Goal: Transaction & Acquisition: Book appointment/travel/reservation

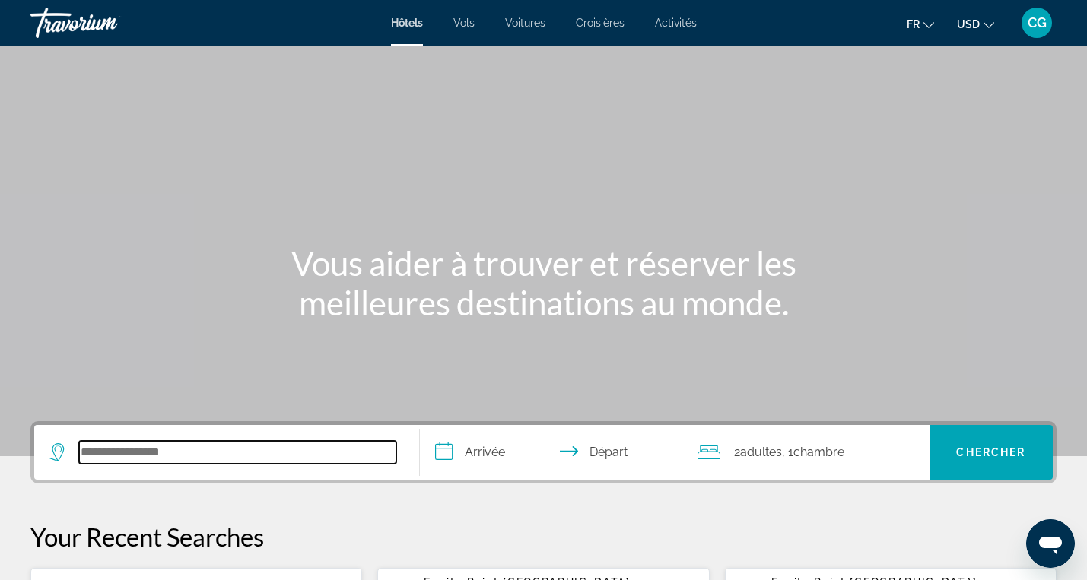
click at [179, 458] on input "Search hotel destination" at bounding box center [237, 452] width 317 height 23
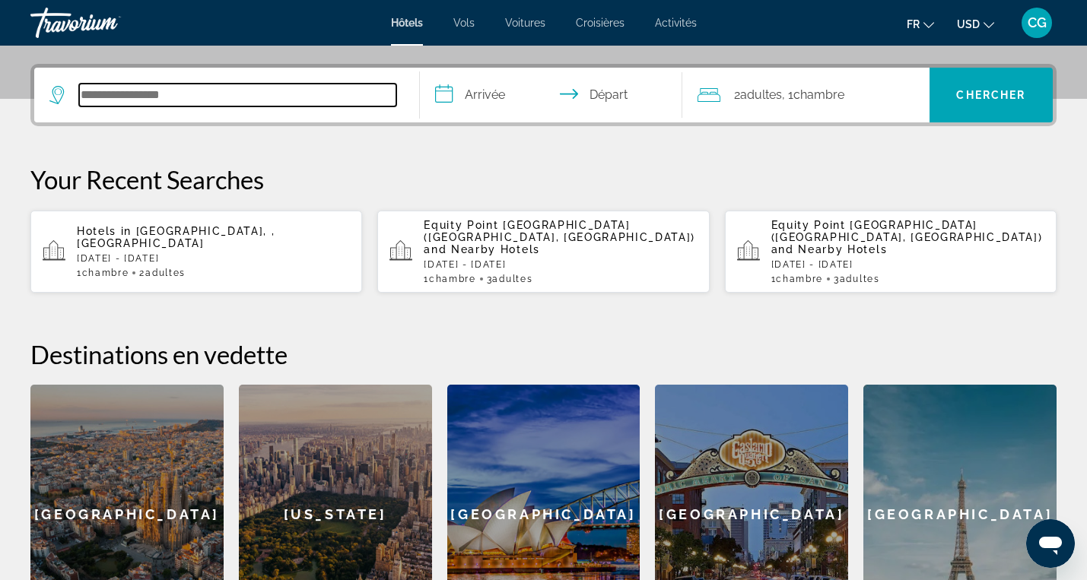
scroll to position [372, 0]
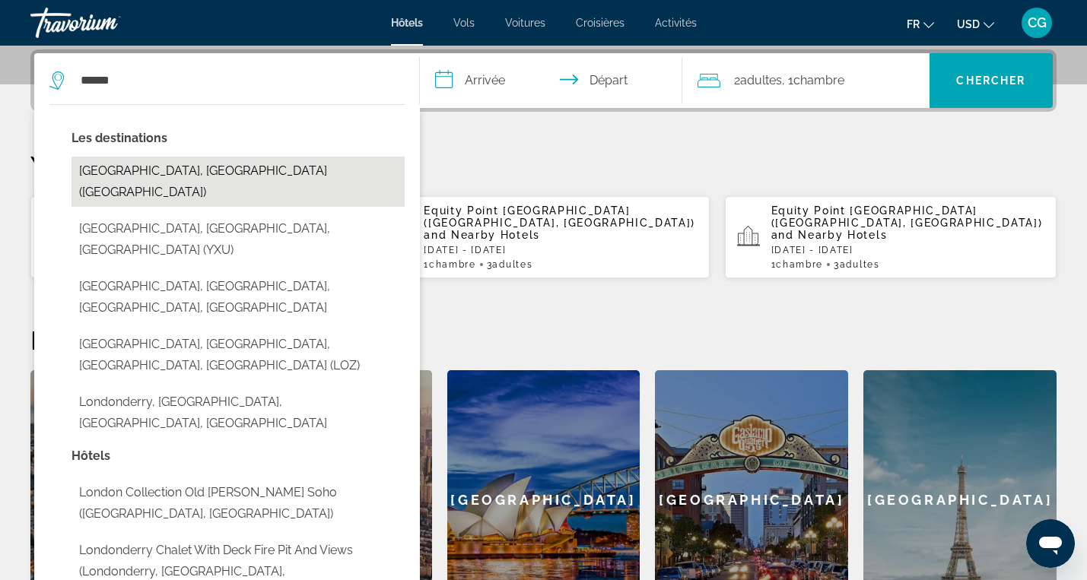
click at [270, 170] on button "[GEOGRAPHIC_DATA], [GEOGRAPHIC_DATA] ([GEOGRAPHIC_DATA])" at bounding box center [238, 182] width 333 height 50
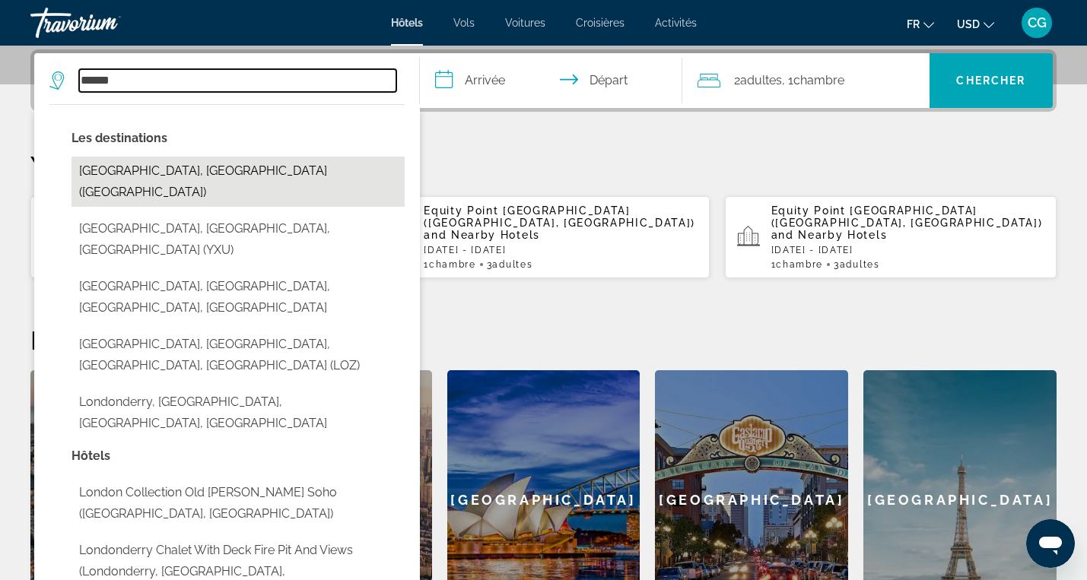
type input "**********"
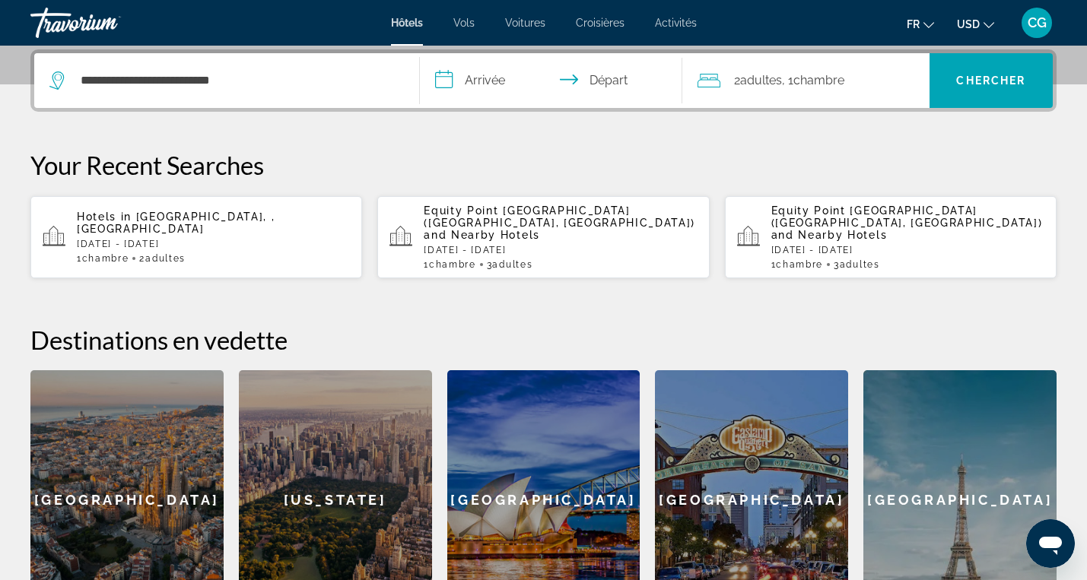
click at [485, 81] on input "**********" at bounding box center [554, 82] width 269 height 59
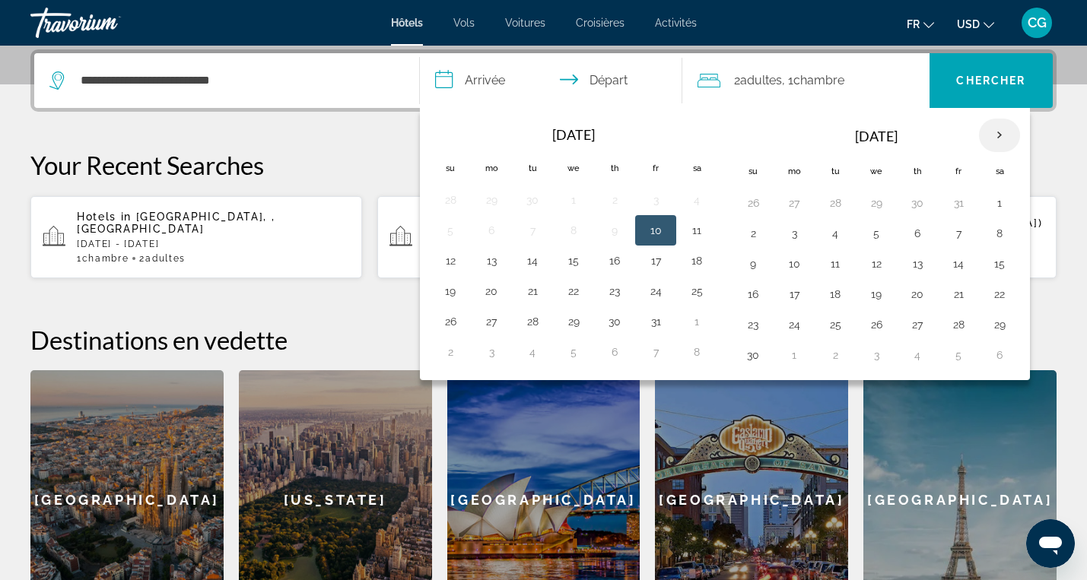
click at [1002, 129] on th "Next month" at bounding box center [999, 135] width 41 height 33
click at [914, 231] on button "5" at bounding box center [917, 233] width 24 height 21
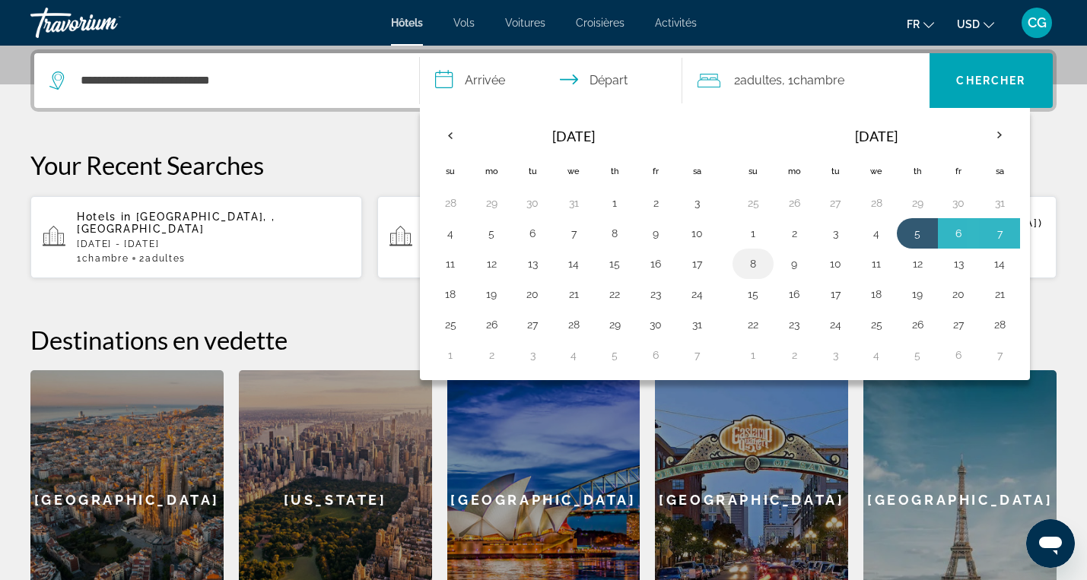
click at [762, 265] on button "8" at bounding box center [753, 263] width 24 height 21
type input "**********"
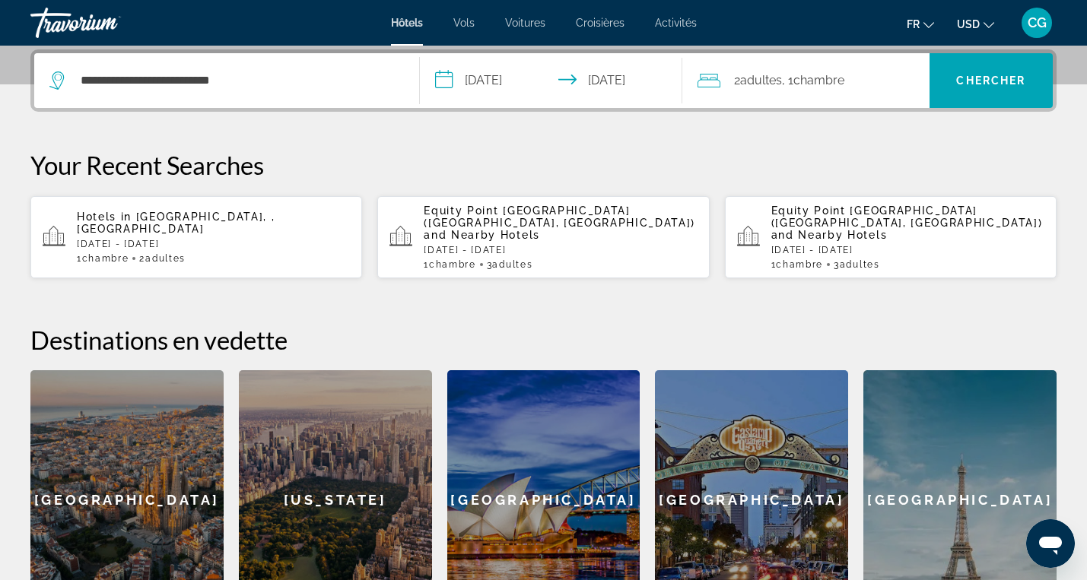
click at [828, 86] on span "Chambre" at bounding box center [818, 80] width 51 height 14
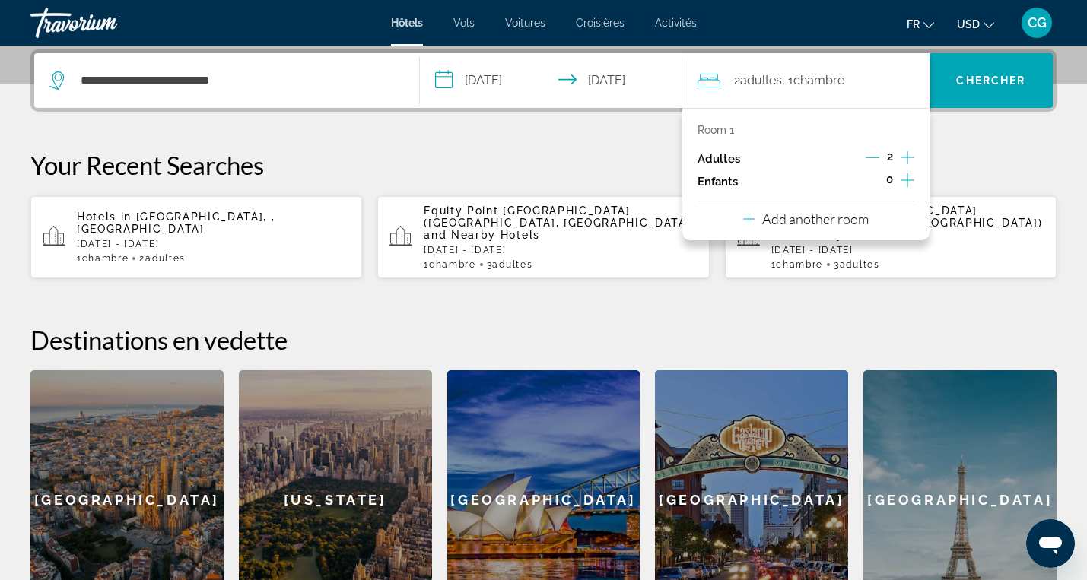
click at [908, 158] on icon "Increment adults" at bounding box center [908, 157] width 14 height 18
click at [841, 224] on p "Add another room" at bounding box center [815, 219] width 107 height 17
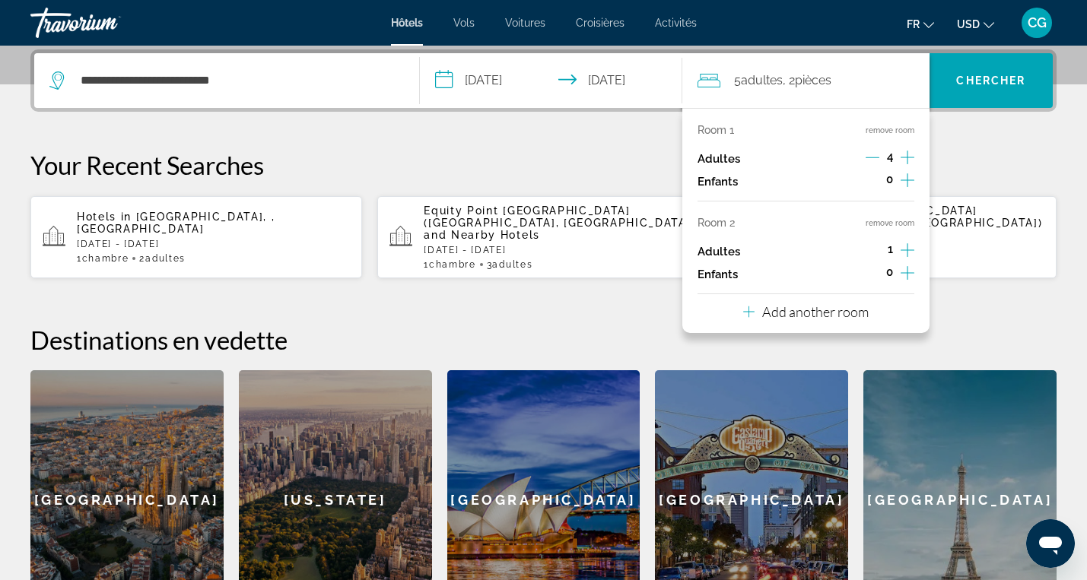
click at [870, 159] on icon "Decrement adults" at bounding box center [873, 158] width 14 height 14
click at [907, 247] on icon "Increment adults" at bounding box center [908, 250] width 14 height 14
click at [970, 82] on span "Chercher" at bounding box center [990, 81] width 69 height 12
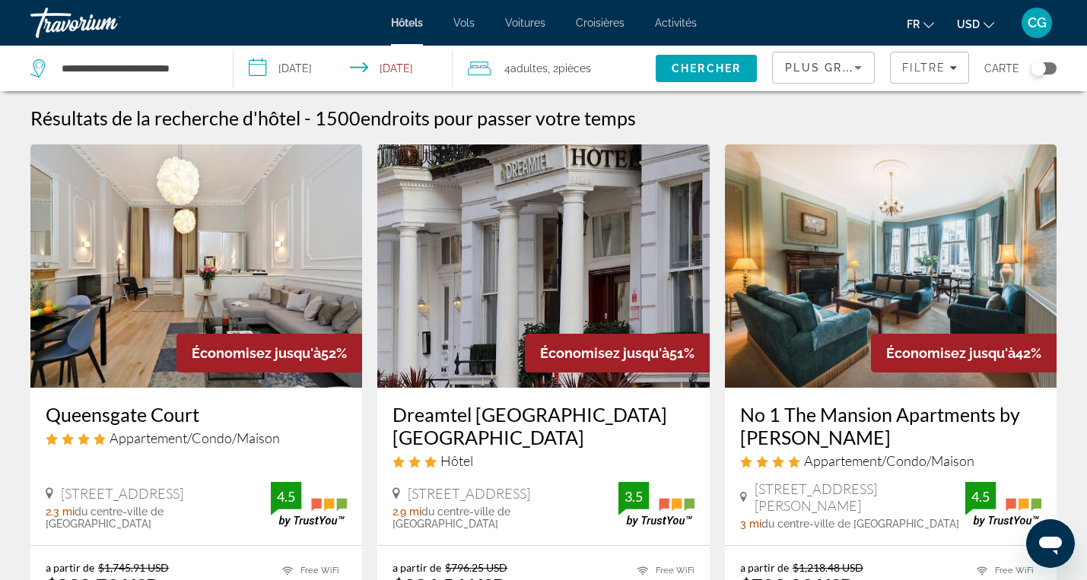
click at [561, 72] on span ", 2 Chambre pièces" at bounding box center [569, 68] width 43 height 21
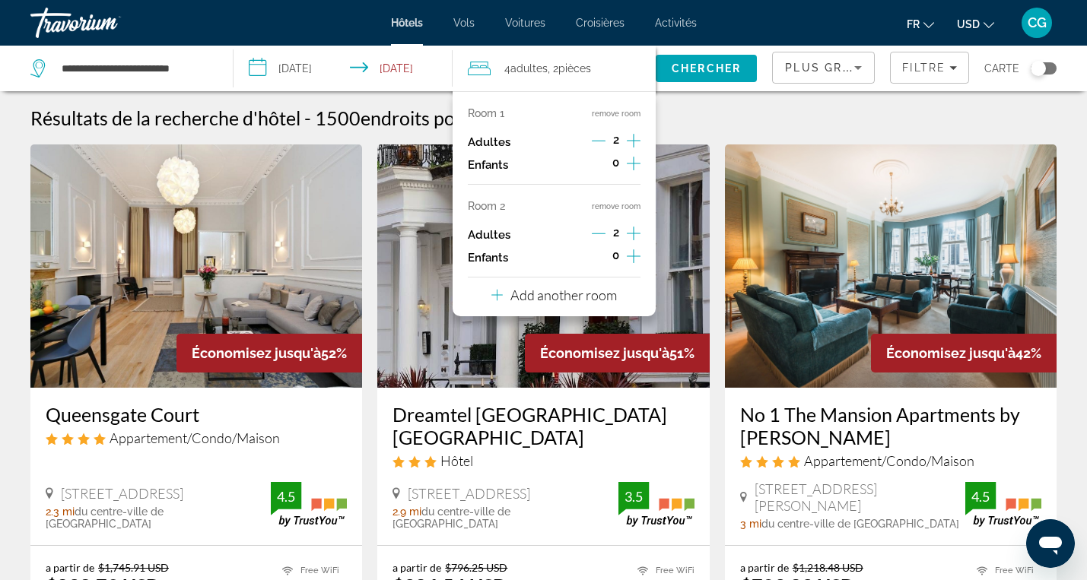
click at [637, 139] on icon "Increment adults" at bounding box center [634, 141] width 14 height 18
click at [599, 234] on icon "Decrement adults" at bounding box center [599, 234] width 14 height 1
click at [630, 206] on button "remove room" at bounding box center [616, 207] width 49 height 10
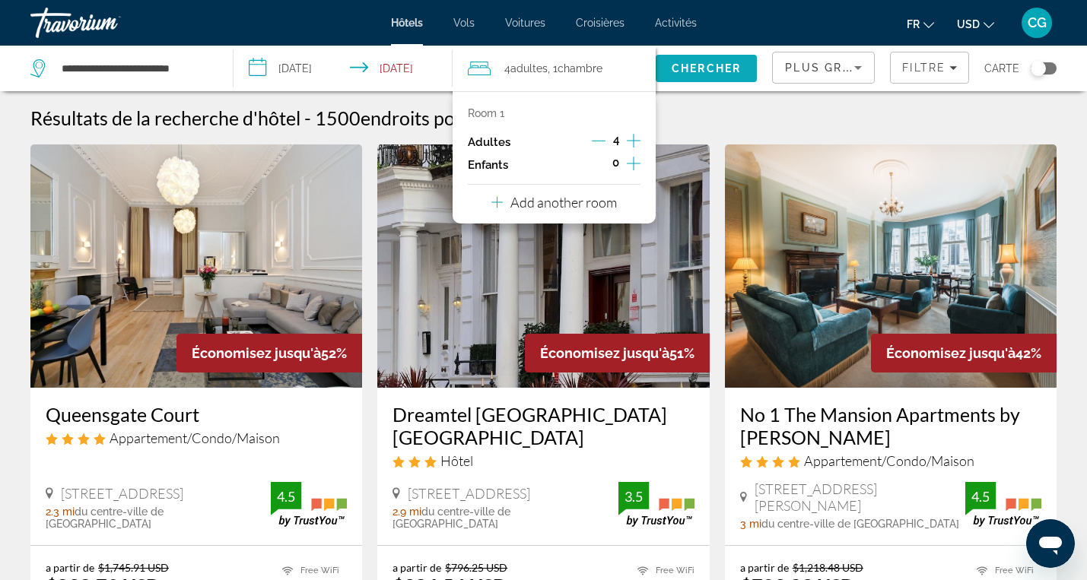
click at [712, 70] on span "Chercher" at bounding box center [706, 68] width 69 height 12
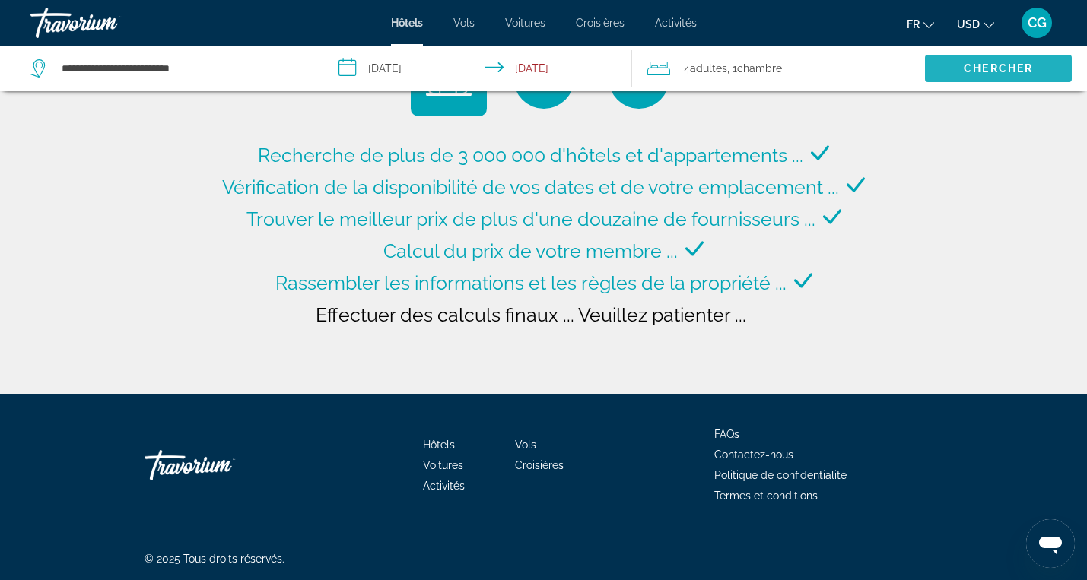
click at [989, 26] on icon "Change currency" at bounding box center [989, 25] width 11 height 11
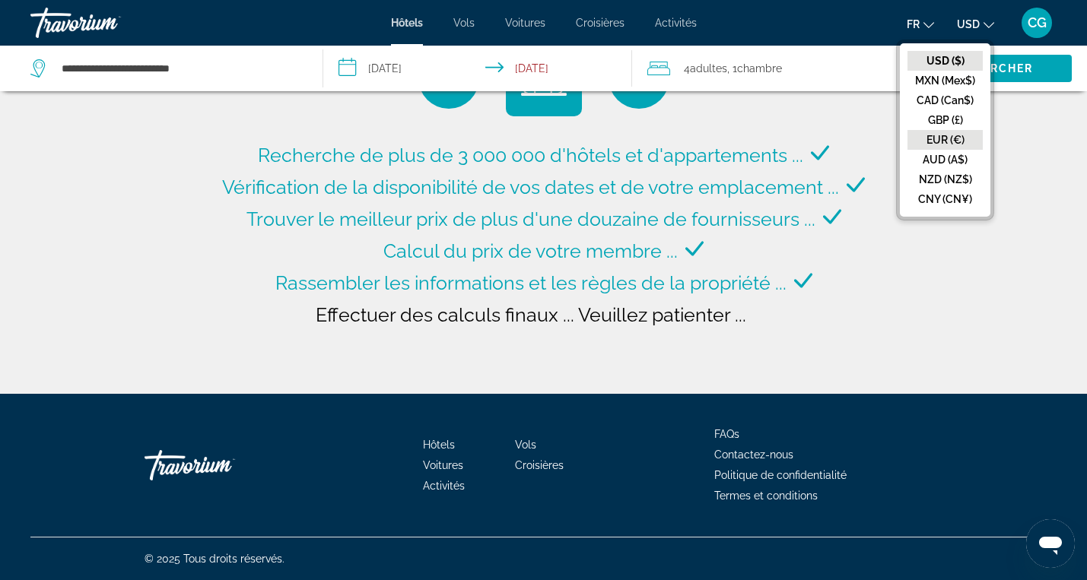
click at [952, 141] on button "EUR (€)" at bounding box center [945, 140] width 75 height 20
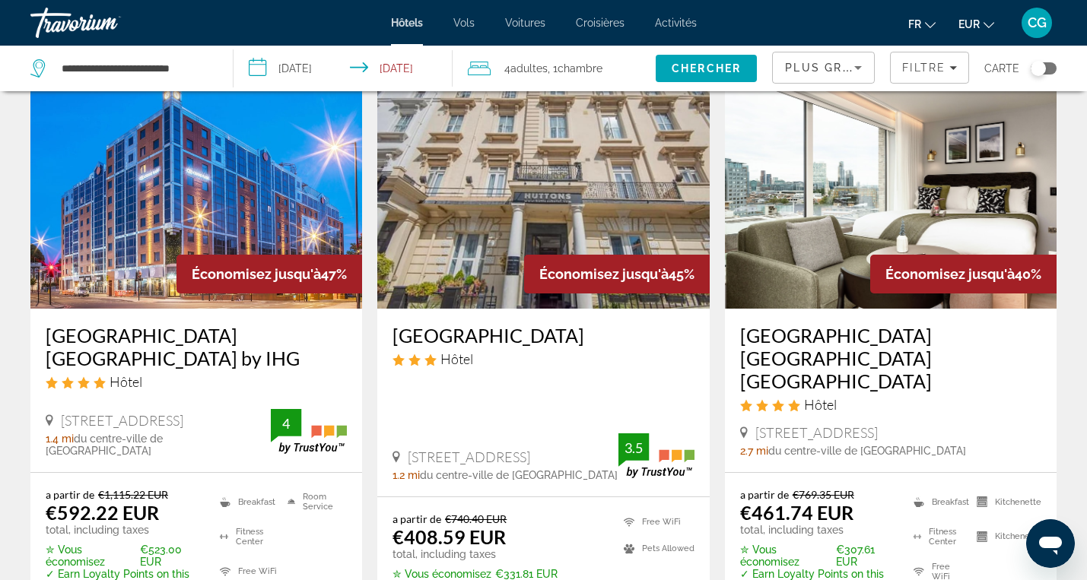
scroll to position [661, 0]
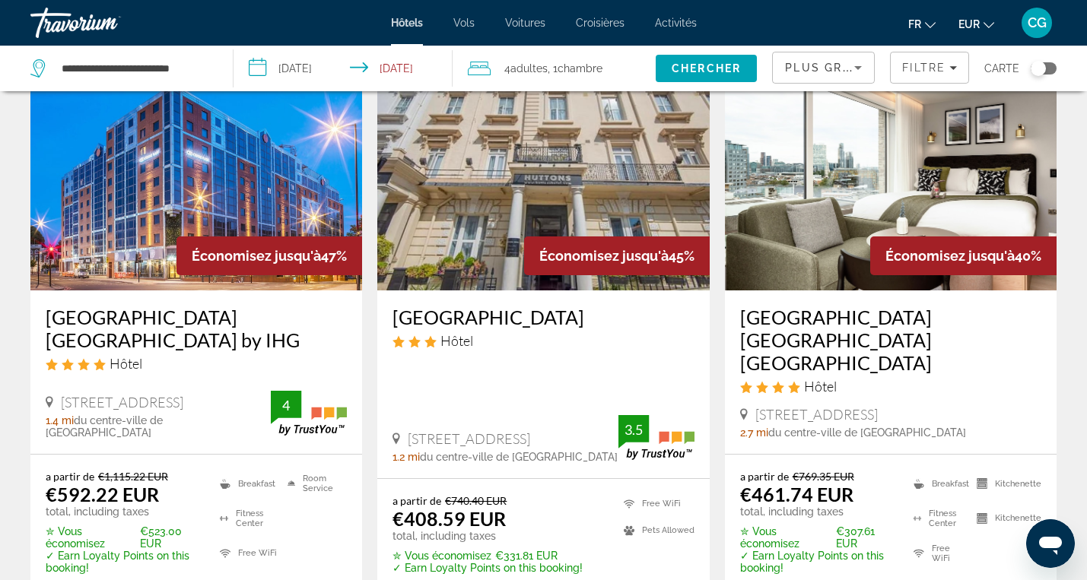
scroll to position [681, 0]
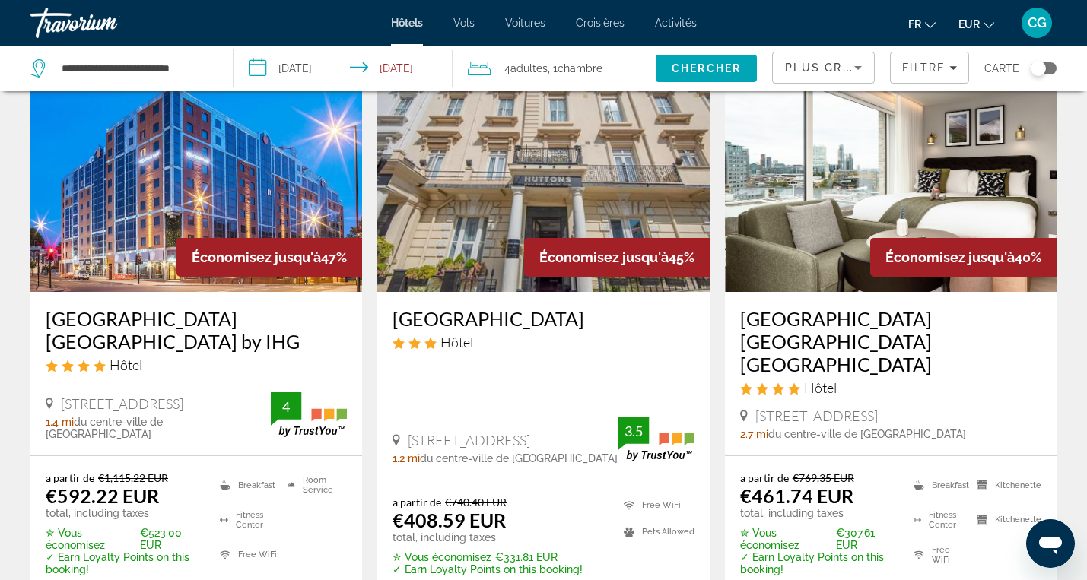
click at [828, 216] on img "Main content" at bounding box center [891, 170] width 332 height 243
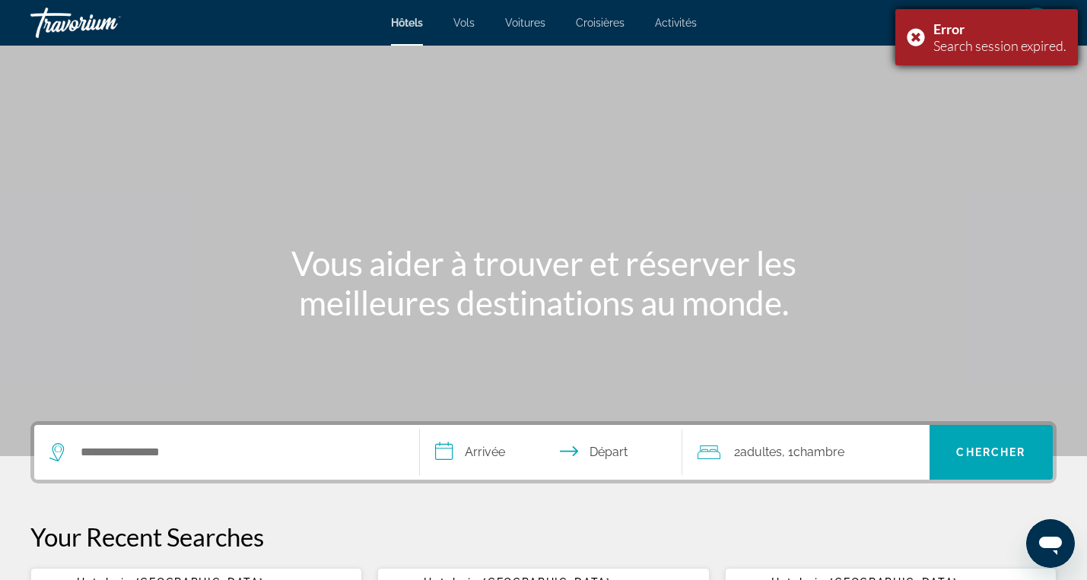
click at [915, 36] on div "Error Search session expired." at bounding box center [986, 37] width 183 height 56
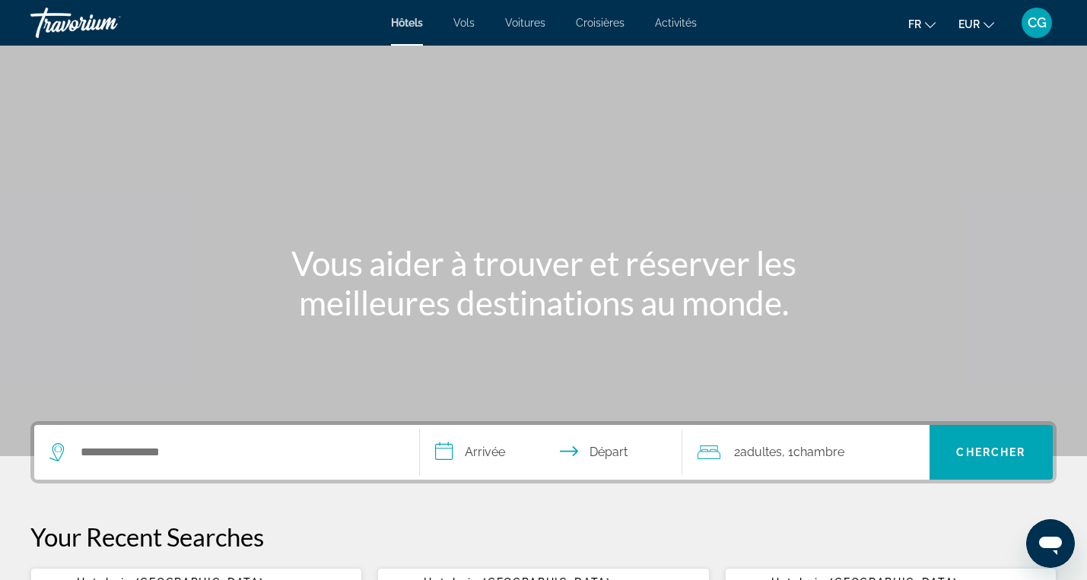
click at [263, 466] on div "Search widget" at bounding box center [226, 452] width 355 height 55
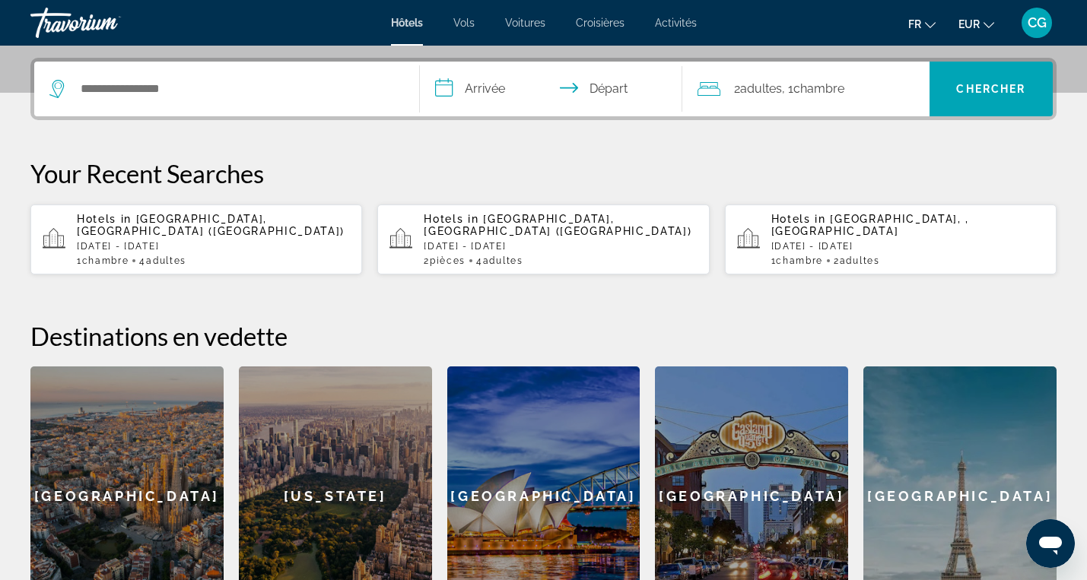
scroll to position [372, 0]
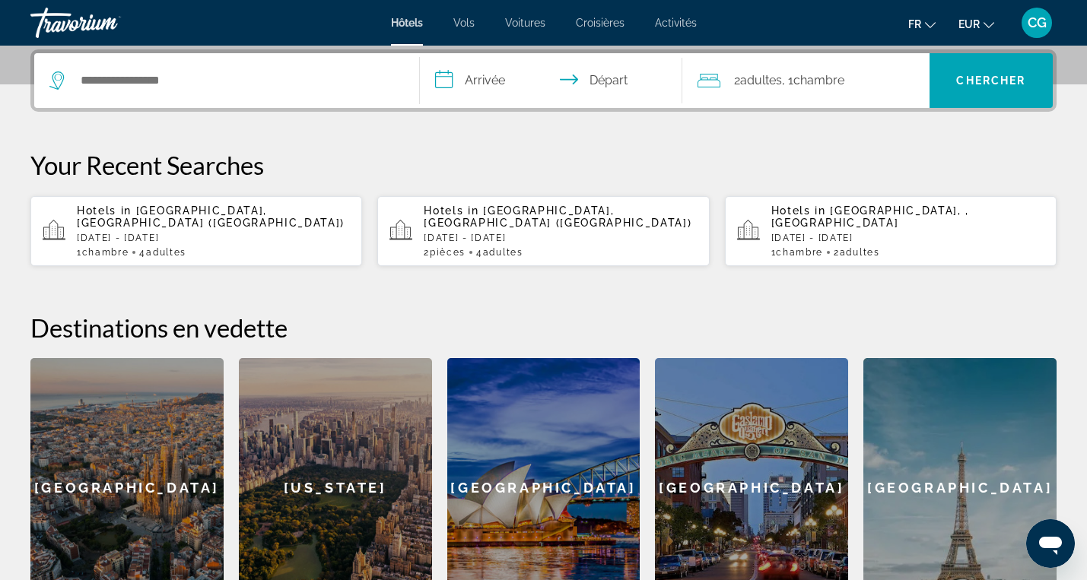
click at [244, 233] on p "[DATE] - [DATE]" at bounding box center [213, 238] width 273 height 11
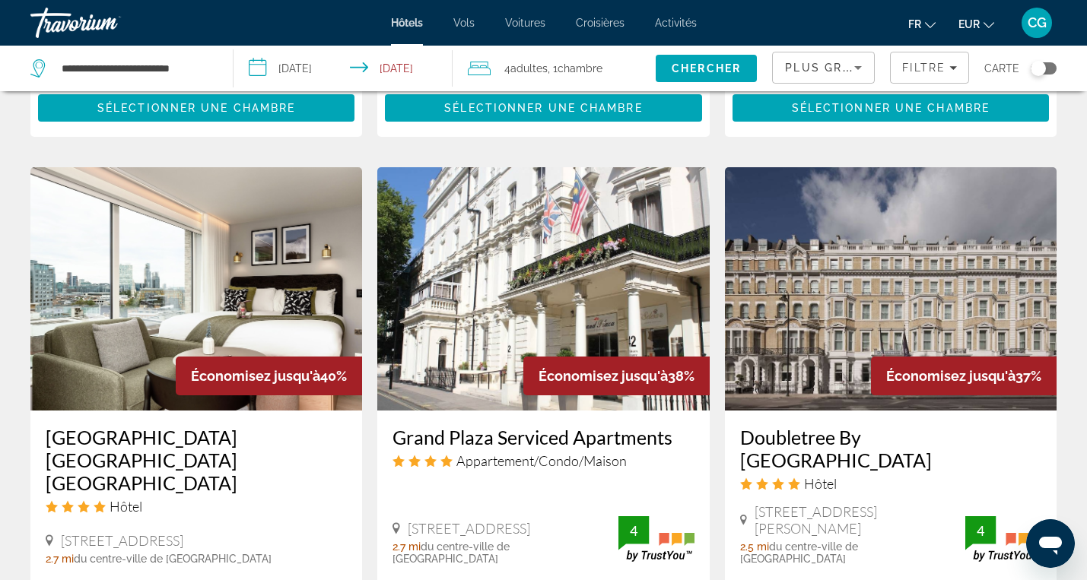
scroll to position [1169, 0]
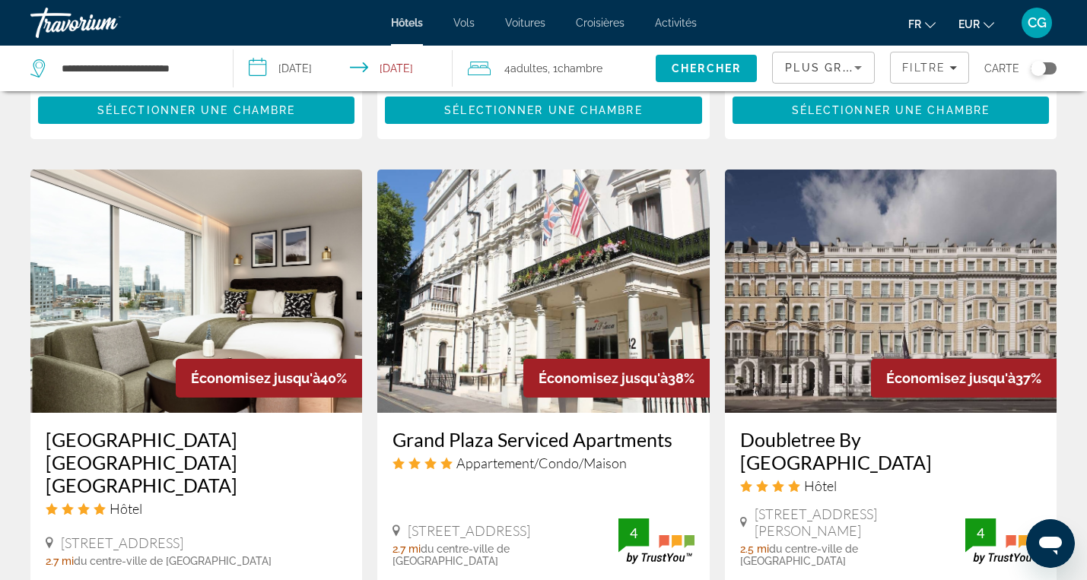
click at [234, 283] on img "Main content" at bounding box center [196, 291] width 332 height 243
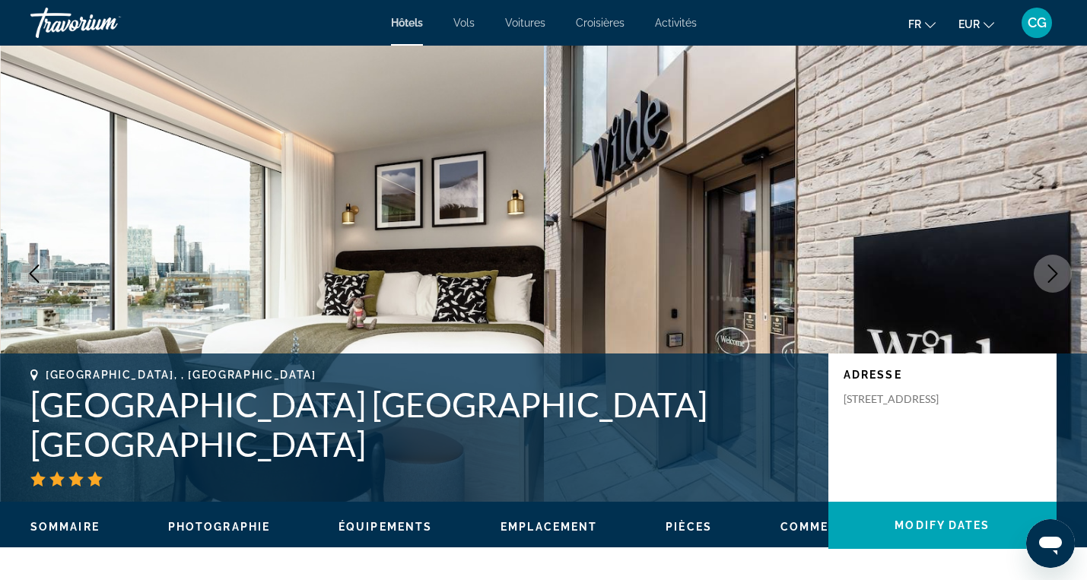
click at [1051, 275] on icon "Next image" at bounding box center [1053, 274] width 18 height 18
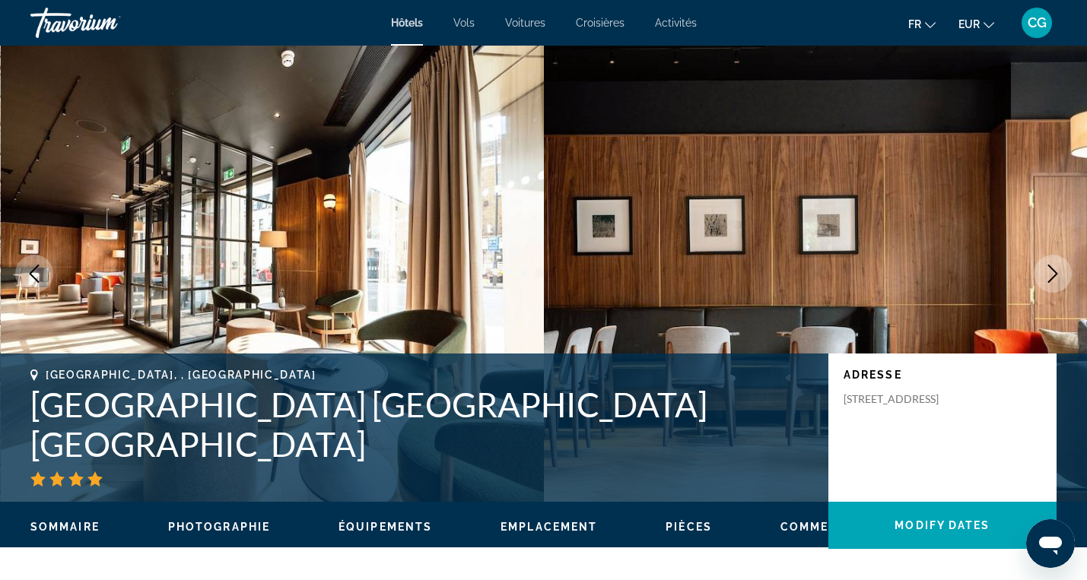
click at [1051, 275] on icon "Next image" at bounding box center [1053, 274] width 18 height 18
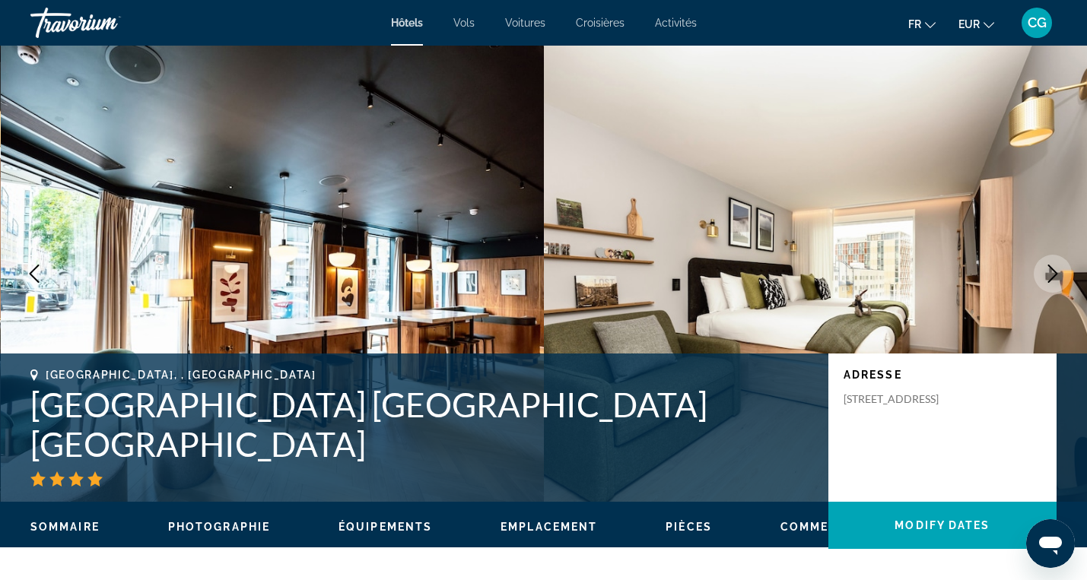
click at [1051, 275] on icon "Next image" at bounding box center [1053, 274] width 18 height 18
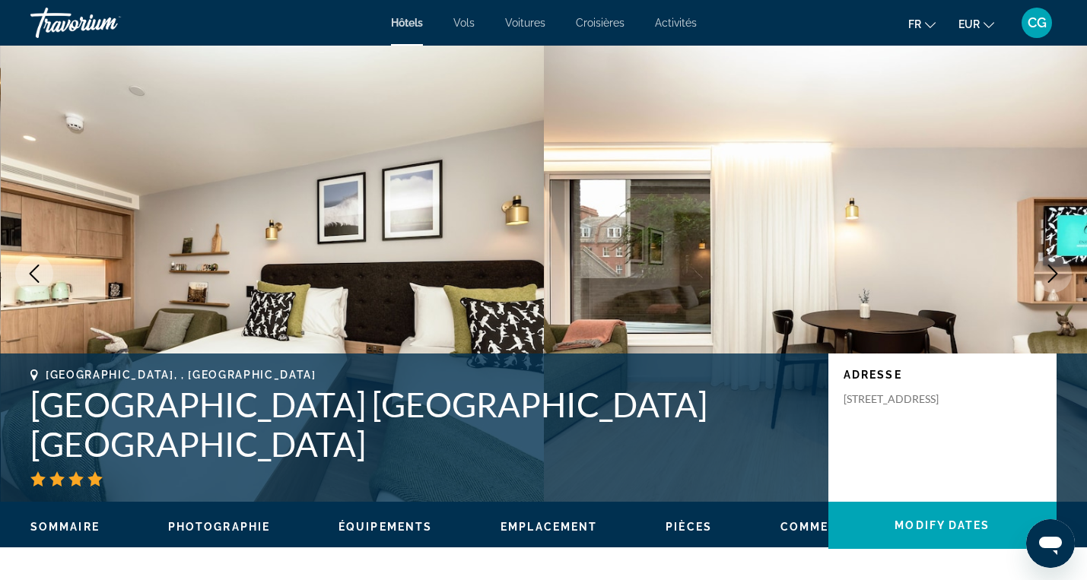
click at [40, 275] on icon "Previous image" at bounding box center [34, 274] width 18 height 18
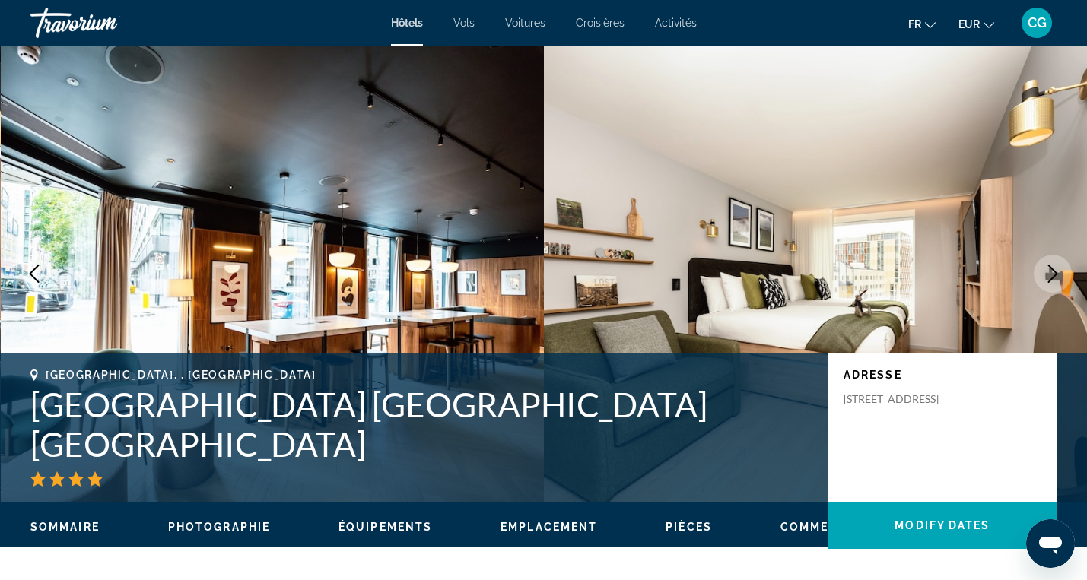
click at [1055, 279] on icon "Next image" at bounding box center [1053, 274] width 18 height 18
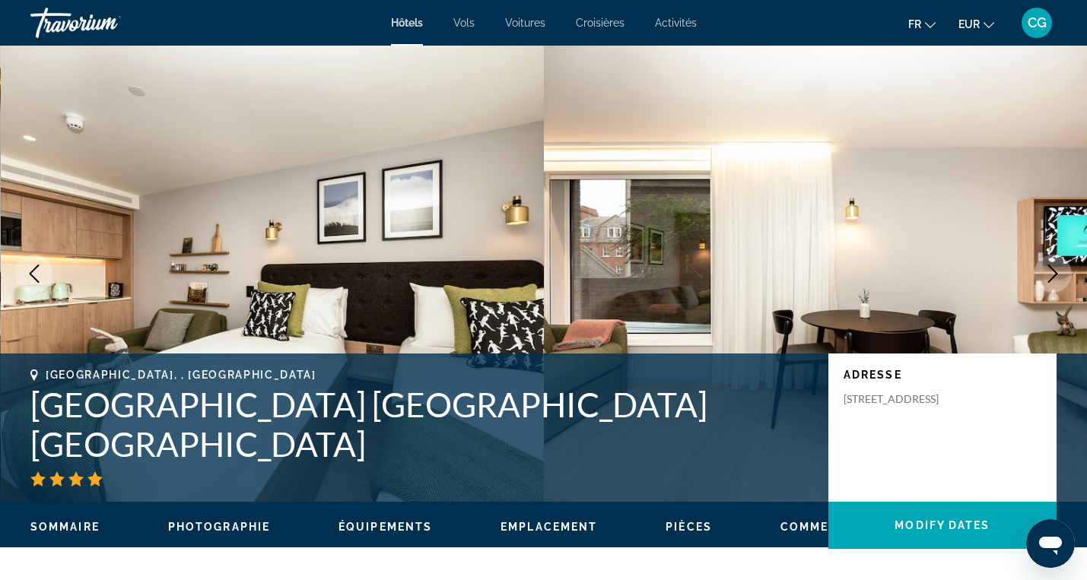
click at [1055, 279] on icon "Next image" at bounding box center [1053, 274] width 18 height 18
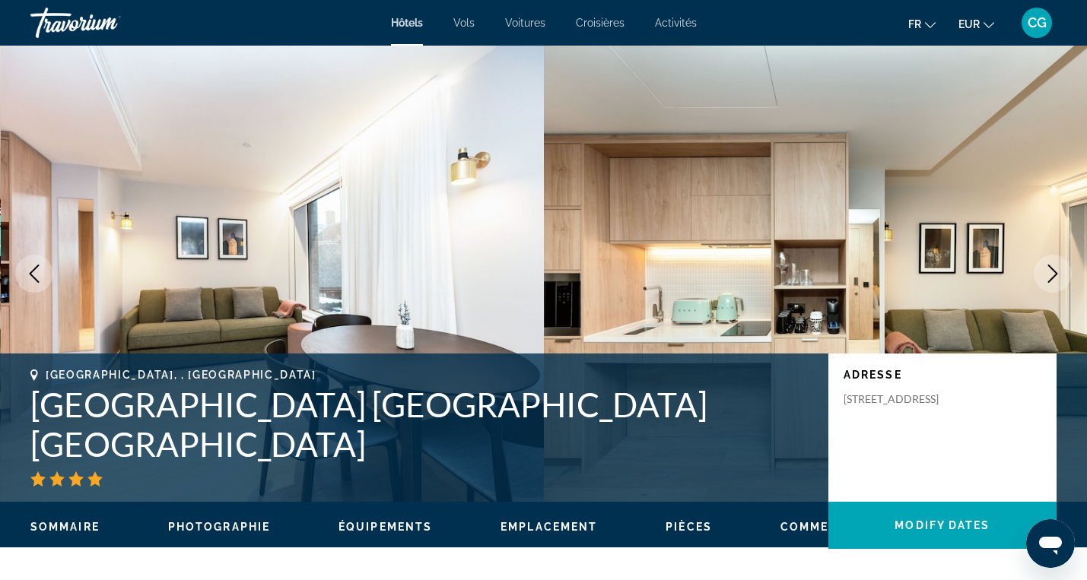
click at [1055, 279] on icon "Next image" at bounding box center [1053, 274] width 18 height 18
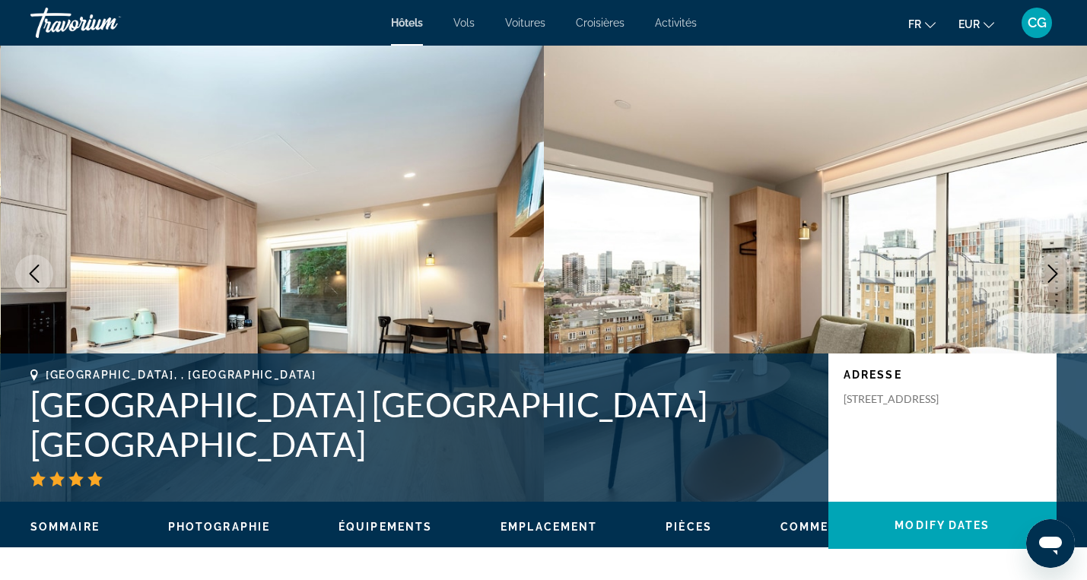
click at [1055, 279] on icon "Next image" at bounding box center [1053, 274] width 18 height 18
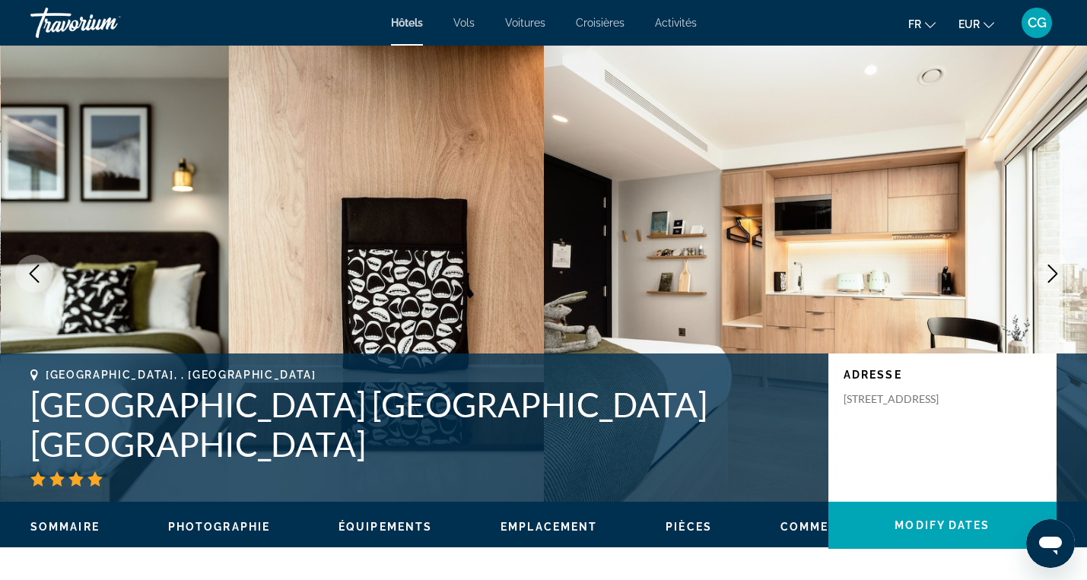
click at [1055, 279] on icon "Next image" at bounding box center [1053, 274] width 18 height 18
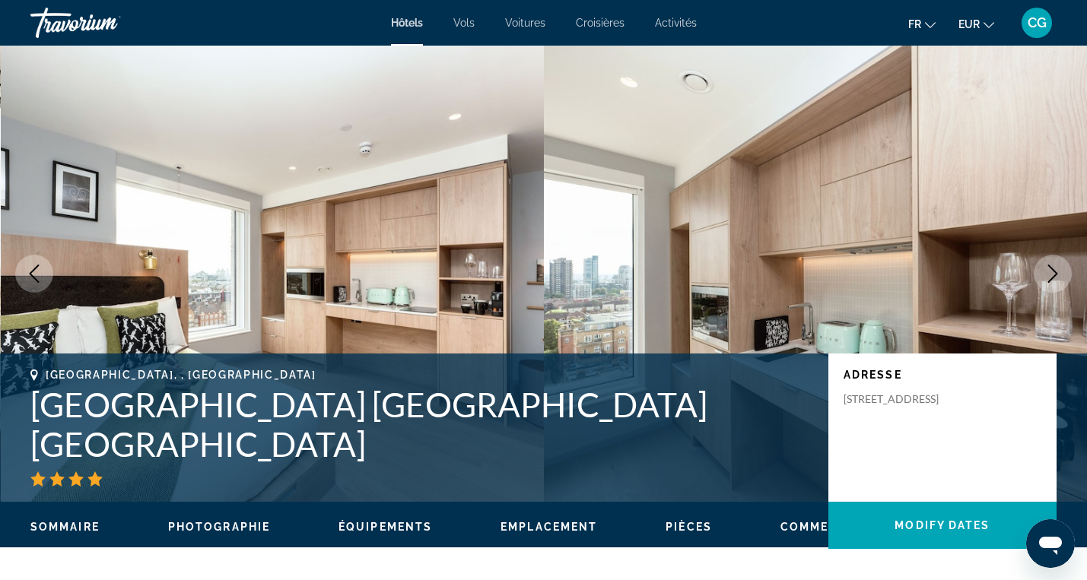
click at [1055, 279] on icon "Next image" at bounding box center [1053, 274] width 18 height 18
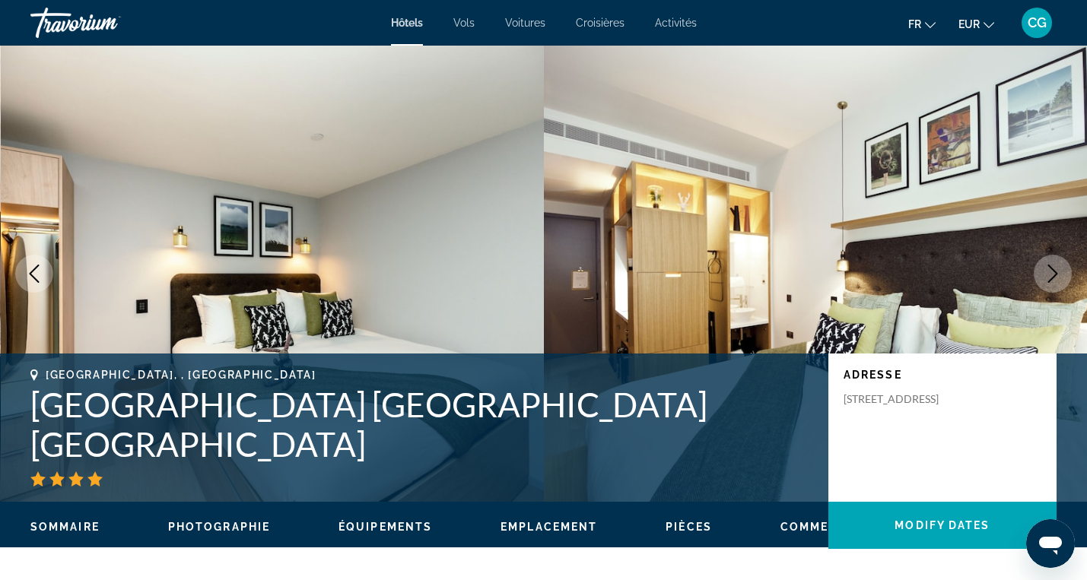
click at [1055, 279] on icon "Next image" at bounding box center [1053, 274] width 18 height 18
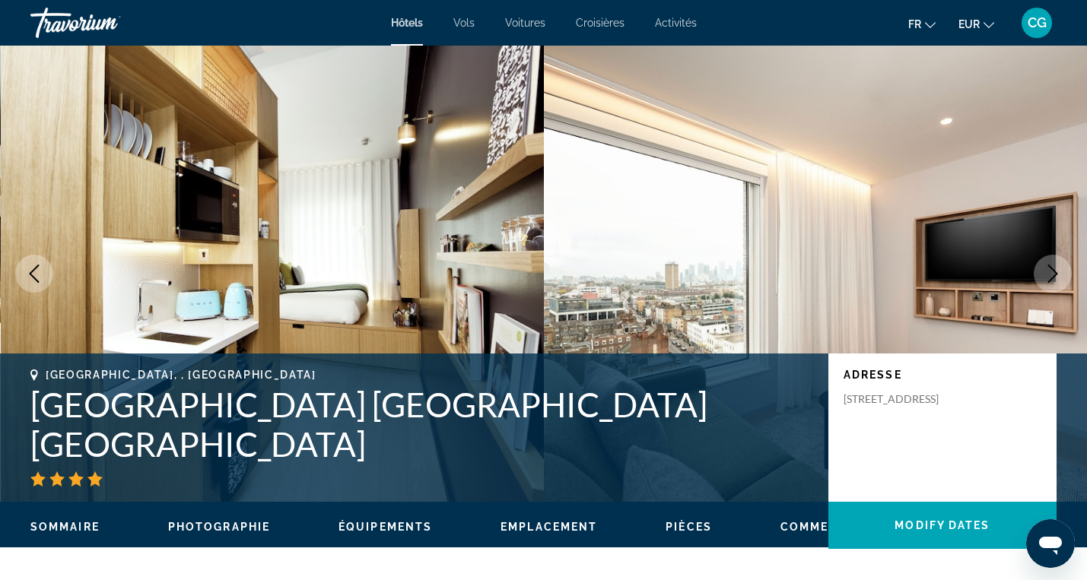
click at [1055, 279] on icon "Next image" at bounding box center [1053, 274] width 18 height 18
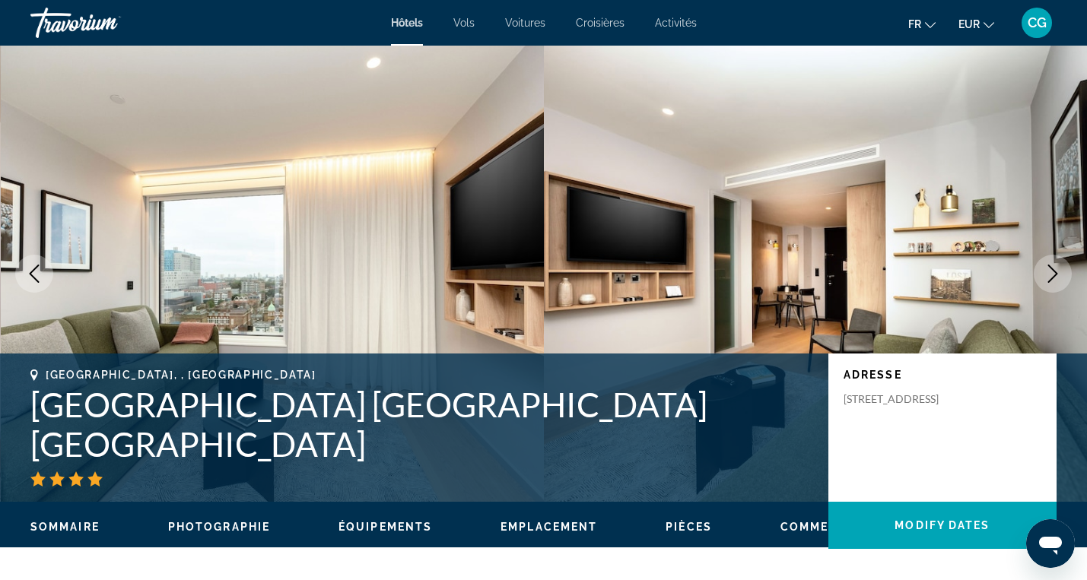
click at [1055, 279] on icon "Next image" at bounding box center [1053, 274] width 18 height 18
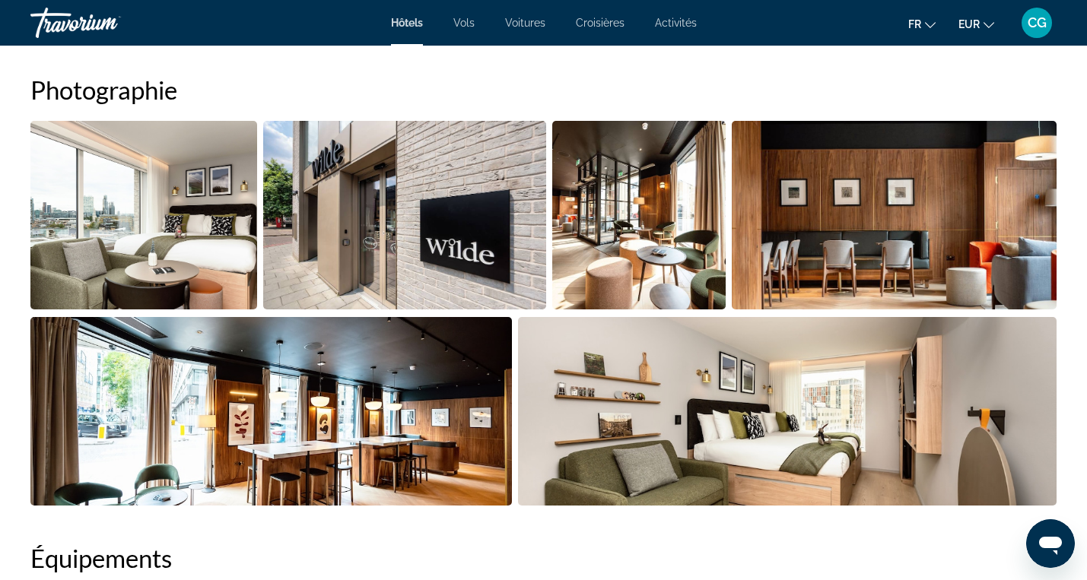
scroll to position [758, 0]
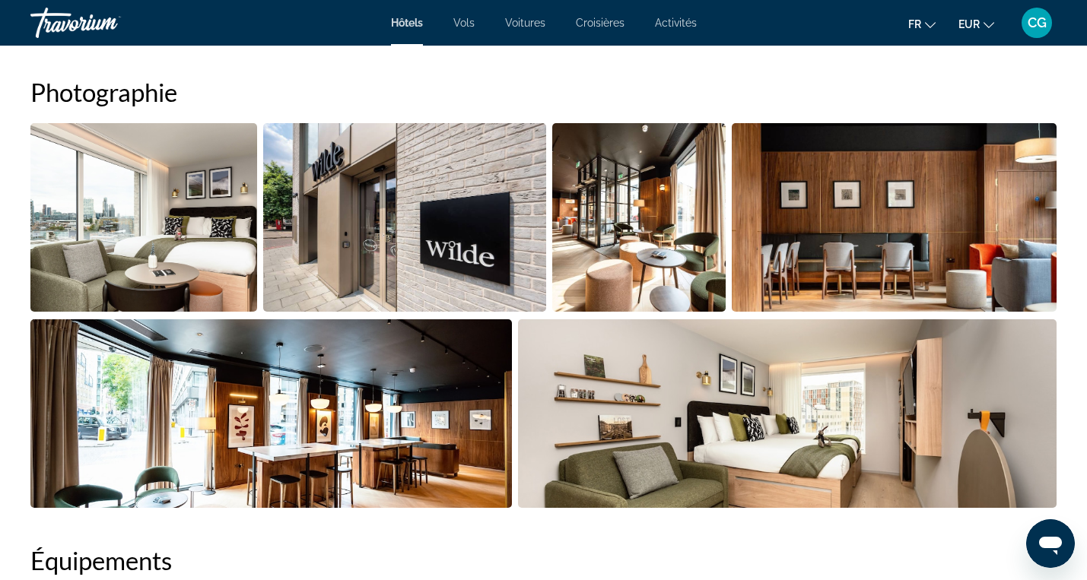
click at [128, 172] on img "Open full-screen image slider" at bounding box center [143, 217] width 227 height 189
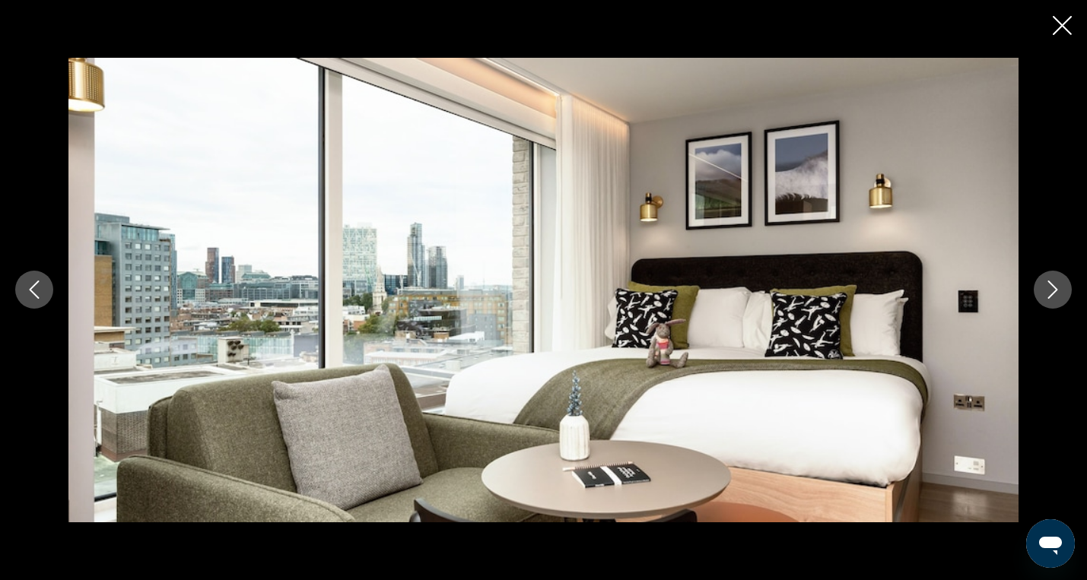
click at [1060, 289] on icon "Next image" at bounding box center [1053, 290] width 18 height 18
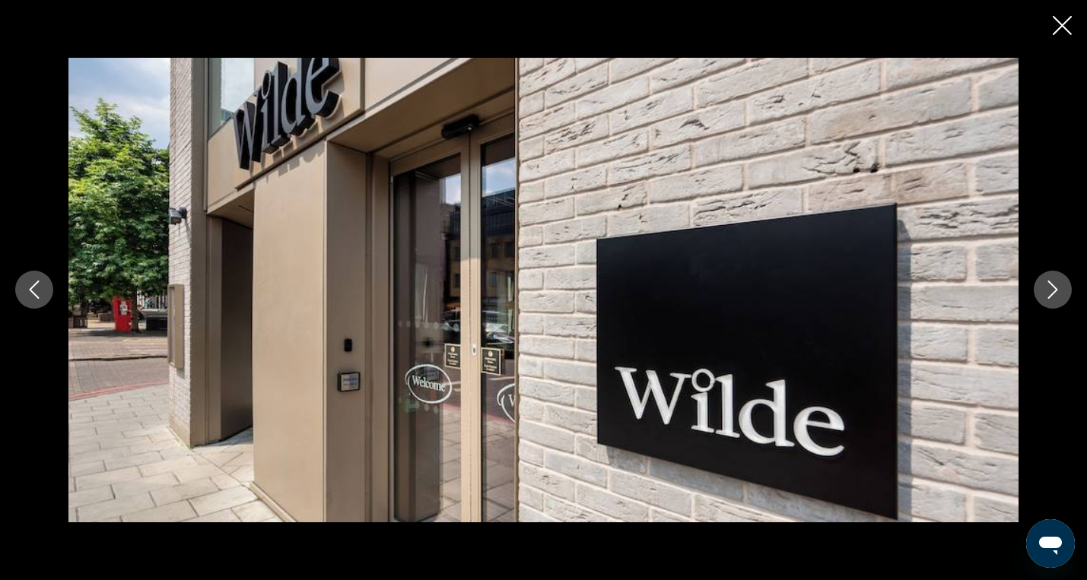
click at [1060, 289] on icon "Next image" at bounding box center [1053, 290] width 18 height 18
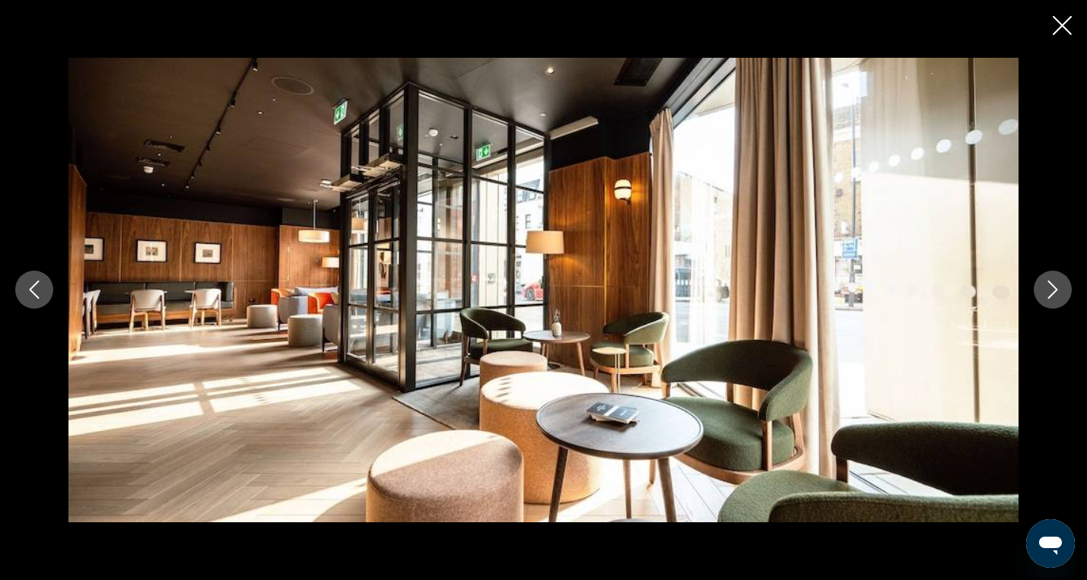
click at [1060, 289] on icon "Next image" at bounding box center [1053, 290] width 18 height 18
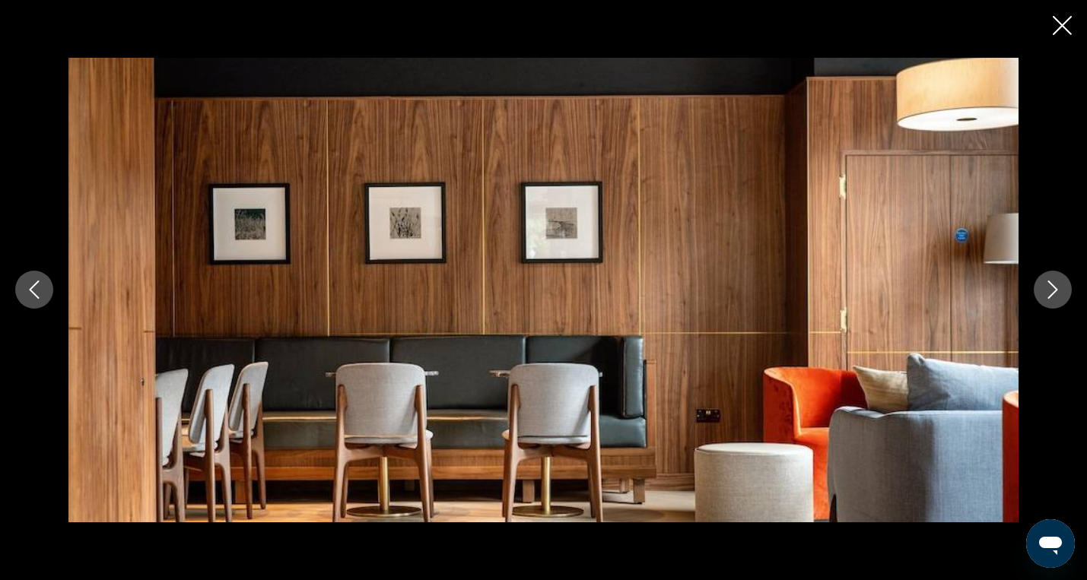
click at [1060, 289] on icon "Next image" at bounding box center [1053, 290] width 18 height 18
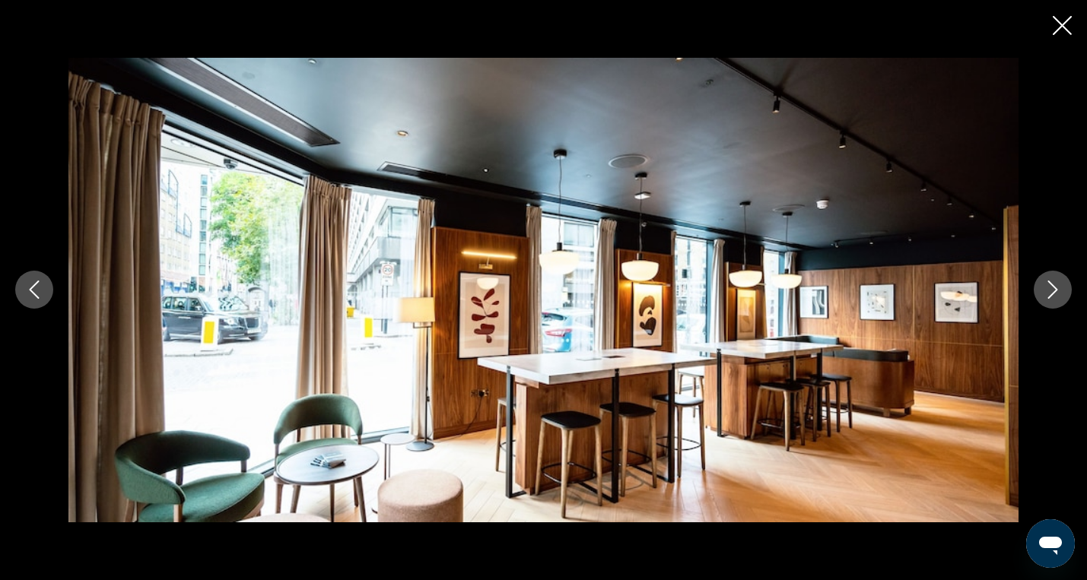
click at [1060, 289] on icon "Next image" at bounding box center [1053, 290] width 18 height 18
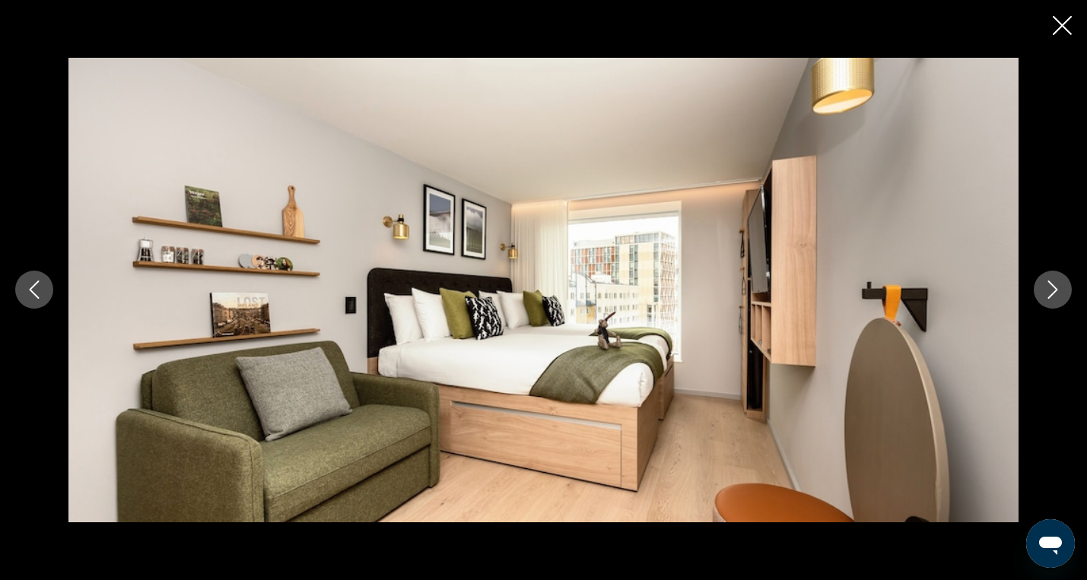
click at [1060, 289] on icon "Next image" at bounding box center [1053, 290] width 18 height 18
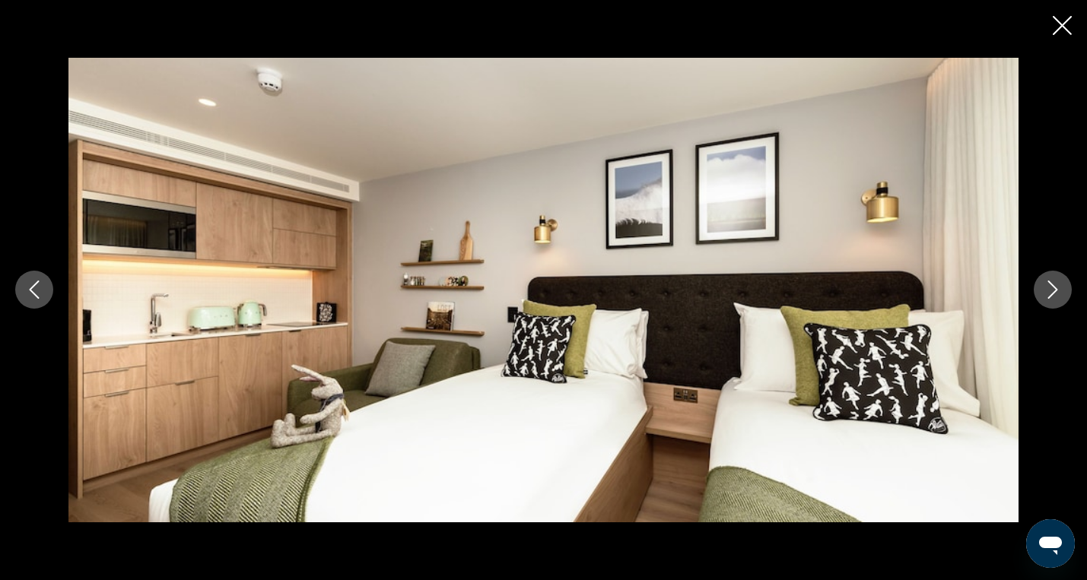
click at [1060, 289] on icon "Next image" at bounding box center [1053, 290] width 18 height 18
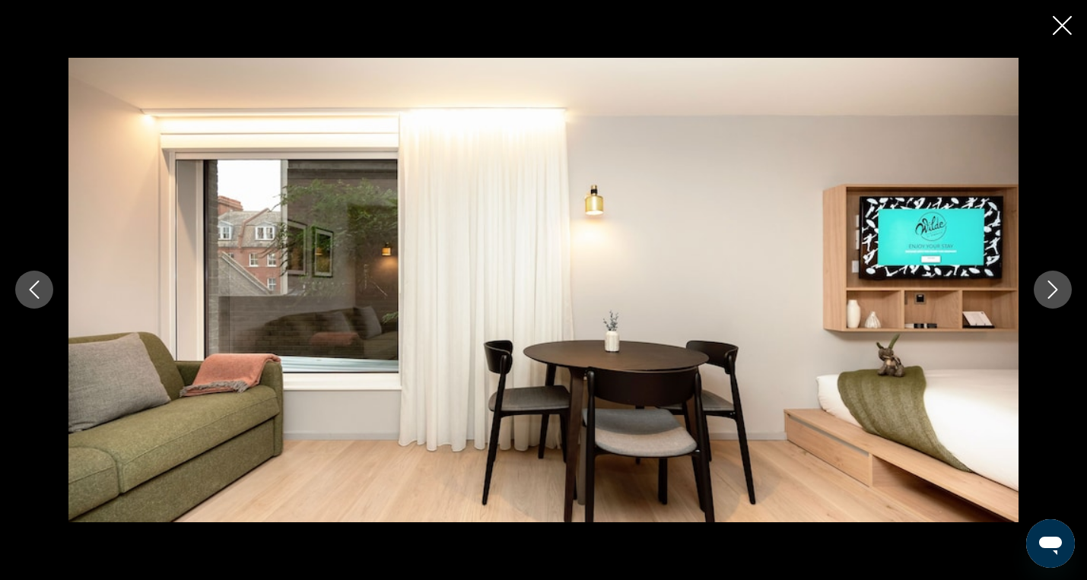
click at [1060, 289] on icon "Next image" at bounding box center [1053, 290] width 18 height 18
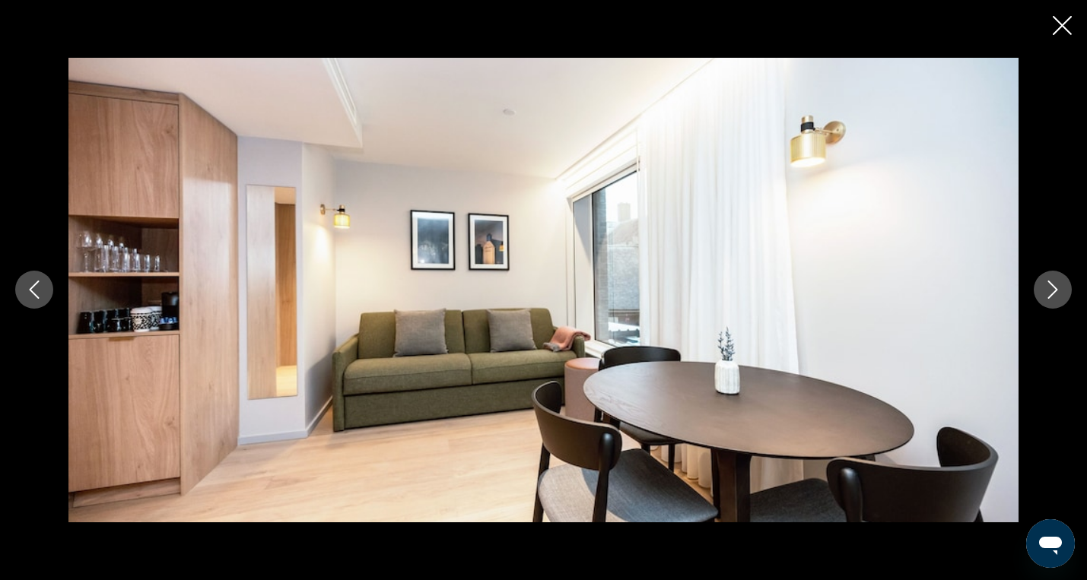
click at [1060, 289] on icon "Next image" at bounding box center [1053, 290] width 18 height 18
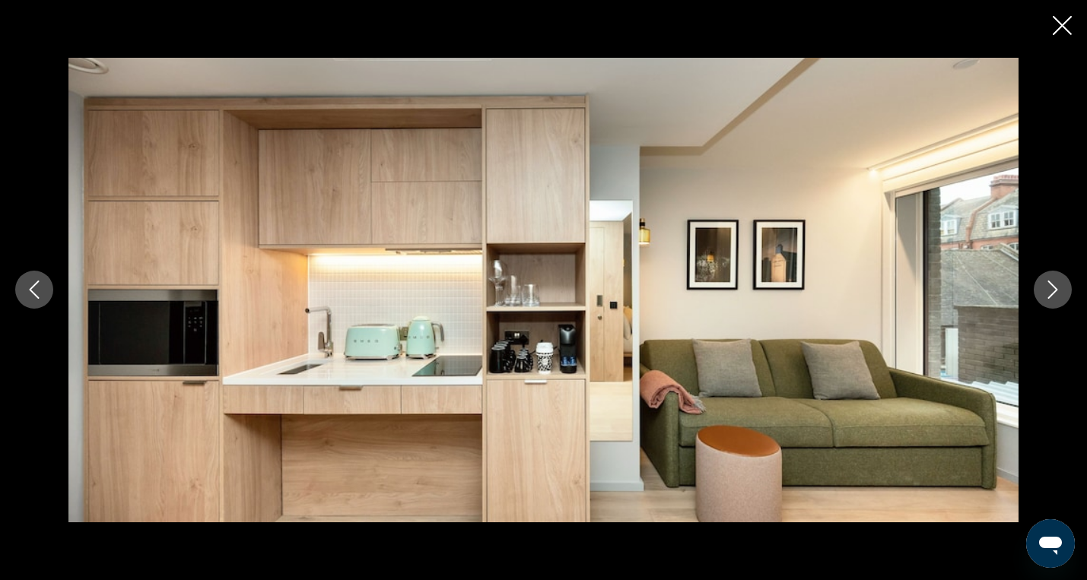
click at [1060, 289] on icon "Next image" at bounding box center [1053, 290] width 18 height 18
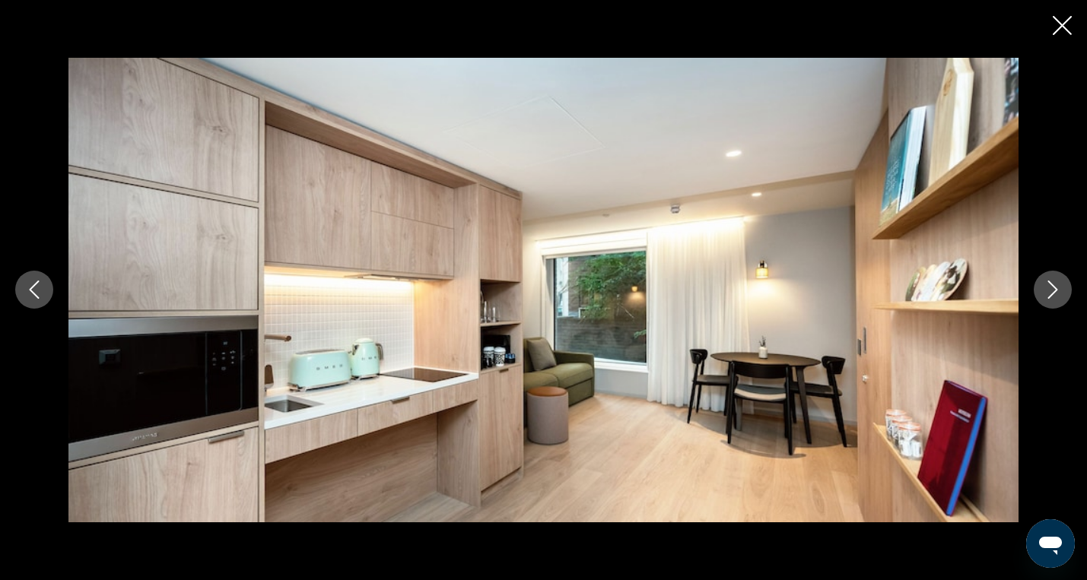
click at [1060, 289] on icon "Next image" at bounding box center [1053, 290] width 18 height 18
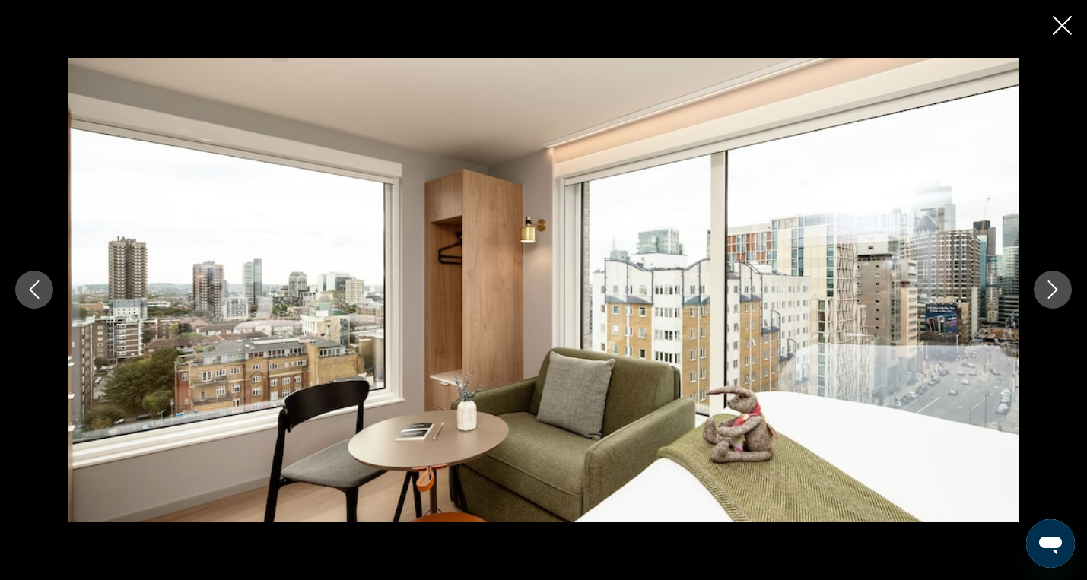
click at [1060, 289] on icon "Next image" at bounding box center [1053, 290] width 18 height 18
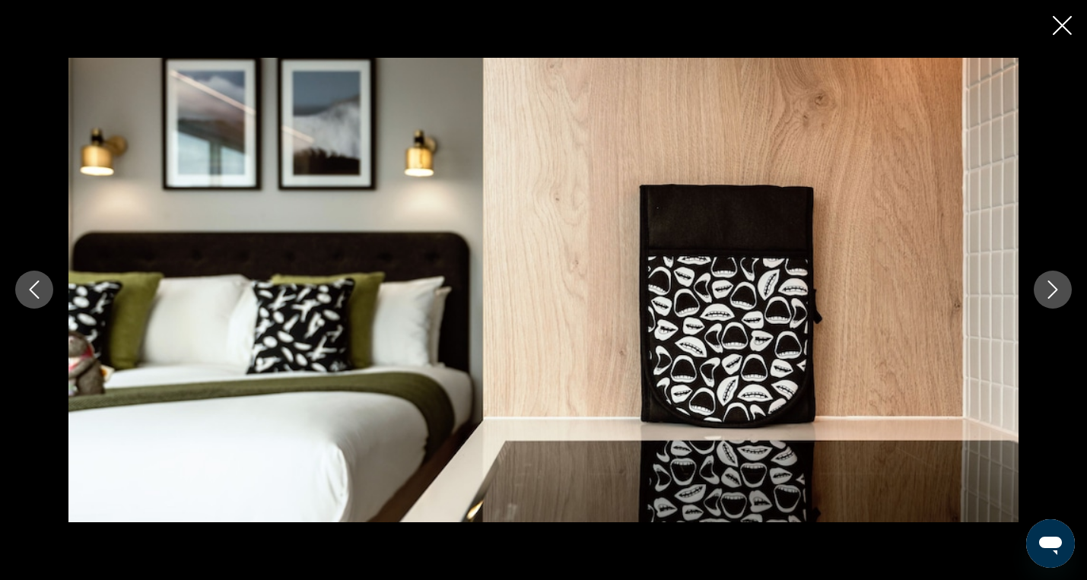
click at [1060, 289] on icon "Next image" at bounding box center [1053, 290] width 18 height 18
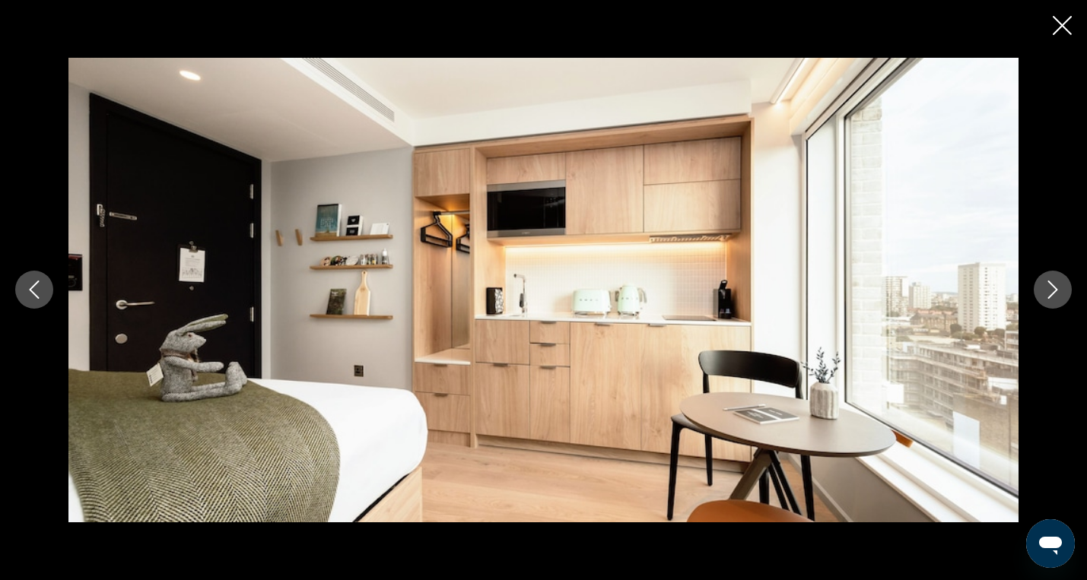
click at [1060, 289] on icon "Next image" at bounding box center [1053, 290] width 18 height 18
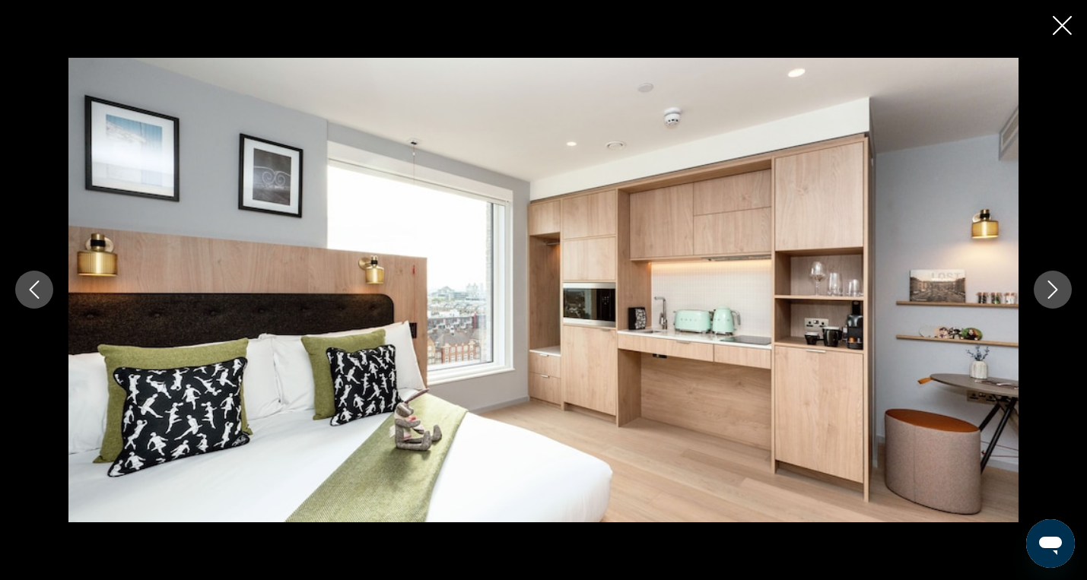
click at [1060, 289] on icon "Next image" at bounding box center [1053, 290] width 18 height 18
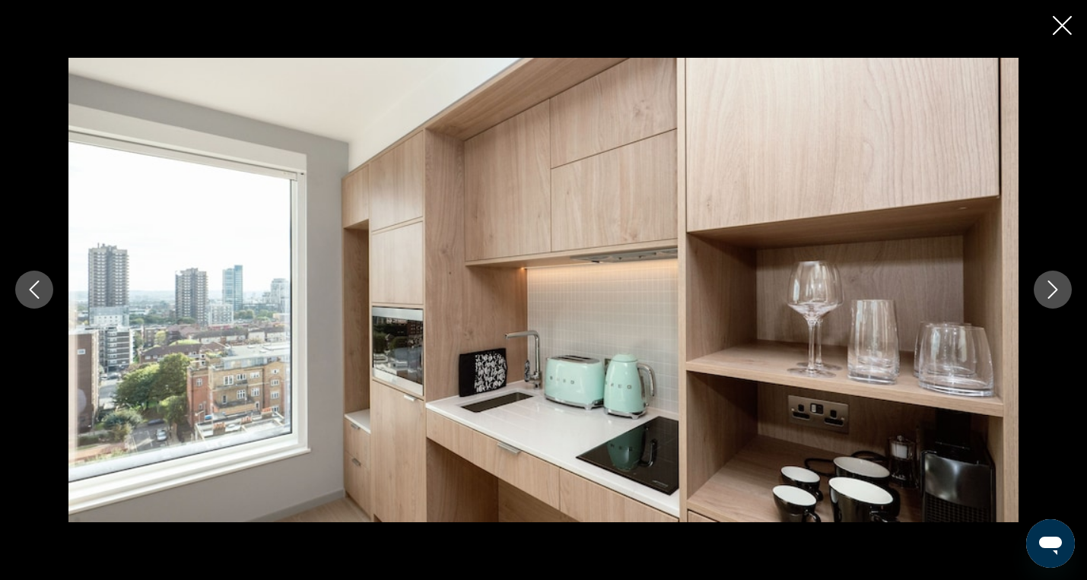
click at [1060, 289] on icon "Next image" at bounding box center [1053, 290] width 18 height 18
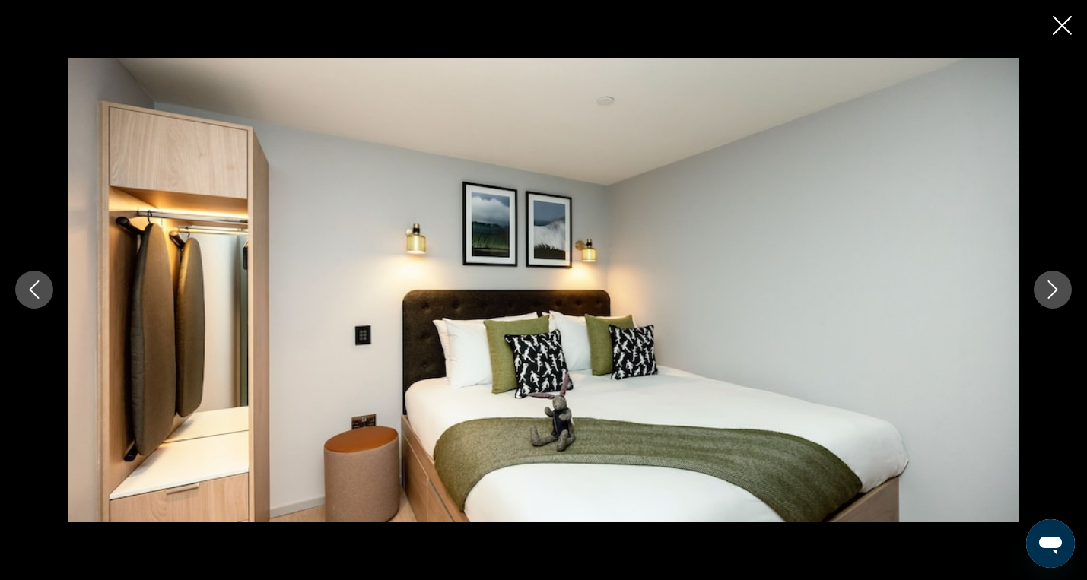
click at [1060, 289] on icon "Next image" at bounding box center [1053, 290] width 18 height 18
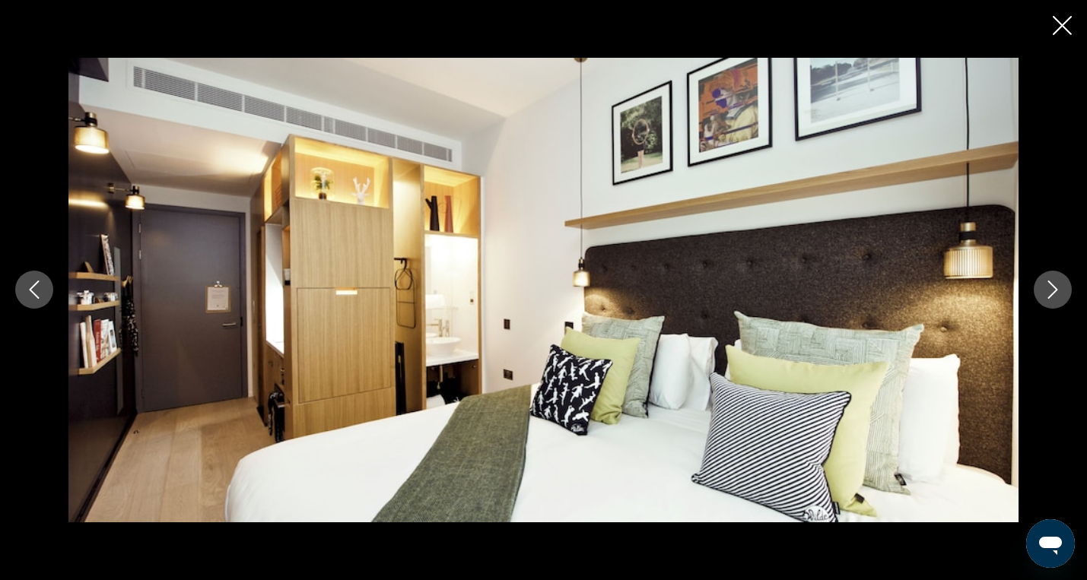
click at [1060, 289] on icon "Next image" at bounding box center [1053, 290] width 18 height 18
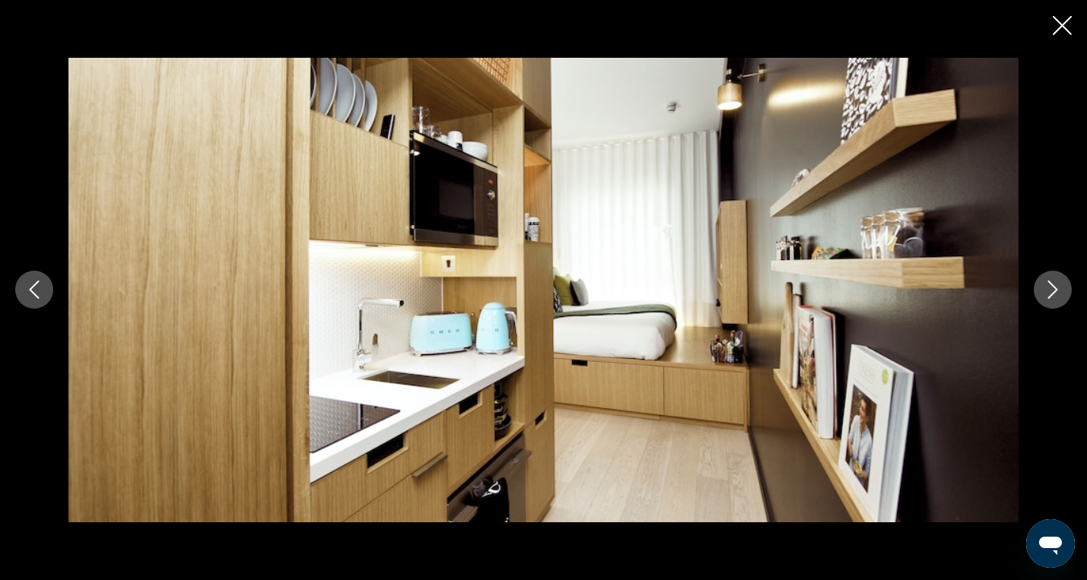
click at [1060, 289] on icon "Next image" at bounding box center [1053, 290] width 18 height 18
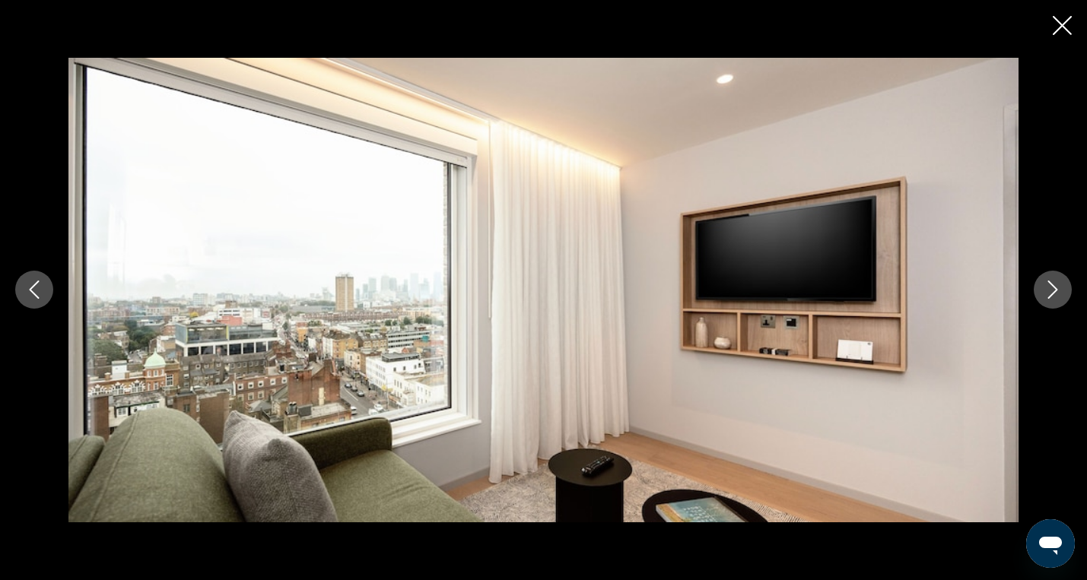
click at [1060, 289] on icon "Next image" at bounding box center [1053, 290] width 18 height 18
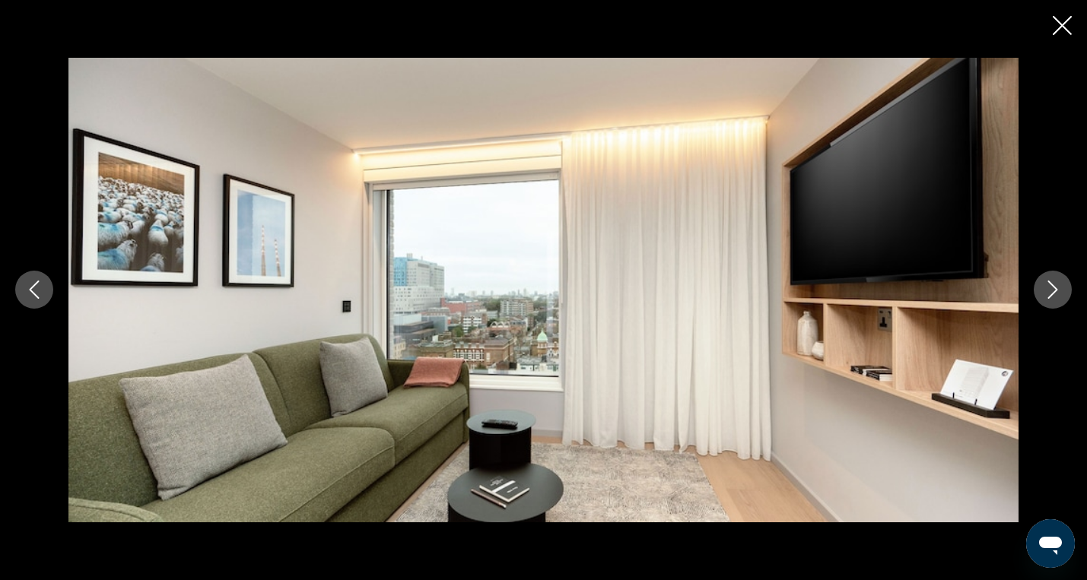
click at [1049, 281] on icon "Next image" at bounding box center [1053, 290] width 18 height 18
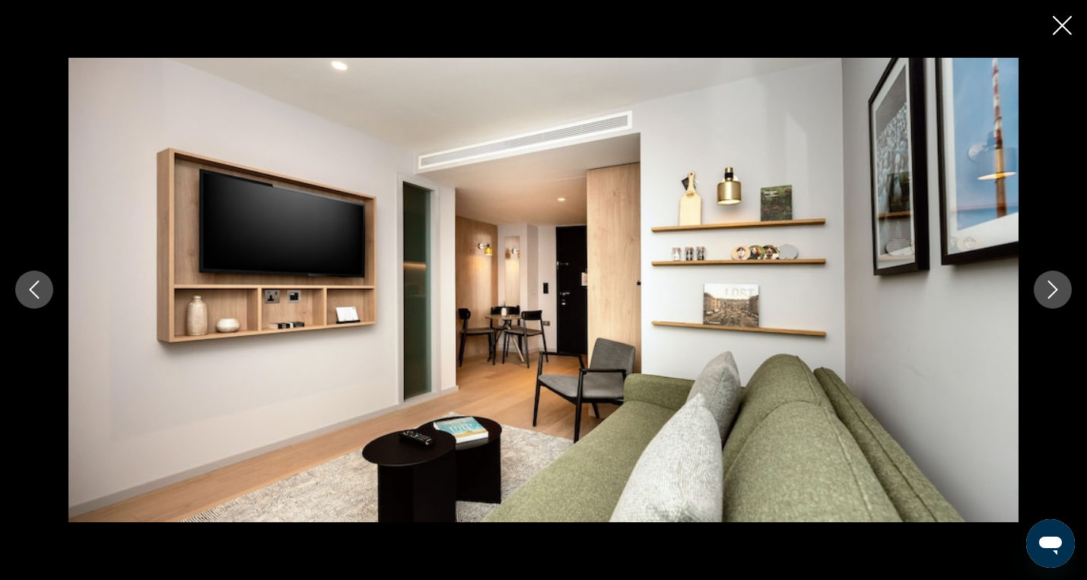
click at [1049, 281] on icon "Next image" at bounding box center [1053, 290] width 18 height 18
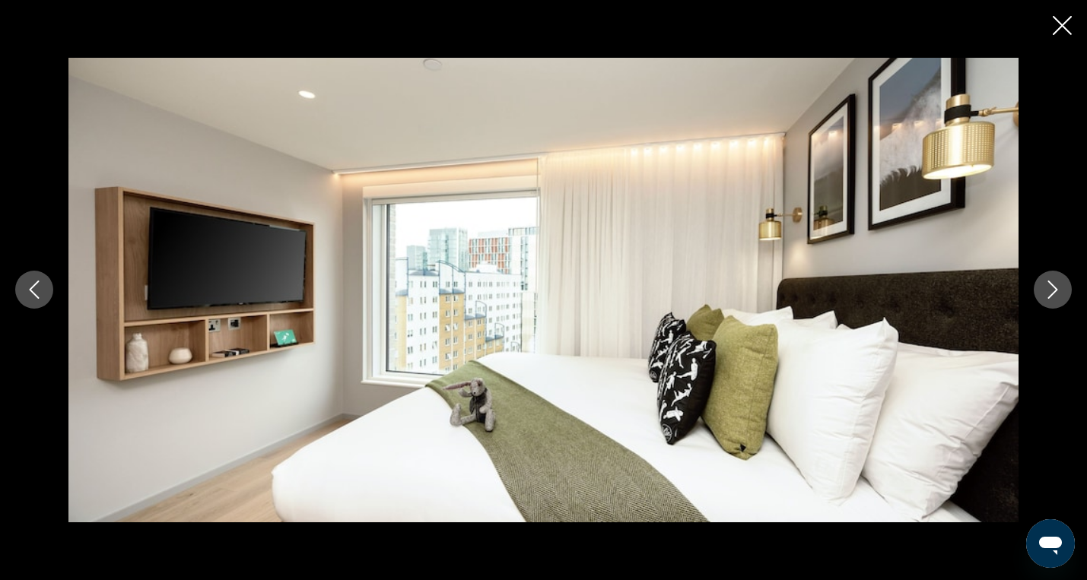
click at [1049, 281] on icon "Next image" at bounding box center [1053, 290] width 18 height 18
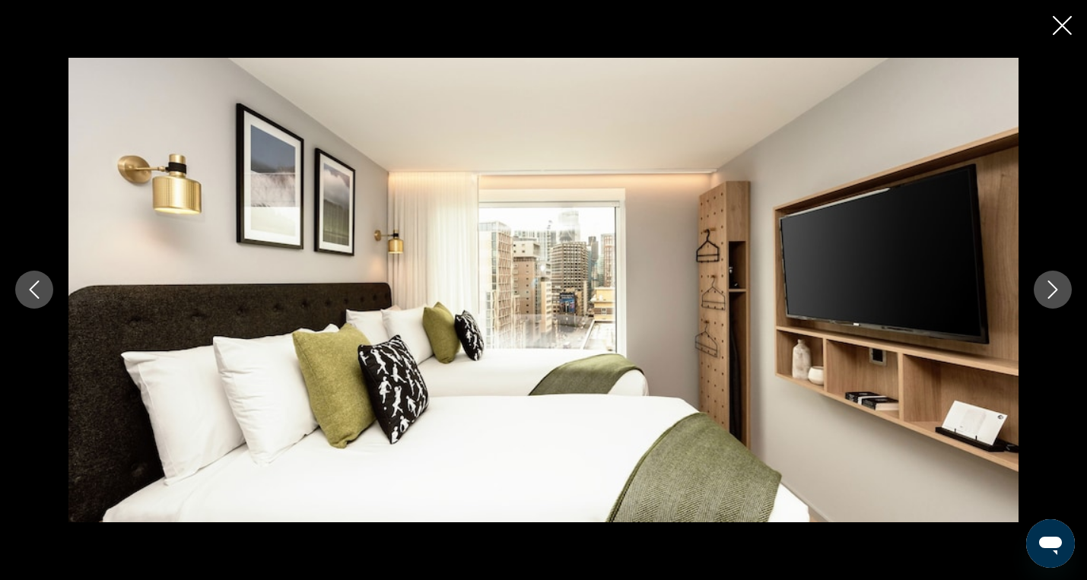
click at [1049, 281] on icon "Next image" at bounding box center [1053, 290] width 18 height 18
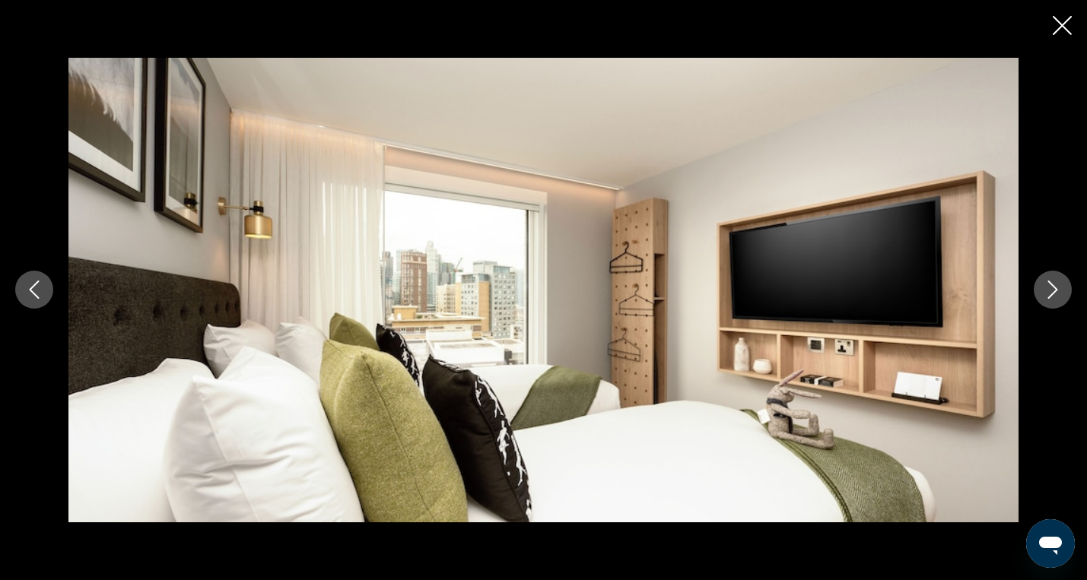
click at [1049, 281] on icon "Next image" at bounding box center [1053, 290] width 18 height 18
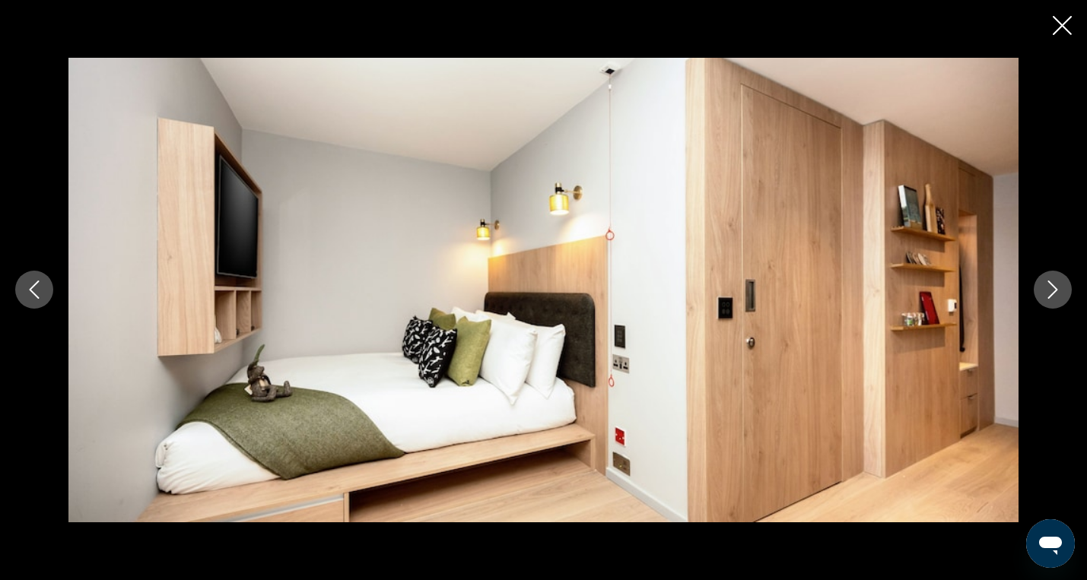
click at [1049, 281] on icon "Next image" at bounding box center [1053, 290] width 18 height 18
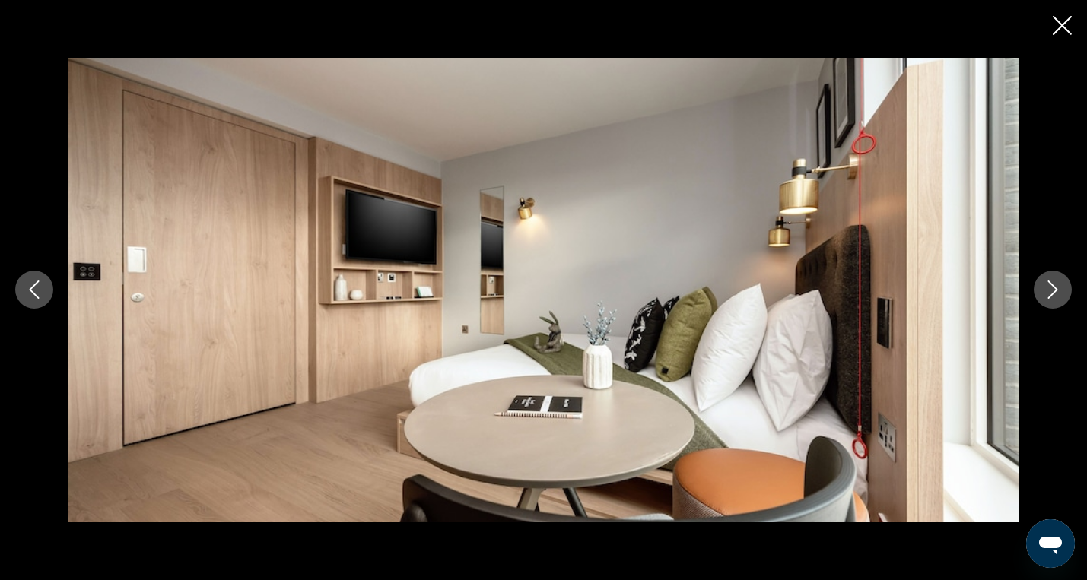
click at [1067, 24] on icon "Close slideshow" at bounding box center [1062, 25] width 19 height 19
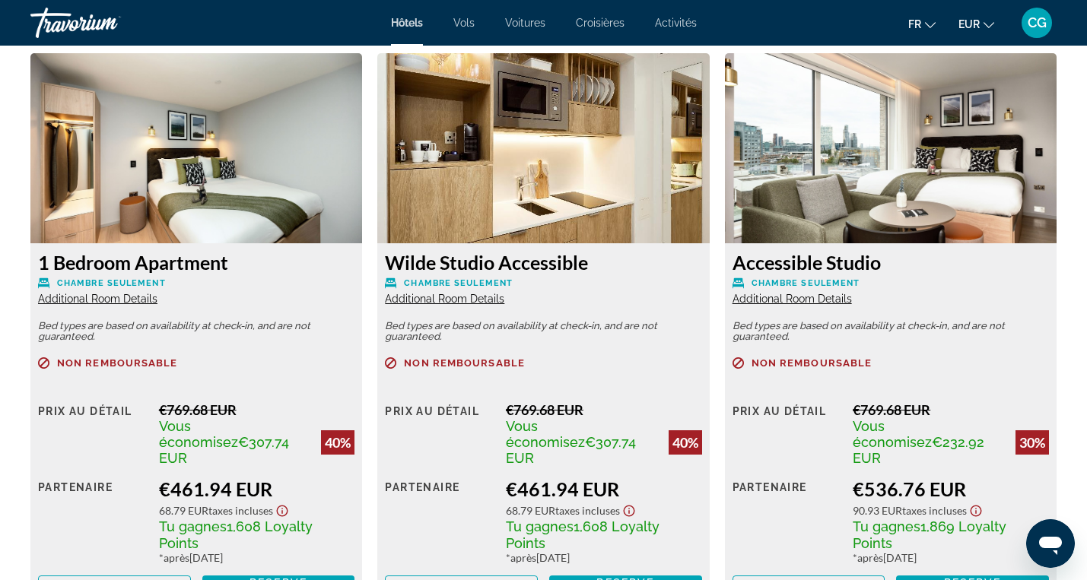
scroll to position [2098, 0]
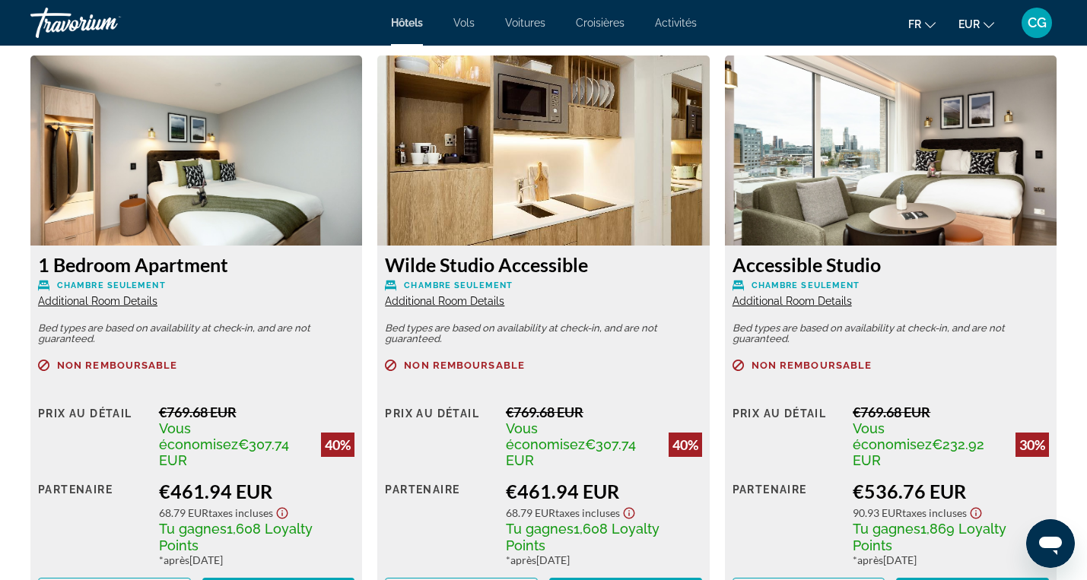
click at [448, 301] on span "Additional Room Details" at bounding box center [444, 301] width 119 height 12
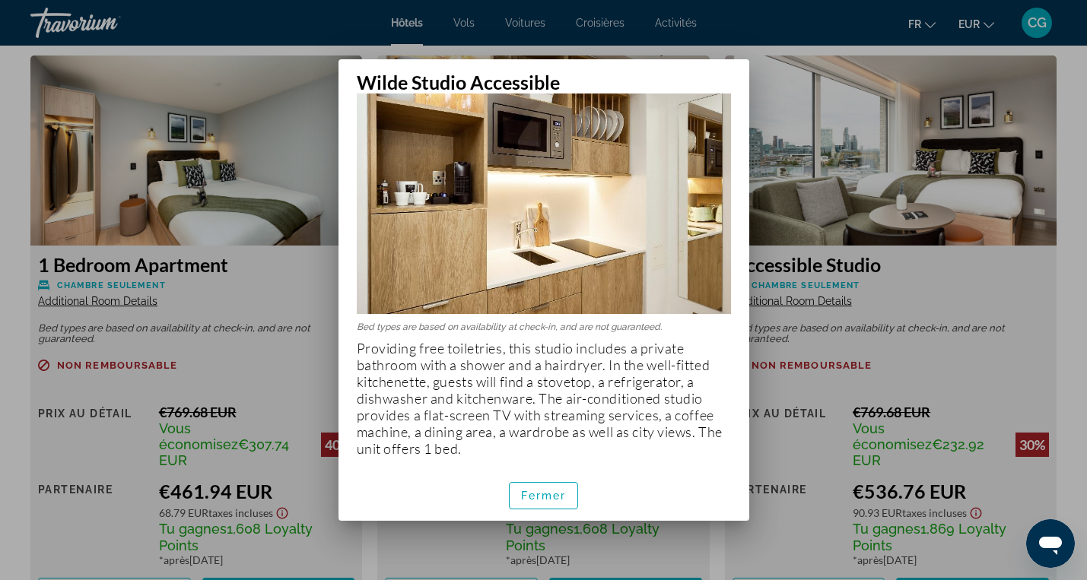
scroll to position [52, 0]
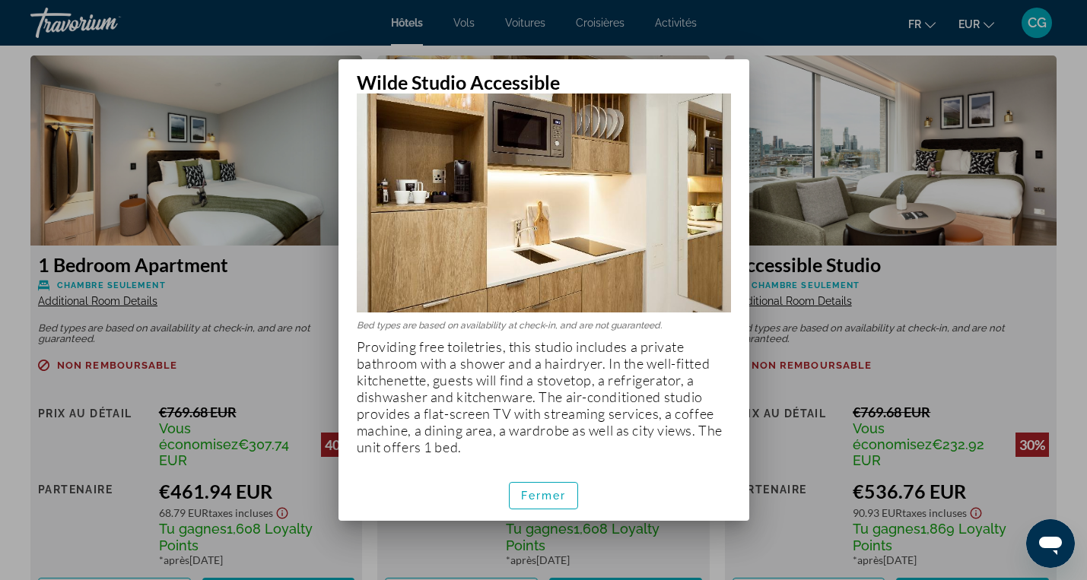
click at [936, 298] on div at bounding box center [543, 290] width 1087 height 580
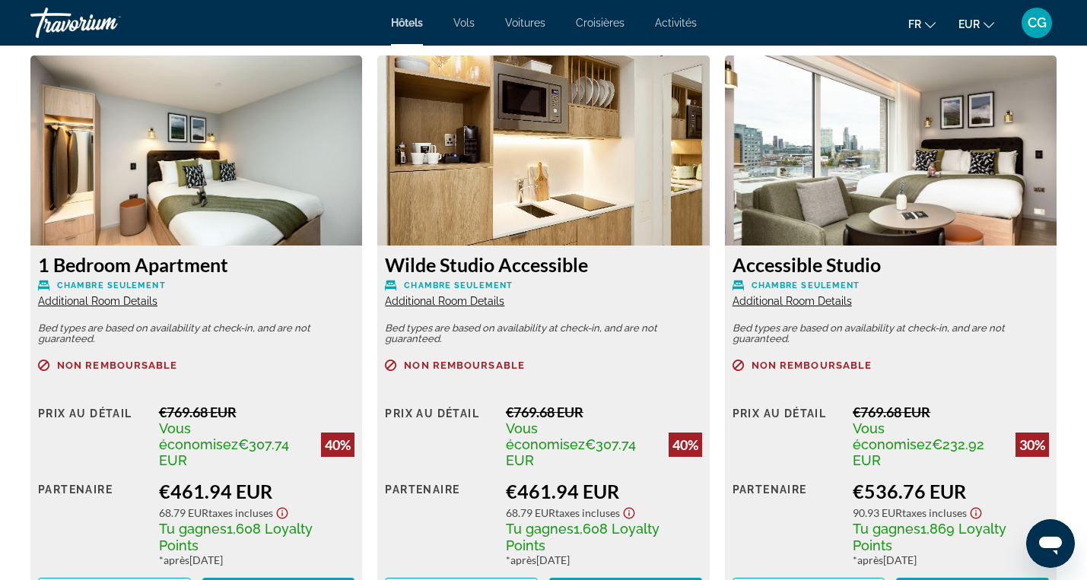
scroll to position [2098, 0]
click at [809, 303] on span "Additional Room Details" at bounding box center [792, 301] width 119 height 12
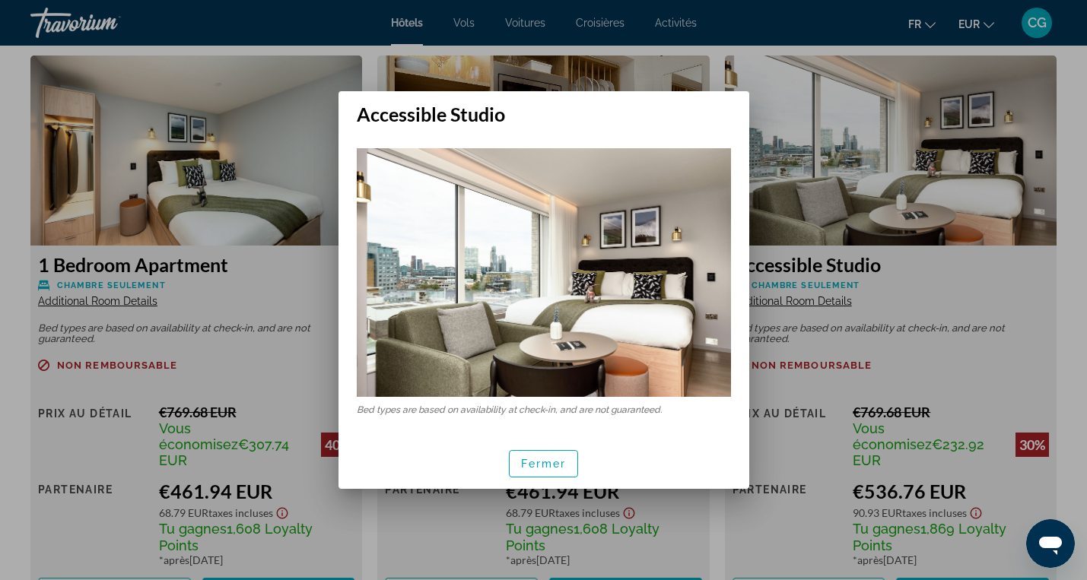
scroll to position [0, 0]
click at [547, 466] on span "Fermer" at bounding box center [544, 464] width 46 height 12
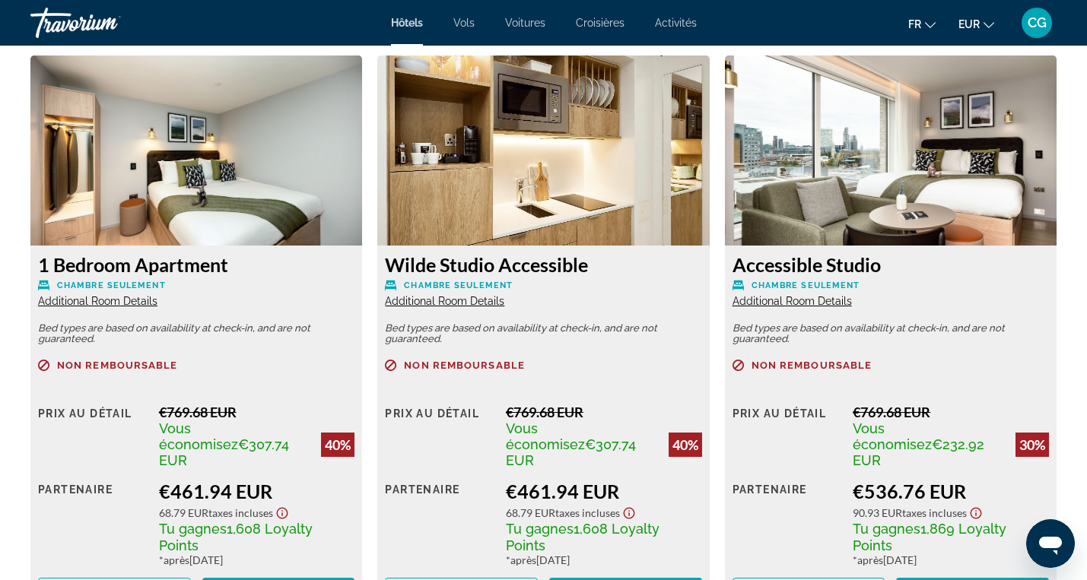
scroll to position [2098, 0]
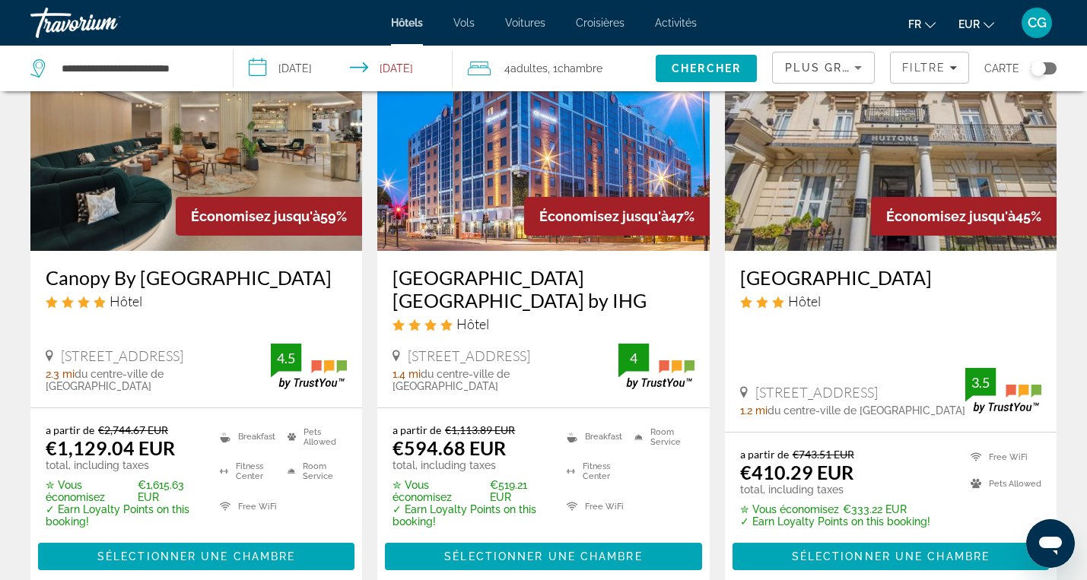
scroll to position [715, 0]
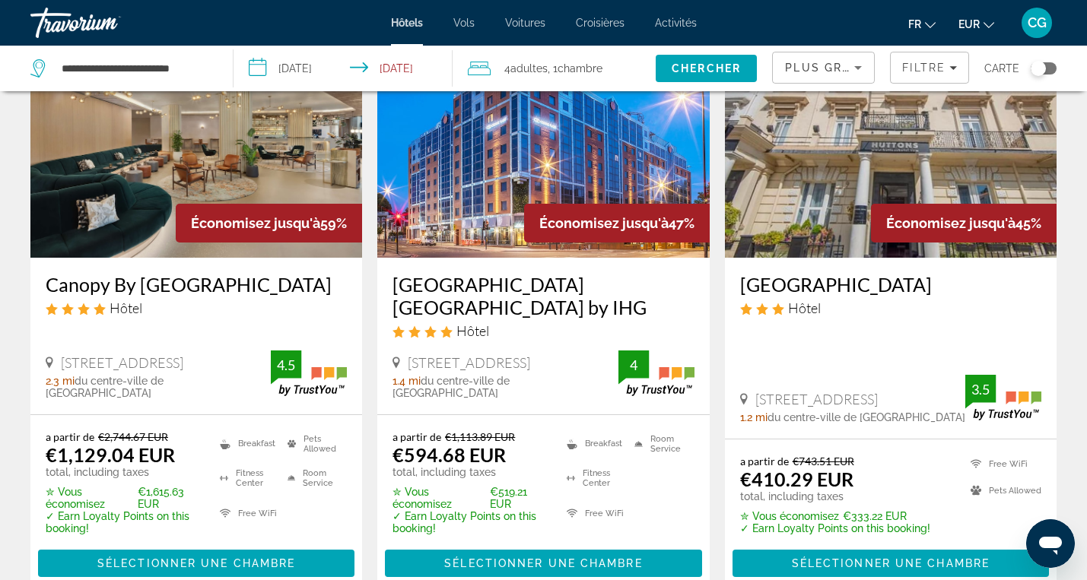
click at [460, 192] on img "Main content" at bounding box center [543, 135] width 332 height 243
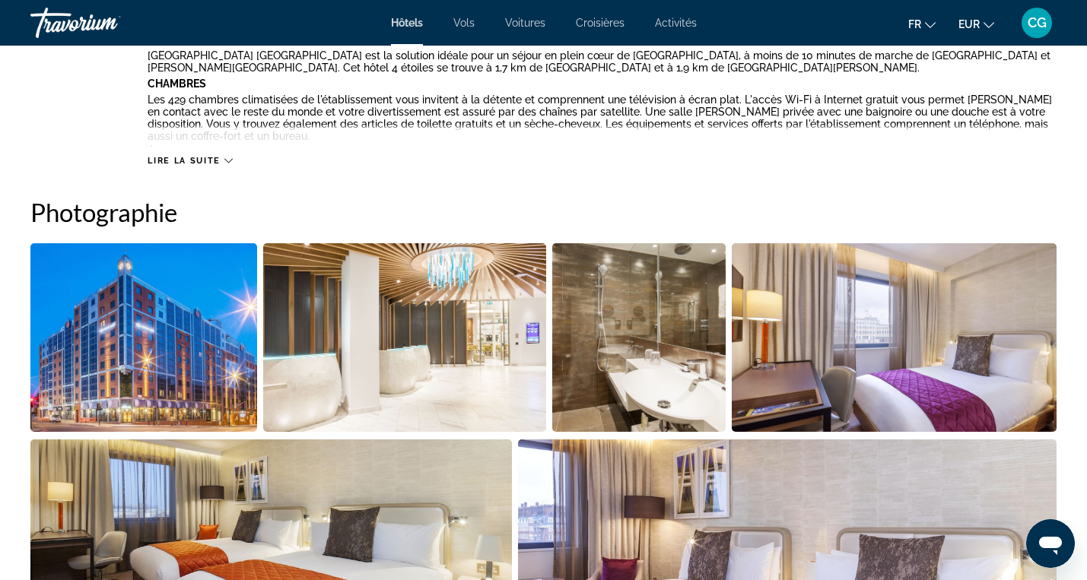
scroll to position [641, 0]
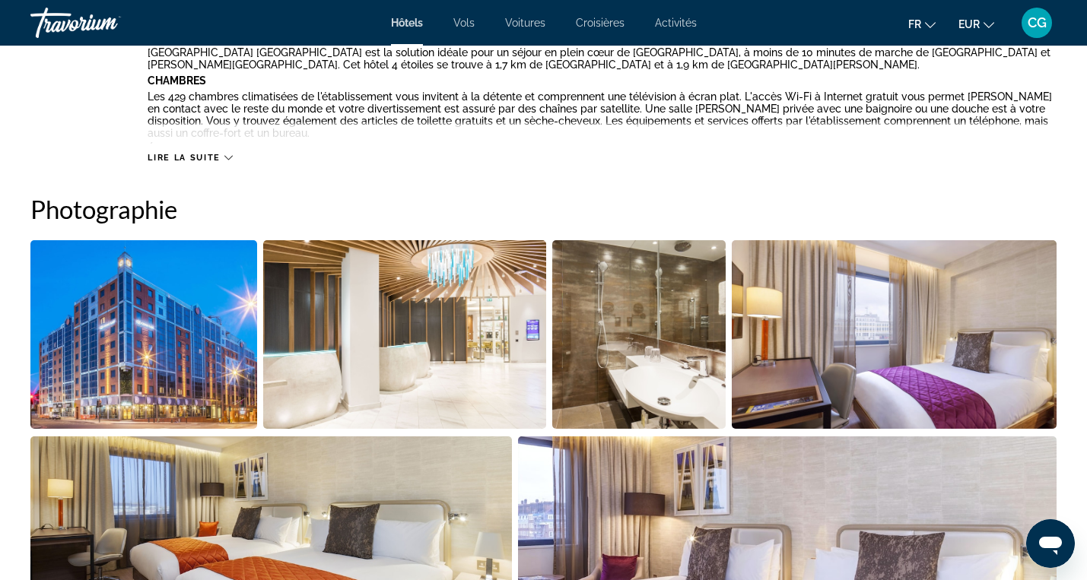
click at [144, 345] on img "Open full-screen image slider" at bounding box center [143, 334] width 227 height 189
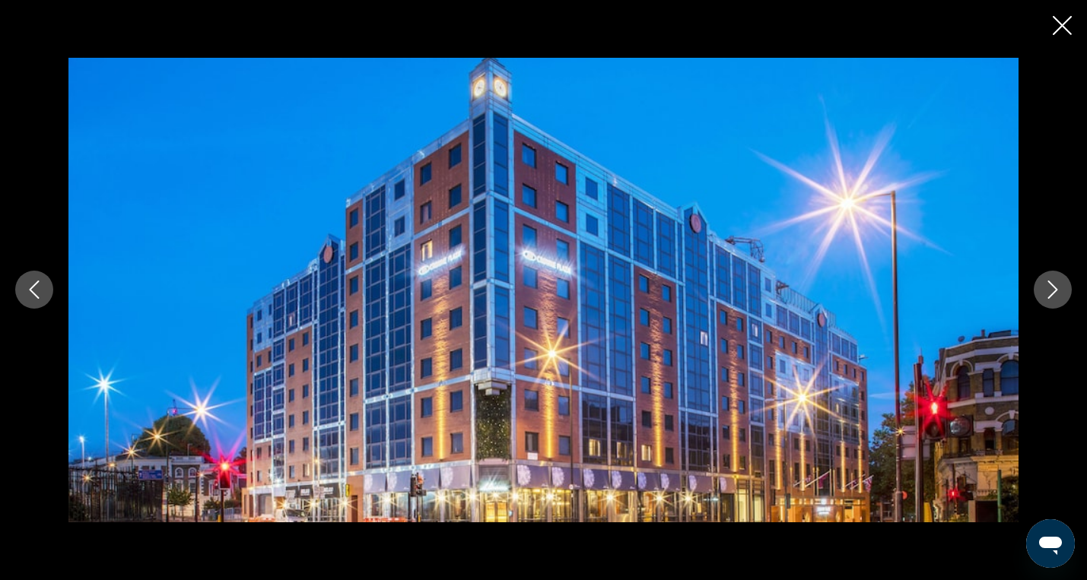
click at [1061, 294] on icon "Next image" at bounding box center [1053, 290] width 18 height 18
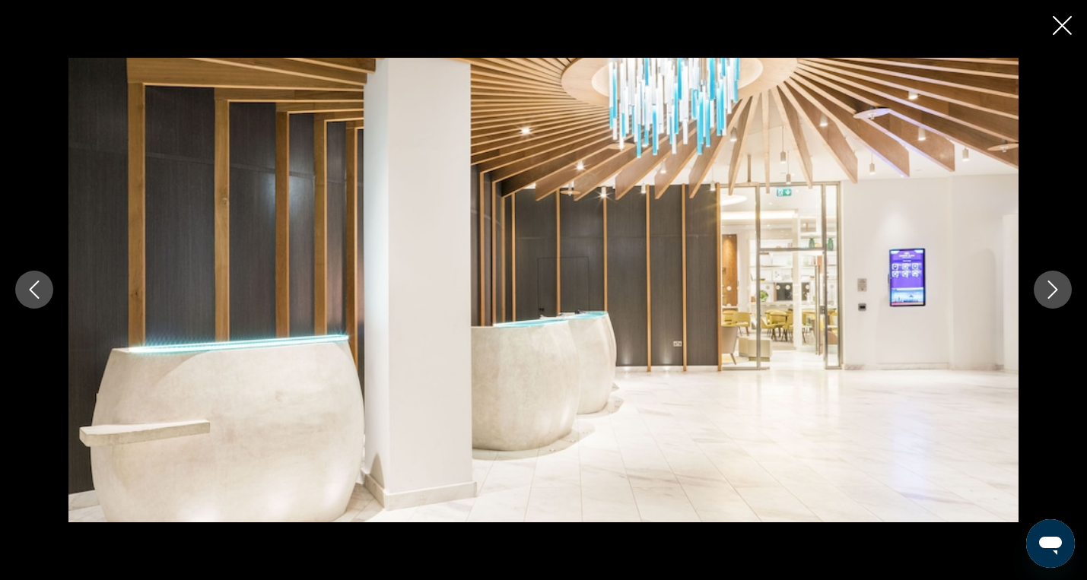
click at [1061, 294] on icon "Next image" at bounding box center [1053, 290] width 18 height 18
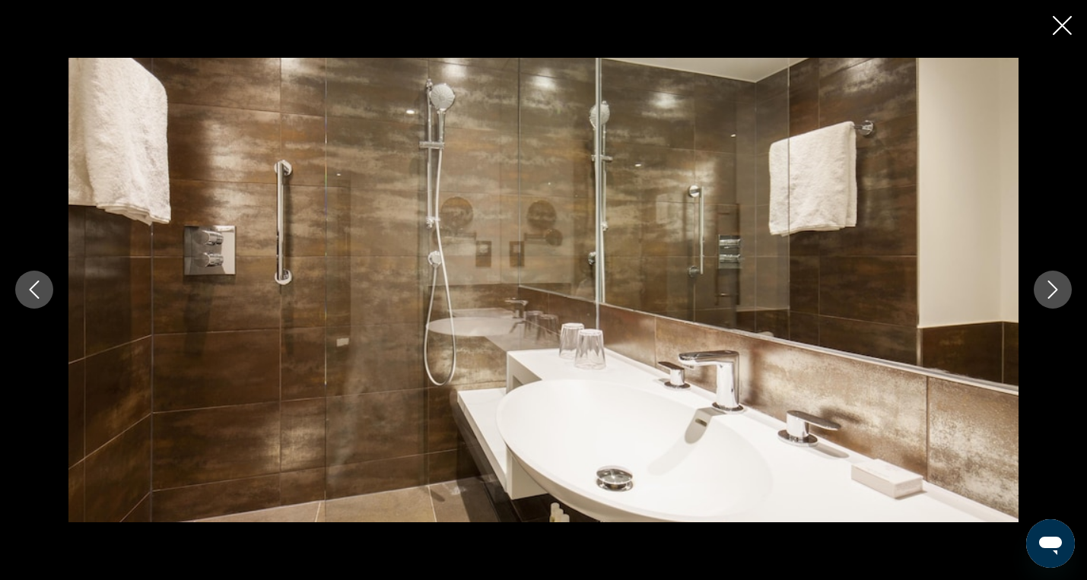
click at [1061, 294] on icon "Next image" at bounding box center [1053, 290] width 18 height 18
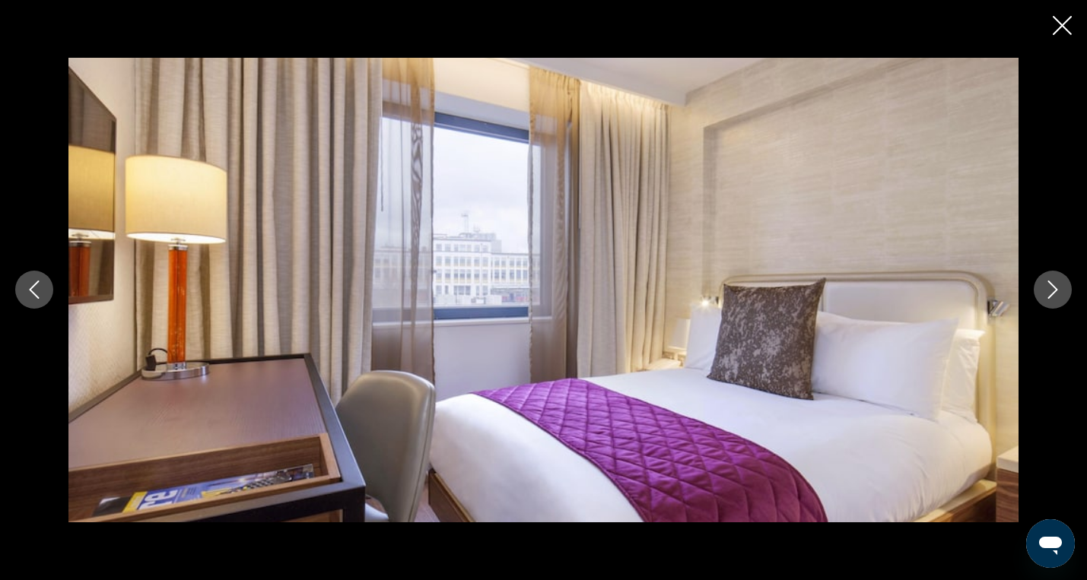
click at [1061, 294] on icon "Next image" at bounding box center [1053, 290] width 18 height 18
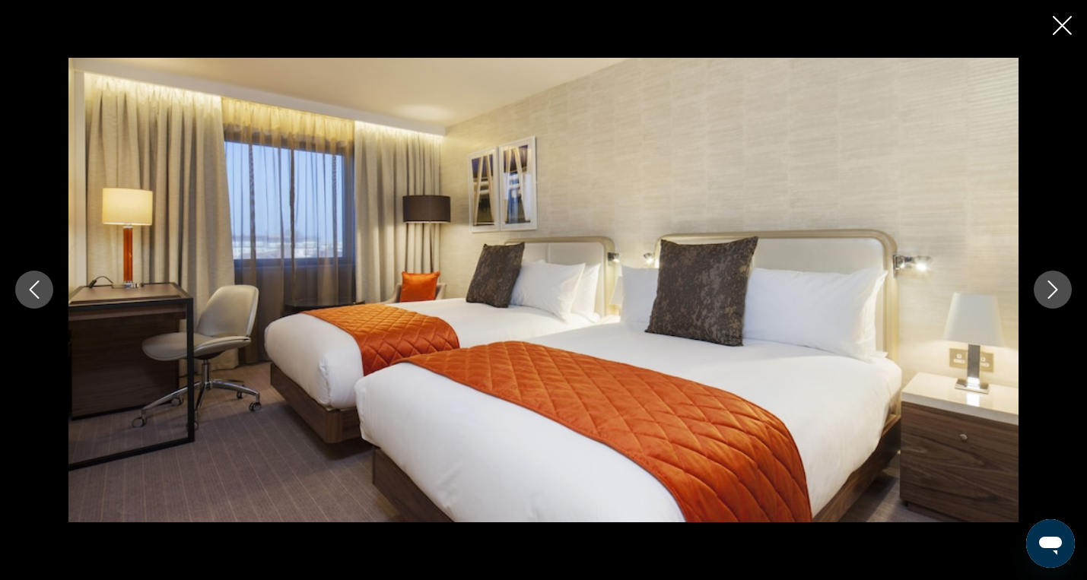
click at [1061, 294] on icon "Next image" at bounding box center [1053, 290] width 18 height 18
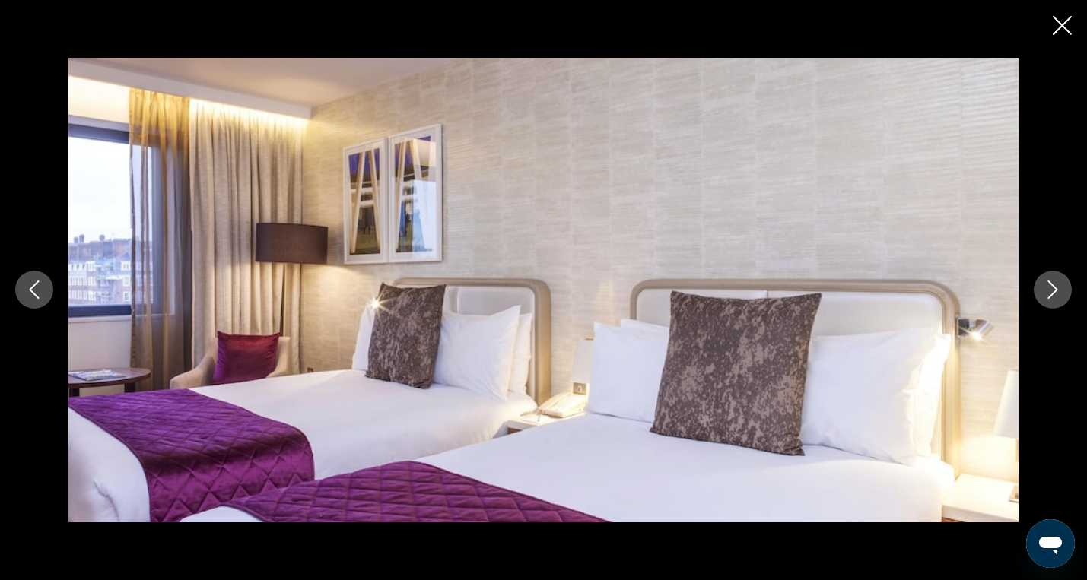
click at [1061, 294] on icon "Next image" at bounding box center [1053, 290] width 18 height 18
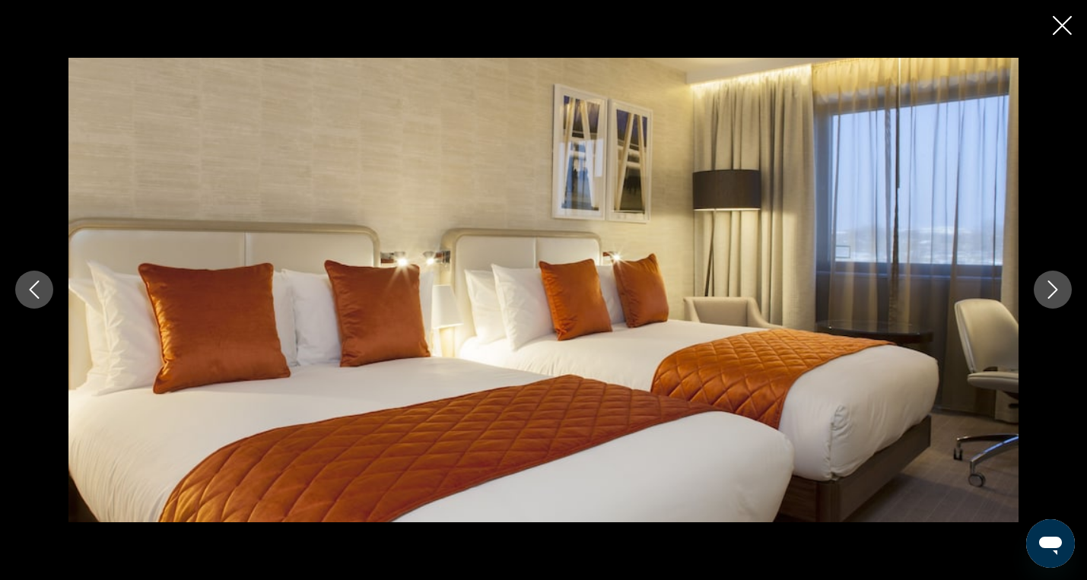
click at [1061, 294] on icon "Next image" at bounding box center [1053, 290] width 18 height 18
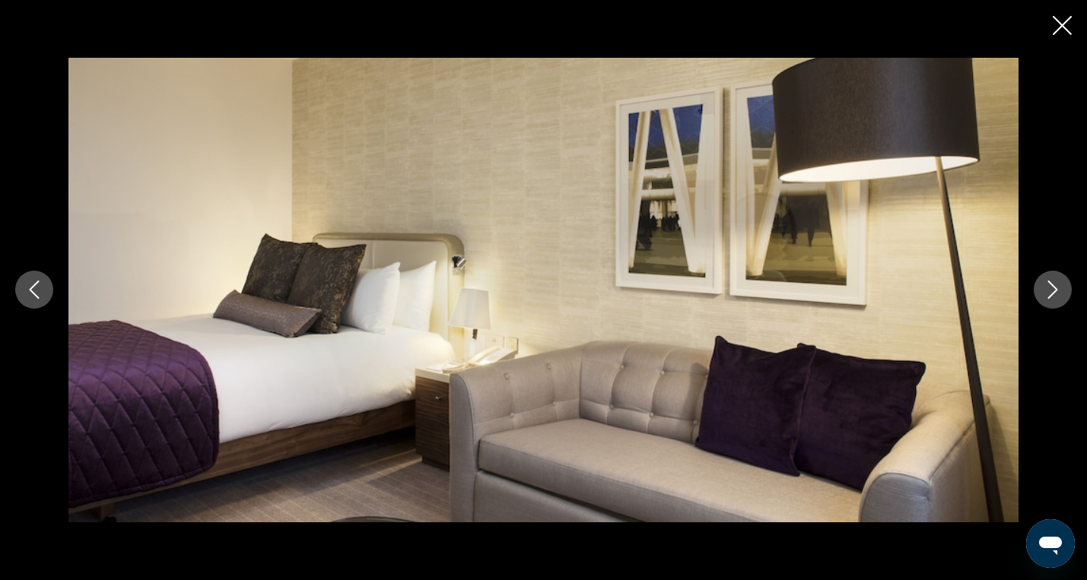
click at [1061, 294] on icon "Next image" at bounding box center [1053, 290] width 18 height 18
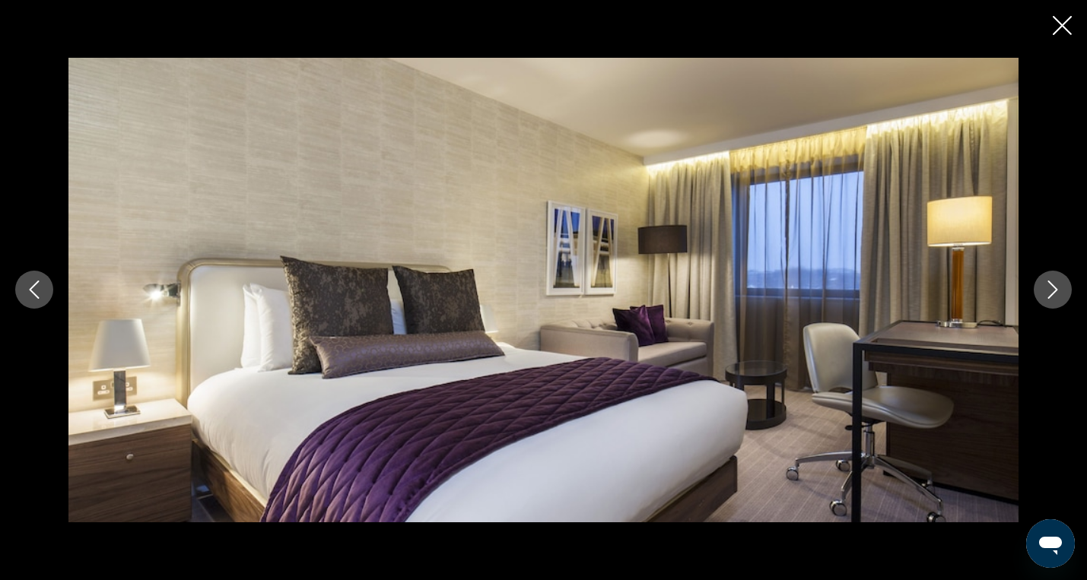
click at [1061, 294] on icon "Next image" at bounding box center [1053, 290] width 18 height 18
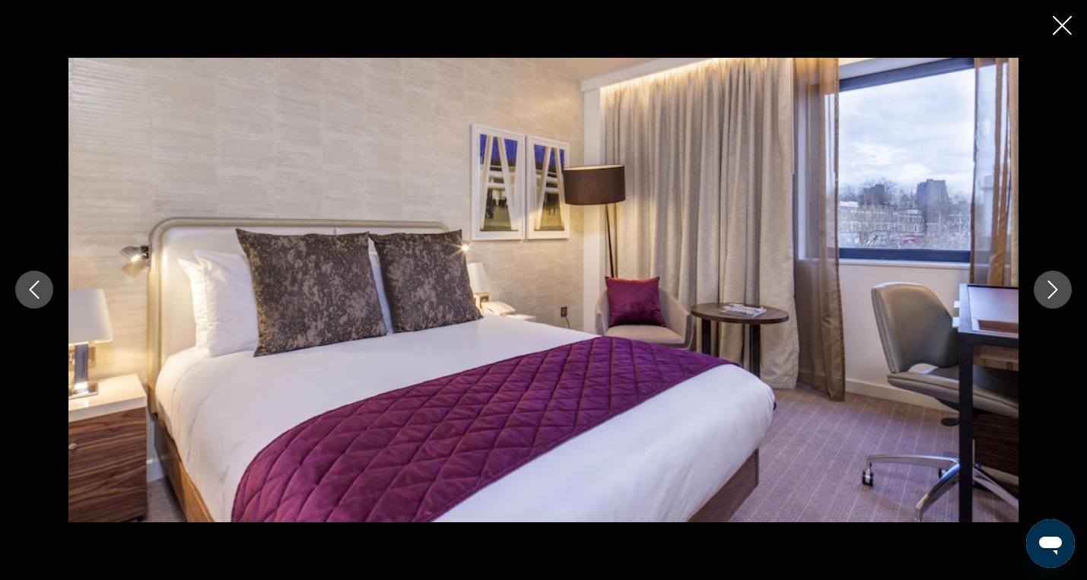
click at [1061, 294] on icon "Next image" at bounding box center [1053, 290] width 18 height 18
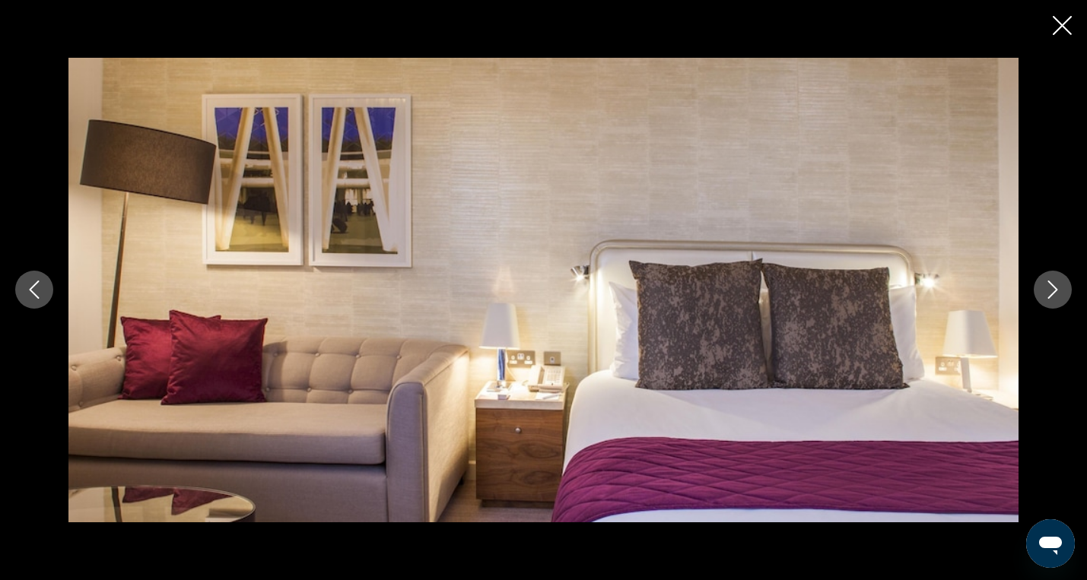
click at [1061, 294] on icon "Next image" at bounding box center [1053, 290] width 18 height 18
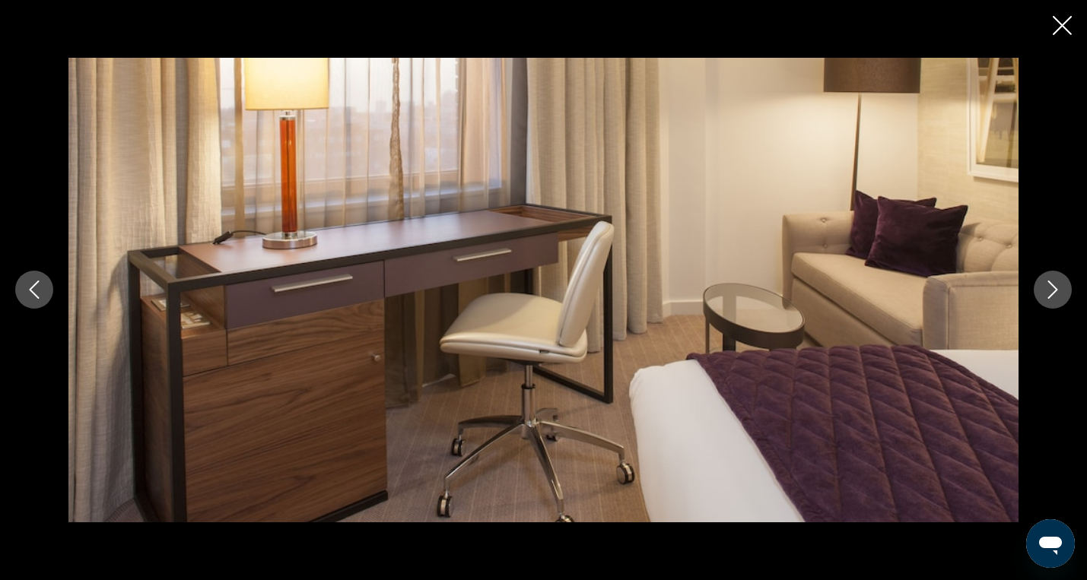
click at [1057, 287] on icon "Next image" at bounding box center [1053, 290] width 18 height 18
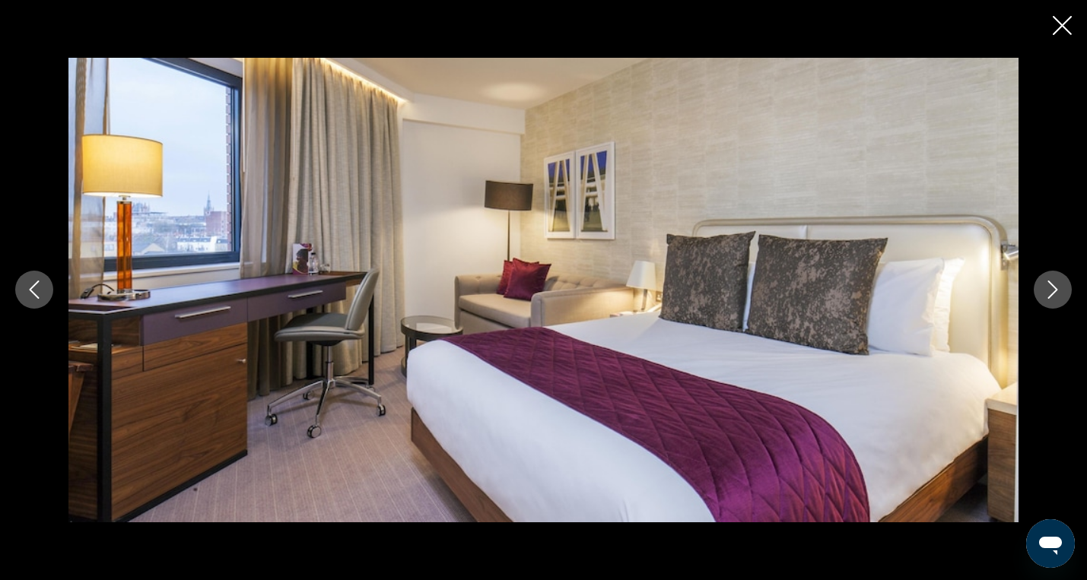
click at [1057, 287] on icon "Next image" at bounding box center [1053, 290] width 18 height 18
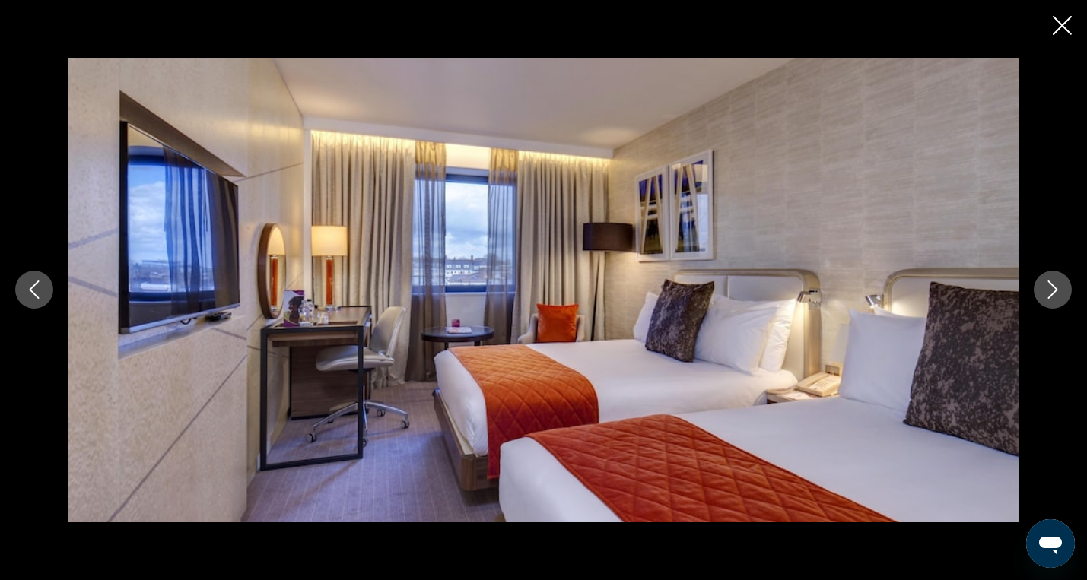
click at [1055, 33] on icon "Close slideshow" at bounding box center [1062, 25] width 19 height 19
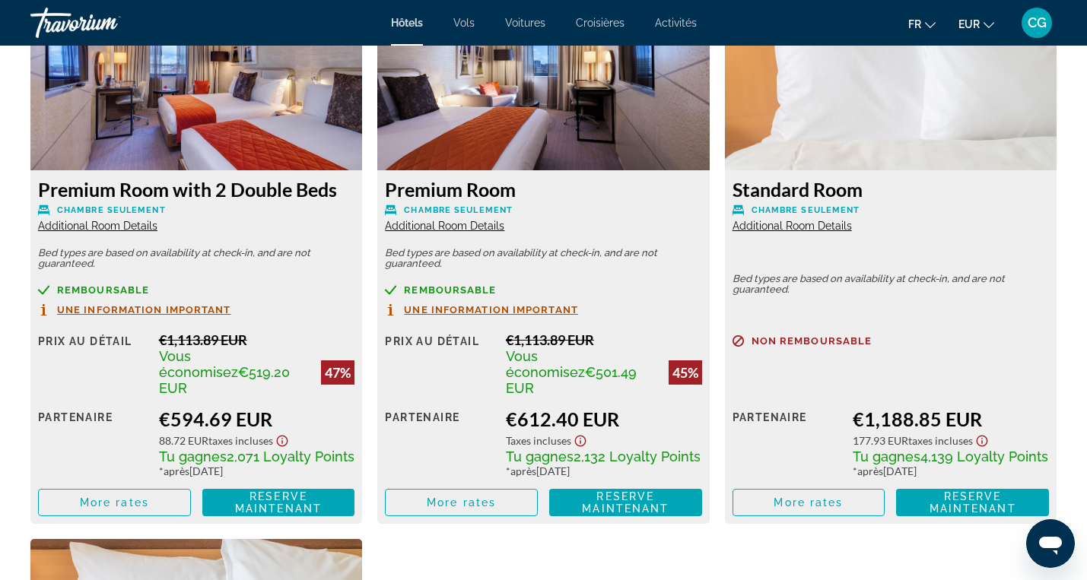
scroll to position [2144, 0]
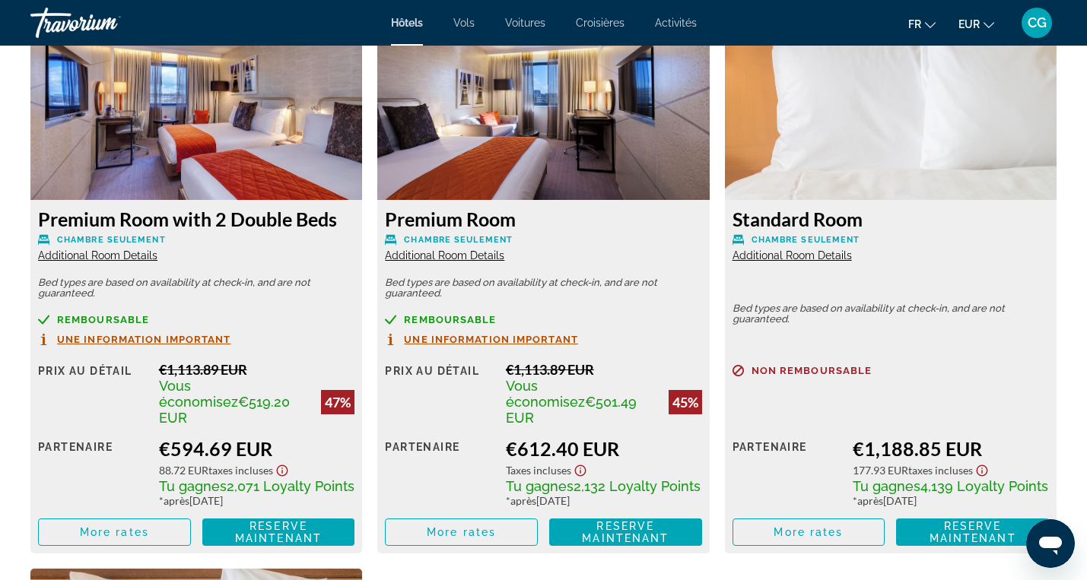
click at [113, 253] on span "Additional Room Details" at bounding box center [97, 256] width 119 height 12
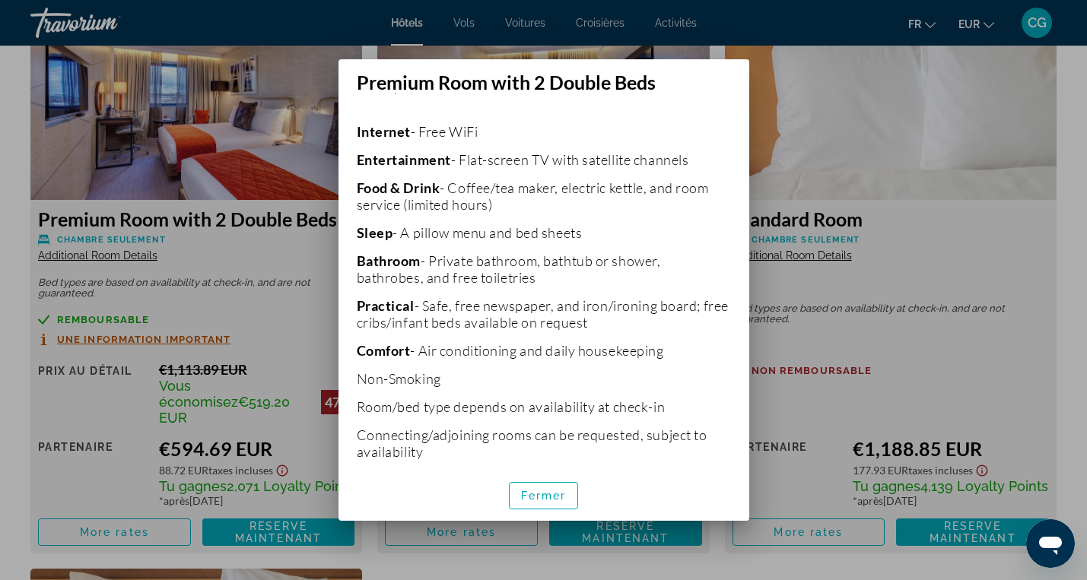
scroll to position [318, 0]
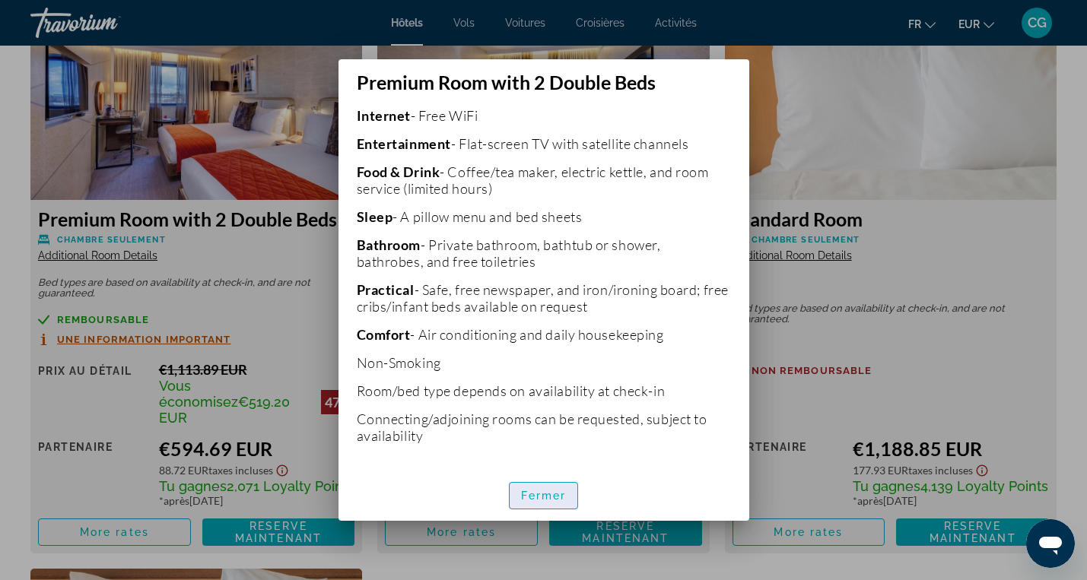
click at [556, 492] on span "Fermer" at bounding box center [544, 496] width 46 height 12
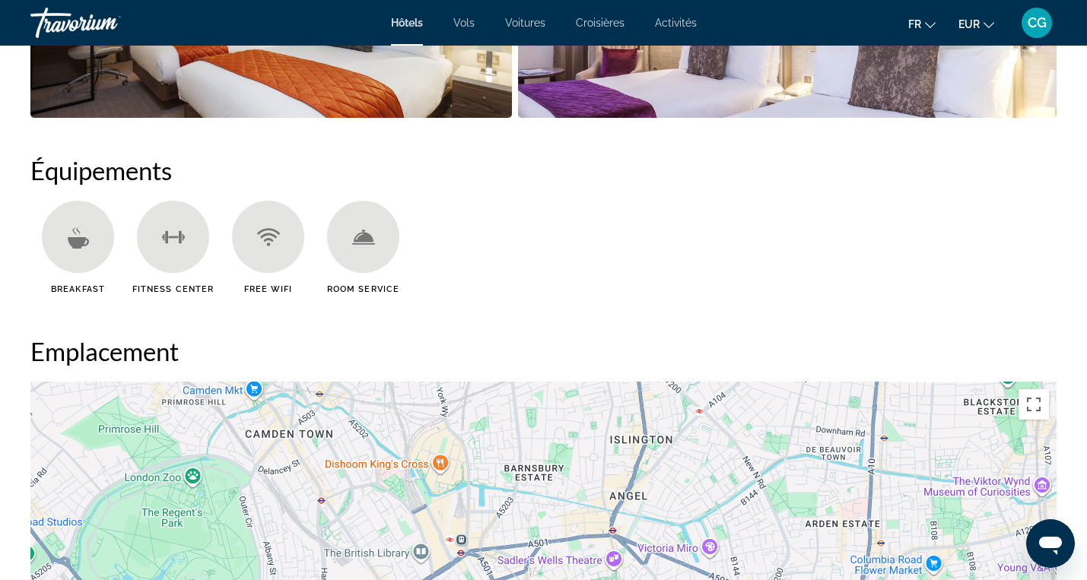
scroll to position [0, 0]
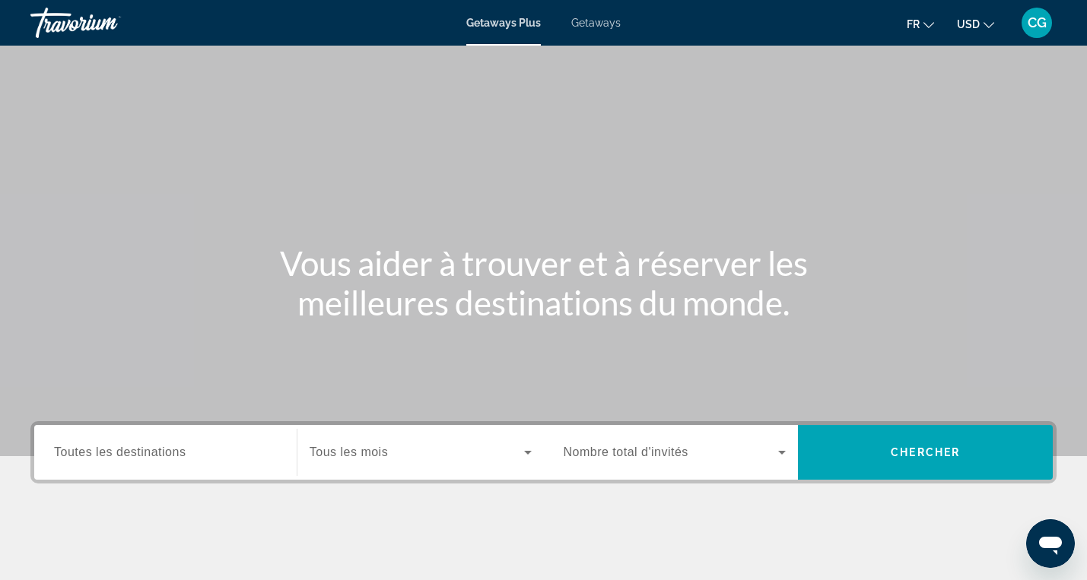
click at [111, 456] on span "Toutes les destinations" at bounding box center [120, 452] width 132 height 13
click at [111, 456] on input "Destination Toutes les destinations" at bounding box center [165, 453] width 223 height 18
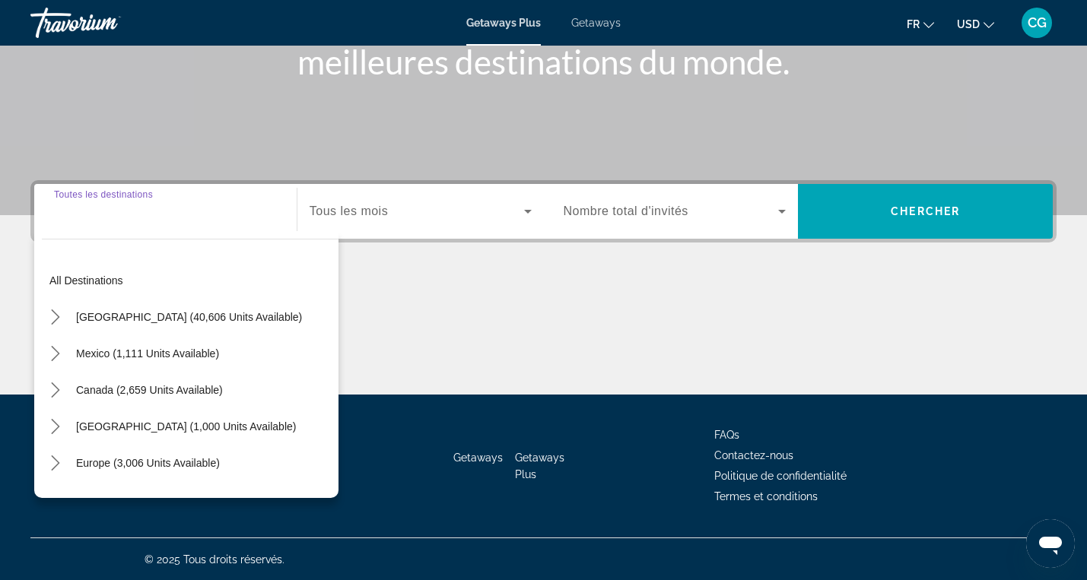
scroll to position [242, 0]
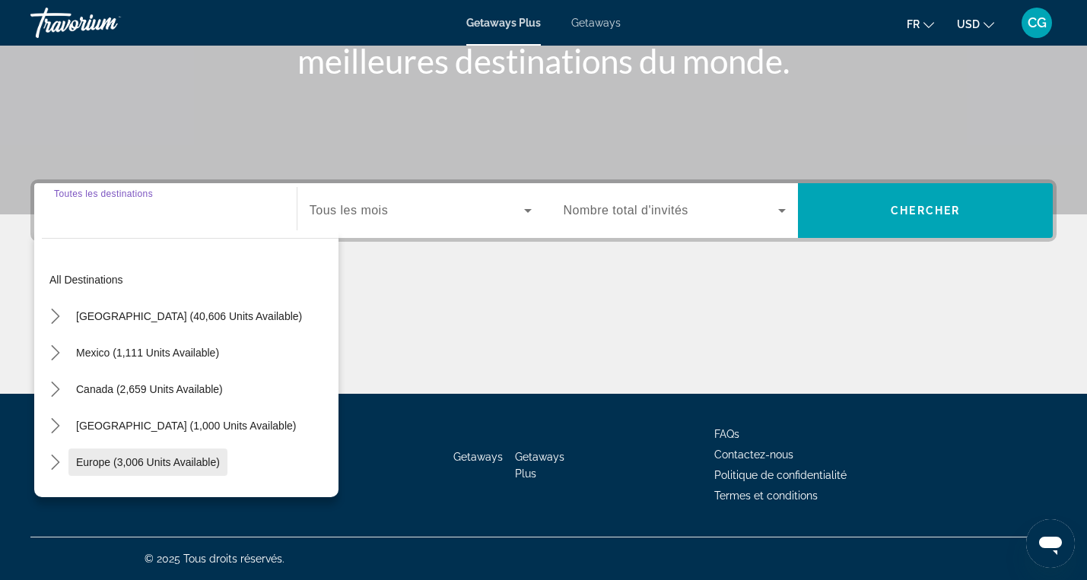
click at [129, 473] on span "Select destination: Europe (3,006 units available)" at bounding box center [147, 462] width 159 height 37
type input "**********"
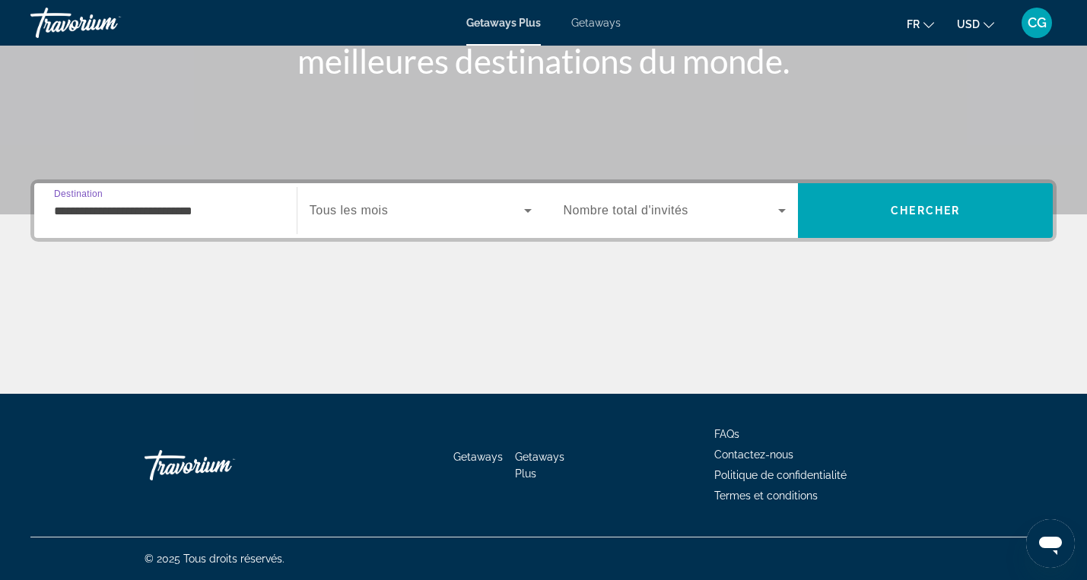
click at [529, 213] on icon "Search widget" at bounding box center [528, 211] width 18 height 18
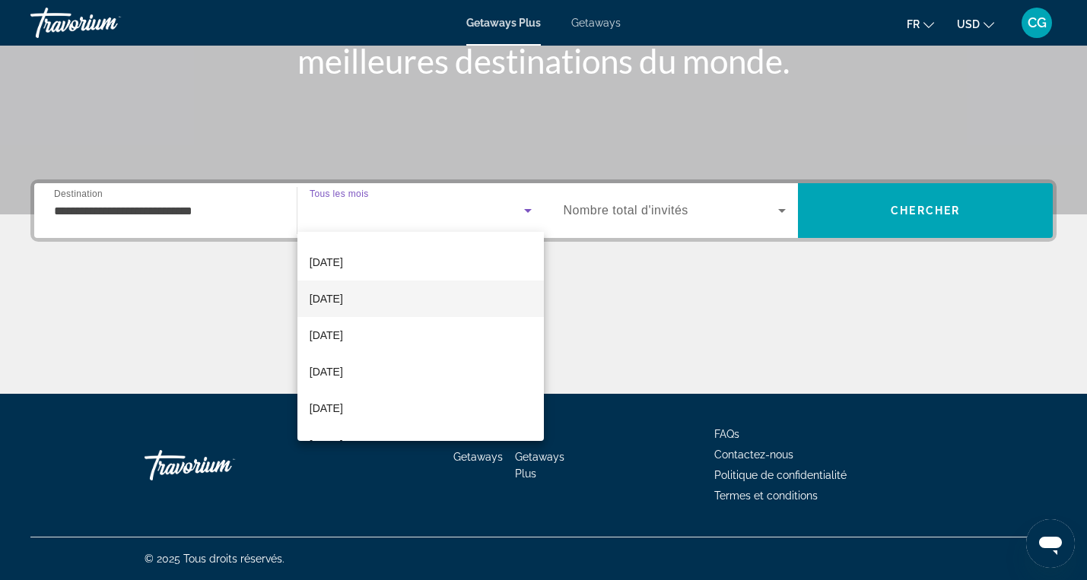
scroll to position [68, 0]
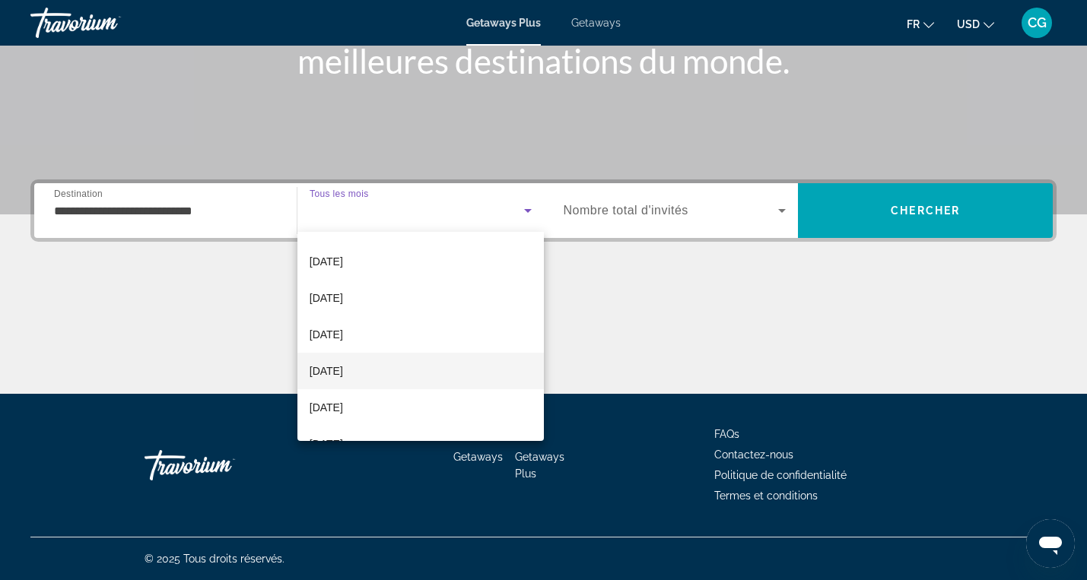
click at [380, 366] on mat-option "February 2026" at bounding box center [420, 371] width 246 height 37
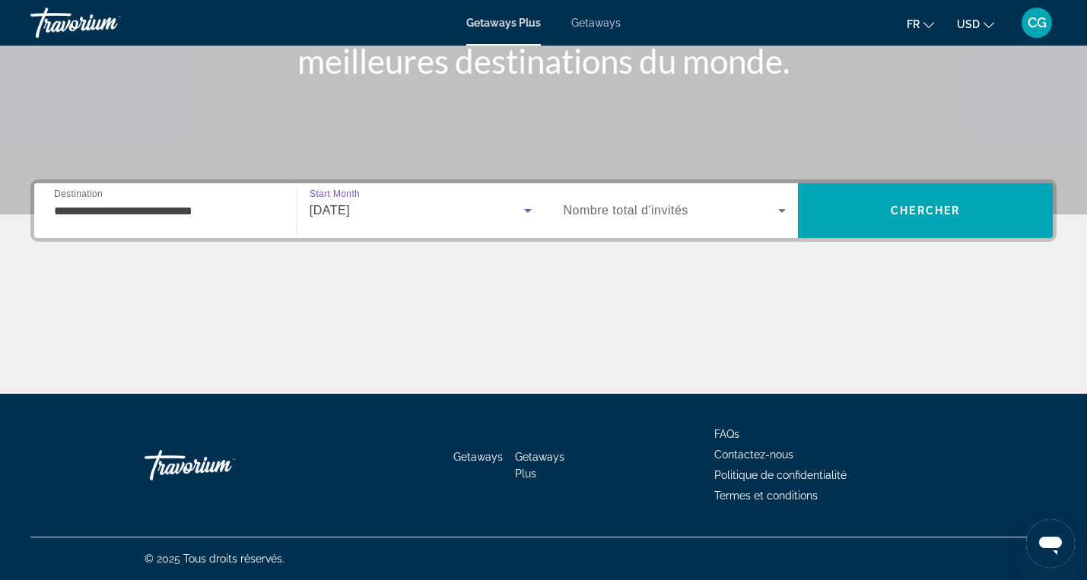
click at [781, 214] on icon "Search widget" at bounding box center [782, 211] width 18 height 18
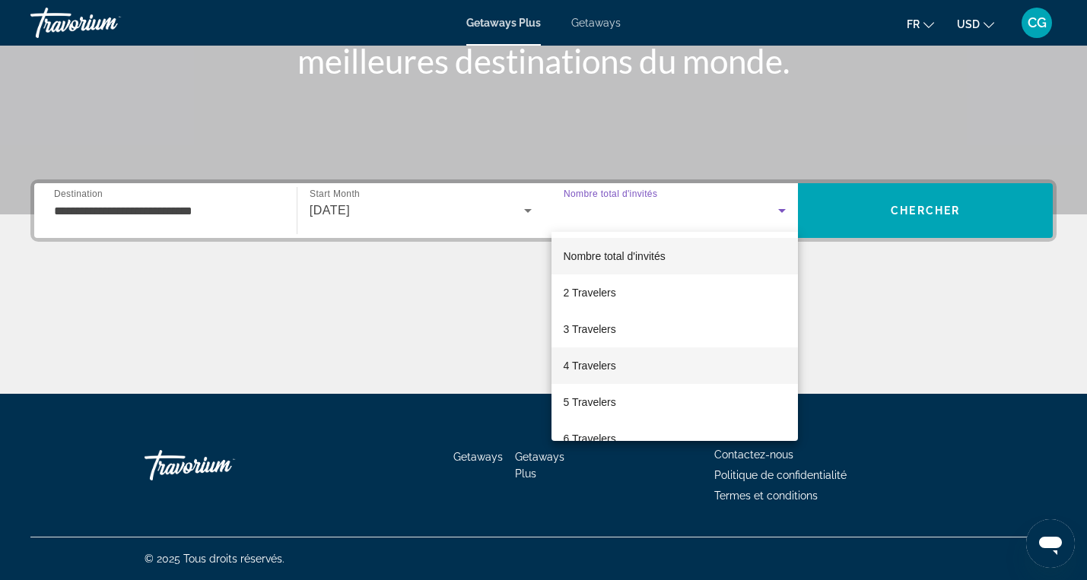
click at [654, 373] on mat-option "4 Travelers" at bounding box center [675, 366] width 247 height 37
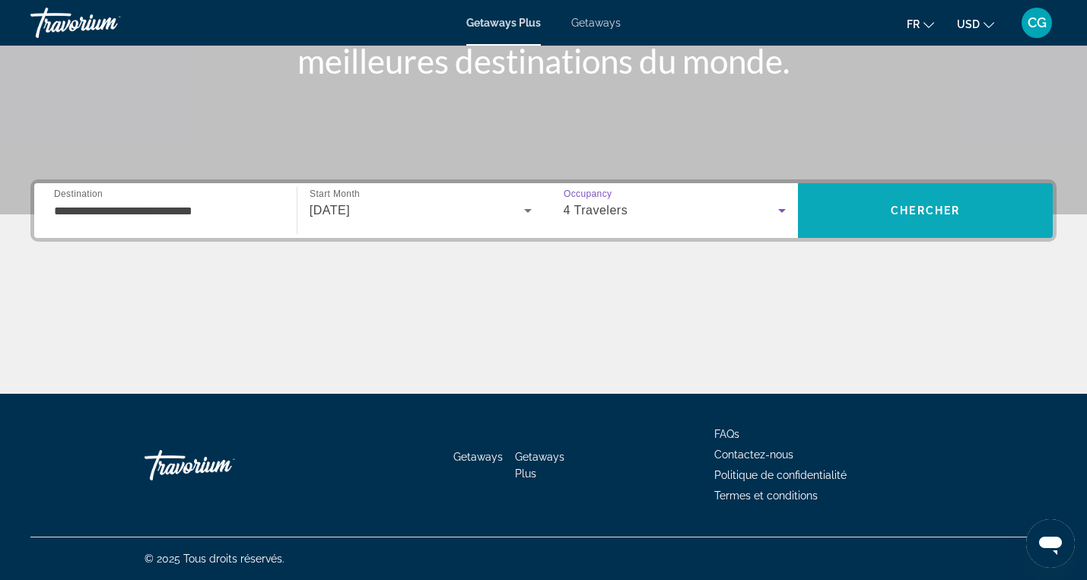
click at [894, 205] on span "Chercher" at bounding box center [925, 211] width 69 height 12
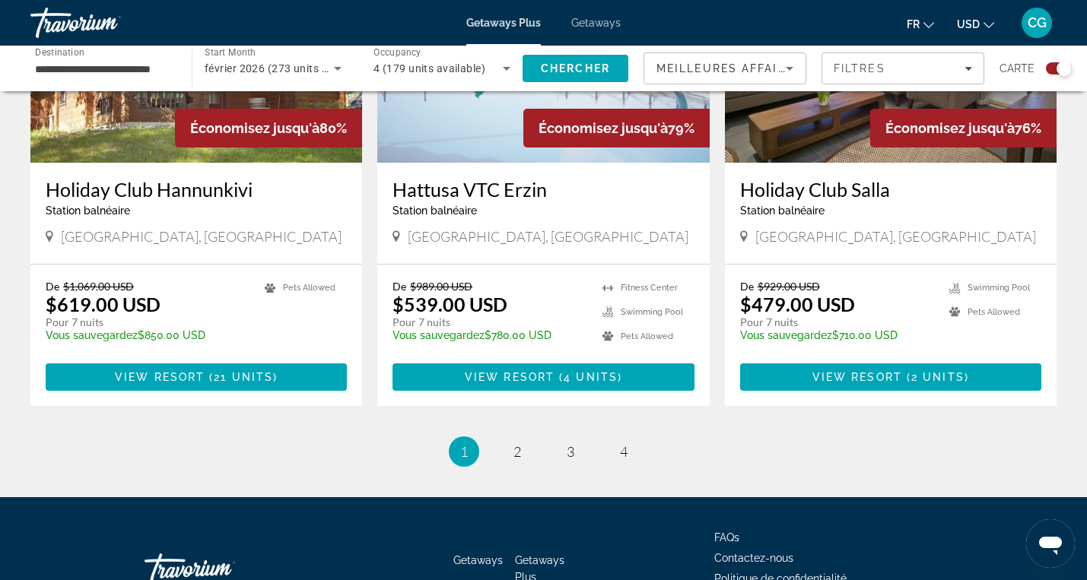
scroll to position [2375, 0]
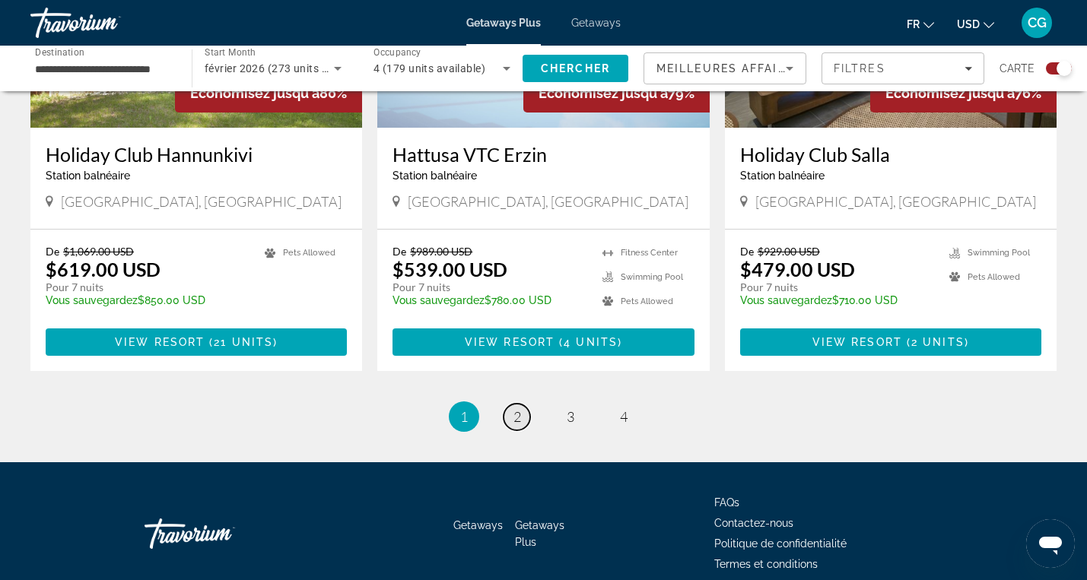
click at [515, 409] on span "2" at bounding box center [518, 417] width 8 height 17
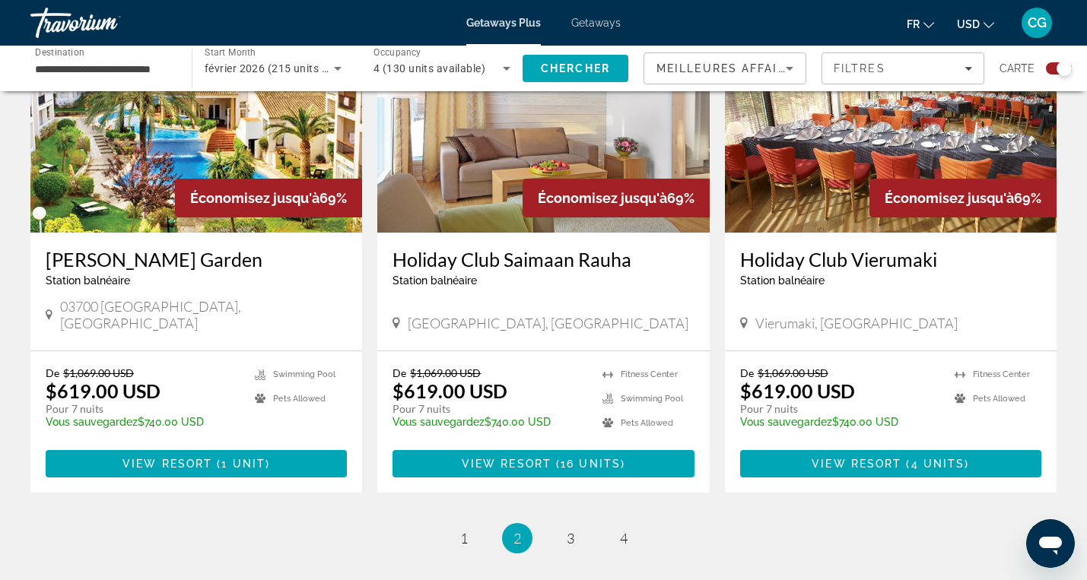
scroll to position [2375, 0]
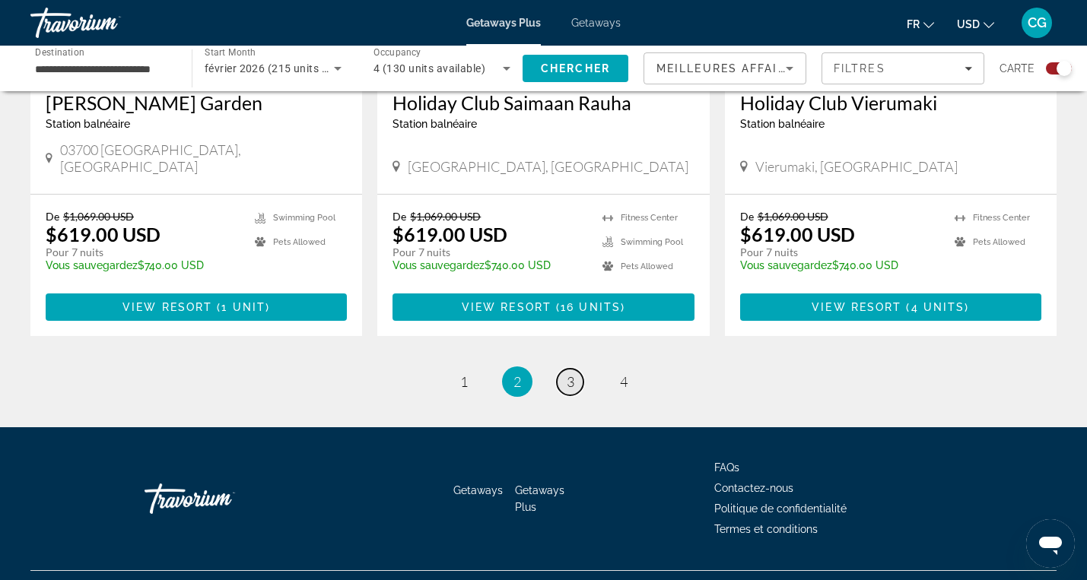
click at [571, 374] on span "3" at bounding box center [571, 382] width 8 height 17
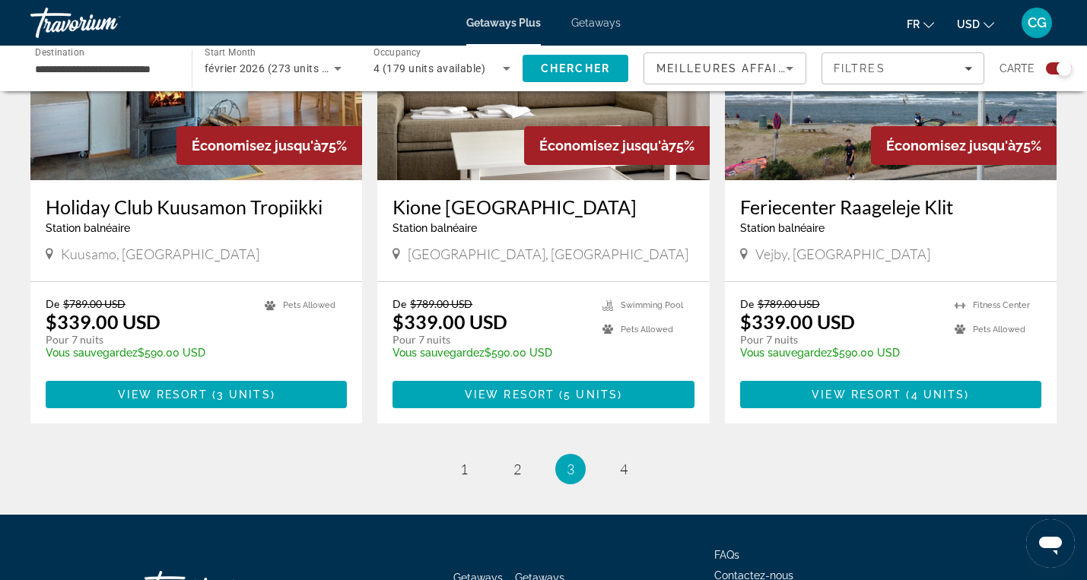
scroll to position [2279, 0]
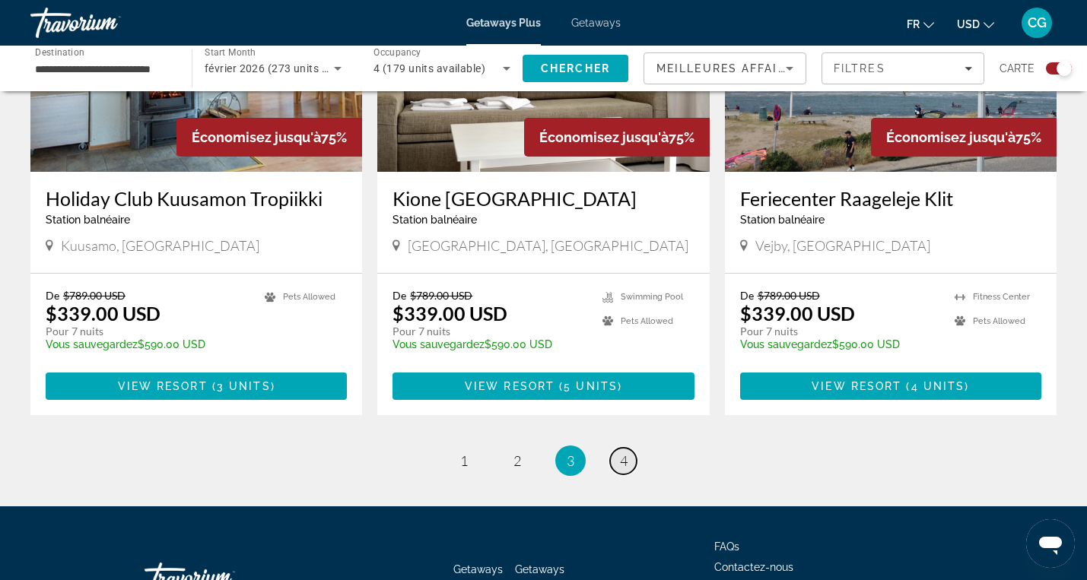
click at [626, 453] on span "4" at bounding box center [624, 461] width 8 height 17
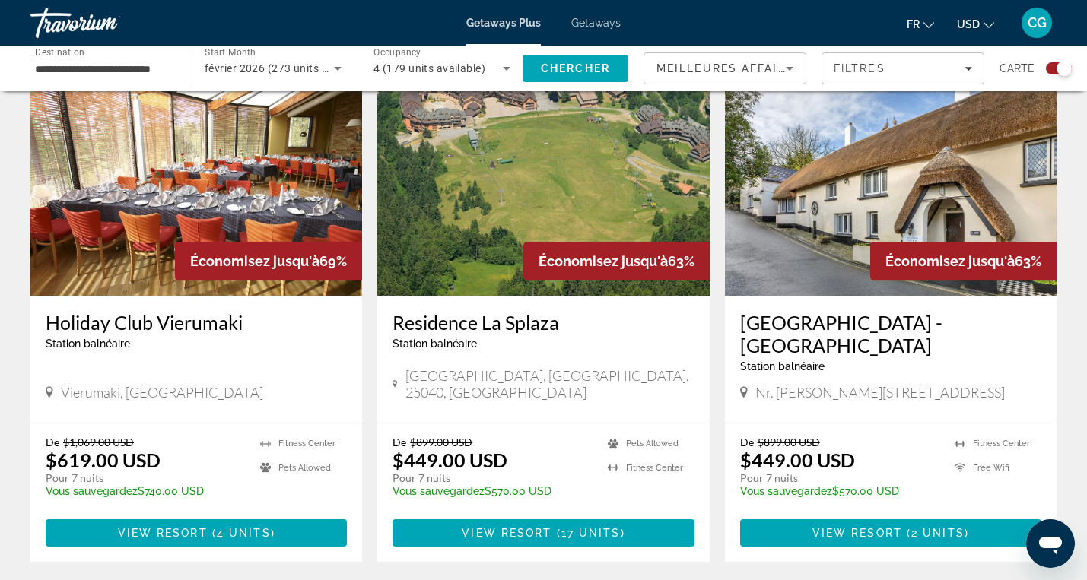
scroll to position [562, 0]
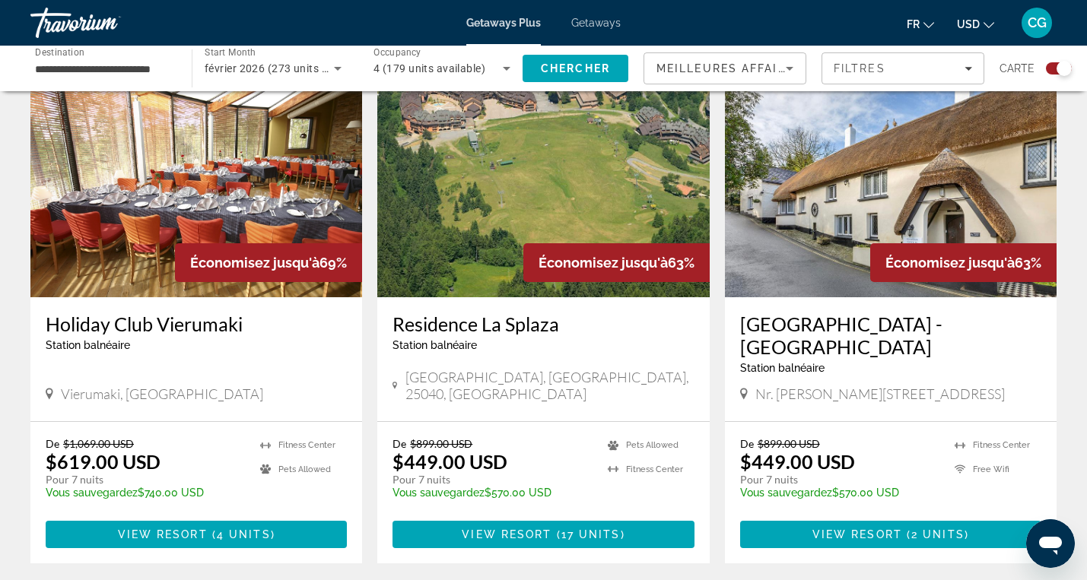
click at [991, 22] on icon "Change currency" at bounding box center [989, 25] width 11 height 11
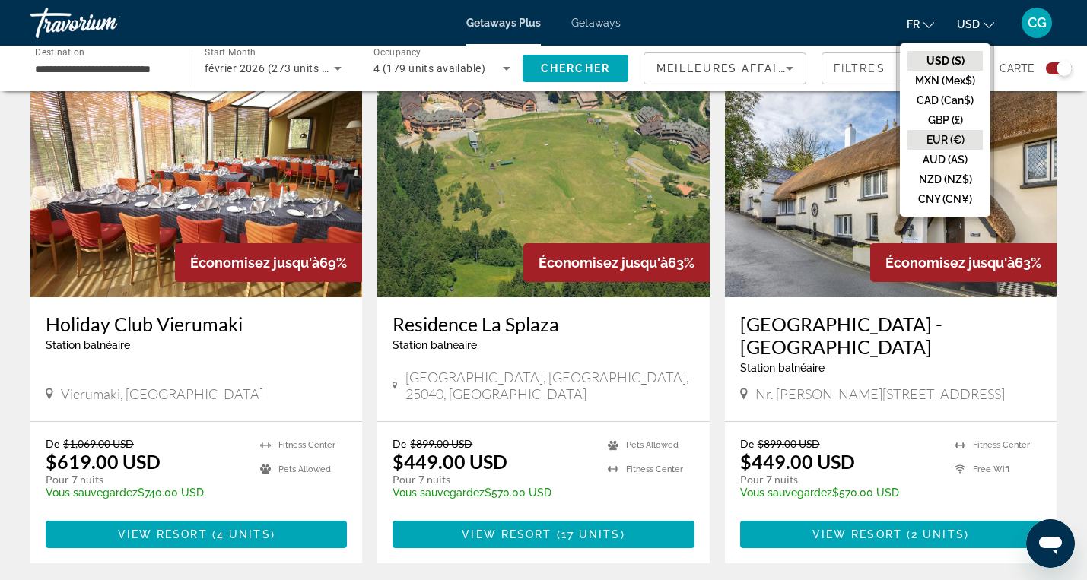
click at [953, 145] on button "EUR (€)" at bounding box center [945, 140] width 75 height 20
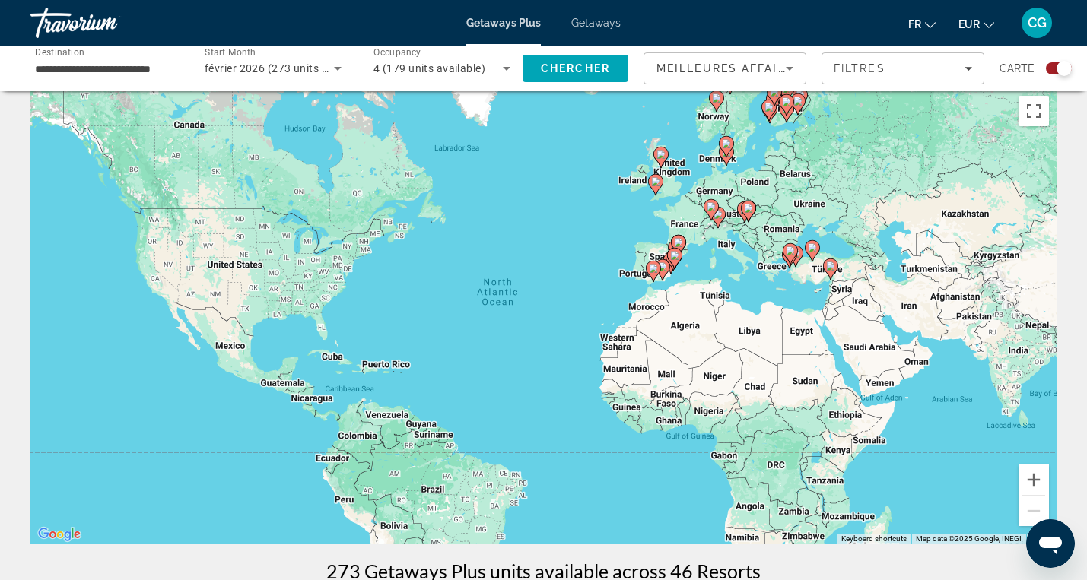
scroll to position [0, 0]
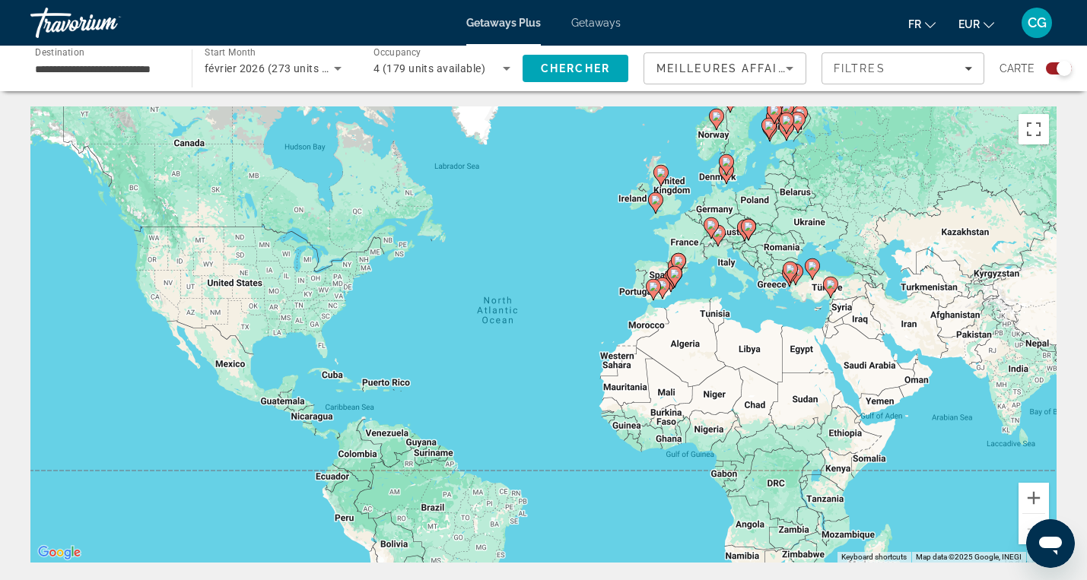
click at [658, 200] on image "Main content" at bounding box center [655, 200] width 9 height 9
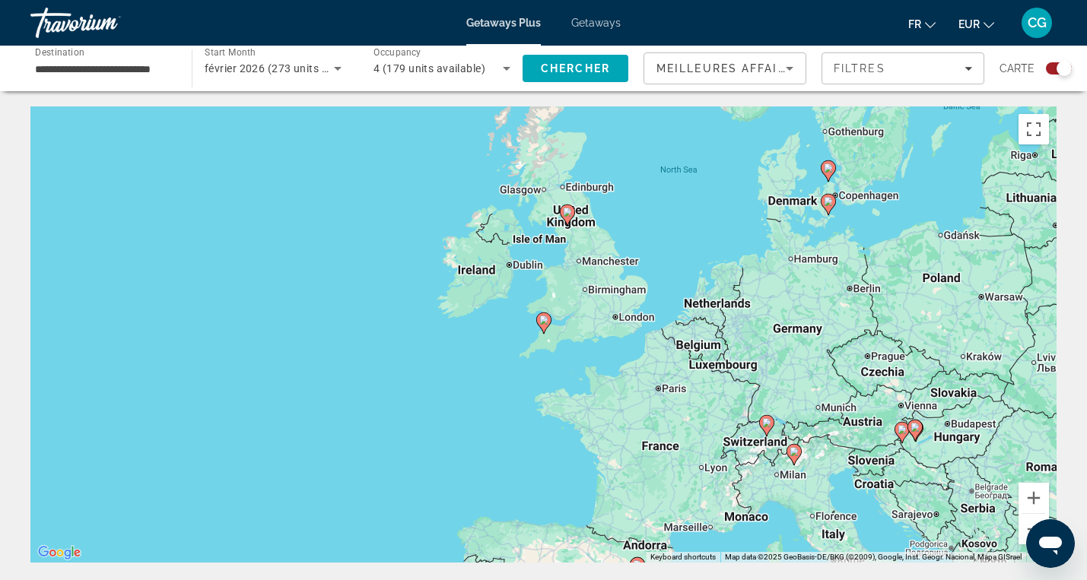
click at [545, 326] on icon "Main content" at bounding box center [543, 323] width 14 height 20
type input "**********"
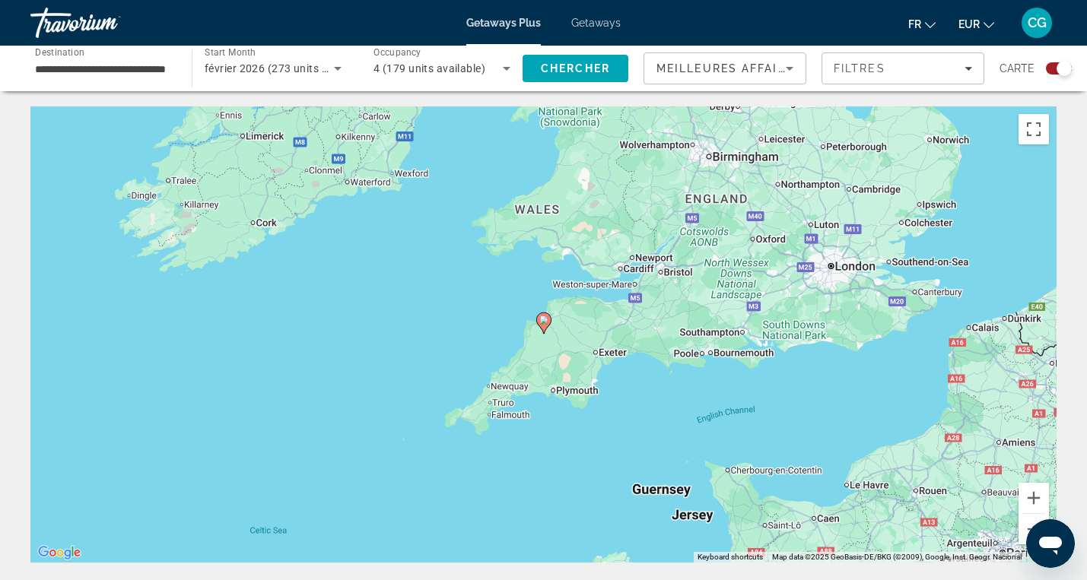
click at [545, 326] on icon "Main content" at bounding box center [543, 323] width 14 height 20
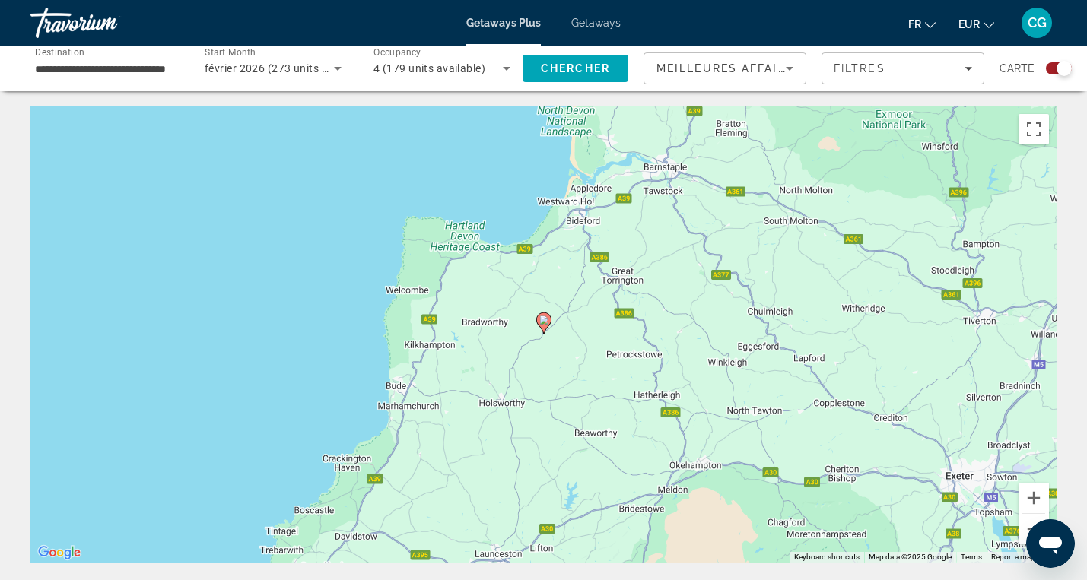
click at [545, 326] on icon "Main content" at bounding box center [543, 323] width 14 height 20
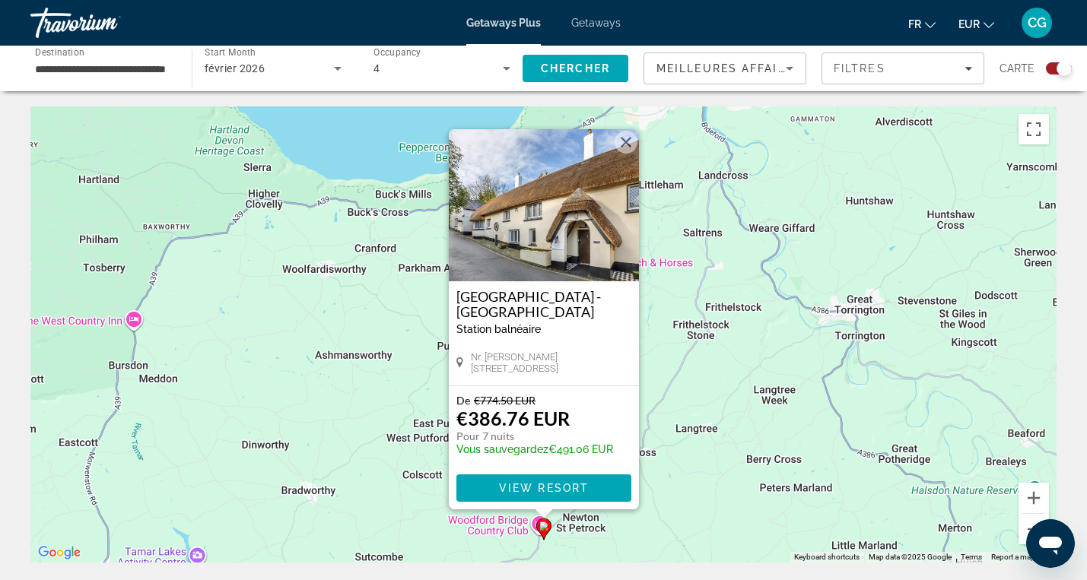
click at [535, 220] on img "Main content" at bounding box center [544, 205] width 190 height 152
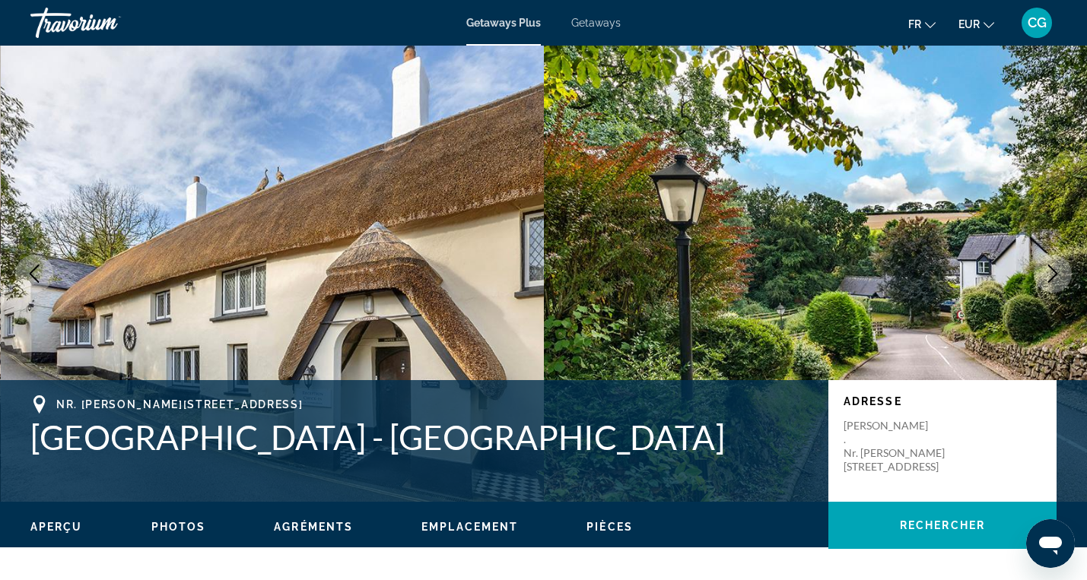
click at [1038, 25] on span "CG" at bounding box center [1037, 22] width 19 height 15
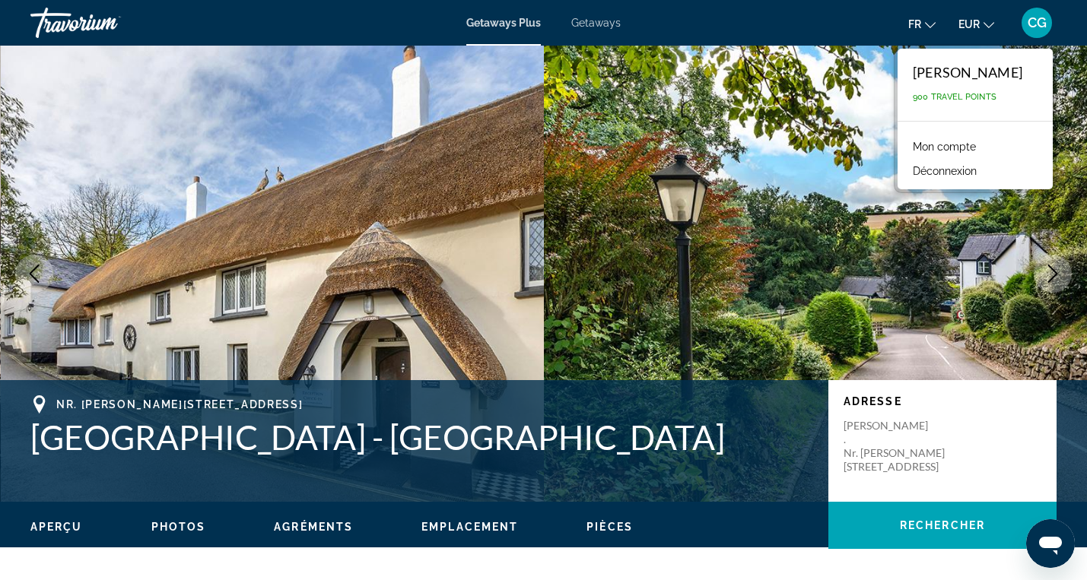
click at [768, 254] on img "Main content" at bounding box center [816, 274] width 544 height 456
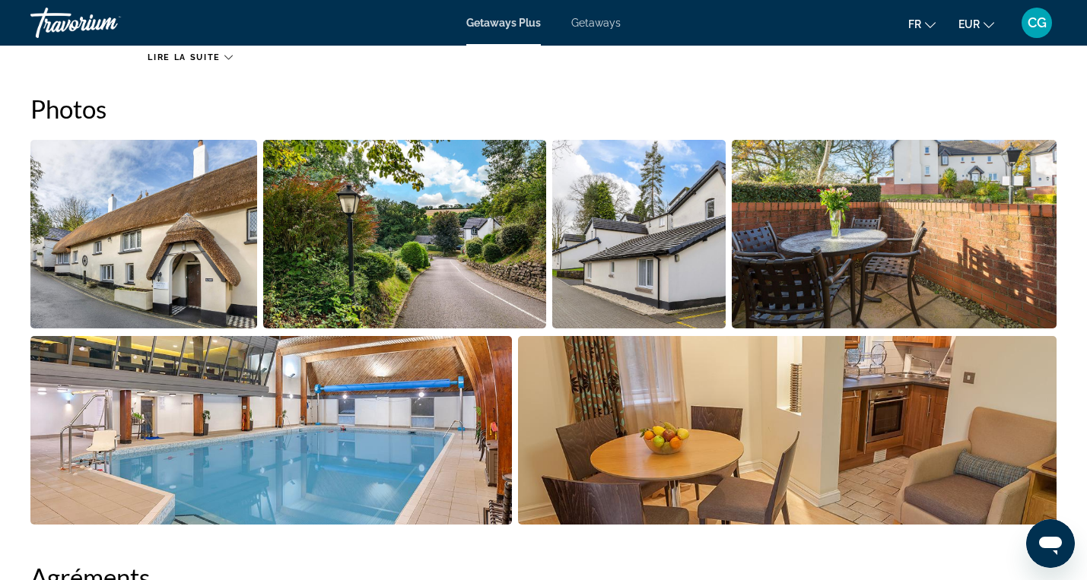
scroll to position [692, 0]
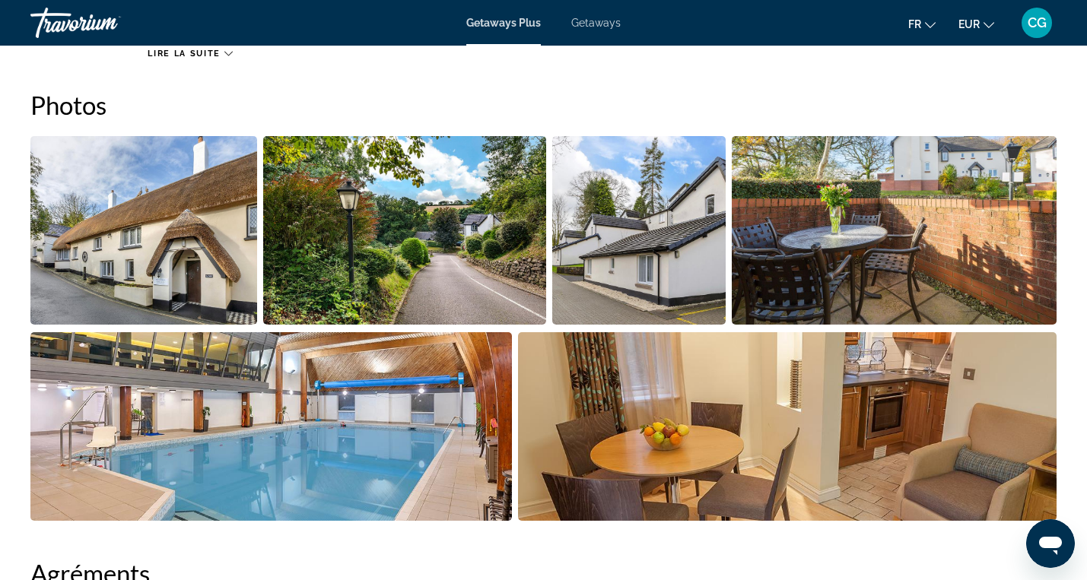
click at [183, 187] on img "Open full-screen image slider" at bounding box center [143, 230] width 227 height 189
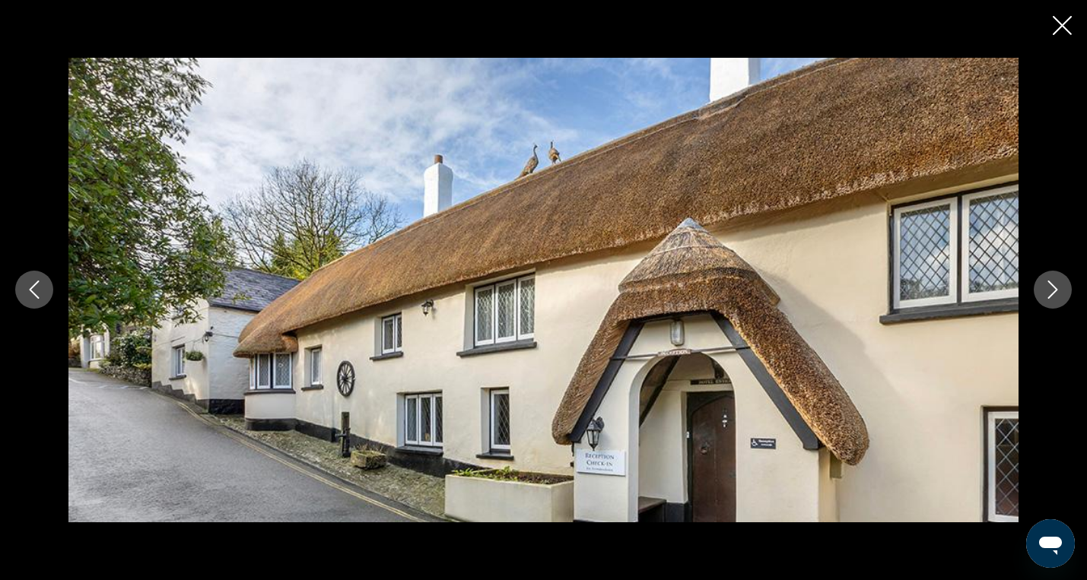
click at [1048, 288] on icon "Next image" at bounding box center [1053, 290] width 18 height 18
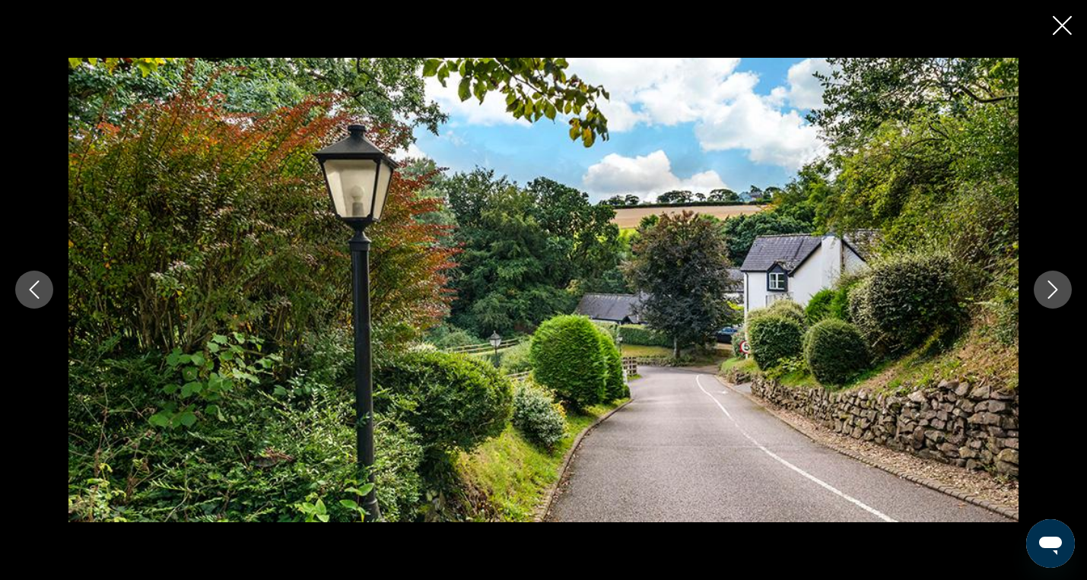
click at [1048, 288] on icon "Next image" at bounding box center [1053, 290] width 18 height 18
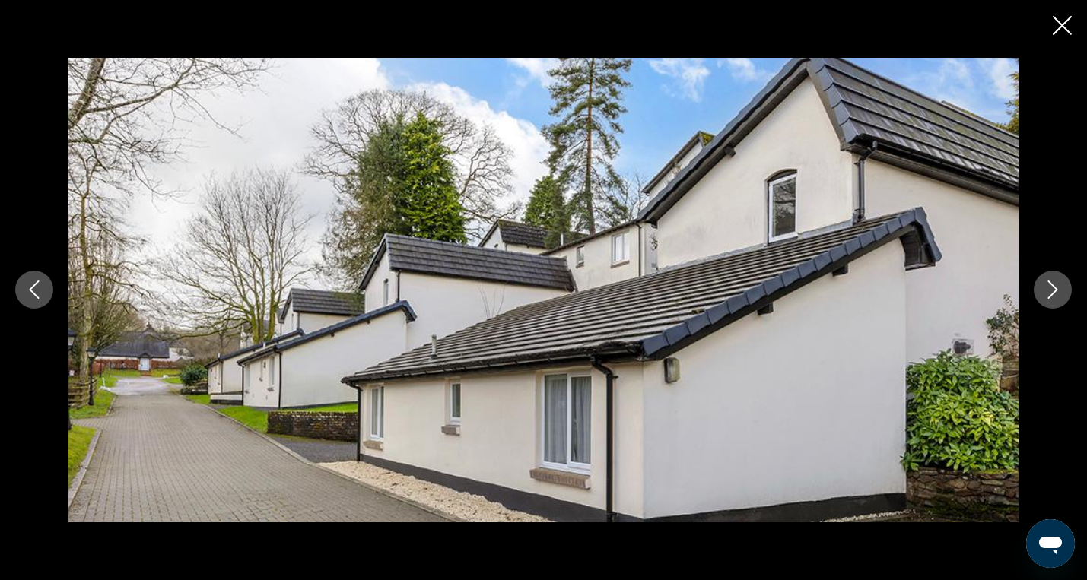
click at [1048, 288] on icon "Next image" at bounding box center [1053, 290] width 18 height 18
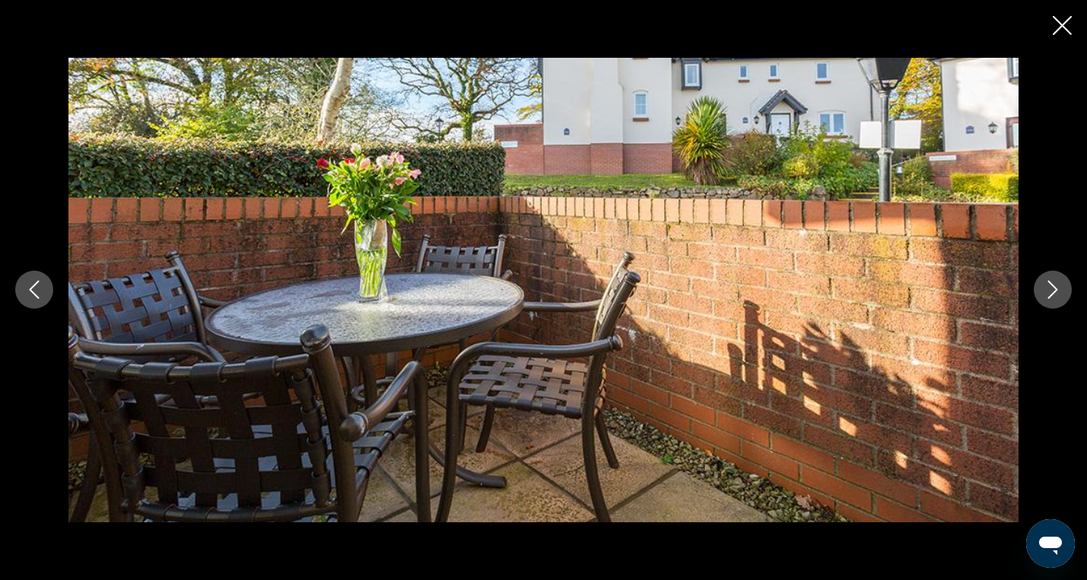
click at [1048, 288] on icon "Next image" at bounding box center [1053, 290] width 18 height 18
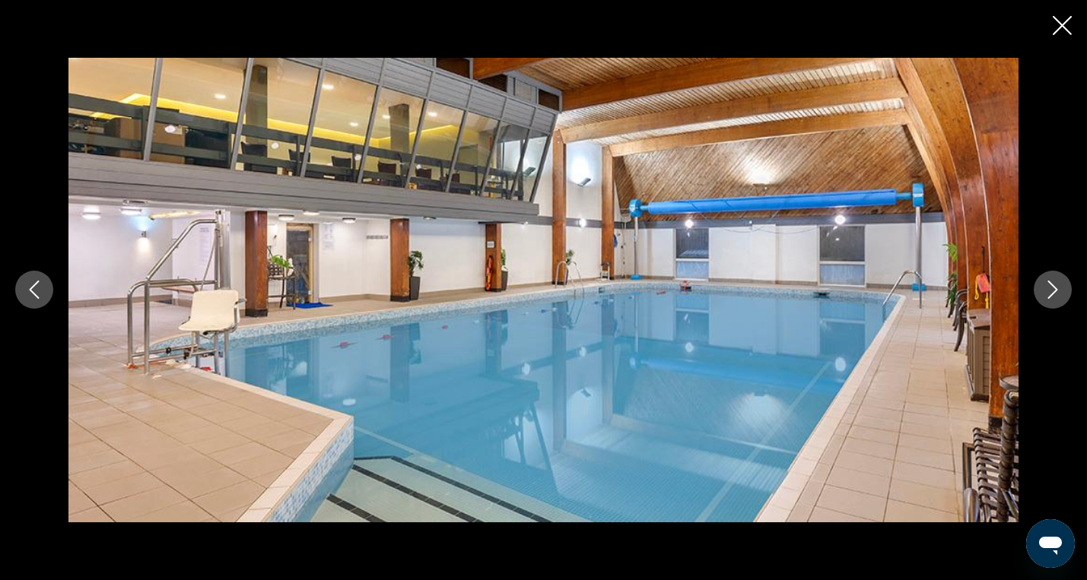
click at [1048, 288] on icon "Next image" at bounding box center [1053, 290] width 18 height 18
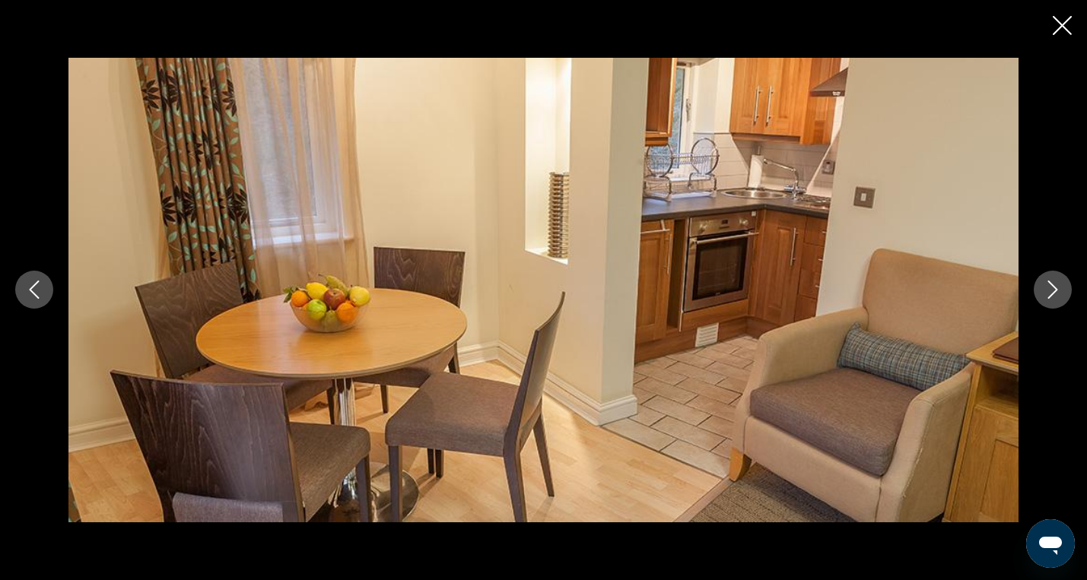
click at [1048, 288] on icon "Next image" at bounding box center [1053, 290] width 18 height 18
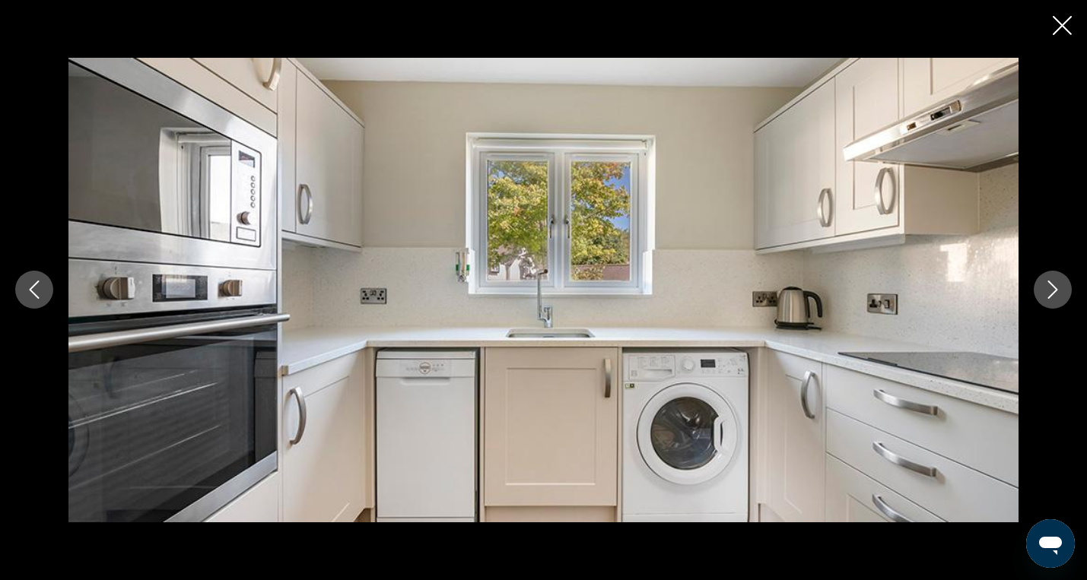
click at [1048, 288] on icon "Next image" at bounding box center [1053, 290] width 18 height 18
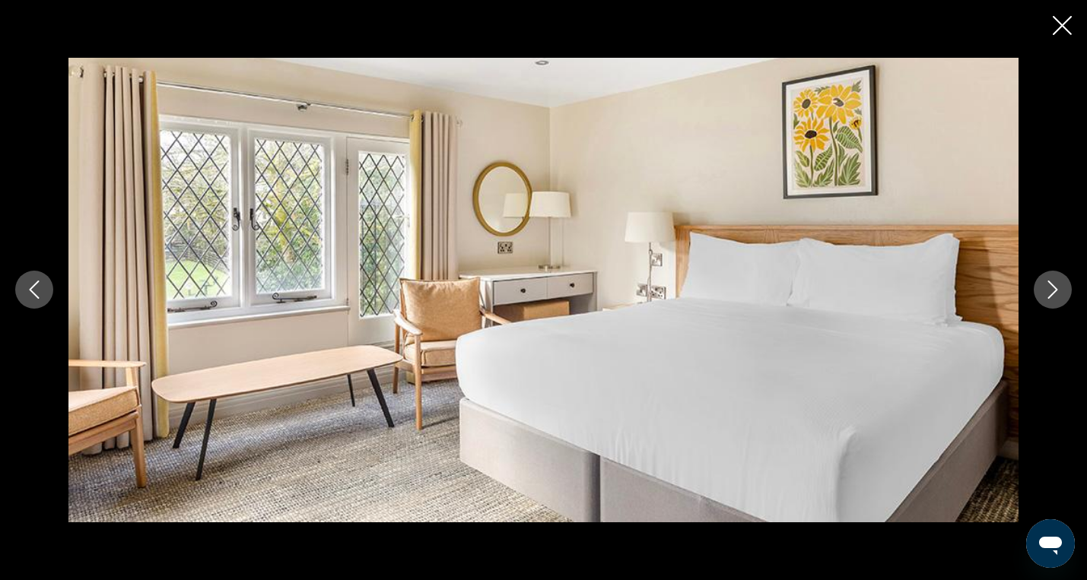
click at [1048, 288] on icon "Next image" at bounding box center [1053, 290] width 18 height 18
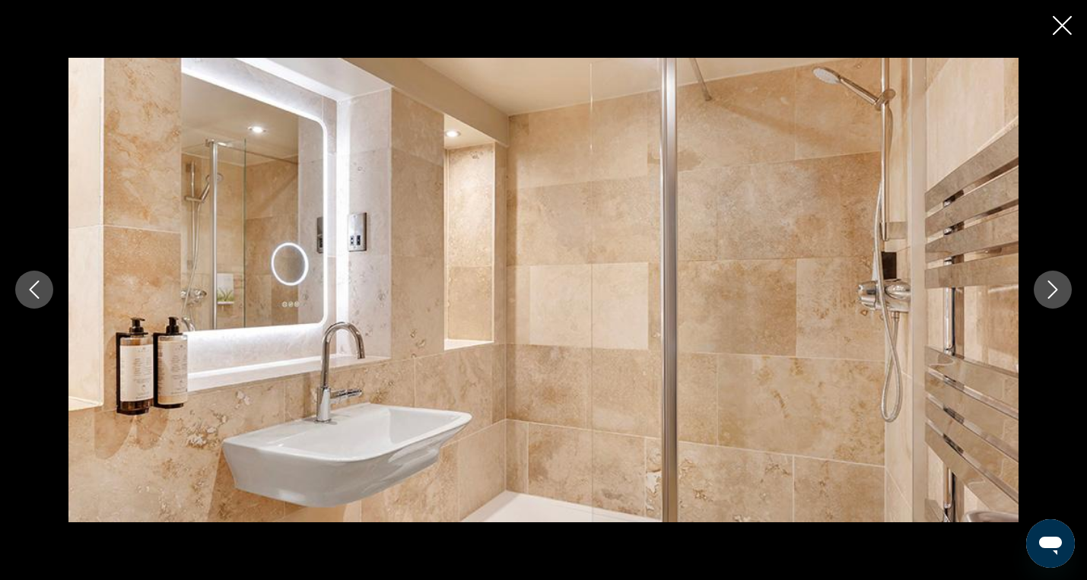
click at [1048, 288] on icon "Next image" at bounding box center [1053, 290] width 18 height 18
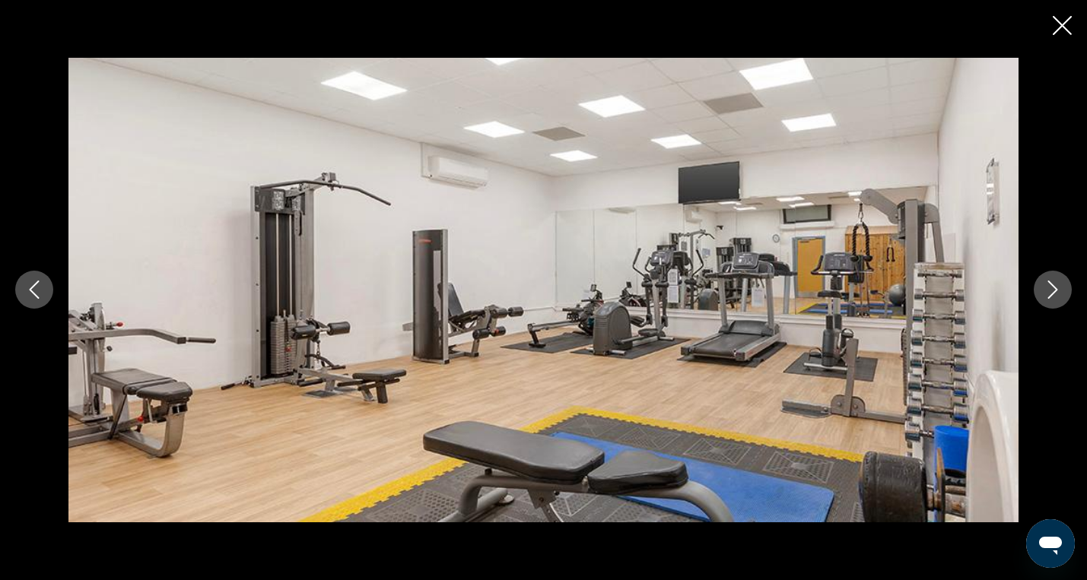
click at [1048, 288] on icon "Next image" at bounding box center [1053, 290] width 18 height 18
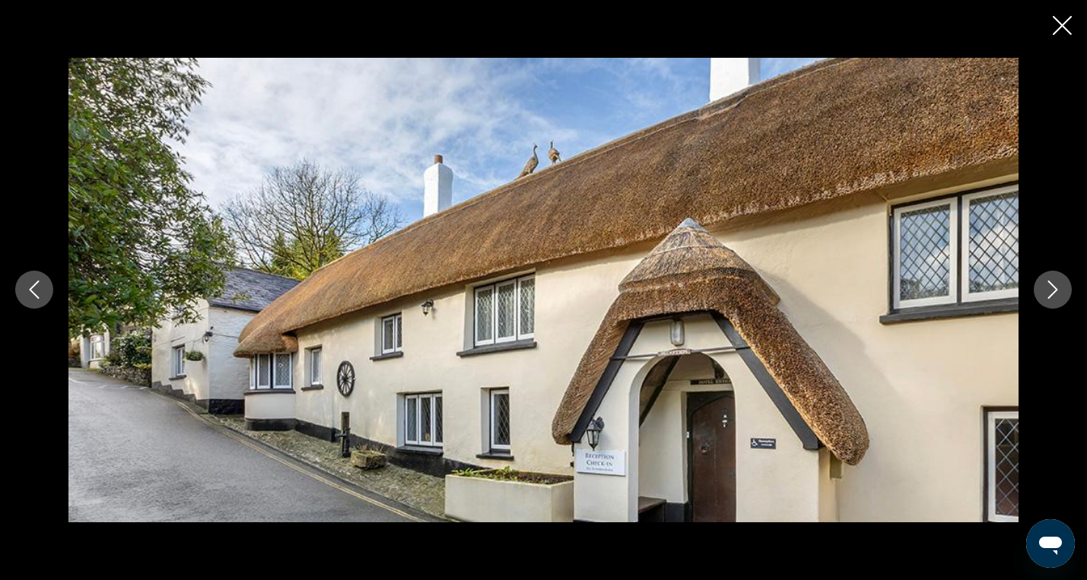
click at [1048, 288] on icon "Next image" at bounding box center [1053, 290] width 18 height 18
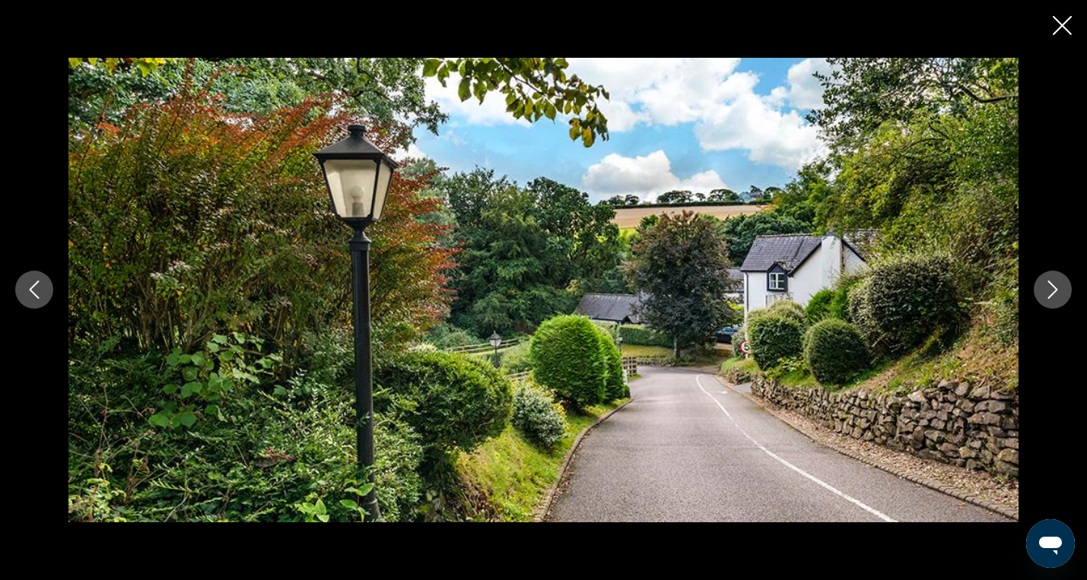
click at [1064, 34] on icon "Close slideshow" at bounding box center [1062, 25] width 19 height 19
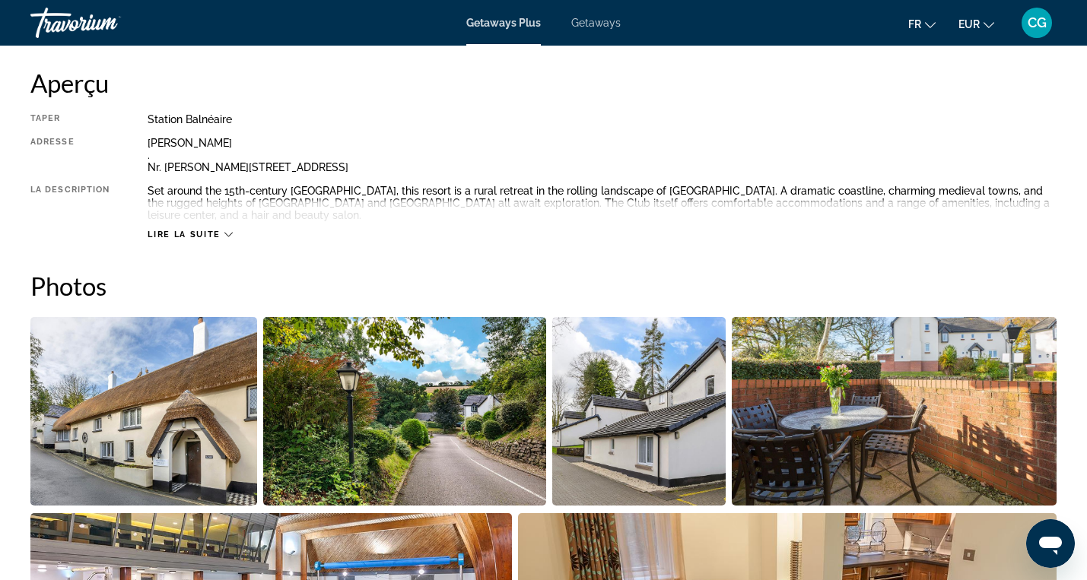
scroll to position [505, 0]
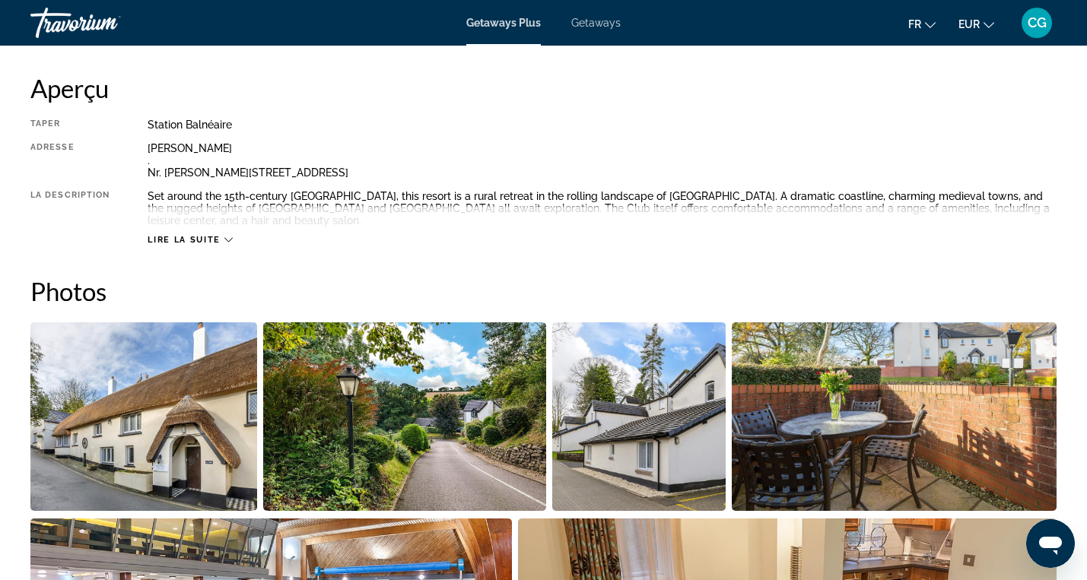
click at [209, 240] on span "Lire la suite" at bounding box center [184, 240] width 72 height 10
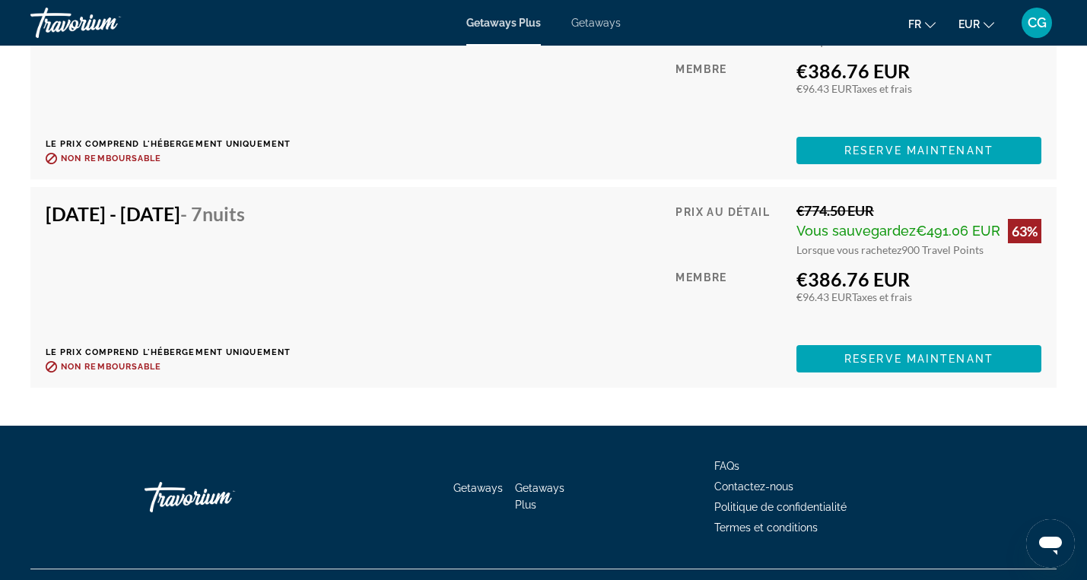
scroll to position [2966, 0]
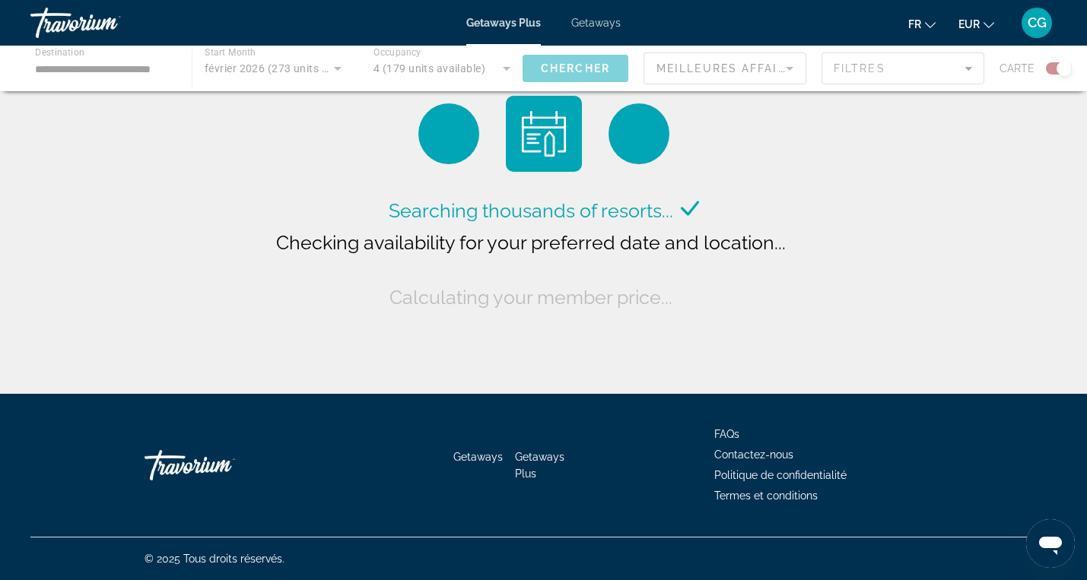
click at [304, 69] on div "Main content" at bounding box center [543, 69] width 1087 height 46
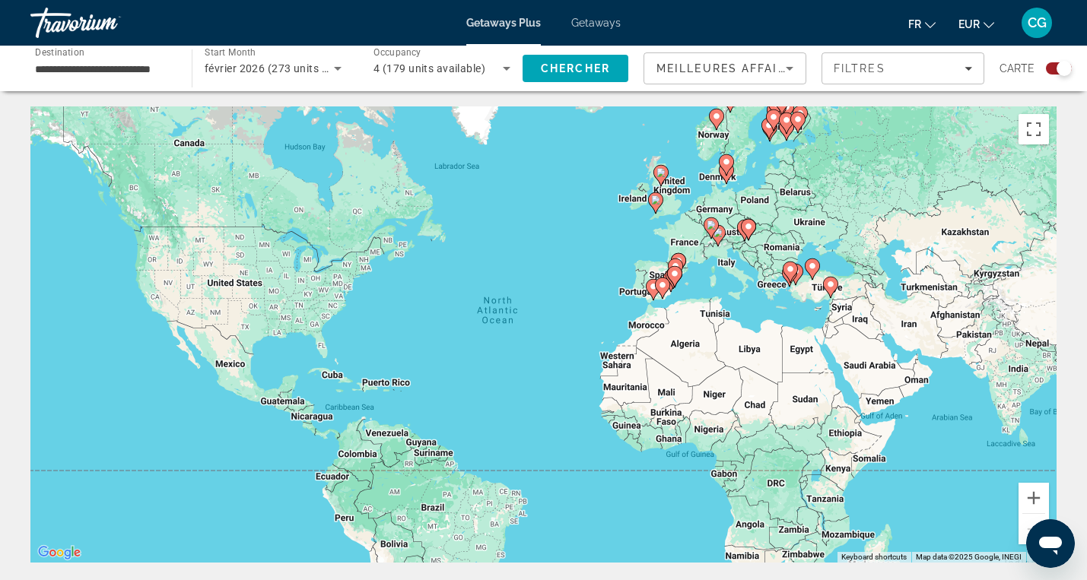
click at [339, 69] on icon "Search widget" at bounding box center [338, 68] width 18 height 18
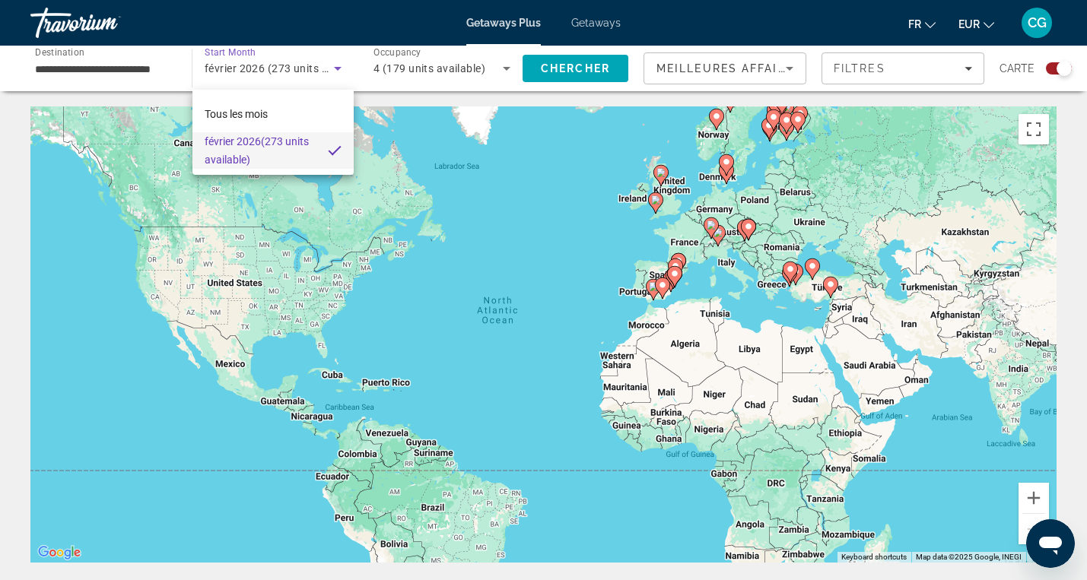
click at [334, 65] on div at bounding box center [543, 290] width 1087 height 580
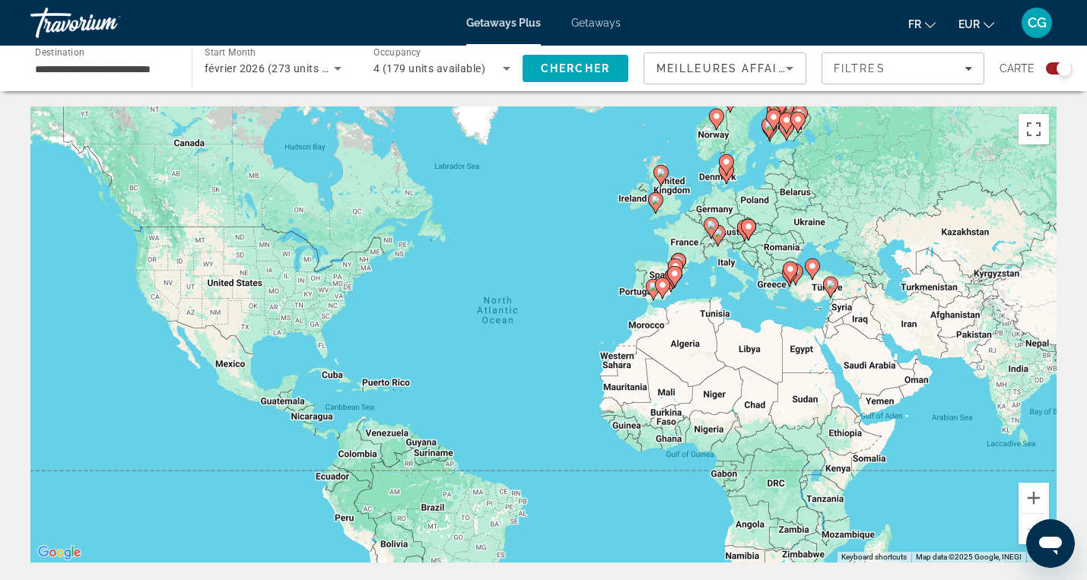
click at [337, 69] on icon "Search widget" at bounding box center [338, 69] width 8 height 4
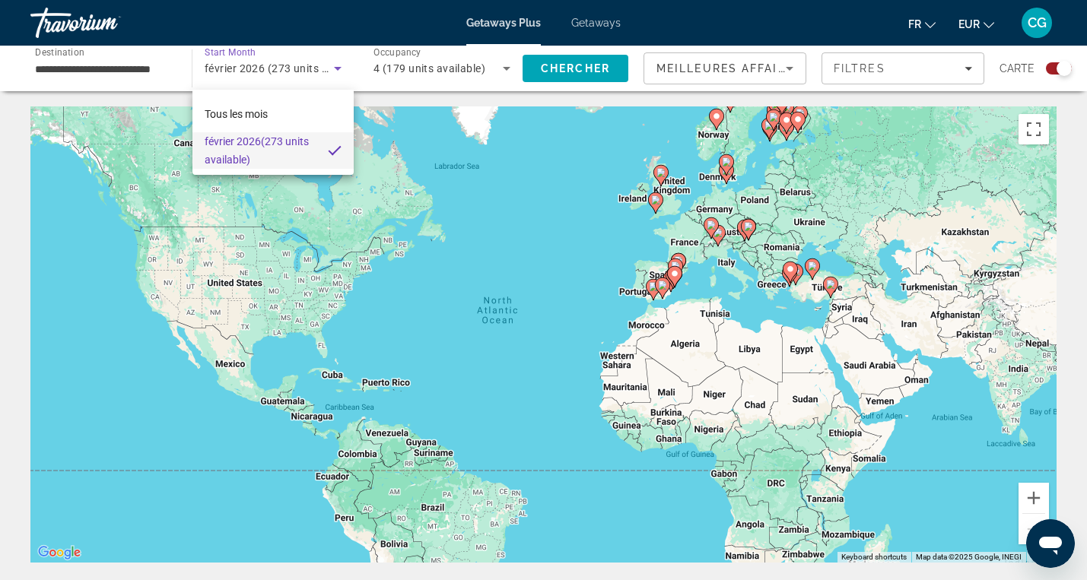
click at [320, 165] on mat-option "février 2026 (273 units available)" at bounding box center [272, 150] width 161 height 37
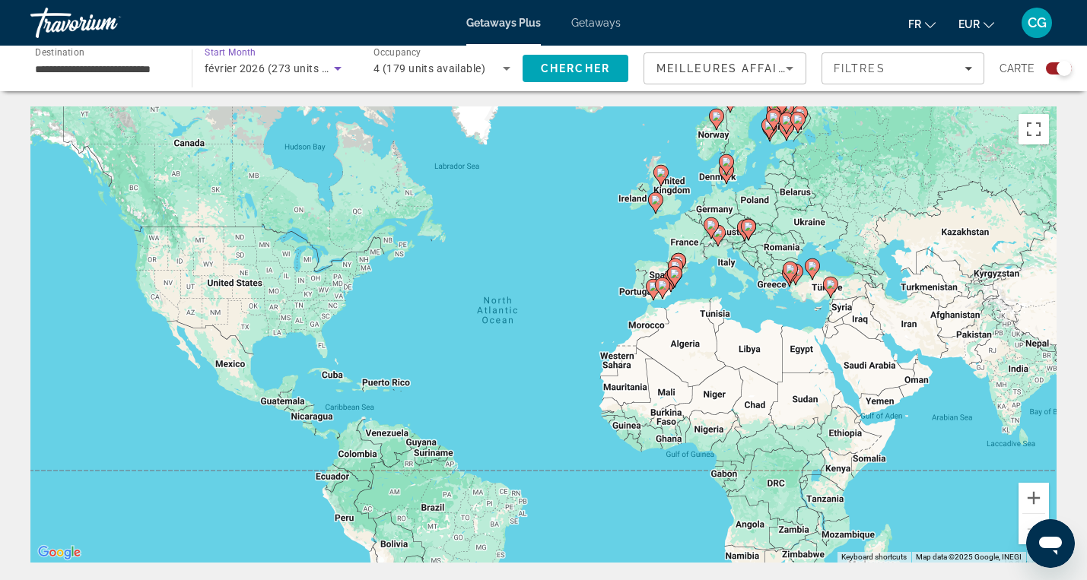
click at [598, 25] on span "Getaways" at bounding box center [595, 23] width 49 height 12
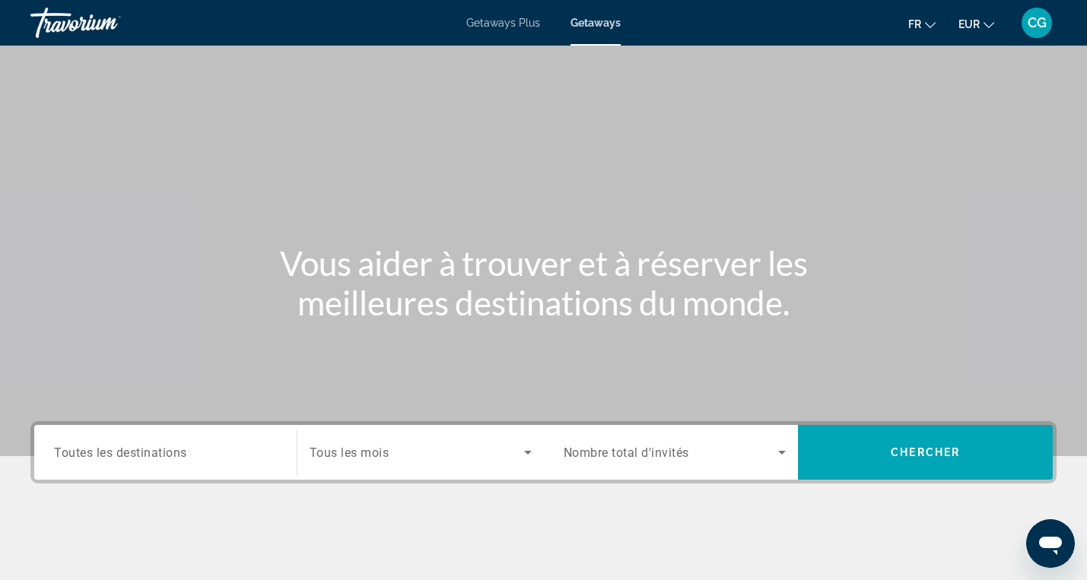
click at [224, 450] on input "Destination Toutes les destinations" at bounding box center [165, 453] width 223 height 18
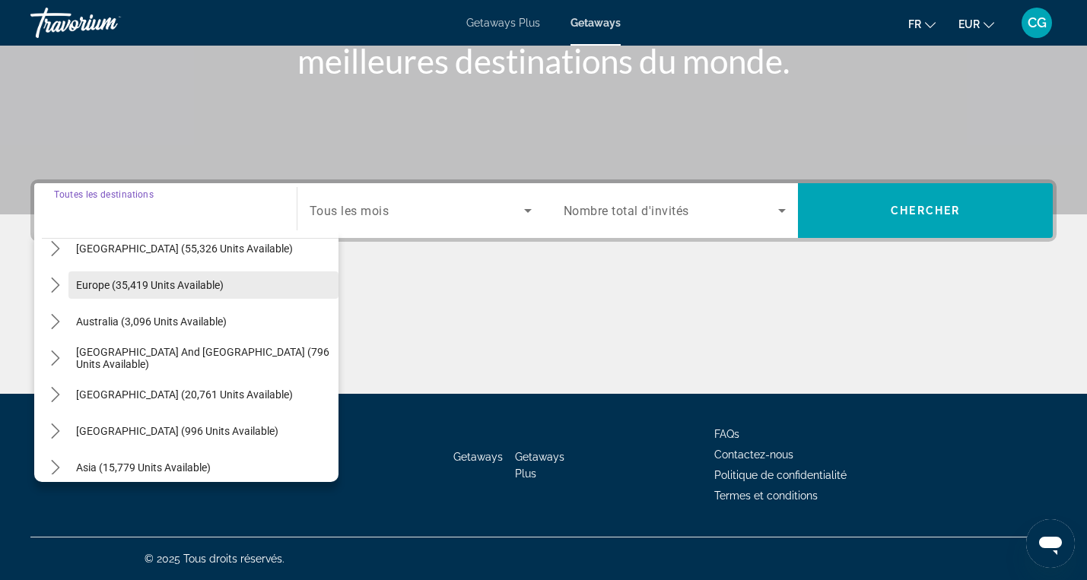
scroll to position [154, 0]
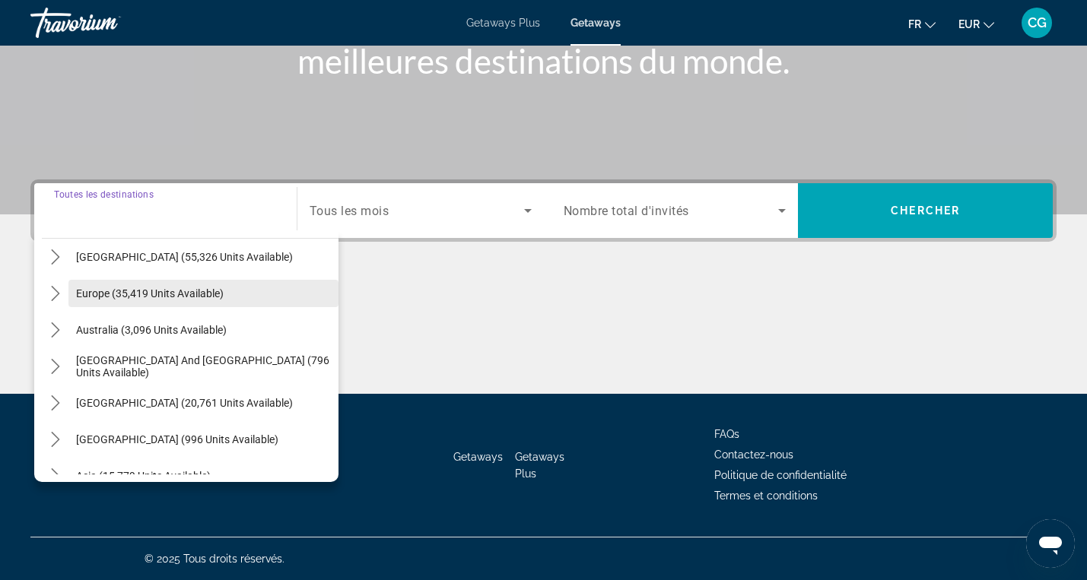
click at [139, 297] on span "Europe (35,419 units available)" at bounding box center [150, 294] width 148 height 12
type input "**********"
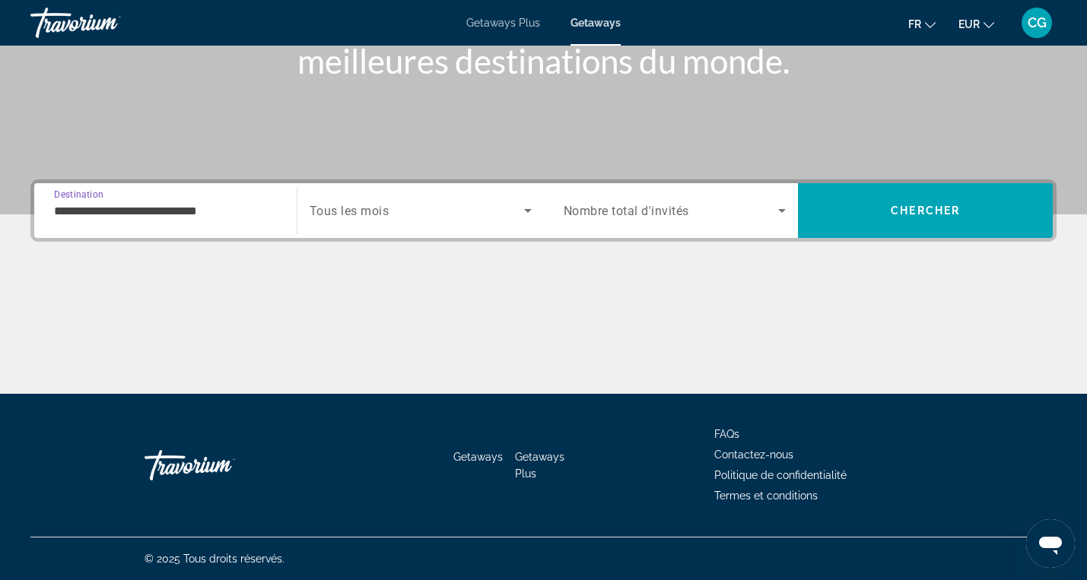
click at [526, 208] on icon "Search widget" at bounding box center [528, 211] width 18 height 18
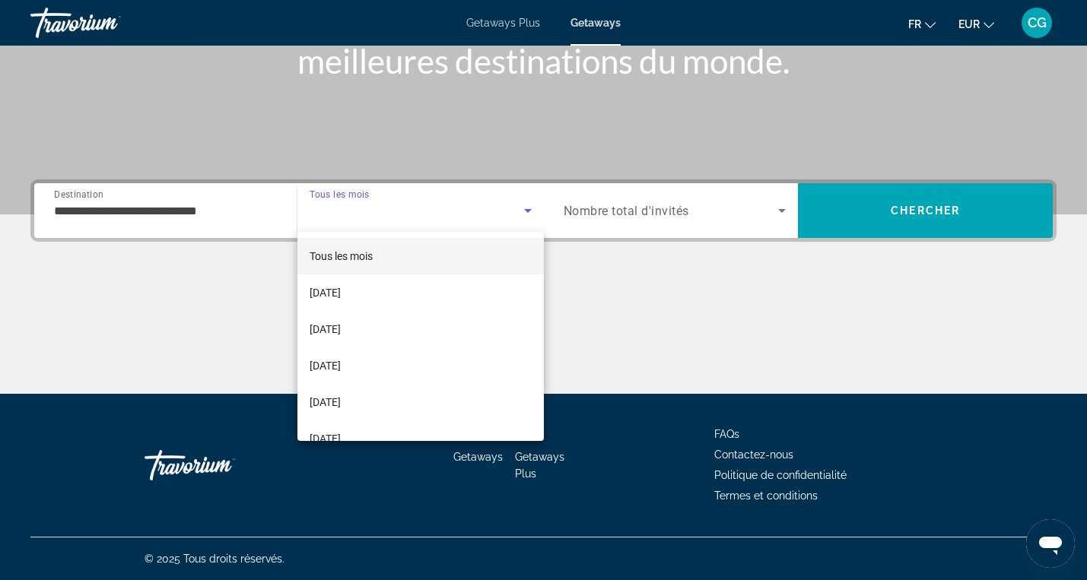
click at [396, 257] on mat-option "Tous les mois" at bounding box center [420, 256] width 246 height 37
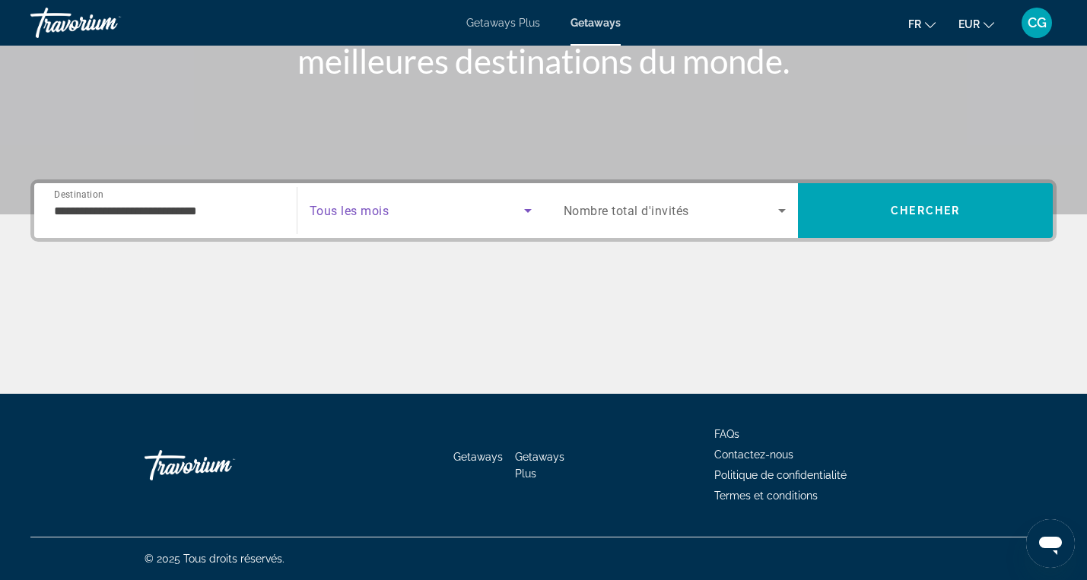
click at [784, 208] on icon "Search widget" at bounding box center [782, 211] width 18 height 18
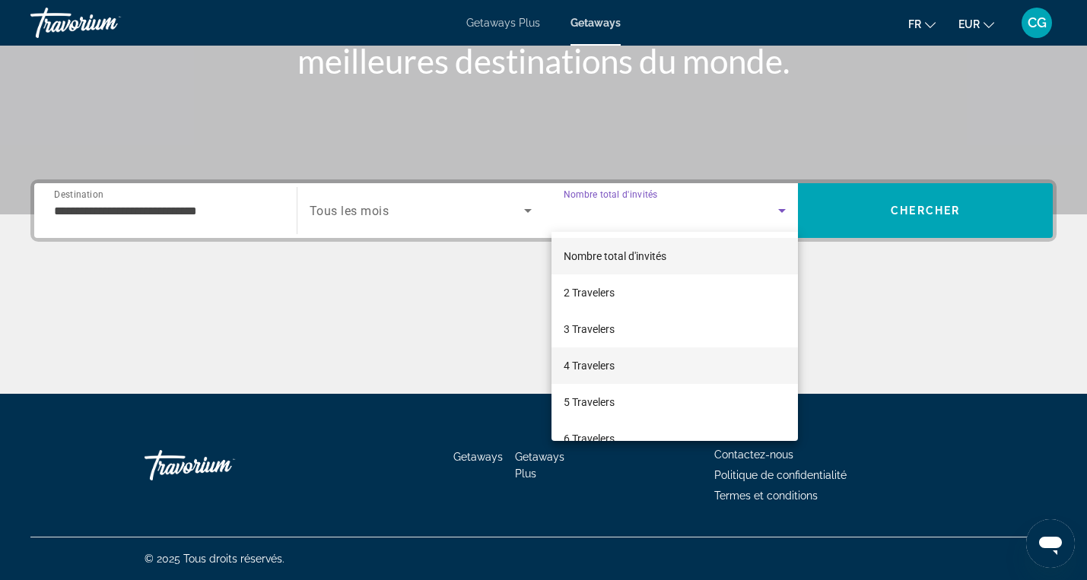
click at [673, 364] on mat-option "4 Travelers" at bounding box center [675, 366] width 247 height 37
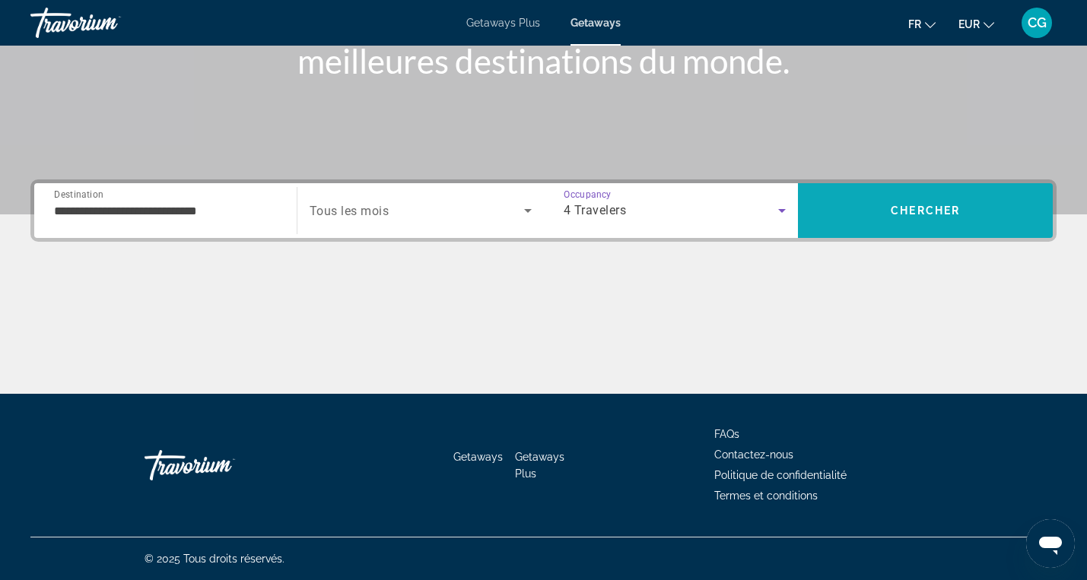
click at [924, 205] on span "Chercher" at bounding box center [925, 211] width 69 height 12
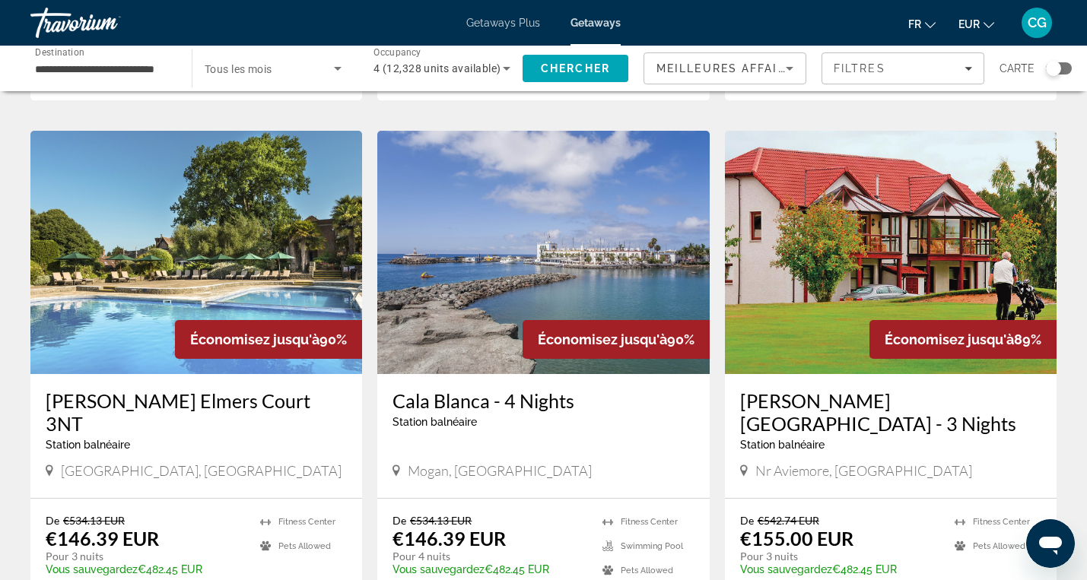
scroll to position [558, 0]
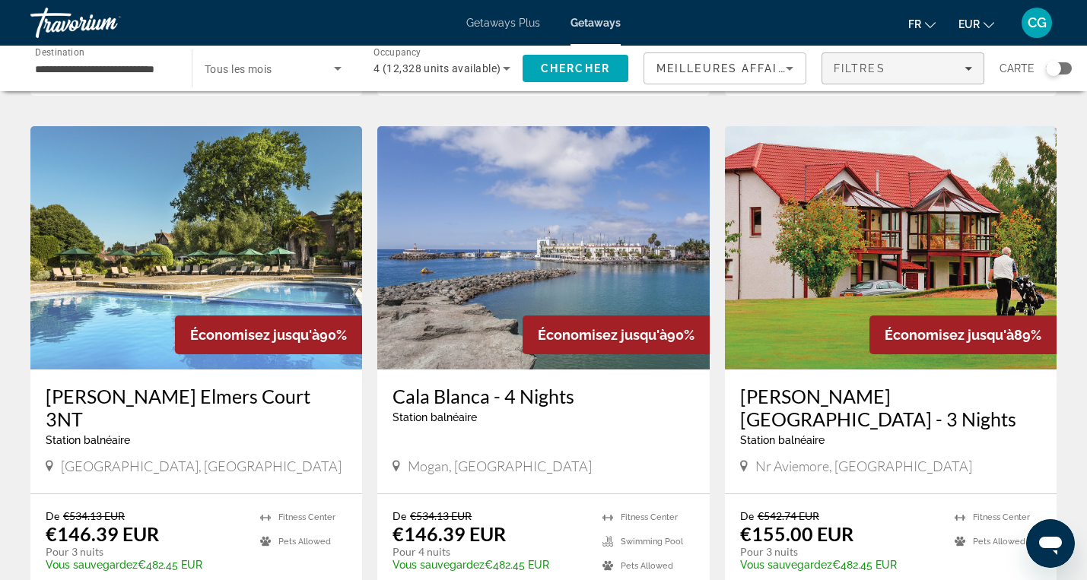
click at [965, 70] on icon "Filters" at bounding box center [969, 69] width 8 height 8
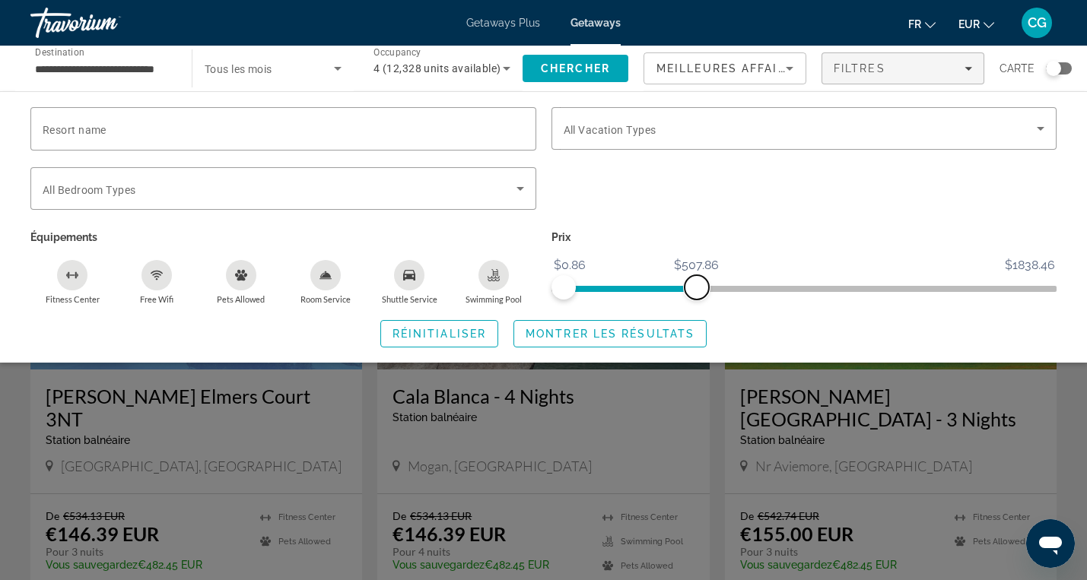
drag, startPoint x: 1042, startPoint y: 281, endPoint x: 696, endPoint y: 294, distance: 346.4
click at [696, 294] on span "ngx-slider-max" at bounding box center [697, 287] width 24 height 24
click at [516, 184] on icon "Search widget" at bounding box center [520, 189] width 18 height 18
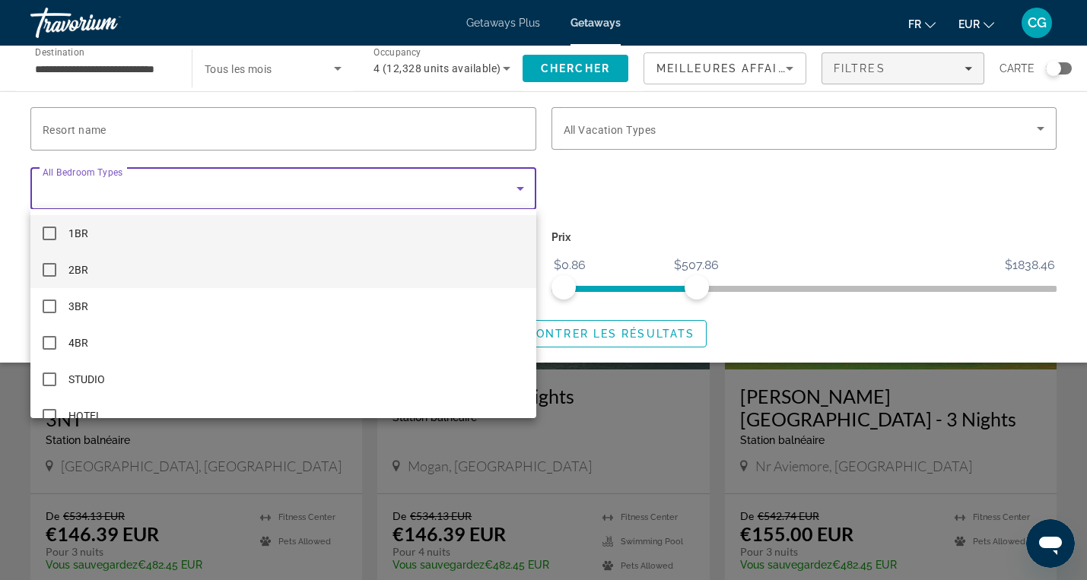
click at [454, 262] on mat-option "2BR" at bounding box center [283, 270] width 506 height 37
click at [447, 234] on mat-option "1BR" at bounding box center [283, 233] width 506 height 37
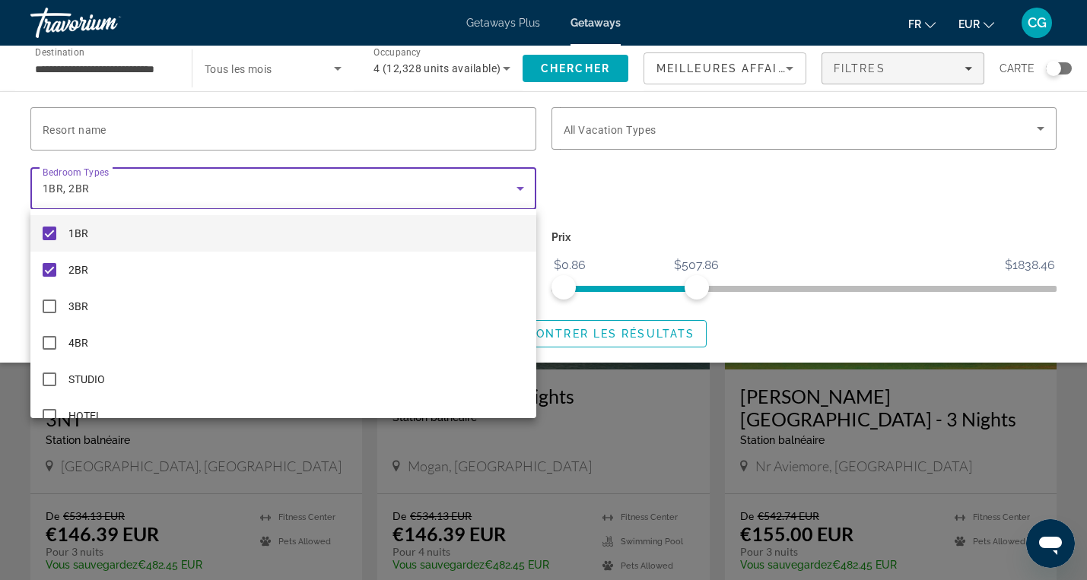
click at [485, 236] on mat-option "1BR" at bounding box center [283, 233] width 506 height 37
click at [624, 330] on div at bounding box center [543, 290] width 1087 height 580
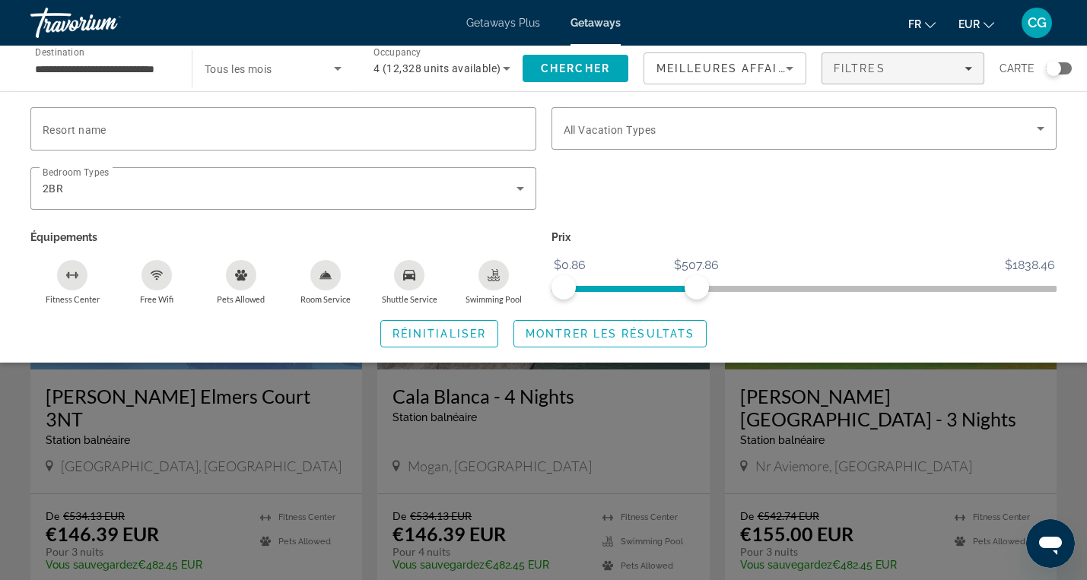
click at [624, 330] on span "Montrer les résultats" at bounding box center [610, 334] width 169 height 12
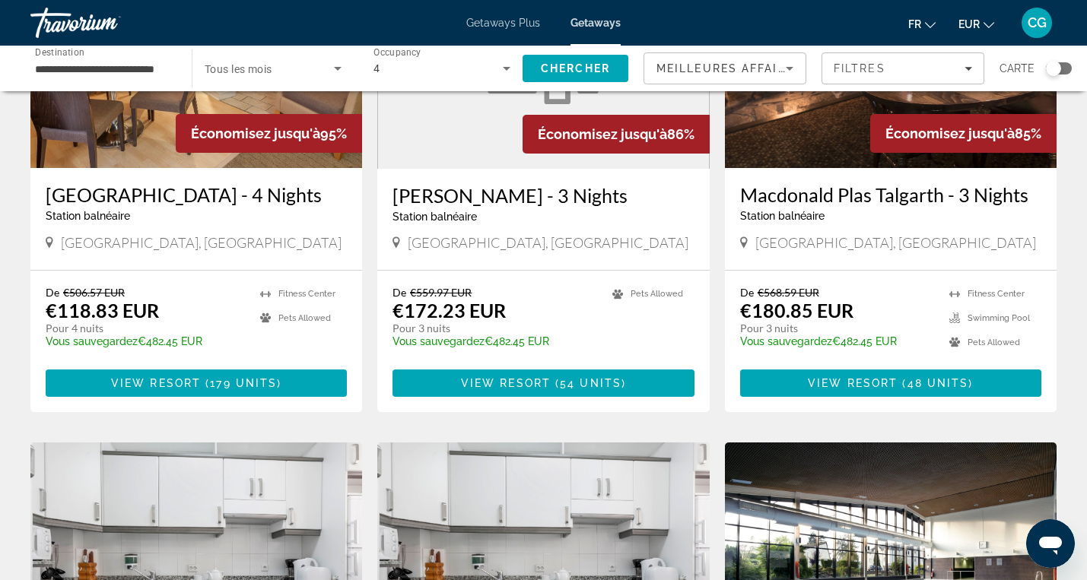
scroll to position [221, 0]
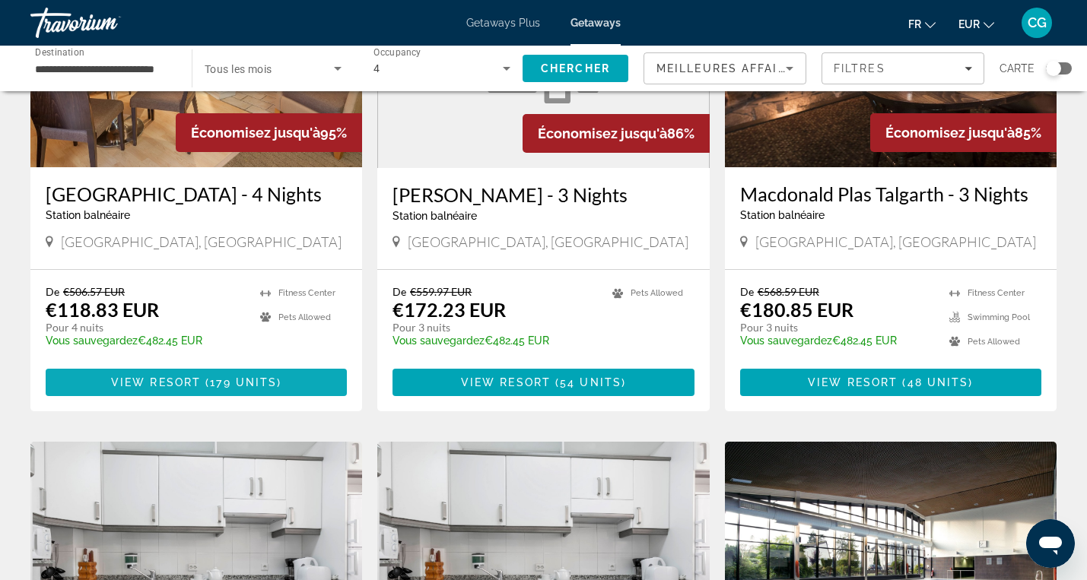
click at [259, 389] on span "179 units" at bounding box center [243, 383] width 67 height 12
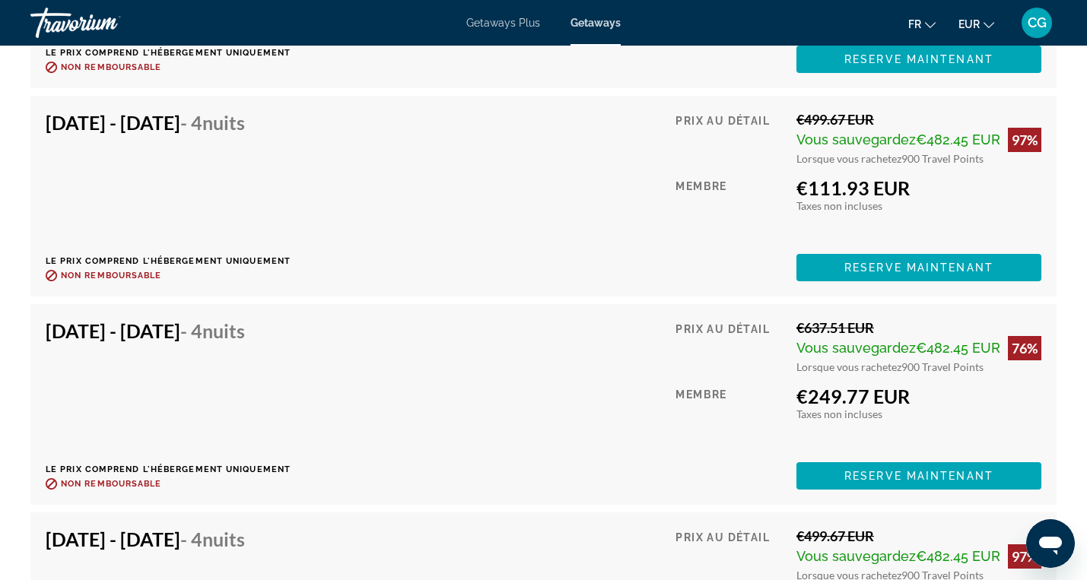
scroll to position [5081, 0]
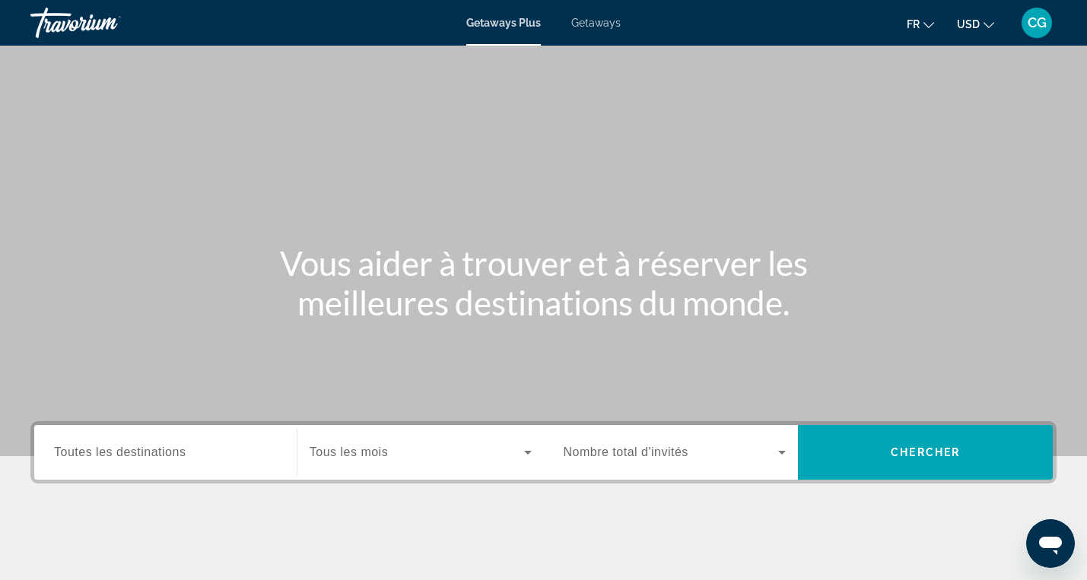
click at [227, 452] on input "Destination Toutes les destinations" at bounding box center [165, 453] width 223 height 18
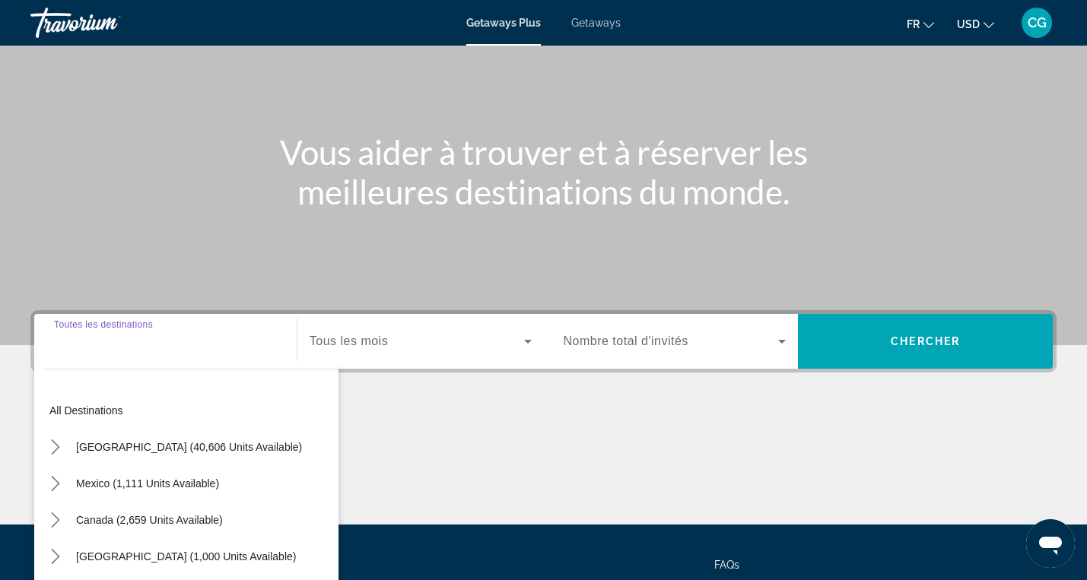
scroll to position [242, 0]
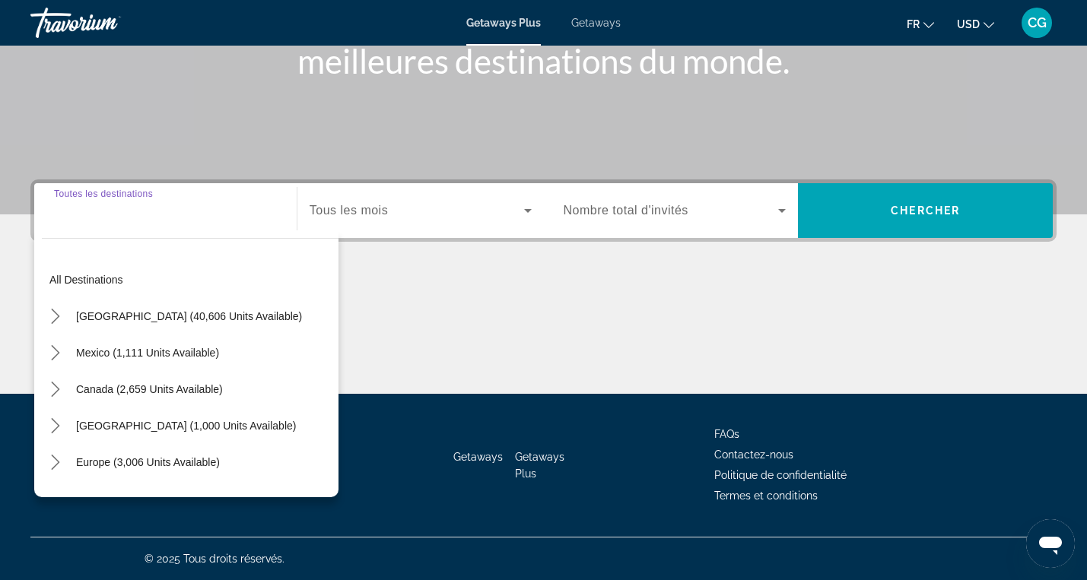
click at [189, 222] on div "Search widget" at bounding box center [165, 210] width 223 height 43
click at [184, 214] on input "Destination Toutes les destinations" at bounding box center [165, 211] width 223 height 18
click at [186, 458] on span "Europe (3,006 units available)" at bounding box center [148, 462] width 144 height 12
type input "**********"
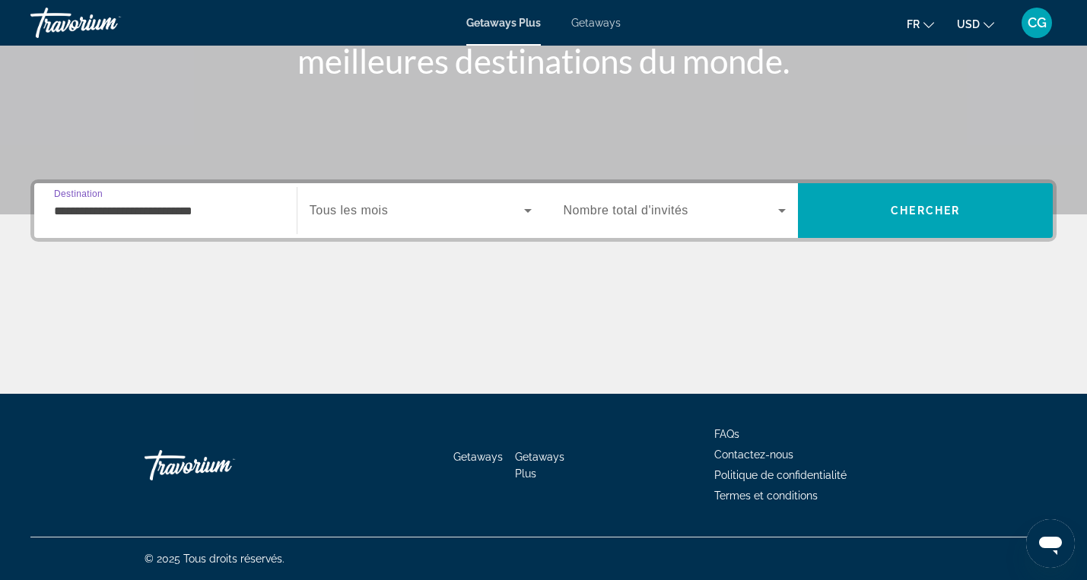
click at [496, 208] on span "Search widget" at bounding box center [417, 211] width 215 height 18
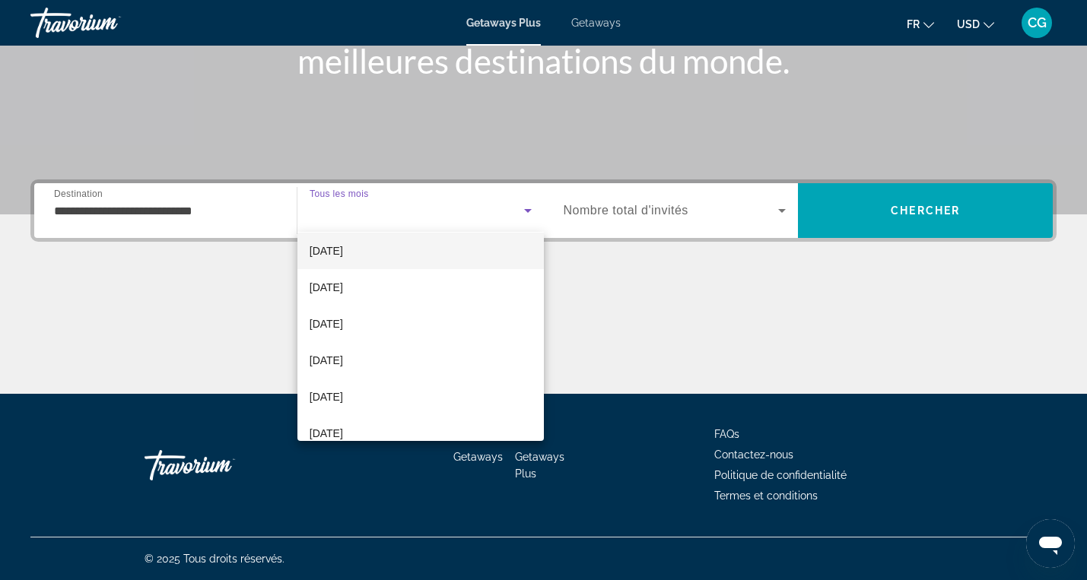
scroll to position [157, 0]
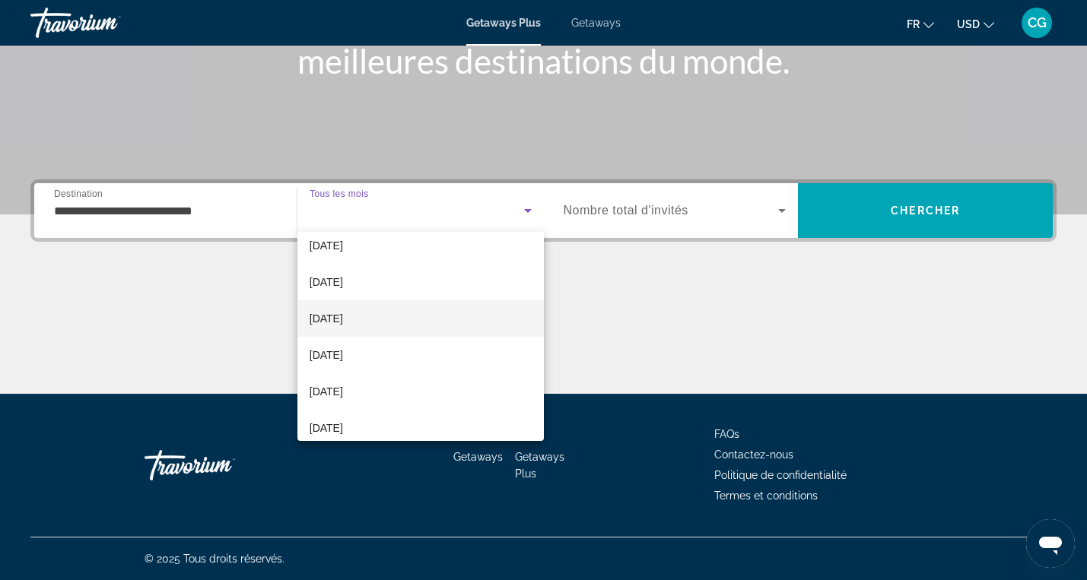
click at [365, 326] on mat-option "March 2026" at bounding box center [420, 319] width 246 height 37
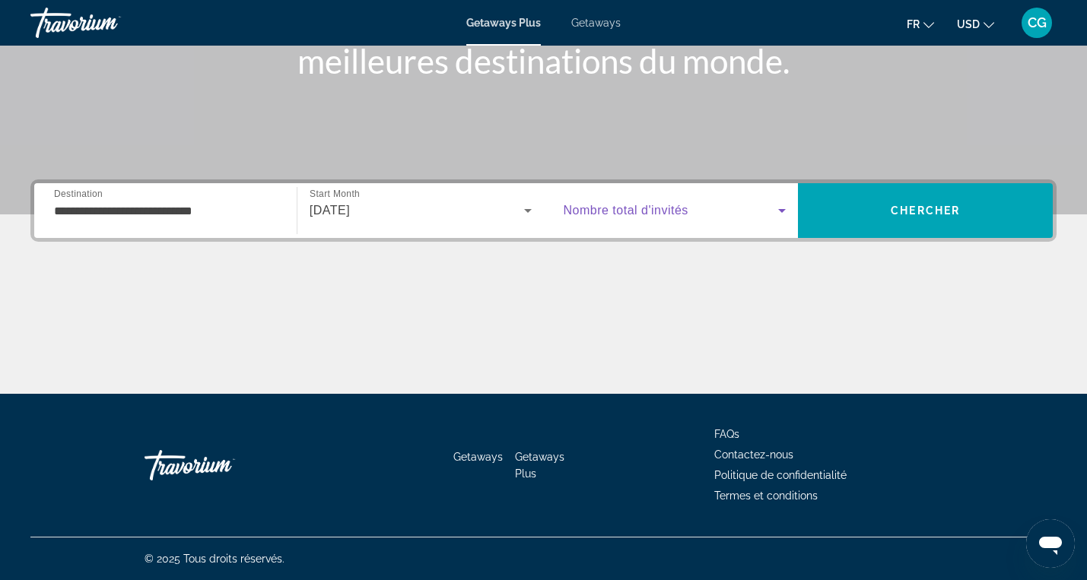
click at [781, 214] on icon "Search widget" at bounding box center [782, 211] width 18 height 18
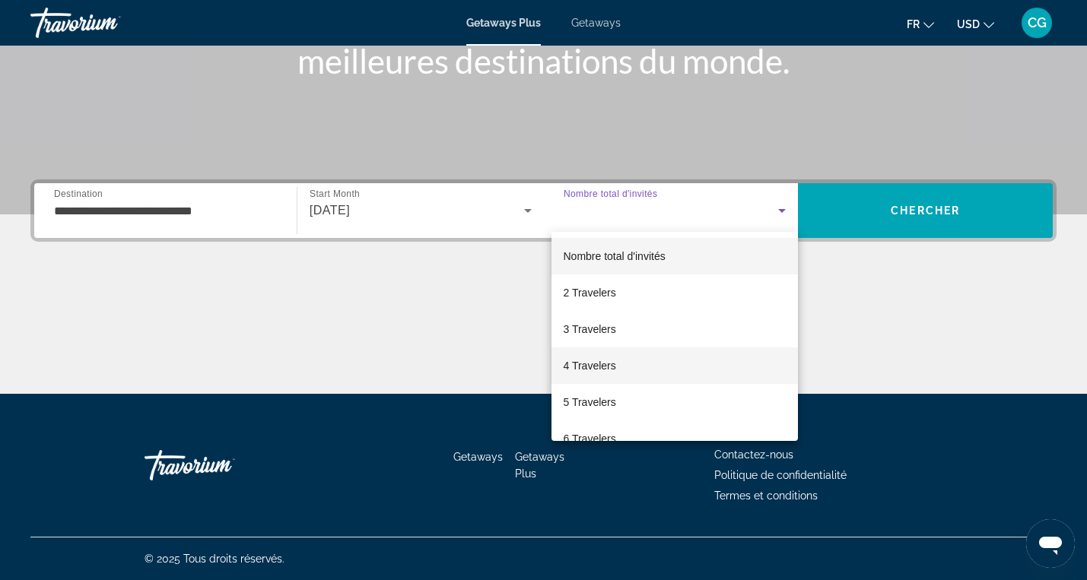
click at [651, 373] on mat-option "4 Travelers" at bounding box center [675, 366] width 247 height 37
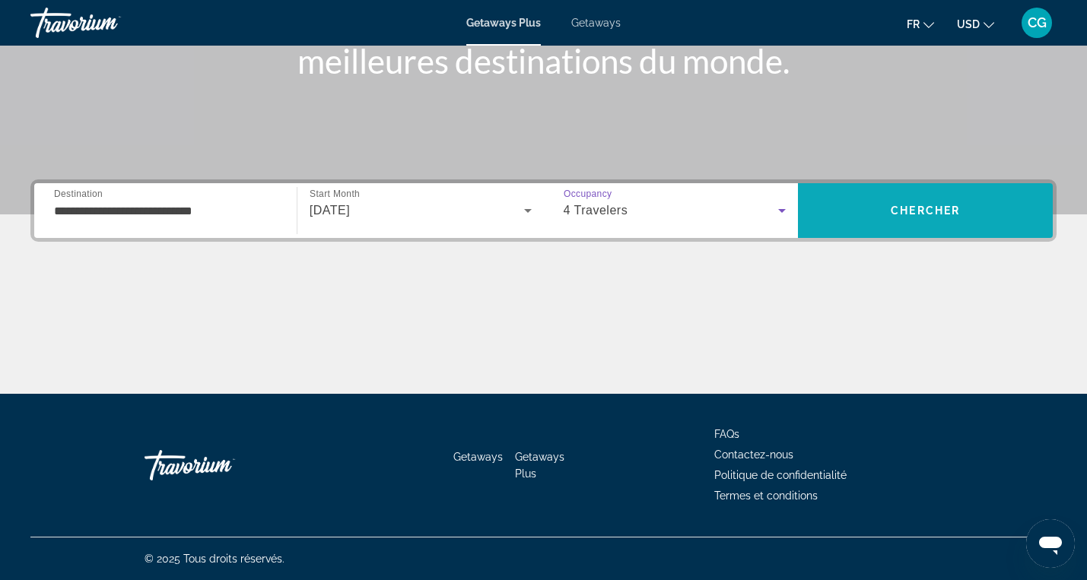
click at [900, 207] on span "Chercher" at bounding box center [925, 211] width 69 height 12
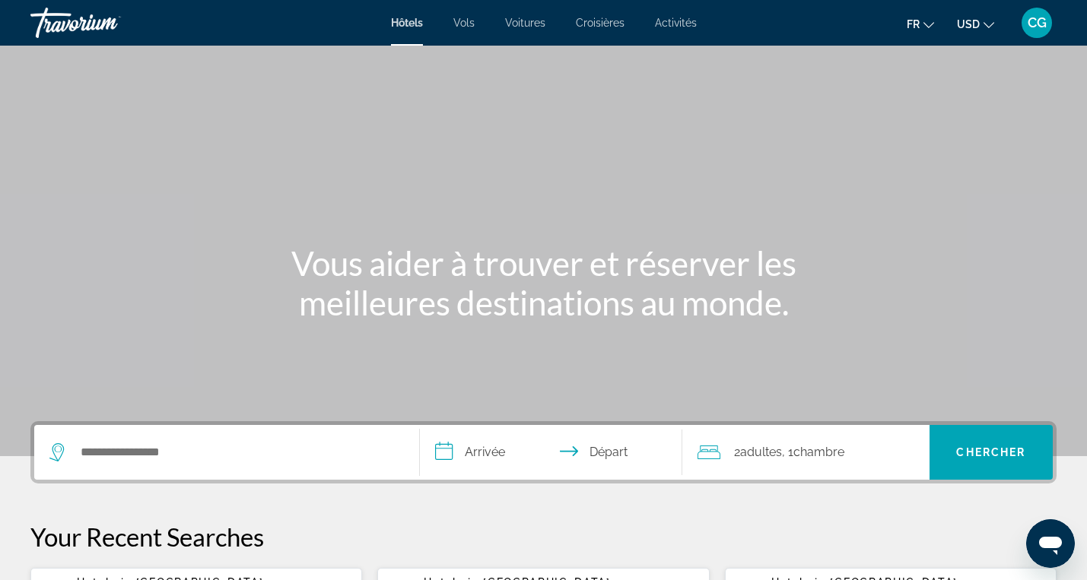
click at [287, 464] on div "Search widget" at bounding box center [226, 452] width 355 height 55
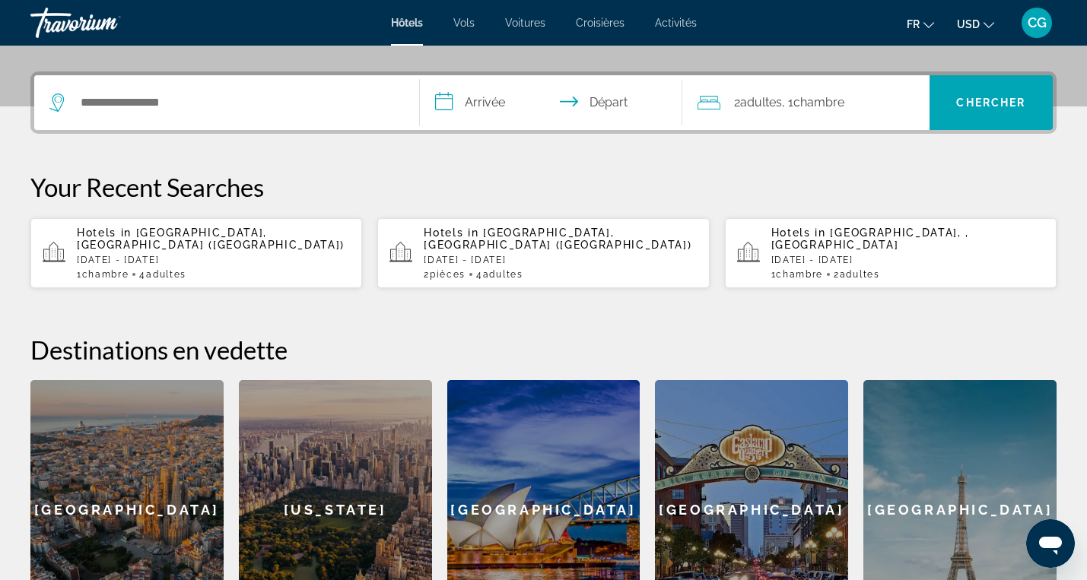
scroll to position [372, 0]
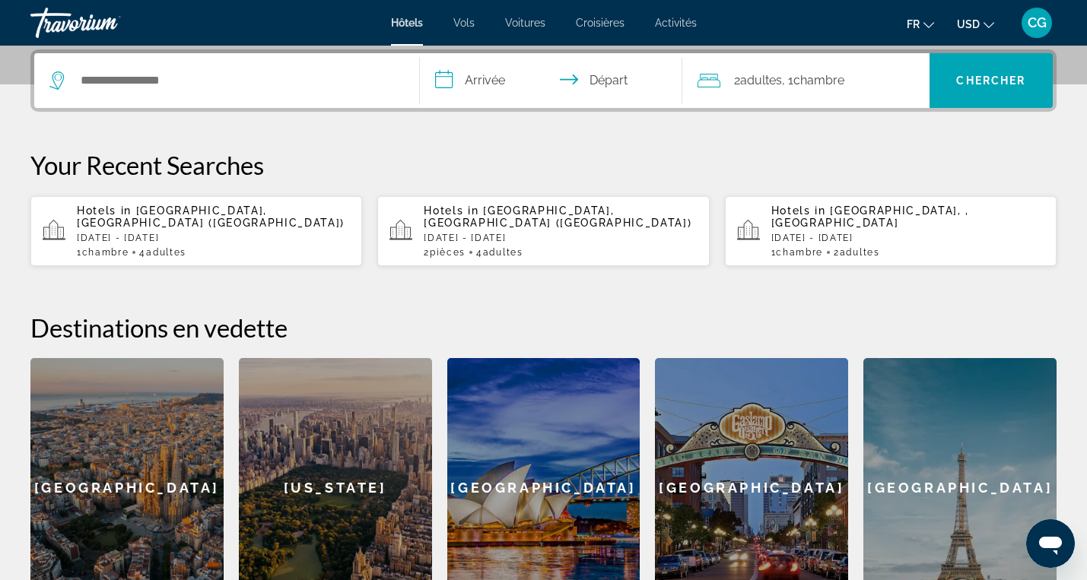
click at [217, 232] on div "Hotels in [GEOGRAPHIC_DATA], [GEOGRAPHIC_DATA] ([GEOGRAPHIC_DATA]) [DATE] - [DA…" at bounding box center [213, 231] width 273 height 53
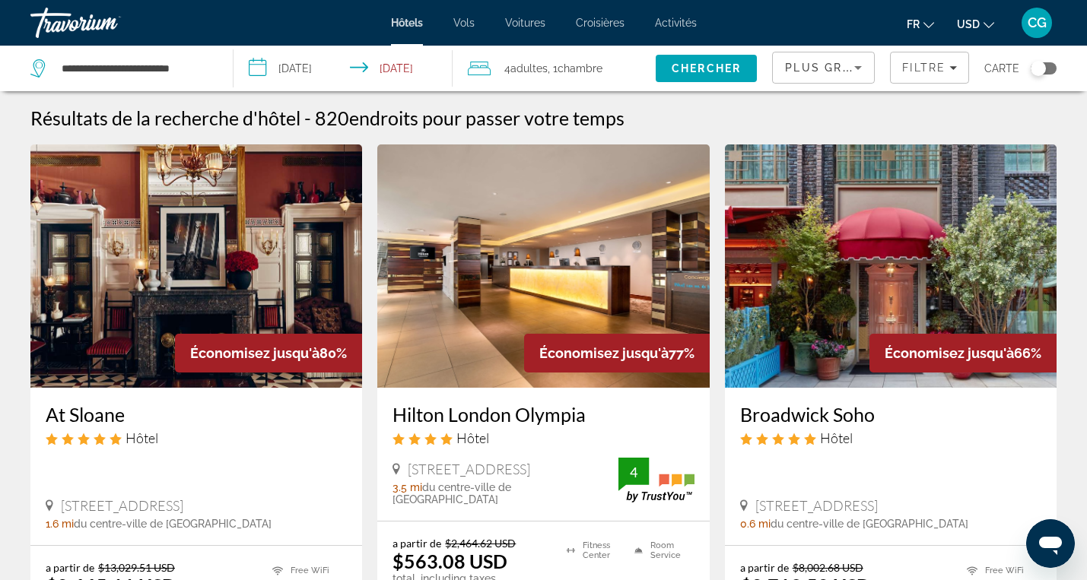
click at [973, 31] on button "USD USD ($) MXN (Mex$) CAD (Can$) GBP (£) EUR (€) AUD (A$) NZD (NZ$) CNY (CN¥)" at bounding box center [975, 24] width 37 height 22
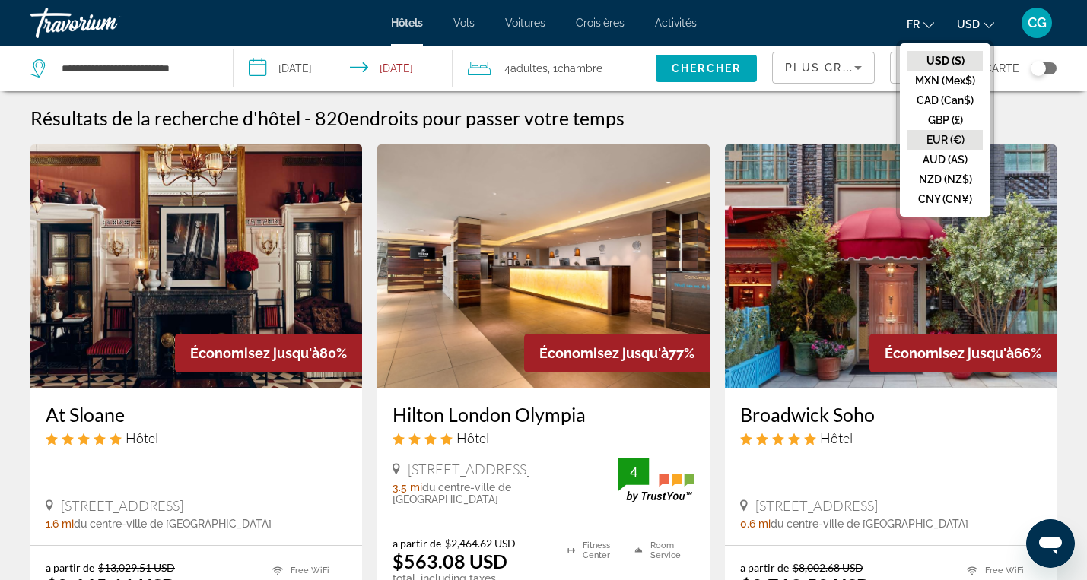
click at [956, 138] on button "EUR (€)" at bounding box center [945, 140] width 75 height 20
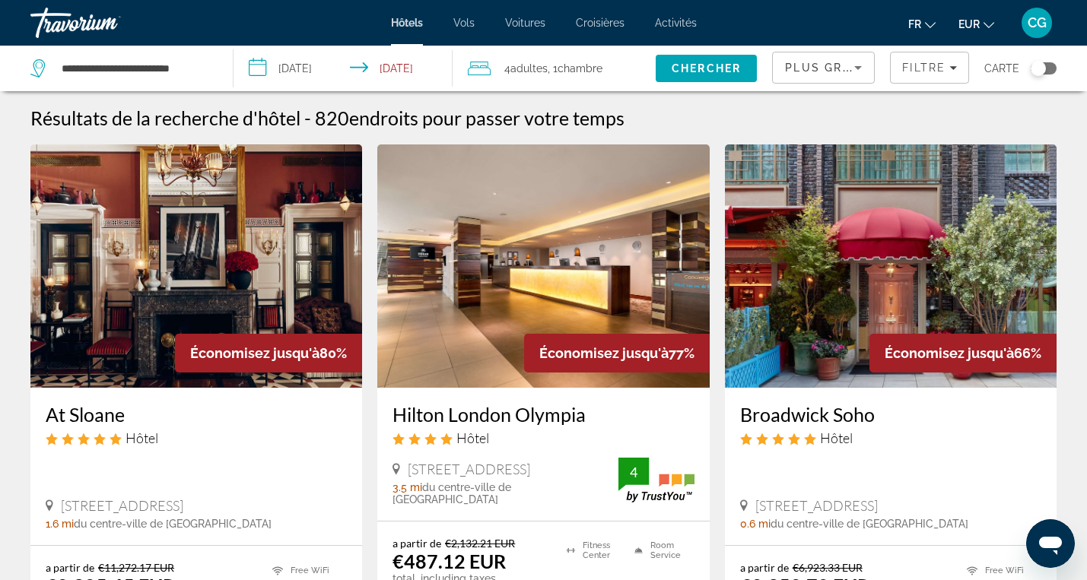
scroll to position [5, 0]
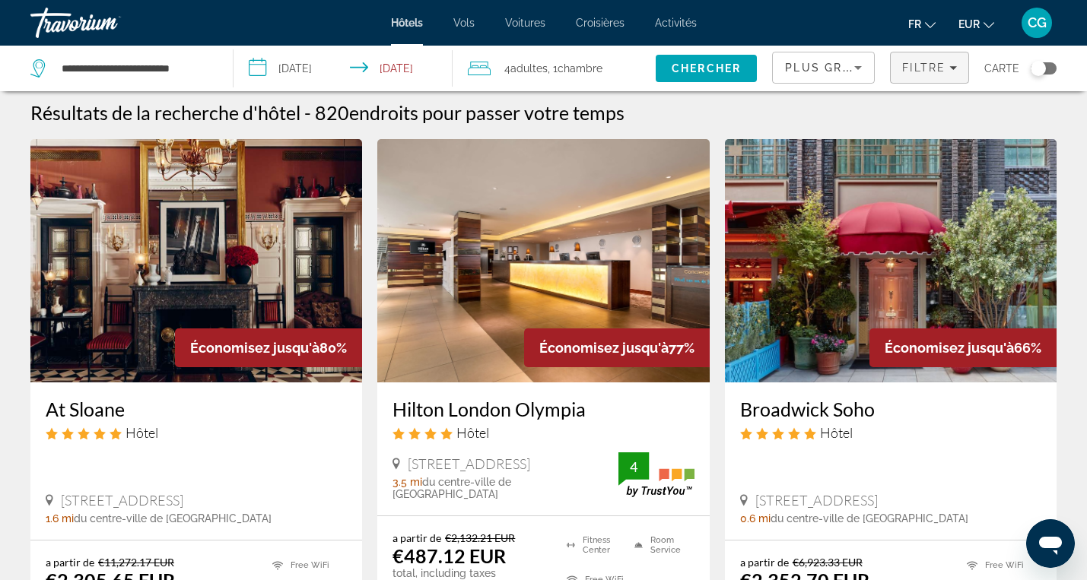
click at [927, 68] on span "Filtre" at bounding box center [923, 68] width 43 height 12
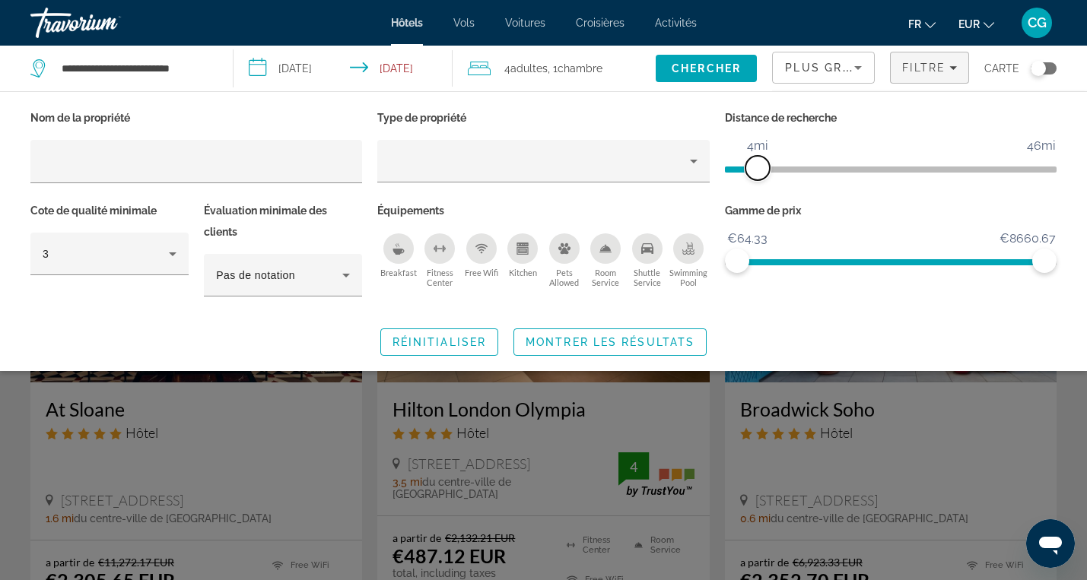
drag, startPoint x: 937, startPoint y: 165, endPoint x: 757, endPoint y: 170, distance: 179.6
click at [757, 170] on span "ngx-slider" at bounding box center [758, 168] width 24 height 24
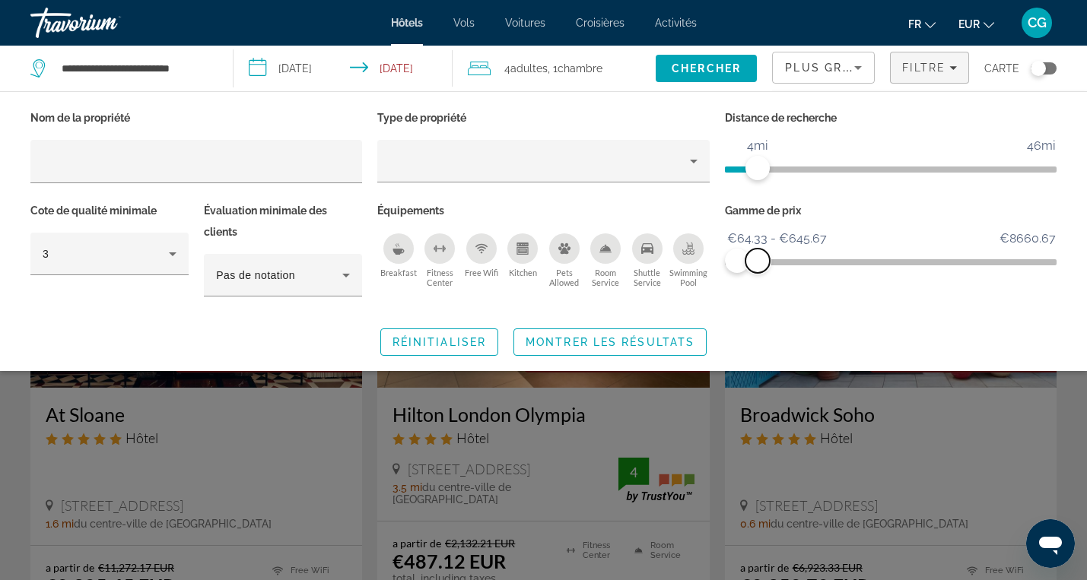
drag, startPoint x: 1045, startPoint y: 257, endPoint x: 758, endPoint y: 269, distance: 287.1
click at [758, 269] on span "ngx-slider-max" at bounding box center [758, 261] width 24 height 24
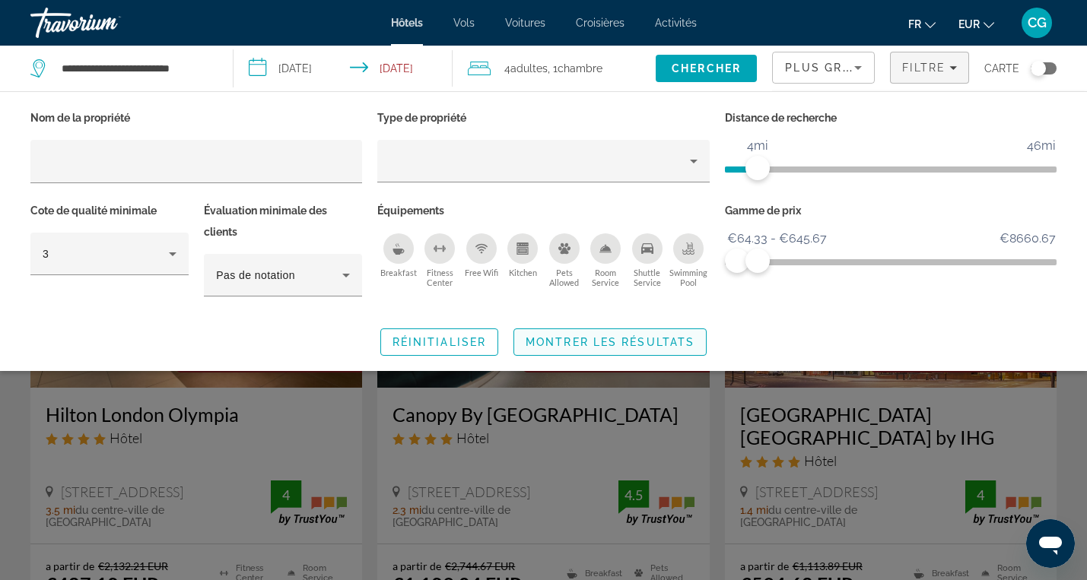
click at [622, 336] on span "Montrer les résultats" at bounding box center [610, 342] width 169 height 12
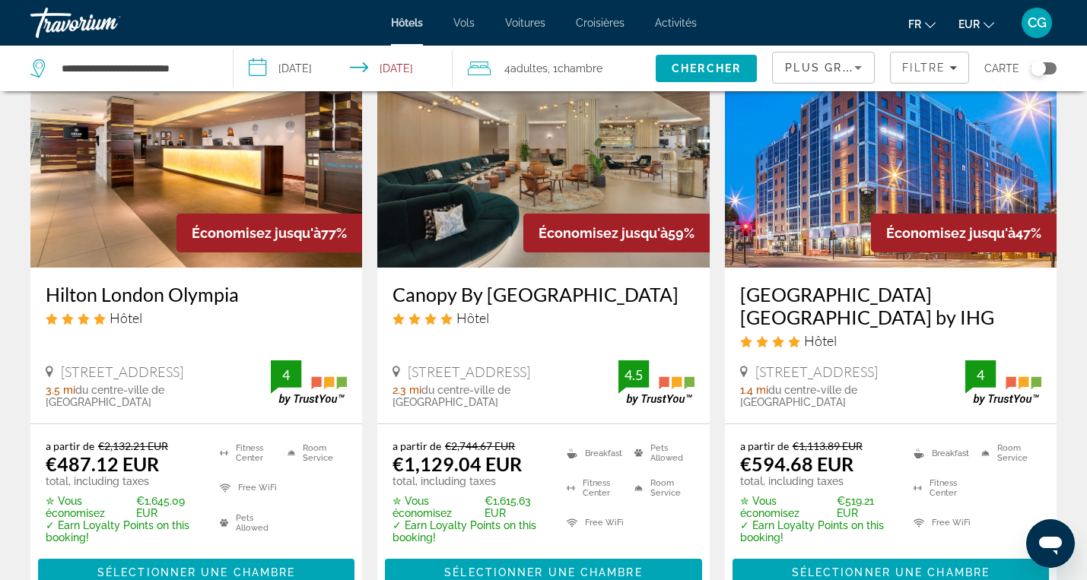
scroll to position [125, 0]
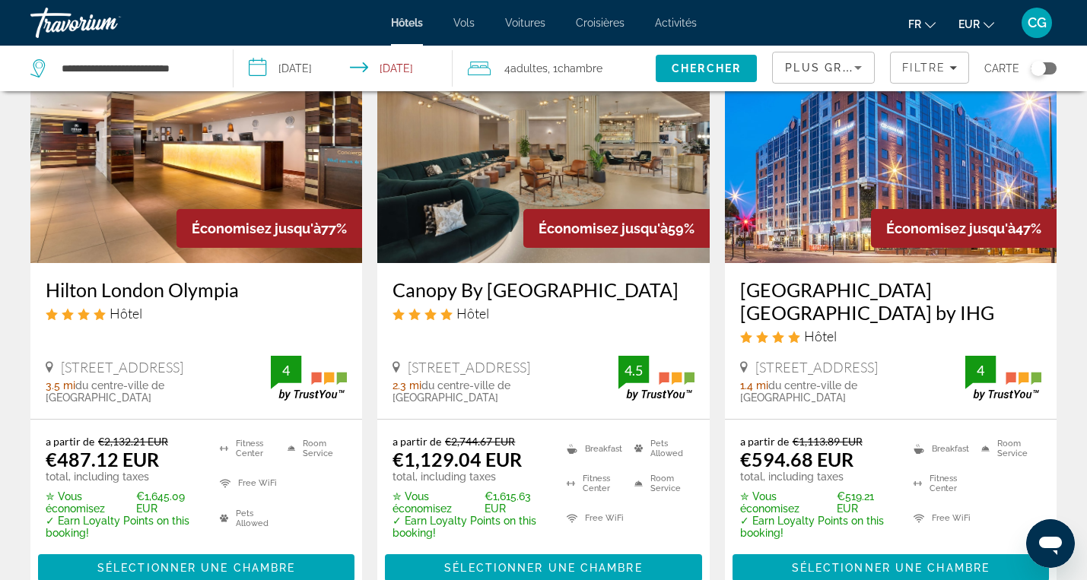
click at [213, 202] on img "Main content" at bounding box center [196, 141] width 332 height 243
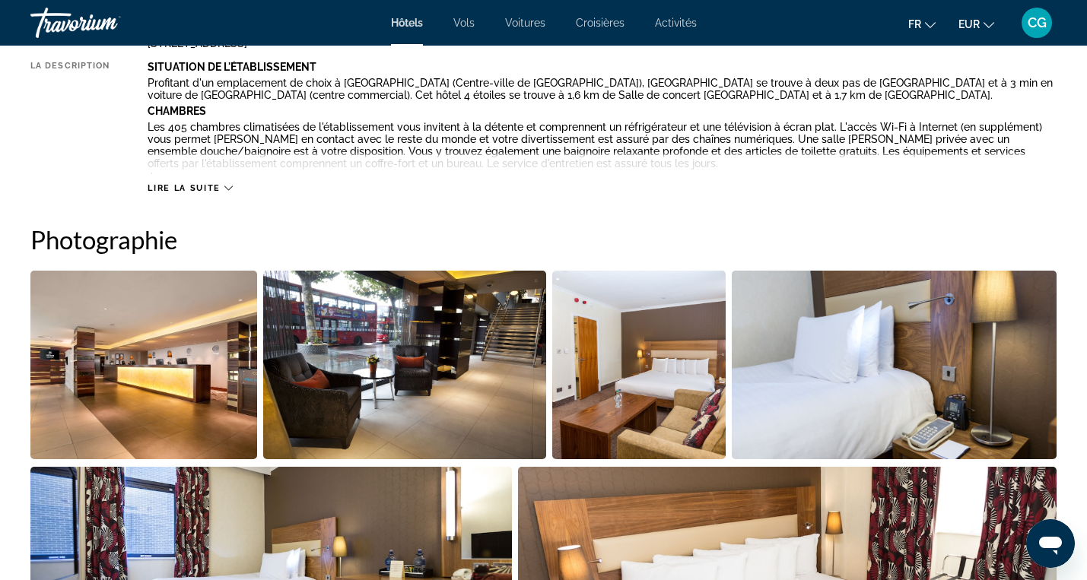
scroll to position [612, 0]
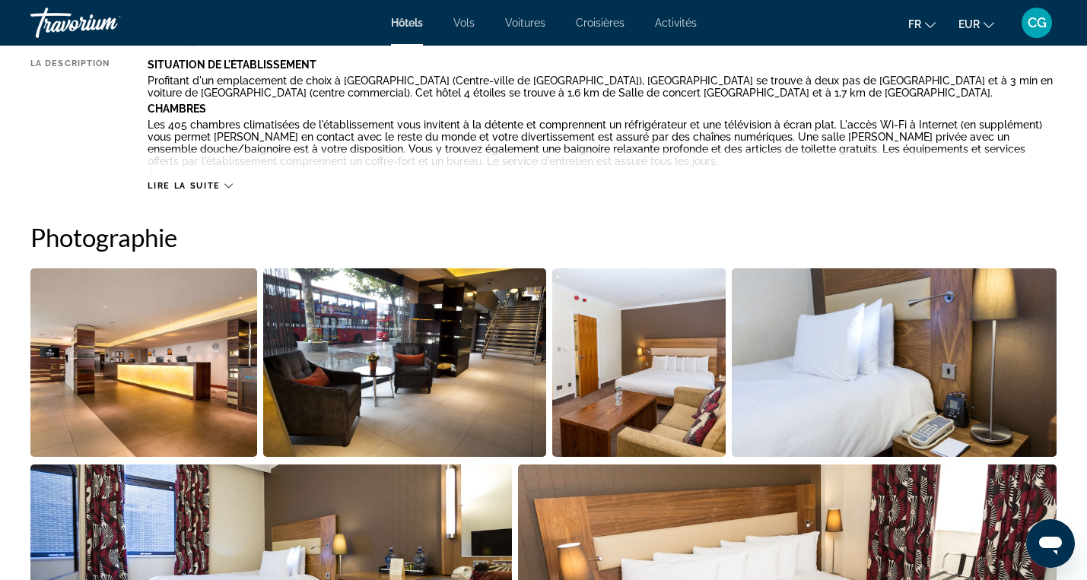
click at [128, 374] on img "Open full-screen image slider" at bounding box center [143, 363] width 227 height 189
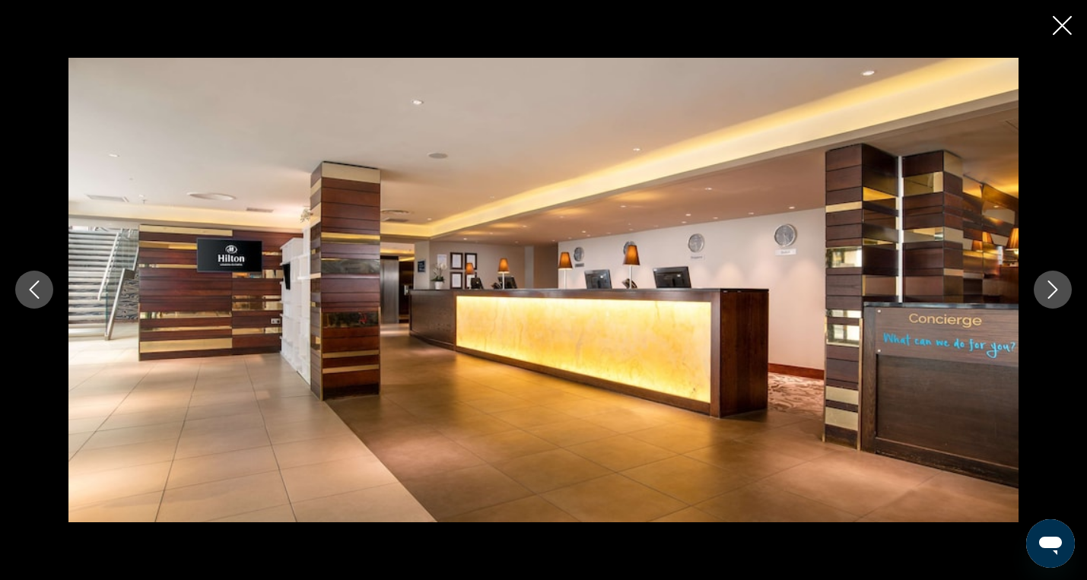
click at [1050, 294] on icon "Next image" at bounding box center [1053, 290] width 18 height 18
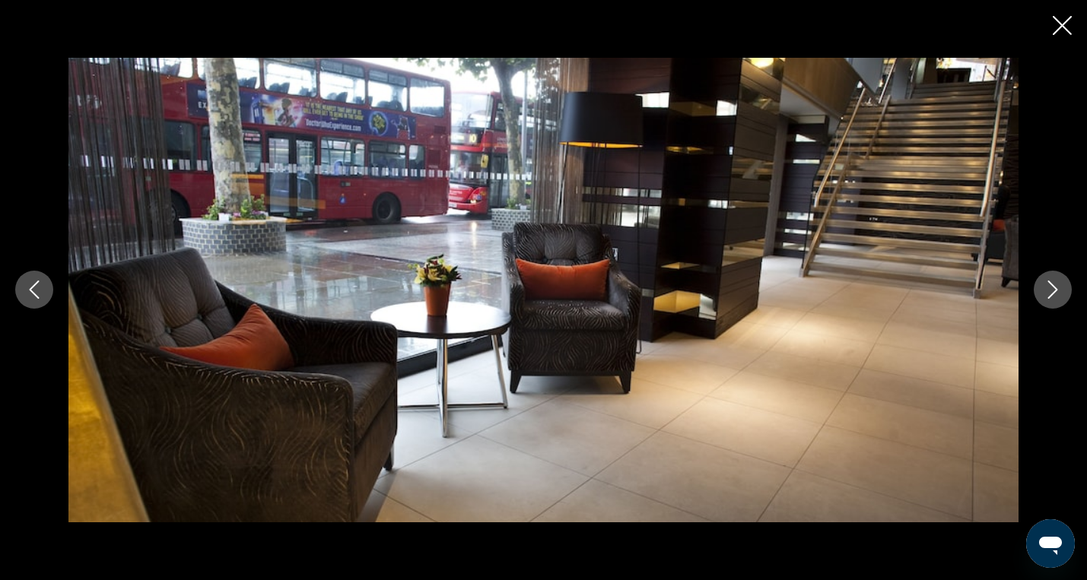
click at [1050, 294] on icon "Next image" at bounding box center [1053, 290] width 18 height 18
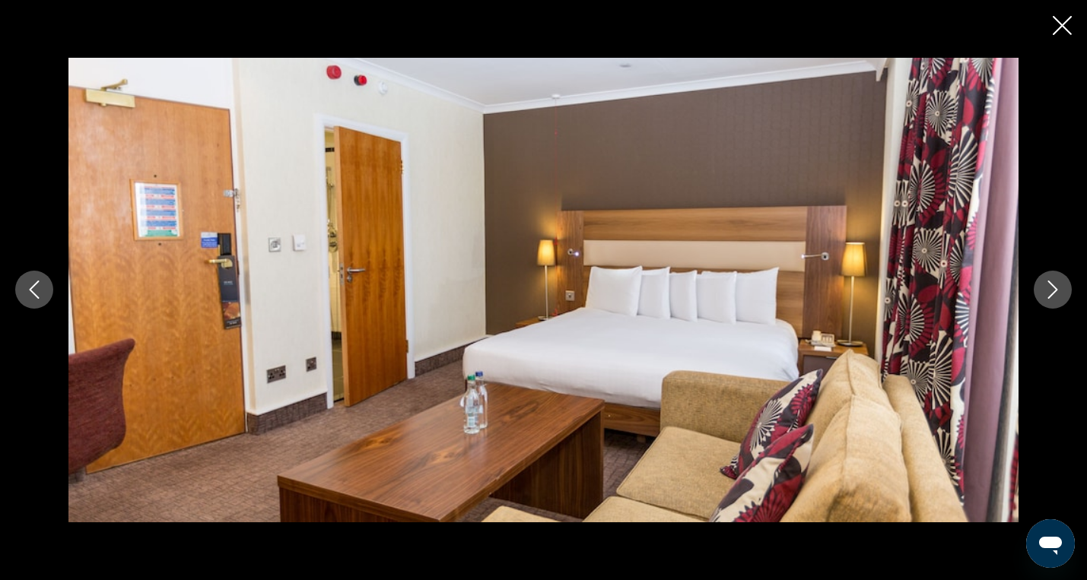
click at [1050, 294] on icon "Next image" at bounding box center [1053, 290] width 18 height 18
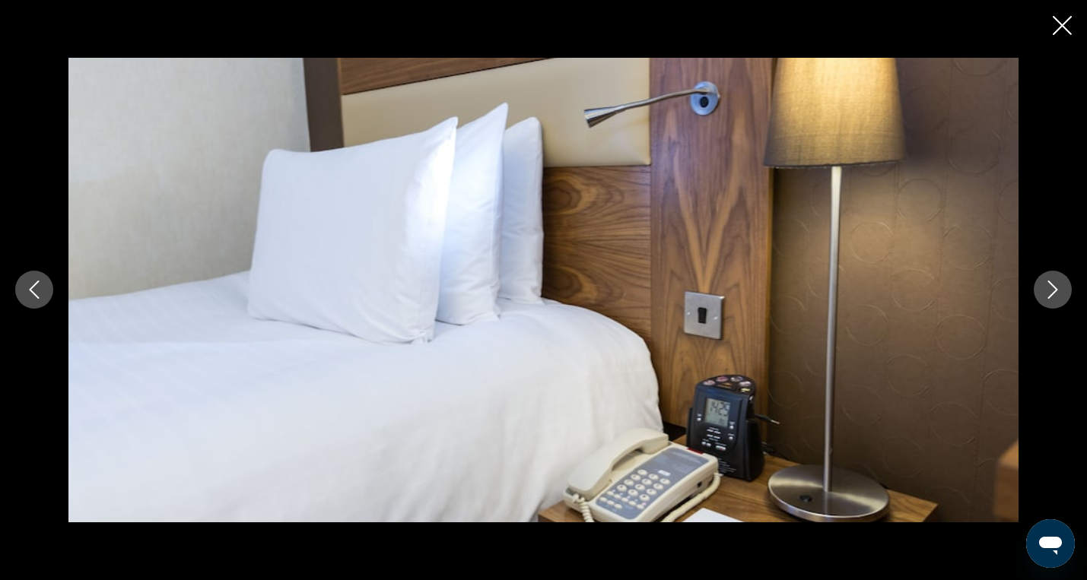
click at [1050, 294] on icon "Next image" at bounding box center [1053, 290] width 18 height 18
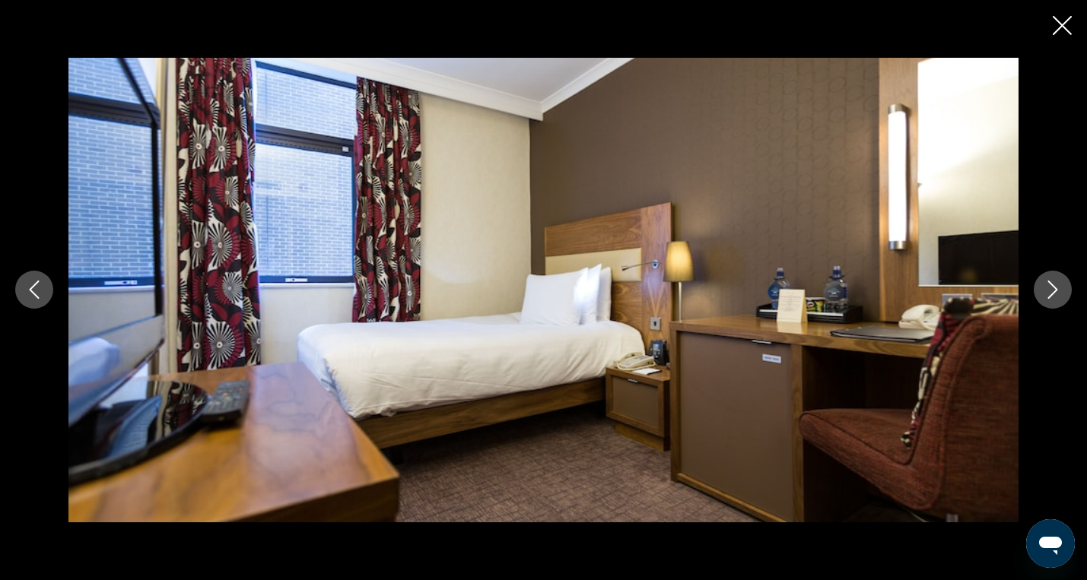
click at [1050, 294] on icon "Next image" at bounding box center [1053, 290] width 18 height 18
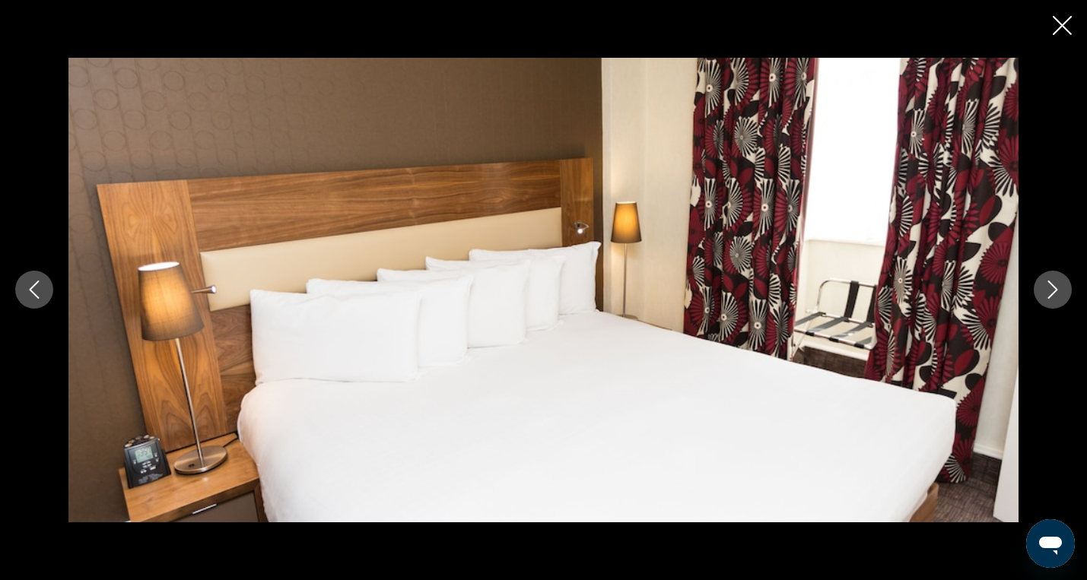
click at [1050, 294] on icon "Next image" at bounding box center [1053, 290] width 18 height 18
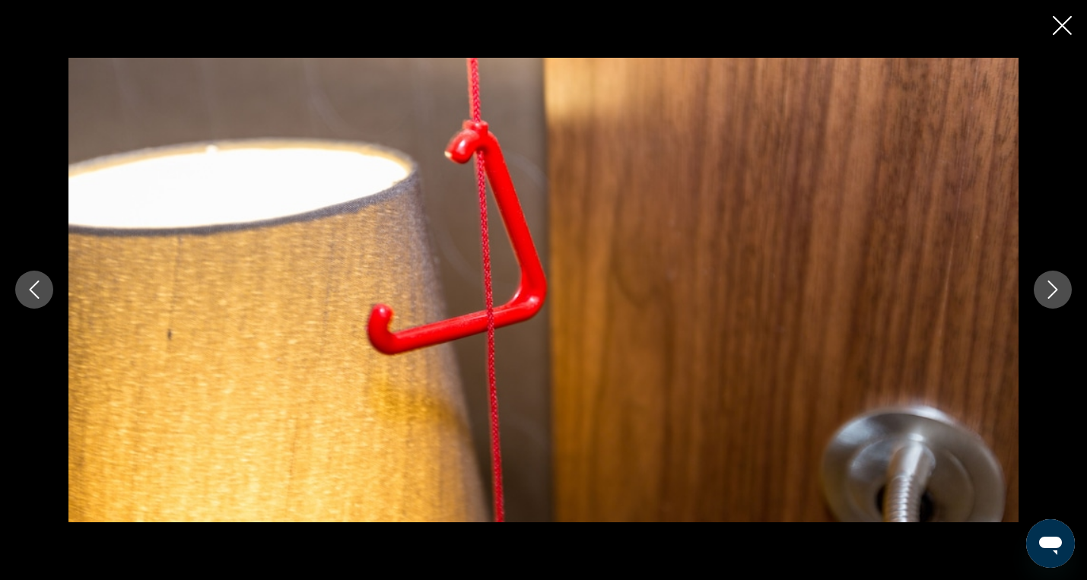
click at [1050, 294] on icon "Next image" at bounding box center [1053, 290] width 18 height 18
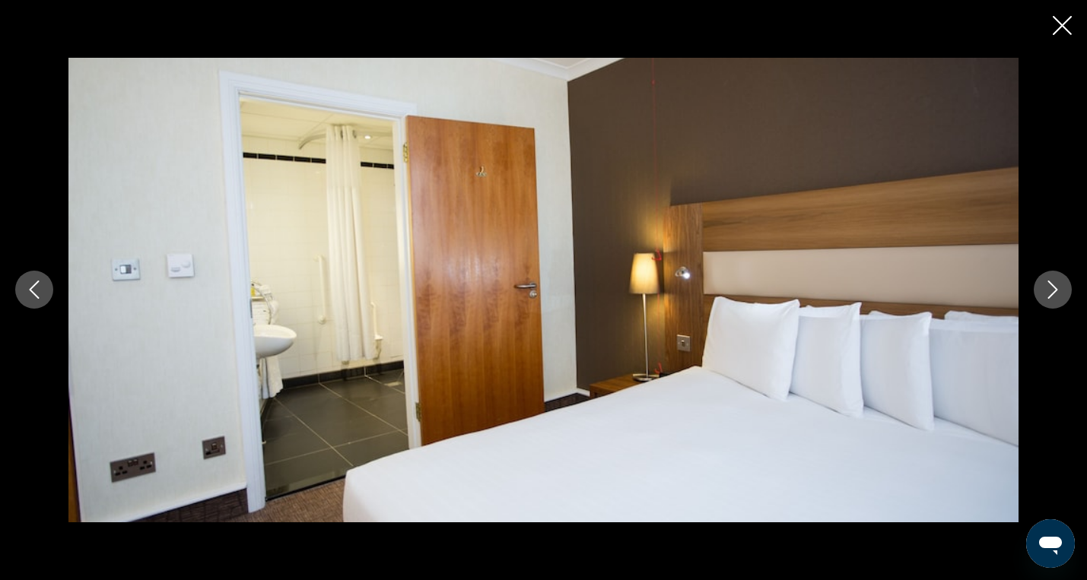
click at [1050, 294] on icon "Next image" at bounding box center [1053, 290] width 18 height 18
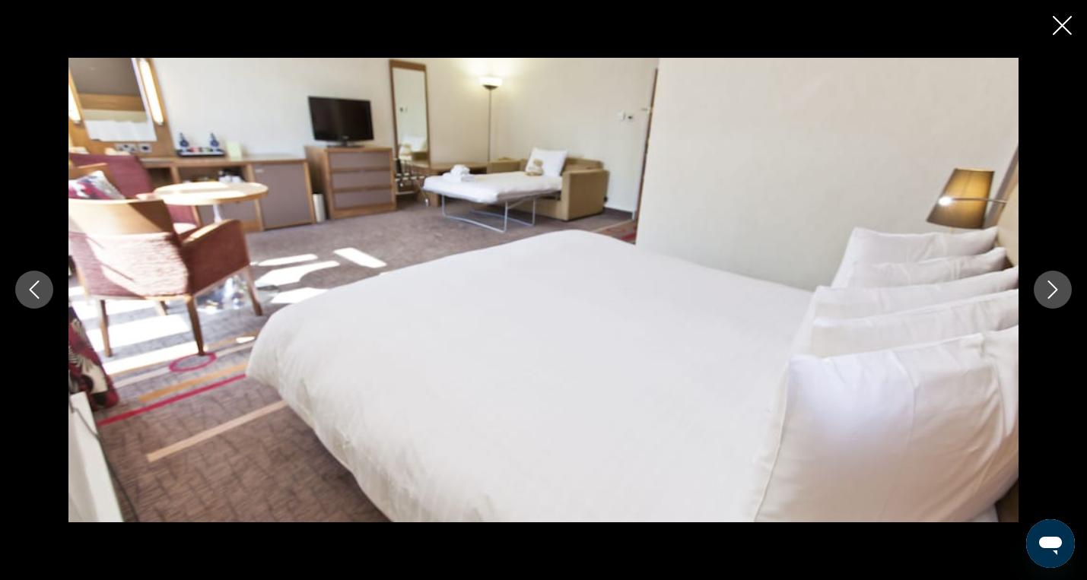
click at [1050, 294] on icon "Next image" at bounding box center [1053, 290] width 18 height 18
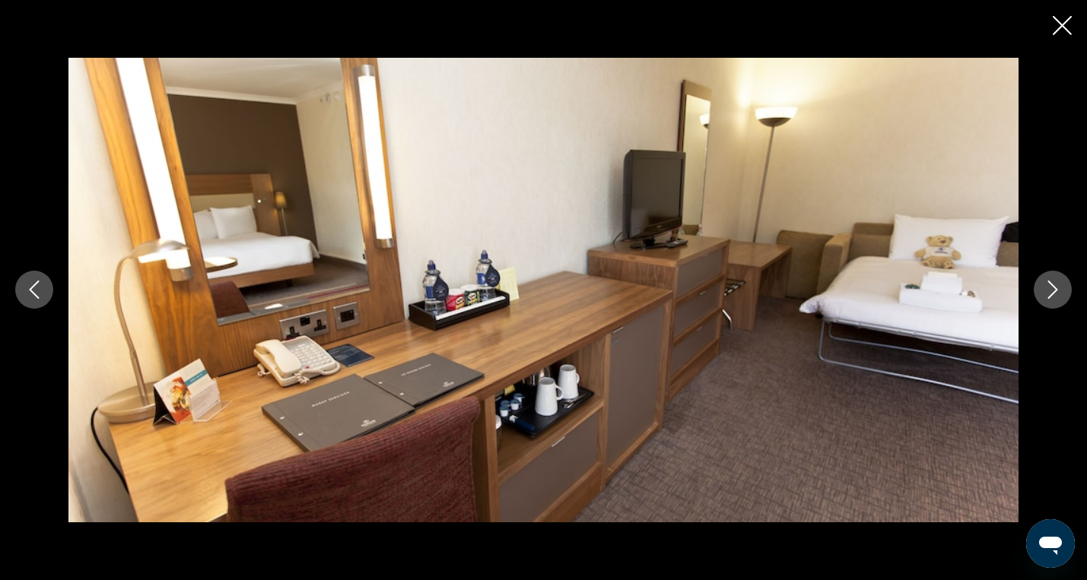
click at [1050, 294] on icon "Next image" at bounding box center [1053, 290] width 18 height 18
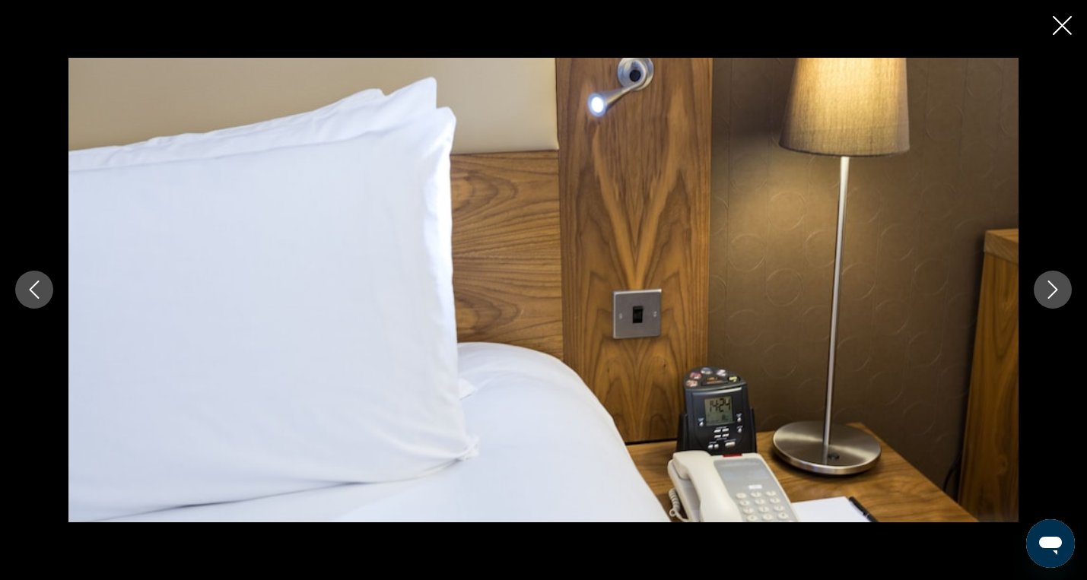
click at [1050, 294] on icon "Next image" at bounding box center [1053, 290] width 18 height 18
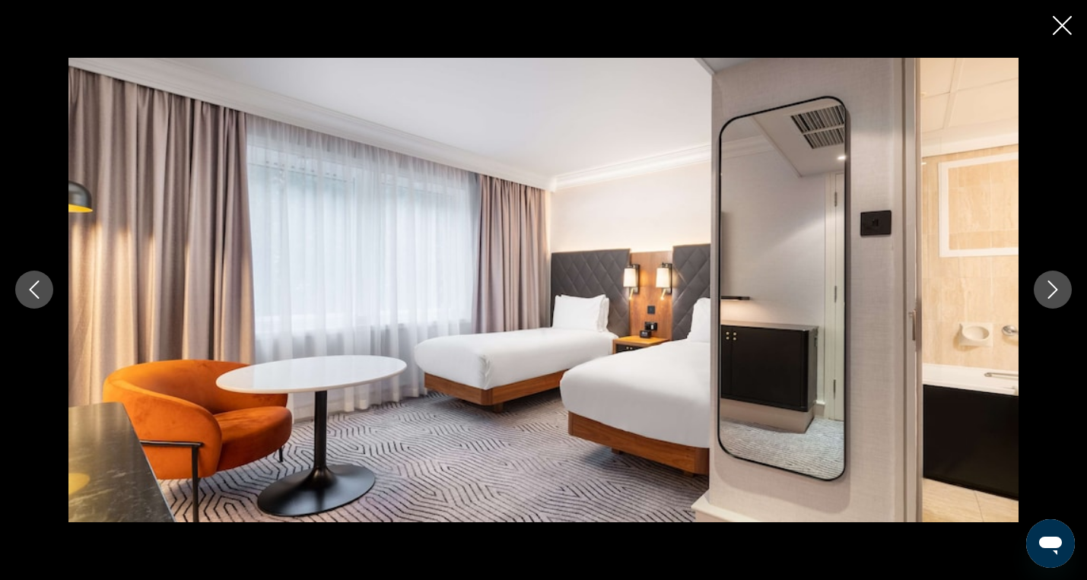
click at [1050, 294] on icon "Next image" at bounding box center [1053, 290] width 18 height 18
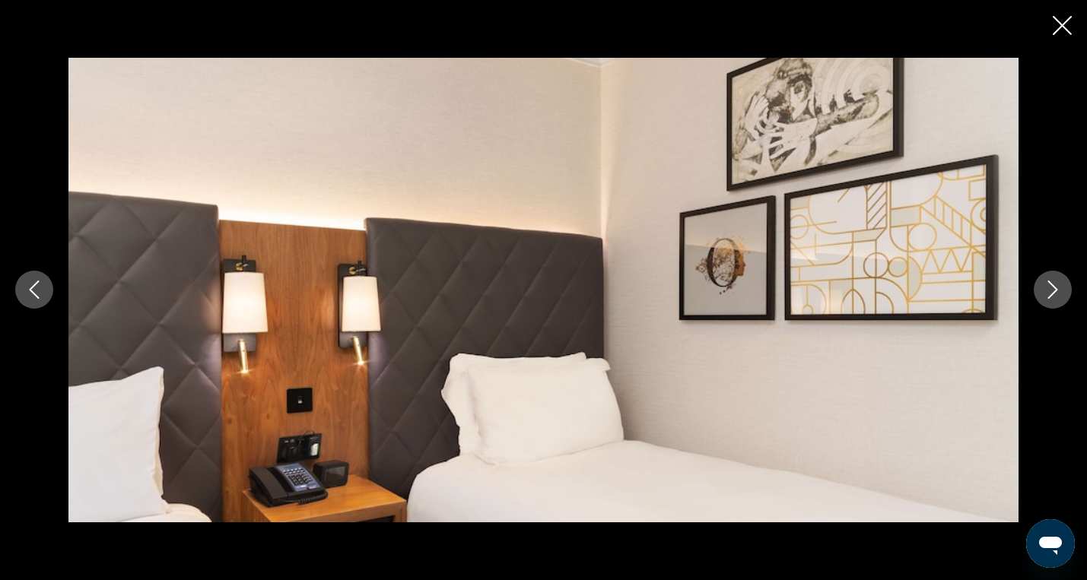
click at [1050, 294] on icon "Next image" at bounding box center [1053, 290] width 18 height 18
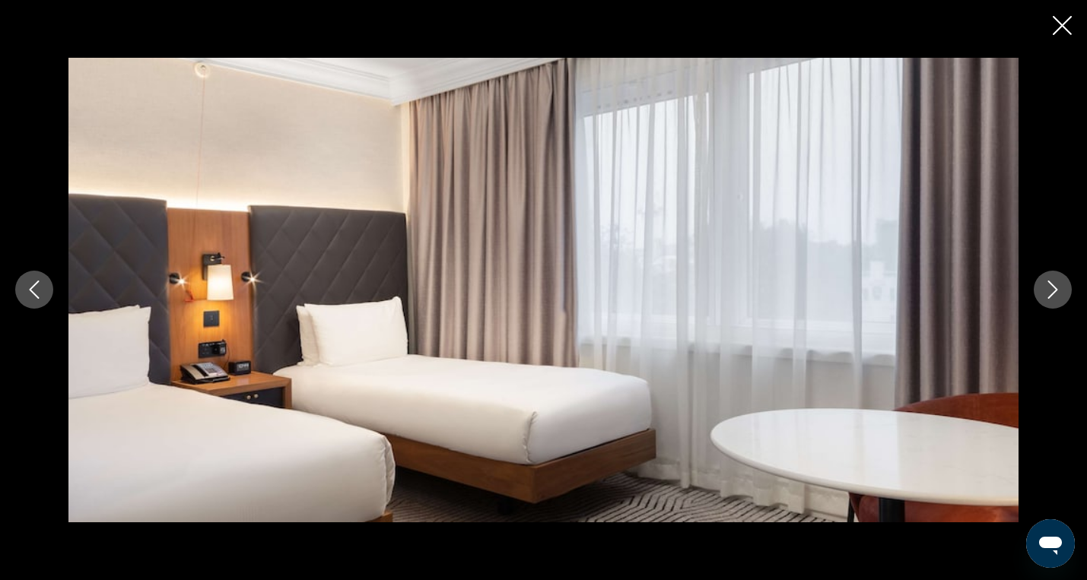
click at [1050, 294] on icon "Next image" at bounding box center [1053, 290] width 18 height 18
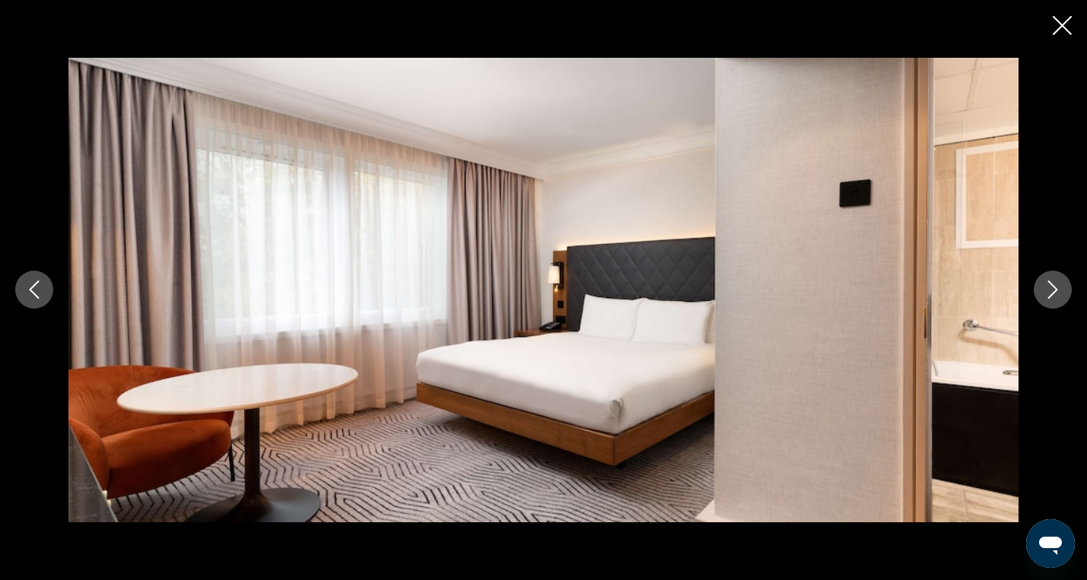
click at [1050, 294] on icon "Next image" at bounding box center [1053, 290] width 18 height 18
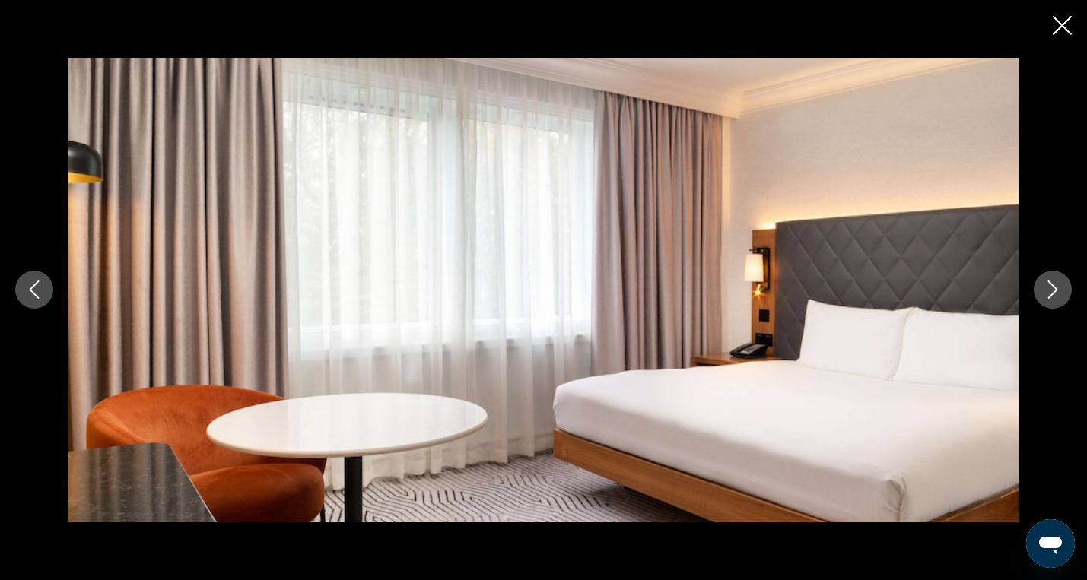
click at [1050, 294] on icon "Next image" at bounding box center [1053, 290] width 18 height 18
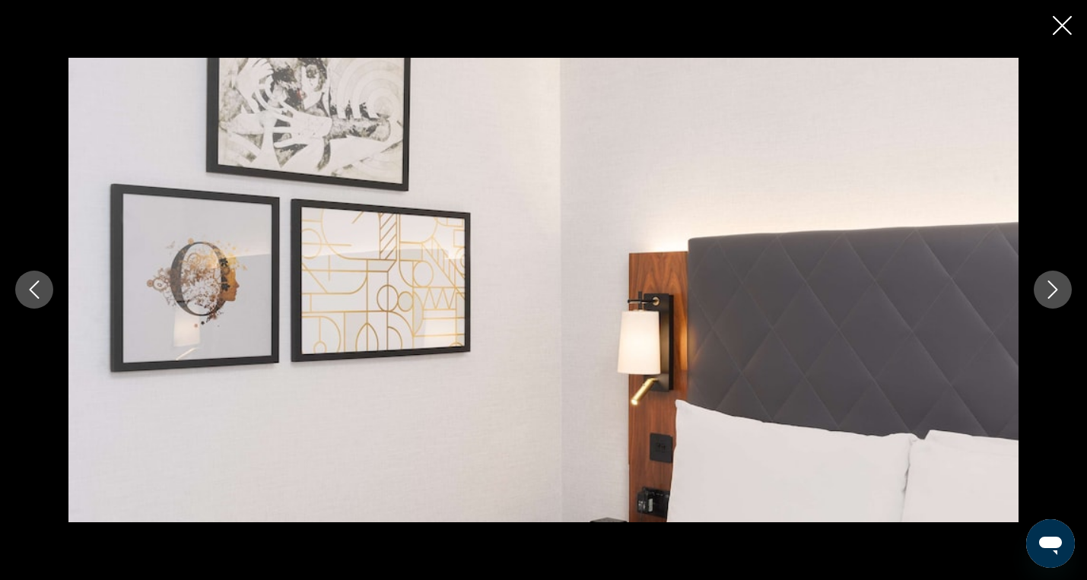
click at [1050, 294] on icon "Next image" at bounding box center [1053, 290] width 18 height 18
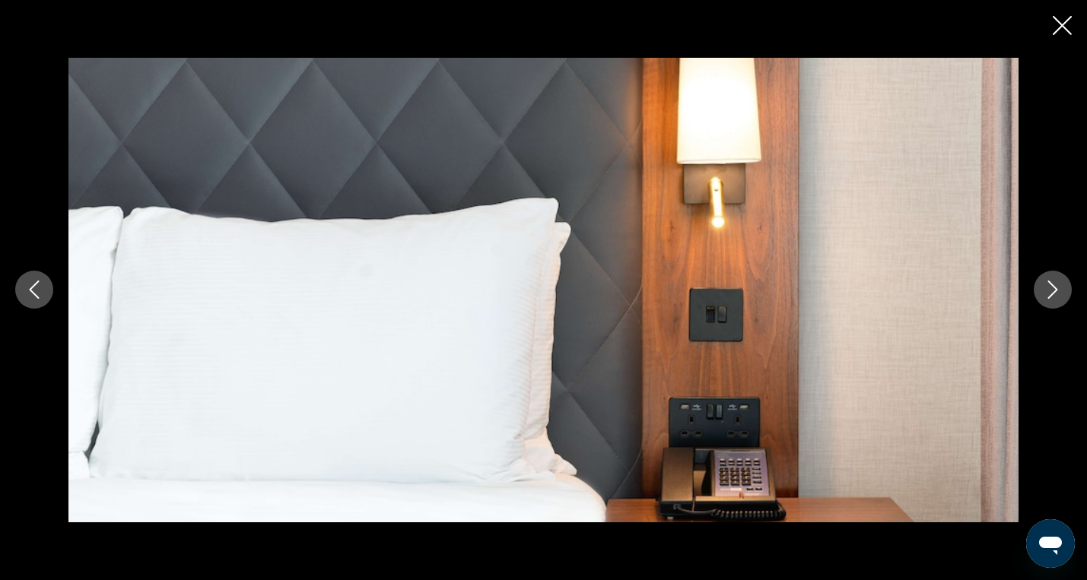
click at [1057, 285] on icon "Next image" at bounding box center [1053, 290] width 18 height 18
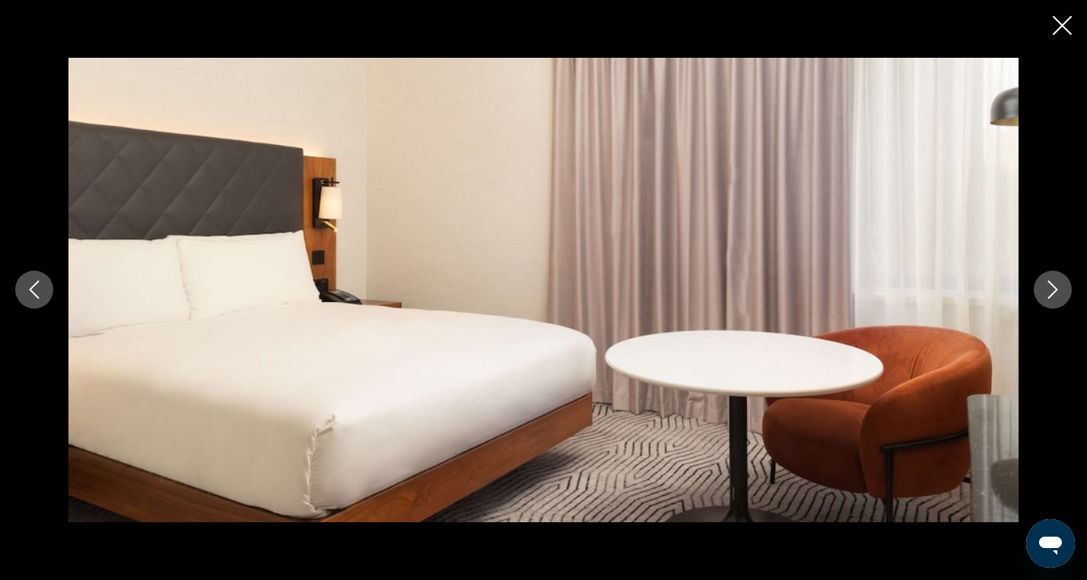
click at [1057, 285] on icon "Next image" at bounding box center [1053, 290] width 18 height 18
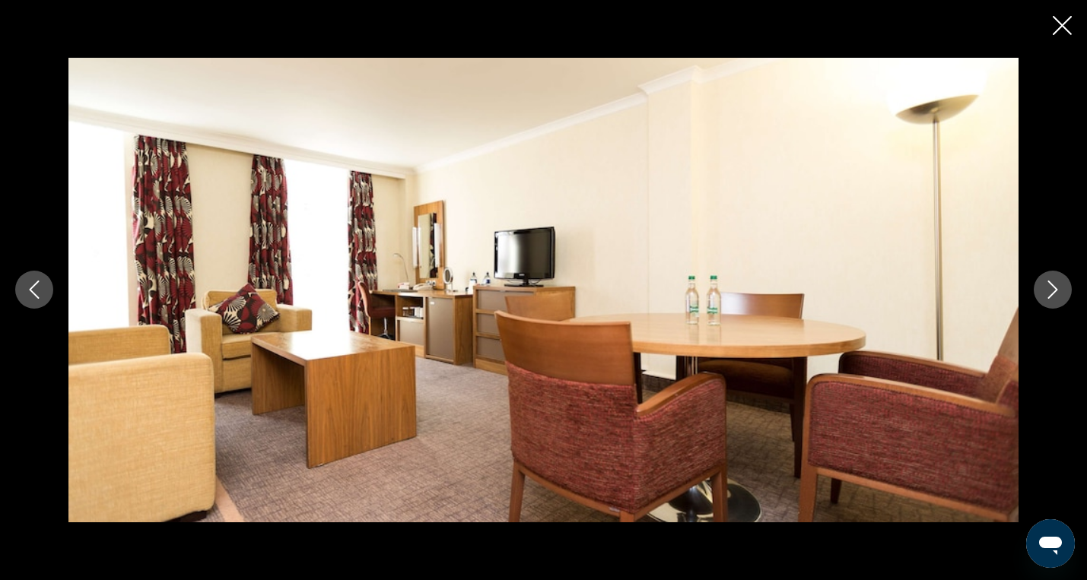
click at [1057, 285] on icon "Next image" at bounding box center [1053, 290] width 18 height 18
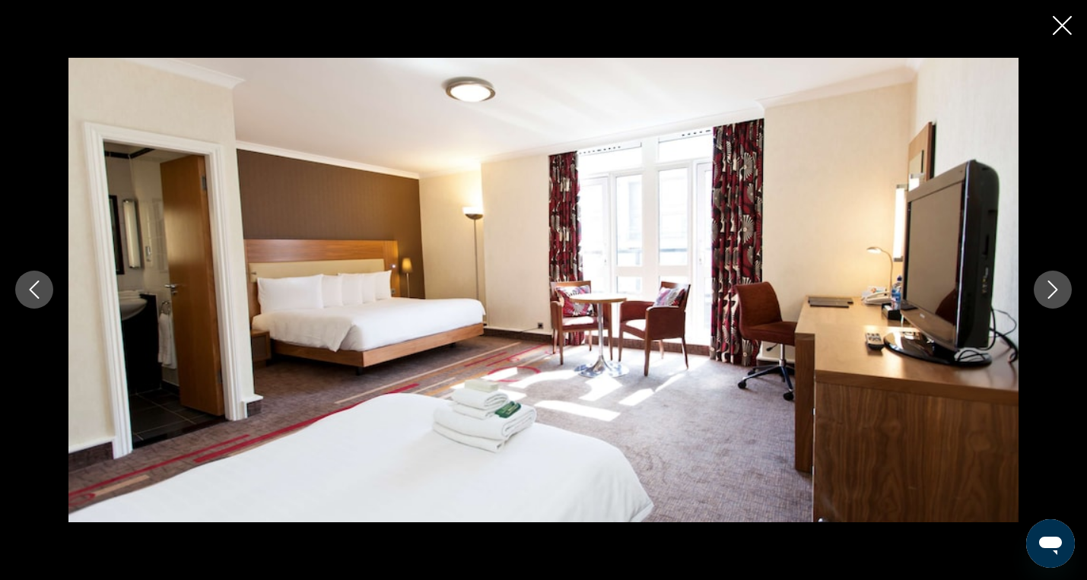
click at [1061, 33] on icon "Close slideshow" at bounding box center [1062, 25] width 19 height 19
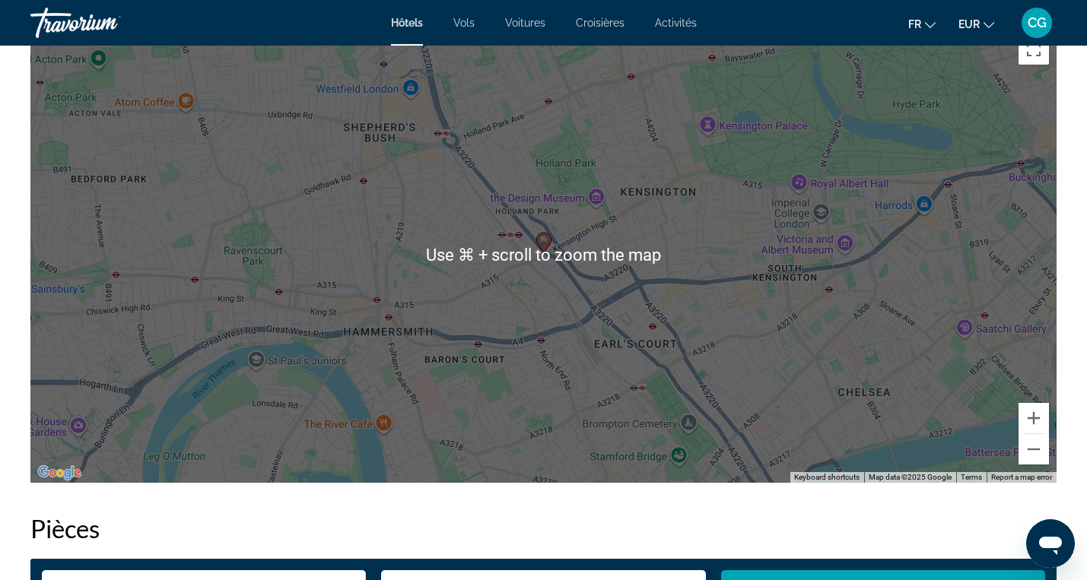
scroll to position [1500, 0]
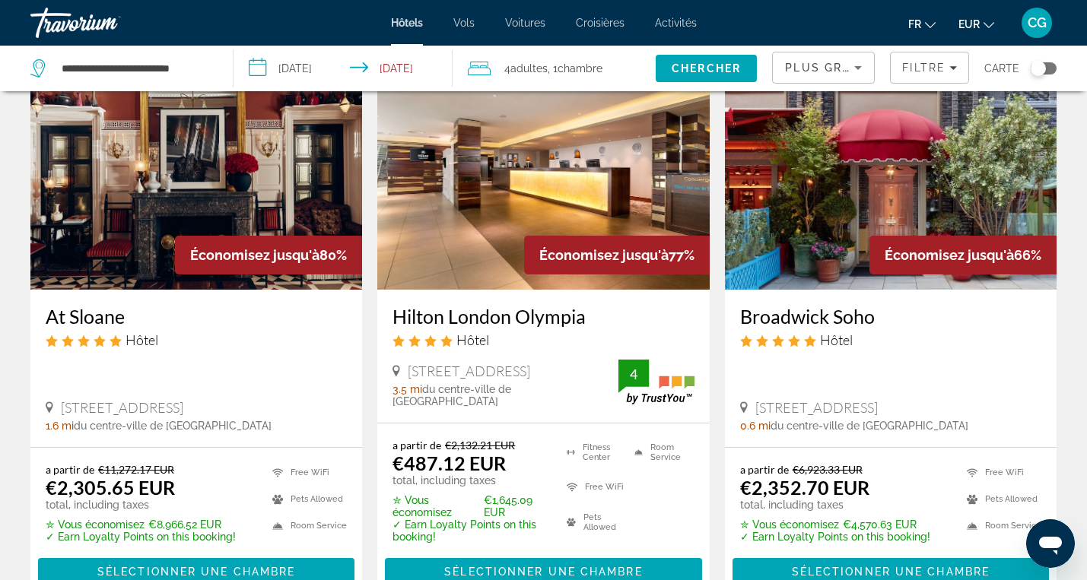
scroll to position [99, 0]
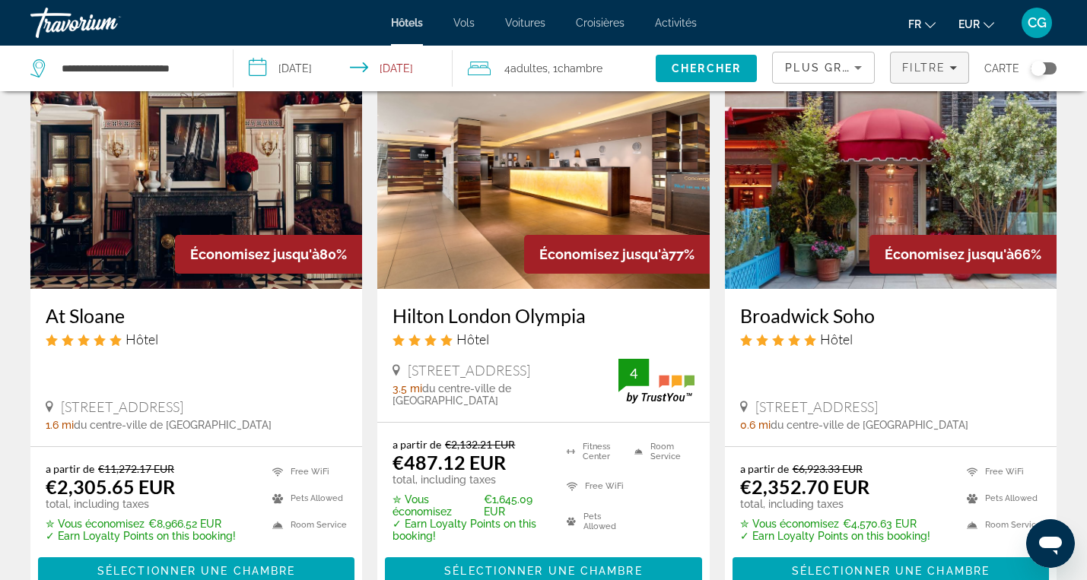
click at [923, 68] on span "Filtre" at bounding box center [923, 68] width 43 height 12
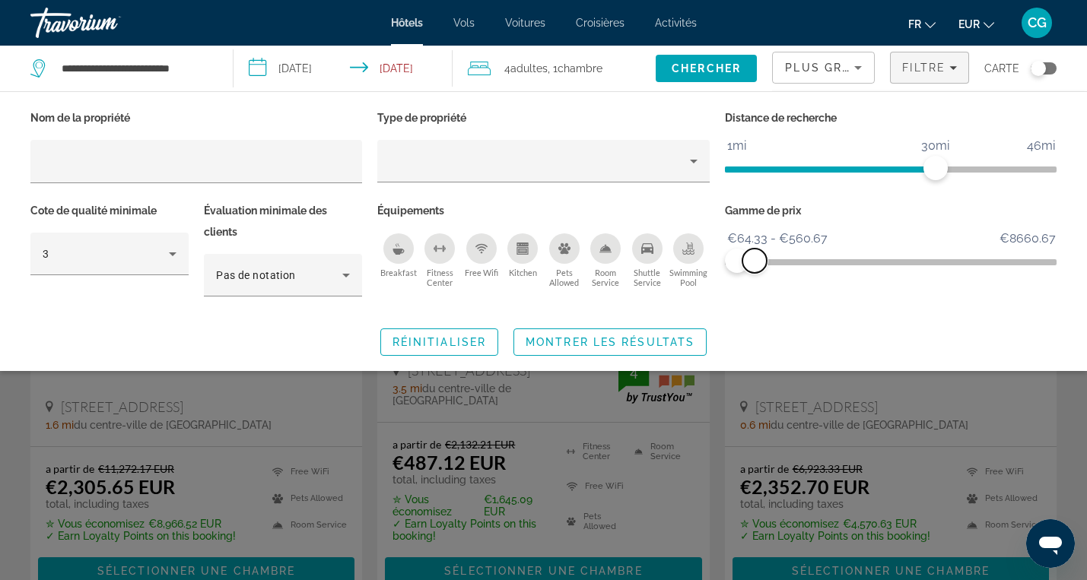
drag, startPoint x: 1038, startPoint y: 251, endPoint x: 755, endPoint y: 285, distance: 285.8
click at [755, 285] on div "Gamme de prix €64.33 €8660.67 €64.33 €560.67 €64.33 - €560.67" at bounding box center [890, 256] width 347 height 113
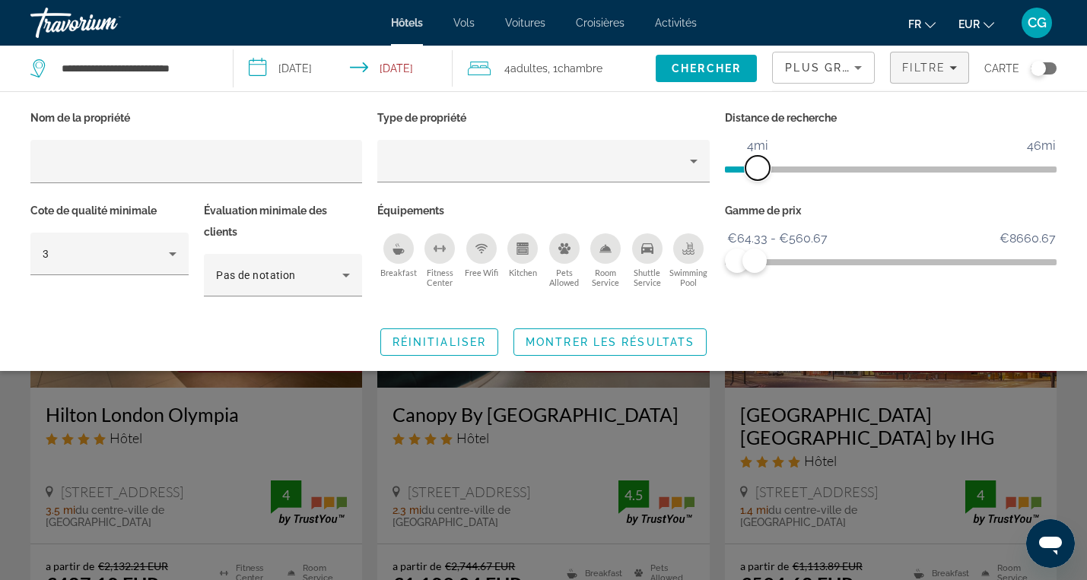
drag, startPoint x: 941, startPoint y: 162, endPoint x: 760, endPoint y: 188, distance: 182.9
click at [760, 188] on div "Distance de recherche 1mi 46mi 4mi" at bounding box center [890, 153] width 347 height 93
click at [564, 343] on span "Montrer les résultats" at bounding box center [610, 342] width 169 height 12
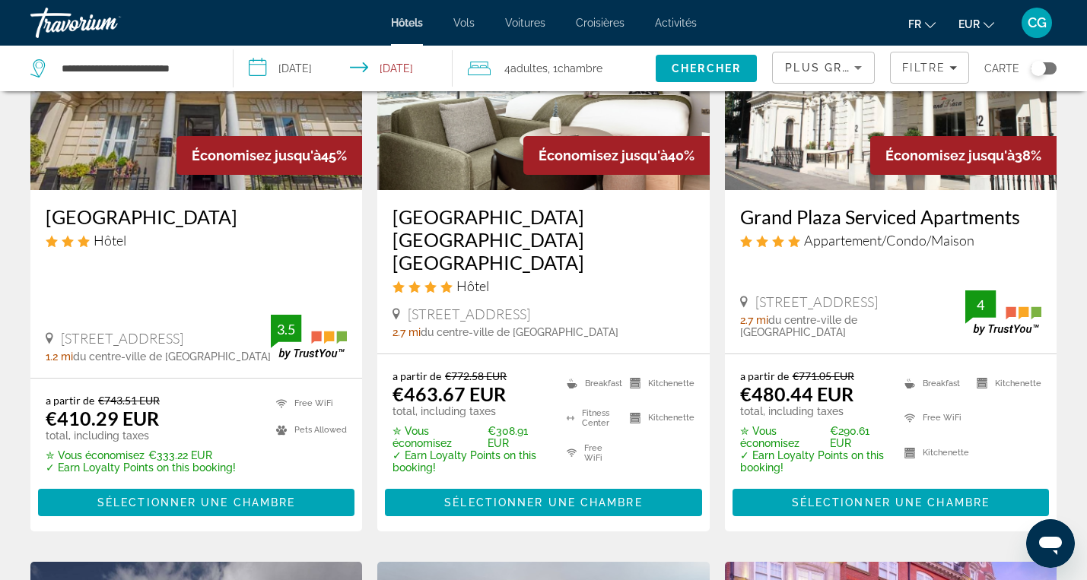
scroll to position [819, 0]
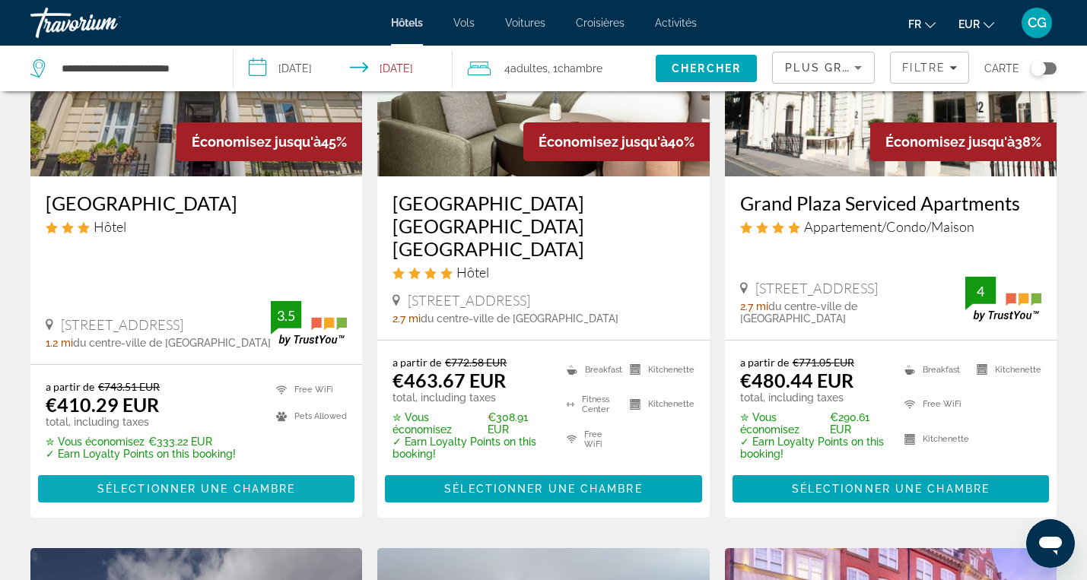
click at [203, 483] on span "Sélectionner une chambre" at bounding box center [196, 489] width 198 height 12
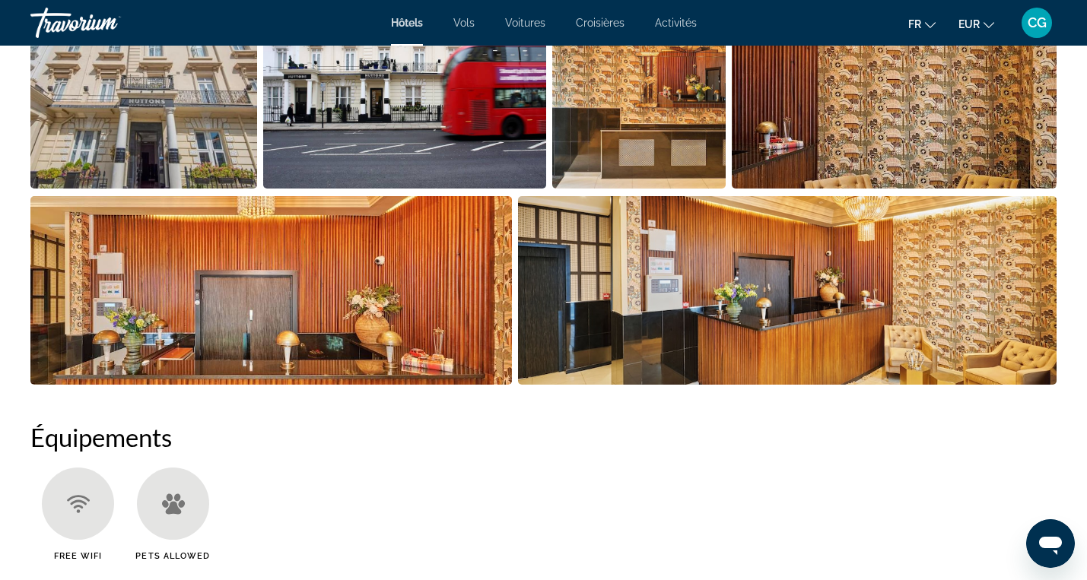
scroll to position [871, 0]
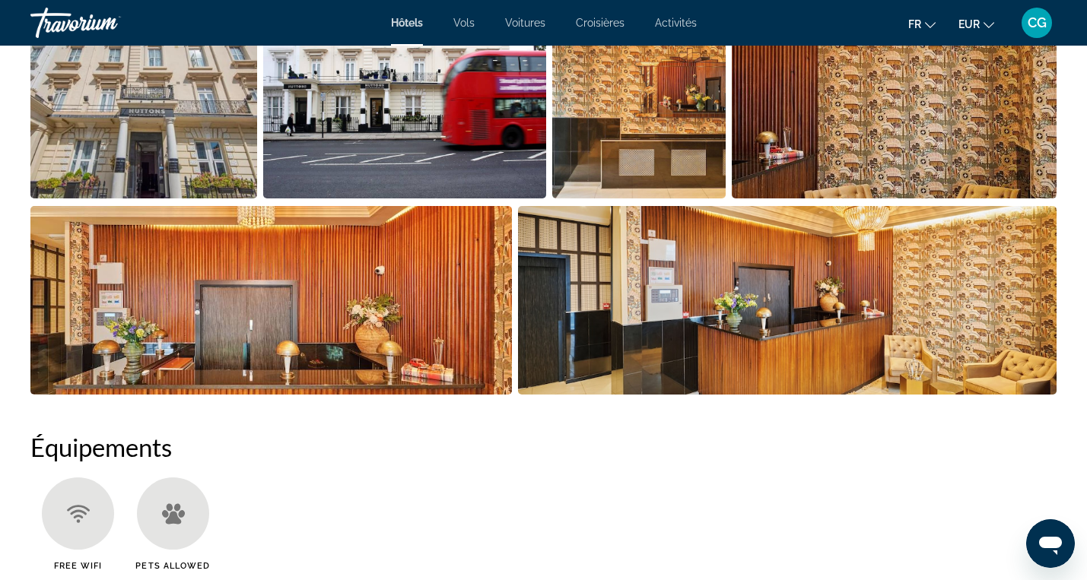
click at [293, 166] on img "Open full-screen image slider" at bounding box center [405, 104] width 284 height 189
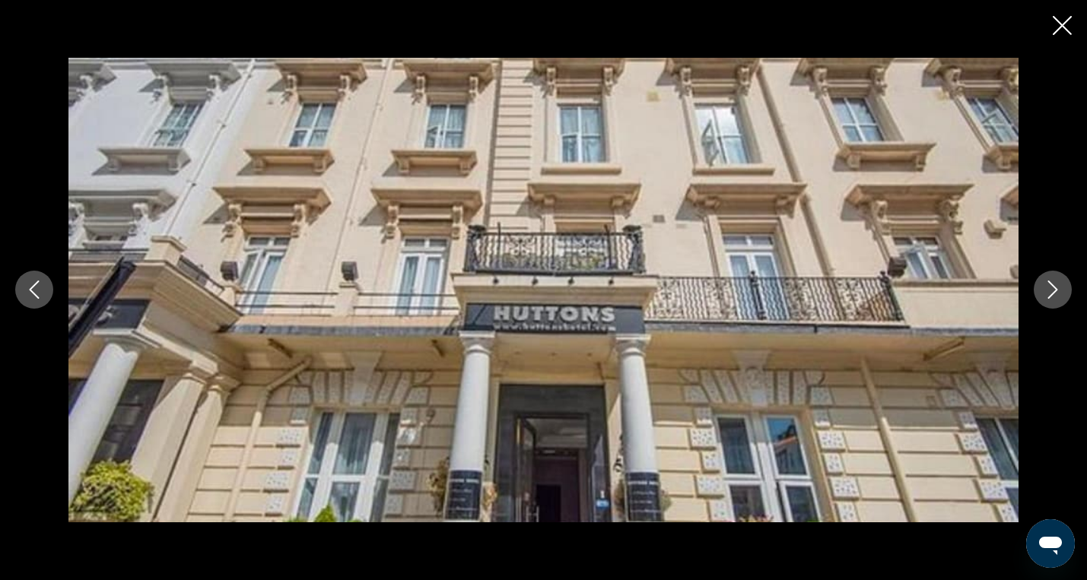
click at [1061, 291] on icon "Next image" at bounding box center [1053, 290] width 18 height 18
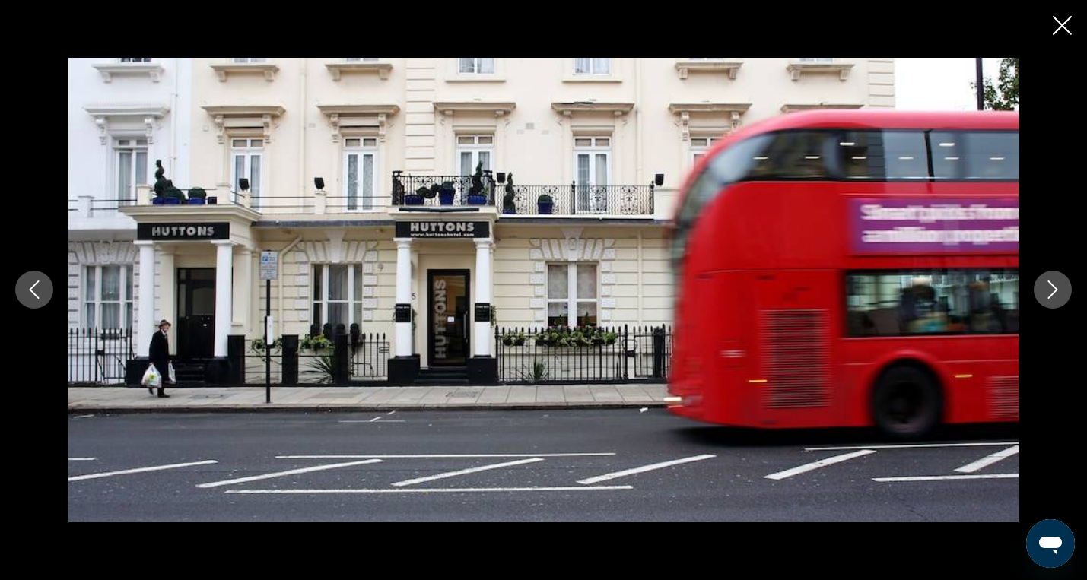
click at [1061, 291] on icon "Next image" at bounding box center [1053, 290] width 18 height 18
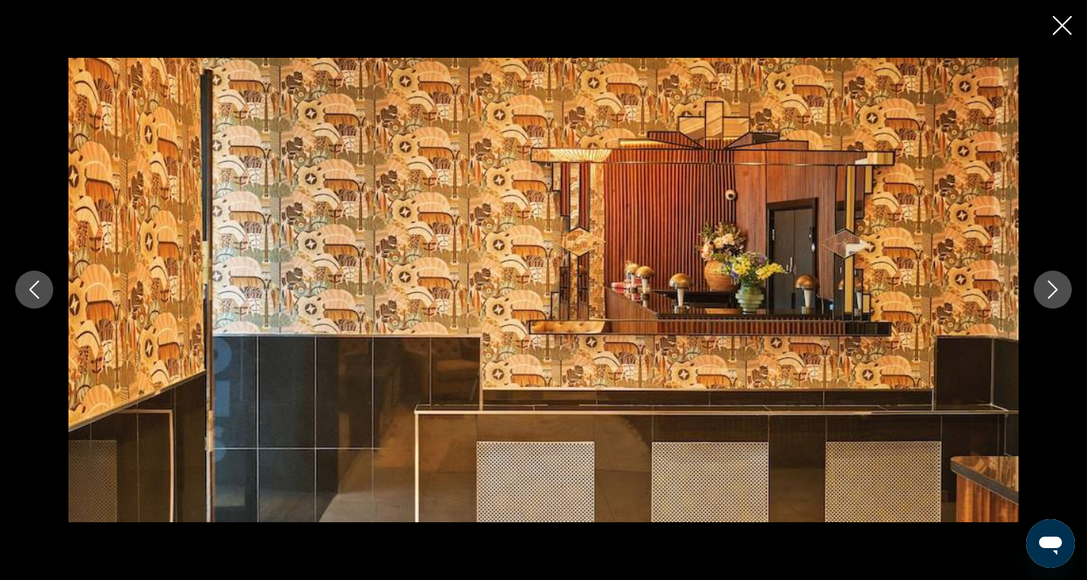
click at [1061, 291] on icon "Next image" at bounding box center [1053, 290] width 18 height 18
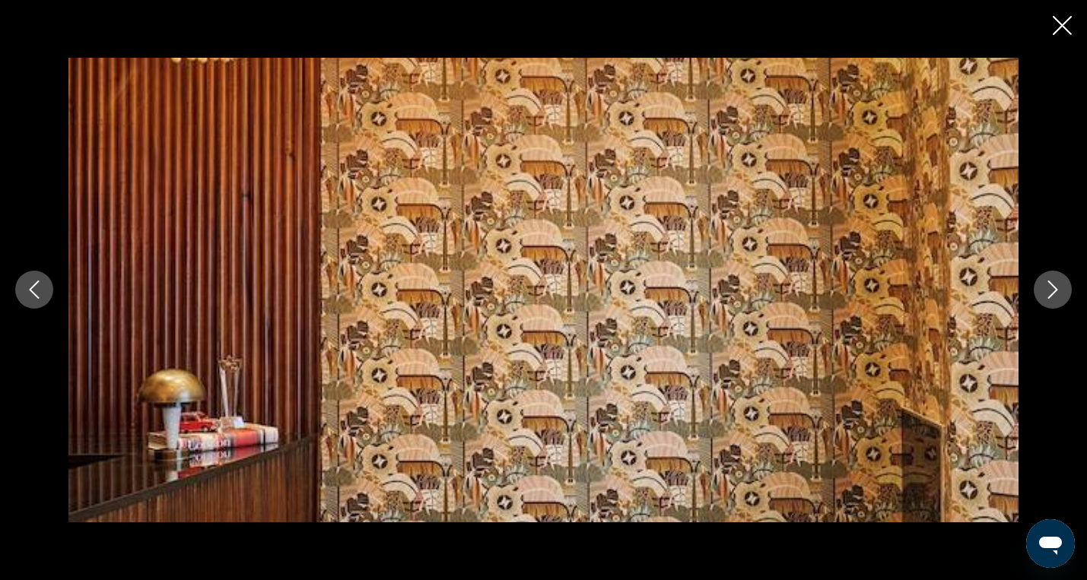
click at [1061, 291] on icon "Next image" at bounding box center [1053, 290] width 18 height 18
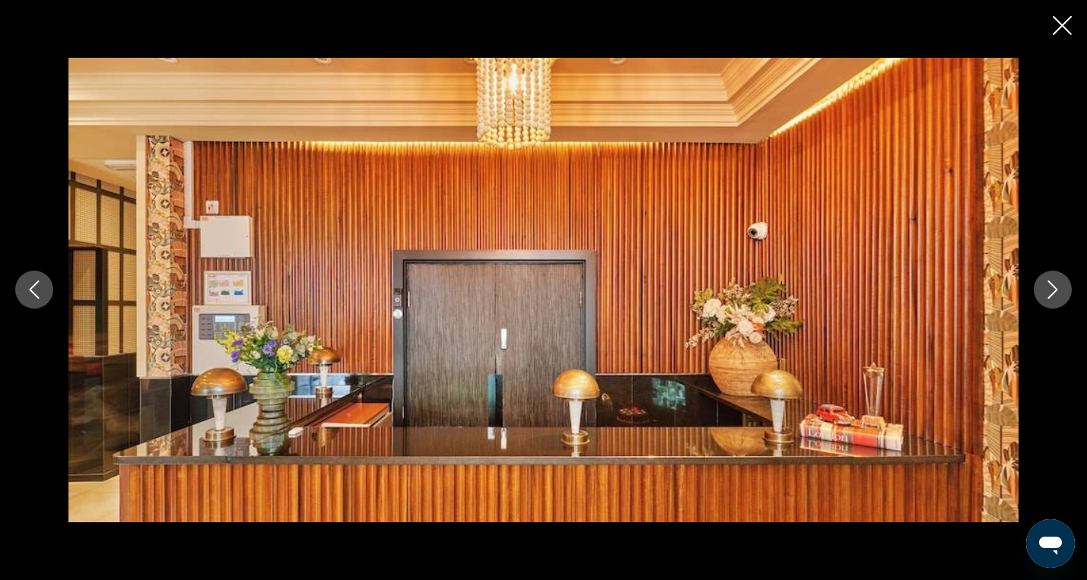
click at [1061, 291] on icon "Next image" at bounding box center [1053, 290] width 18 height 18
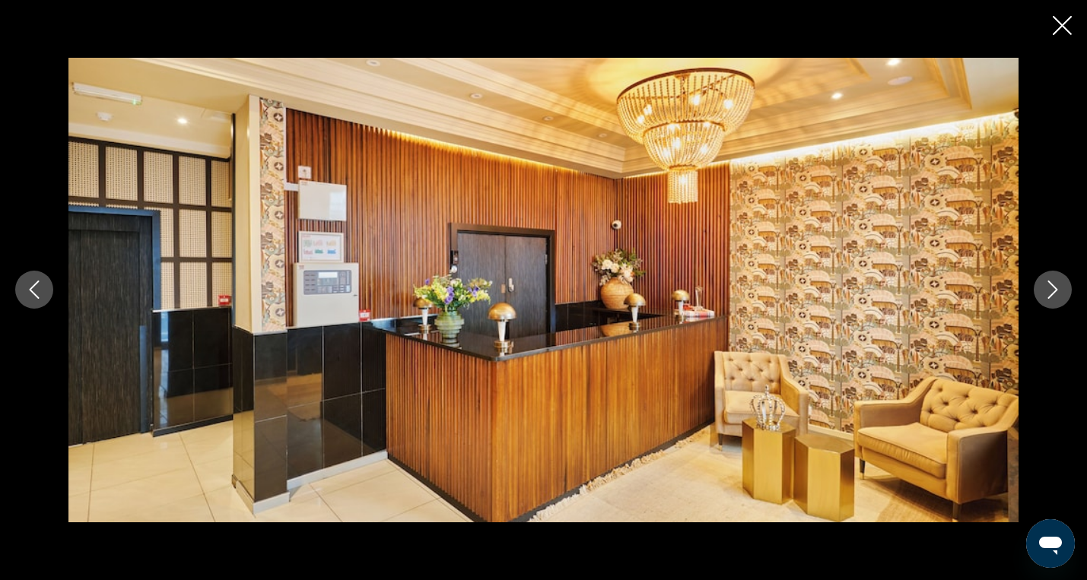
click at [1061, 291] on icon "Next image" at bounding box center [1053, 290] width 18 height 18
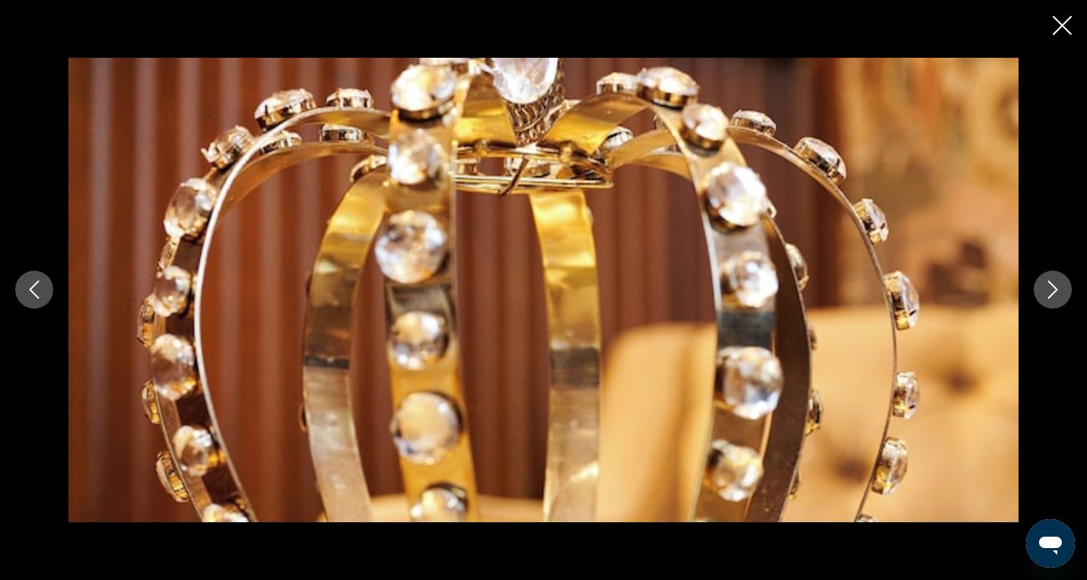
click at [1061, 291] on icon "Next image" at bounding box center [1053, 290] width 18 height 18
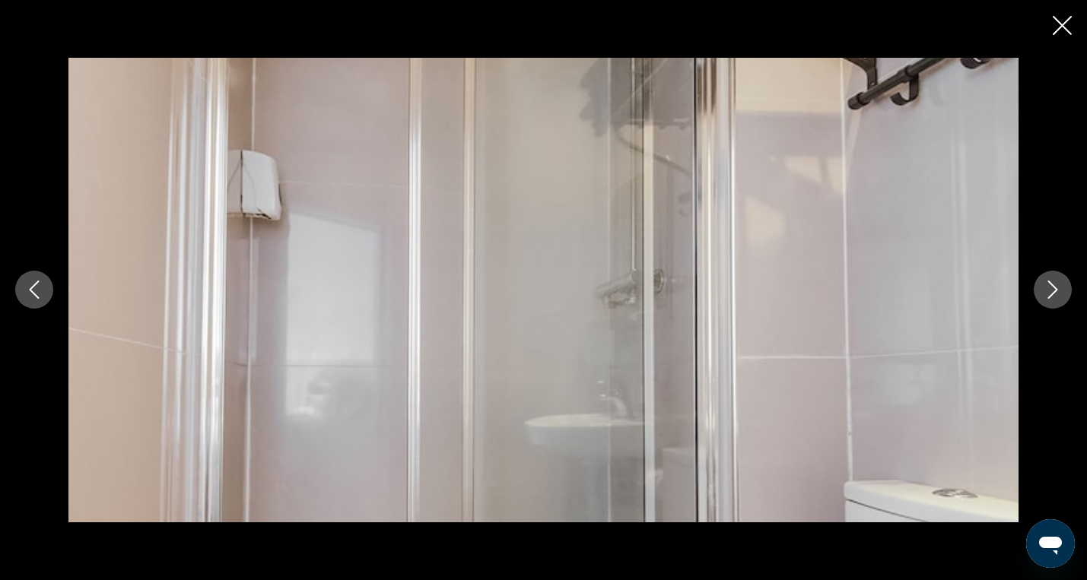
click at [1061, 291] on icon "Next image" at bounding box center [1053, 290] width 18 height 18
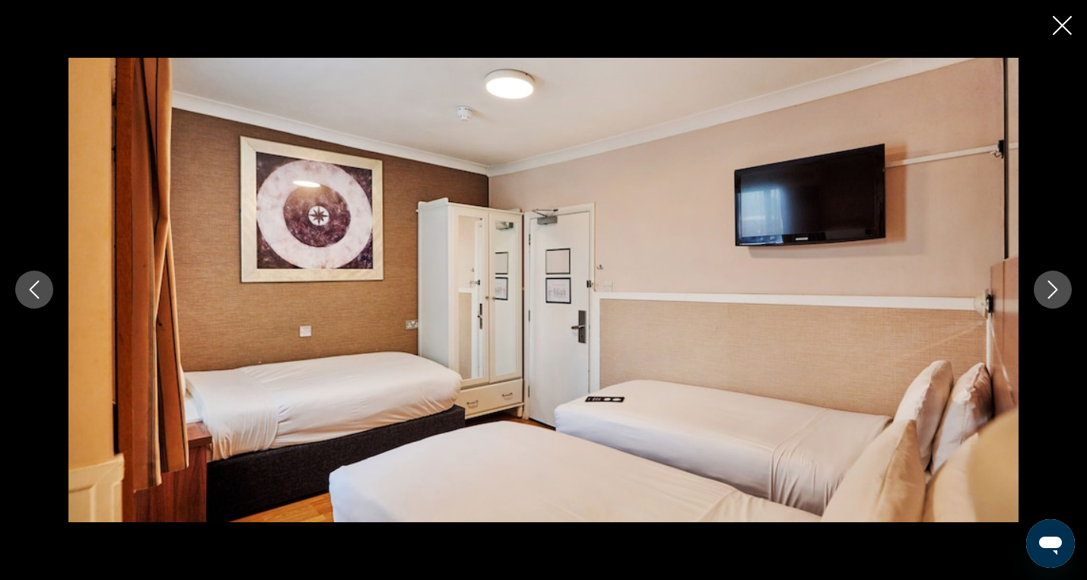
click at [1061, 291] on icon "Next image" at bounding box center [1053, 290] width 18 height 18
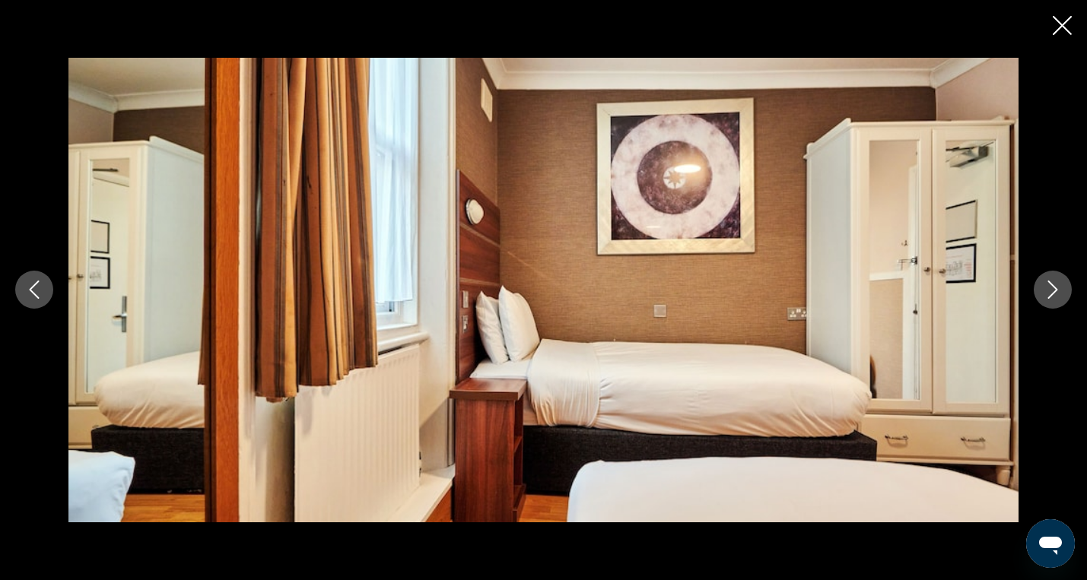
click at [1061, 291] on icon "Next image" at bounding box center [1053, 290] width 18 height 18
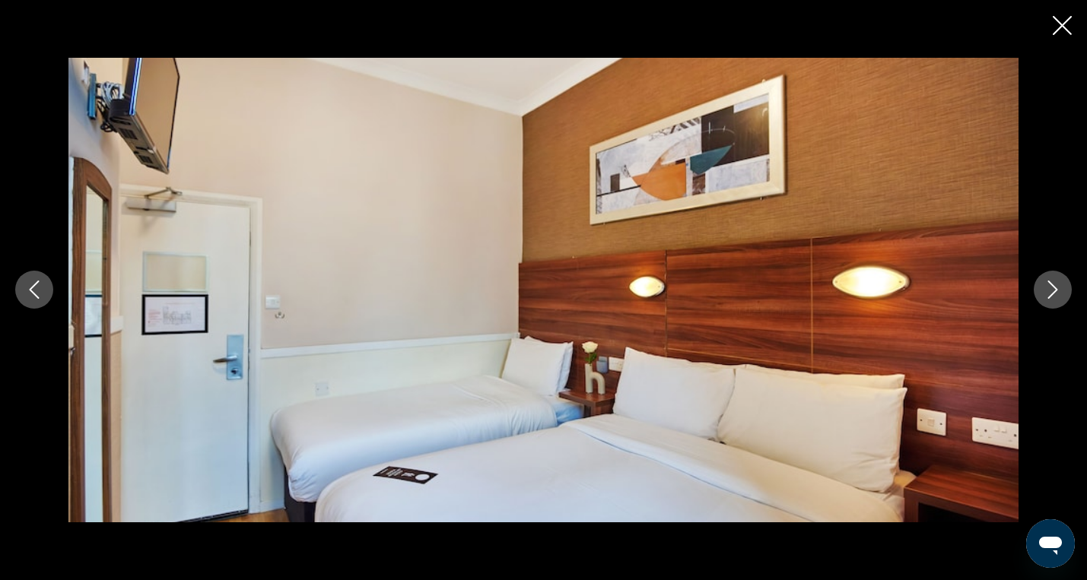
click at [1061, 291] on icon "Next image" at bounding box center [1053, 290] width 18 height 18
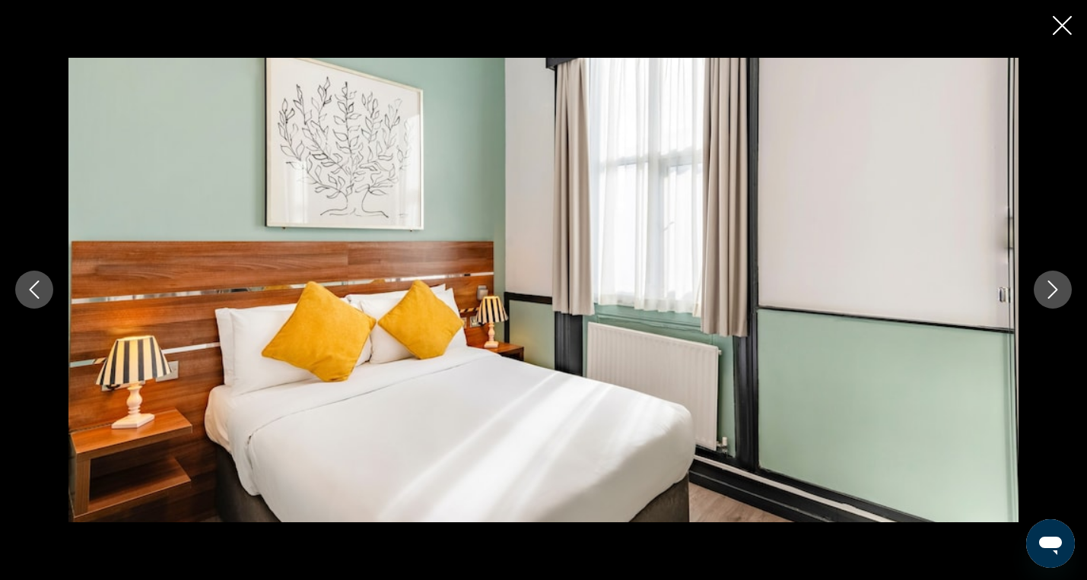
click at [1061, 291] on icon "Next image" at bounding box center [1053, 290] width 18 height 18
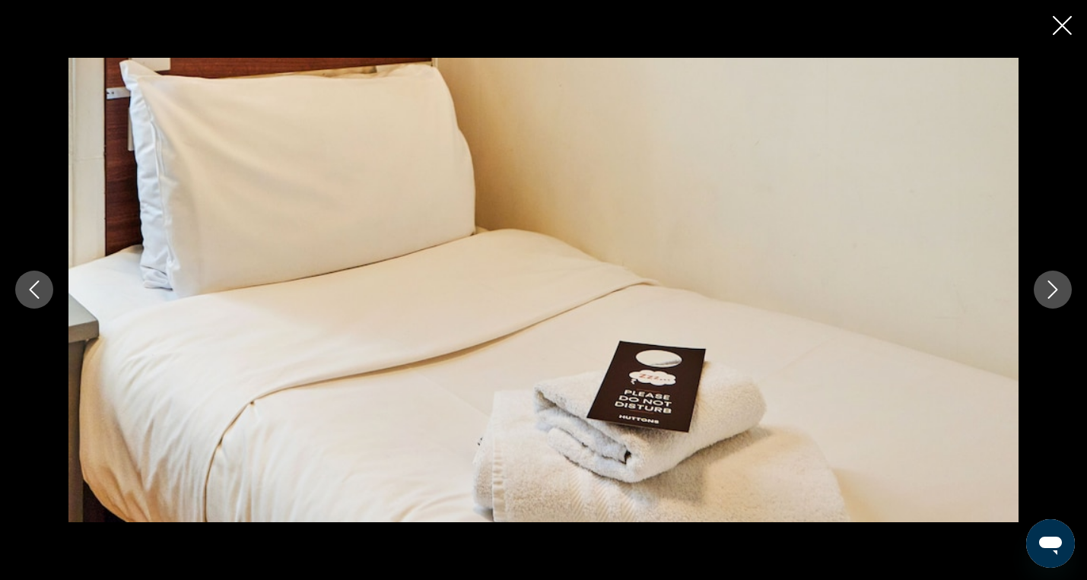
click at [1061, 291] on icon "Next image" at bounding box center [1053, 290] width 18 height 18
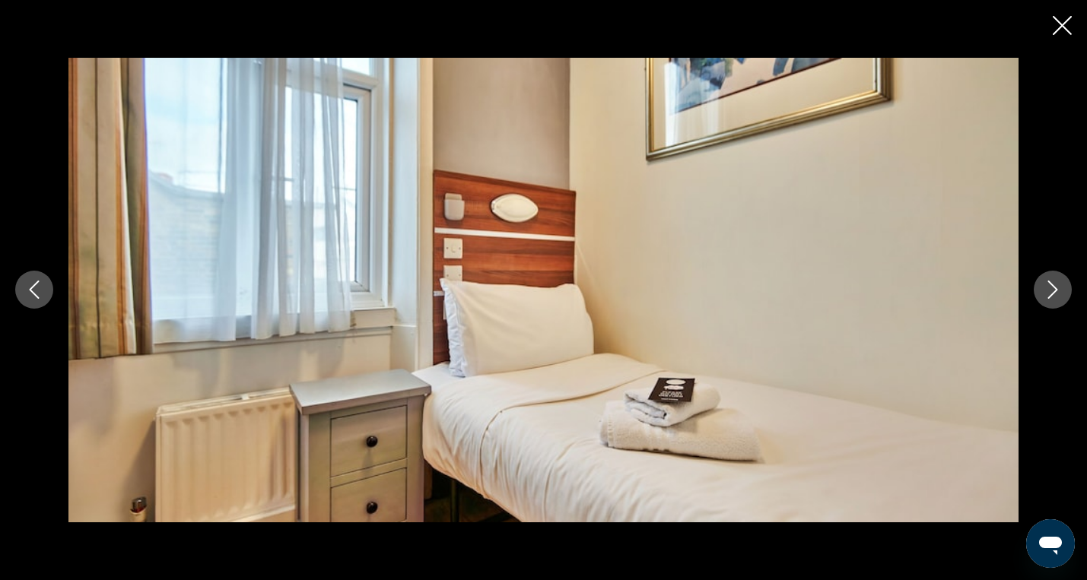
click at [1061, 291] on icon "Next image" at bounding box center [1053, 290] width 18 height 18
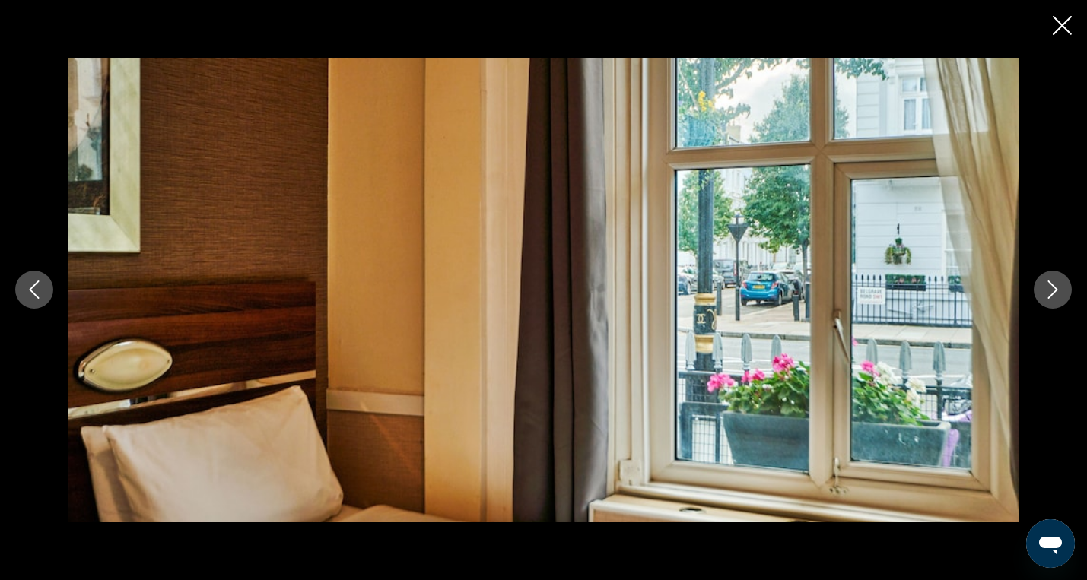
click at [1061, 291] on icon "Next image" at bounding box center [1053, 290] width 18 height 18
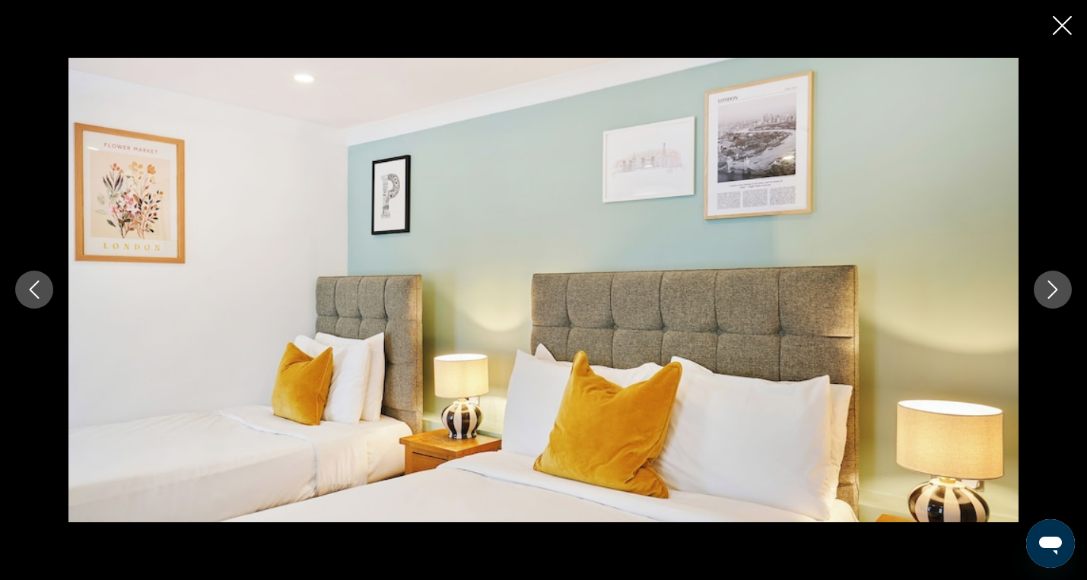
click at [1061, 291] on icon "Next image" at bounding box center [1053, 290] width 18 height 18
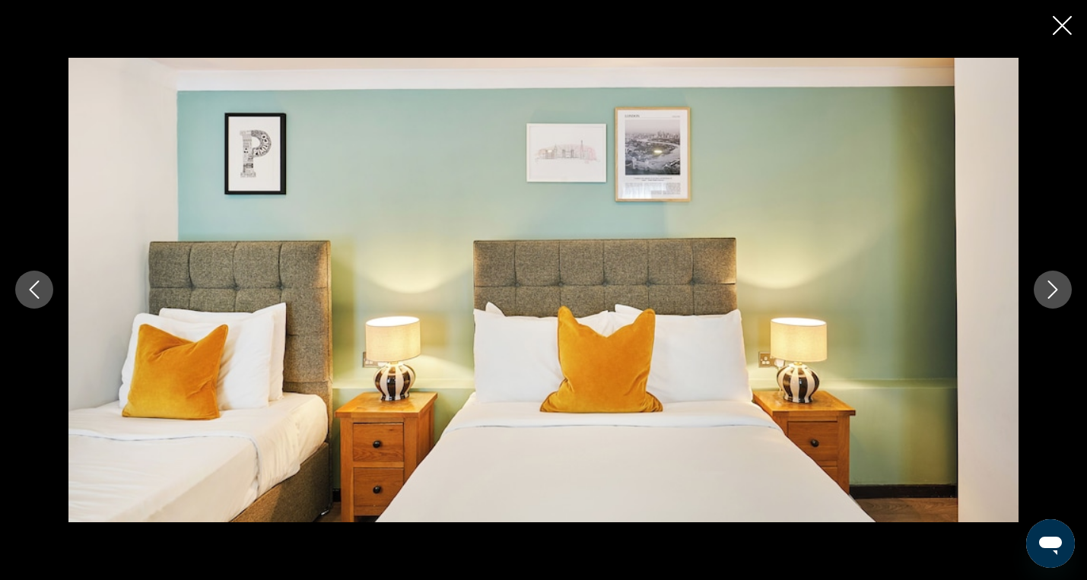
click at [1061, 291] on icon "Next image" at bounding box center [1053, 290] width 18 height 18
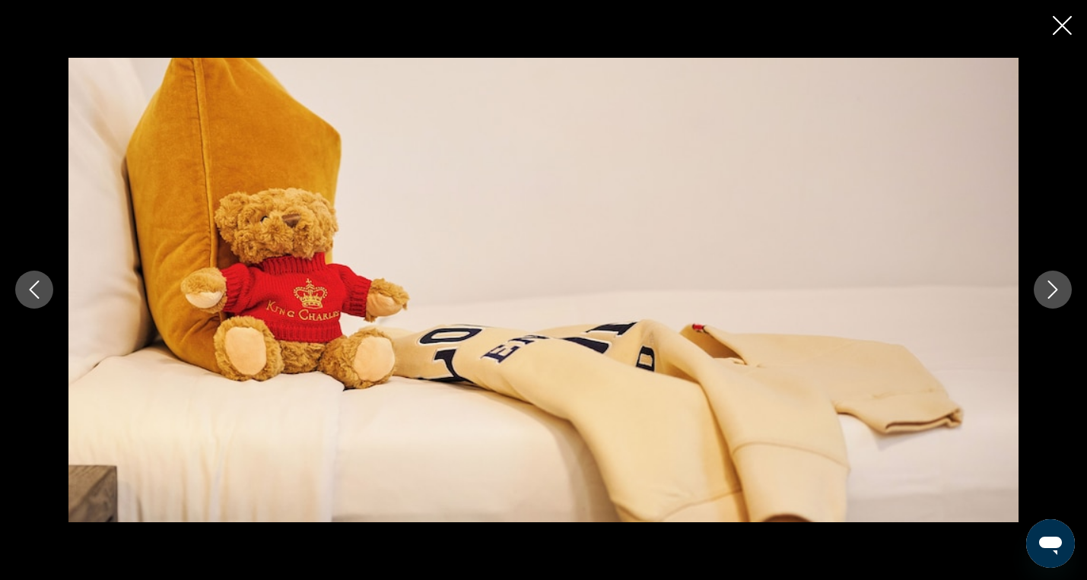
click at [1061, 291] on icon "Next image" at bounding box center [1053, 290] width 18 height 18
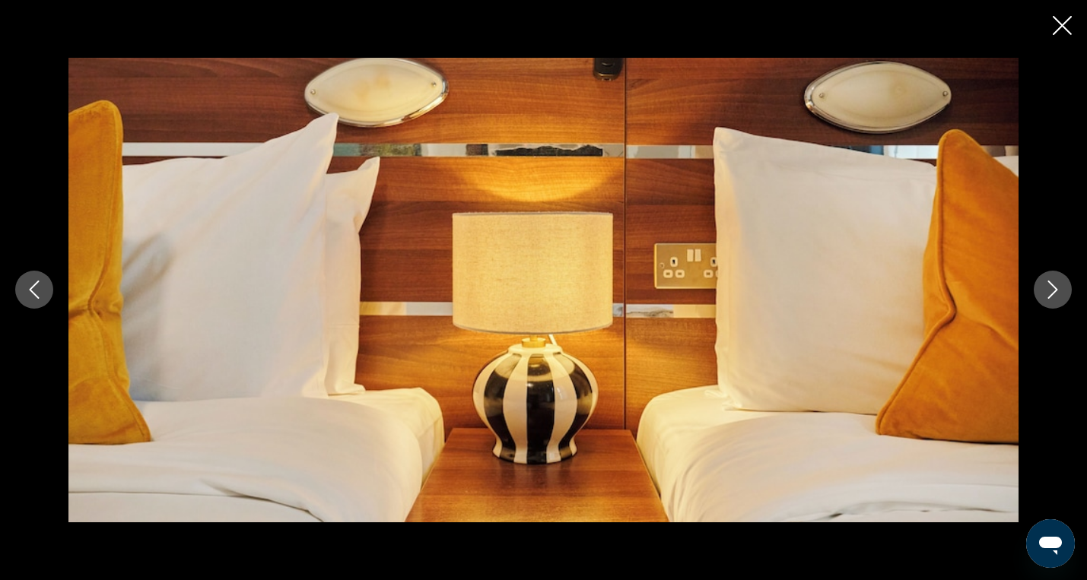
click at [1061, 291] on icon "Next image" at bounding box center [1053, 290] width 18 height 18
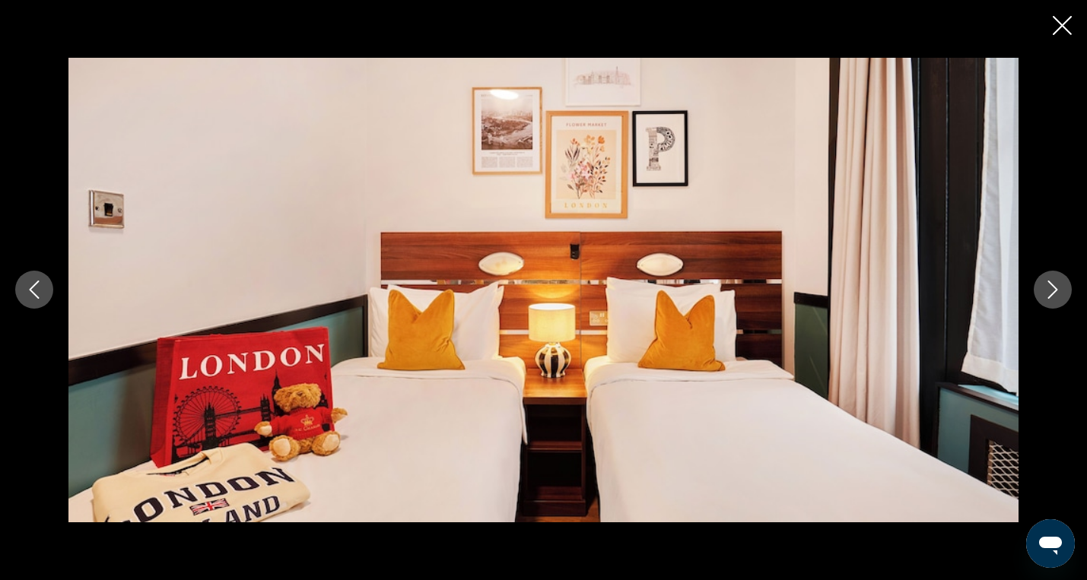
click at [1061, 291] on icon "Next image" at bounding box center [1053, 290] width 18 height 18
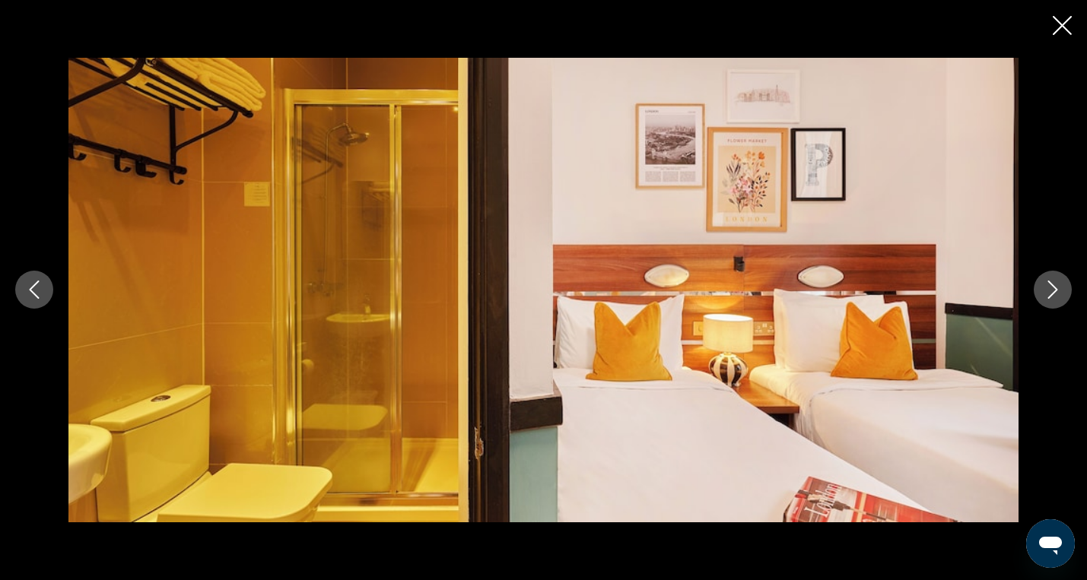
click at [1061, 291] on icon "Next image" at bounding box center [1053, 290] width 18 height 18
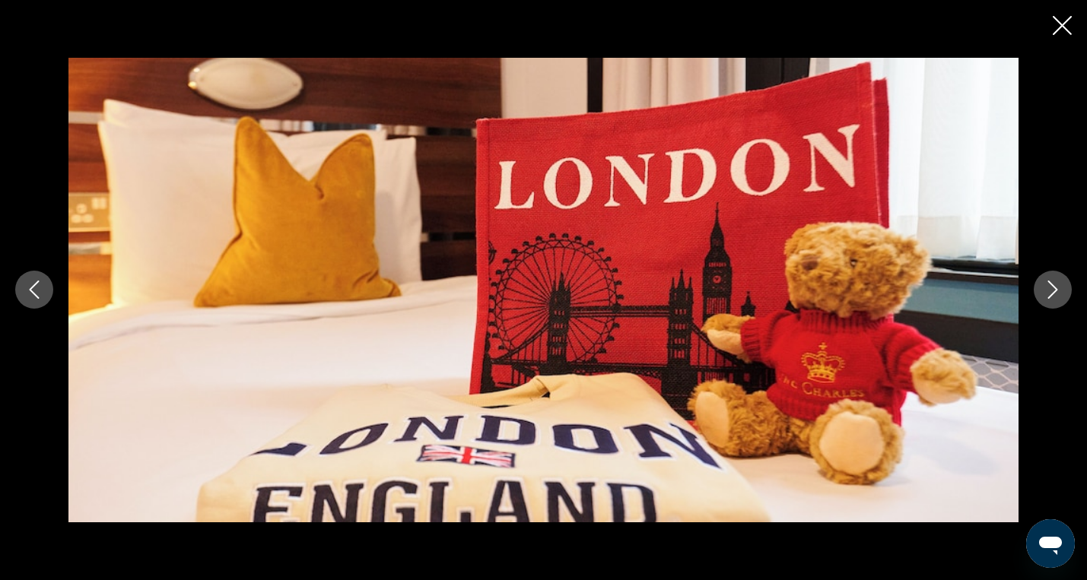
click at [1061, 291] on icon "Next image" at bounding box center [1053, 290] width 18 height 18
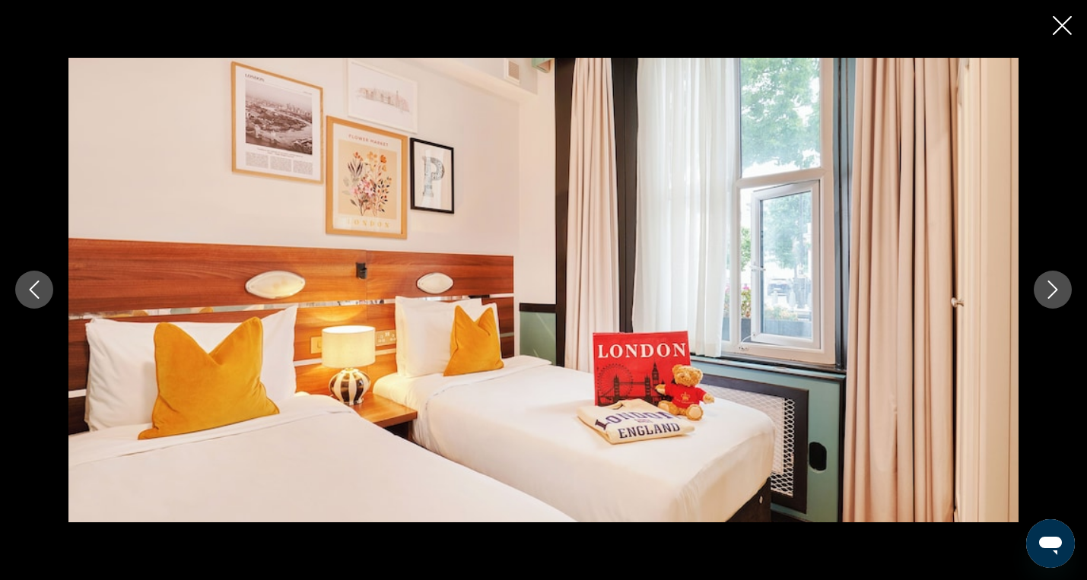
click at [1061, 291] on icon "Next image" at bounding box center [1053, 290] width 18 height 18
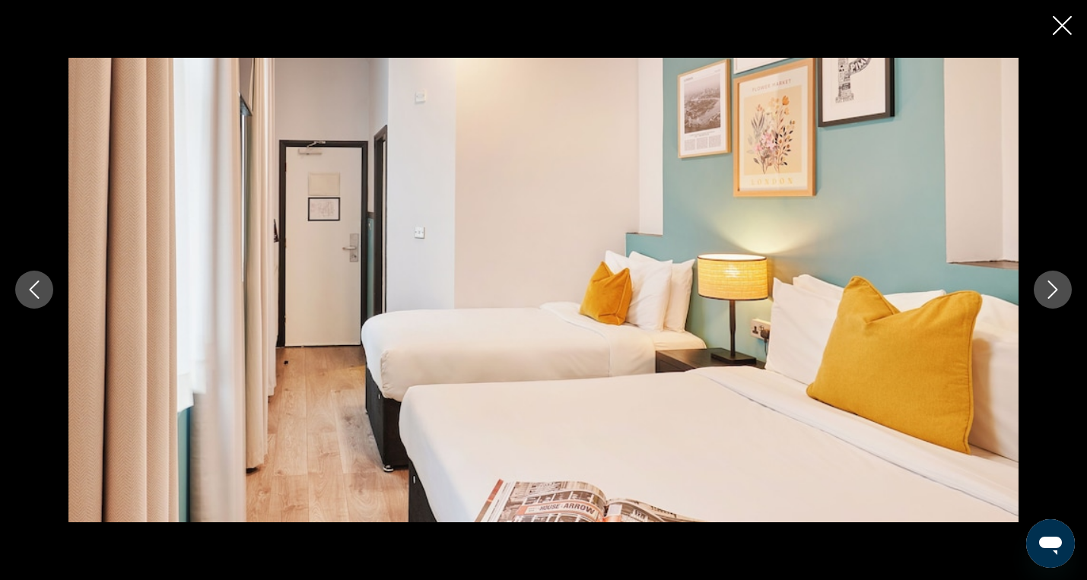
click at [1061, 291] on icon "Next image" at bounding box center [1053, 290] width 18 height 18
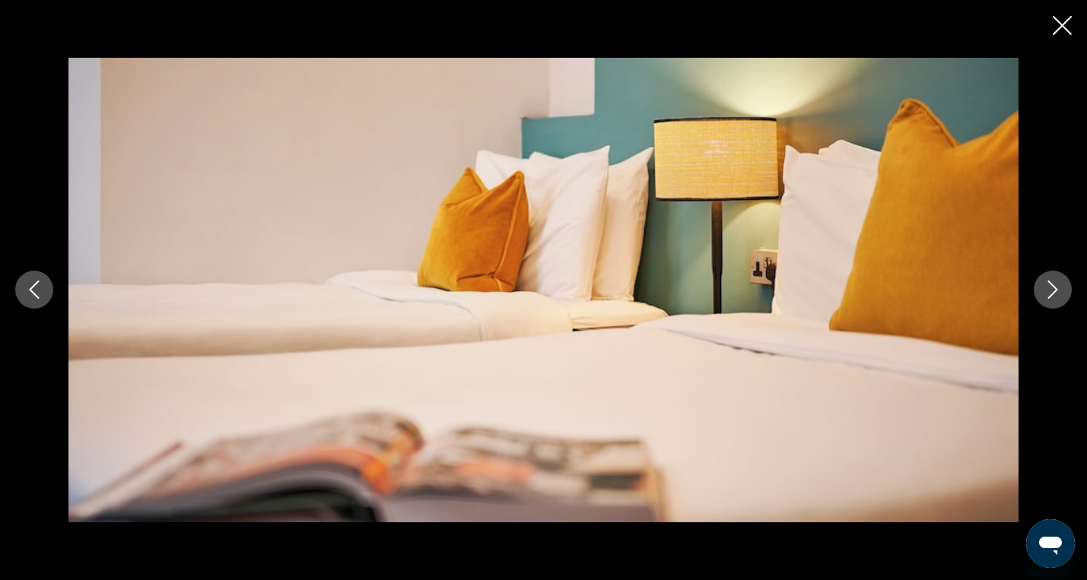
click at [1061, 291] on icon "Next image" at bounding box center [1053, 290] width 18 height 18
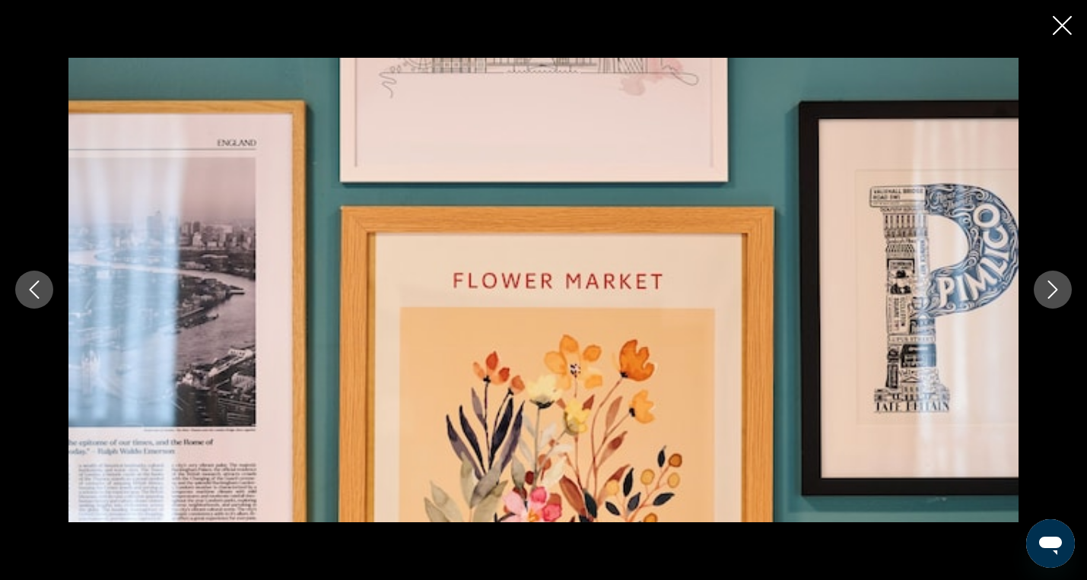
click at [1061, 291] on icon "Next image" at bounding box center [1053, 290] width 18 height 18
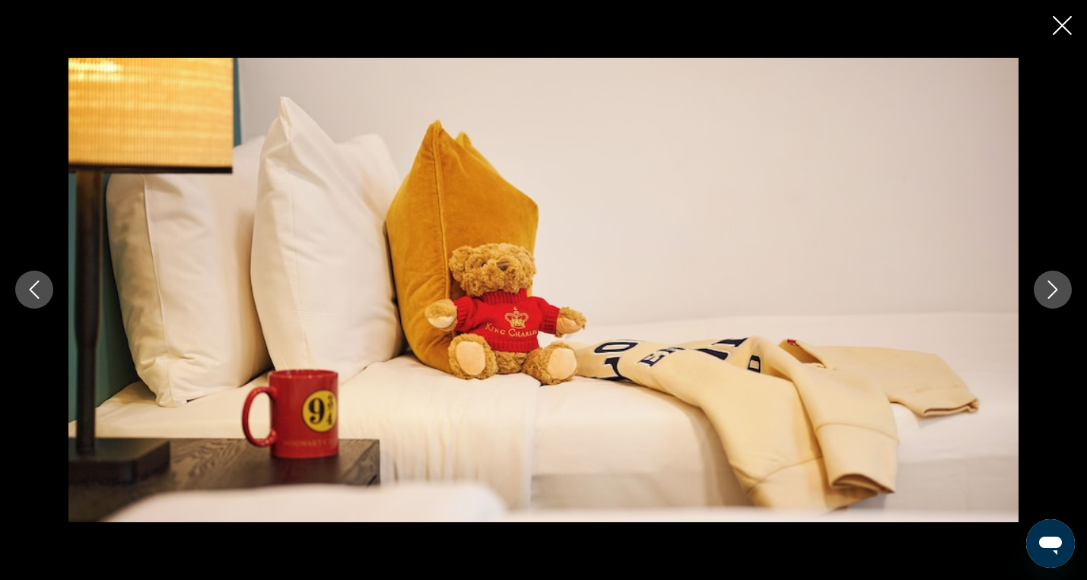
click at [1061, 291] on icon "Next image" at bounding box center [1053, 290] width 18 height 18
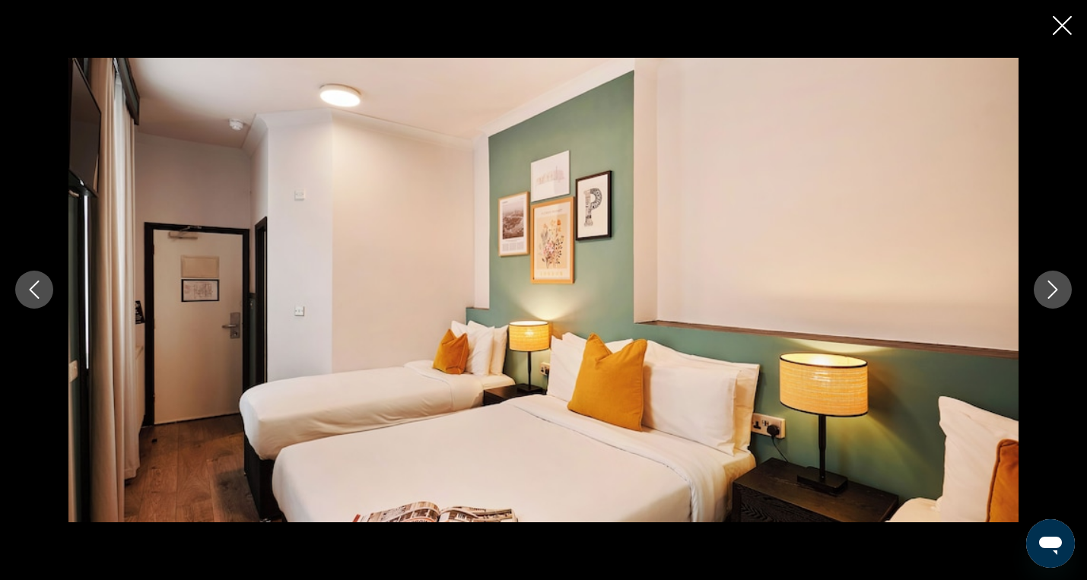
click at [1061, 291] on icon "Next image" at bounding box center [1053, 290] width 18 height 18
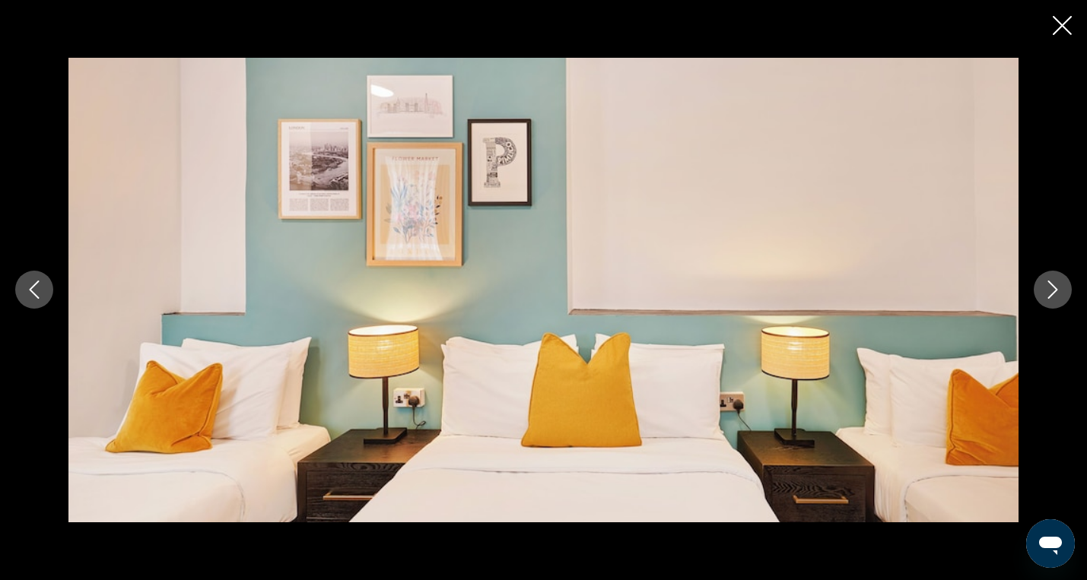
click at [1061, 291] on icon "Next image" at bounding box center [1053, 290] width 18 height 18
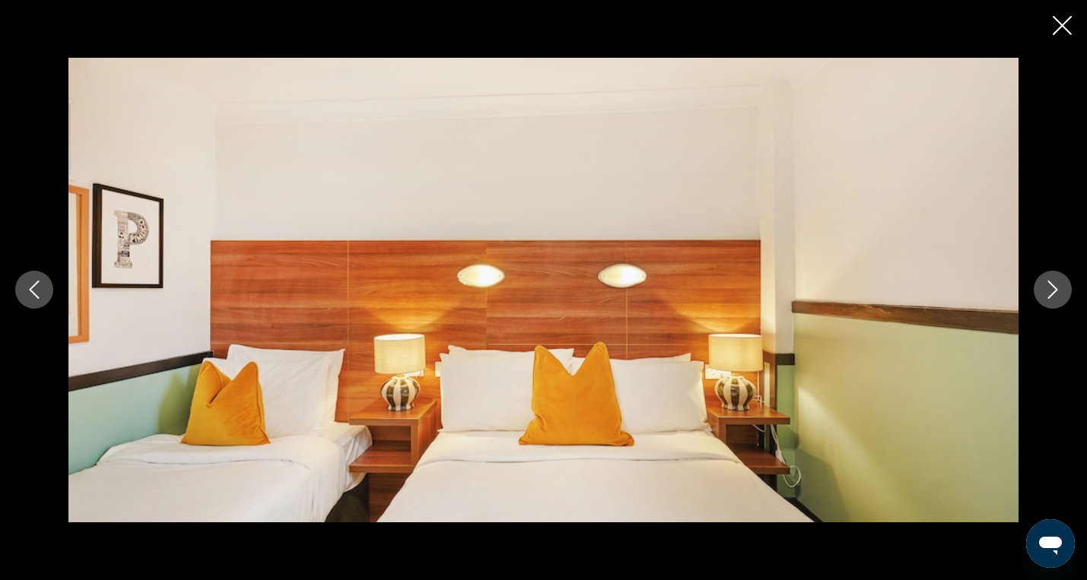
click at [1061, 291] on icon "Next image" at bounding box center [1053, 290] width 18 height 18
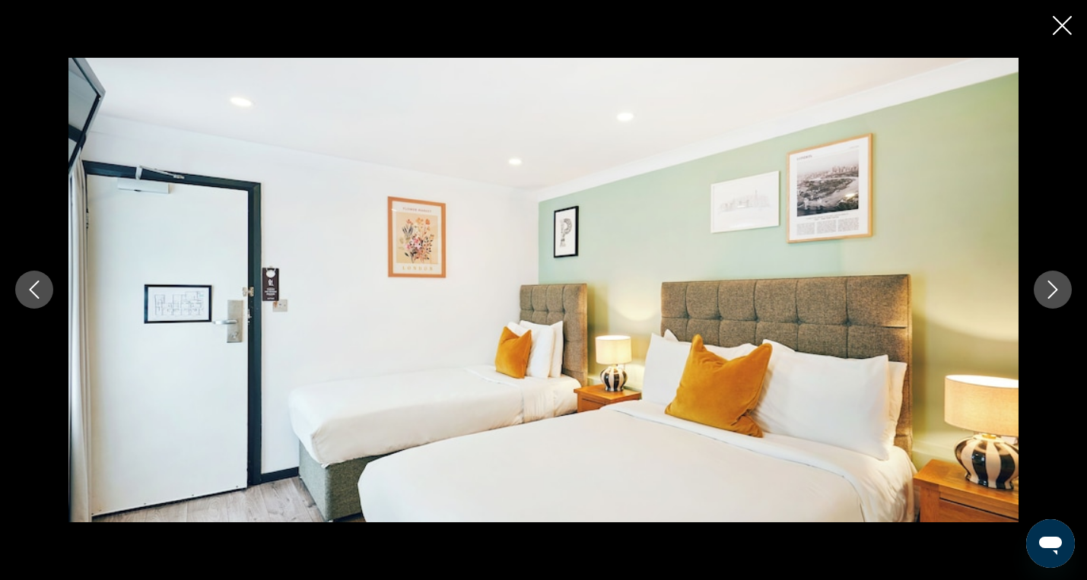
click at [1061, 291] on icon "Next image" at bounding box center [1053, 290] width 18 height 18
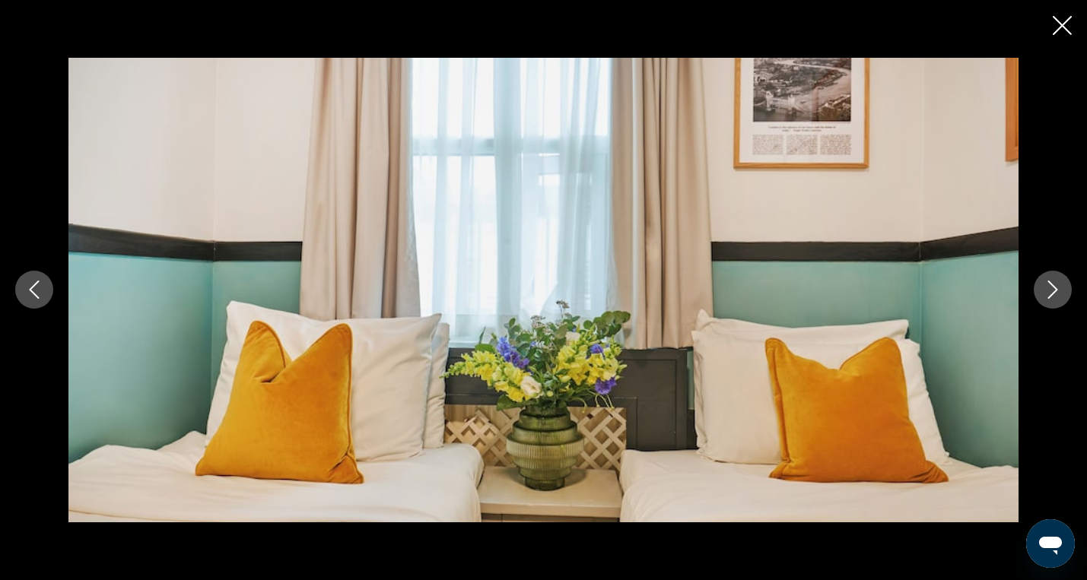
click at [1061, 291] on icon "Next image" at bounding box center [1053, 290] width 18 height 18
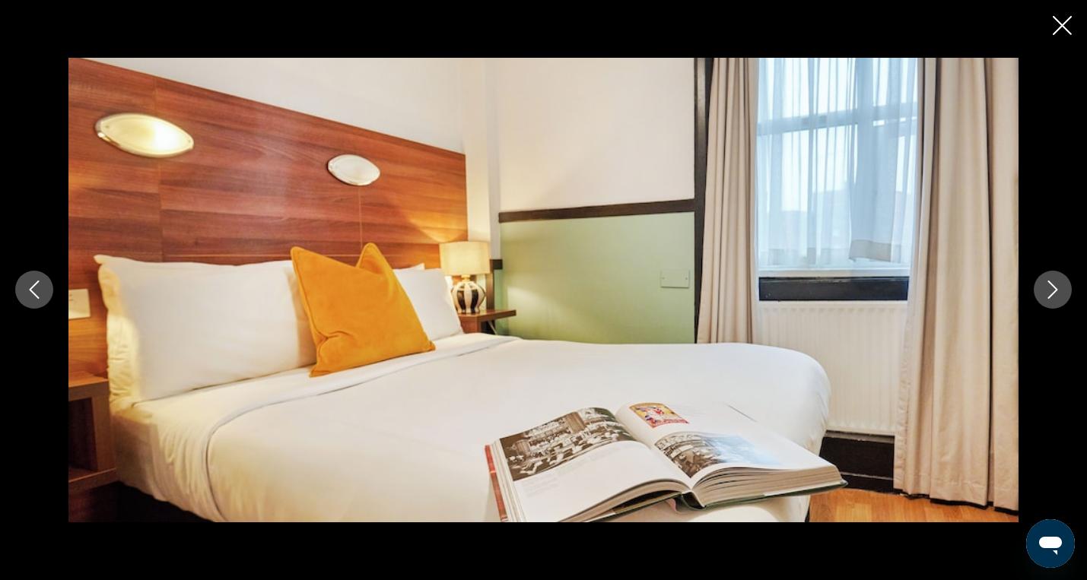
click at [1061, 291] on icon "Next image" at bounding box center [1053, 290] width 18 height 18
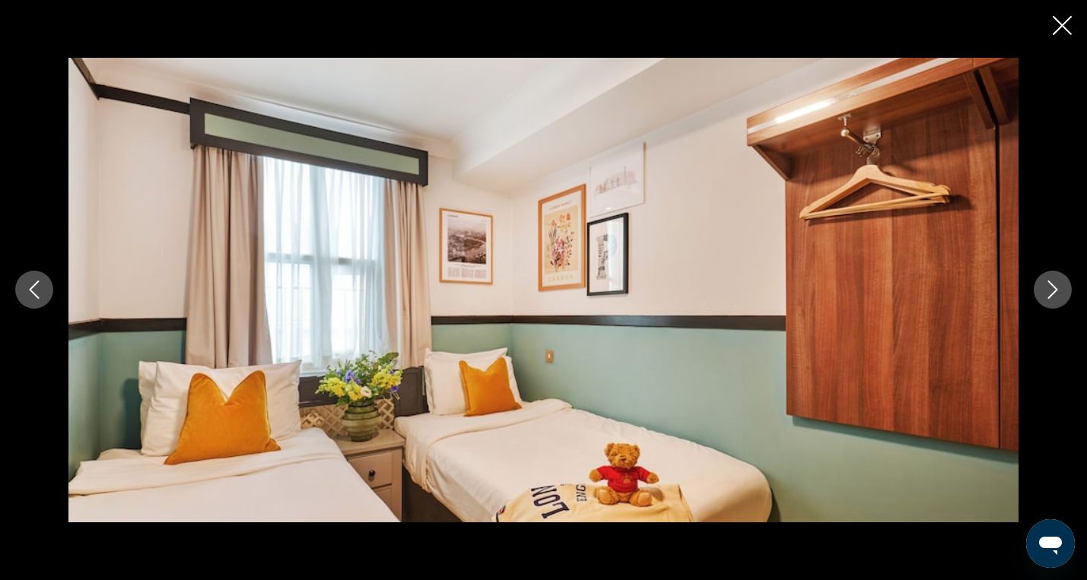
click at [1056, 32] on icon "Close slideshow" at bounding box center [1062, 25] width 19 height 19
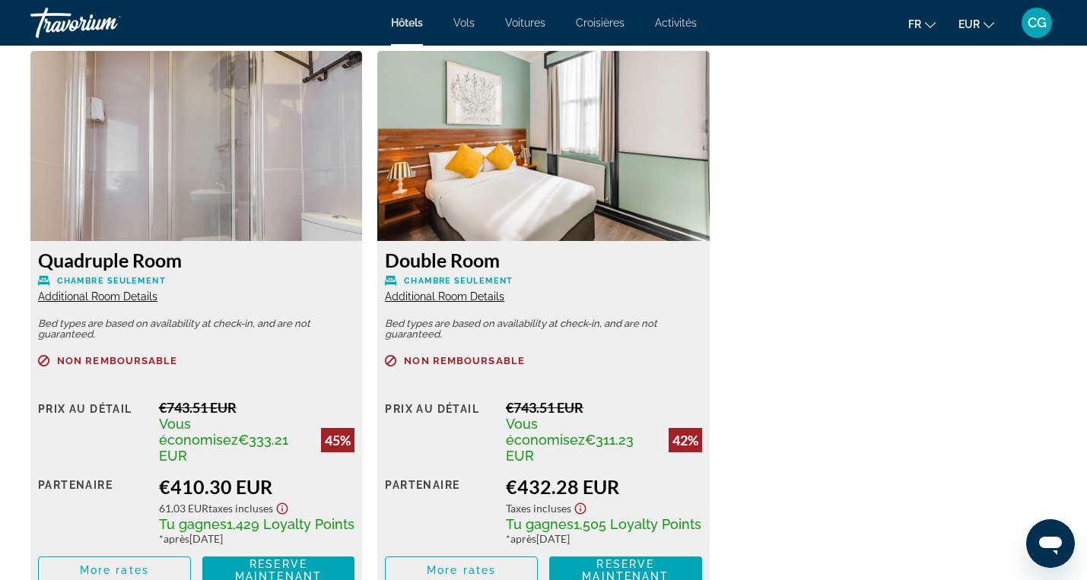
scroll to position [2101, 0]
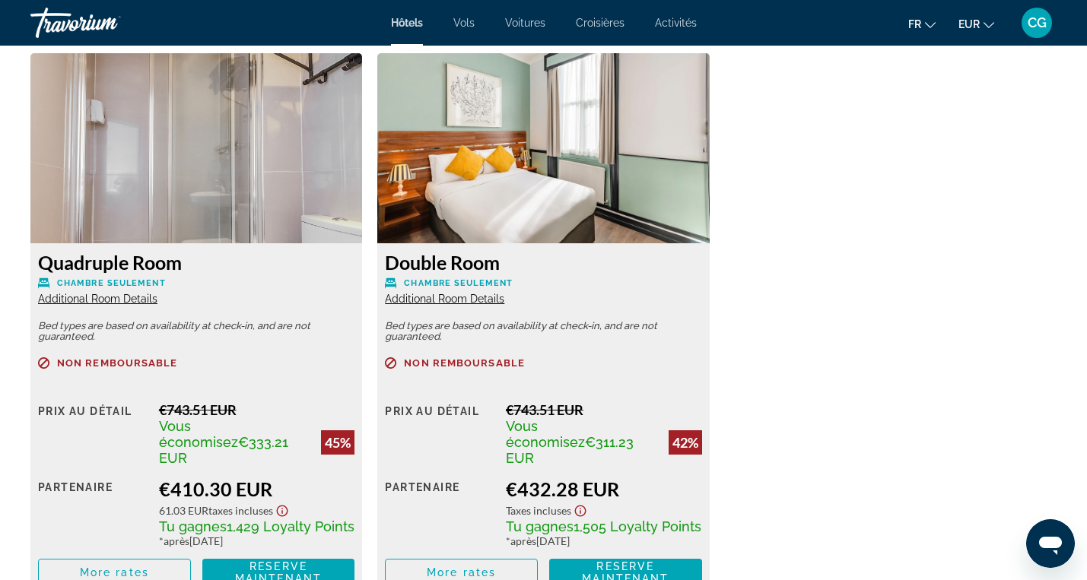
click at [132, 300] on span "Additional Room Details" at bounding box center [97, 299] width 119 height 12
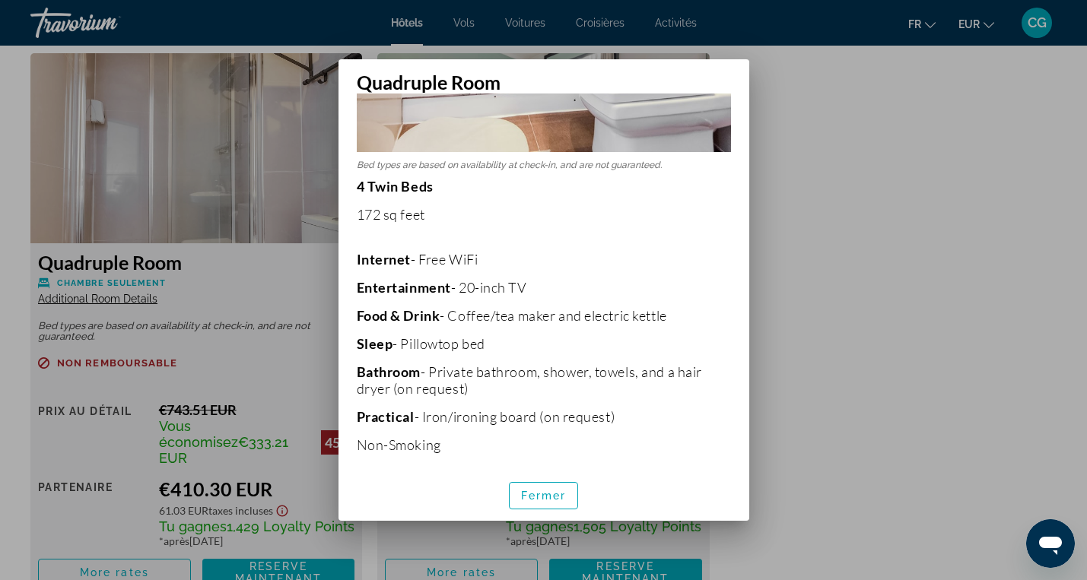
scroll to position [472, 0]
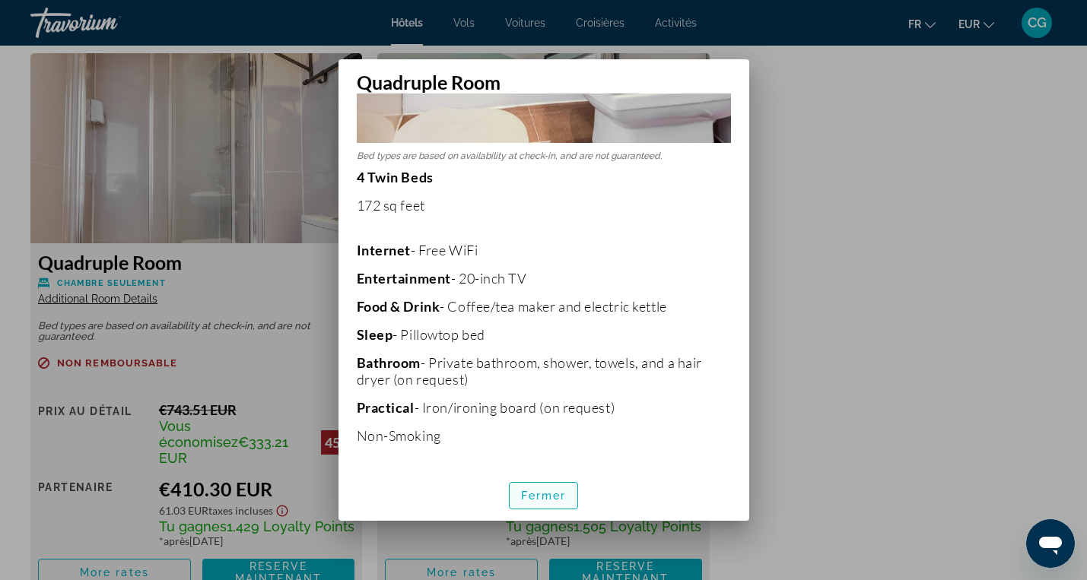
click at [555, 493] on span "Fermer" at bounding box center [544, 496] width 46 height 12
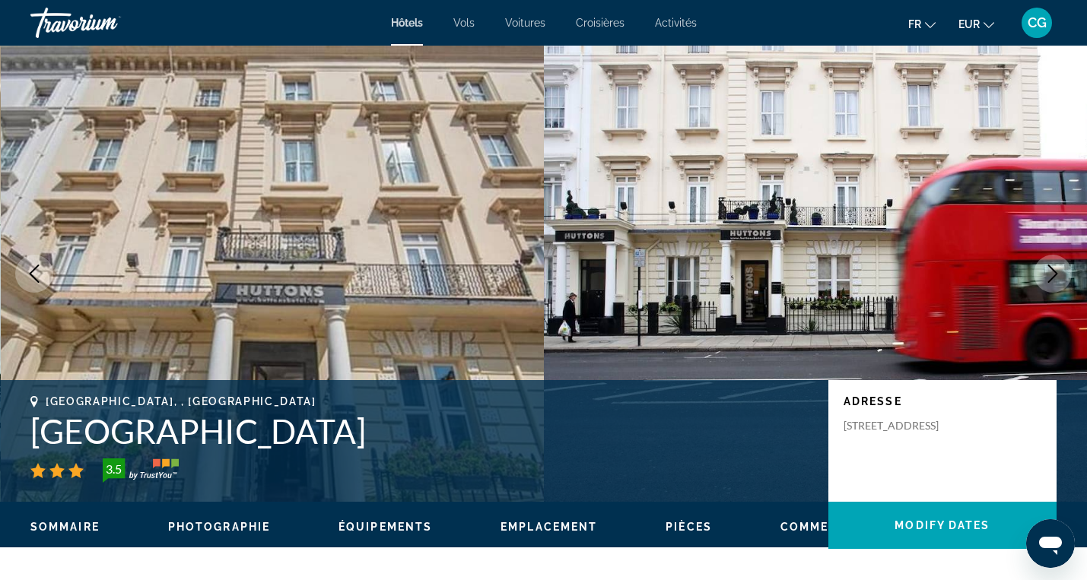
scroll to position [2101, 0]
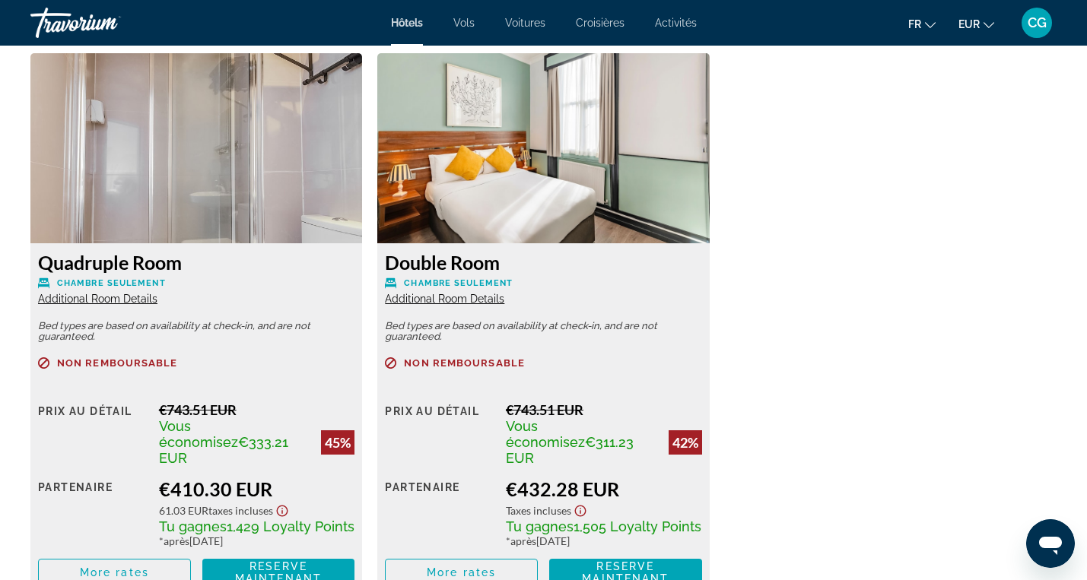
click at [473, 299] on span "Additional Room Details" at bounding box center [444, 299] width 119 height 12
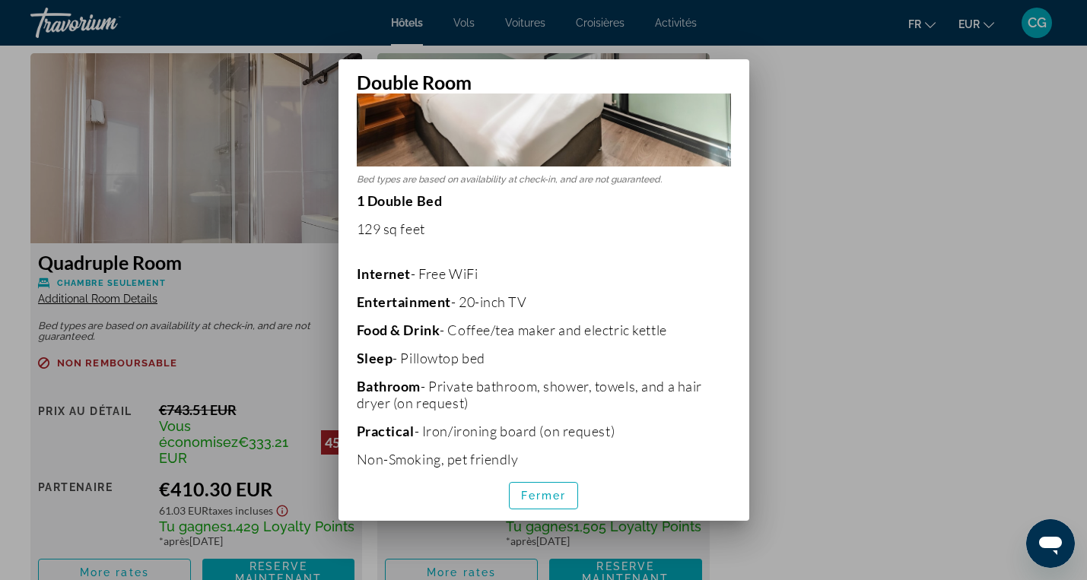
scroll to position [222, 0]
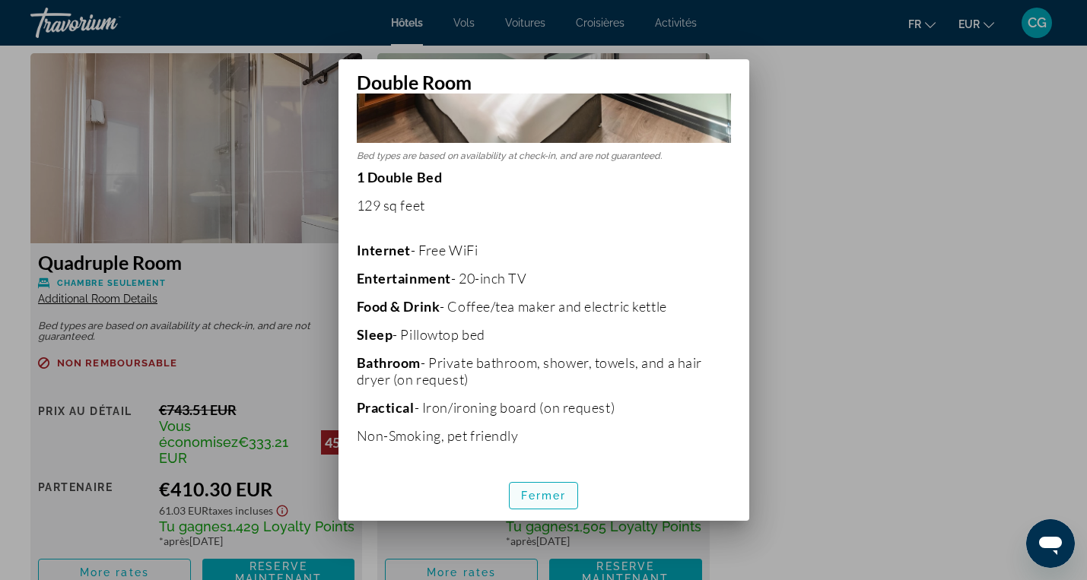
click at [549, 488] on span "button" at bounding box center [544, 496] width 68 height 37
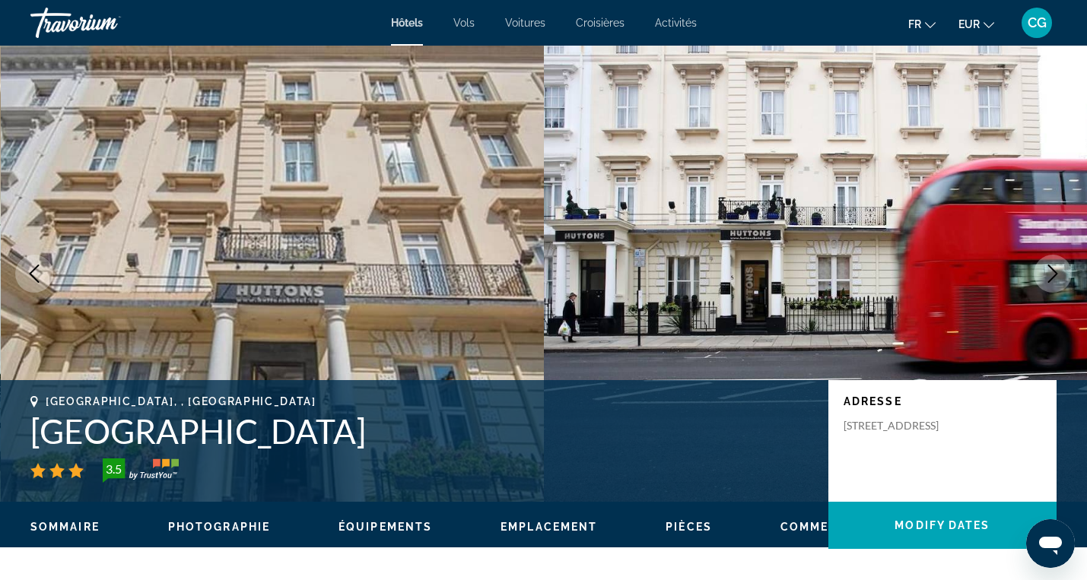
scroll to position [2101, 0]
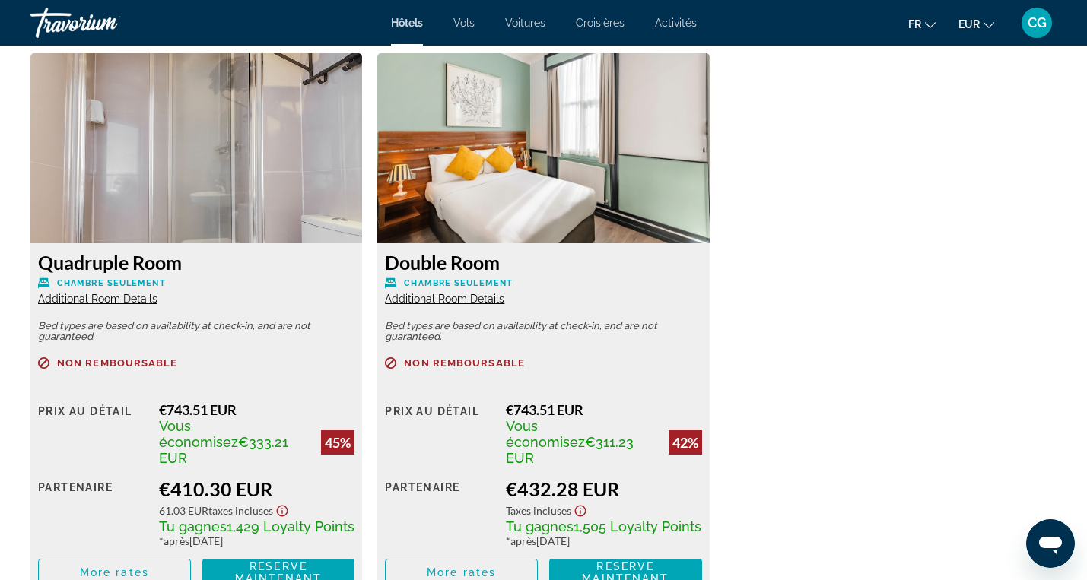
click at [107, 301] on span "Additional Room Details" at bounding box center [97, 299] width 119 height 12
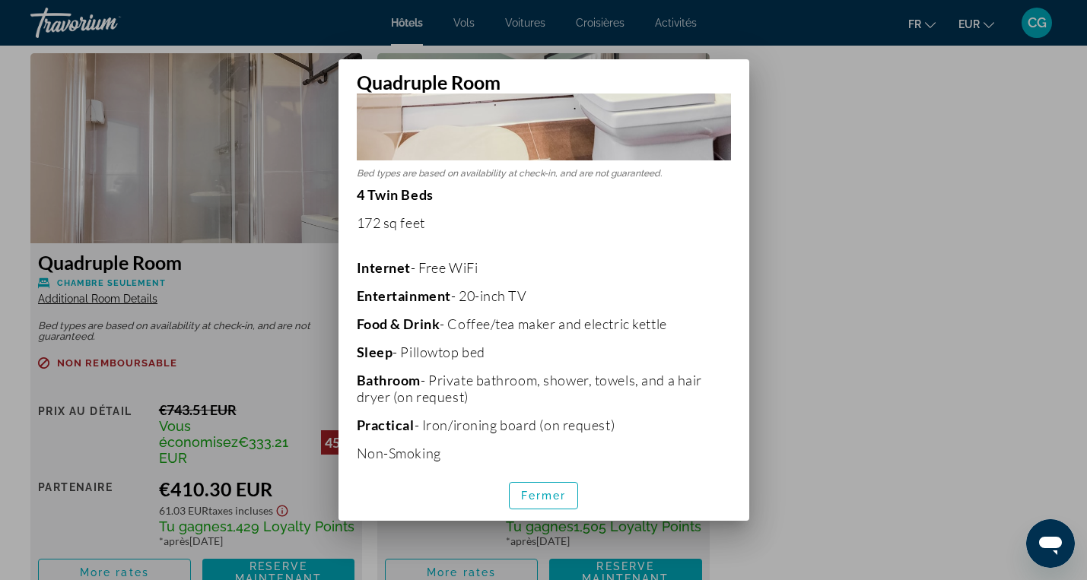
scroll to position [472, 0]
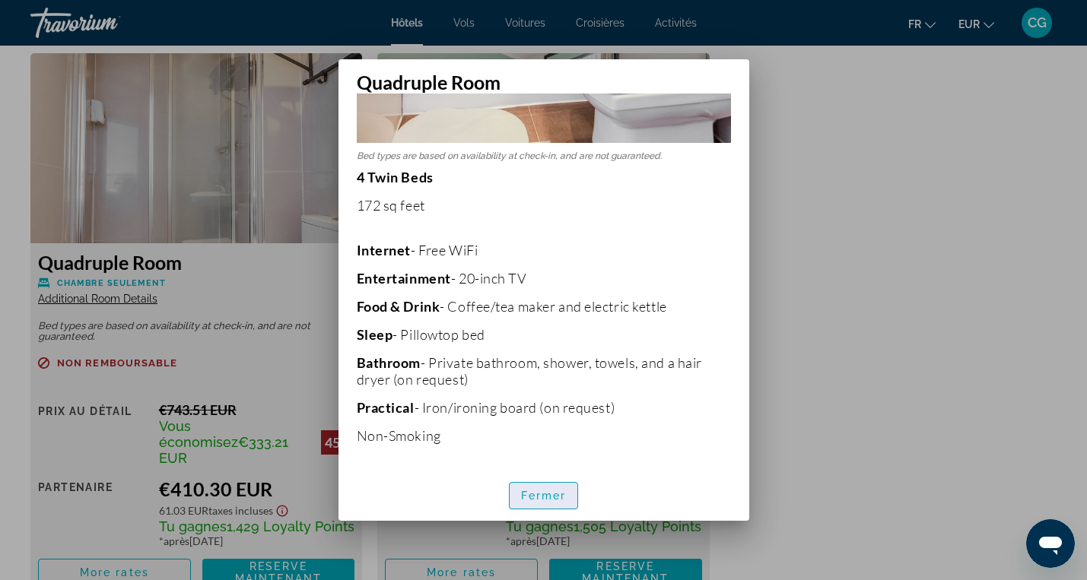
click at [552, 504] on span "button" at bounding box center [544, 496] width 68 height 37
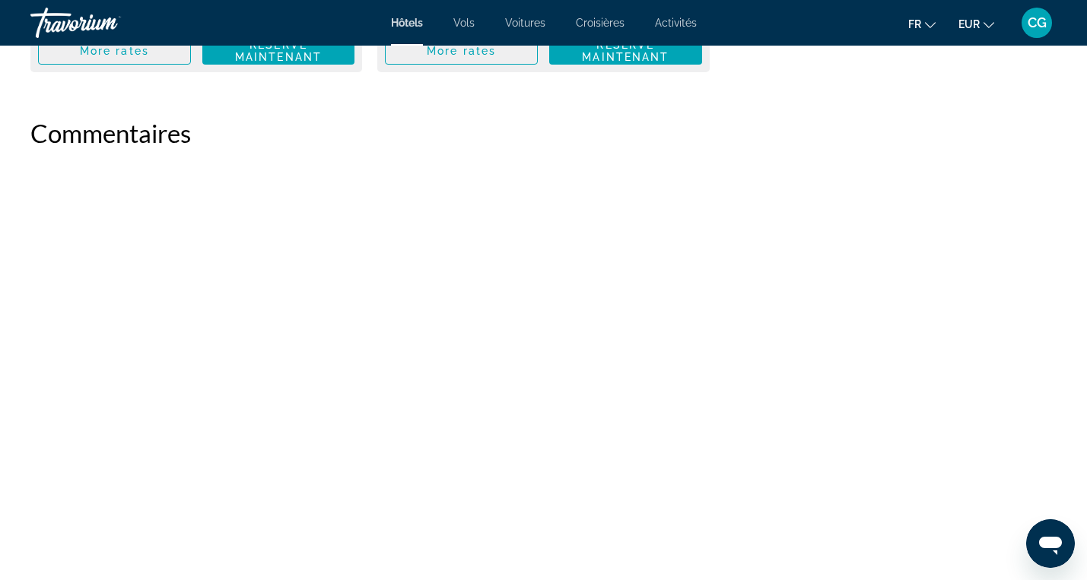
scroll to position [2629, 0]
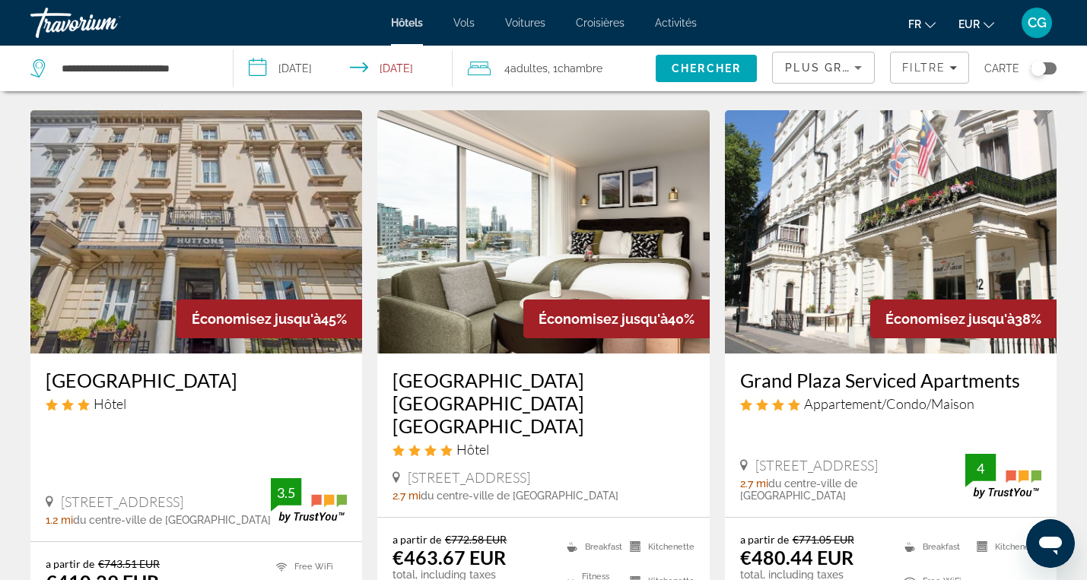
scroll to position [643, 0]
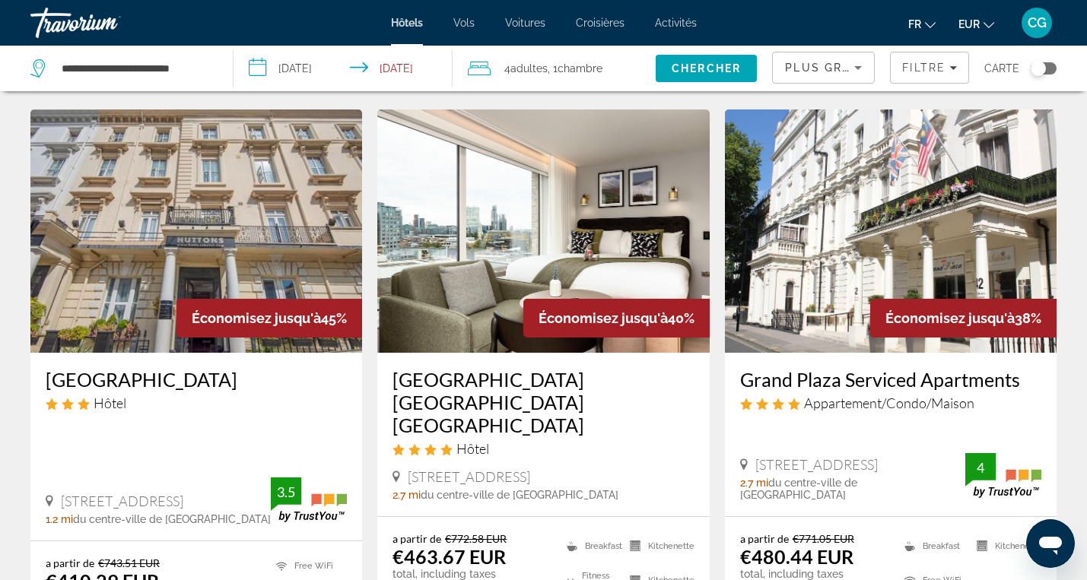
click at [884, 259] on img "Main content" at bounding box center [891, 231] width 332 height 243
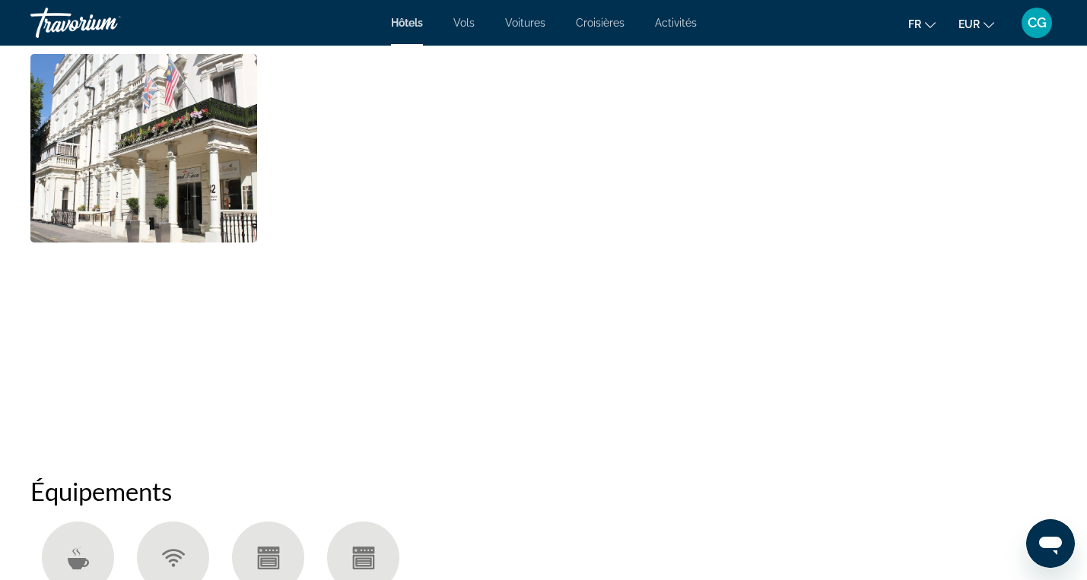
scroll to position [832, 0]
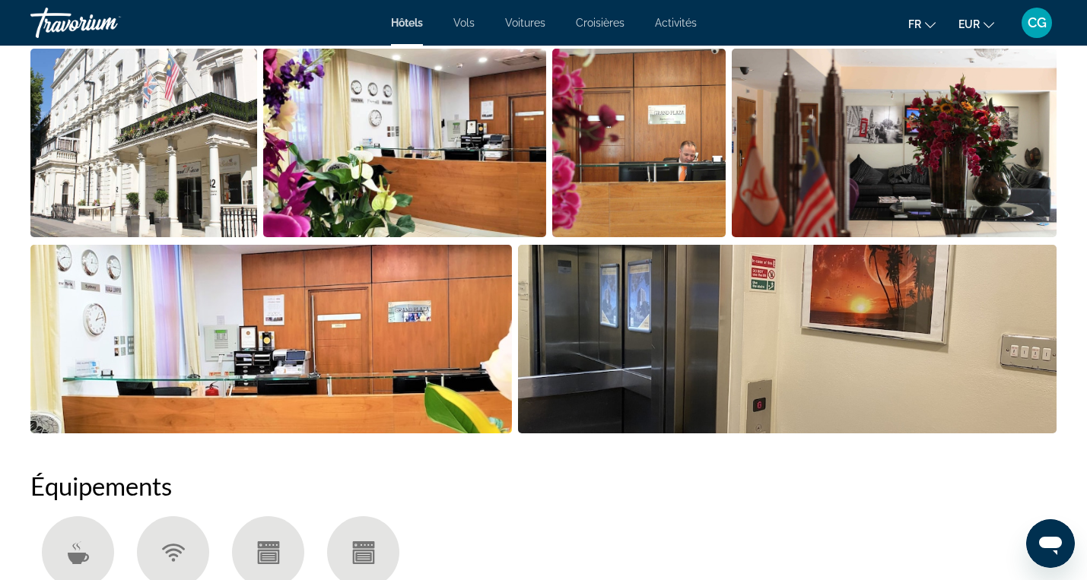
click at [665, 346] on img "Open full-screen image slider" at bounding box center [787, 339] width 539 height 189
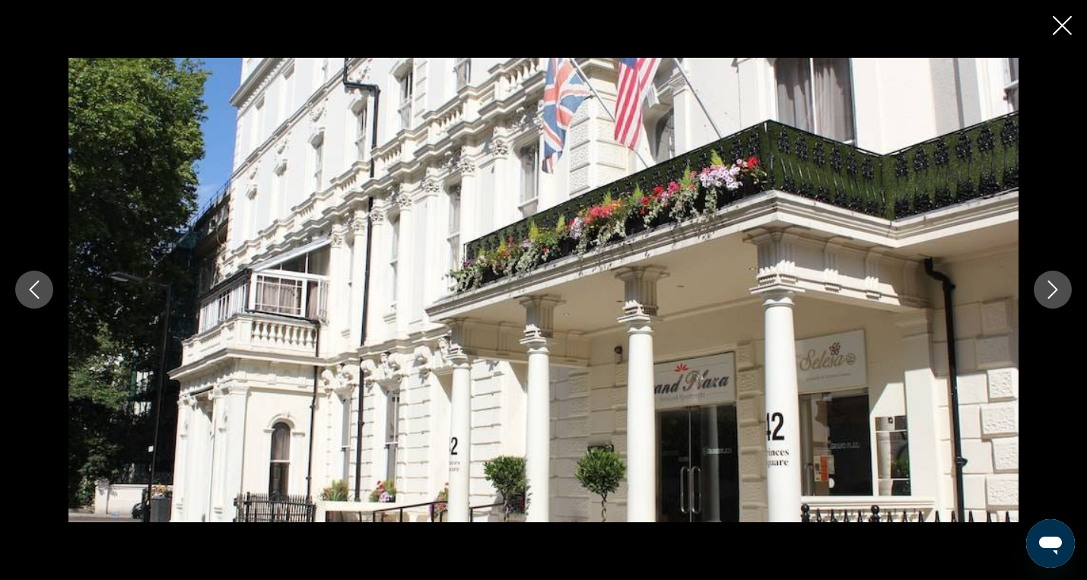
click at [1054, 285] on icon "Next image" at bounding box center [1053, 290] width 10 height 18
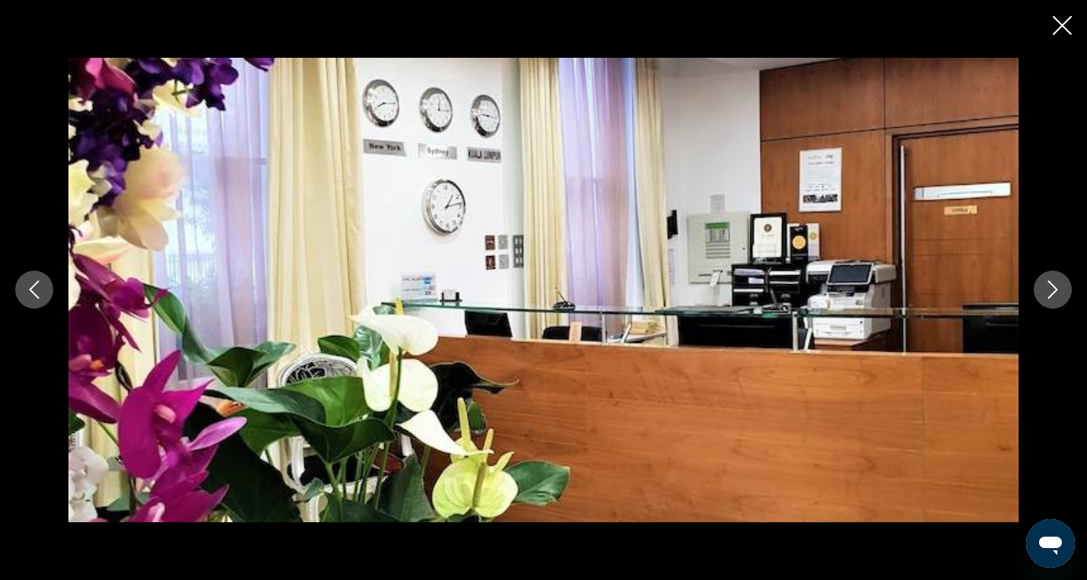
click at [1054, 285] on icon "Next image" at bounding box center [1053, 290] width 10 height 18
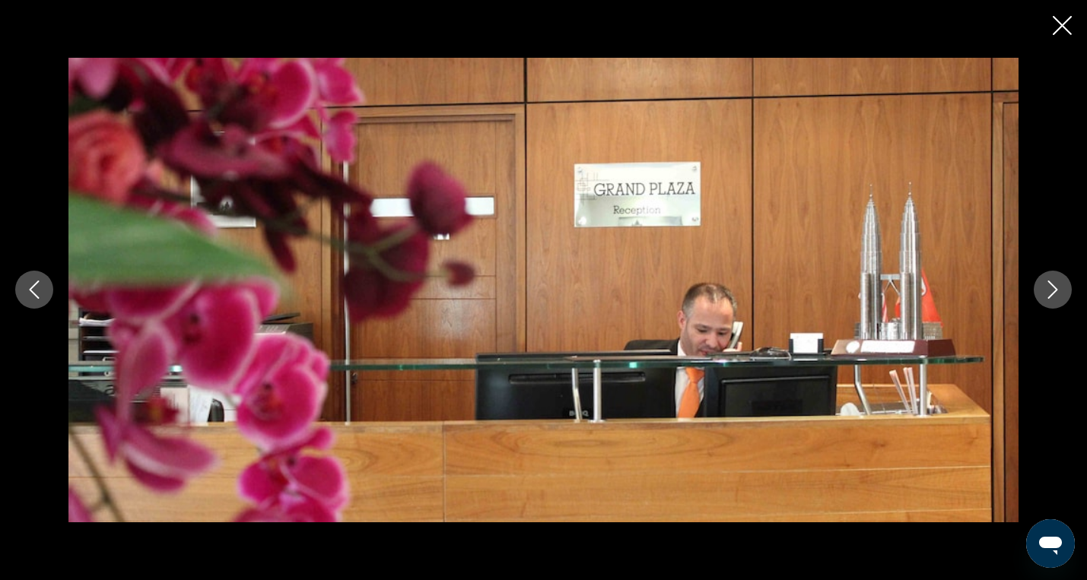
click at [1054, 285] on icon "Next image" at bounding box center [1053, 290] width 10 height 18
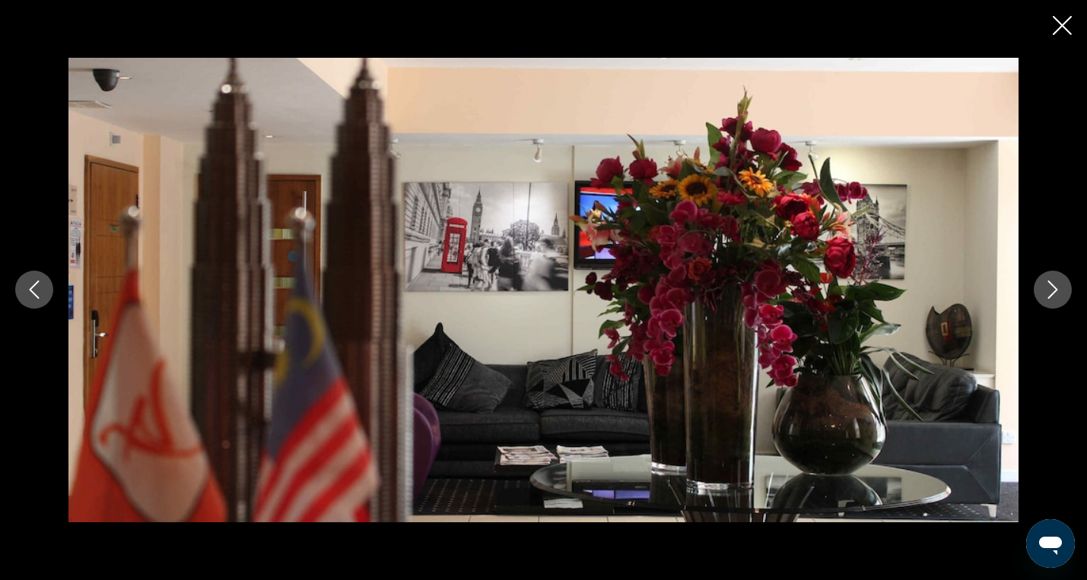
click at [1054, 285] on icon "Next image" at bounding box center [1053, 290] width 10 height 18
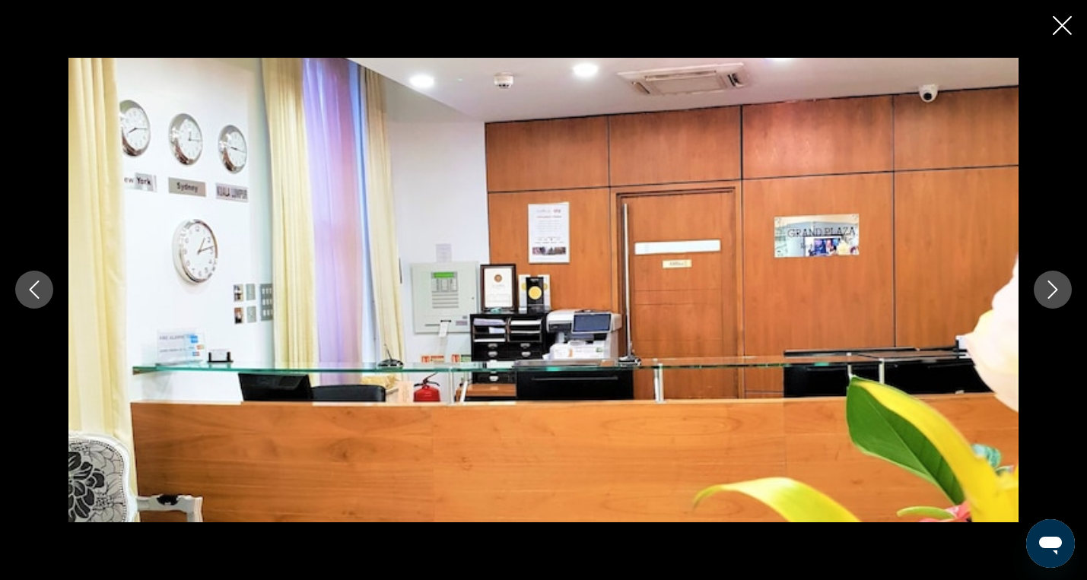
click at [1054, 285] on icon "Next image" at bounding box center [1053, 290] width 10 height 18
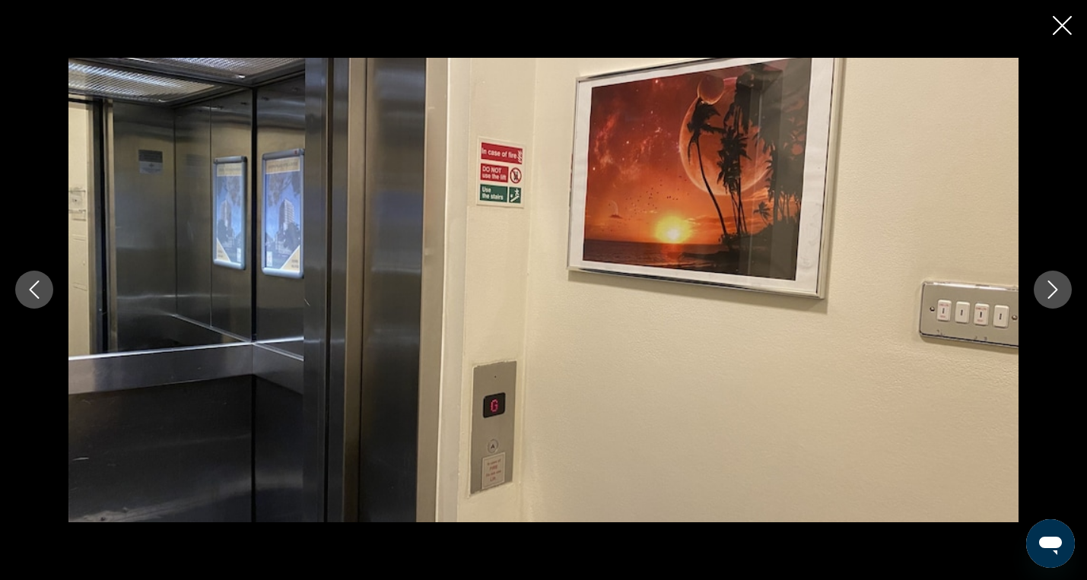
click at [1054, 285] on icon "Next image" at bounding box center [1053, 290] width 10 height 18
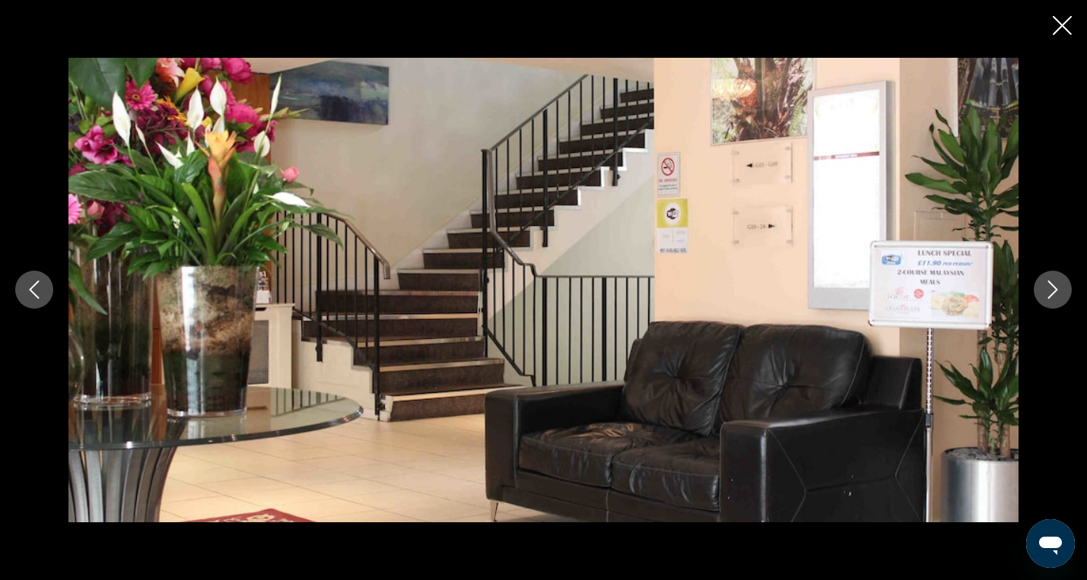
click at [1054, 285] on icon "Next image" at bounding box center [1053, 290] width 10 height 18
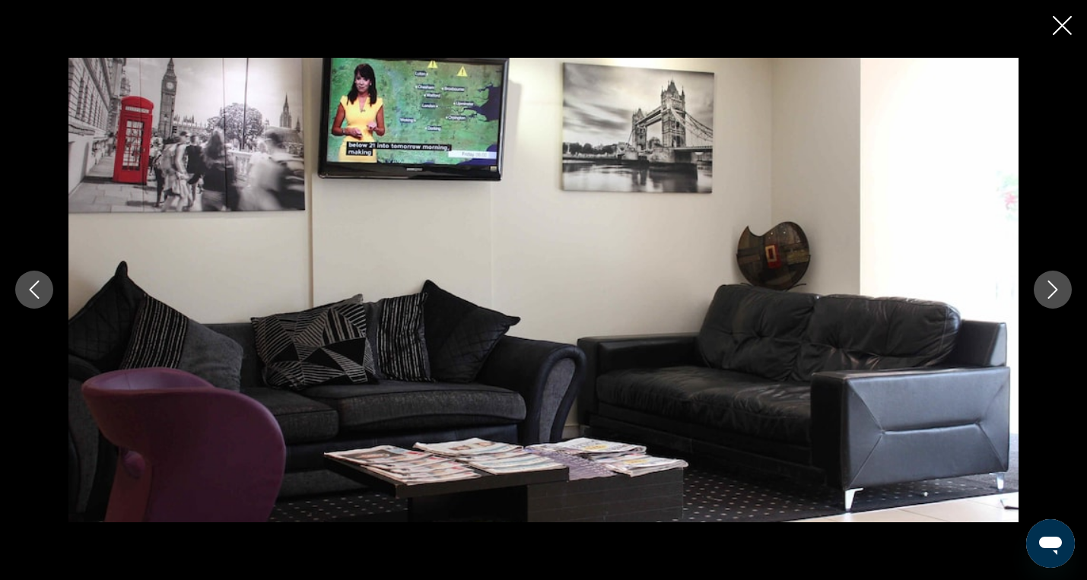
click at [1054, 285] on icon "Next image" at bounding box center [1053, 290] width 10 height 18
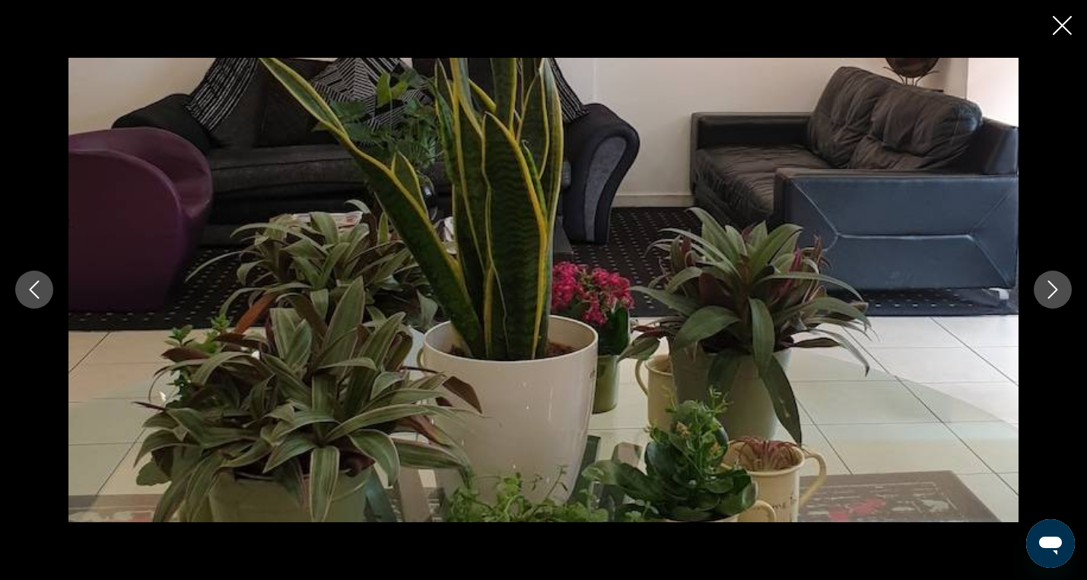
click at [1054, 285] on icon "Next image" at bounding box center [1053, 290] width 10 height 18
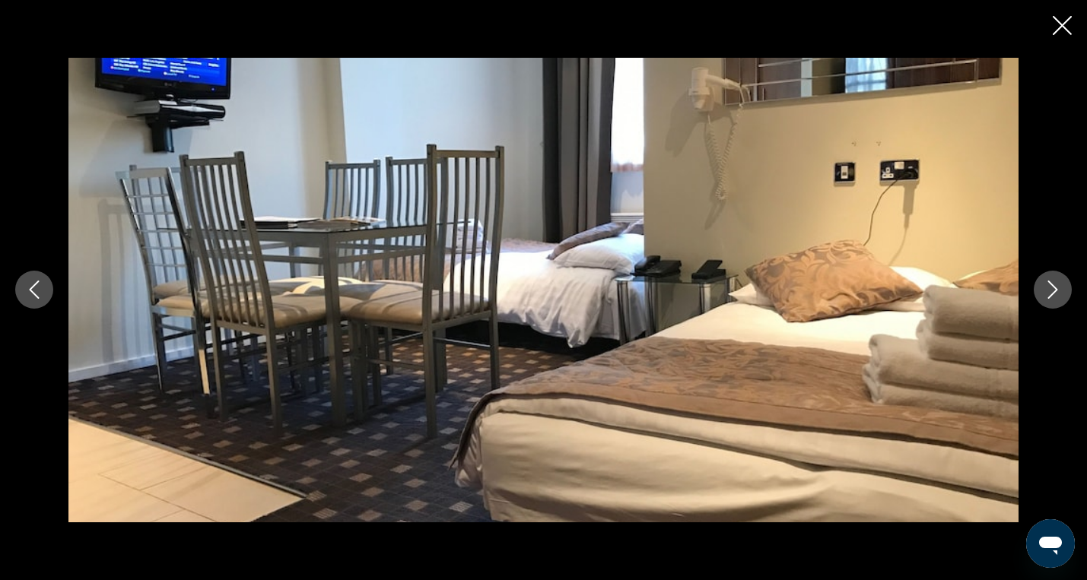
click at [1054, 285] on icon "Next image" at bounding box center [1053, 290] width 10 height 18
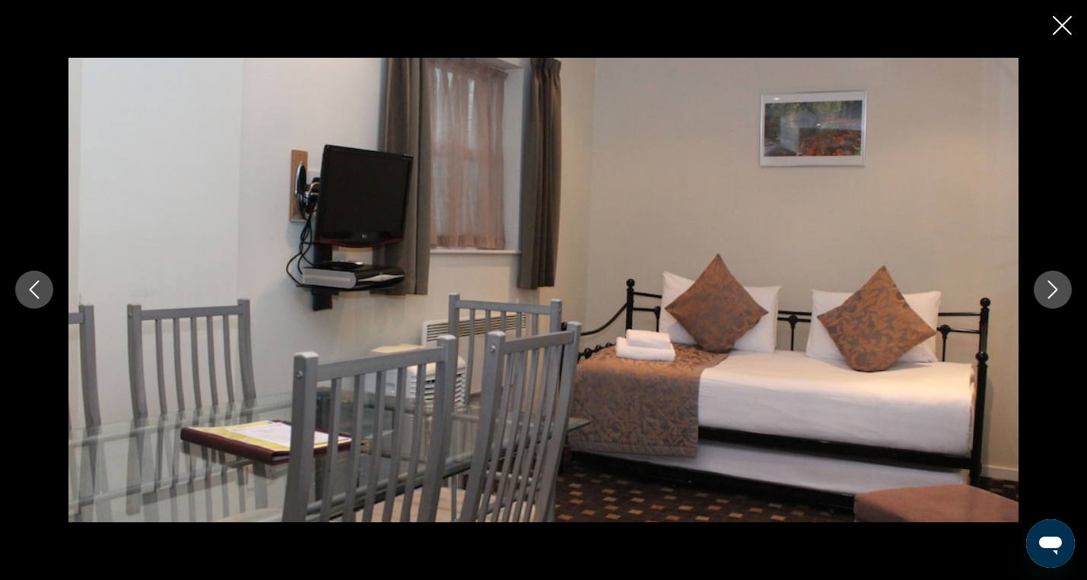
click at [1054, 285] on icon "Next image" at bounding box center [1053, 290] width 10 height 18
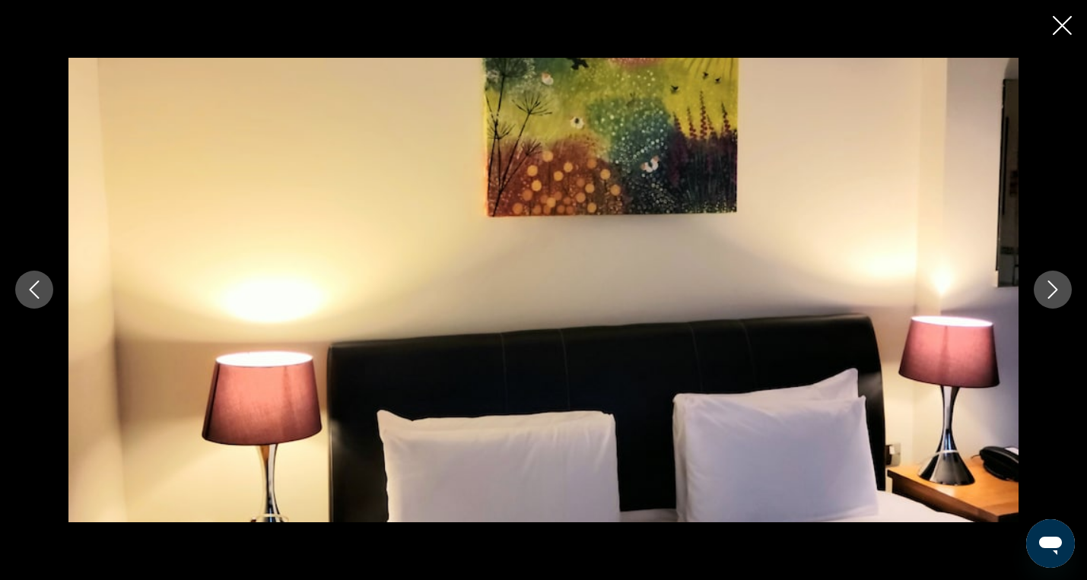
click at [1054, 285] on icon "Next image" at bounding box center [1053, 290] width 10 height 18
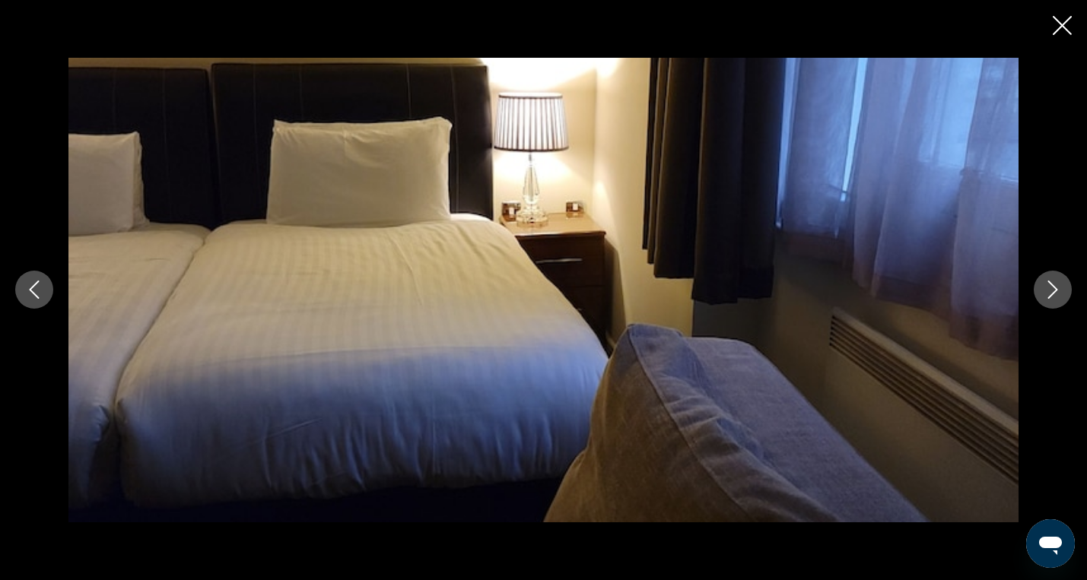
click at [1054, 285] on icon "Next image" at bounding box center [1053, 290] width 10 height 18
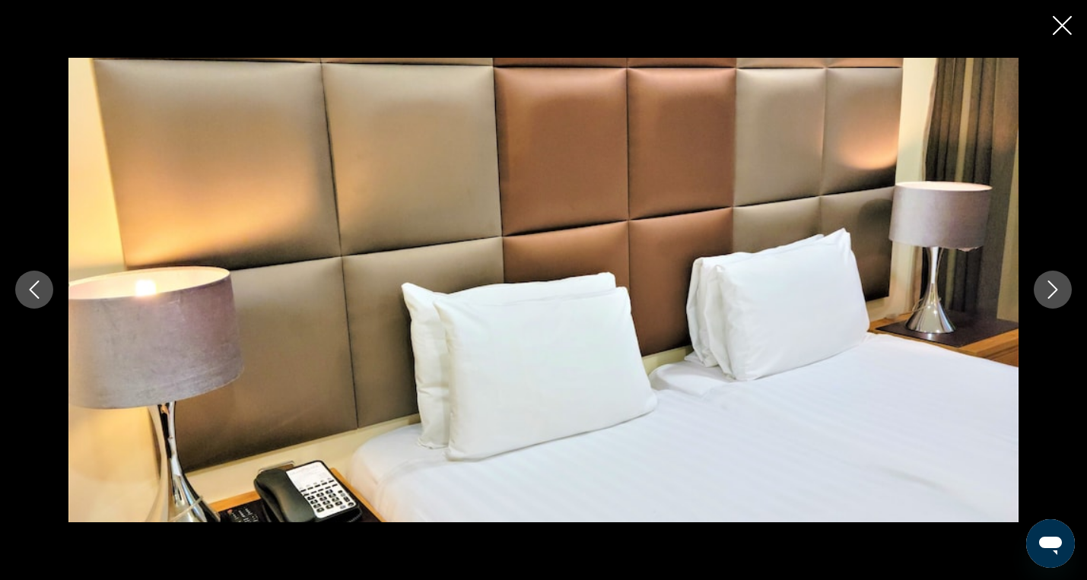
click at [1054, 285] on icon "Next image" at bounding box center [1053, 290] width 10 height 18
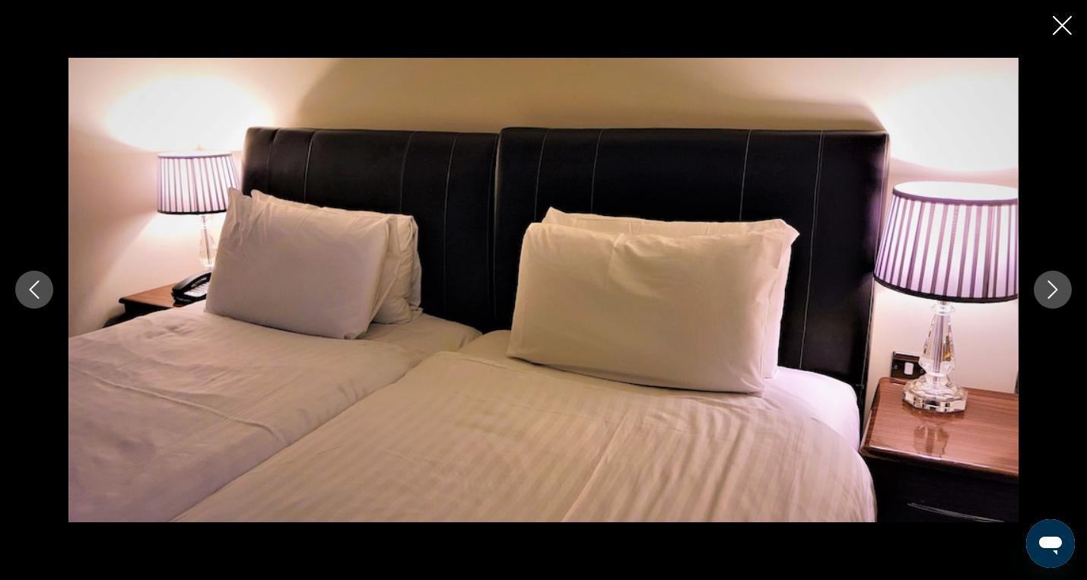
click at [1054, 285] on icon "Next image" at bounding box center [1053, 290] width 10 height 18
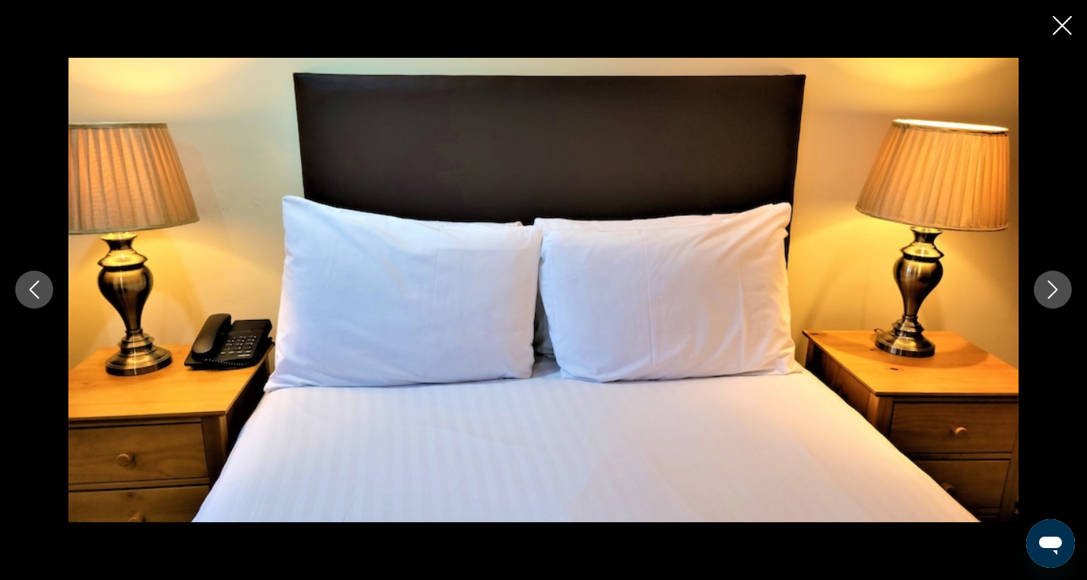
click at [1054, 285] on icon "Next image" at bounding box center [1053, 290] width 10 height 18
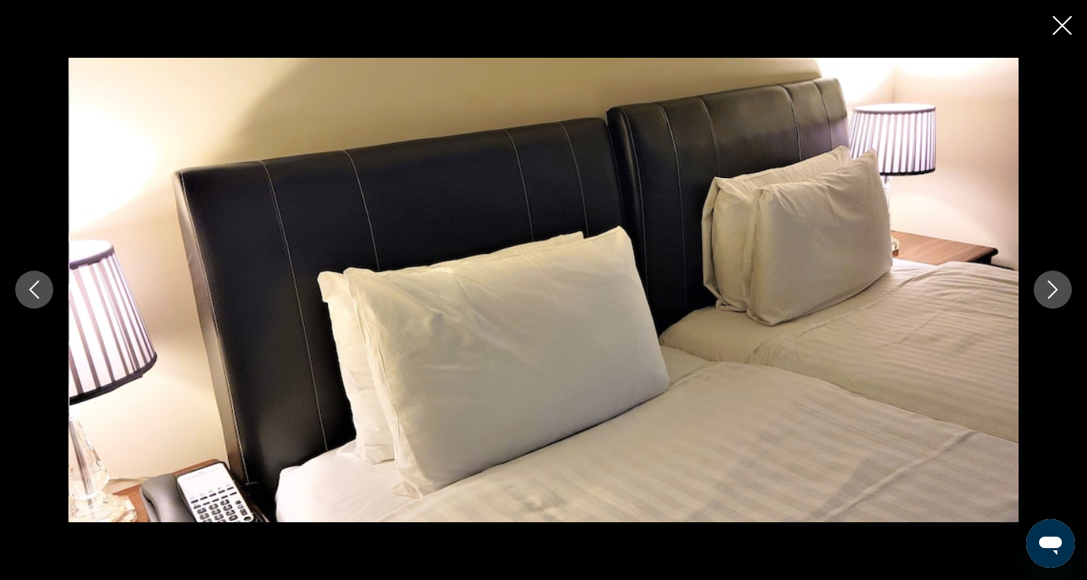
click at [1054, 285] on icon "Next image" at bounding box center [1053, 290] width 10 height 18
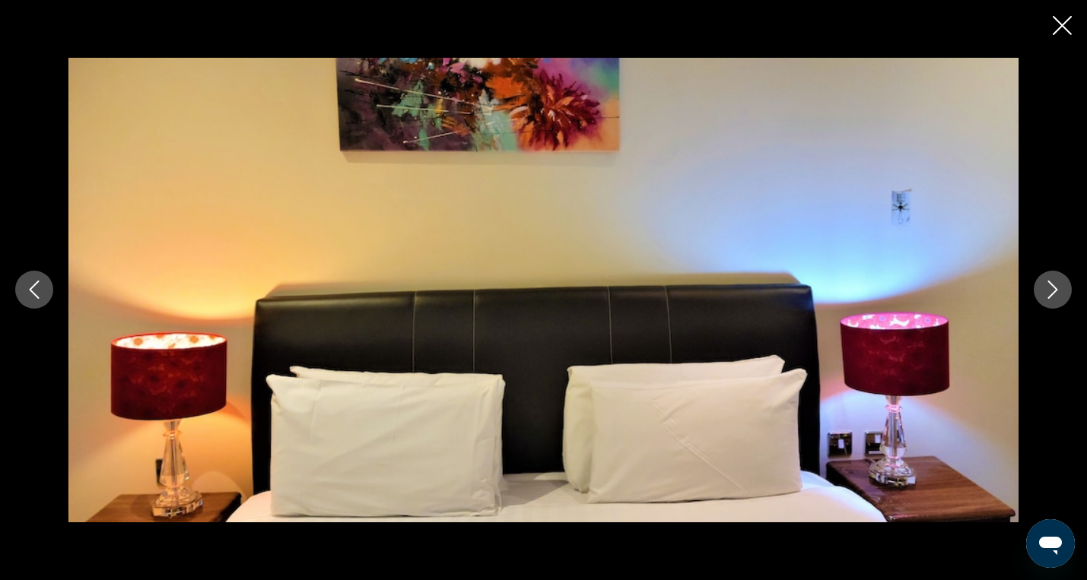
click at [1054, 285] on icon "Next image" at bounding box center [1053, 290] width 10 height 18
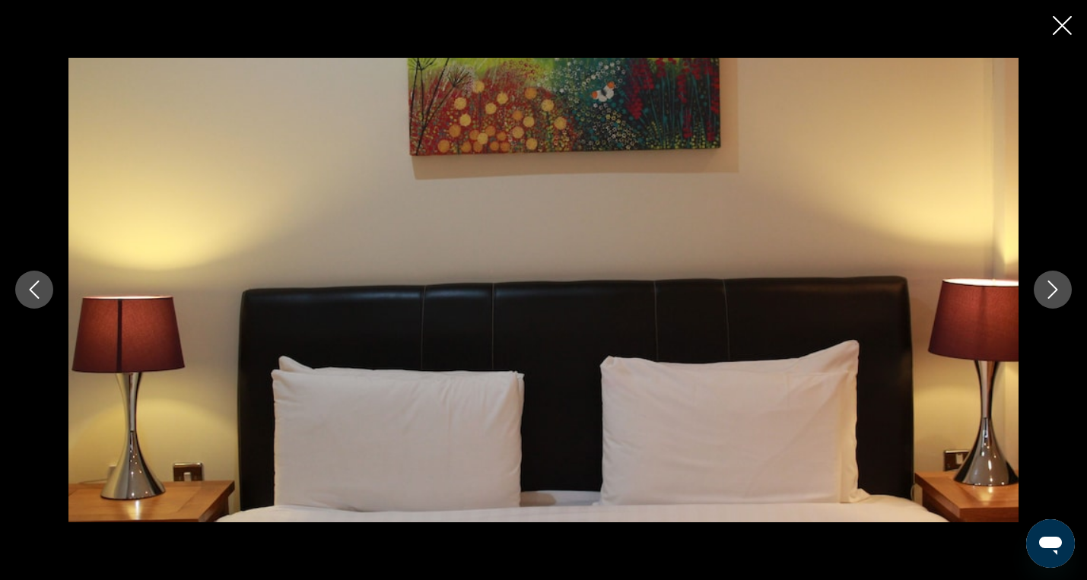
click at [1054, 285] on icon "Next image" at bounding box center [1053, 290] width 10 height 18
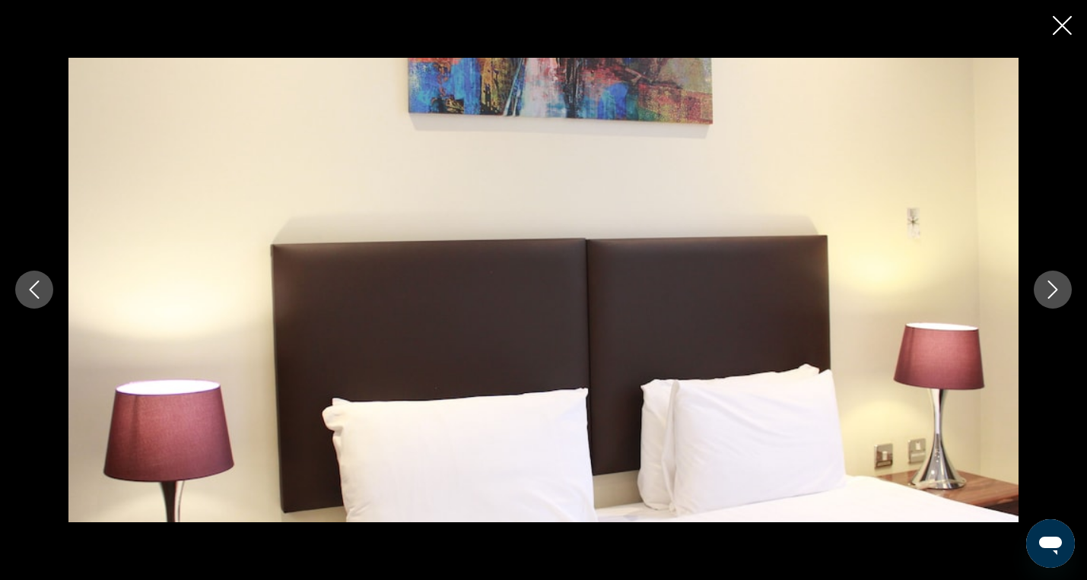
click at [1054, 285] on icon "Next image" at bounding box center [1053, 290] width 10 height 18
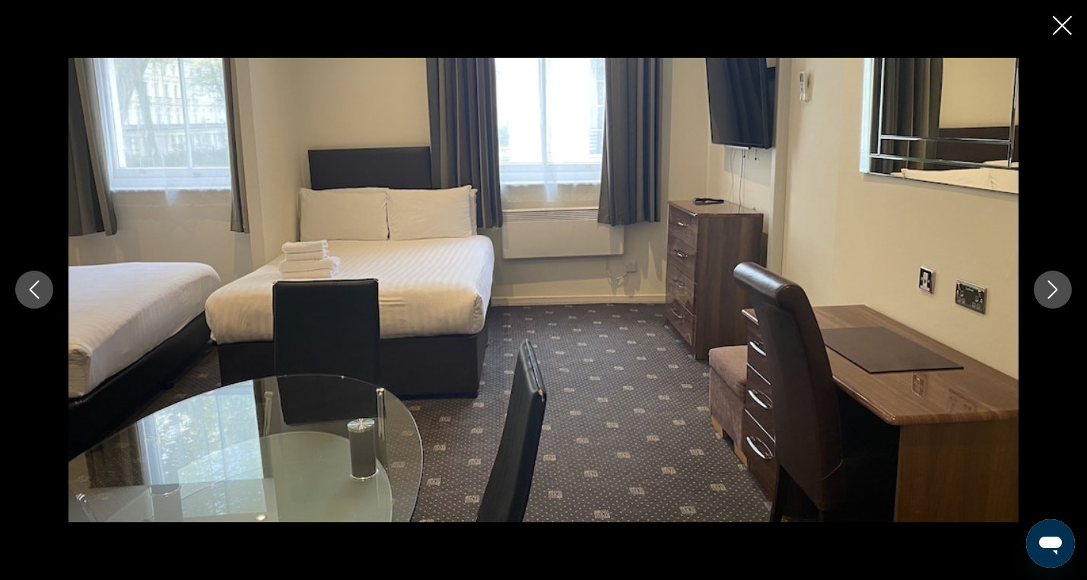
click at [1054, 285] on icon "Next image" at bounding box center [1053, 290] width 10 height 18
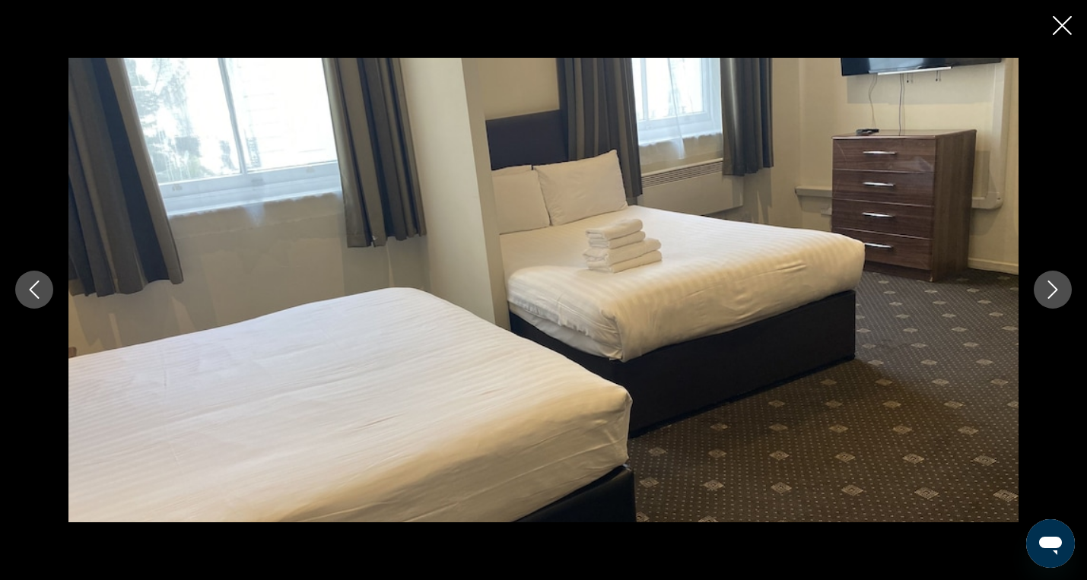
click at [1054, 285] on icon "Next image" at bounding box center [1053, 290] width 10 height 18
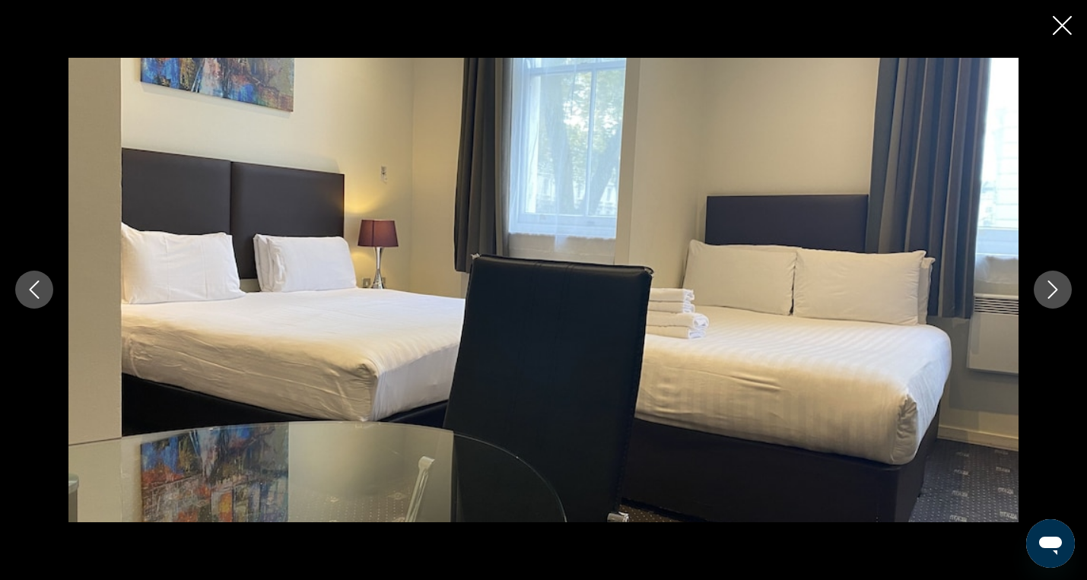
click at [1054, 285] on icon "Next image" at bounding box center [1053, 290] width 10 height 18
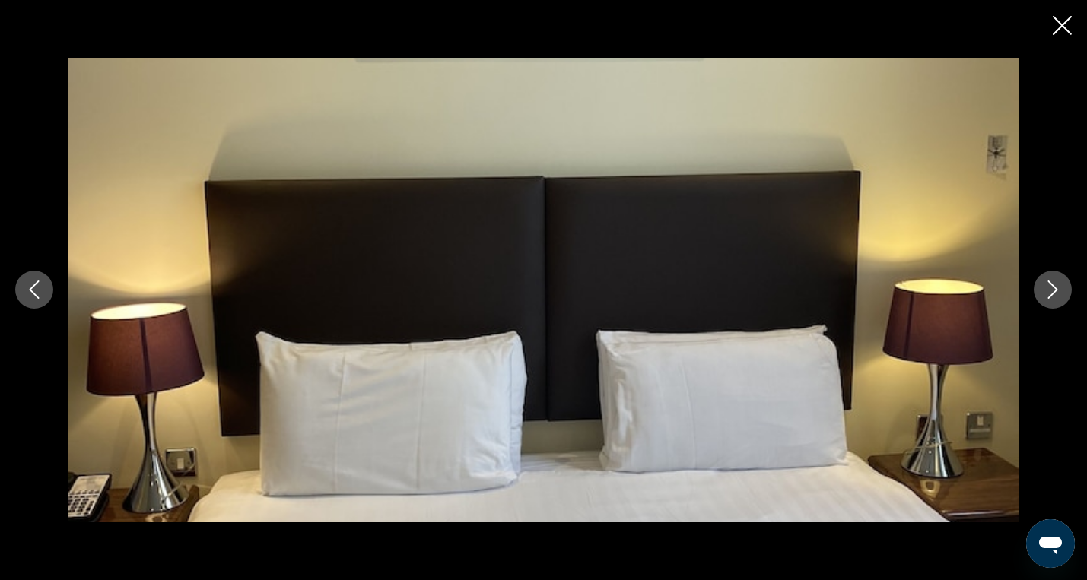
click at [1062, 28] on icon "Close slideshow" at bounding box center [1062, 25] width 19 height 19
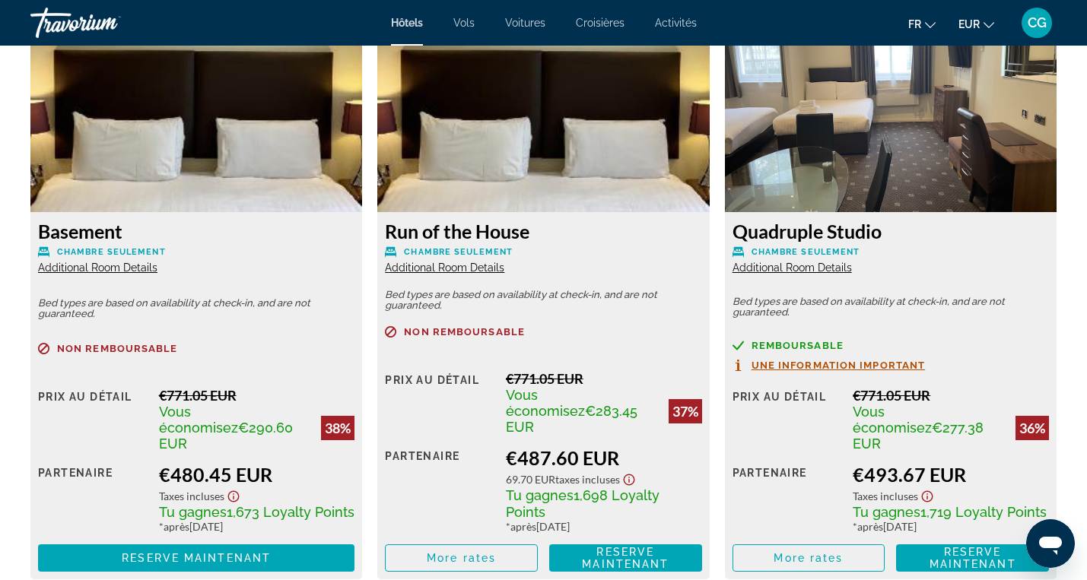
scroll to position [2132, 0]
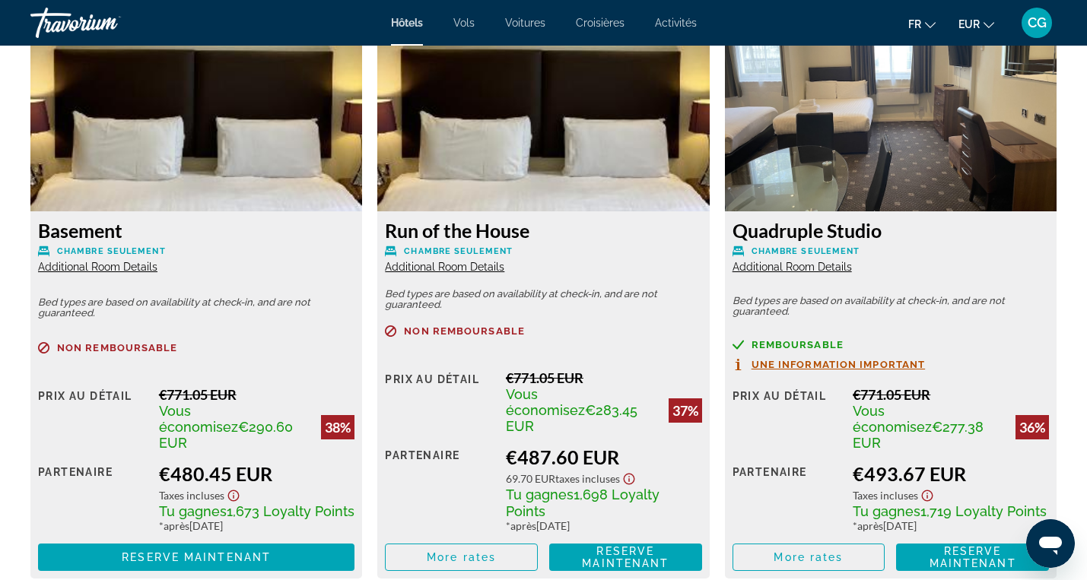
click at [819, 267] on span "Additional Room Details" at bounding box center [792, 267] width 119 height 12
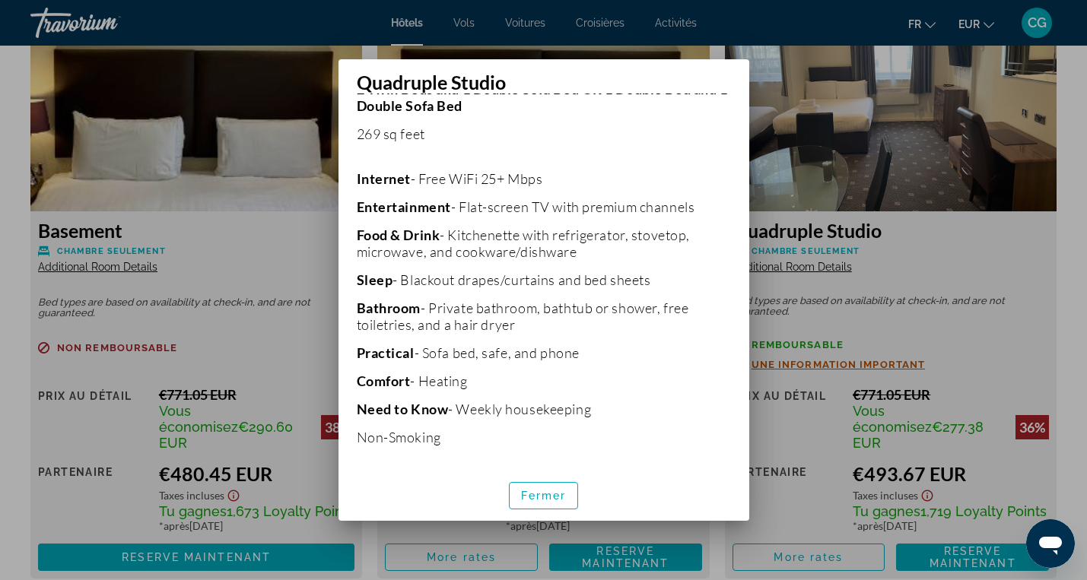
scroll to position [310, 0]
click at [549, 495] on span "Fermer" at bounding box center [544, 496] width 46 height 12
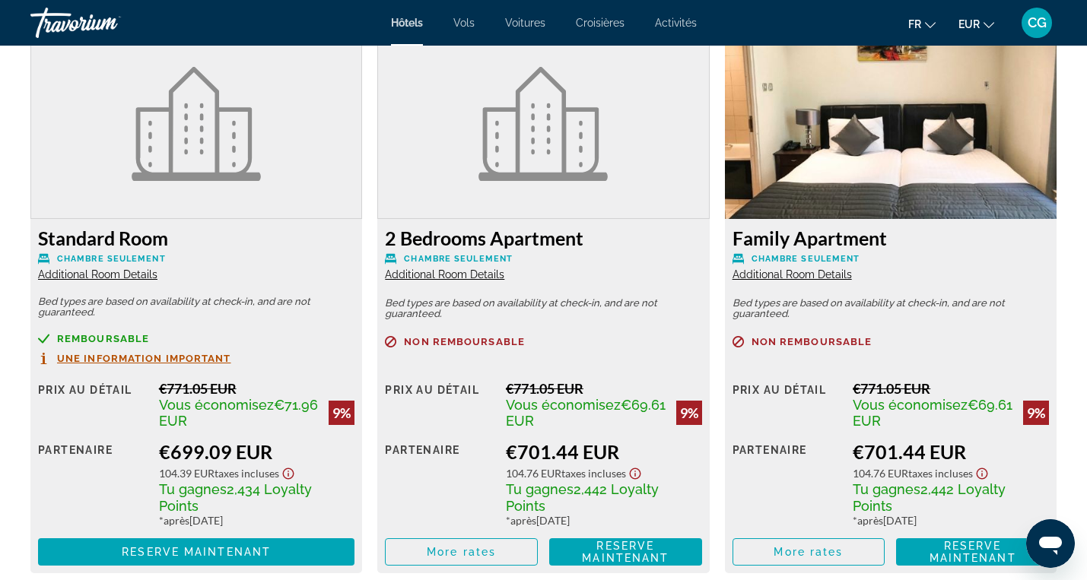
scroll to position [4416, 0]
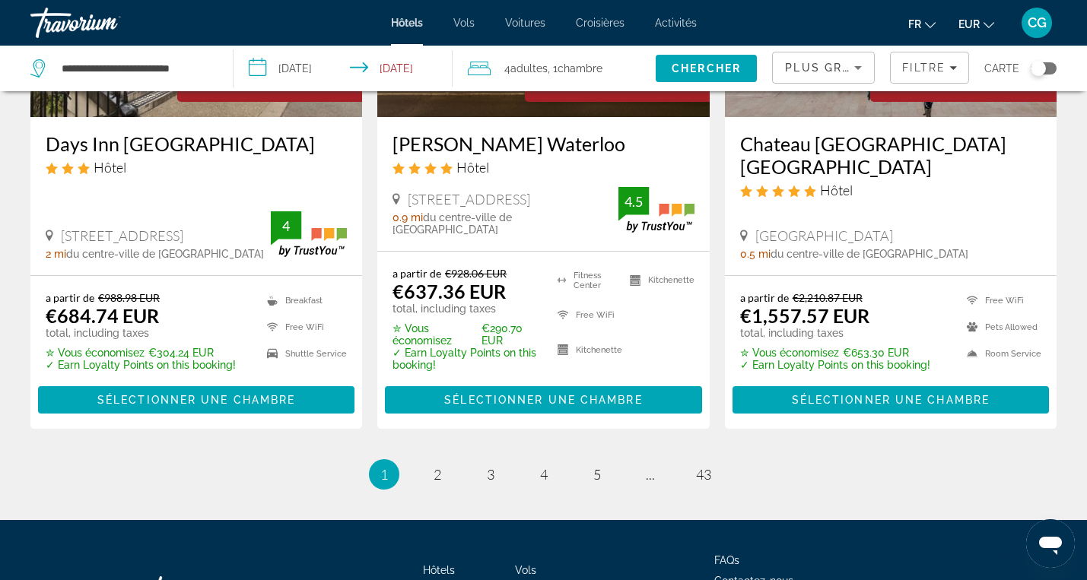
scroll to position [2122, 0]
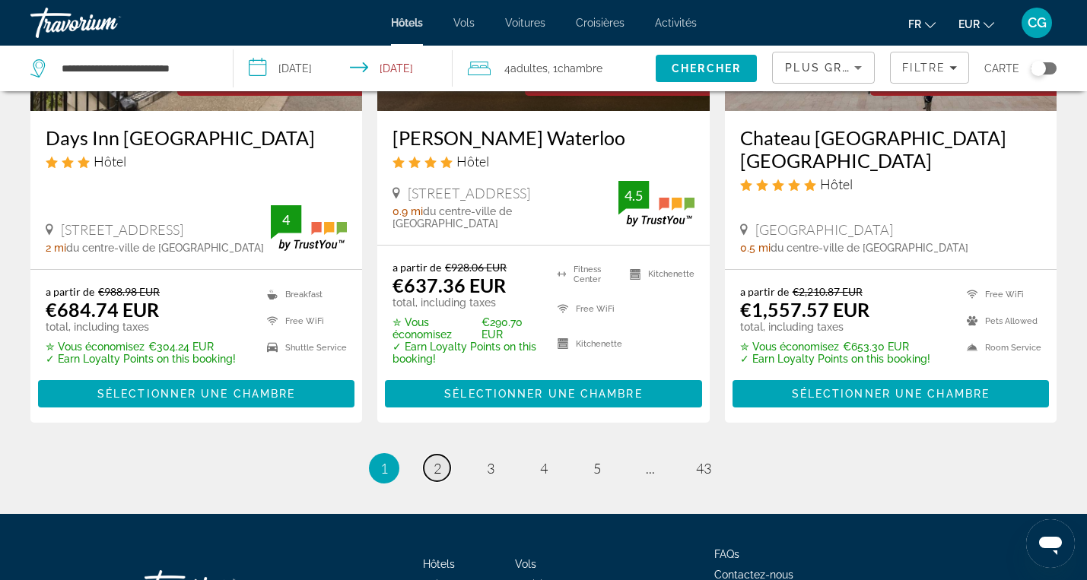
click at [434, 460] on span "2" at bounding box center [438, 468] width 8 height 17
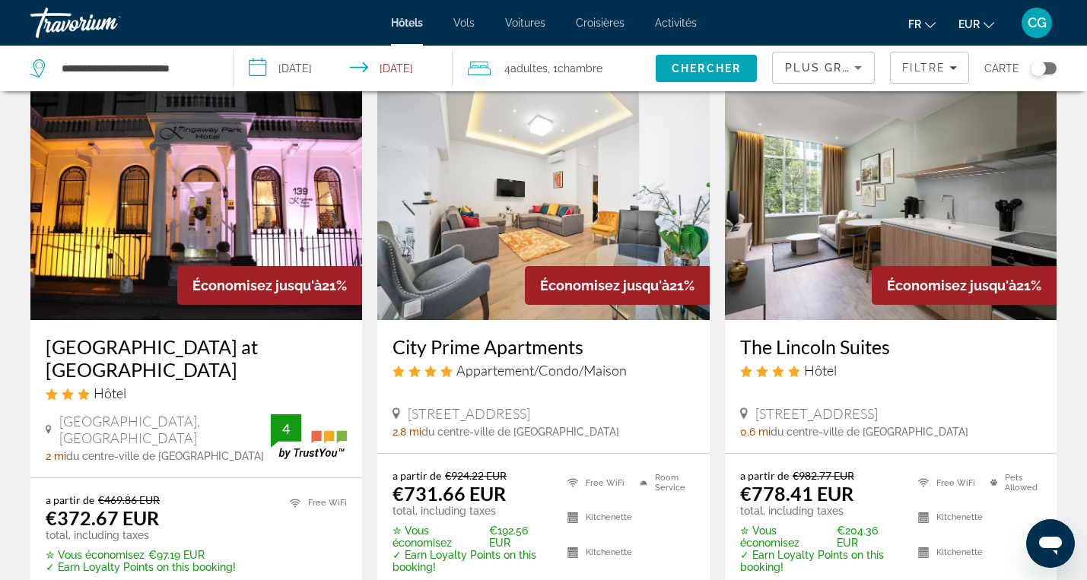
scroll to position [1917, 0]
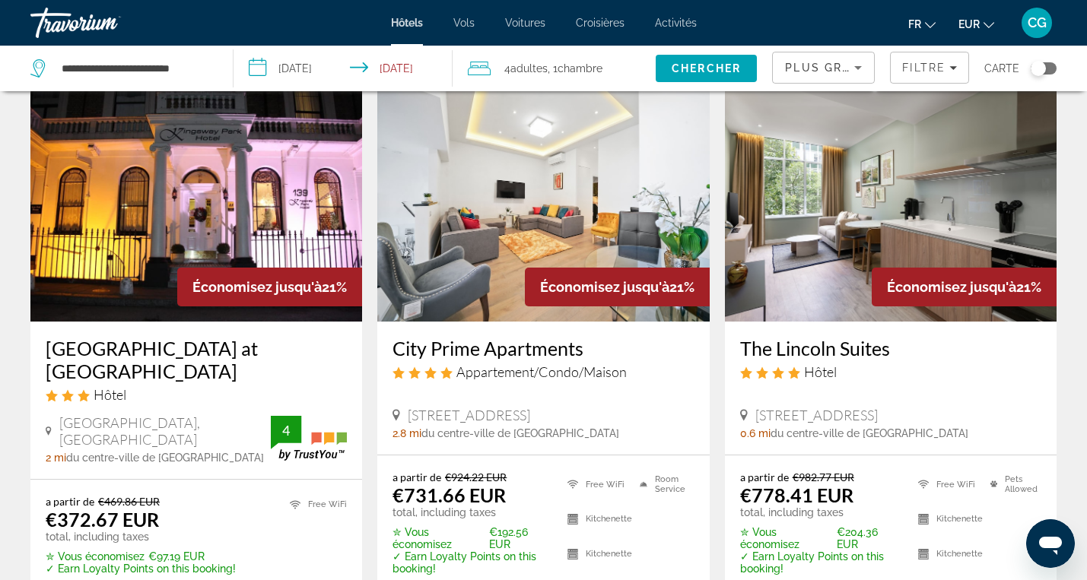
click at [844, 337] on h3 "The Lincoln Suites" at bounding box center [890, 348] width 301 height 23
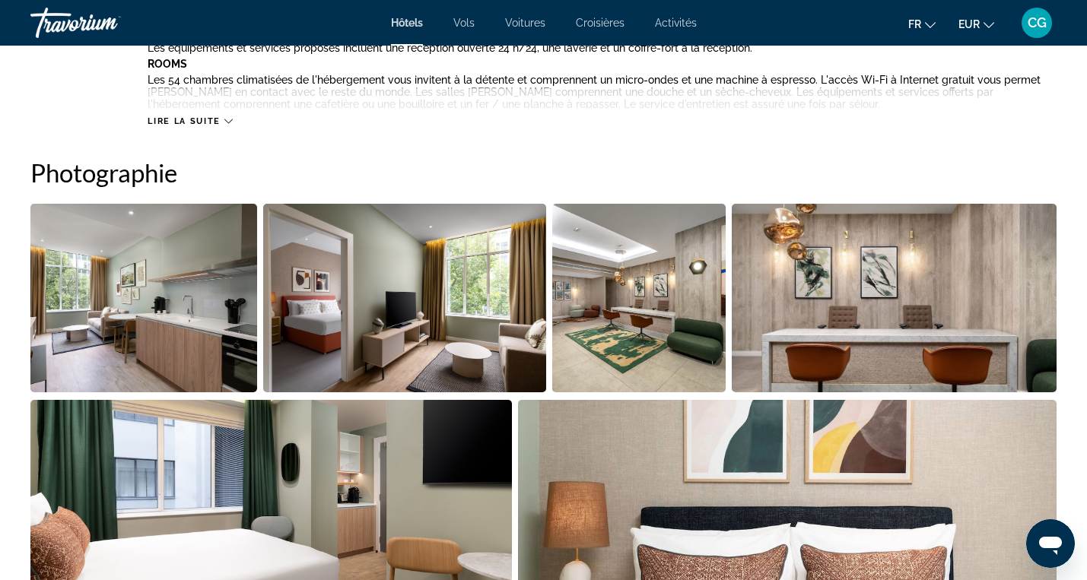
scroll to position [681, 0]
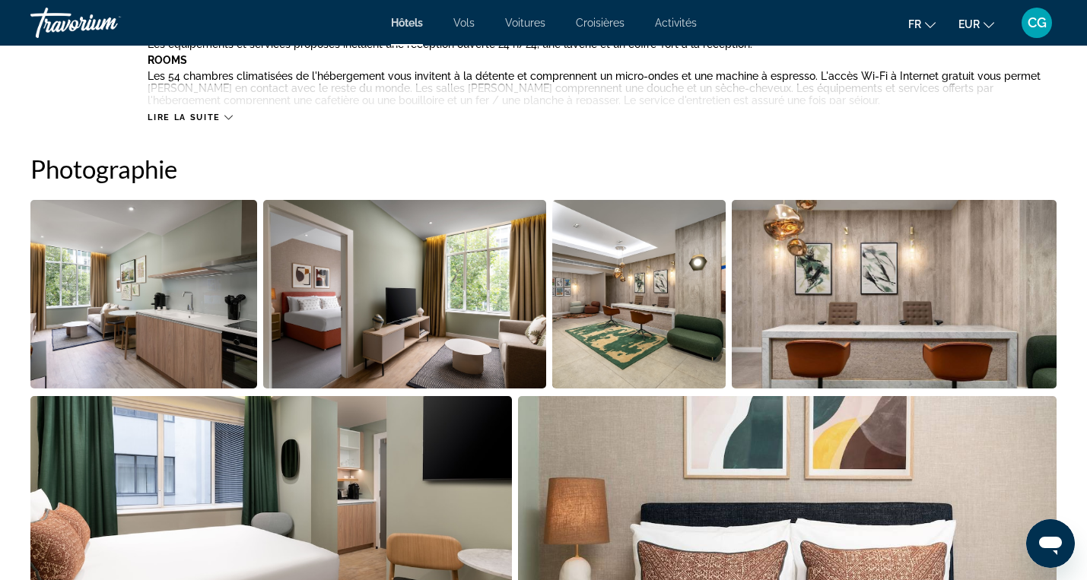
click at [189, 319] on img "Open full-screen image slider" at bounding box center [143, 294] width 227 height 189
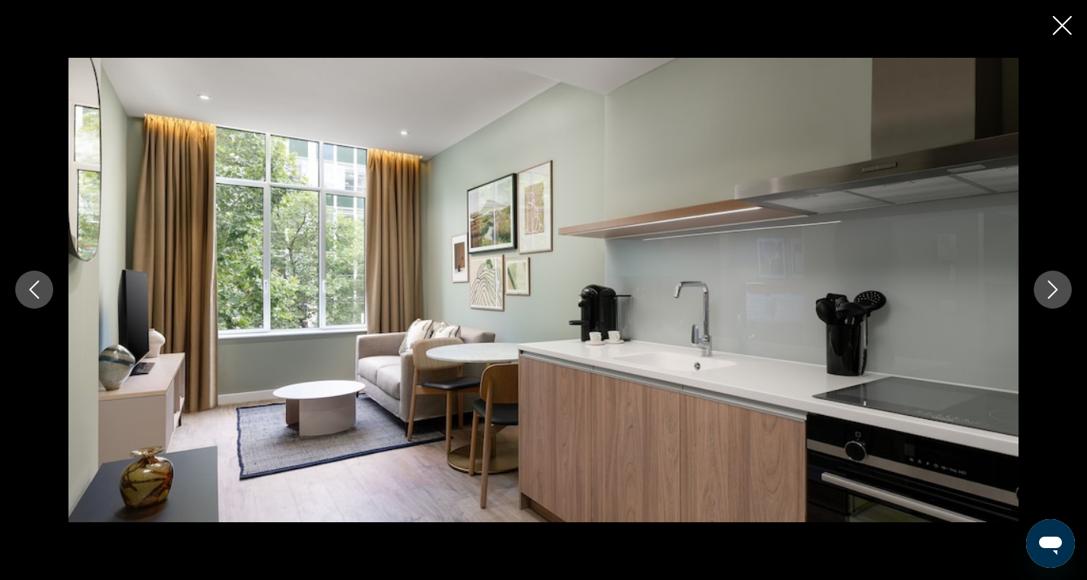
click at [1060, 297] on icon "Next image" at bounding box center [1053, 290] width 18 height 18
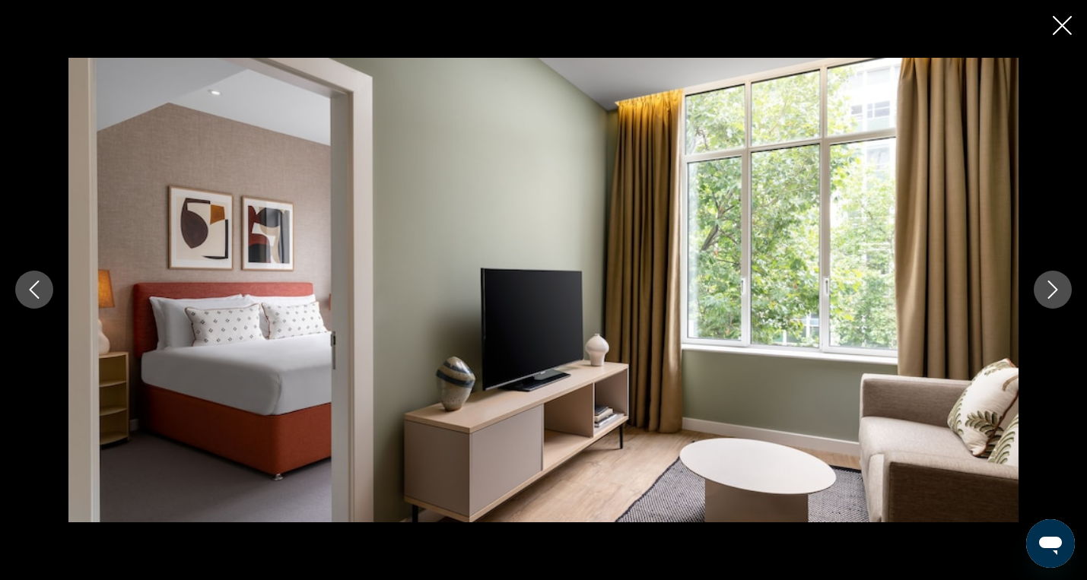
click at [1060, 297] on icon "Next image" at bounding box center [1053, 290] width 18 height 18
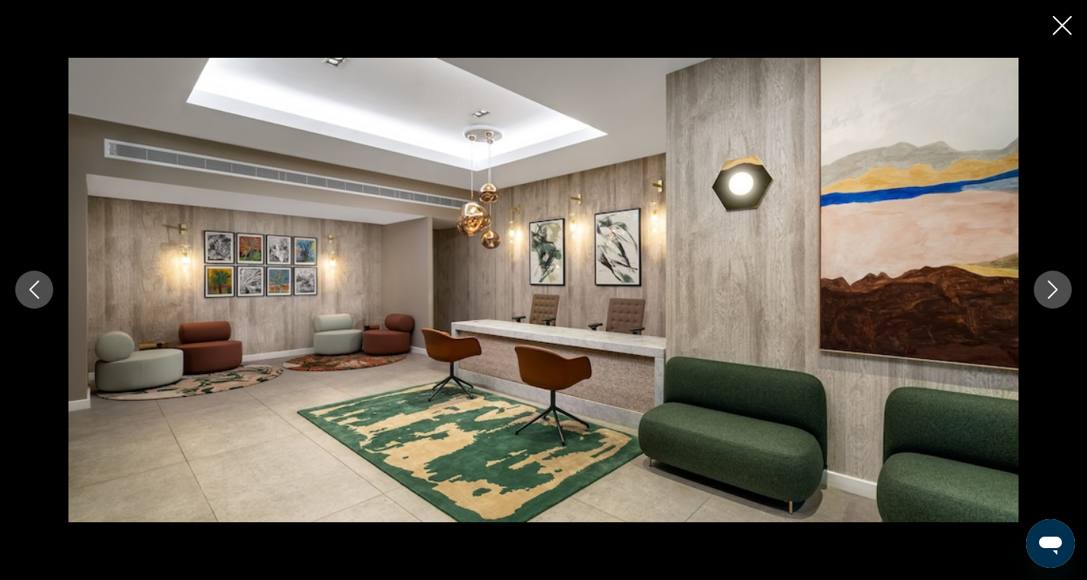
click at [1060, 297] on icon "Next image" at bounding box center [1053, 290] width 18 height 18
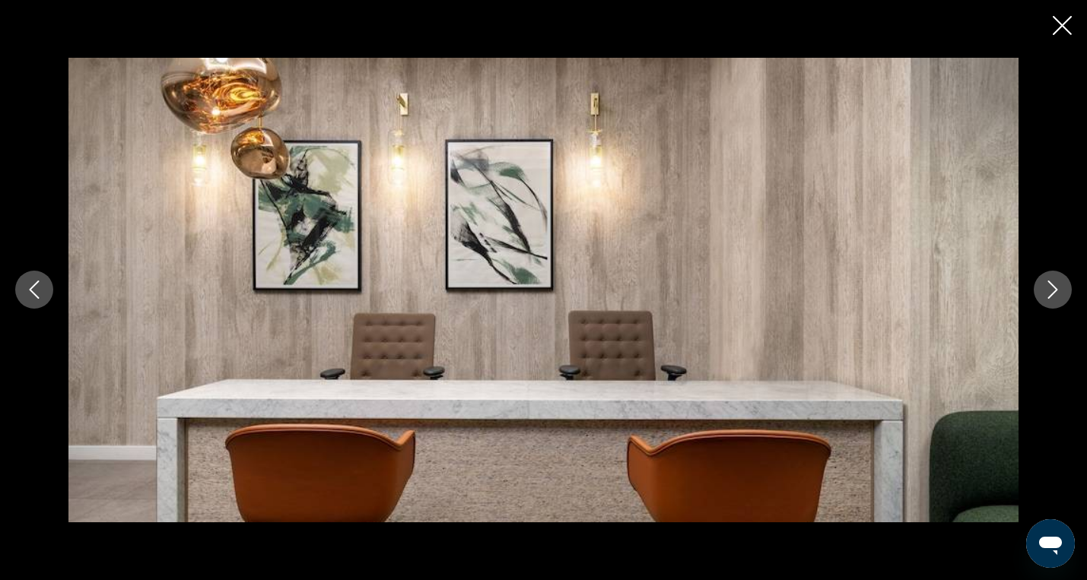
click at [1060, 297] on icon "Next image" at bounding box center [1053, 290] width 18 height 18
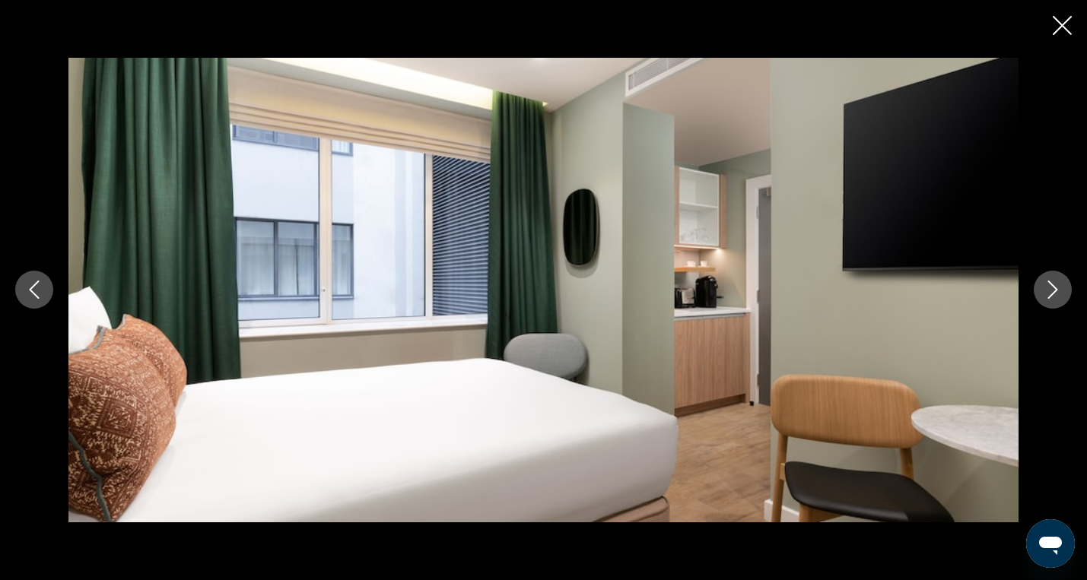
click at [1060, 297] on icon "Next image" at bounding box center [1053, 290] width 18 height 18
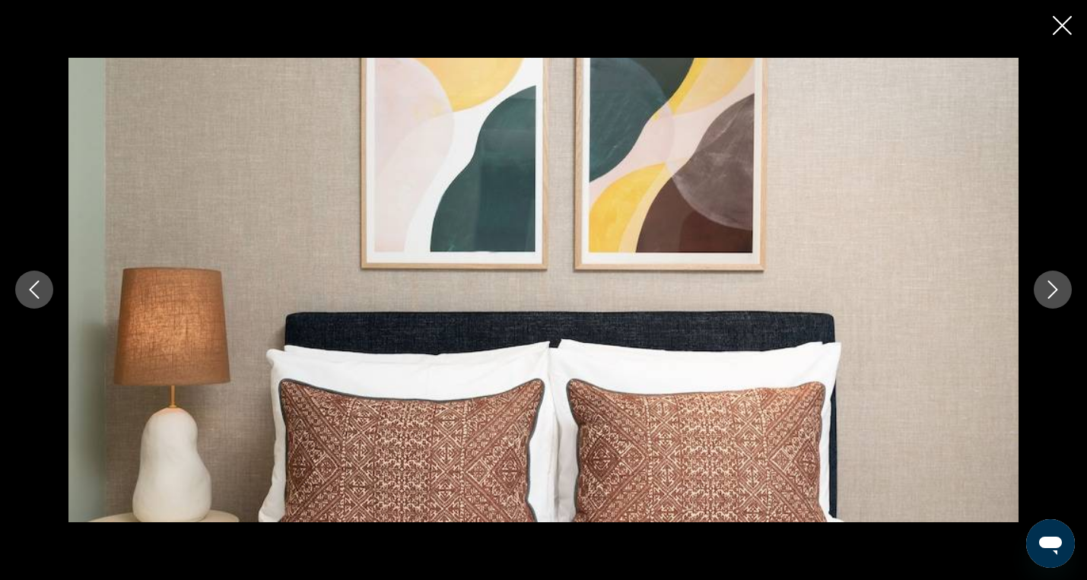
click at [1060, 297] on icon "Next image" at bounding box center [1053, 290] width 18 height 18
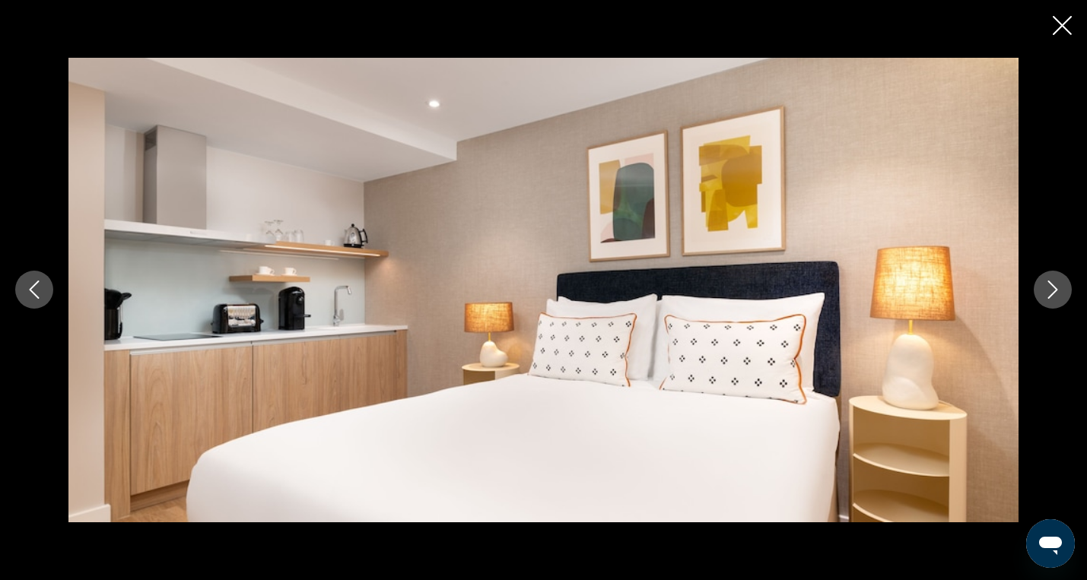
click at [1060, 297] on icon "Next image" at bounding box center [1053, 290] width 18 height 18
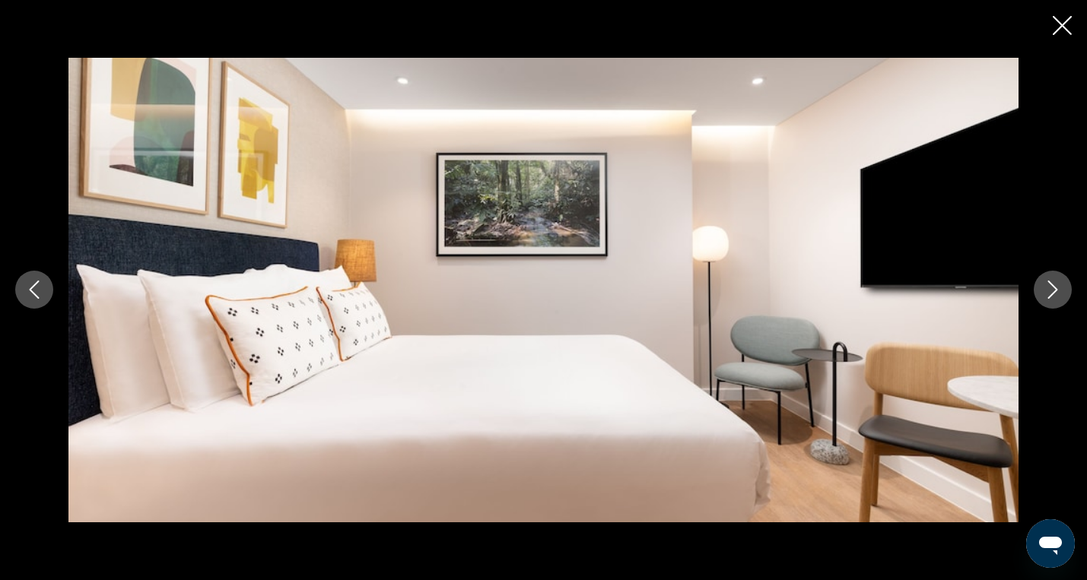
click at [1060, 297] on icon "Next image" at bounding box center [1053, 290] width 18 height 18
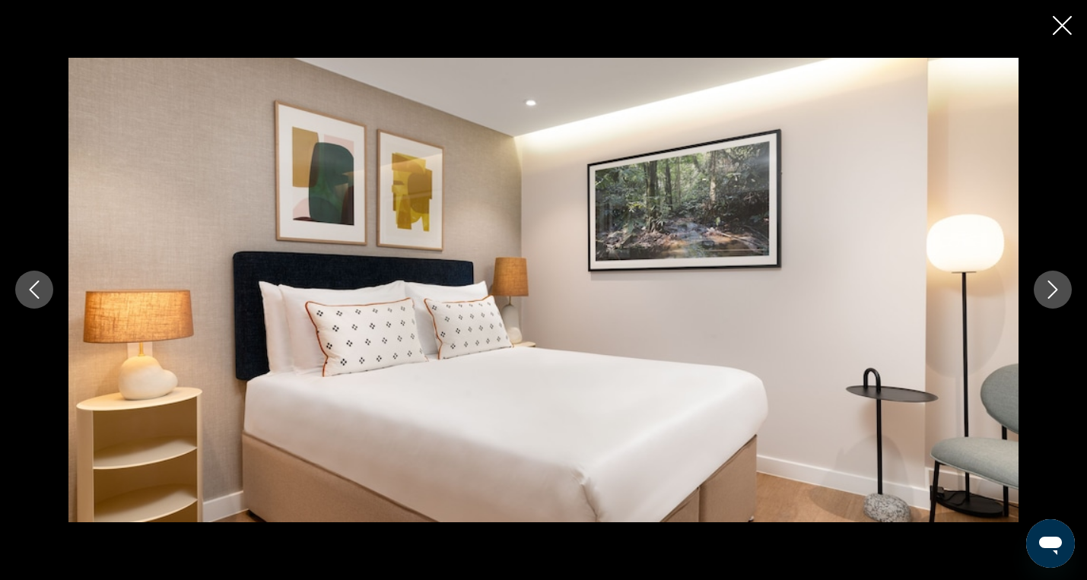
click at [1060, 297] on icon "Next image" at bounding box center [1053, 290] width 18 height 18
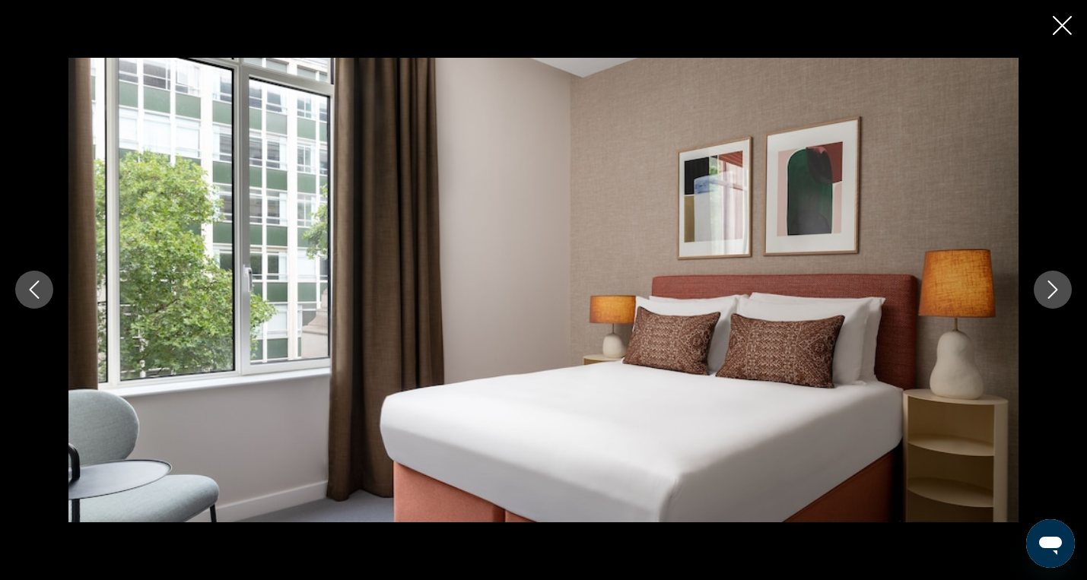
click at [1060, 297] on icon "Next image" at bounding box center [1053, 290] width 18 height 18
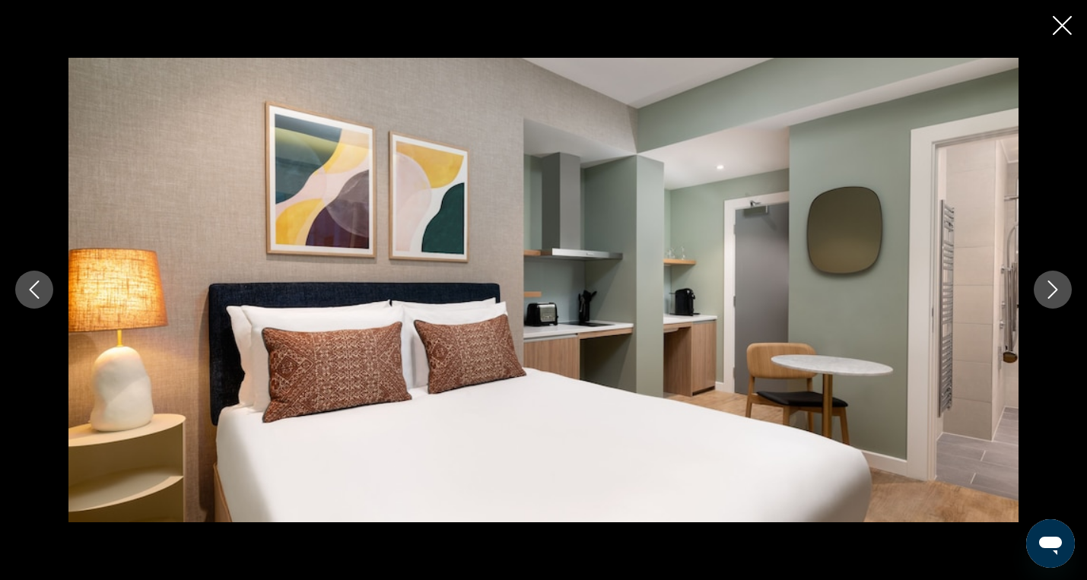
click at [1060, 297] on icon "Next image" at bounding box center [1053, 290] width 18 height 18
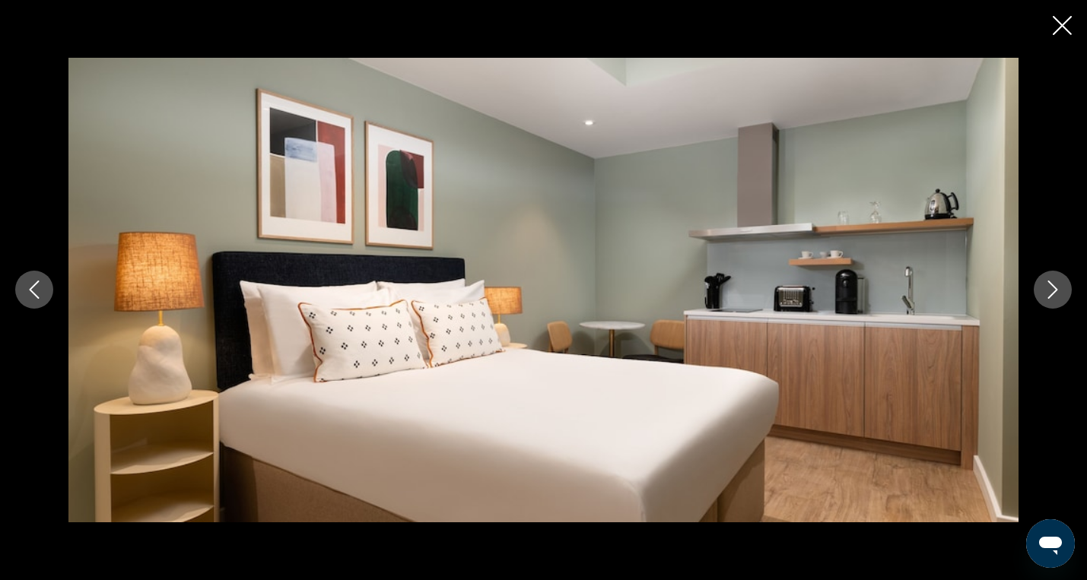
click at [1060, 297] on icon "Next image" at bounding box center [1053, 290] width 18 height 18
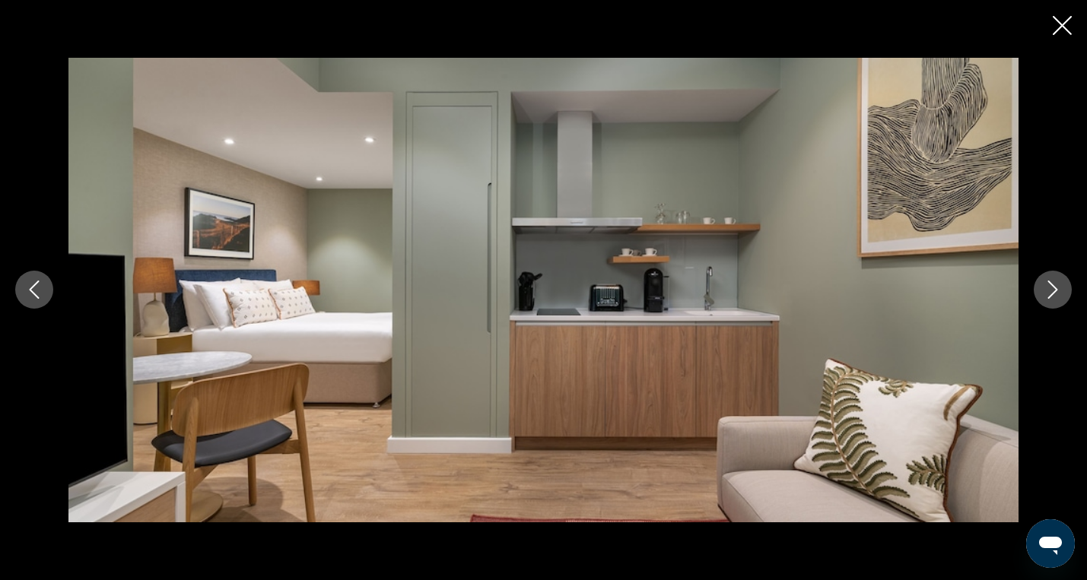
click at [1060, 297] on icon "Next image" at bounding box center [1053, 290] width 18 height 18
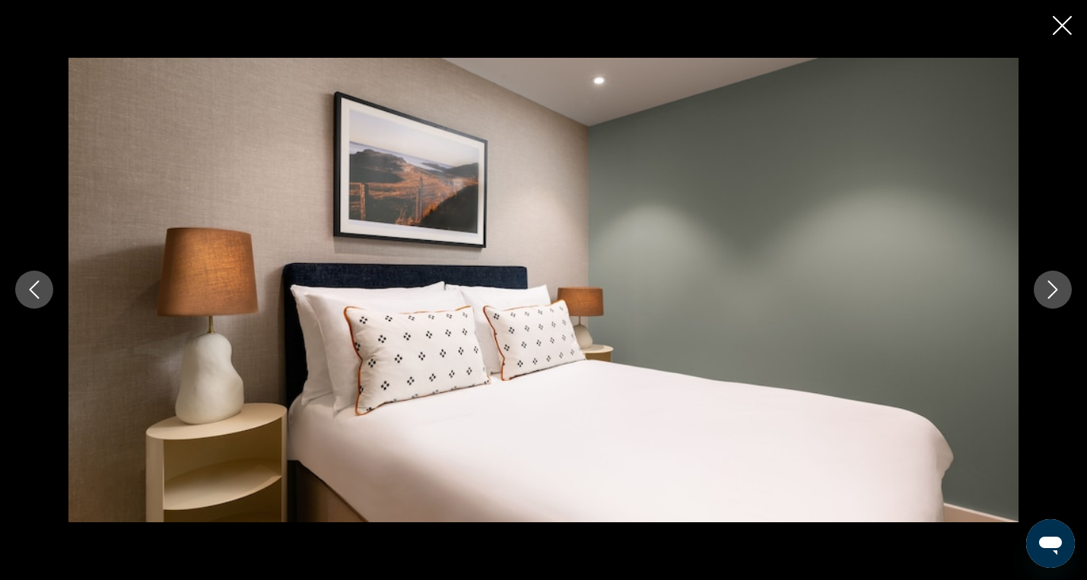
click at [1060, 297] on icon "Next image" at bounding box center [1053, 290] width 18 height 18
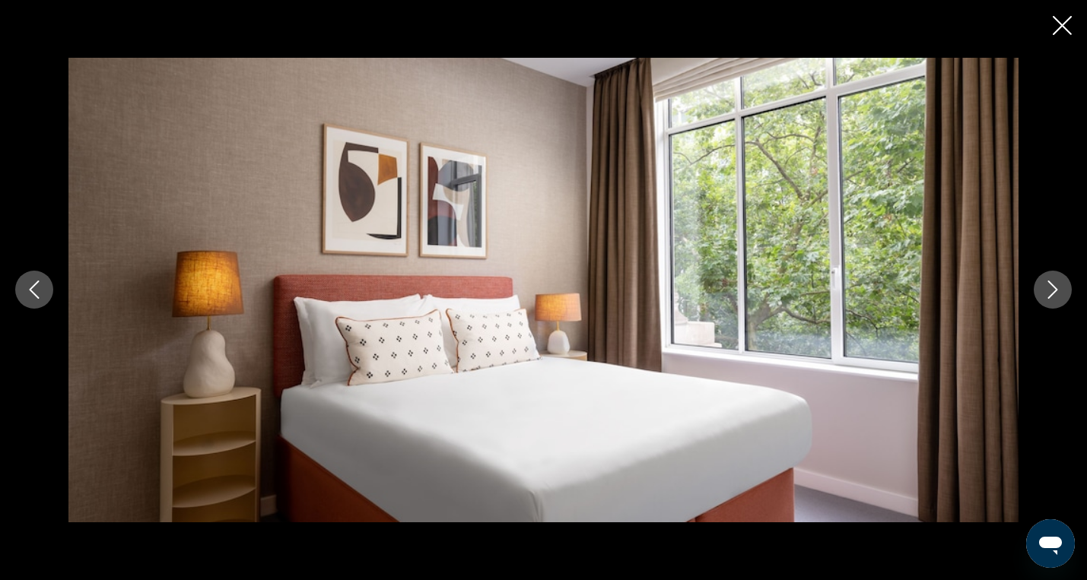
click at [1060, 297] on icon "Next image" at bounding box center [1053, 290] width 18 height 18
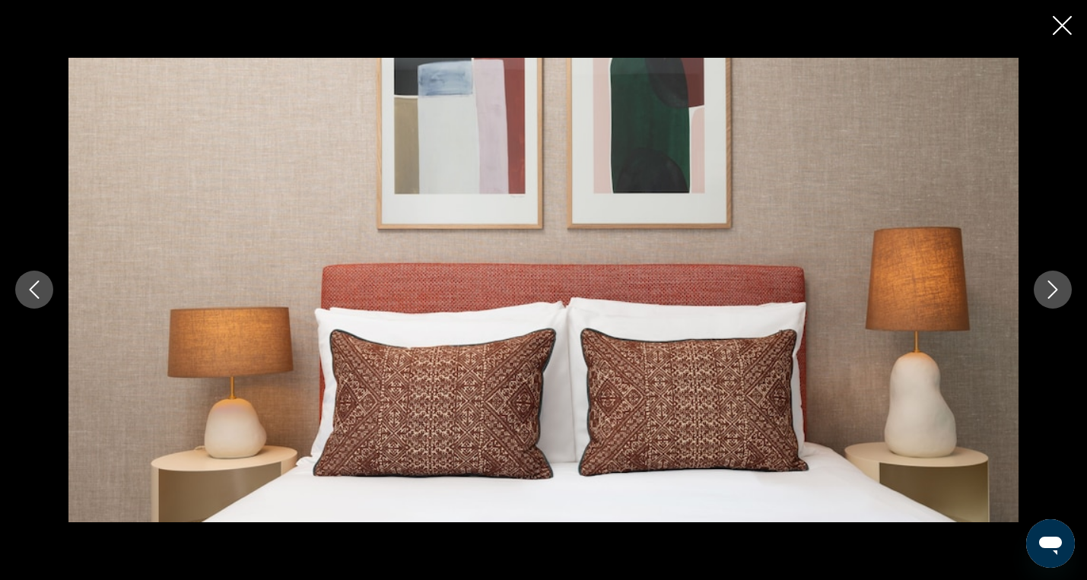
click at [1072, 24] on div "prev next" at bounding box center [543, 290] width 1087 height 580
click at [1067, 28] on icon "Close slideshow" at bounding box center [1062, 25] width 19 height 19
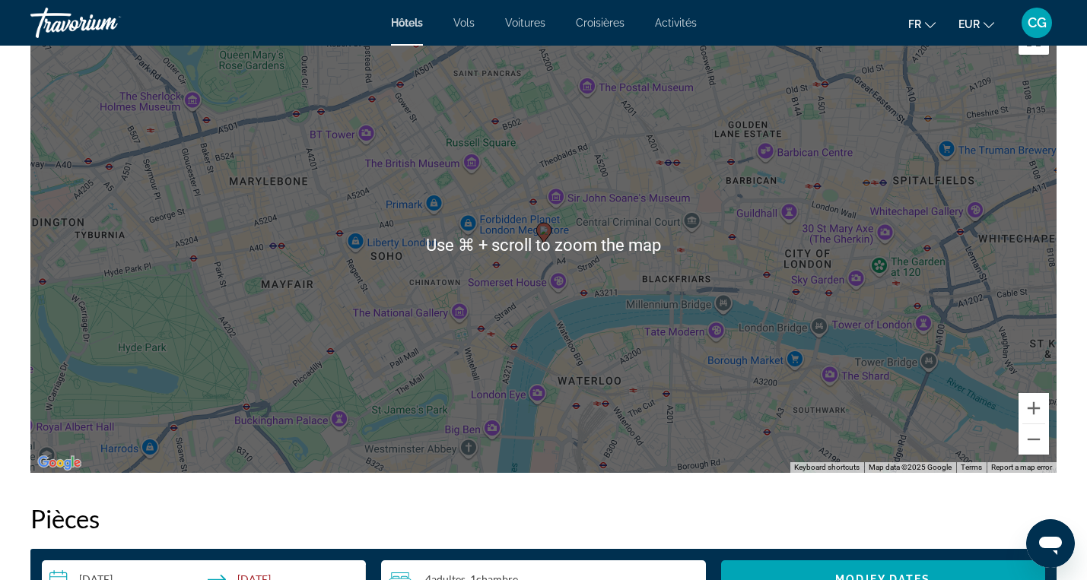
scroll to position [1512, 0]
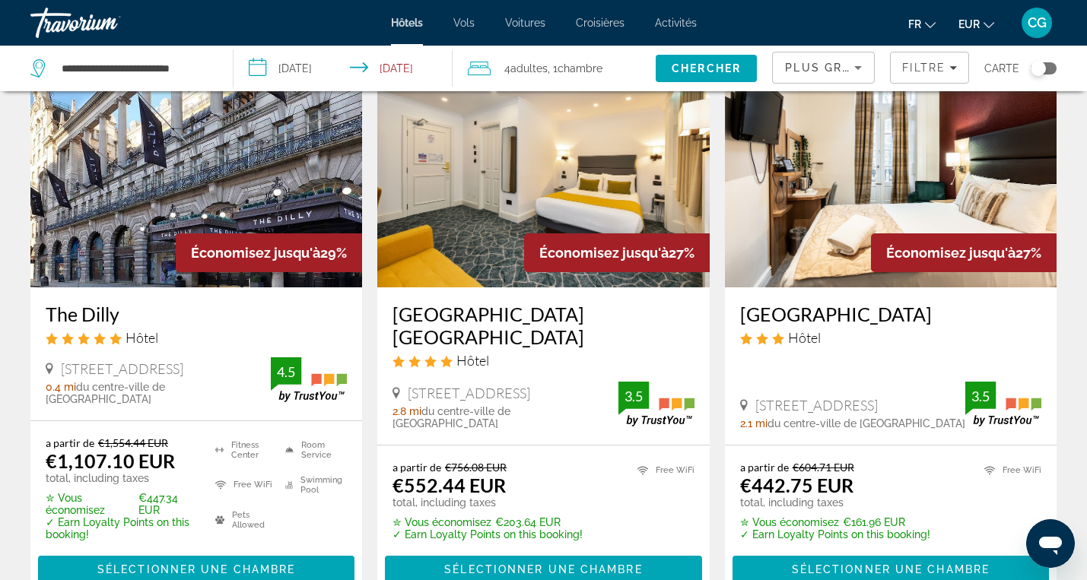
scroll to position [103, 0]
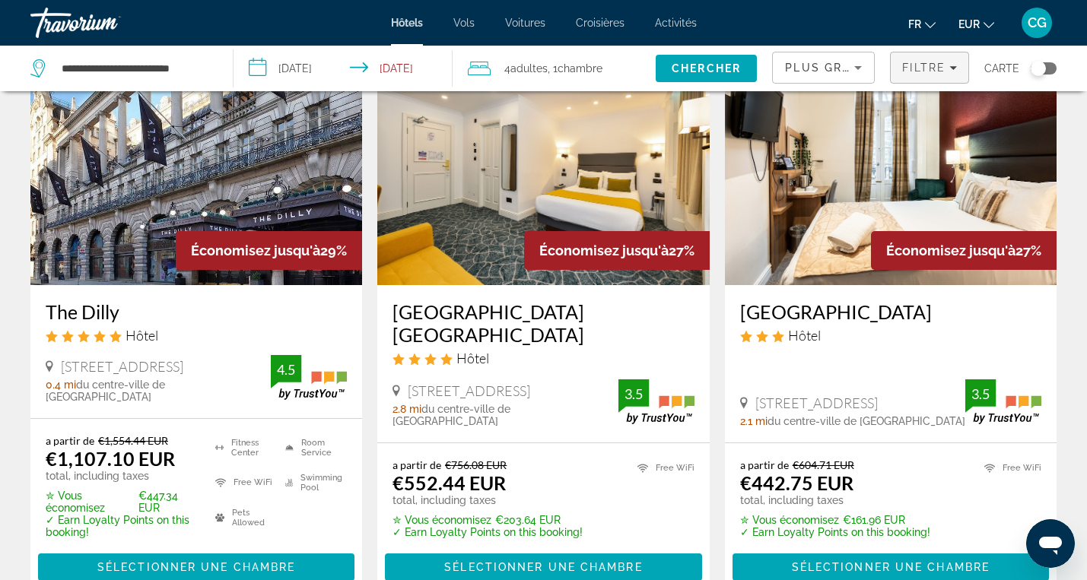
click at [961, 72] on span "Filters" at bounding box center [930, 67] width 78 height 37
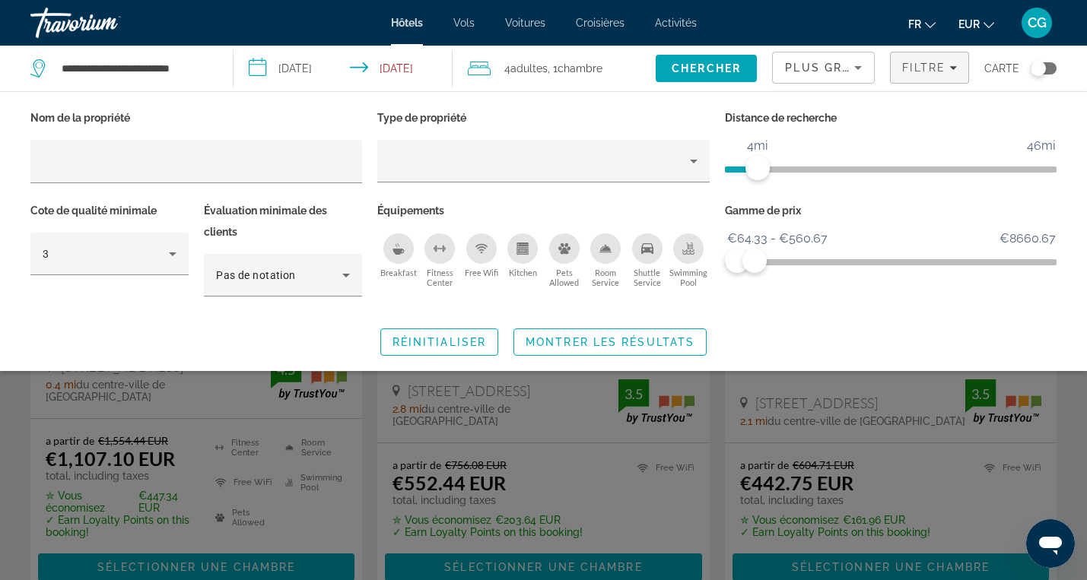
drag, startPoint x: 718, startPoint y: 227, endPoint x: 734, endPoint y: 199, distance: 33.0
click at [725, 212] on div "Gamme de prix €64.33 €8660.67 €64.33 €560.67 €64.33 - €560.67" at bounding box center [890, 256] width 347 height 113
drag, startPoint x: 755, startPoint y: 169, endPoint x: 784, endPoint y: 169, distance: 29.7
click at [784, 169] on span "ngx-slider" at bounding box center [785, 168] width 24 height 24
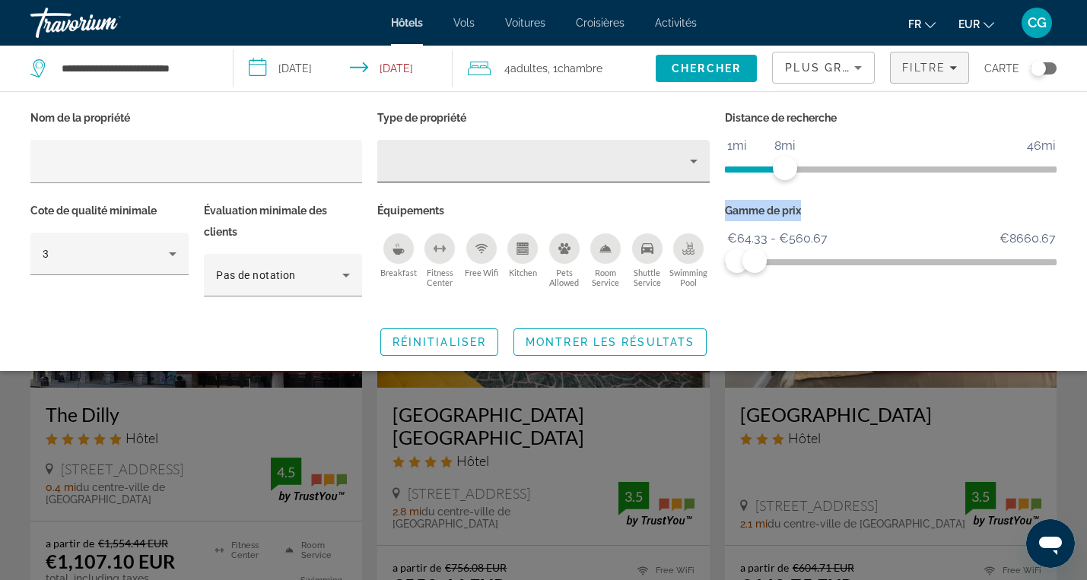
click at [698, 164] on icon "Property type" at bounding box center [694, 161] width 18 height 18
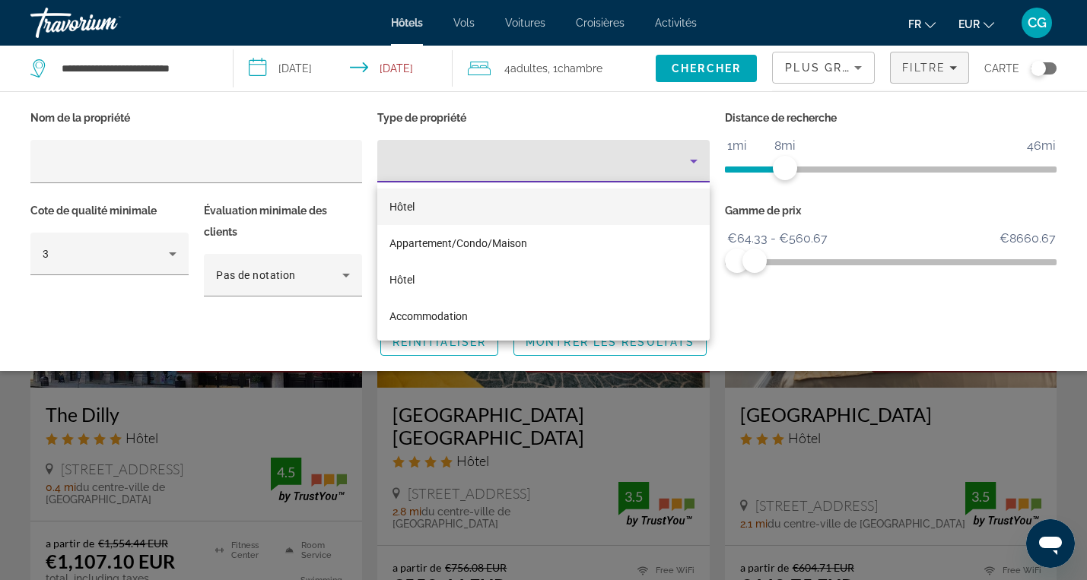
click at [309, 336] on div at bounding box center [543, 290] width 1087 height 580
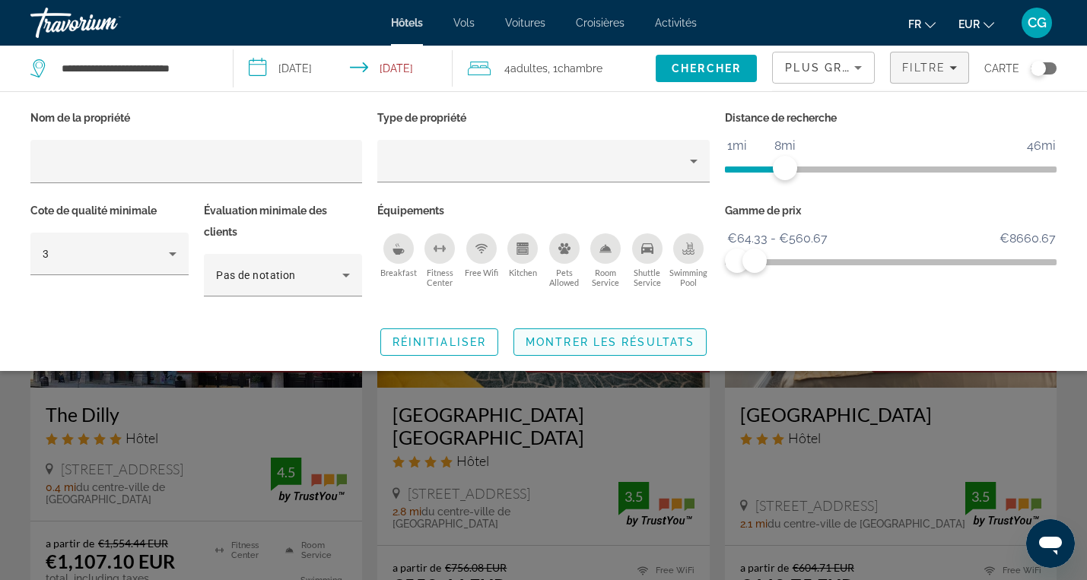
click at [553, 336] on span "Montrer les résultats" at bounding box center [610, 342] width 169 height 12
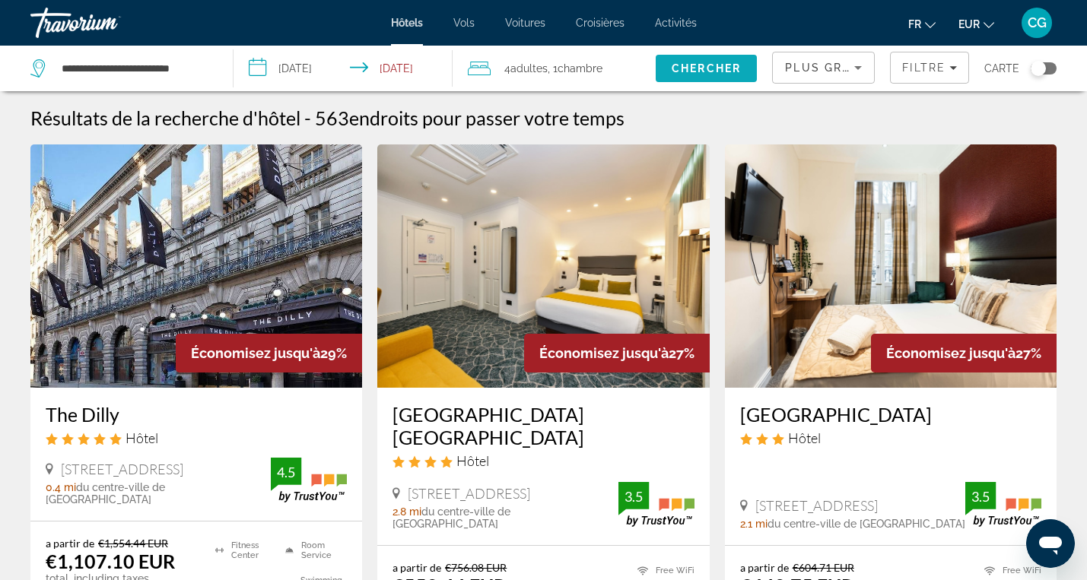
click at [693, 74] on span "Chercher" at bounding box center [706, 68] width 69 height 12
click at [696, 64] on span "Chercher" at bounding box center [706, 68] width 69 height 12
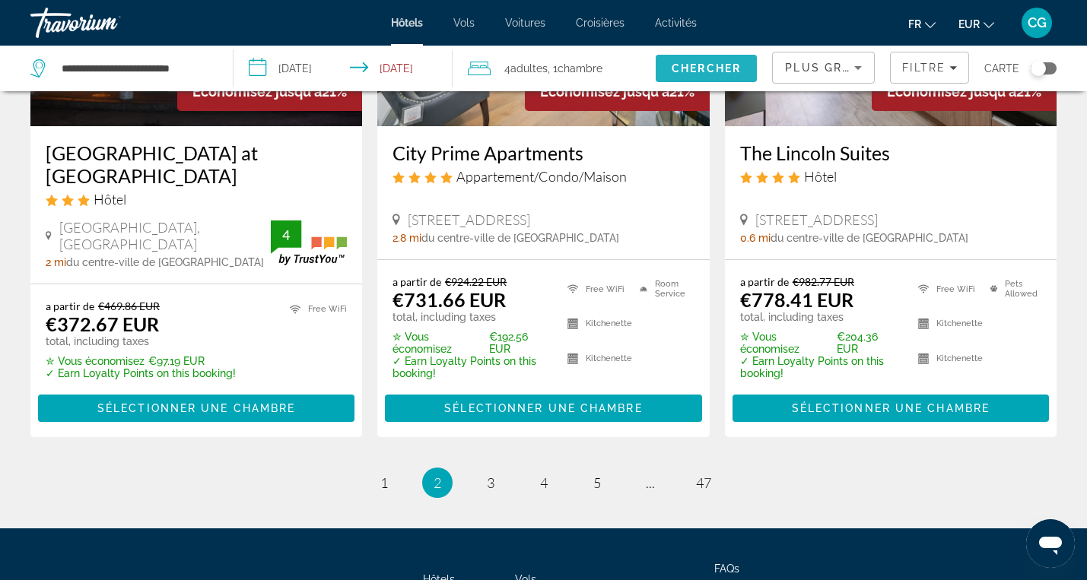
scroll to position [2129, 0]
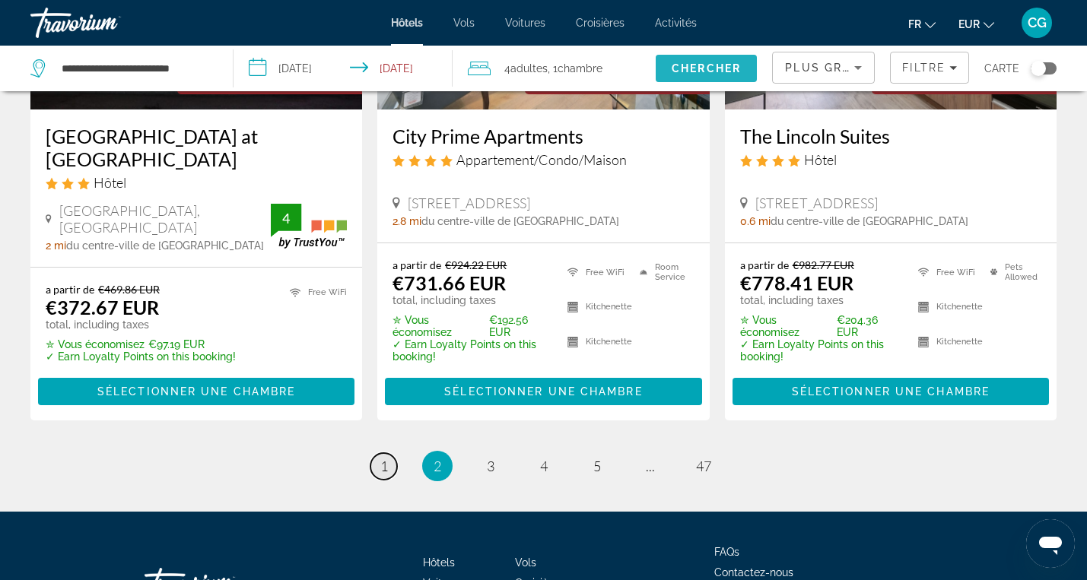
click at [384, 458] on span "1" at bounding box center [384, 466] width 8 height 17
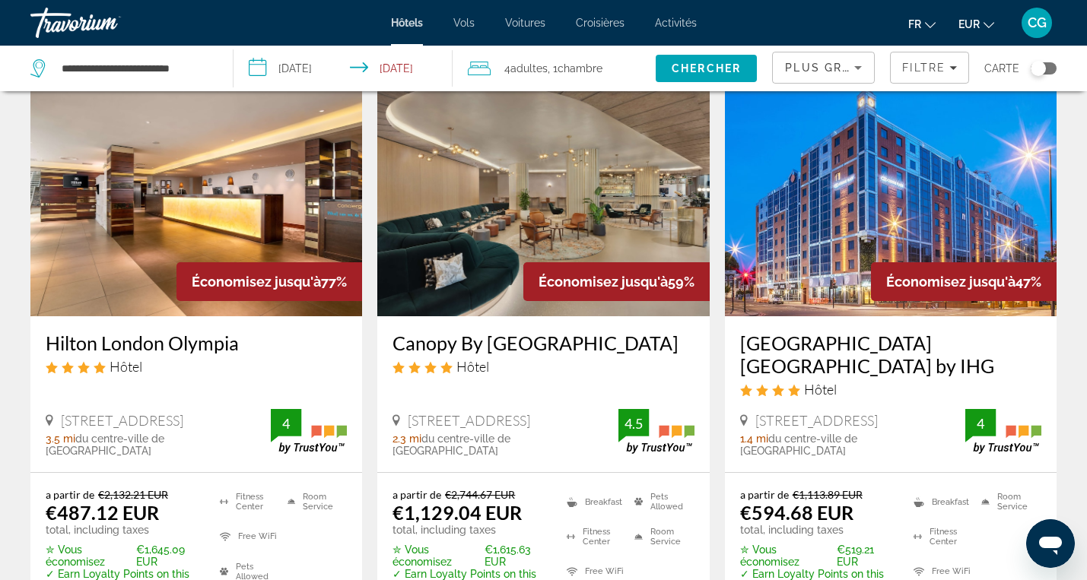
scroll to position [74, 0]
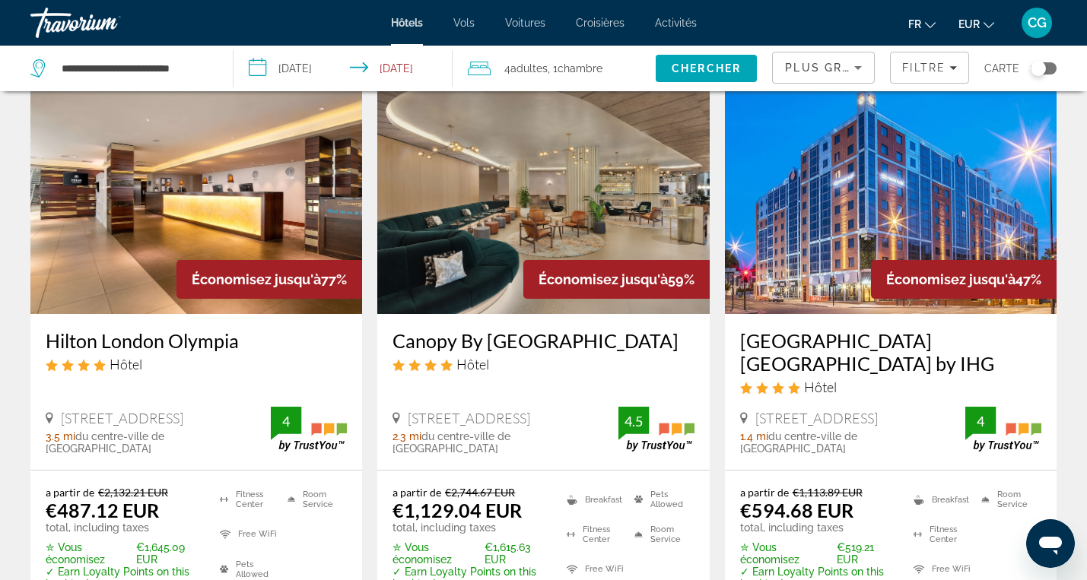
click at [170, 190] on img "Main content" at bounding box center [196, 192] width 332 height 243
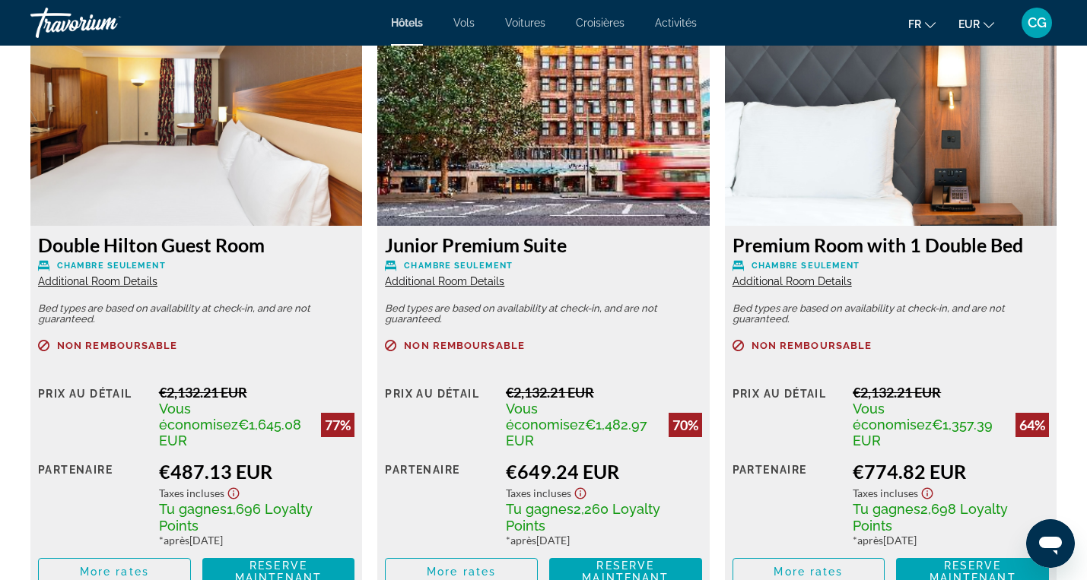
scroll to position [2122, 0]
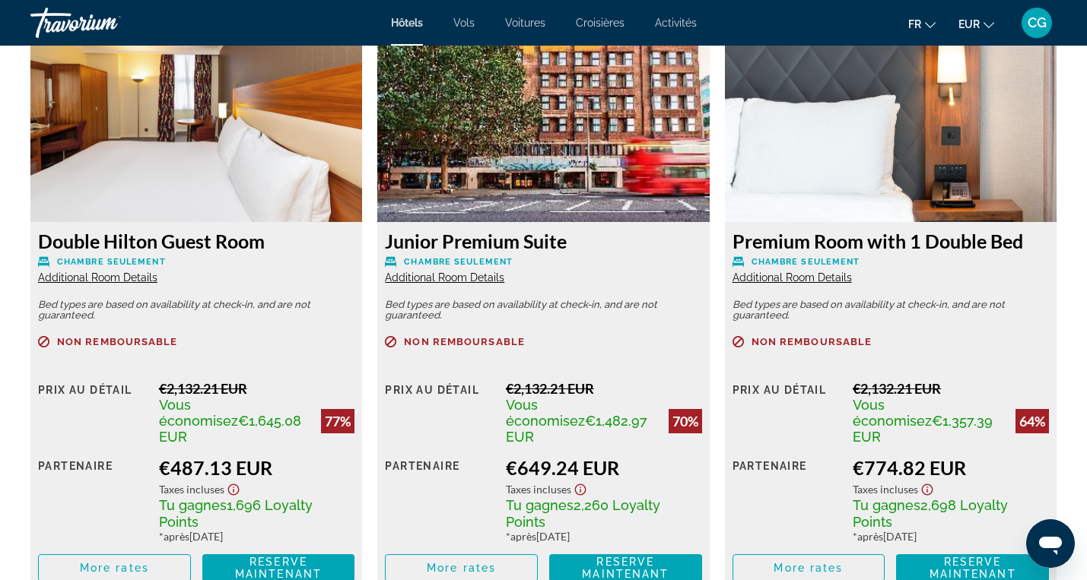
click at [124, 275] on span "Additional Room Details" at bounding box center [97, 278] width 119 height 12
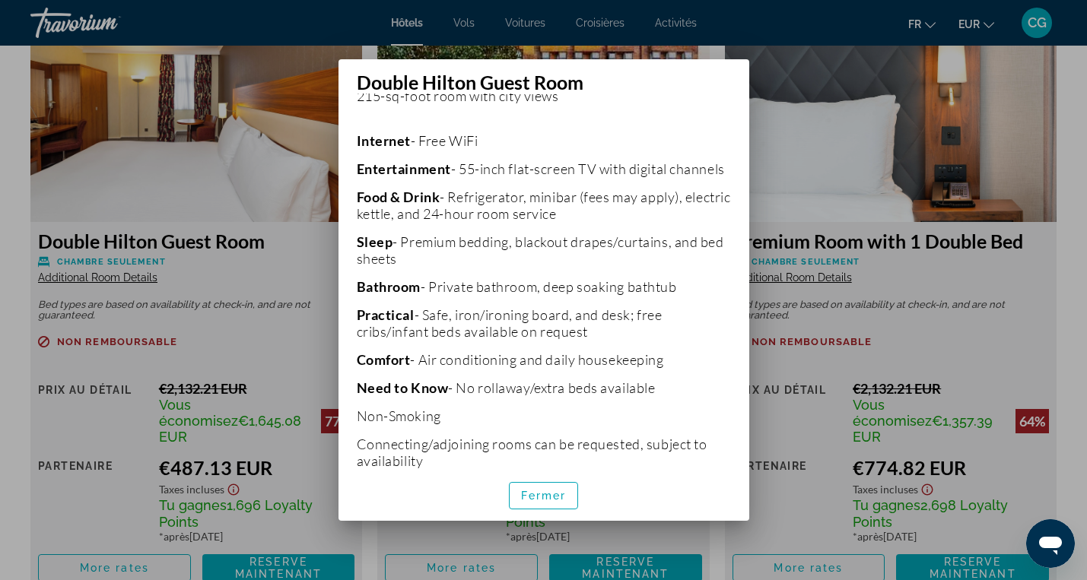
scroll to position [374, 0]
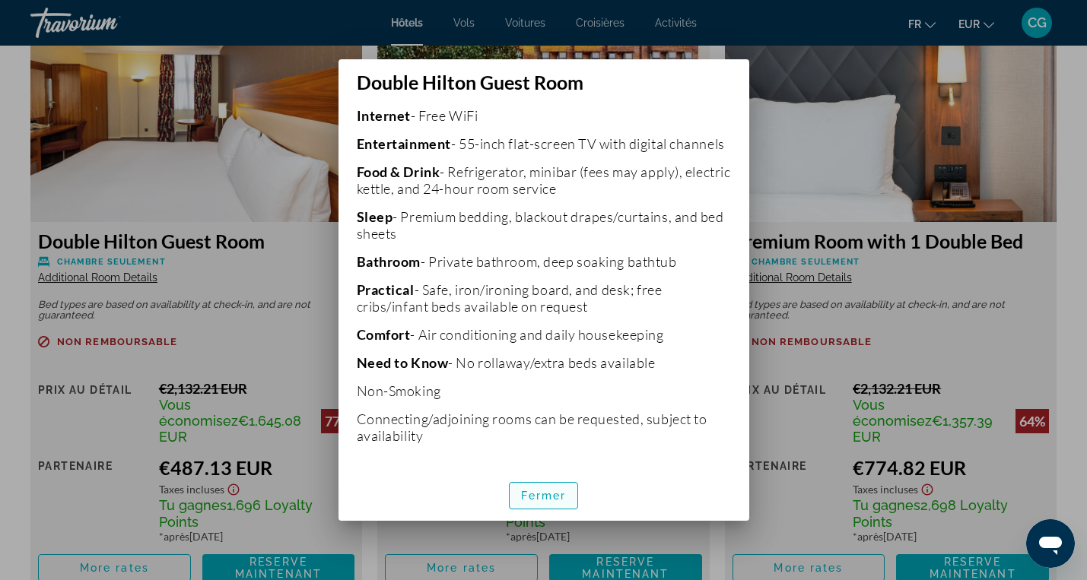
click at [537, 496] on span "Fermer" at bounding box center [544, 496] width 46 height 12
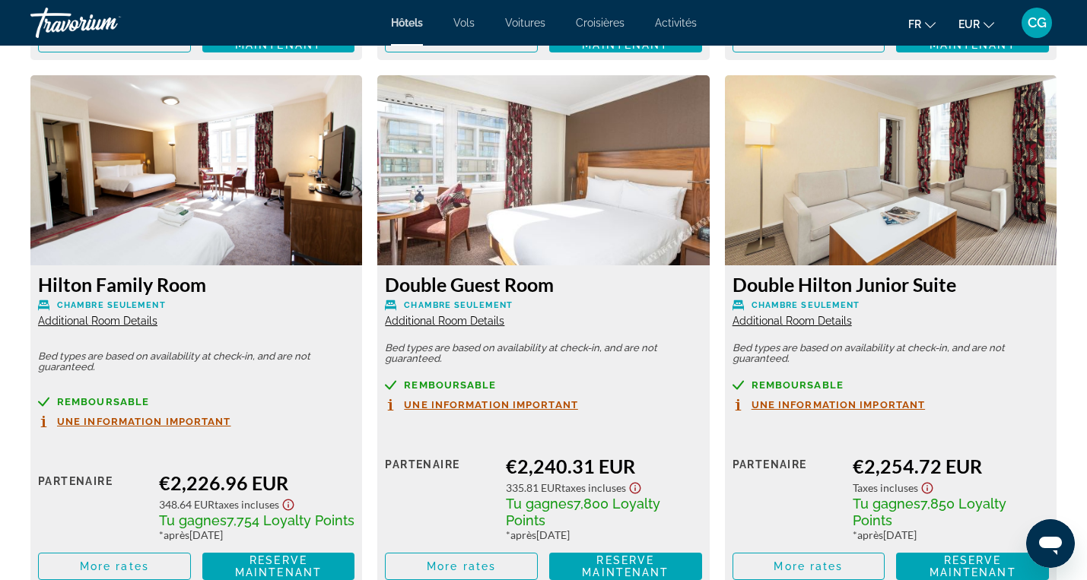
scroll to position [3179, 0]
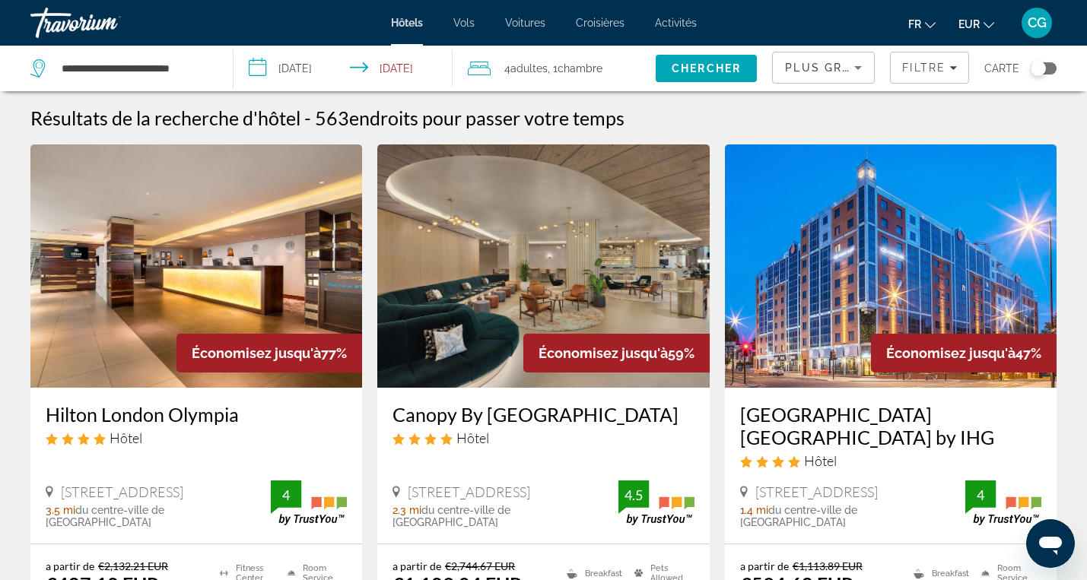
click at [571, 62] on span "Chambre" at bounding box center [580, 68] width 45 height 12
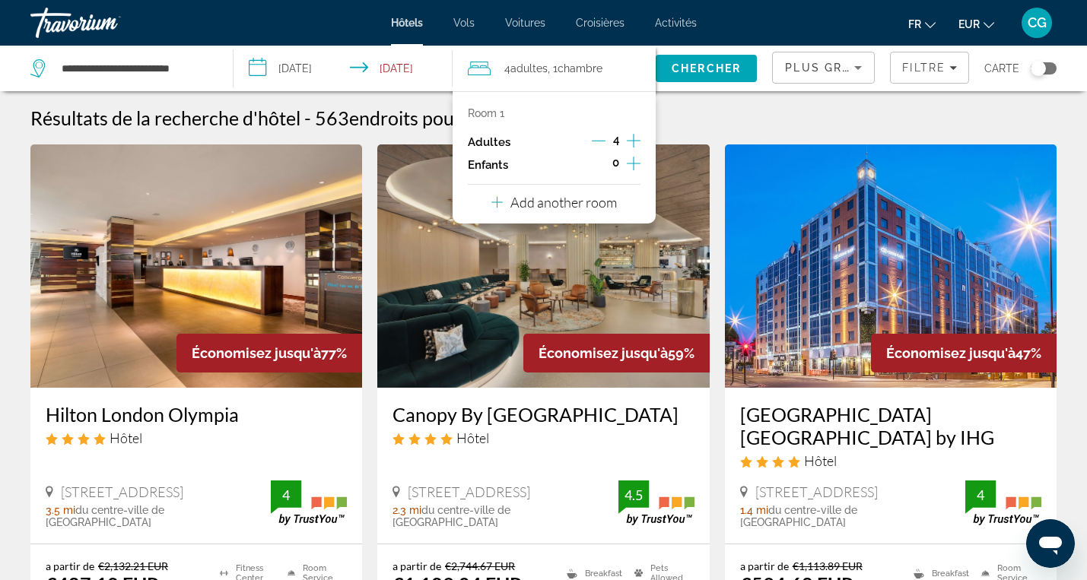
click at [600, 142] on icon "Decrement adults" at bounding box center [599, 141] width 14 height 14
click at [598, 205] on p "Add another room" at bounding box center [563, 202] width 107 height 17
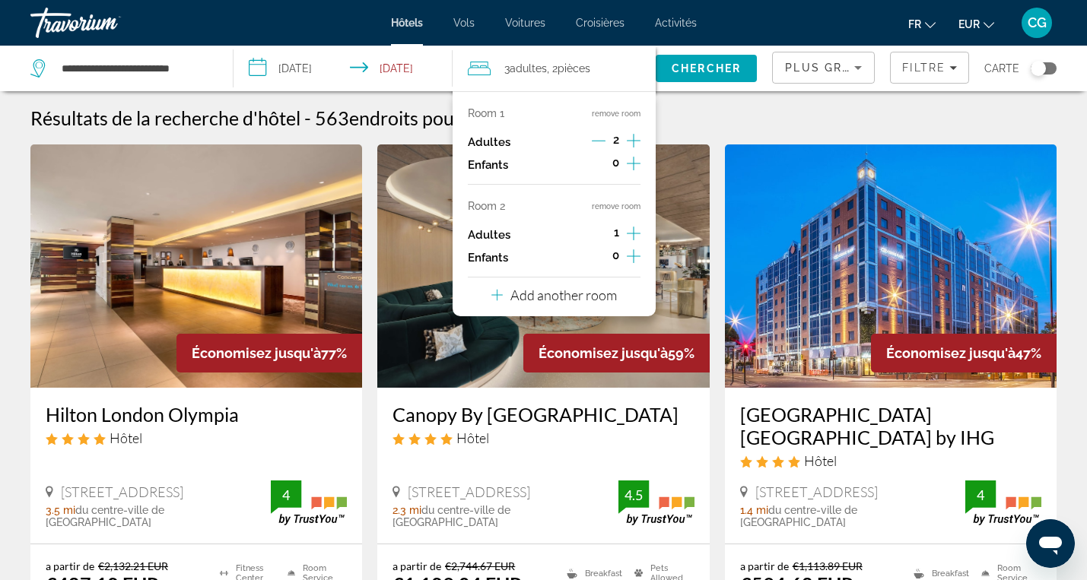
click at [637, 230] on icon "Increment adults" at bounding box center [634, 233] width 14 height 18
click at [698, 64] on span "Chercher" at bounding box center [706, 68] width 69 height 12
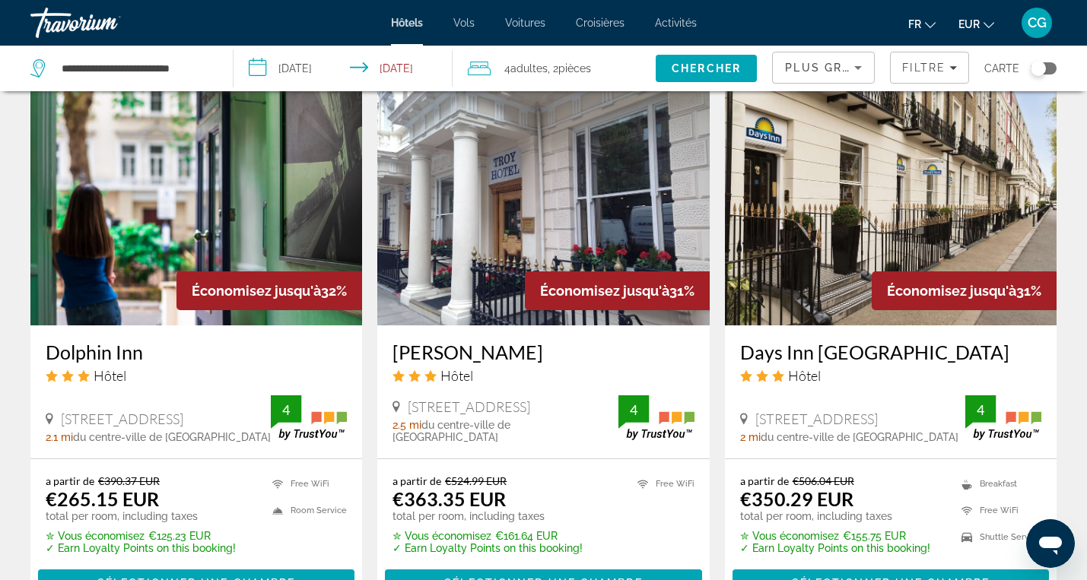
scroll to position [1891, 0]
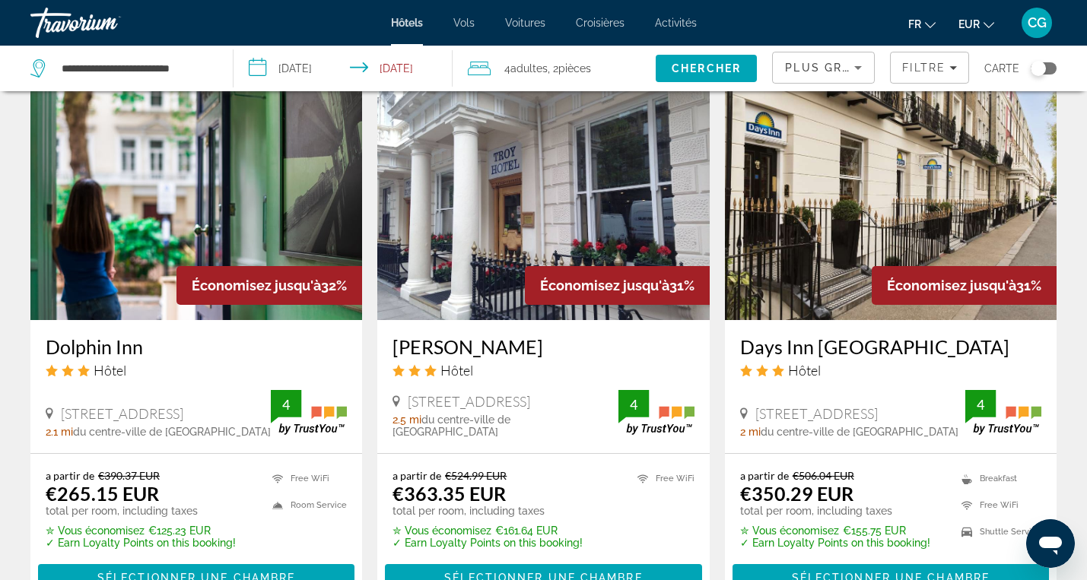
click at [218, 205] on img "Main content" at bounding box center [196, 198] width 332 height 243
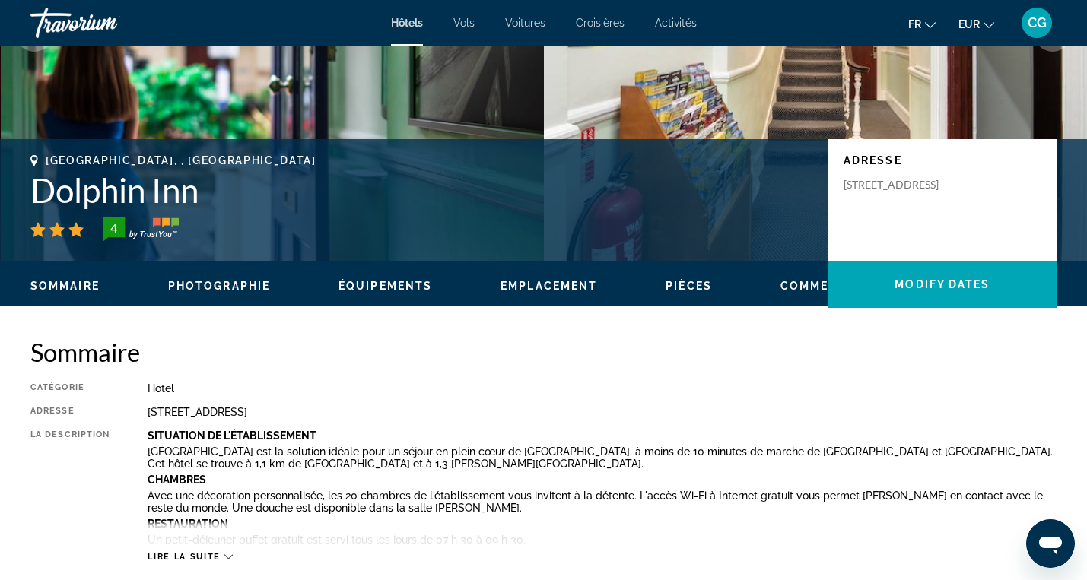
scroll to position [39, 0]
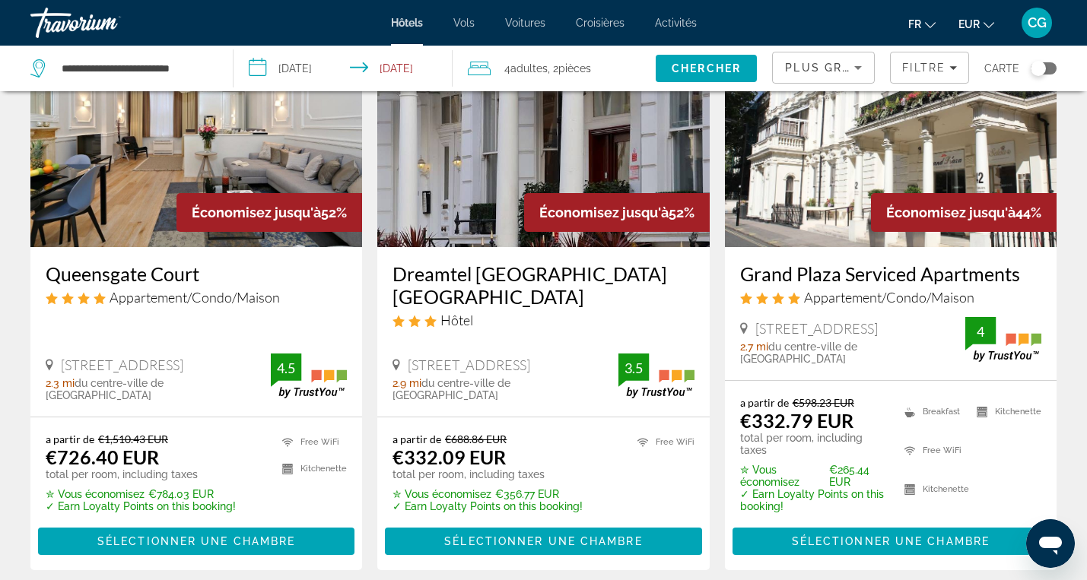
scroll to position [142, 0]
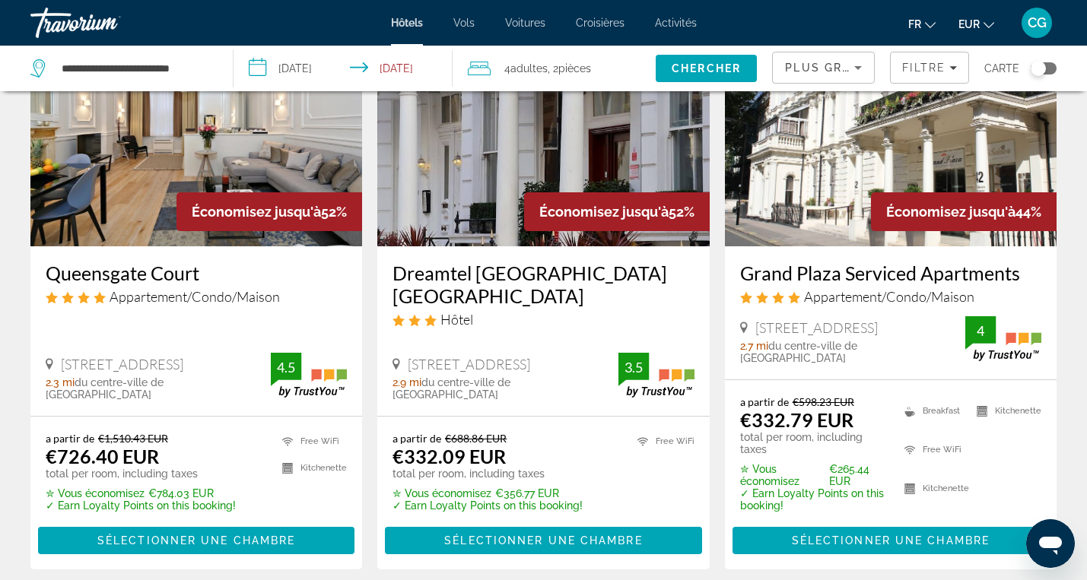
click at [815, 183] on img "Main content" at bounding box center [891, 124] width 332 height 243
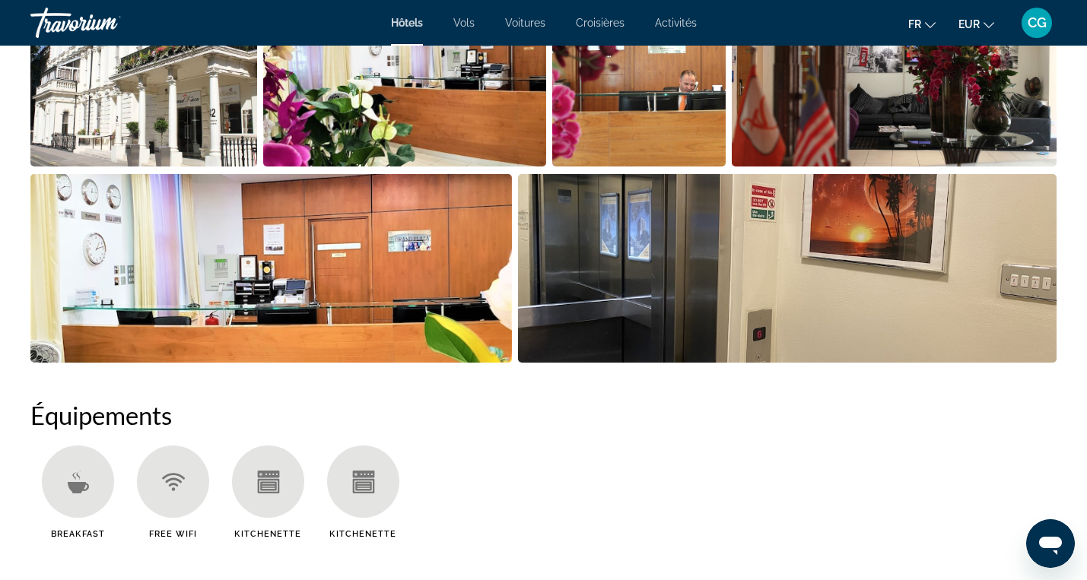
scroll to position [918, 0]
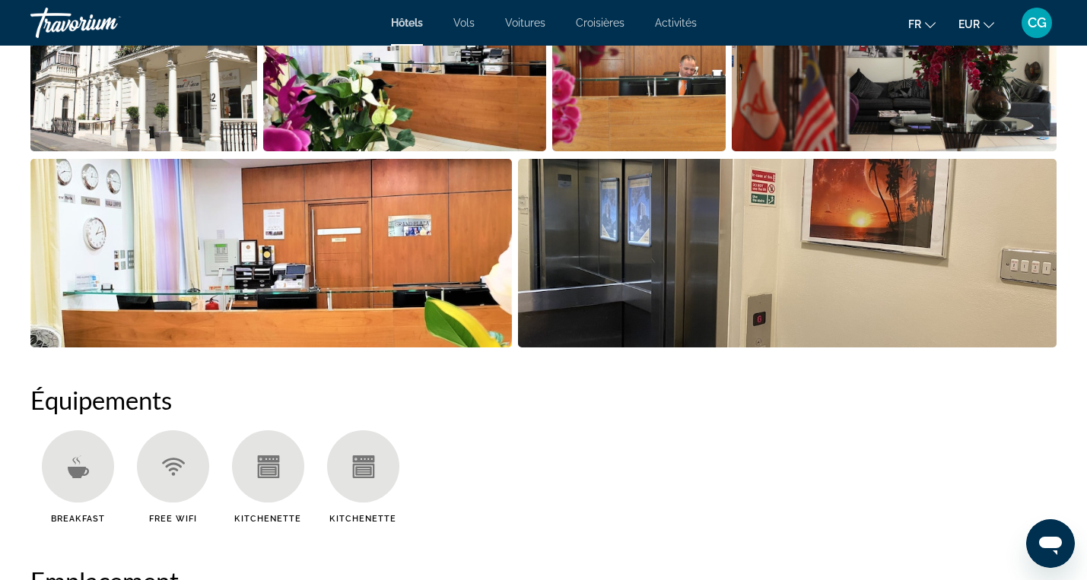
click at [678, 306] on img "Open full-screen image slider" at bounding box center [787, 253] width 539 height 189
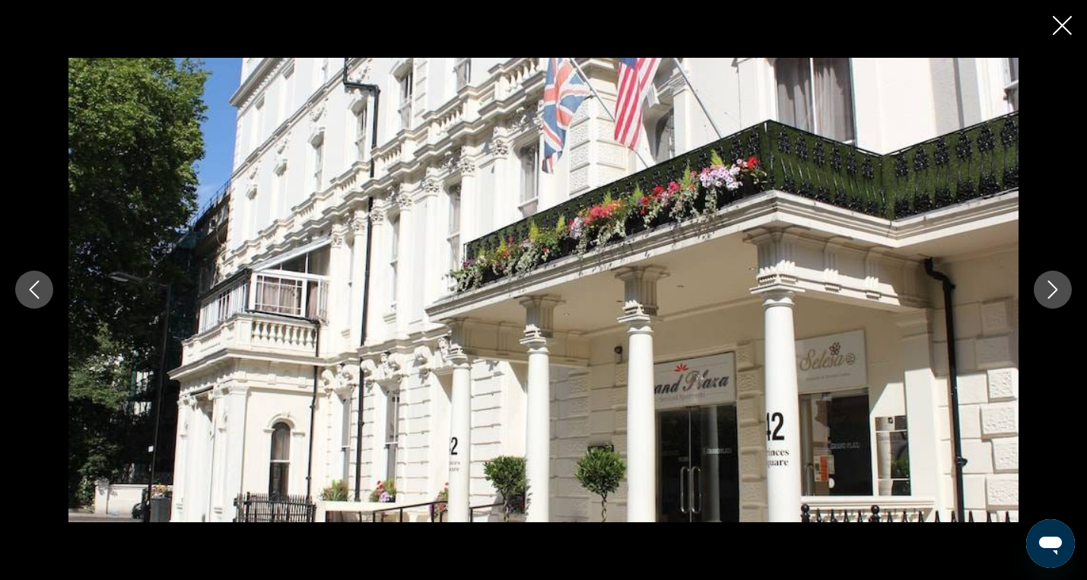
click at [1057, 286] on icon "Next image" at bounding box center [1053, 290] width 18 height 18
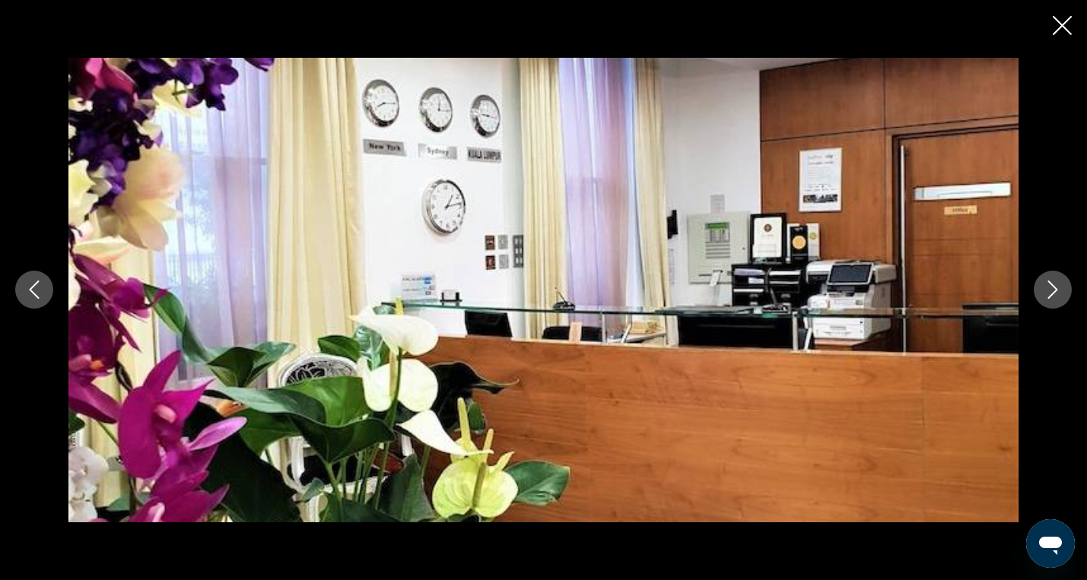
click at [1057, 286] on icon "Next image" at bounding box center [1053, 290] width 18 height 18
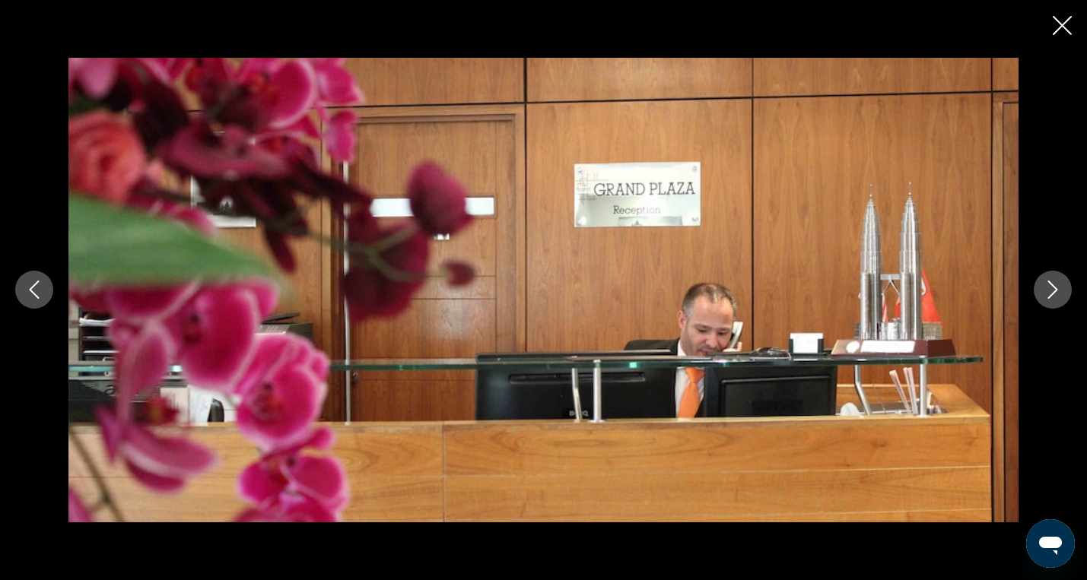
click at [1057, 286] on icon "Next image" at bounding box center [1053, 290] width 18 height 18
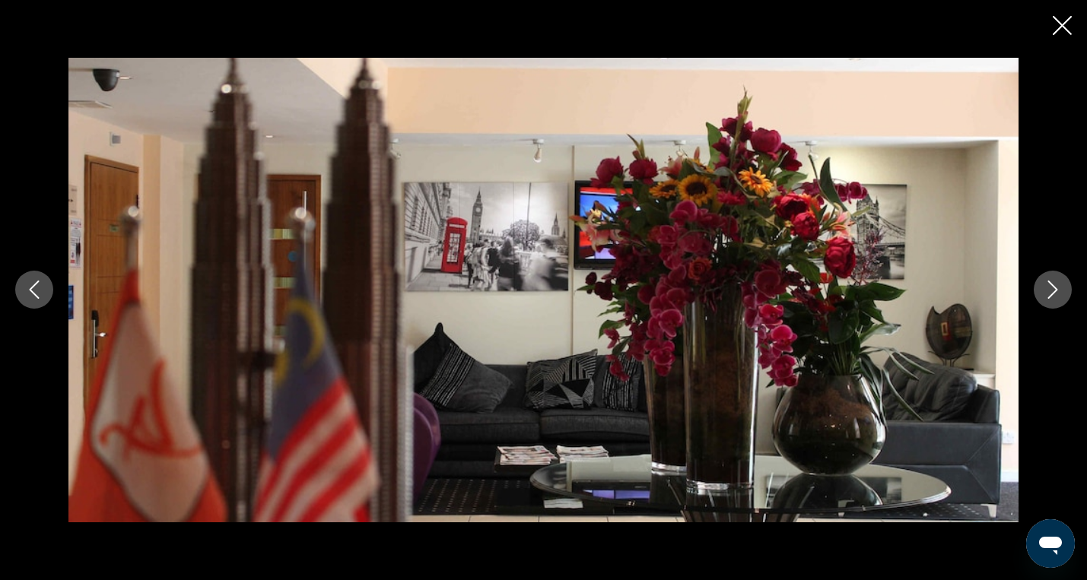
click at [1057, 286] on icon "Next image" at bounding box center [1053, 290] width 18 height 18
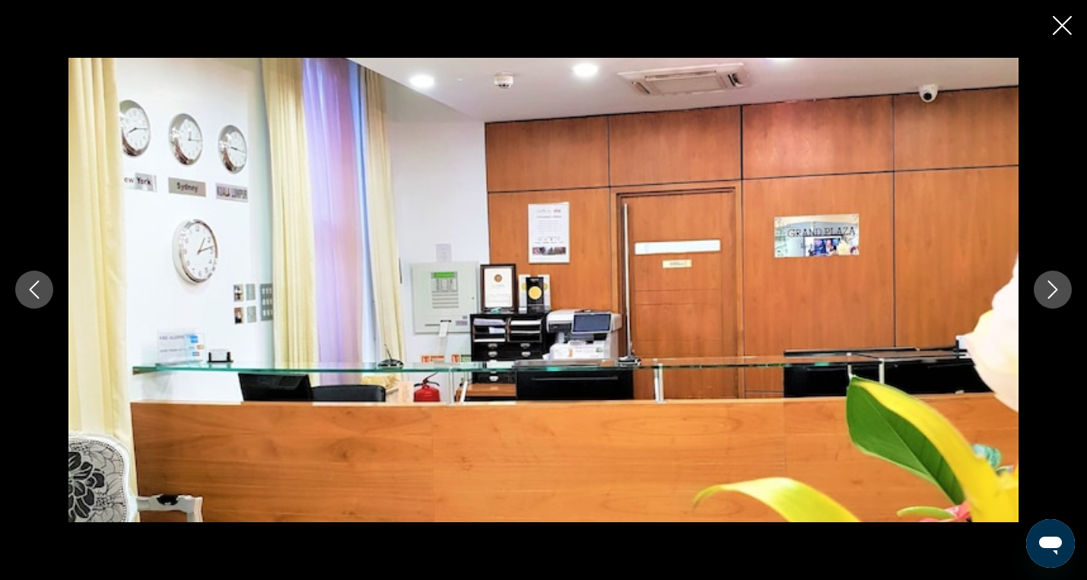
click at [1057, 286] on icon "Next image" at bounding box center [1053, 290] width 18 height 18
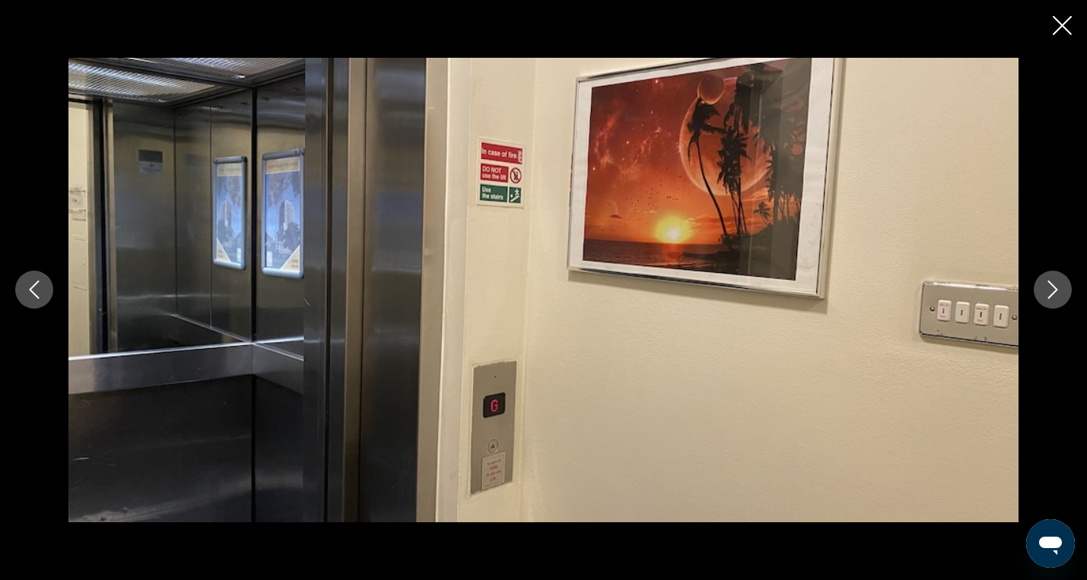
click at [1057, 286] on icon "Next image" at bounding box center [1053, 290] width 18 height 18
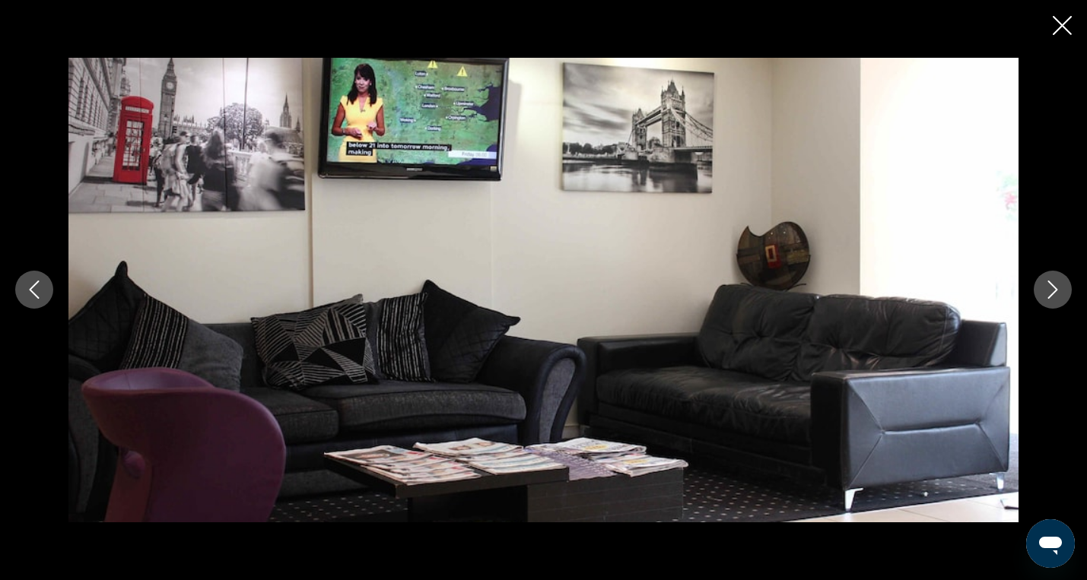
click at [1057, 286] on icon "Next image" at bounding box center [1053, 290] width 18 height 18
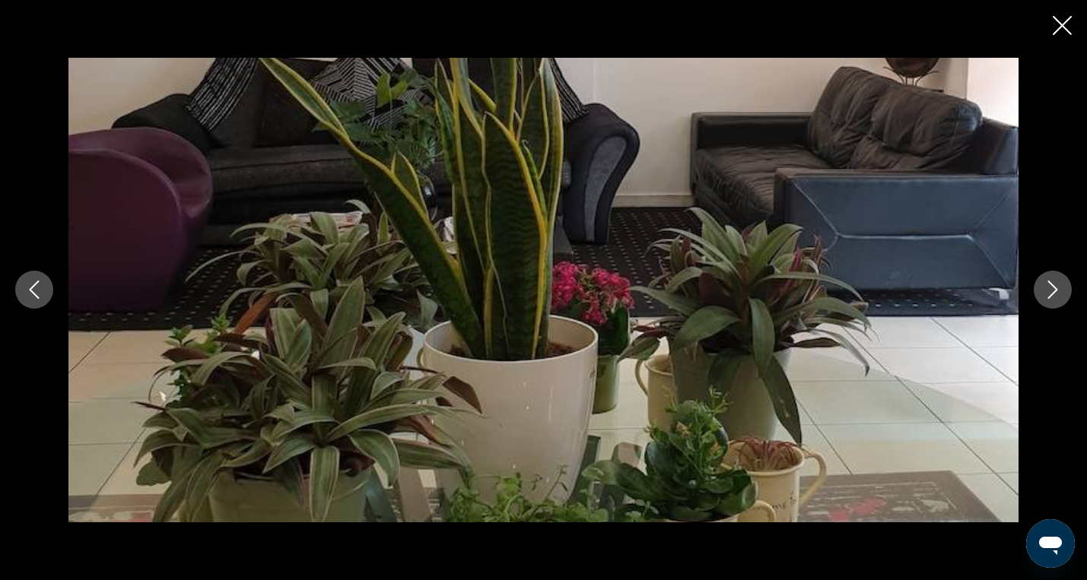
click at [1057, 286] on icon "Next image" at bounding box center [1053, 290] width 18 height 18
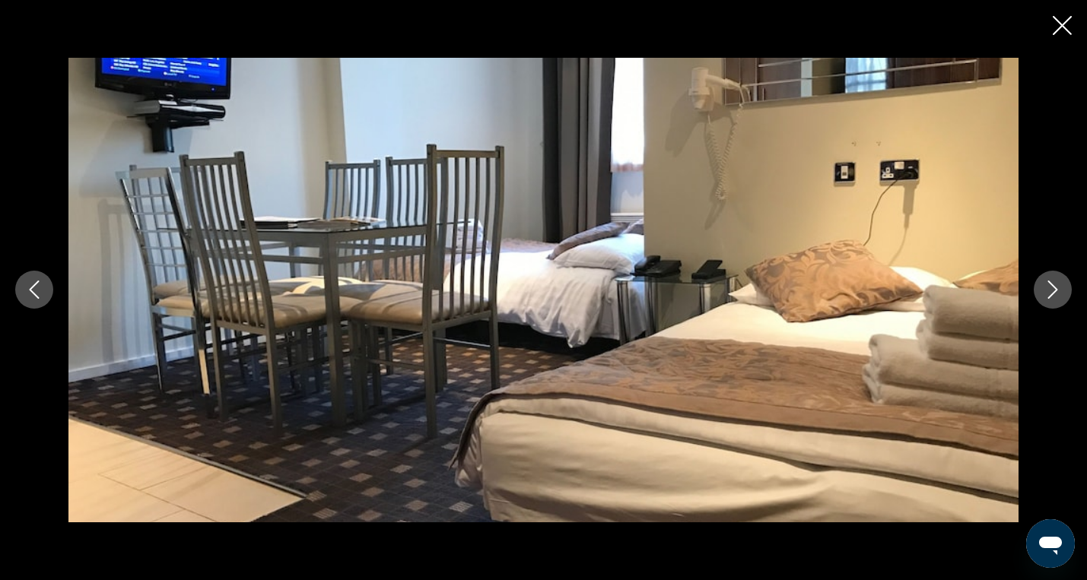
click at [1057, 286] on icon "Next image" at bounding box center [1053, 290] width 18 height 18
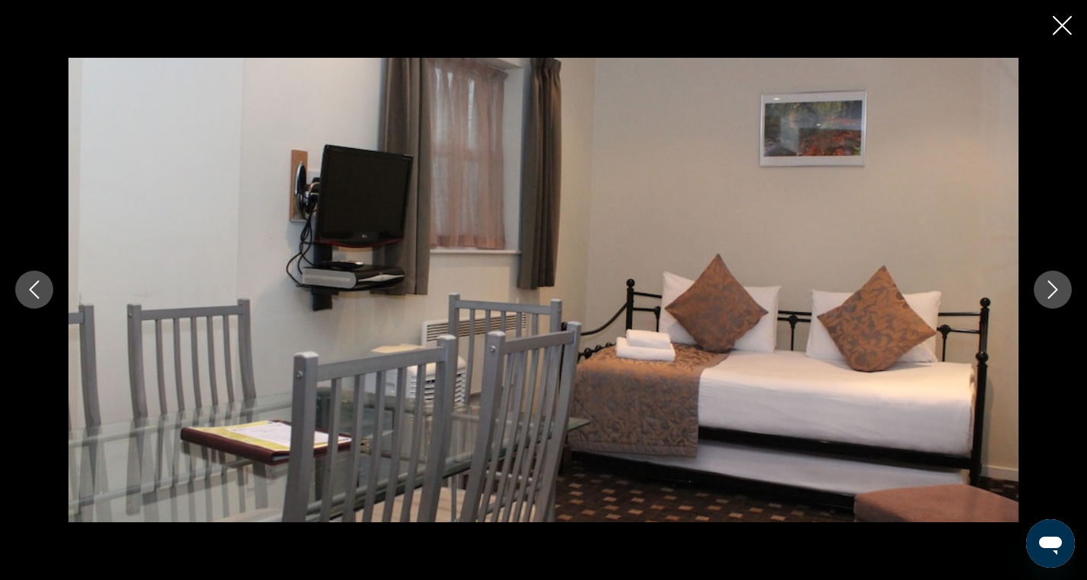
click at [1057, 286] on icon "Next image" at bounding box center [1053, 290] width 18 height 18
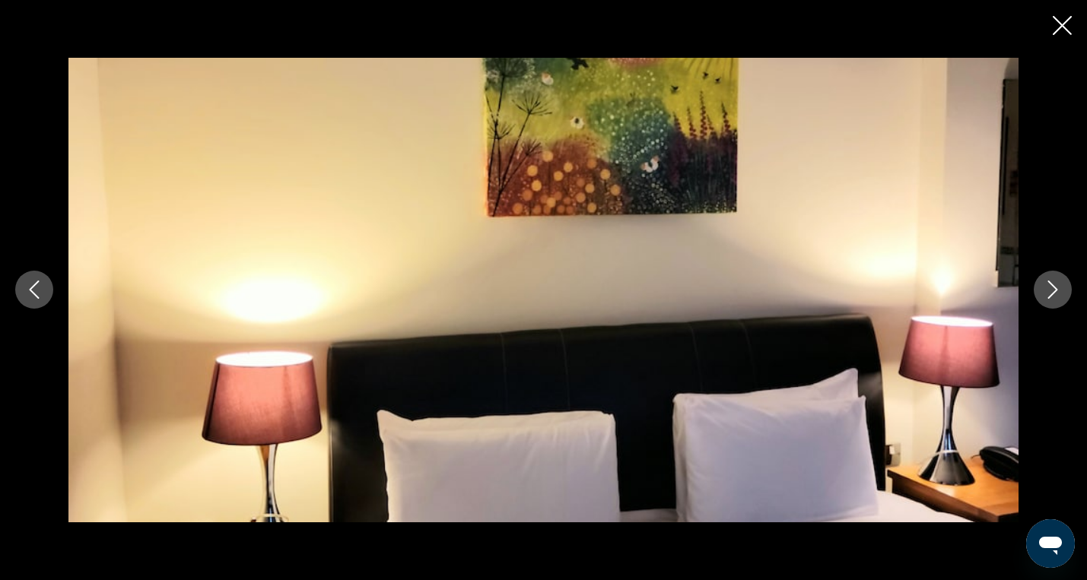
click at [1057, 286] on icon "Next image" at bounding box center [1053, 290] width 18 height 18
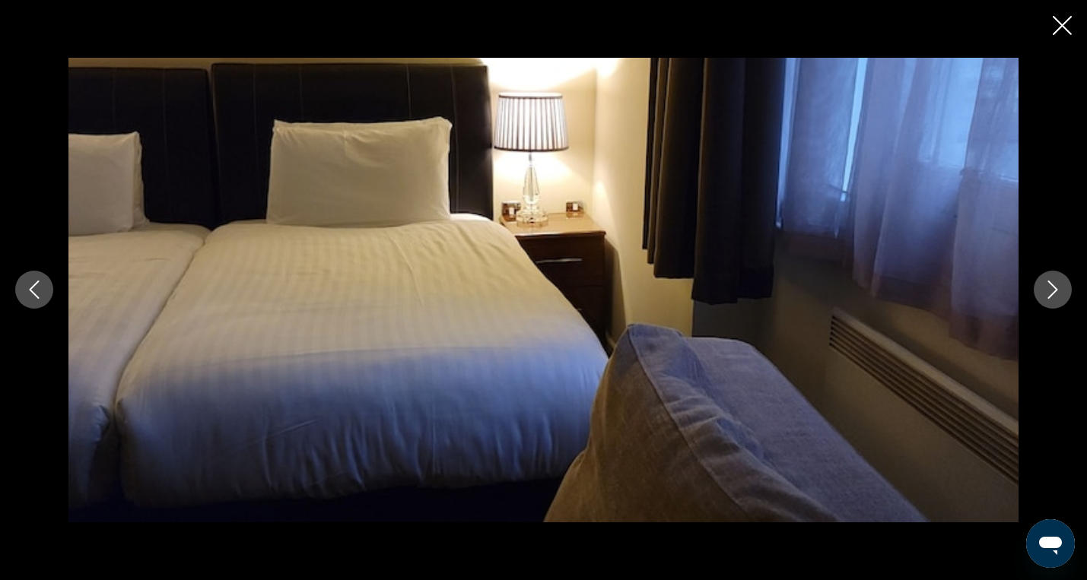
click at [1057, 286] on icon "Next image" at bounding box center [1053, 290] width 18 height 18
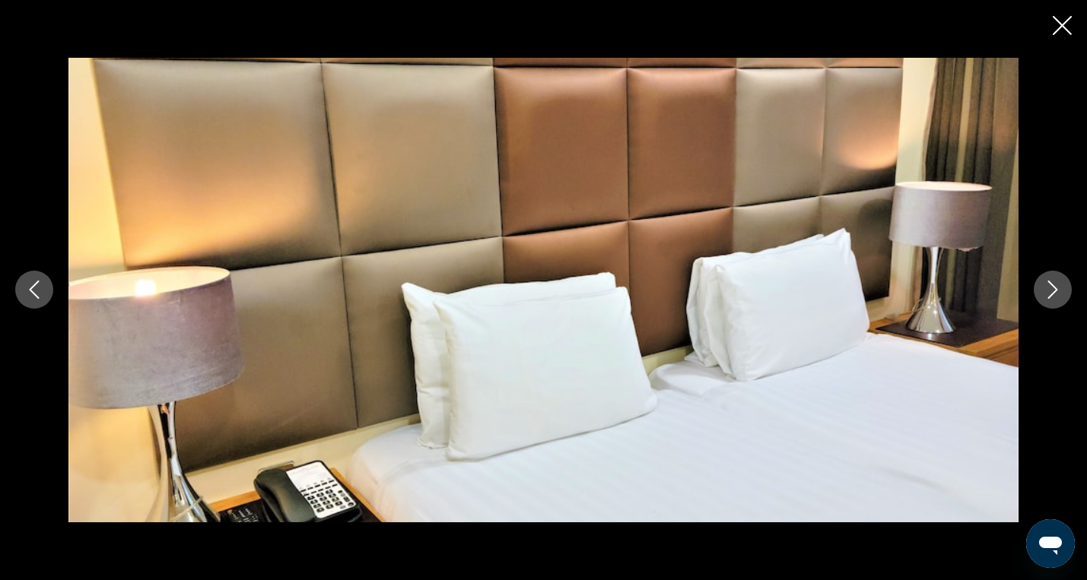
click at [1057, 286] on icon "Next image" at bounding box center [1053, 290] width 18 height 18
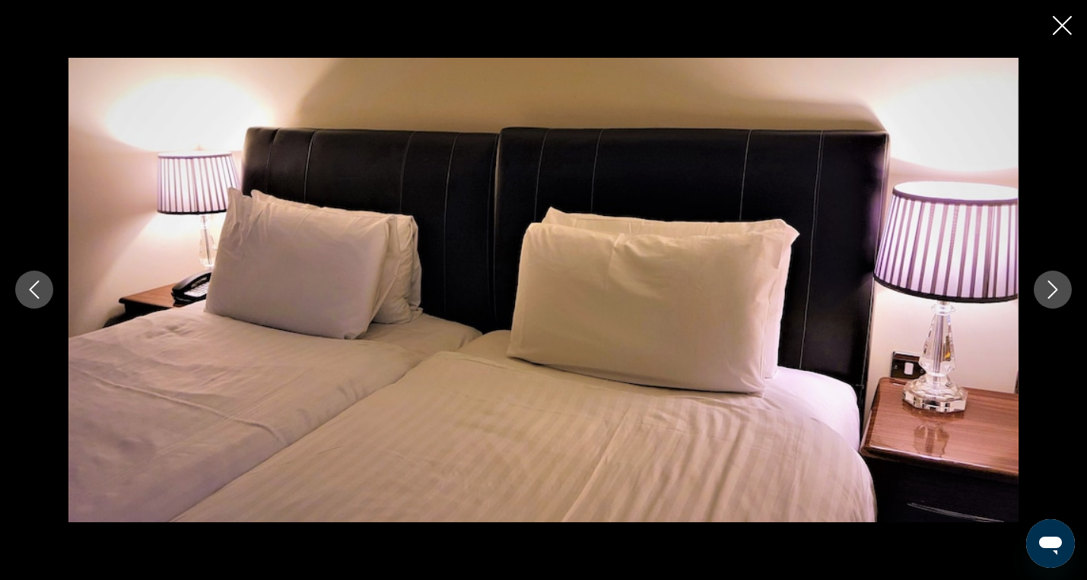
click at [1057, 286] on icon "Next image" at bounding box center [1053, 290] width 18 height 18
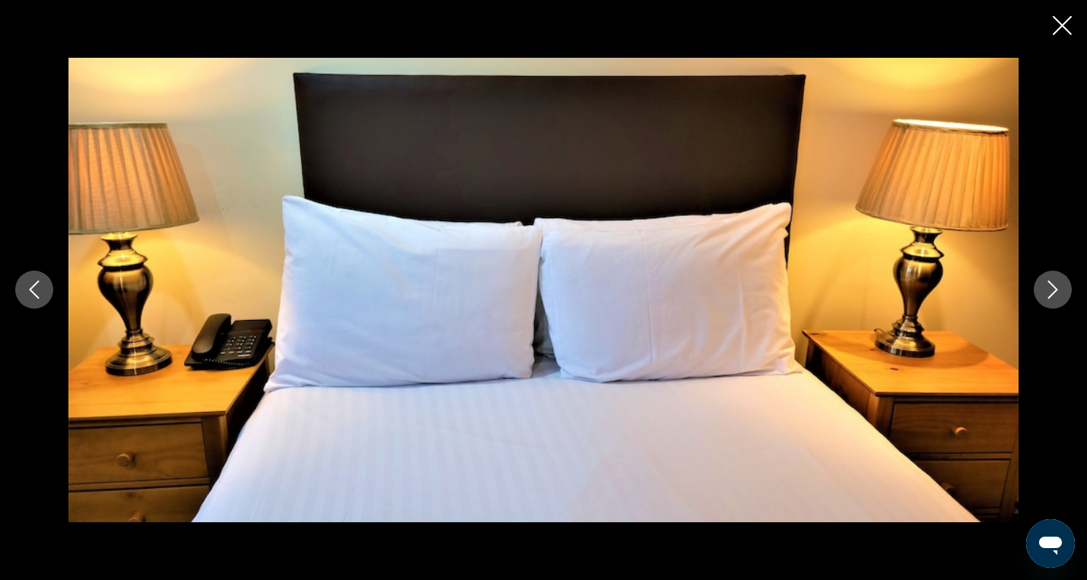
click at [1057, 286] on icon "Next image" at bounding box center [1053, 290] width 18 height 18
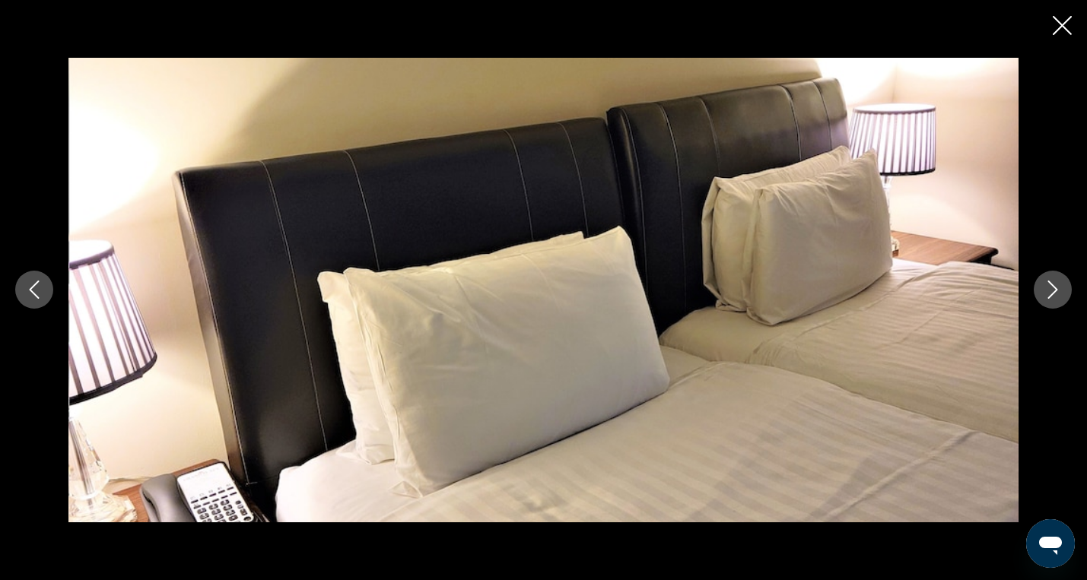
click at [1057, 286] on icon "Next image" at bounding box center [1053, 290] width 18 height 18
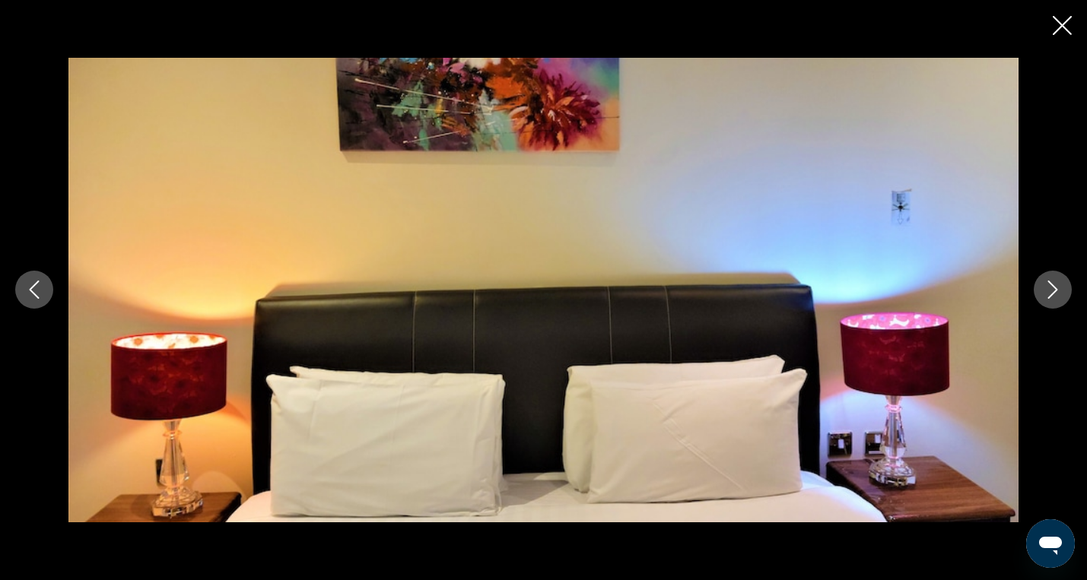
click at [1057, 286] on icon "Next image" at bounding box center [1053, 290] width 18 height 18
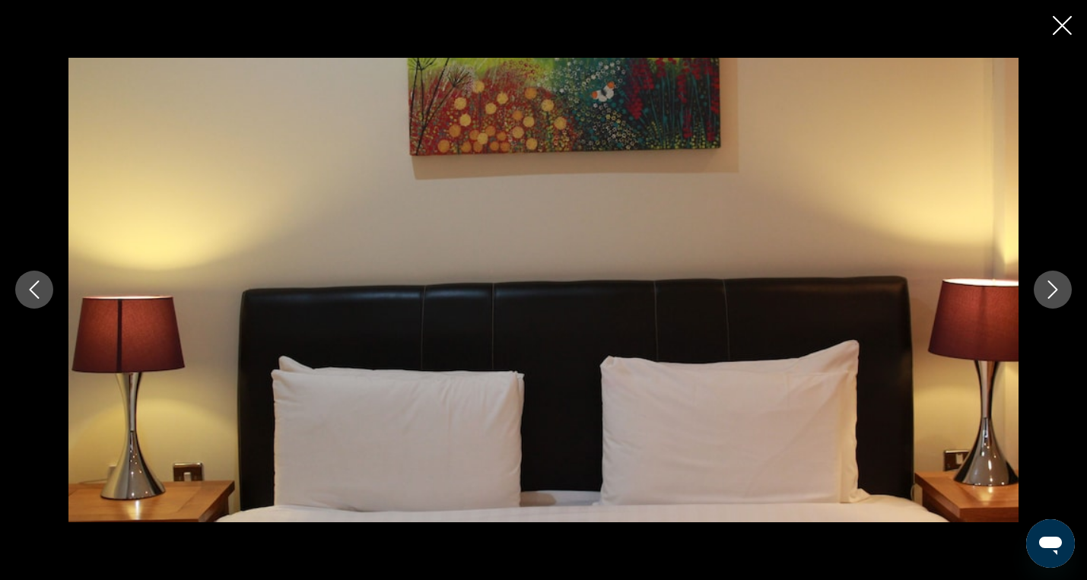
click at [1057, 286] on icon "Next image" at bounding box center [1053, 290] width 18 height 18
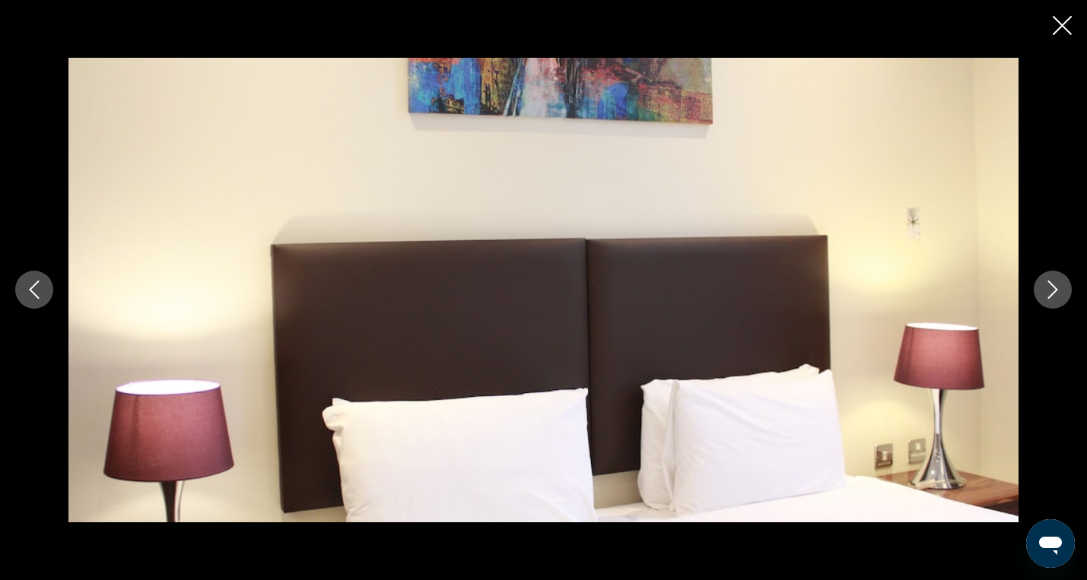
click at [1057, 286] on icon "Next image" at bounding box center [1053, 290] width 18 height 18
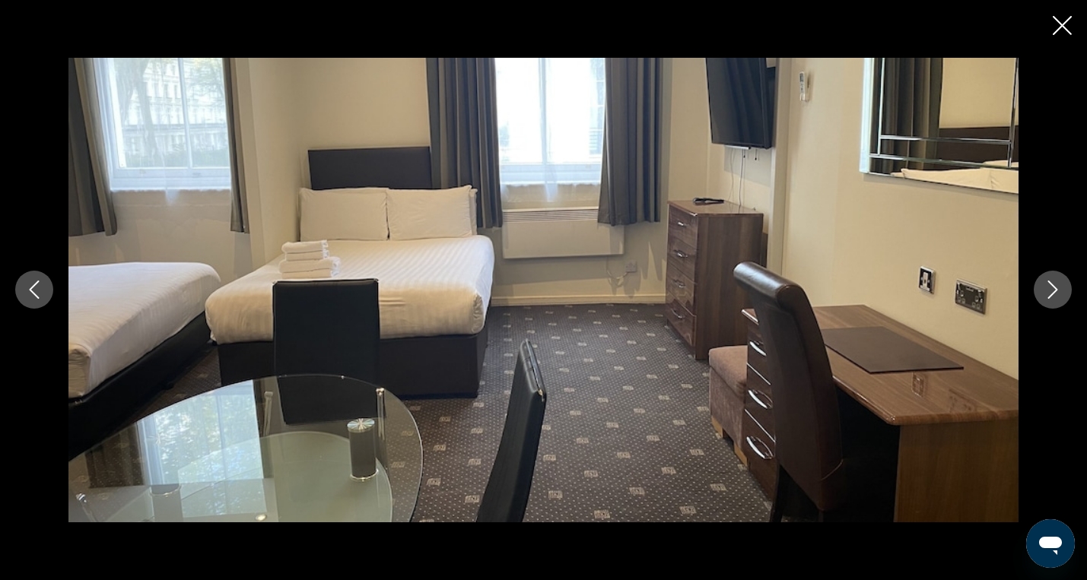
click at [1057, 286] on icon "Next image" at bounding box center [1053, 290] width 18 height 18
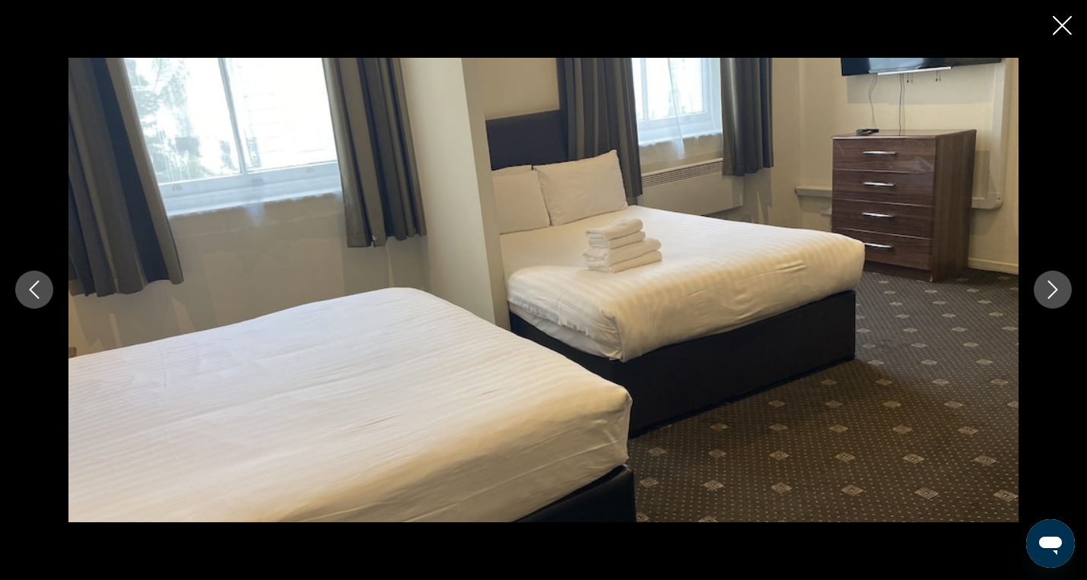
click at [1057, 286] on icon "Next image" at bounding box center [1053, 290] width 18 height 18
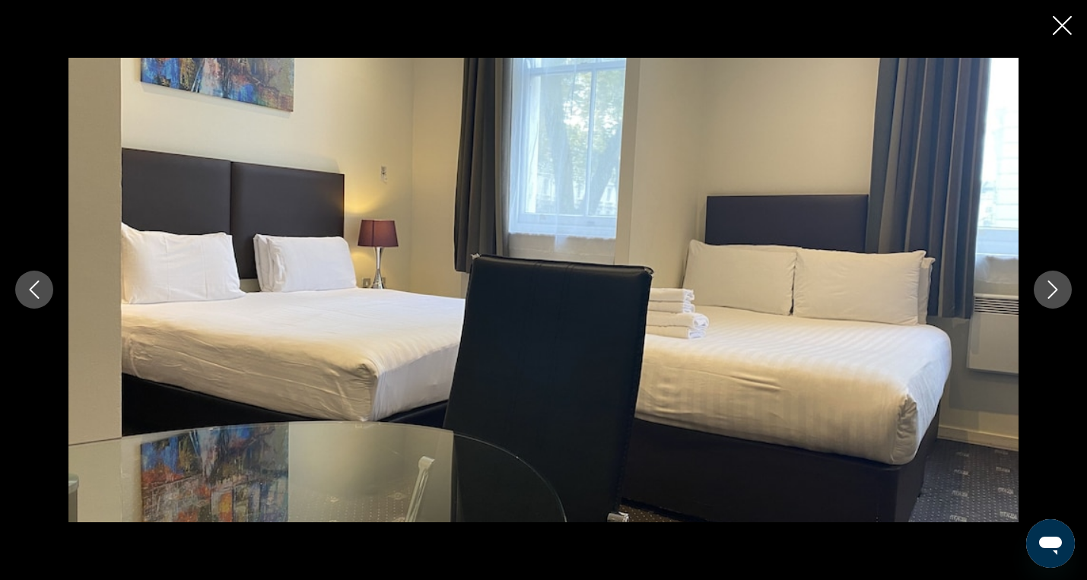
click at [1057, 286] on icon "Next image" at bounding box center [1053, 290] width 18 height 18
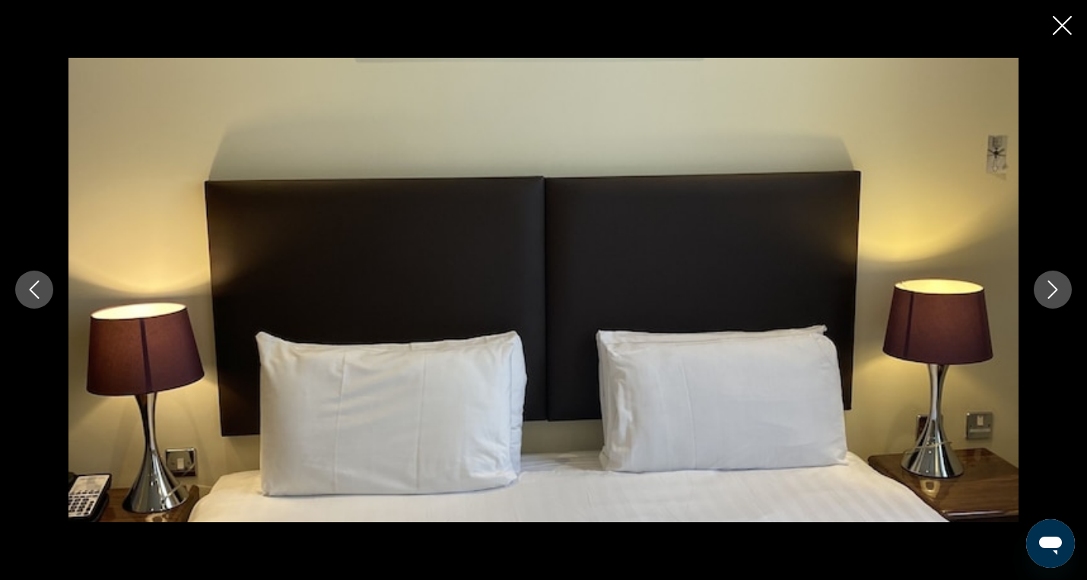
click at [1057, 286] on icon "Next image" at bounding box center [1053, 290] width 18 height 18
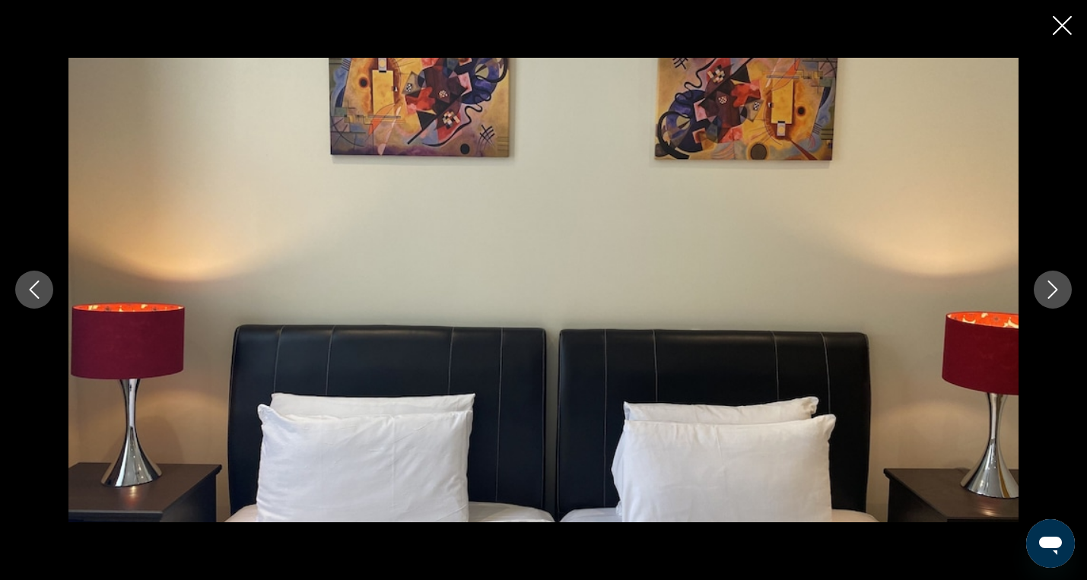
click at [1057, 286] on icon "Next image" at bounding box center [1053, 290] width 18 height 18
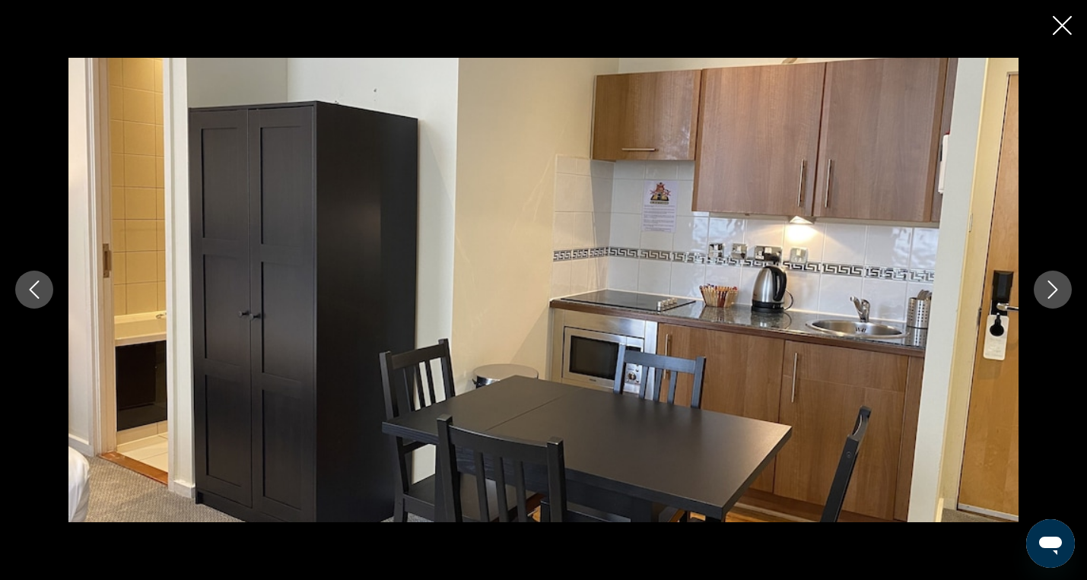
click at [1057, 286] on icon "Next image" at bounding box center [1053, 290] width 18 height 18
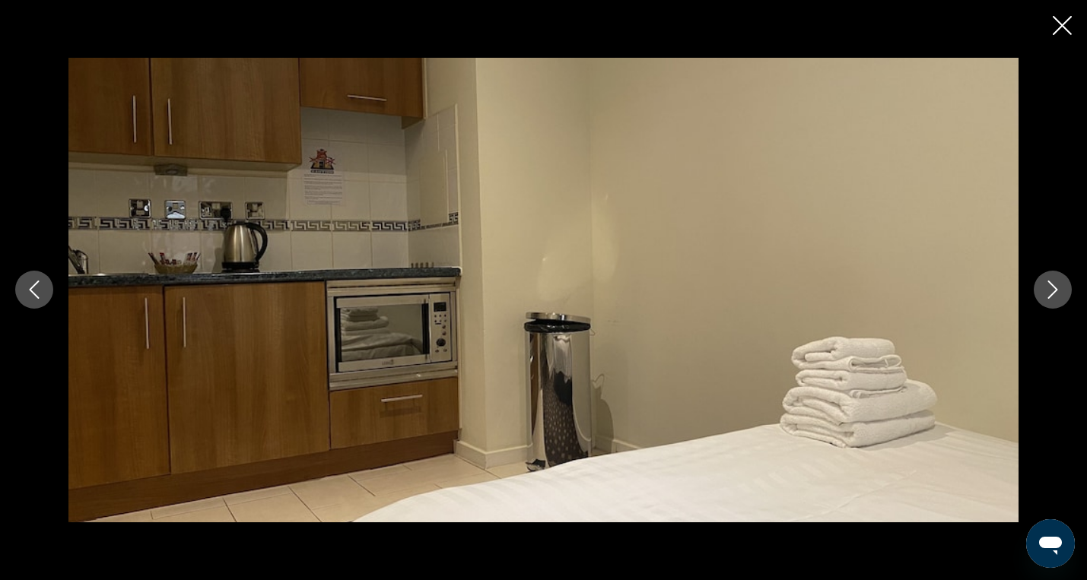
click at [1057, 286] on icon "Next image" at bounding box center [1053, 290] width 18 height 18
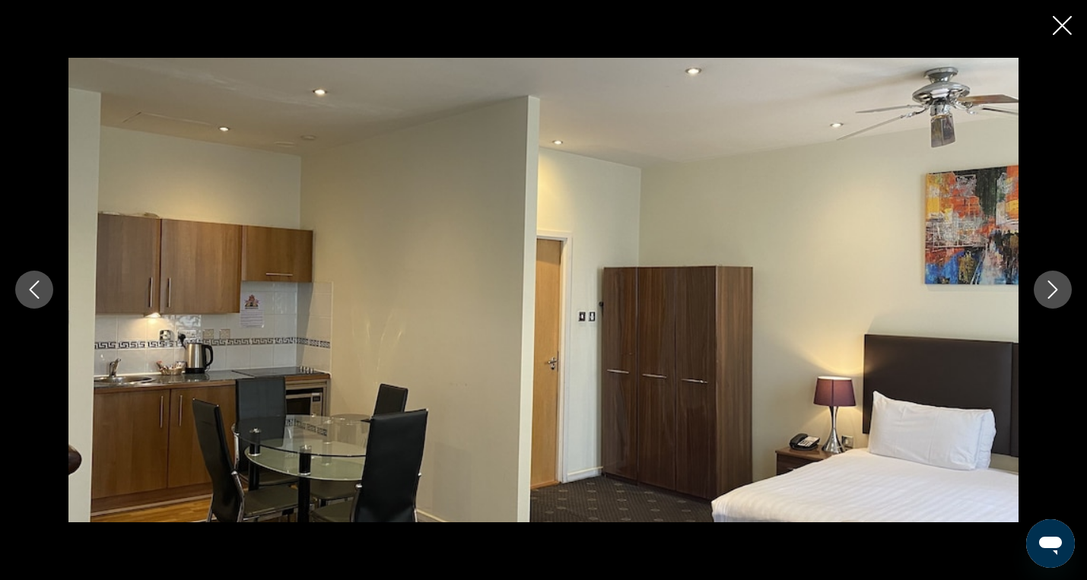
click at [1058, 24] on icon "Close slideshow" at bounding box center [1062, 25] width 19 height 19
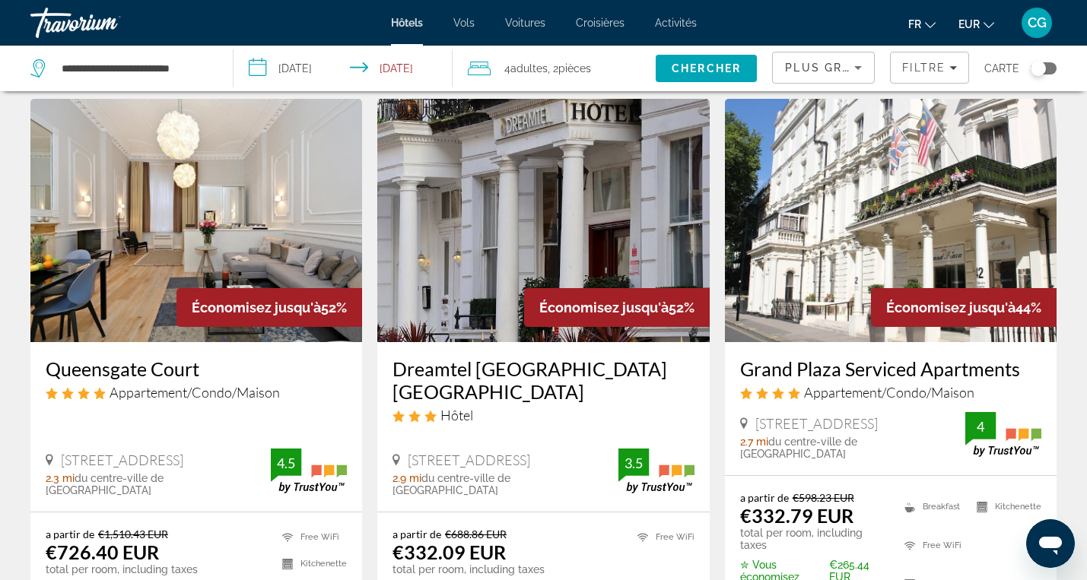
scroll to position [45, 0]
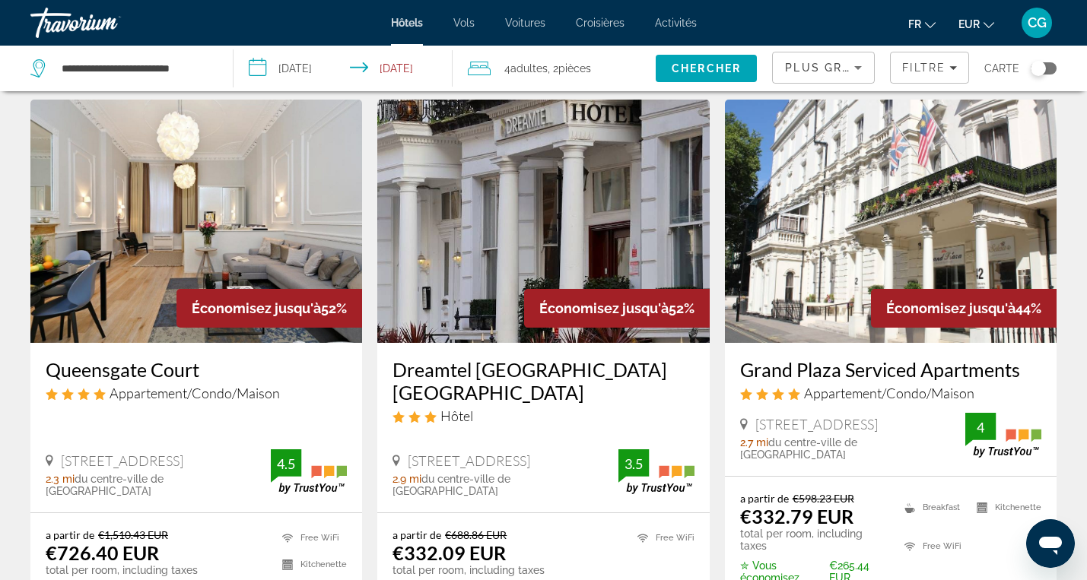
click at [451, 293] on img "Main content" at bounding box center [543, 221] width 332 height 243
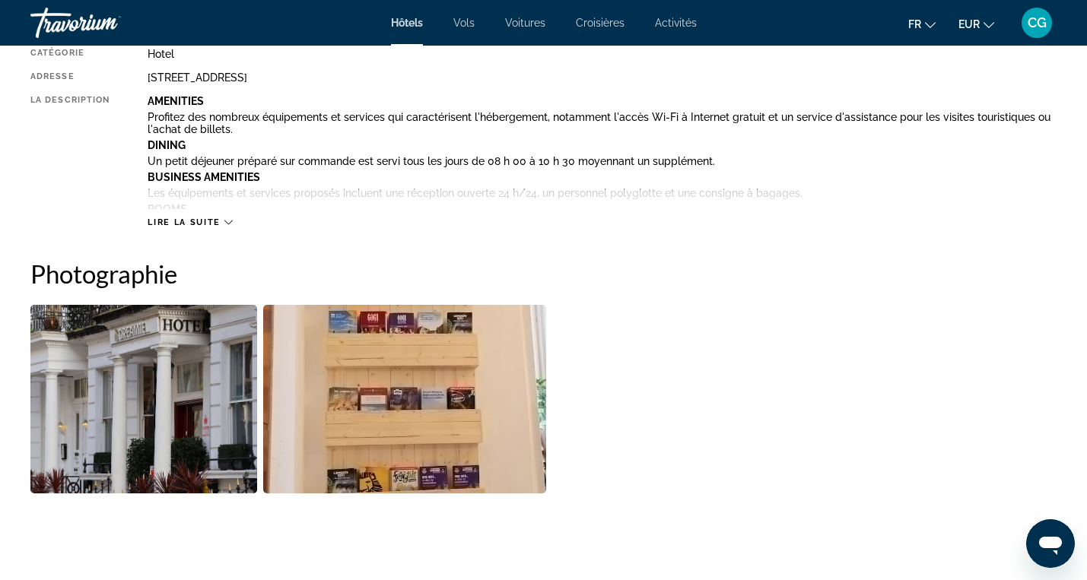
scroll to position [626, 0]
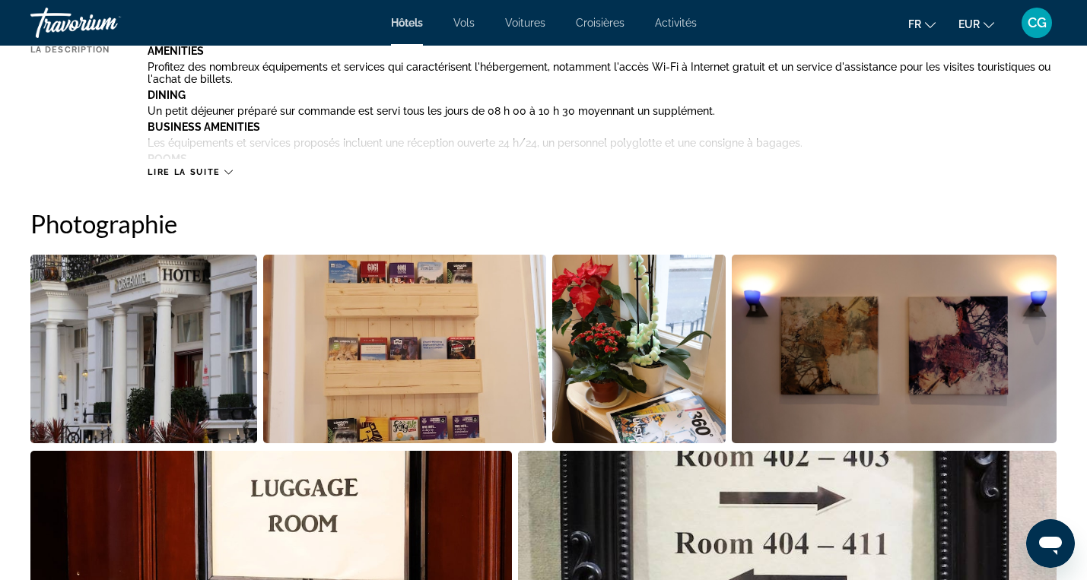
click at [229, 330] on img "Open full-screen image slider" at bounding box center [143, 349] width 227 height 189
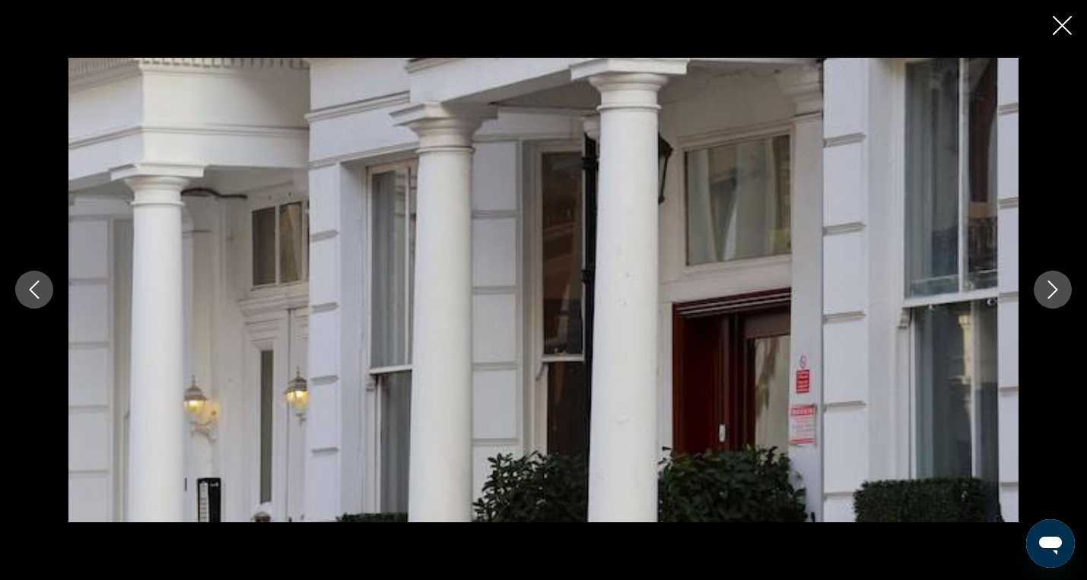
click at [1061, 288] on icon "Next image" at bounding box center [1053, 290] width 18 height 18
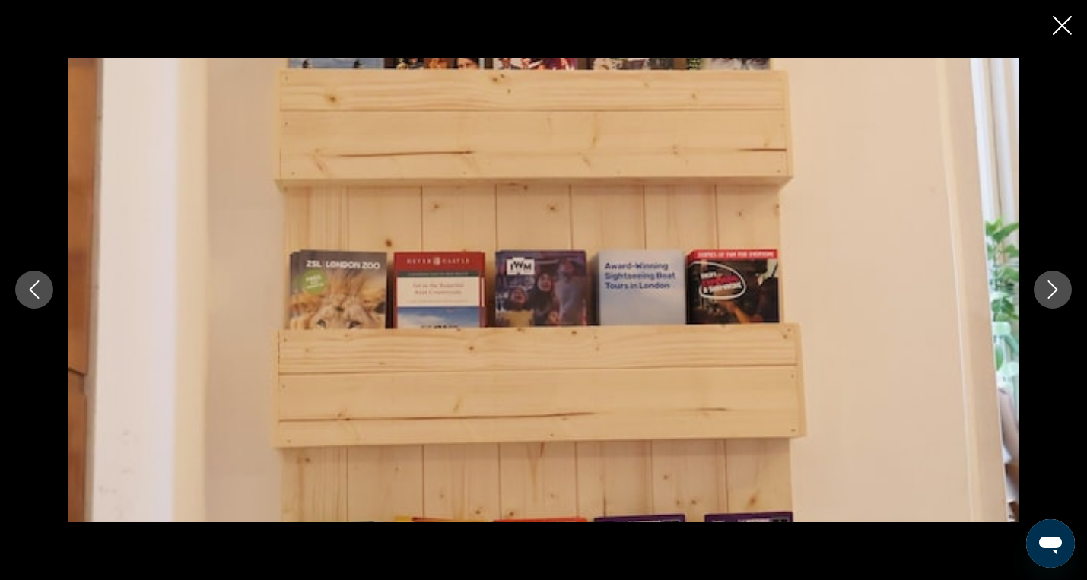
click at [1061, 288] on icon "Next image" at bounding box center [1053, 290] width 18 height 18
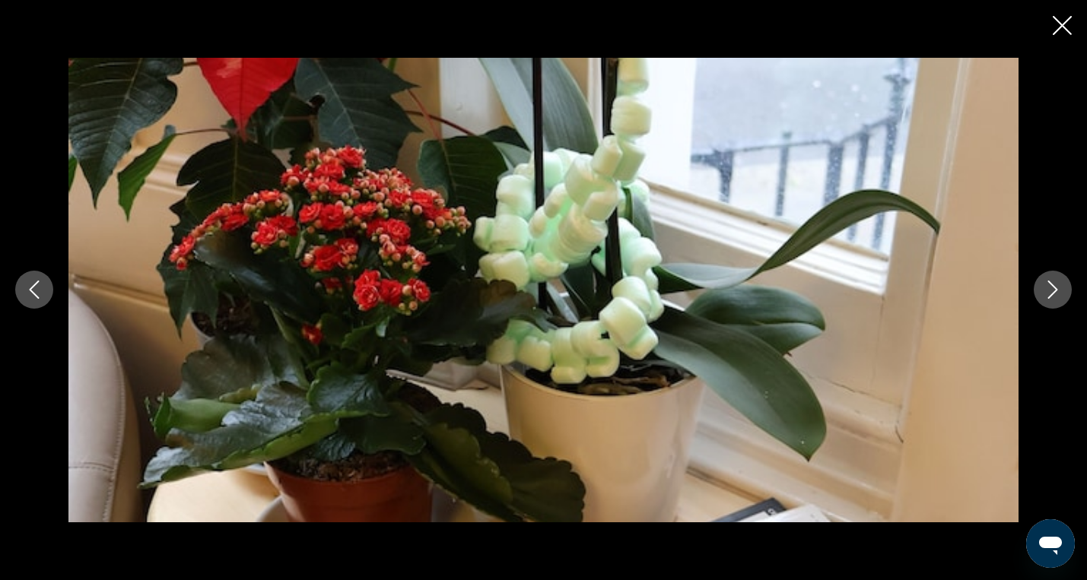
click at [1061, 288] on icon "Next image" at bounding box center [1053, 290] width 18 height 18
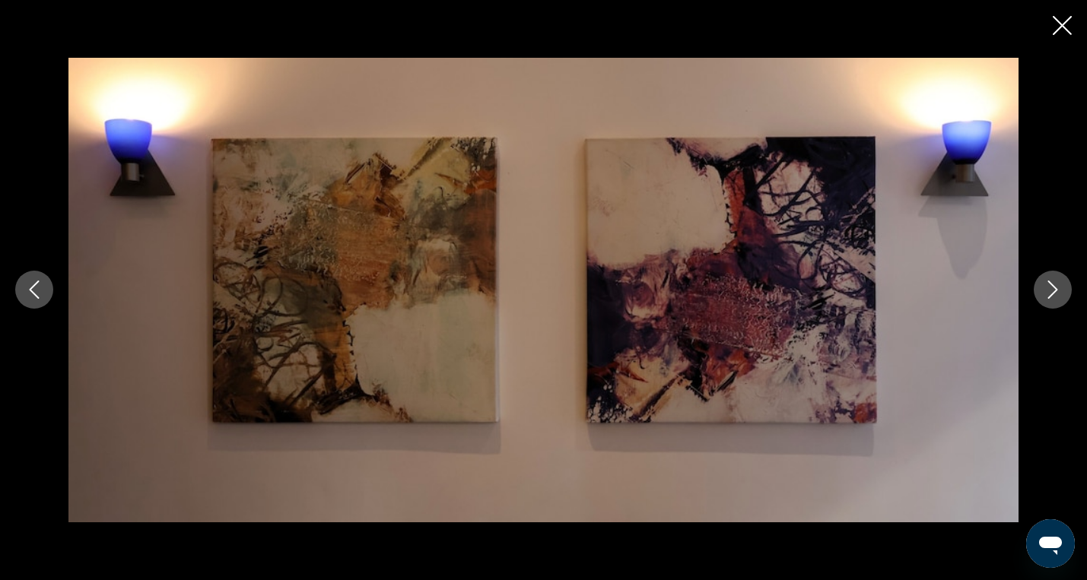
click at [1061, 288] on icon "Next image" at bounding box center [1053, 290] width 18 height 18
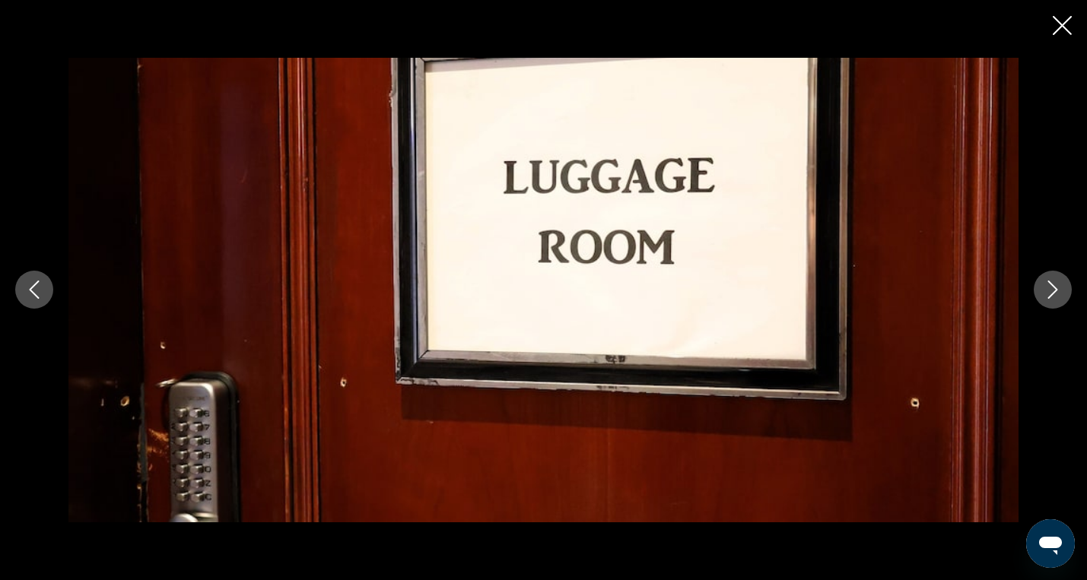
click at [1061, 288] on icon "Next image" at bounding box center [1053, 290] width 18 height 18
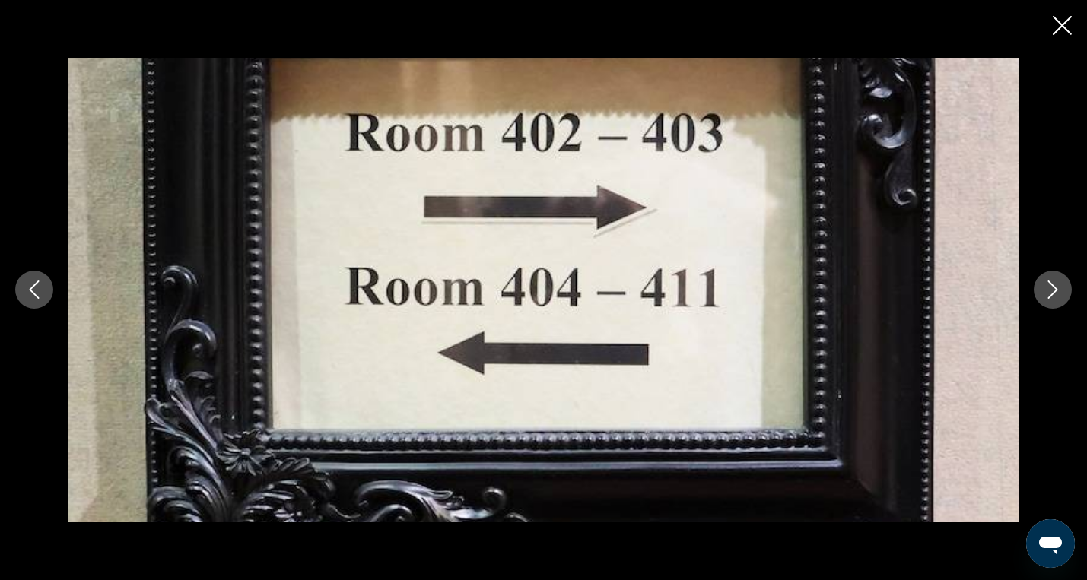
click at [1061, 288] on icon "Next image" at bounding box center [1053, 290] width 18 height 18
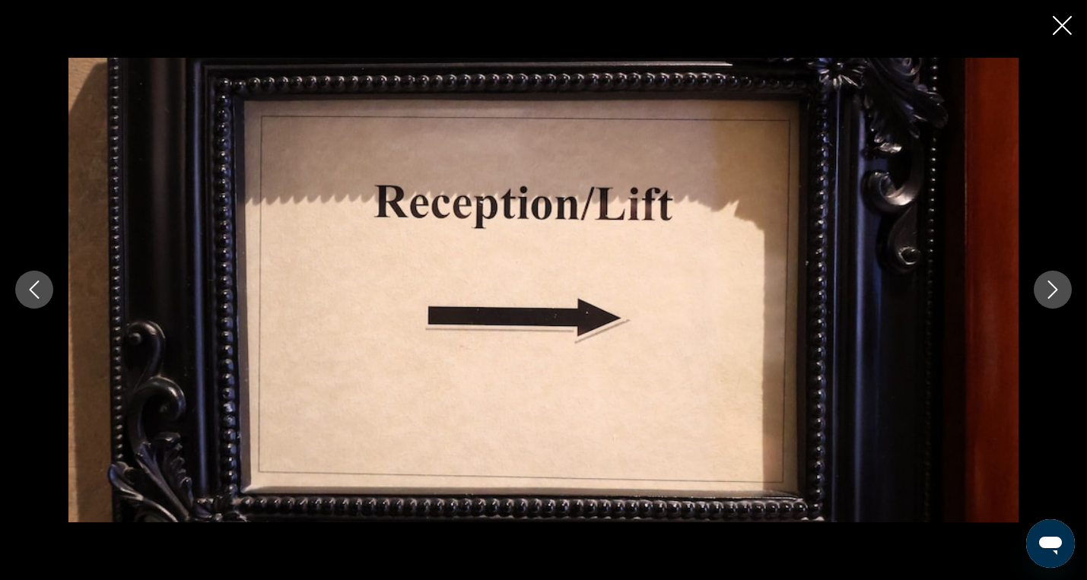
click at [1061, 288] on icon "Next image" at bounding box center [1053, 290] width 18 height 18
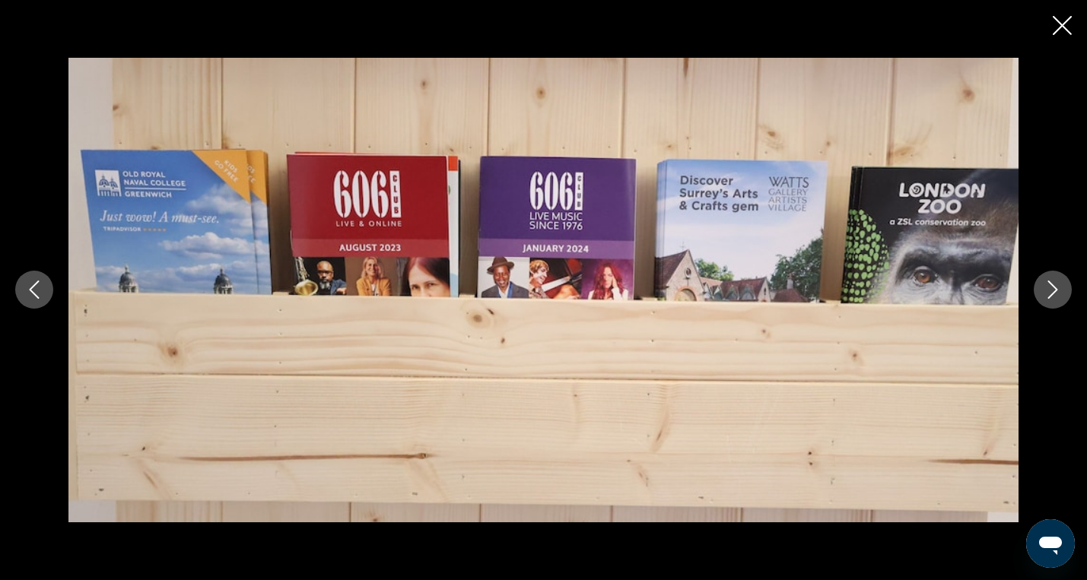
click at [1061, 288] on icon "Next image" at bounding box center [1053, 290] width 18 height 18
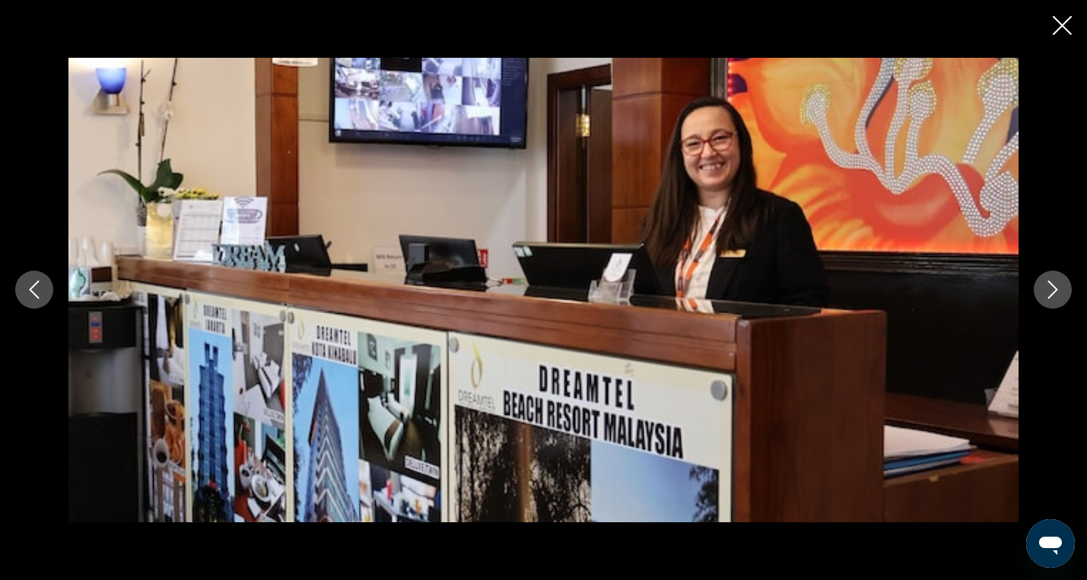
click at [1061, 288] on icon "Next image" at bounding box center [1053, 290] width 18 height 18
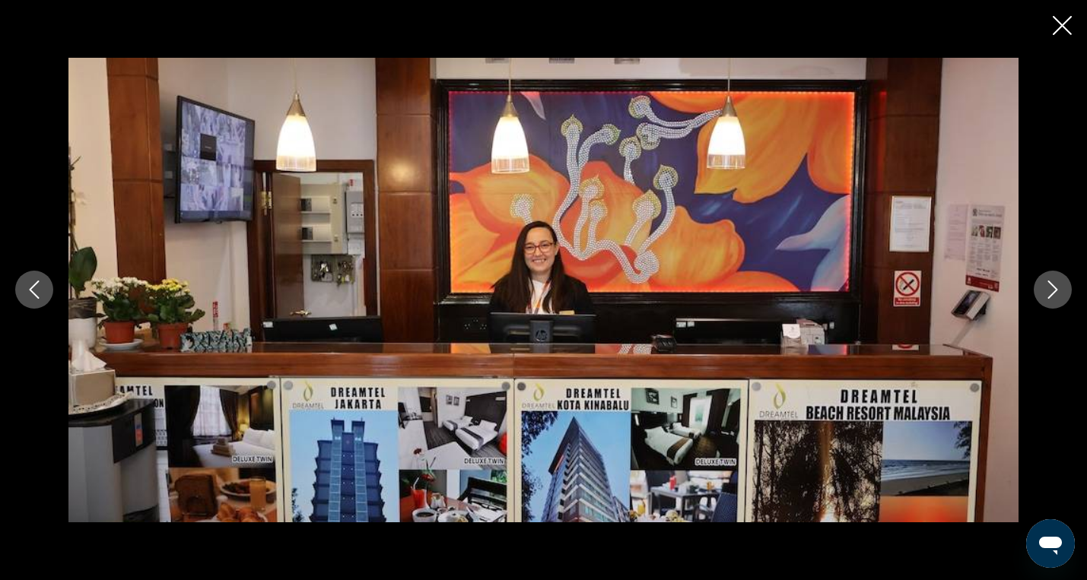
click at [1061, 288] on icon "Next image" at bounding box center [1053, 290] width 18 height 18
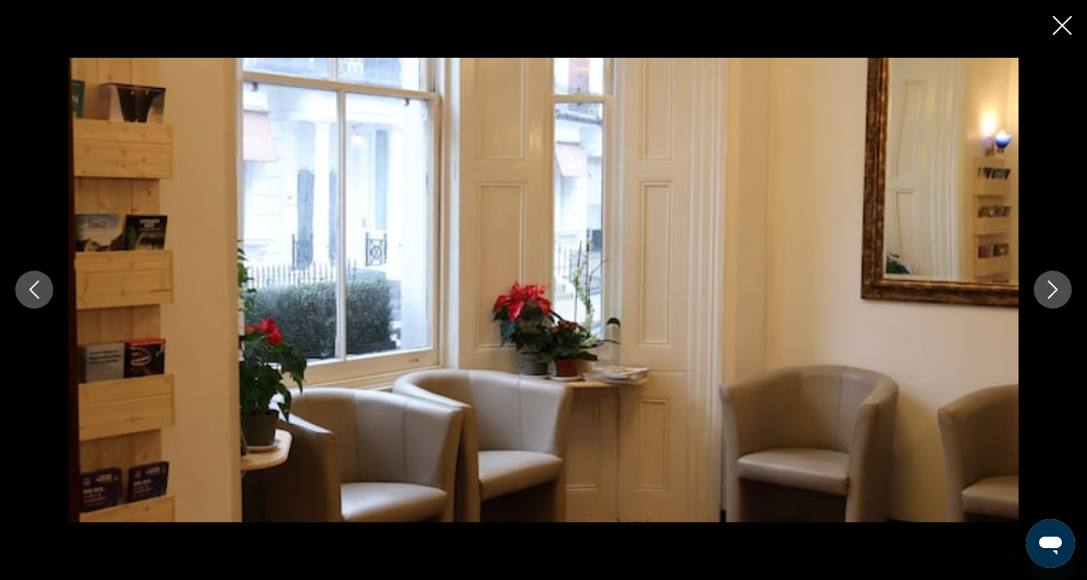
click at [1061, 288] on icon "Next image" at bounding box center [1053, 290] width 18 height 18
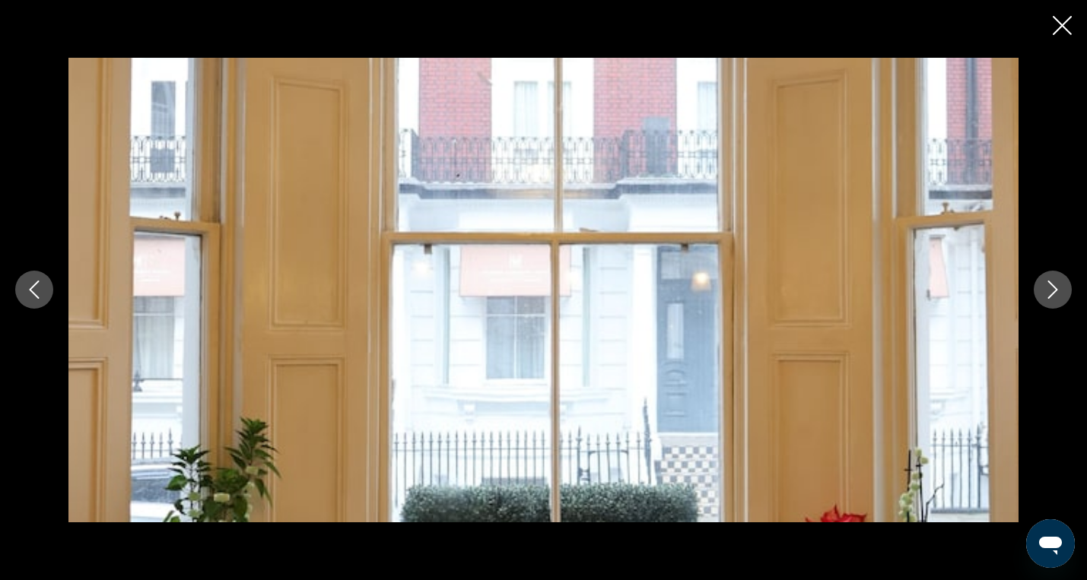
click at [1061, 288] on icon "Next image" at bounding box center [1053, 290] width 18 height 18
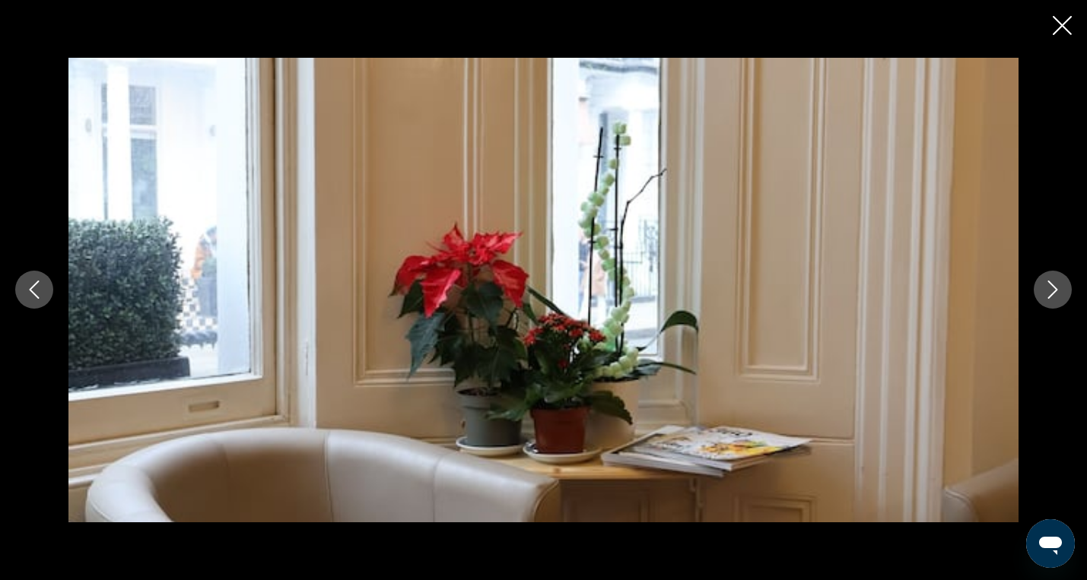
click at [1061, 288] on icon "Next image" at bounding box center [1053, 290] width 18 height 18
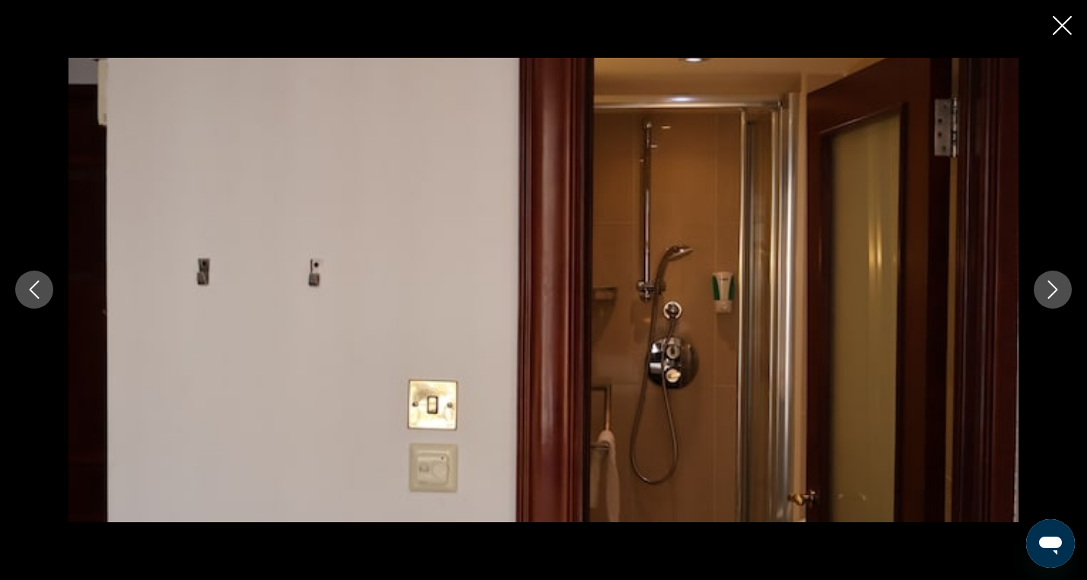
click at [1061, 288] on icon "Next image" at bounding box center [1053, 290] width 18 height 18
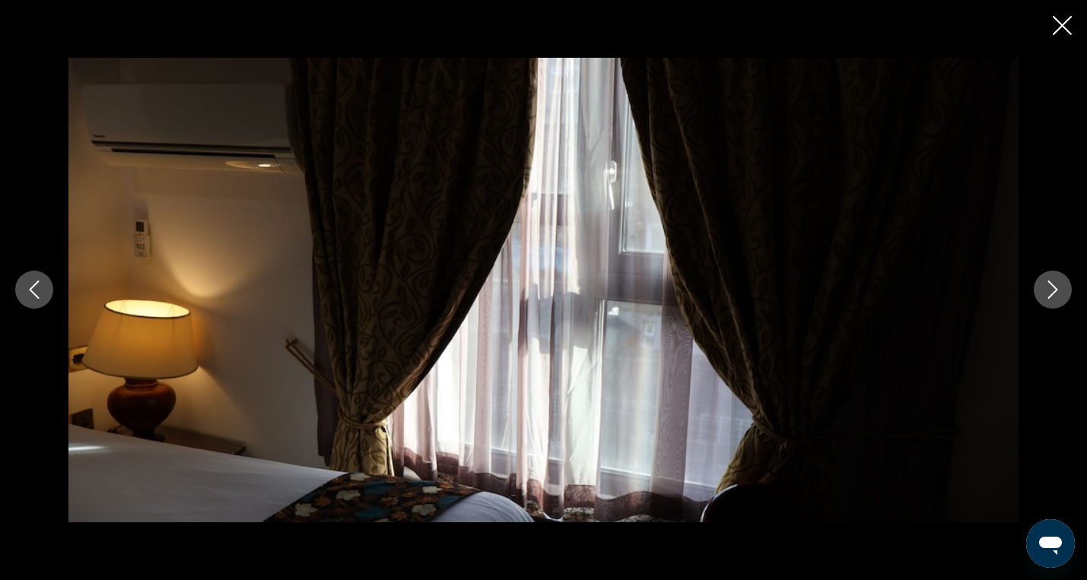
click at [1061, 288] on icon "Next image" at bounding box center [1053, 290] width 18 height 18
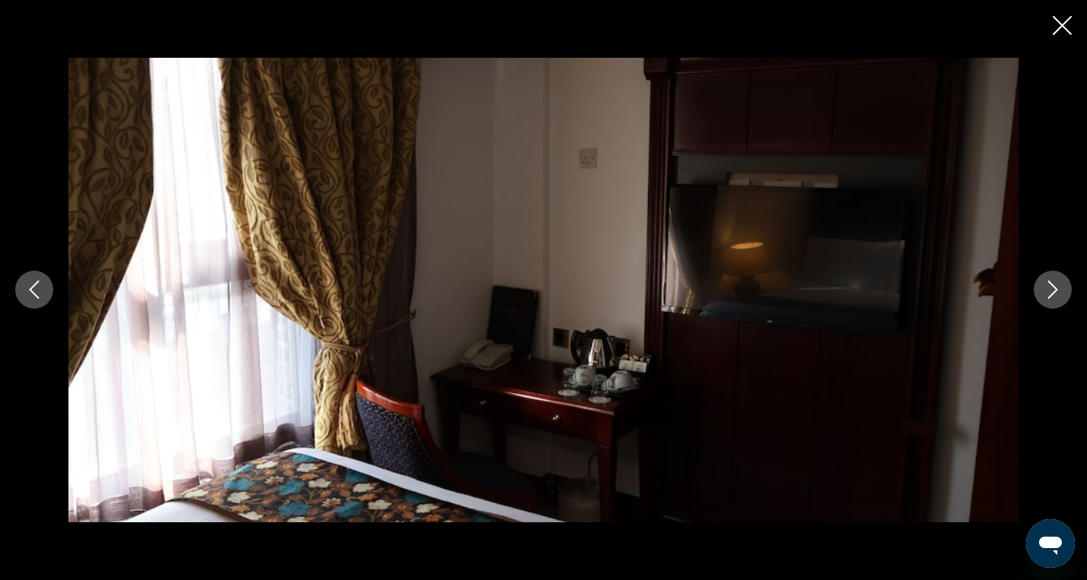
click at [1061, 288] on icon "Next image" at bounding box center [1053, 290] width 18 height 18
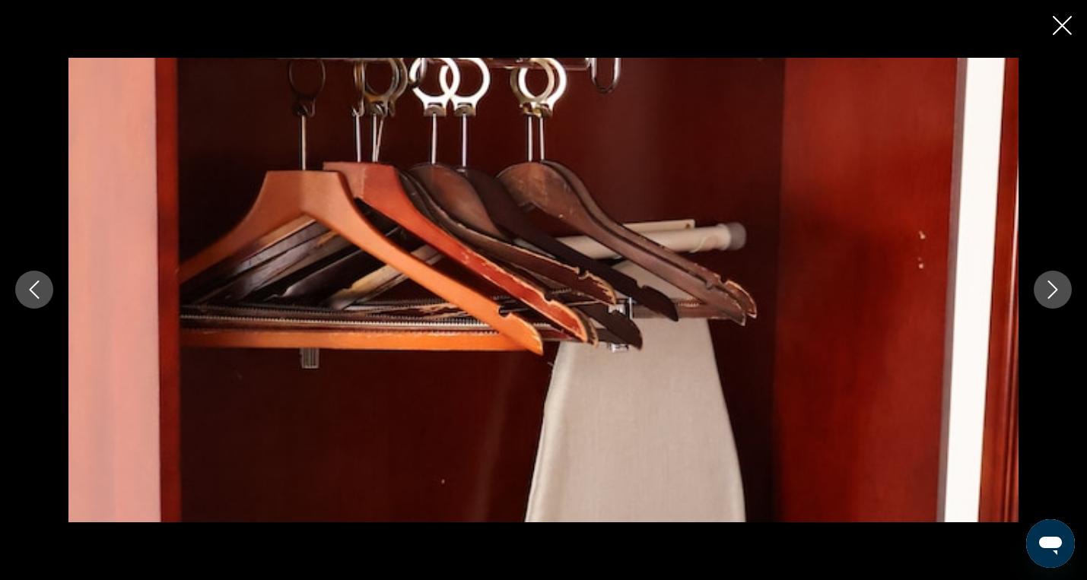
click at [1061, 288] on icon "Next image" at bounding box center [1053, 290] width 18 height 18
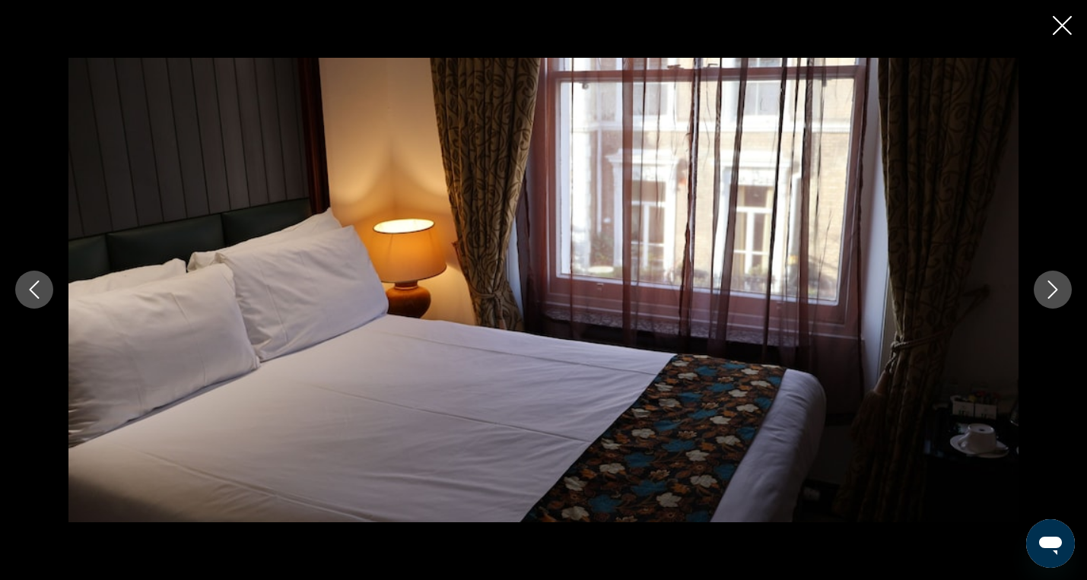
click at [1061, 288] on icon "Next image" at bounding box center [1053, 290] width 18 height 18
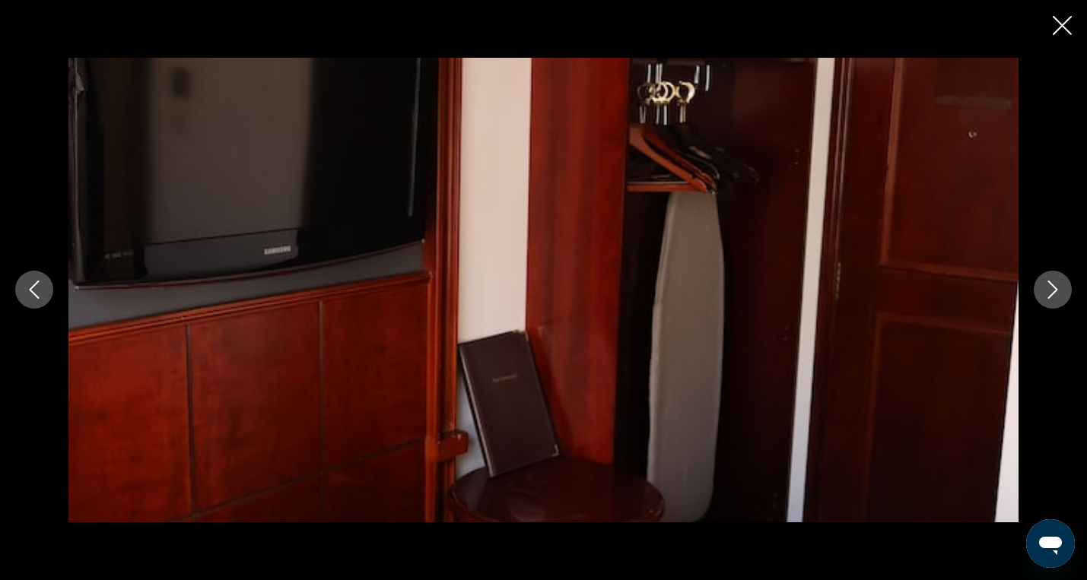
click at [1061, 288] on icon "Next image" at bounding box center [1053, 290] width 18 height 18
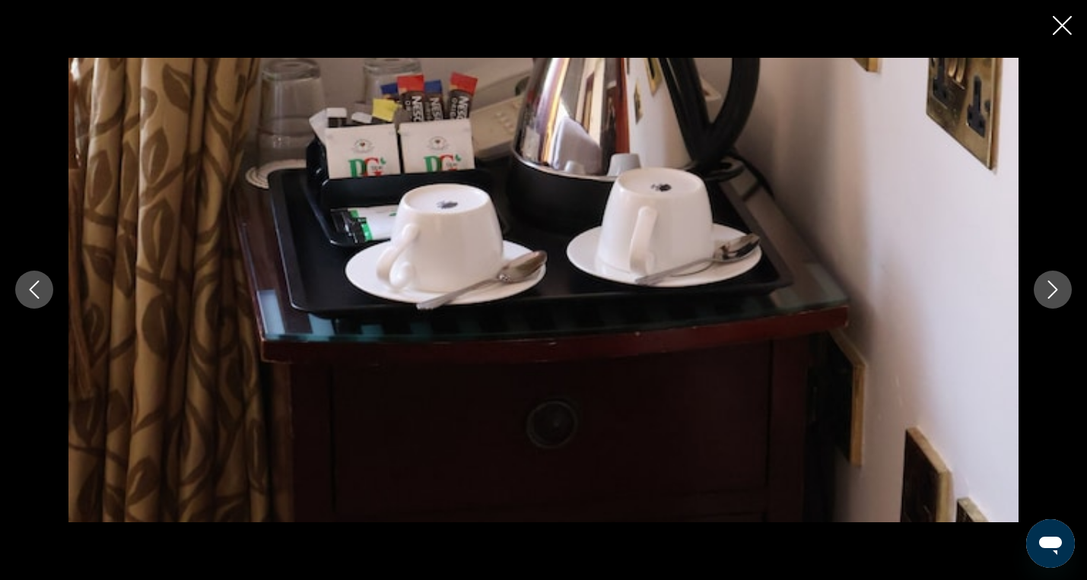
click at [1061, 288] on icon "Next image" at bounding box center [1053, 290] width 18 height 18
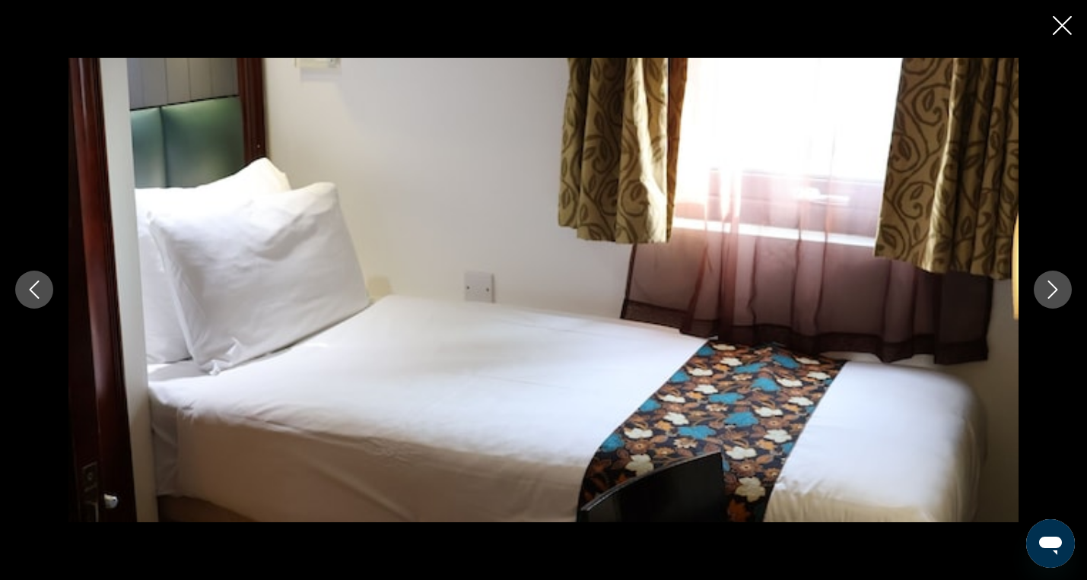
click at [1061, 288] on icon "Next image" at bounding box center [1053, 290] width 18 height 18
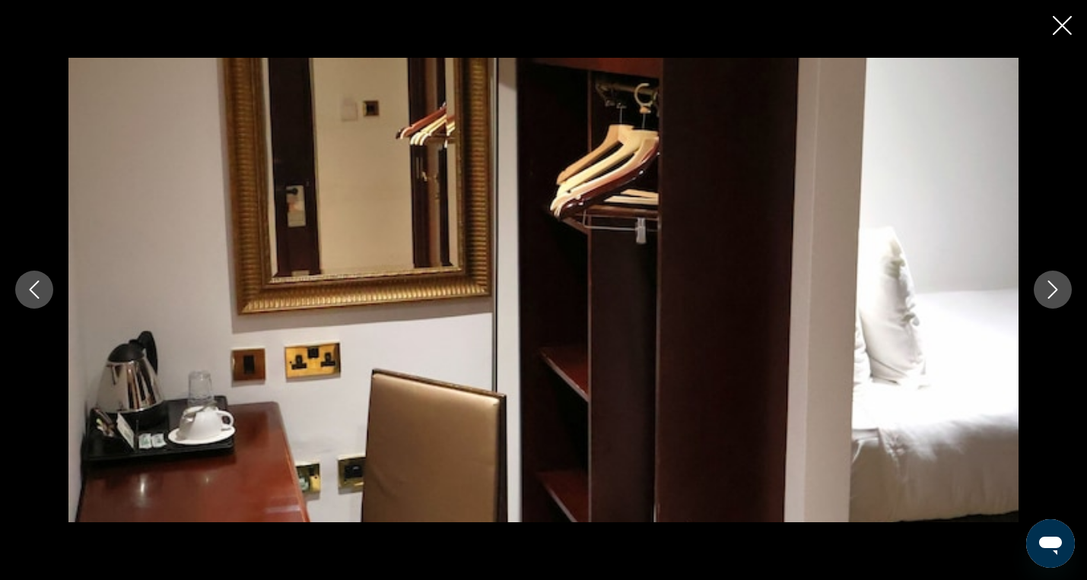
click at [1061, 288] on icon "Next image" at bounding box center [1053, 290] width 18 height 18
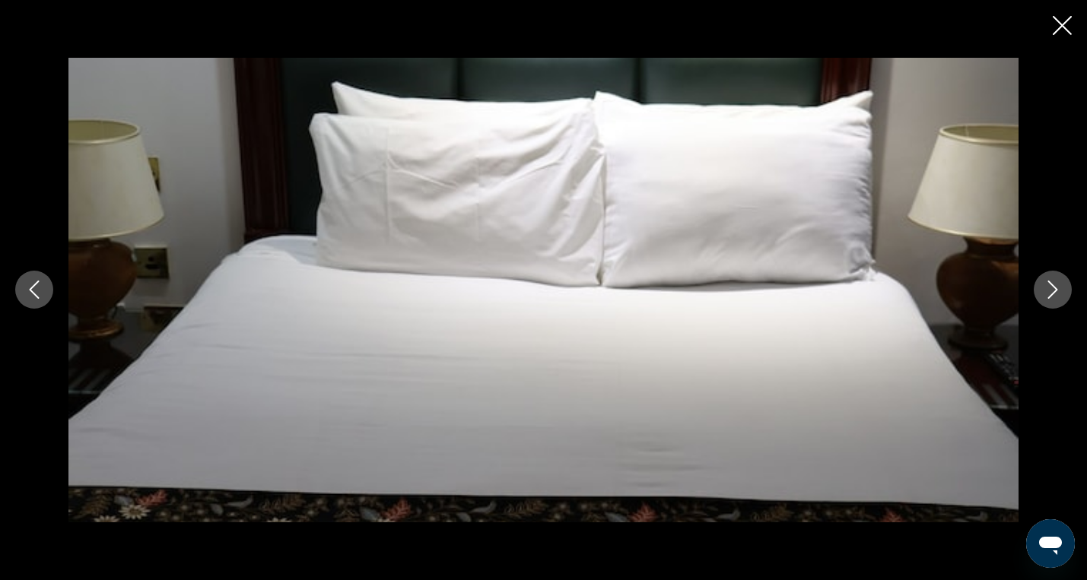
click at [1061, 288] on icon "Next image" at bounding box center [1053, 290] width 18 height 18
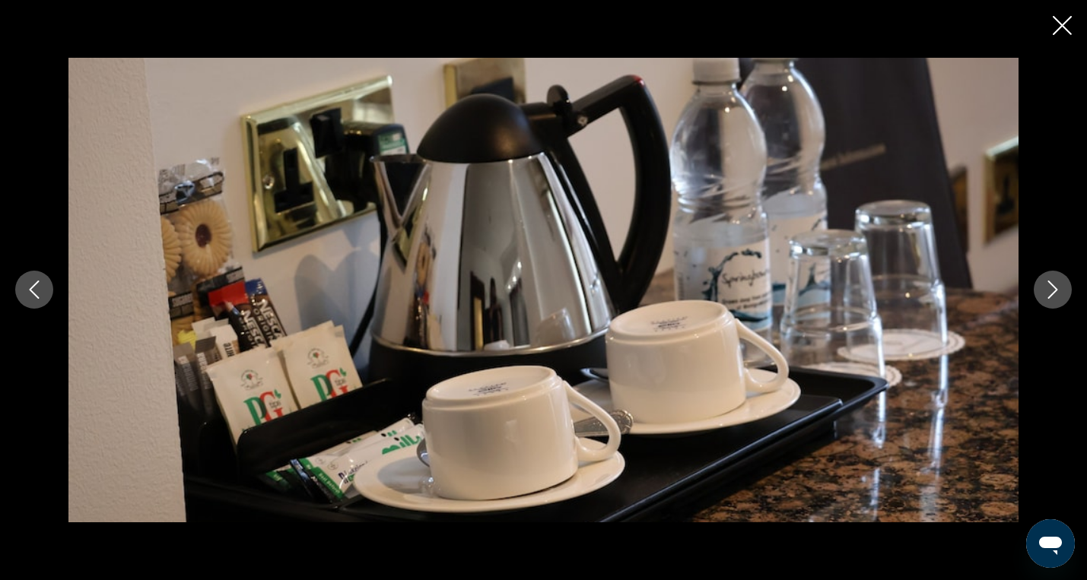
click at [1061, 288] on icon "Next image" at bounding box center [1053, 290] width 18 height 18
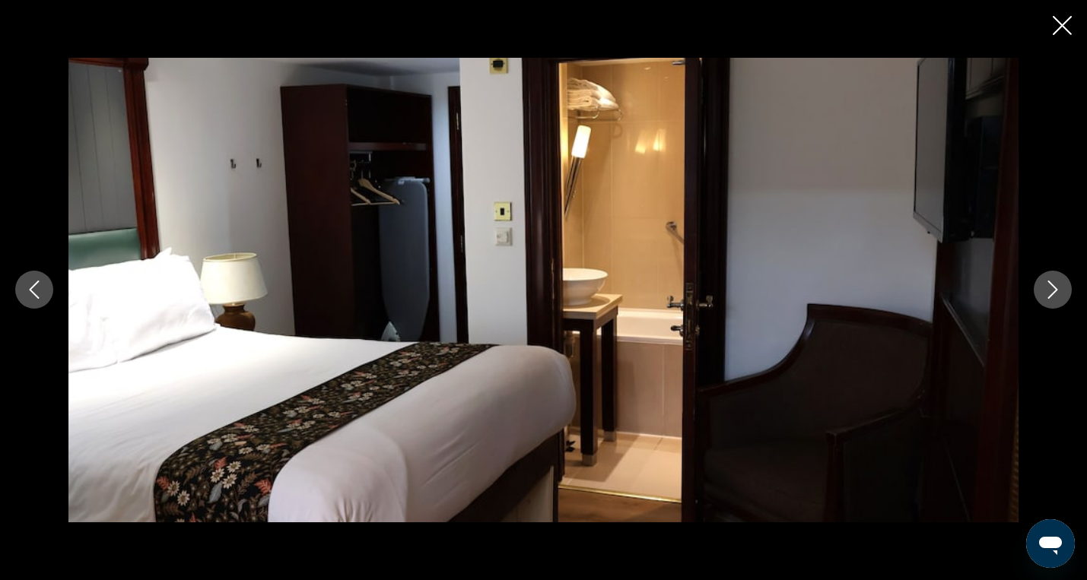
click at [1061, 288] on icon "Next image" at bounding box center [1053, 290] width 18 height 18
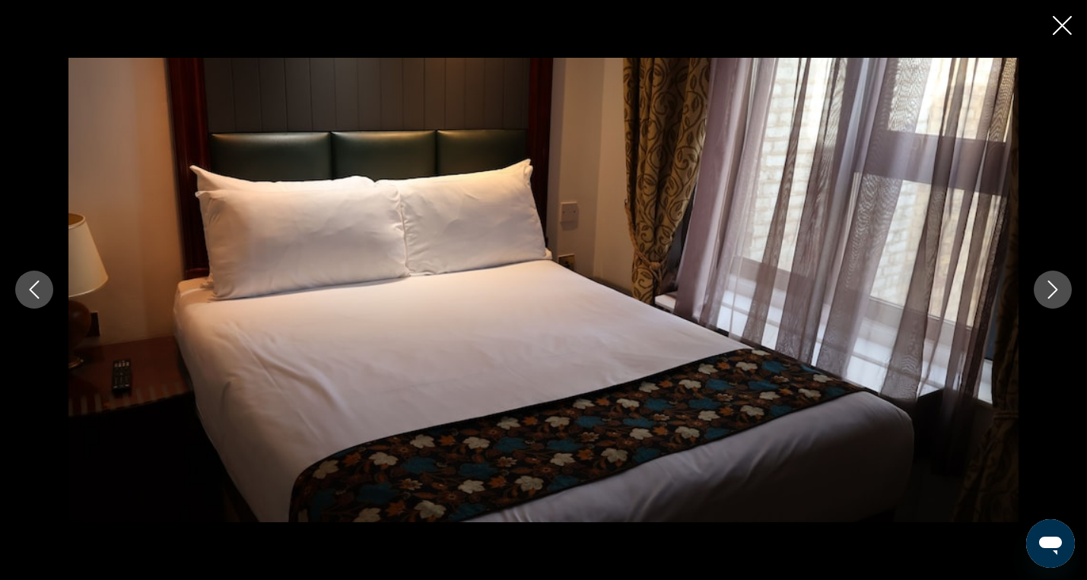
click at [1061, 288] on icon "Next image" at bounding box center [1053, 290] width 18 height 18
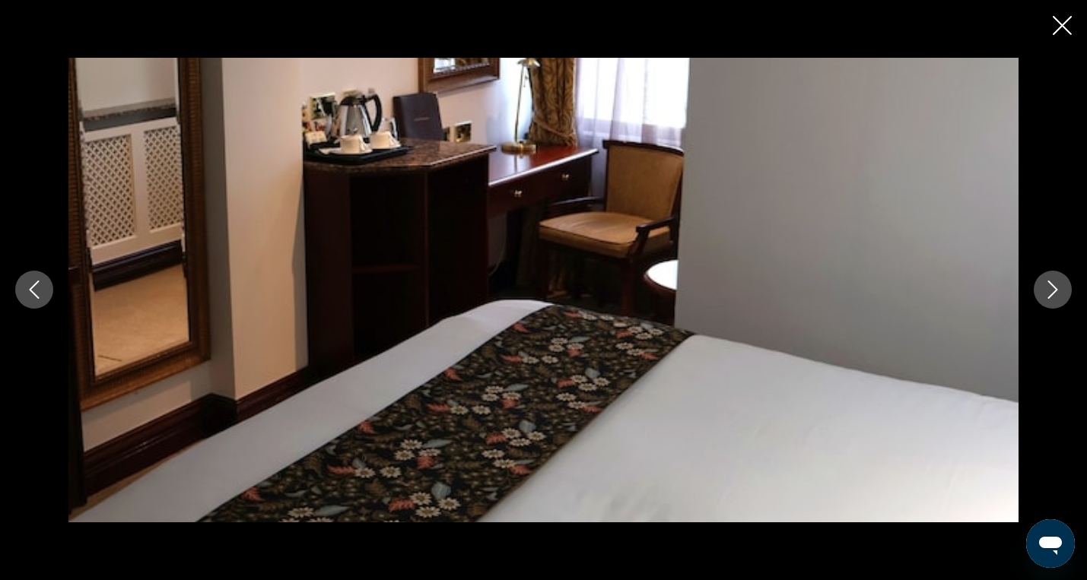
click at [1061, 288] on icon "Next image" at bounding box center [1053, 290] width 18 height 18
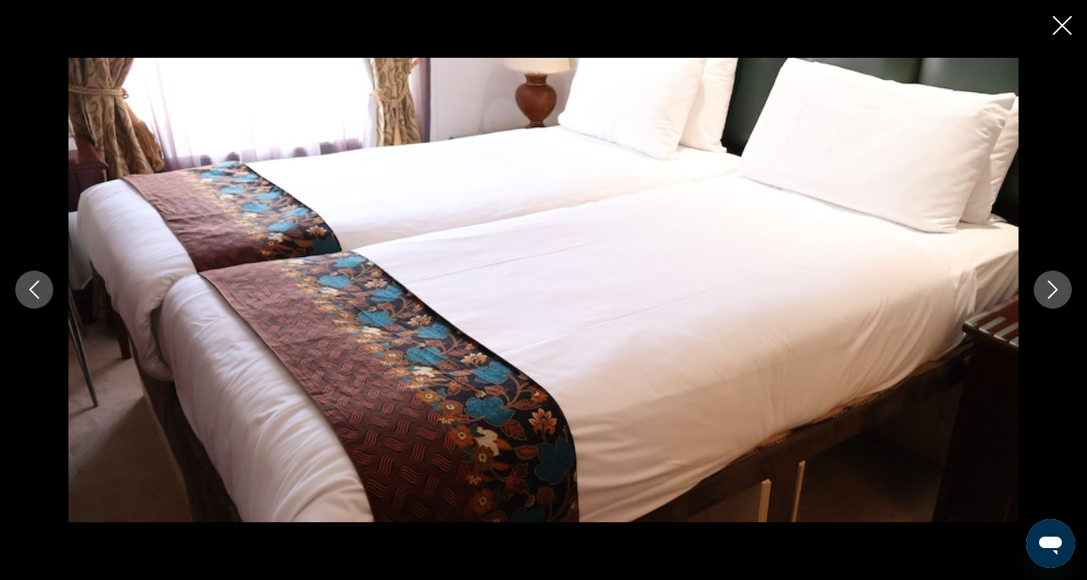
click at [1061, 288] on icon "Next image" at bounding box center [1053, 290] width 18 height 18
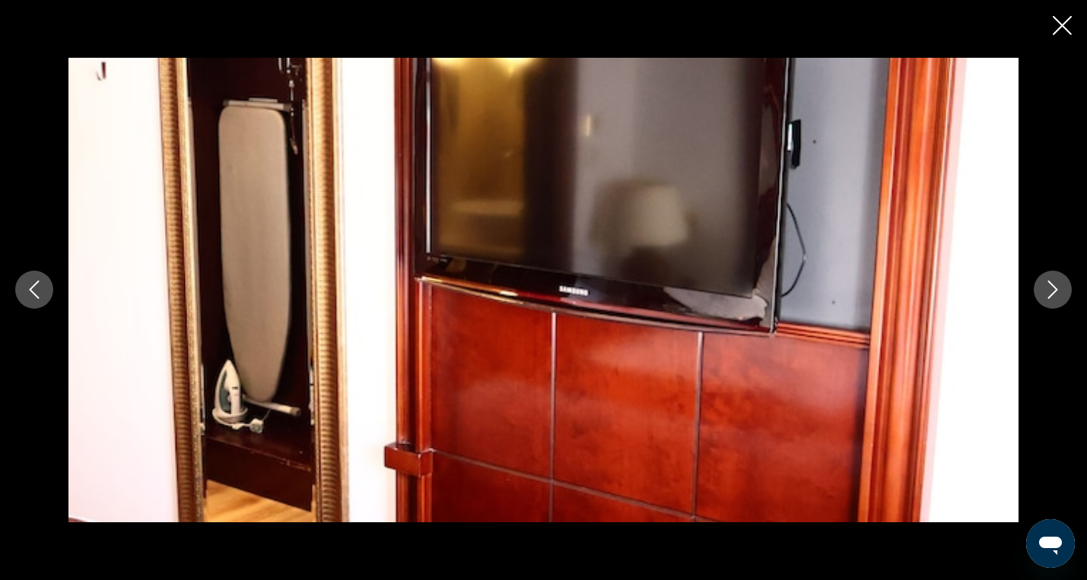
click at [1061, 288] on icon "Next image" at bounding box center [1053, 290] width 18 height 18
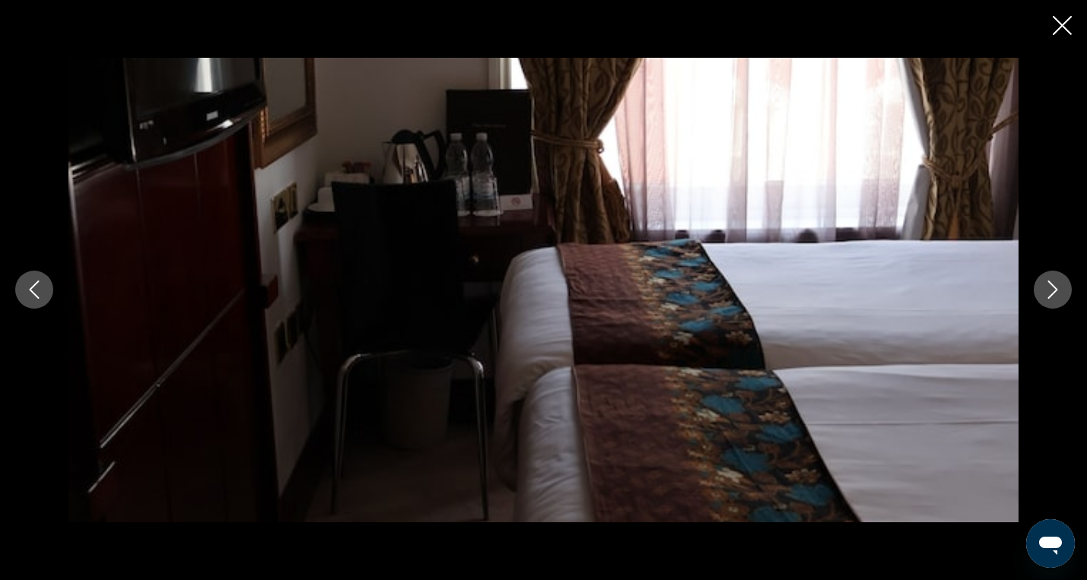
click at [1061, 288] on icon "Next image" at bounding box center [1053, 290] width 18 height 18
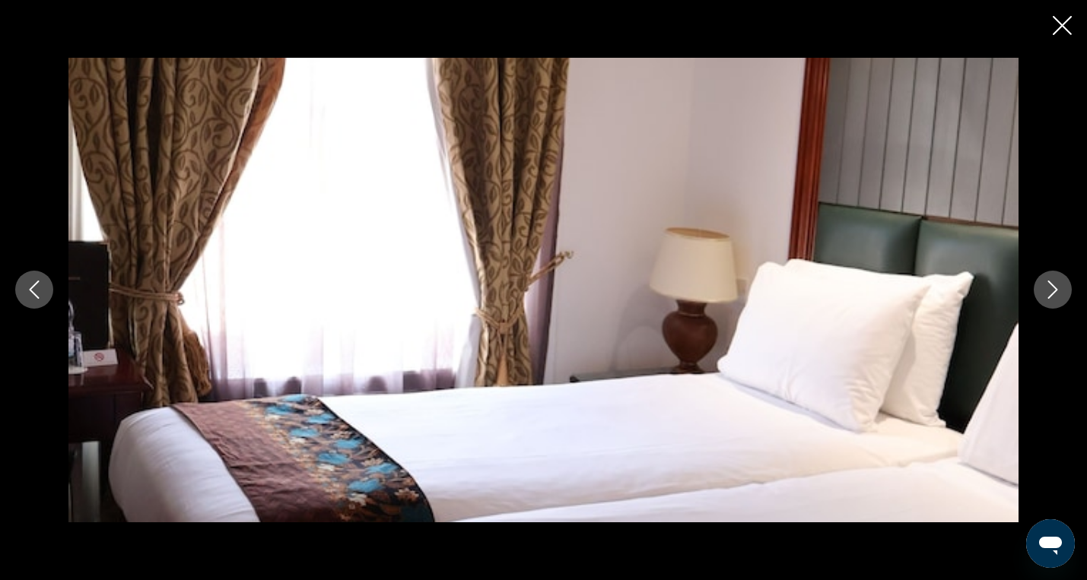
click at [1061, 288] on icon "Next image" at bounding box center [1053, 290] width 18 height 18
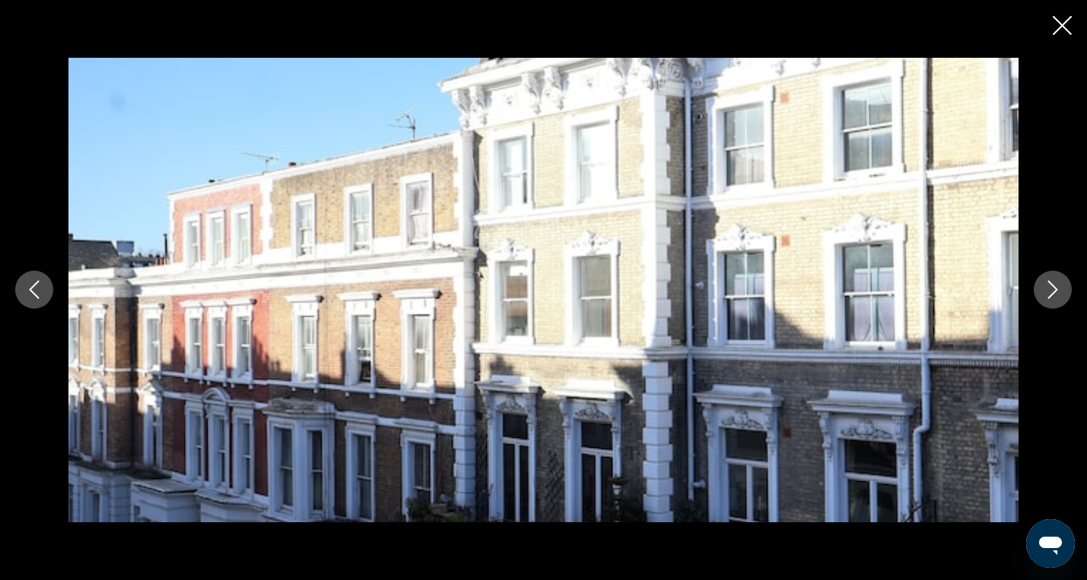
click at [1061, 288] on icon "Next image" at bounding box center [1053, 290] width 18 height 18
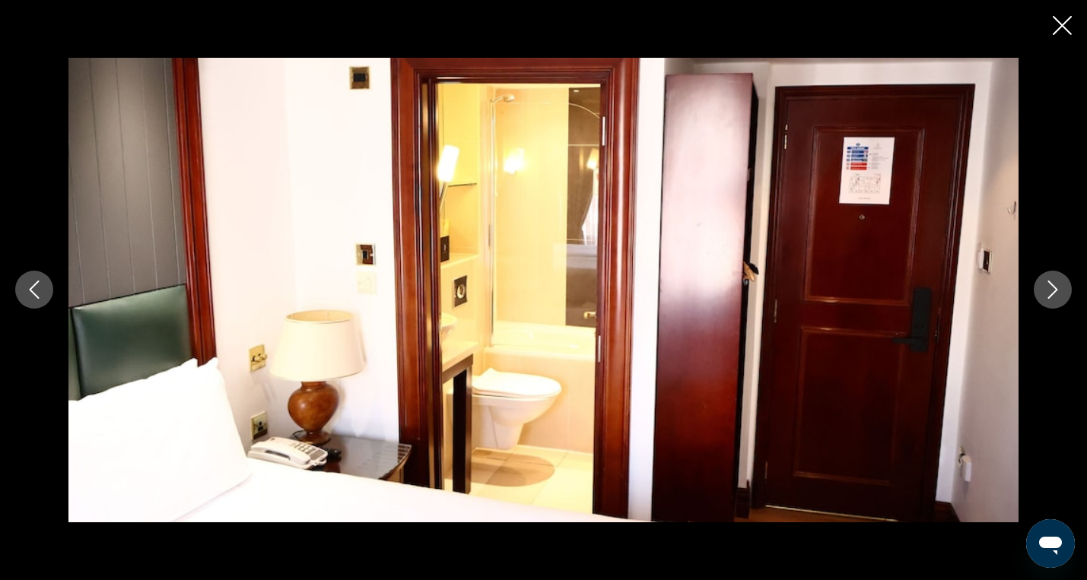
click at [1061, 288] on icon "Next image" at bounding box center [1053, 290] width 18 height 18
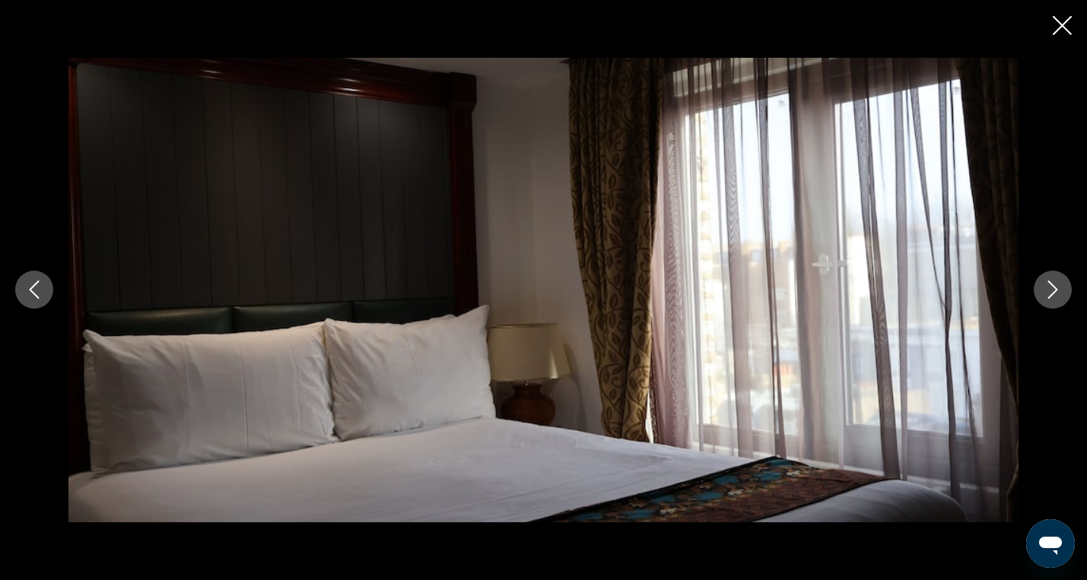
click at [1061, 288] on icon "Next image" at bounding box center [1053, 290] width 18 height 18
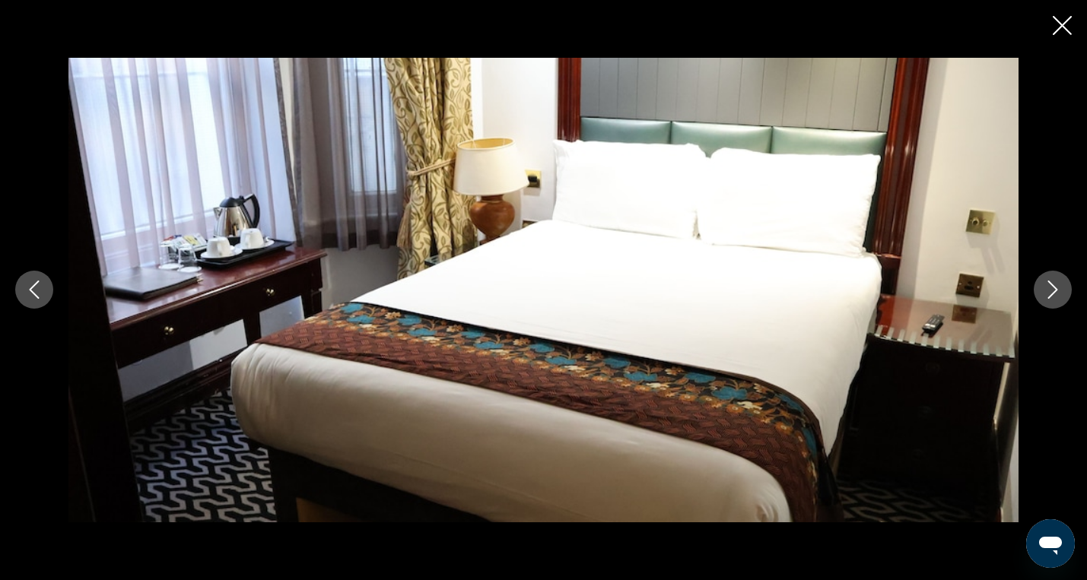
click at [1061, 288] on icon "Next image" at bounding box center [1053, 290] width 18 height 18
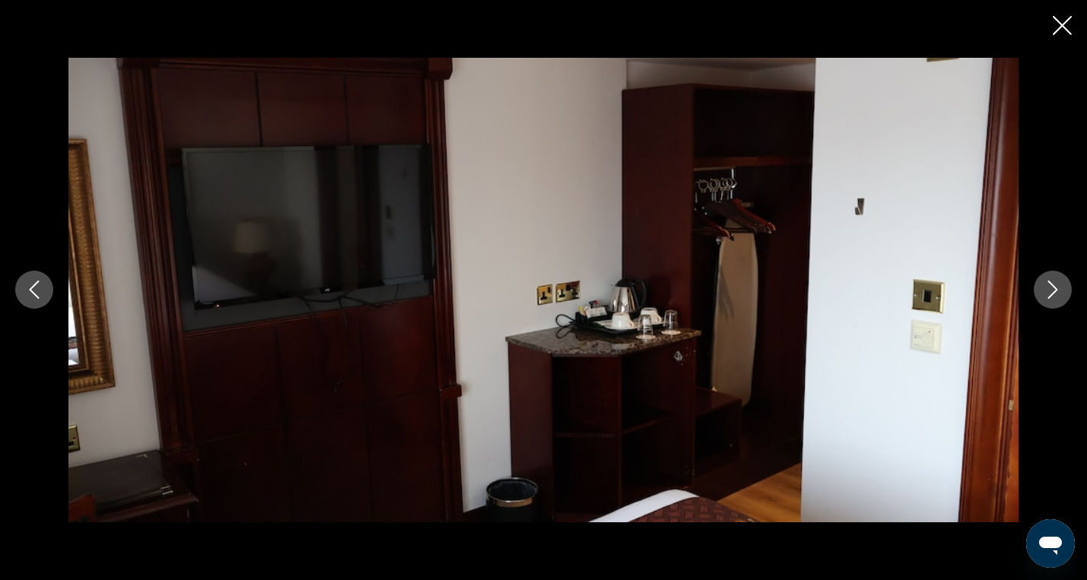
click at [1061, 288] on icon "Next image" at bounding box center [1053, 290] width 18 height 18
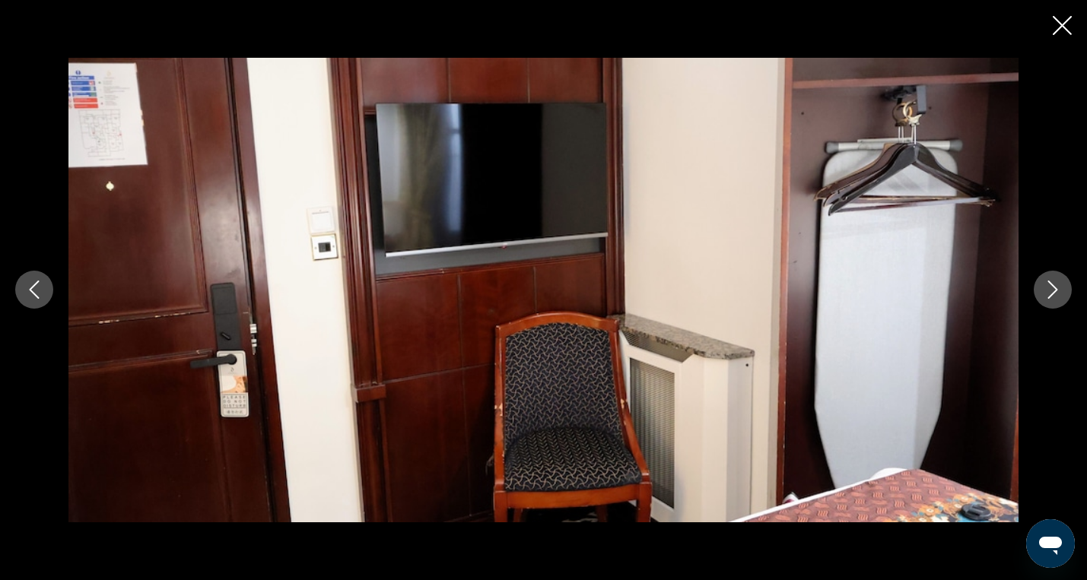
click at [1061, 288] on icon "Next image" at bounding box center [1053, 290] width 18 height 18
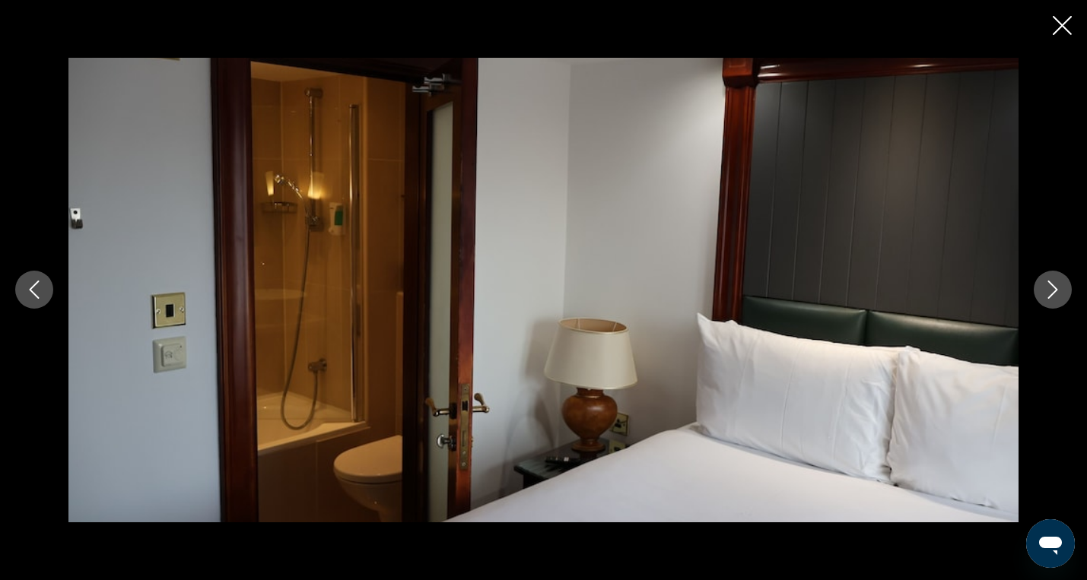
click at [1059, 33] on icon "Close slideshow" at bounding box center [1062, 25] width 19 height 19
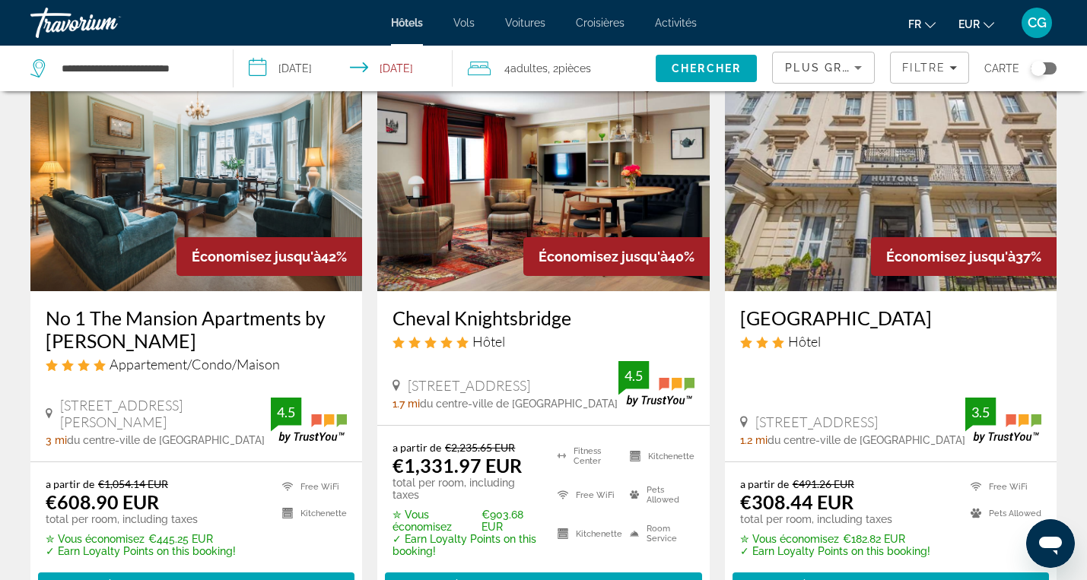
scroll to position [692, 0]
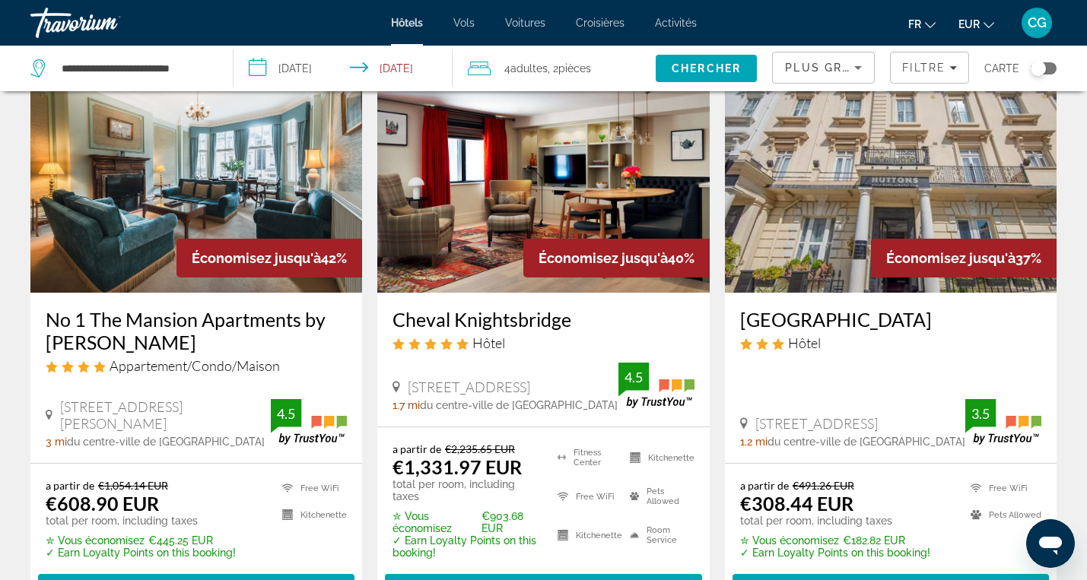
click at [838, 218] on img "Main content" at bounding box center [891, 170] width 332 height 243
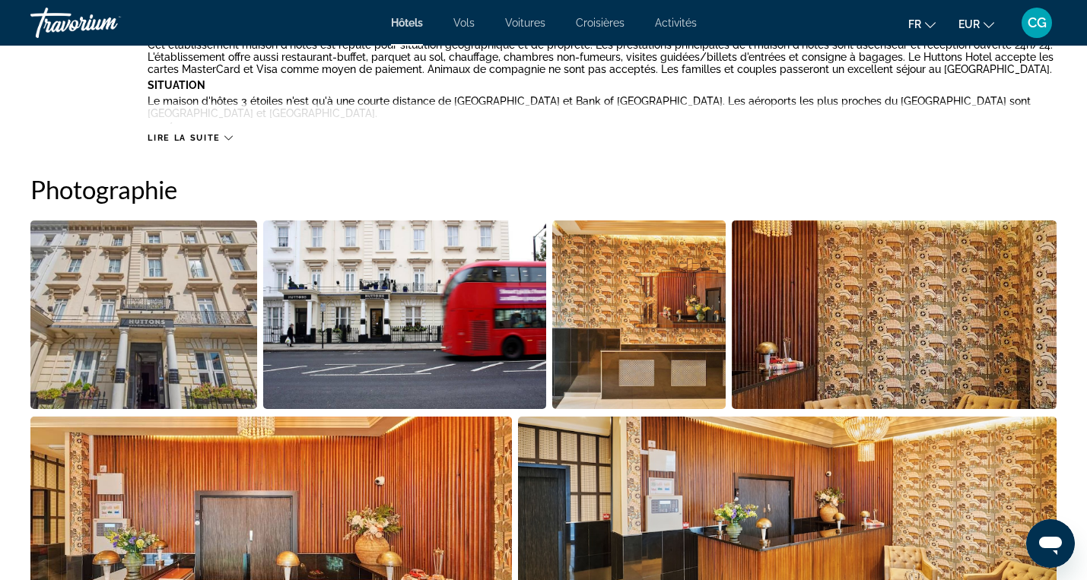
scroll to position [618, 0]
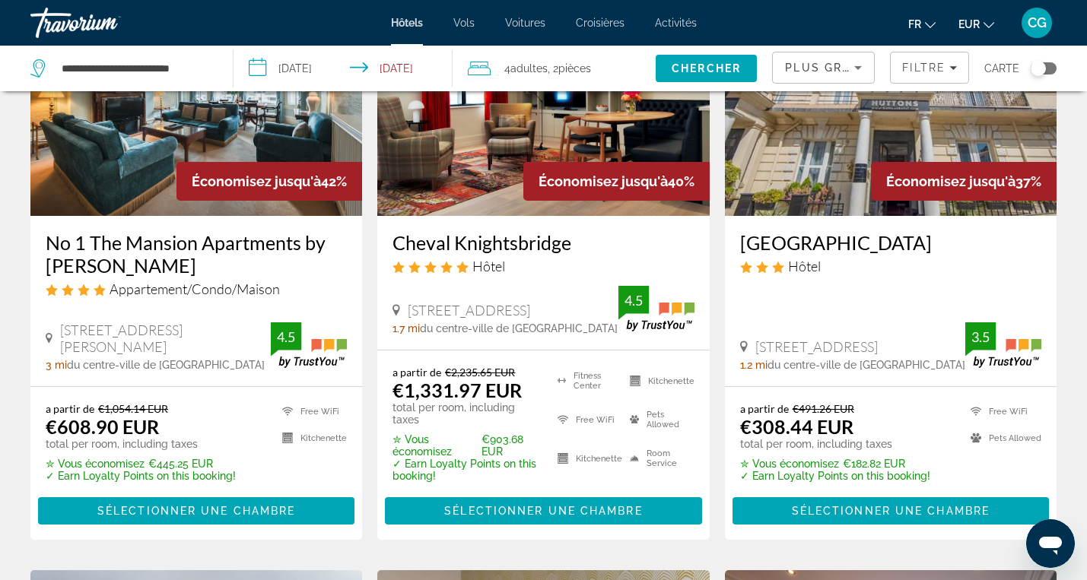
scroll to position [759, 0]
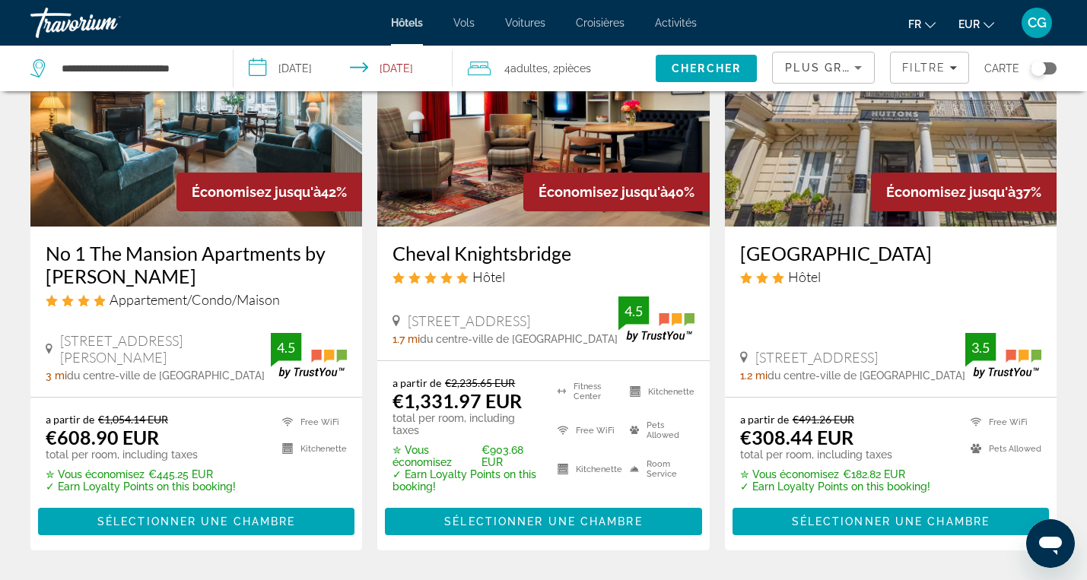
click at [134, 162] on img "Main content" at bounding box center [196, 104] width 332 height 243
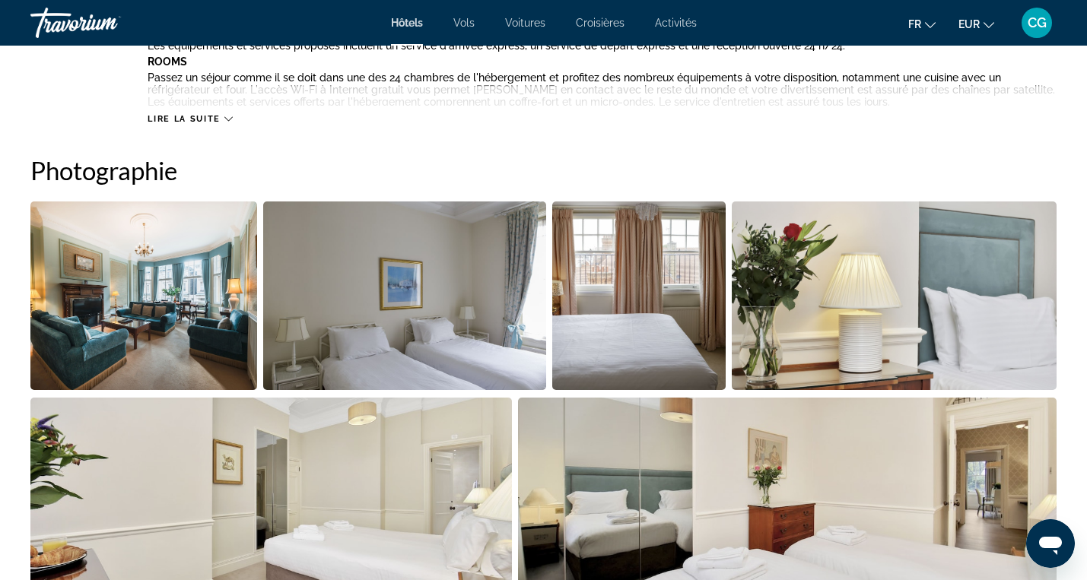
scroll to position [704, 0]
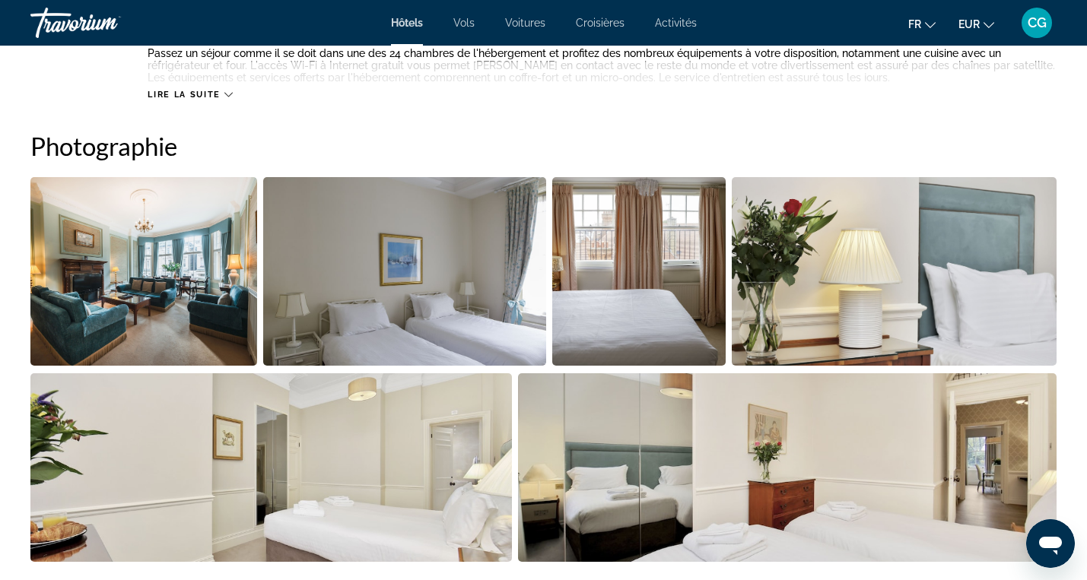
click at [189, 260] on img "Open full-screen image slider" at bounding box center [143, 271] width 227 height 189
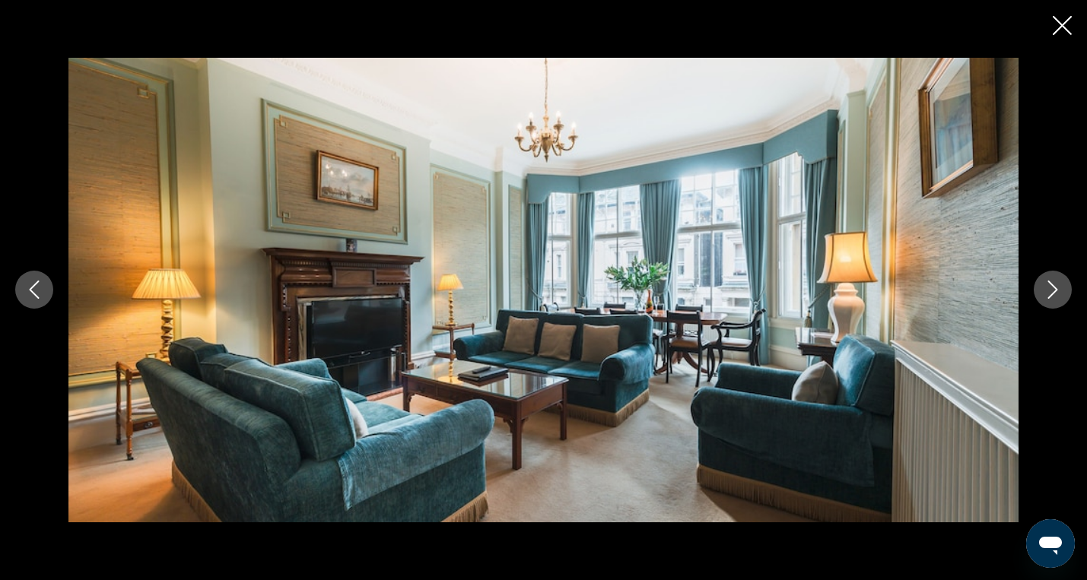
click at [1055, 285] on icon "Next image" at bounding box center [1053, 290] width 18 height 18
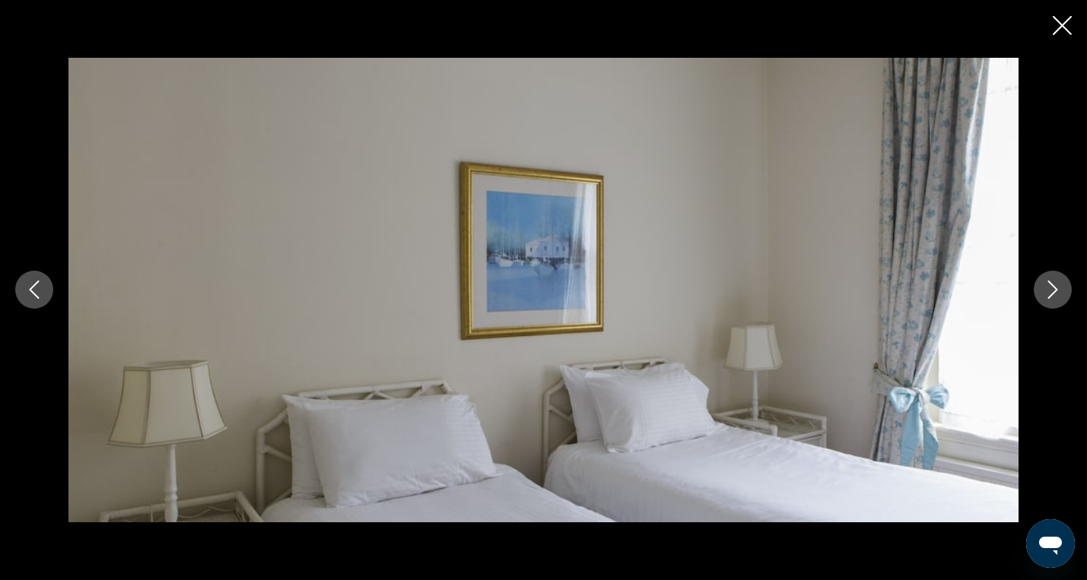
click at [1055, 285] on icon "Next image" at bounding box center [1053, 290] width 18 height 18
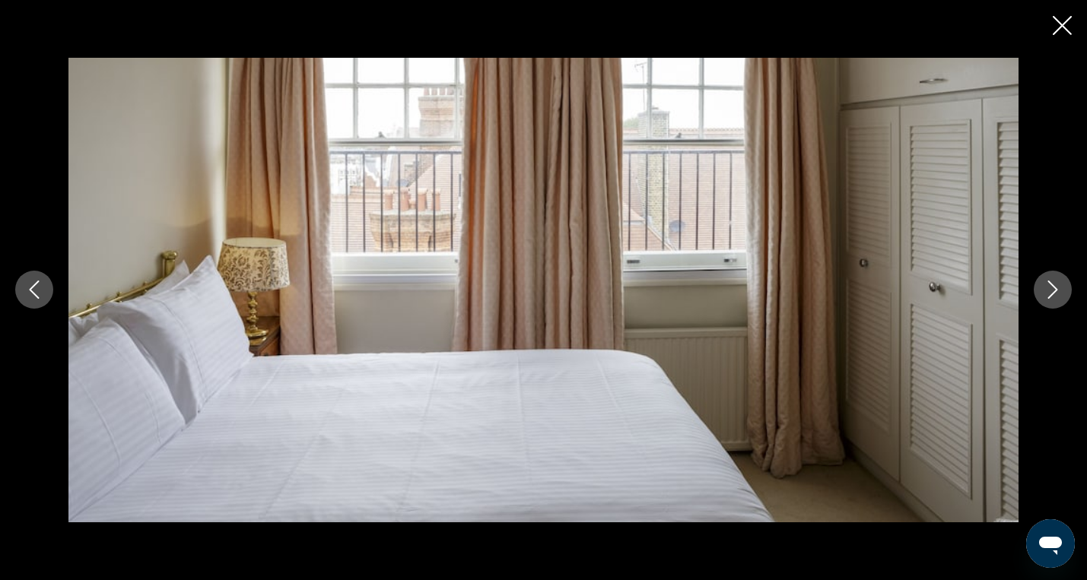
click at [1055, 285] on icon "Next image" at bounding box center [1053, 290] width 18 height 18
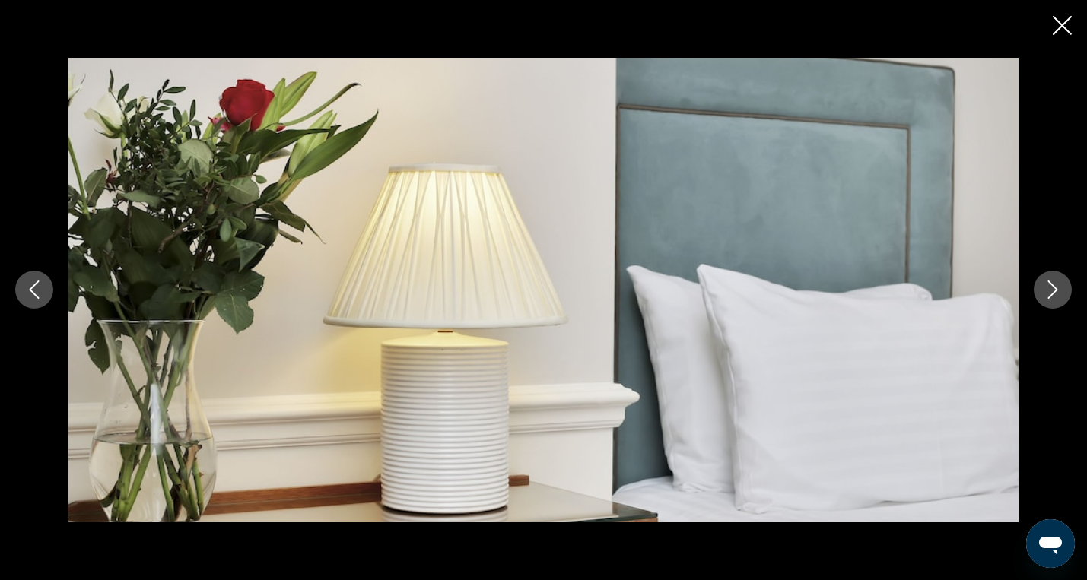
click at [1055, 285] on icon "Next image" at bounding box center [1053, 290] width 18 height 18
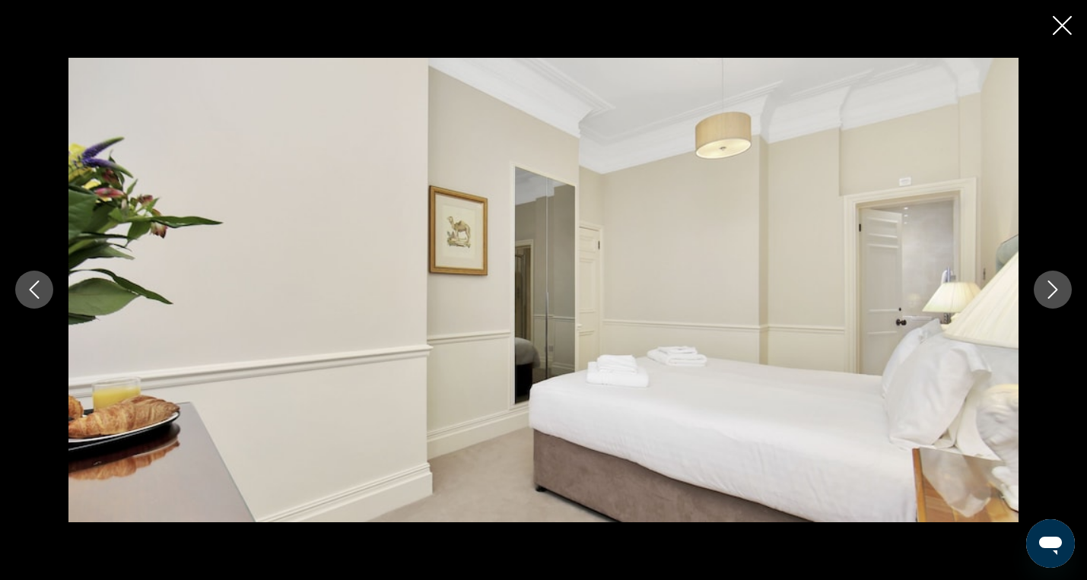
click at [1055, 285] on icon "Next image" at bounding box center [1053, 290] width 18 height 18
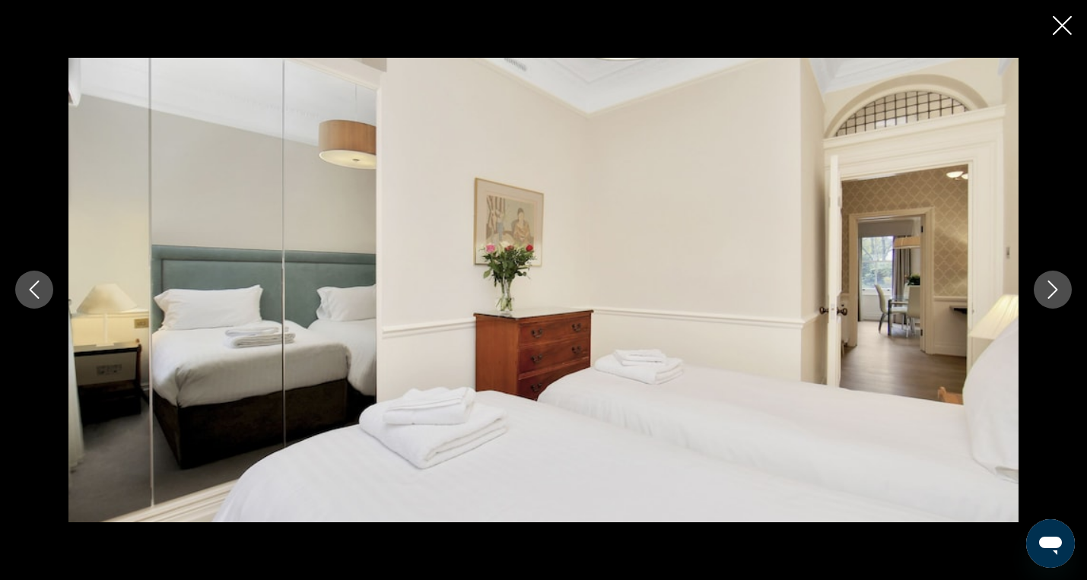
click at [1055, 285] on icon "Next image" at bounding box center [1053, 290] width 18 height 18
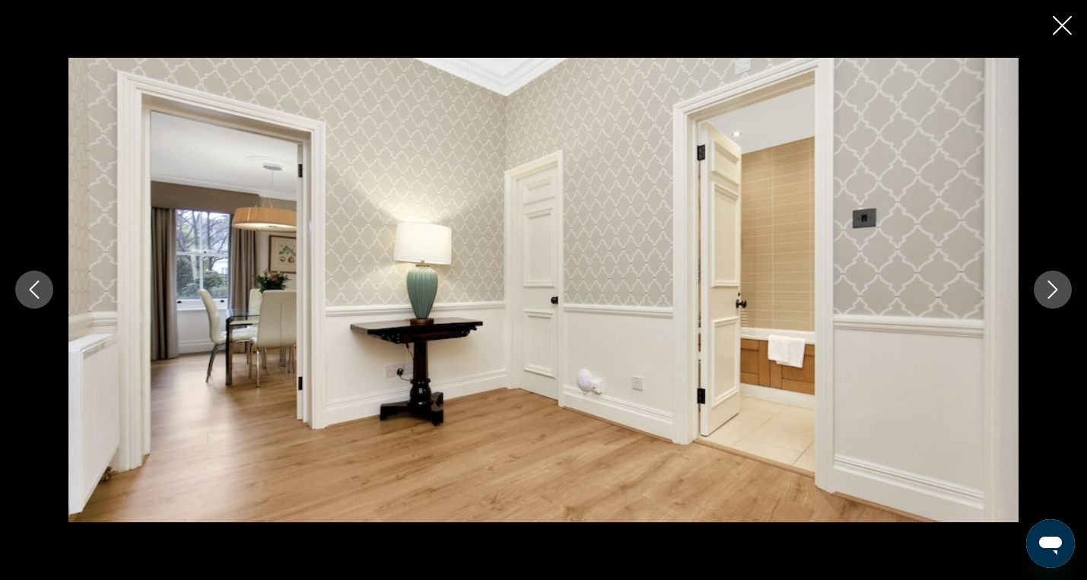
click at [1055, 285] on icon "Next image" at bounding box center [1053, 290] width 18 height 18
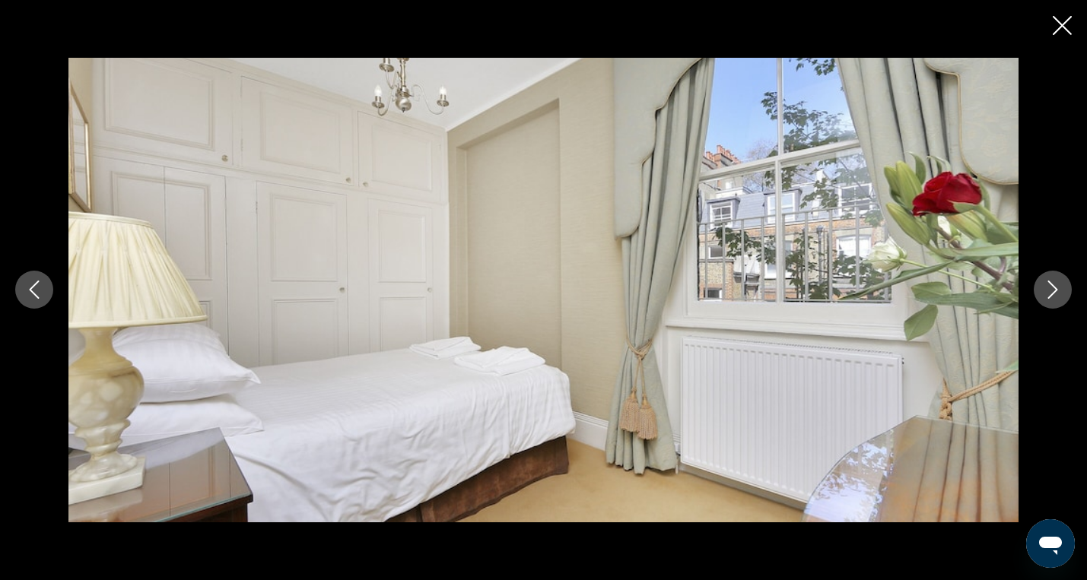
click at [1055, 285] on icon "Next image" at bounding box center [1053, 290] width 18 height 18
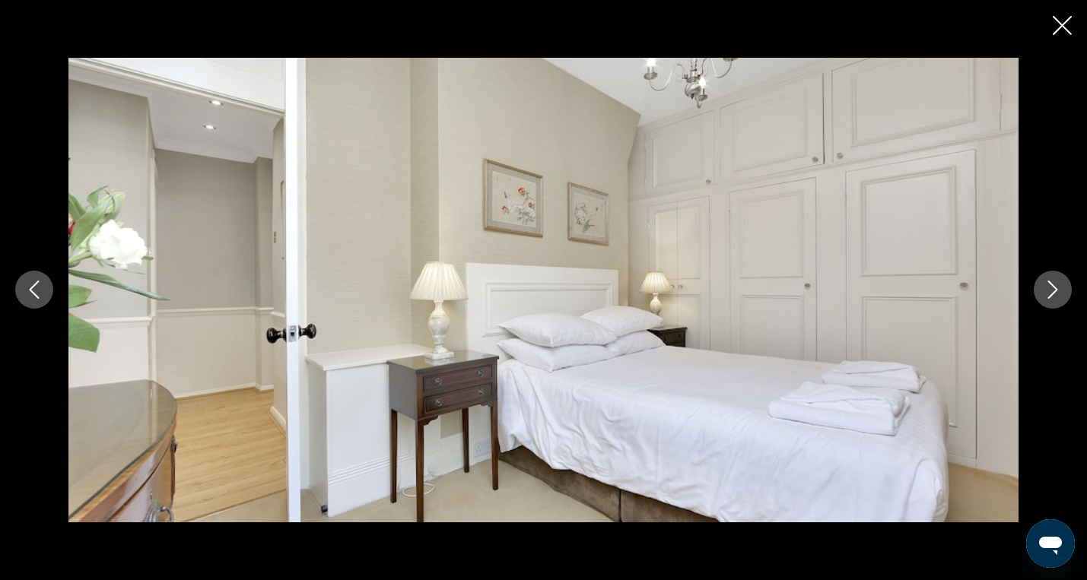
click at [1055, 285] on icon "Next image" at bounding box center [1053, 290] width 18 height 18
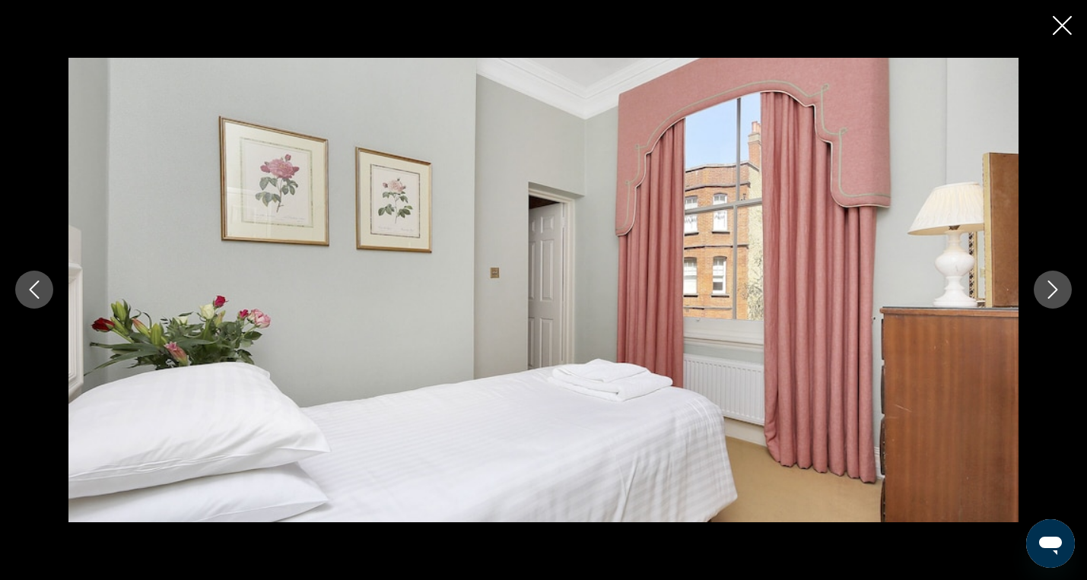
click at [1055, 285] on icon "Next image" at bounding box center [1053, 290] width 18 height 18
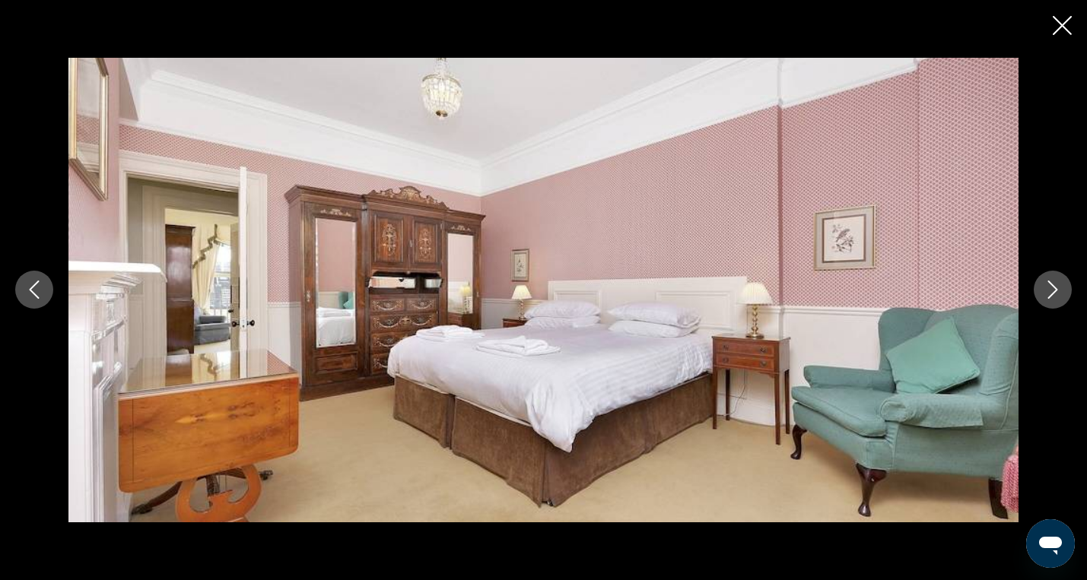
click at [1055, 285] on icon "Next image" at bounding box center [1053, 290] width 18 height 18
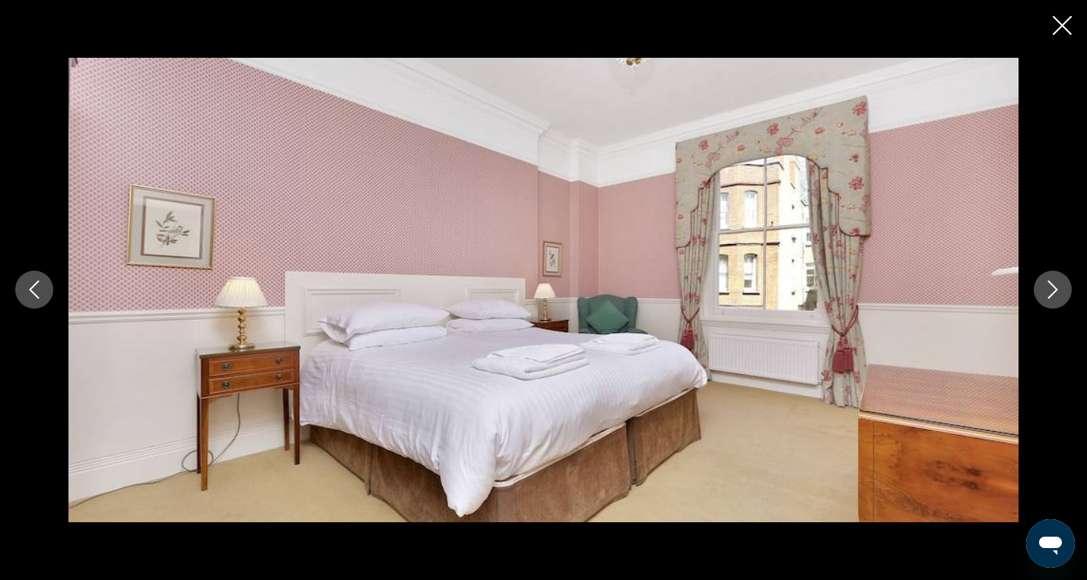
click at [1055, 285] on icon "Next image" at bounding box center [1053, 290] width 18 height 18
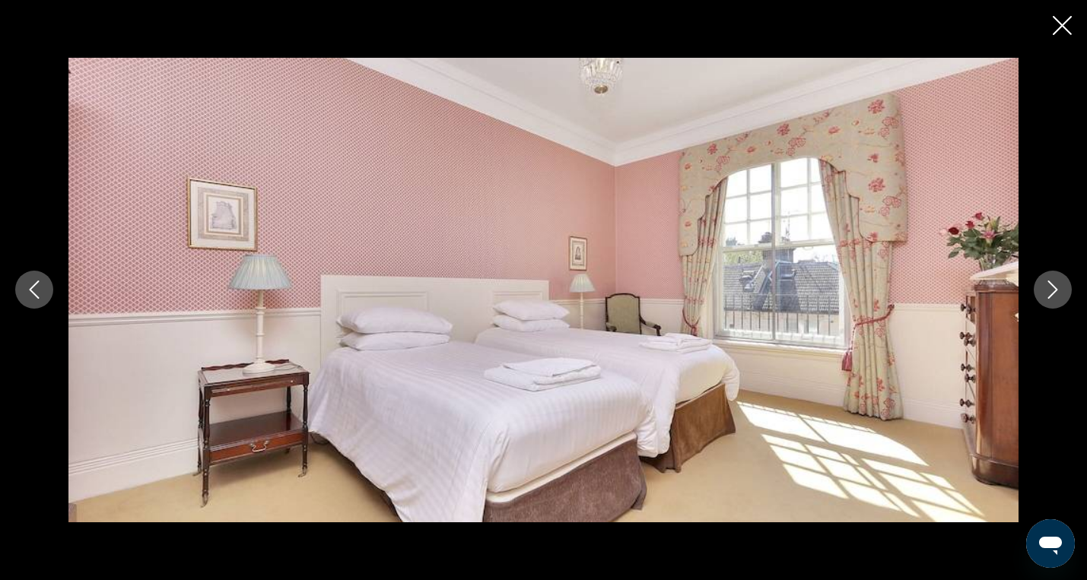
click at [1047, 288] on icon "Next image" at bounding box center [1053, 290] width 18 height 18
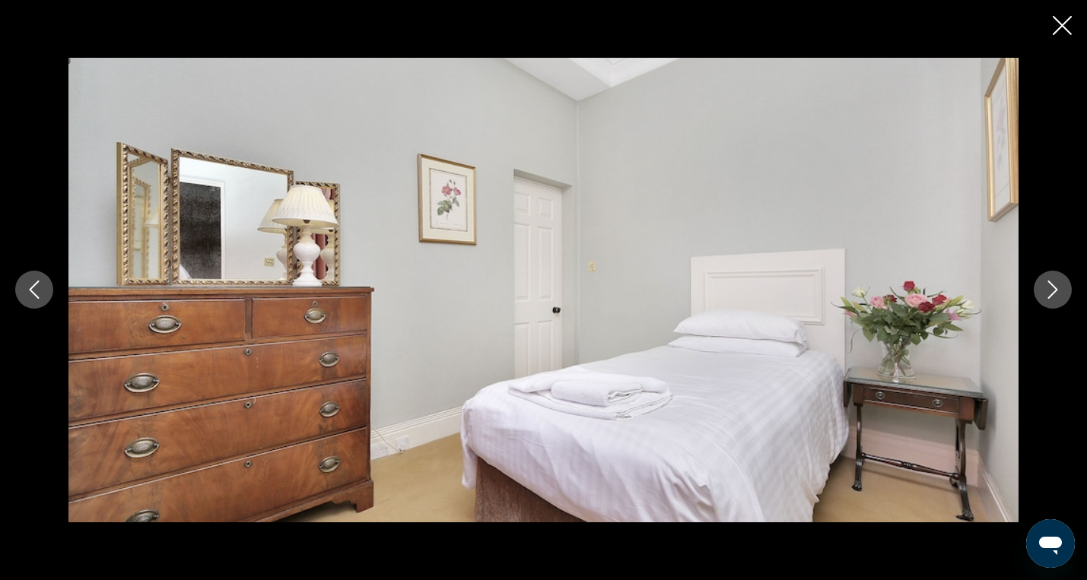
click at [1047, 288] on icon "Next image" at bounding box center [1053, 290] width 18 height 18
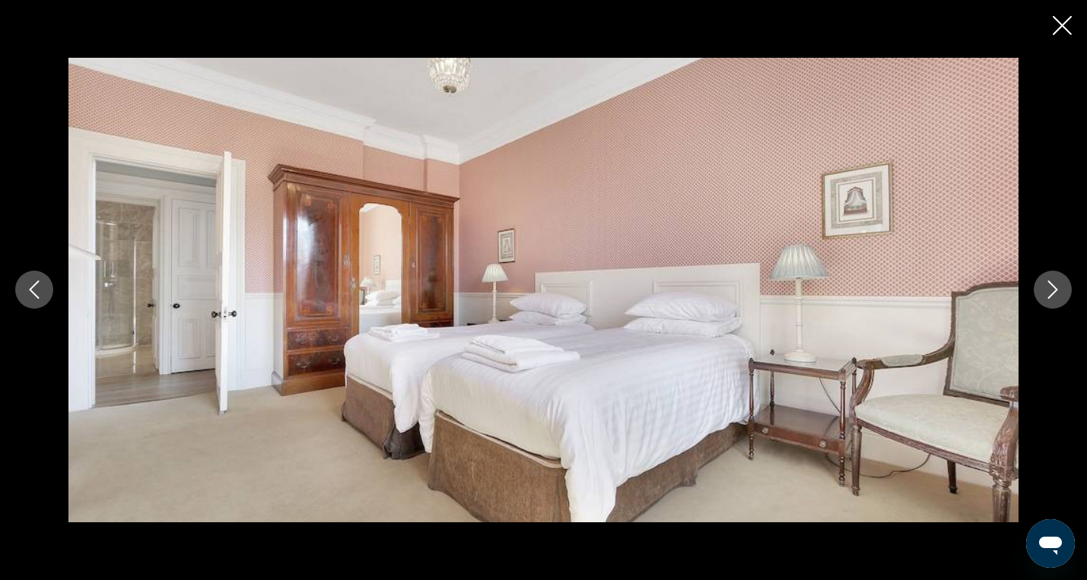
click at [1047, 288] on icon "Next image" at bounding box center [1053, 290] width 18 height 18
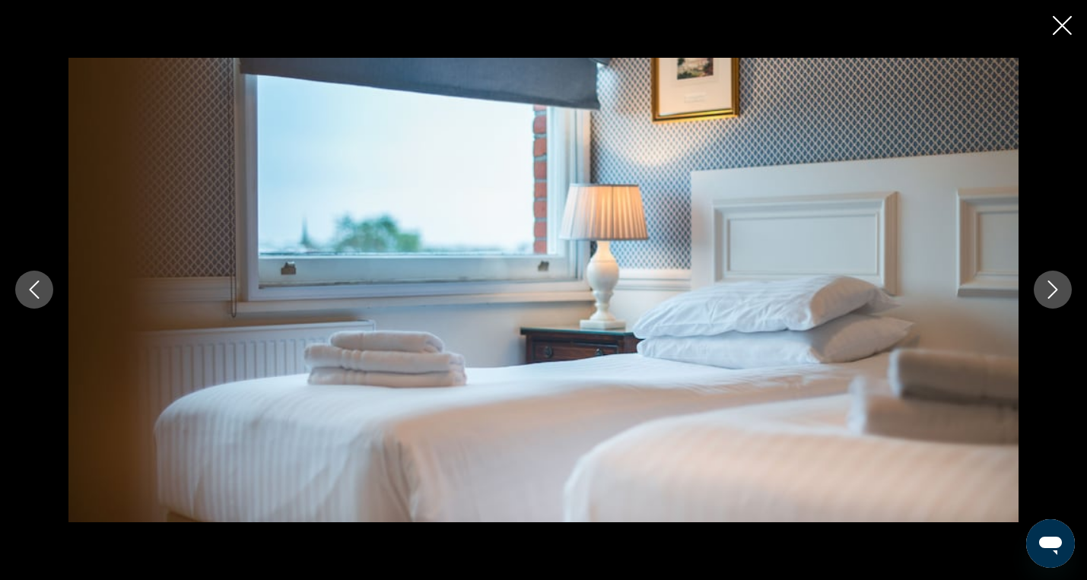
click at [1047, 288] on icon "Next image" at bounding box center [1053, 290] width 18 height 18
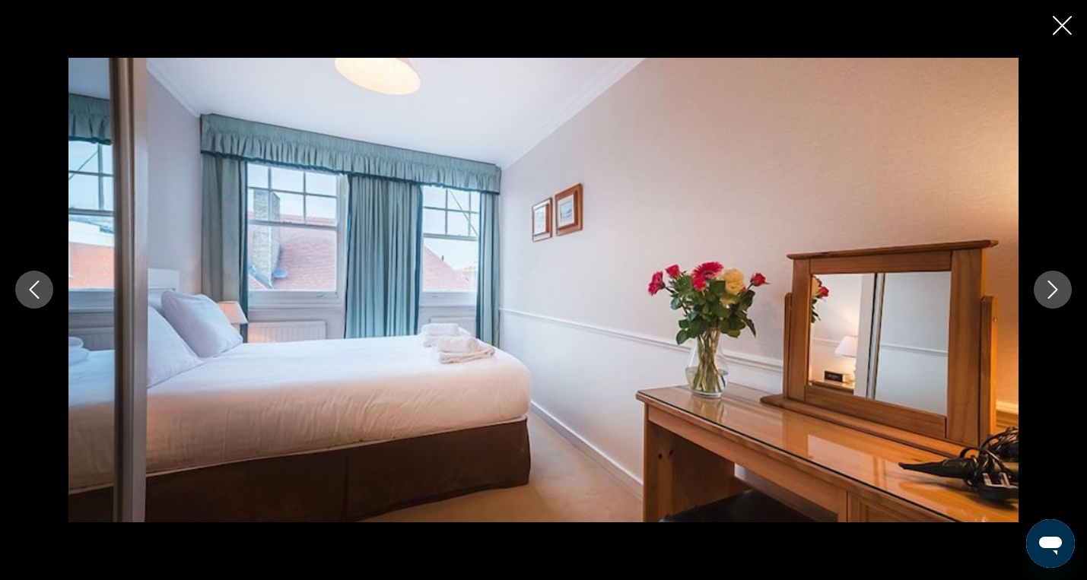
click at [1047, 288] on icon "Next image" at bounding box center [1053, 290] width 18 height 18
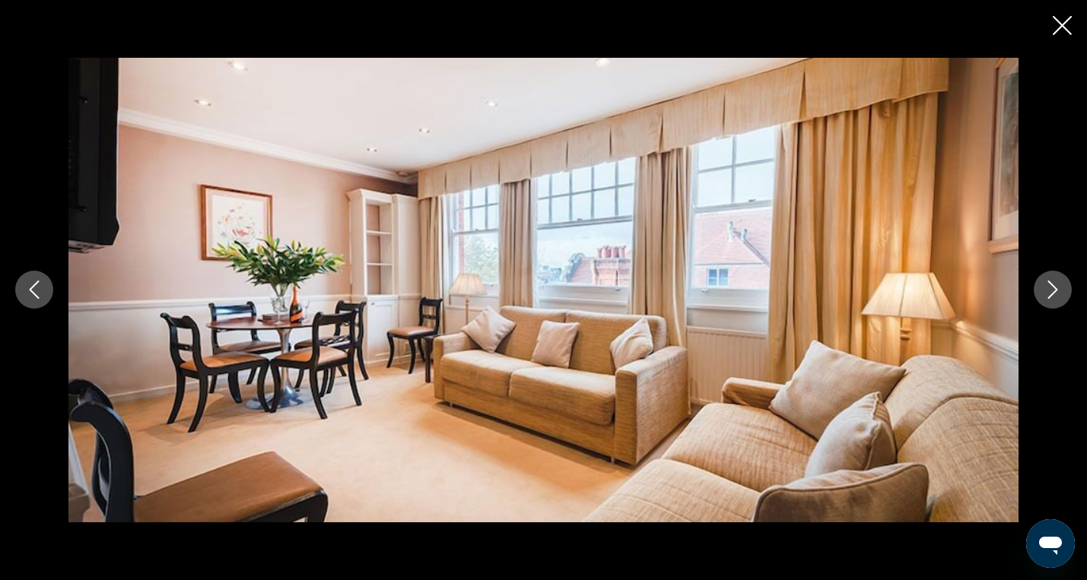
click at [1062, 27] on icon "Close slideshow" at bounding box center [1062, 25] width 19 height 19
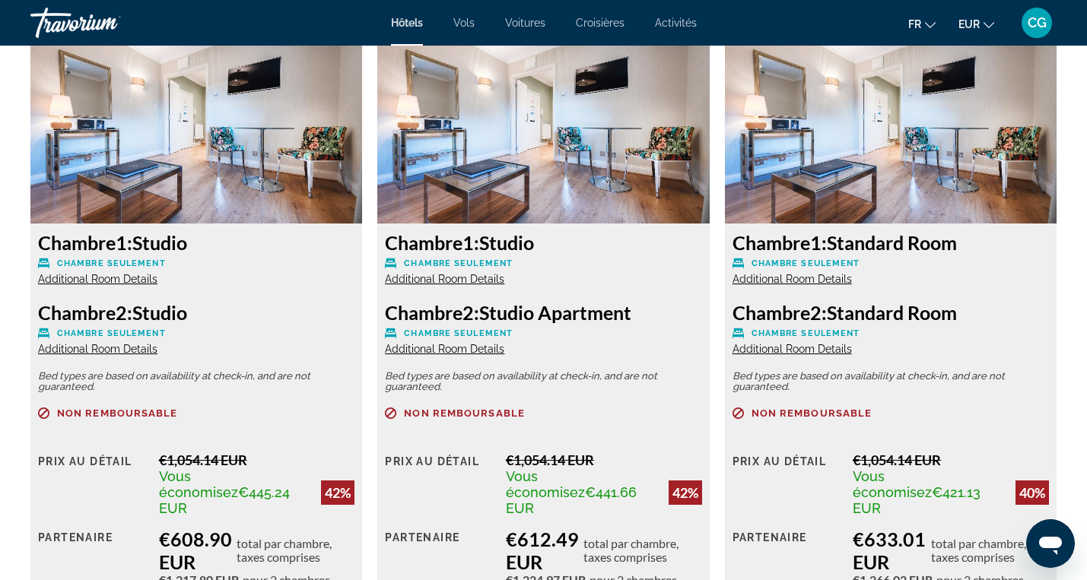
scroll to position [2123, 0]
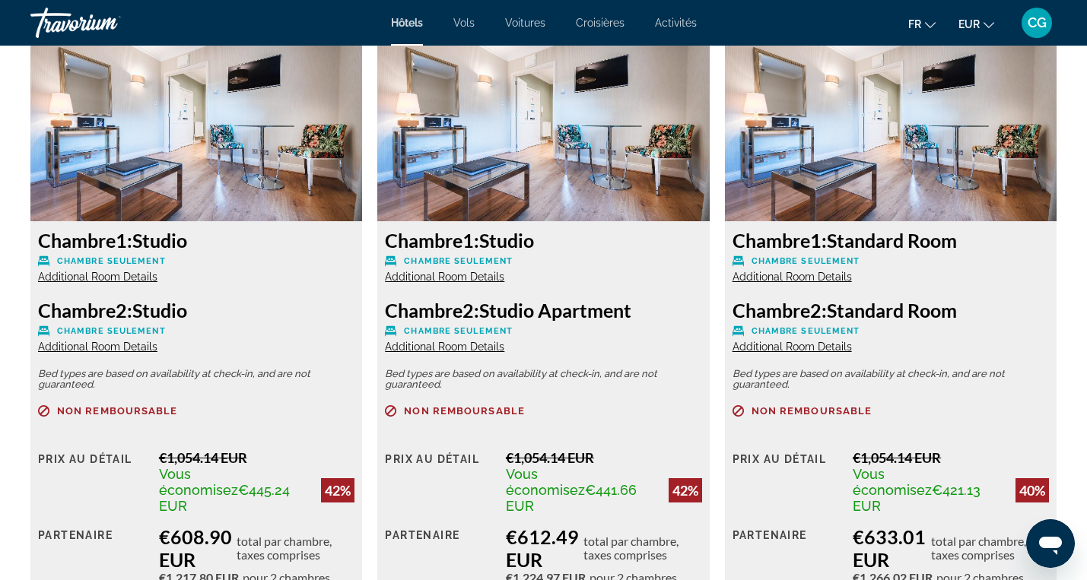
click at [473, 277] on span "Additional Room Details" at bounding box center [444, 277] width 119 height 12
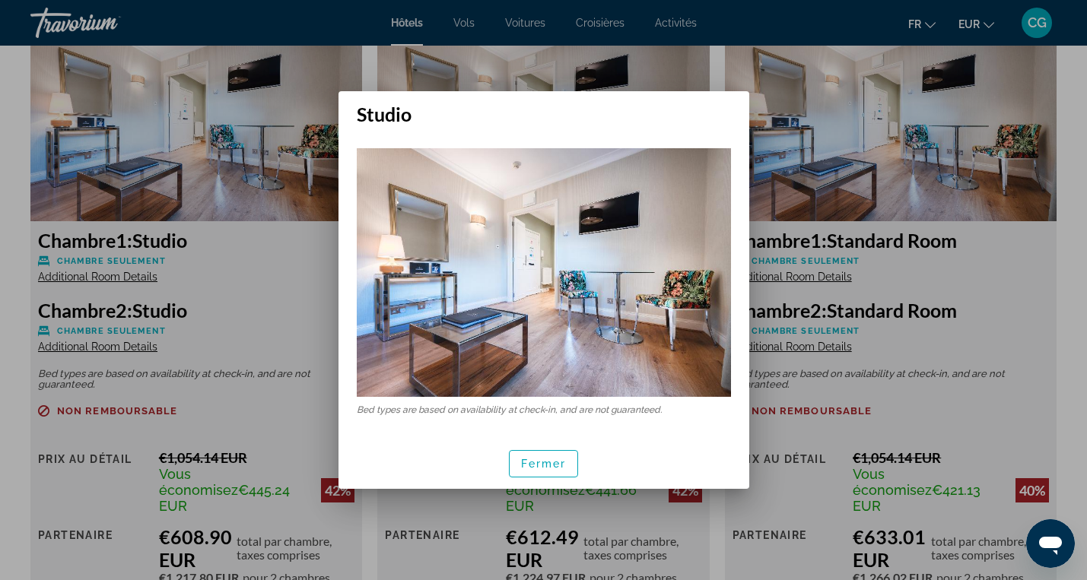
click at [653, 78] on div at bounding box center [543, 290] width 1087 height 580
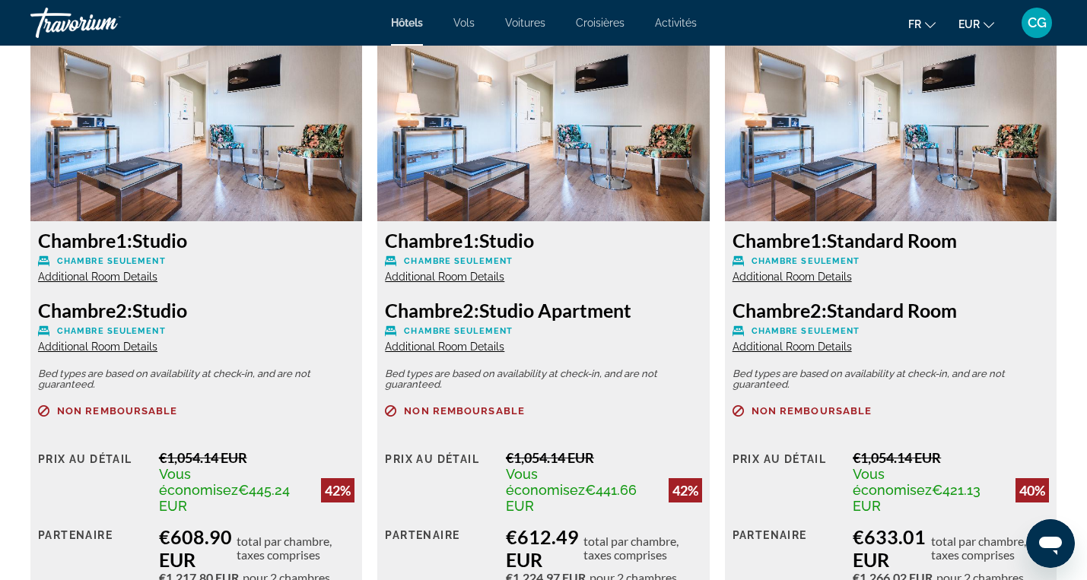
scroll to position [2123, 0]
click at [480, 348] on span "Additional Room Details" at bounding box center [444, 347] width 119 height 12
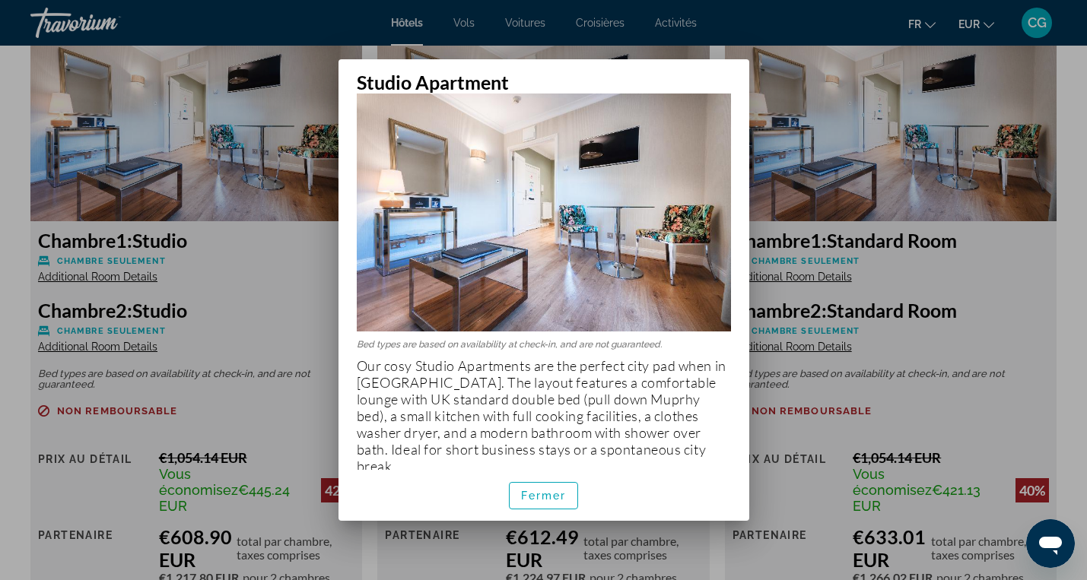
scroll to position [36, 0]
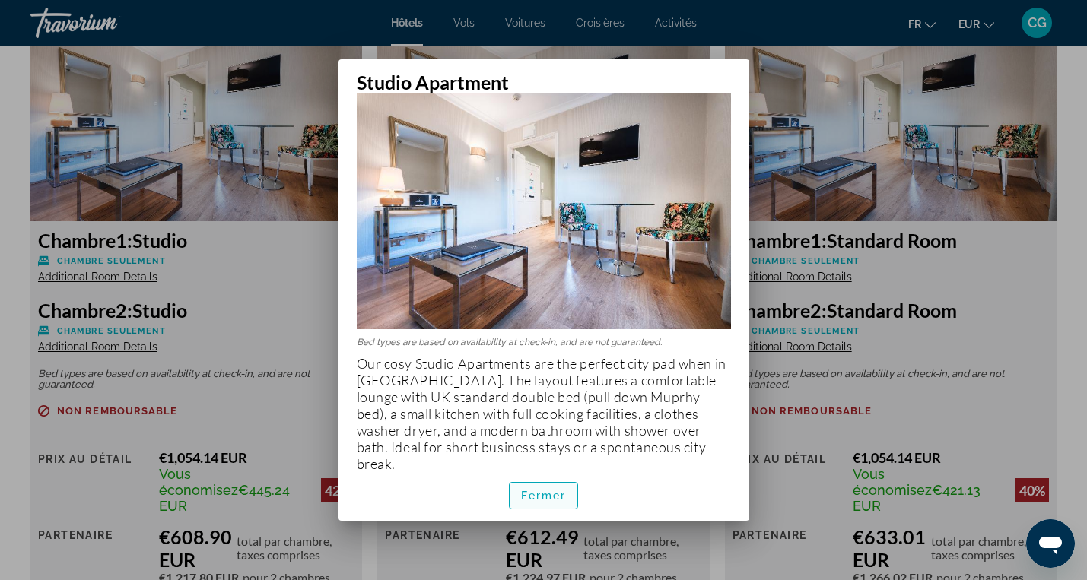
click at [545, 498] on span "Fermer" at bounding box center [544, 496] width 46 height 12
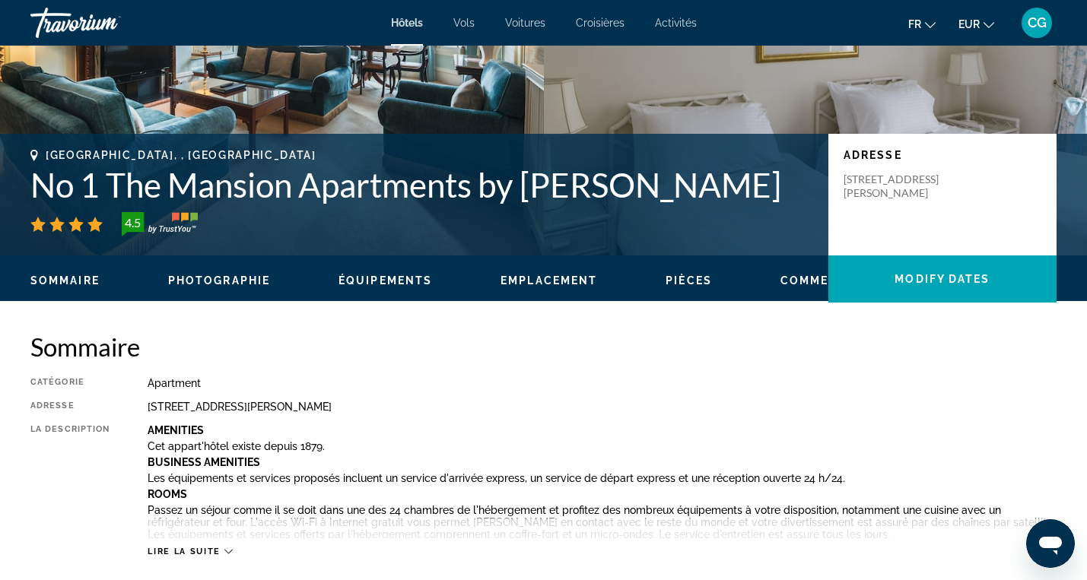
scroll to position [256, 0]
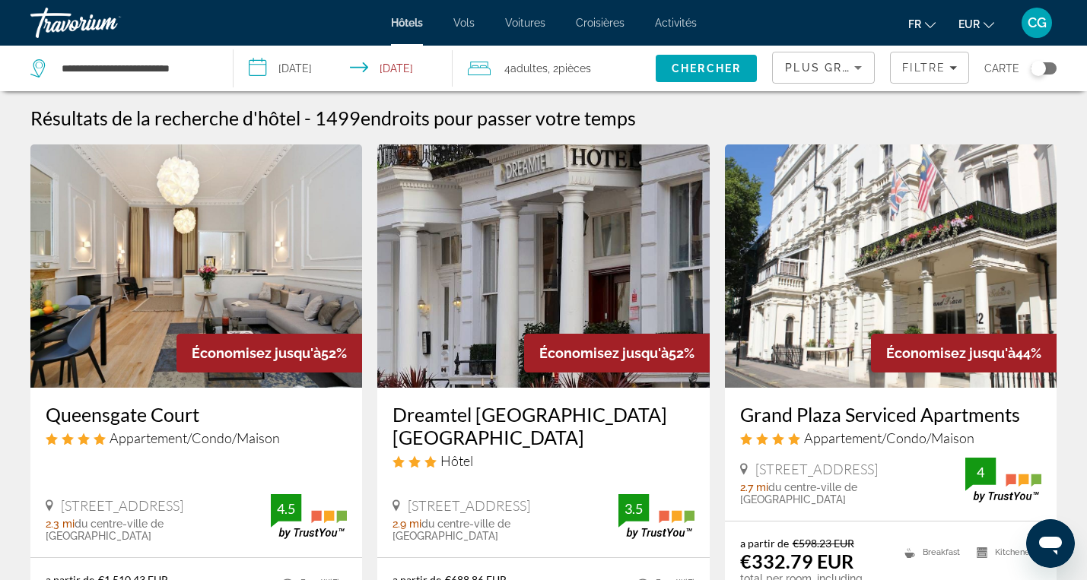
click at [549, 65] on span ", 2 Chambre pièces" at bounding box center [569, 68] width 43 height 21
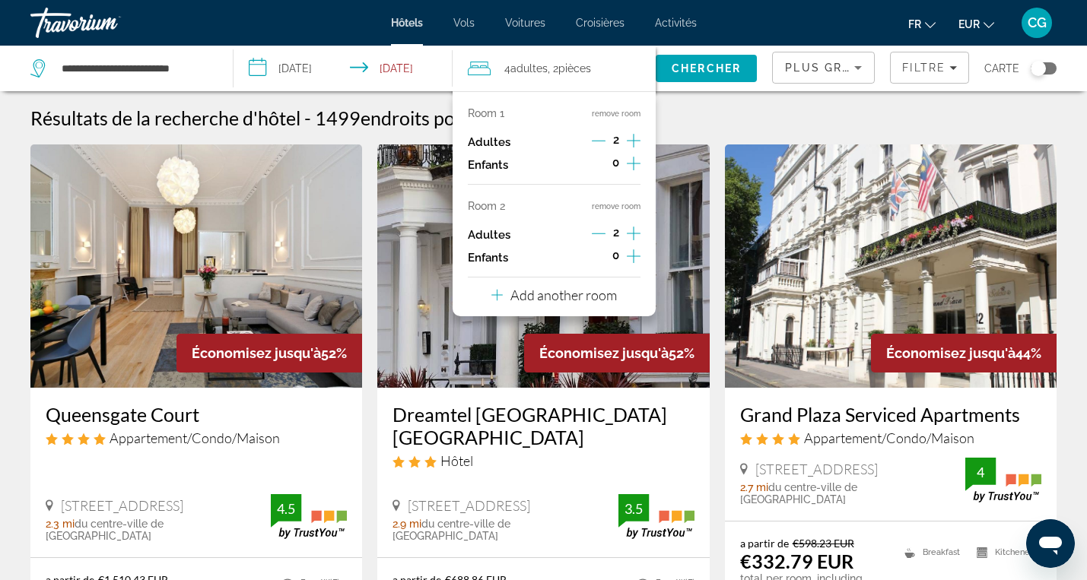
click at [634, 140] on icon "Increment adults" at bounding box center [634, 141] width 14 height 14
click at [601, 233] on icon "Decrement adults" at bounding box center [599, 234] width 14 height 14
click at [620, 205] on button "remove room" at bounding box center [616, 207] width 49 height 10
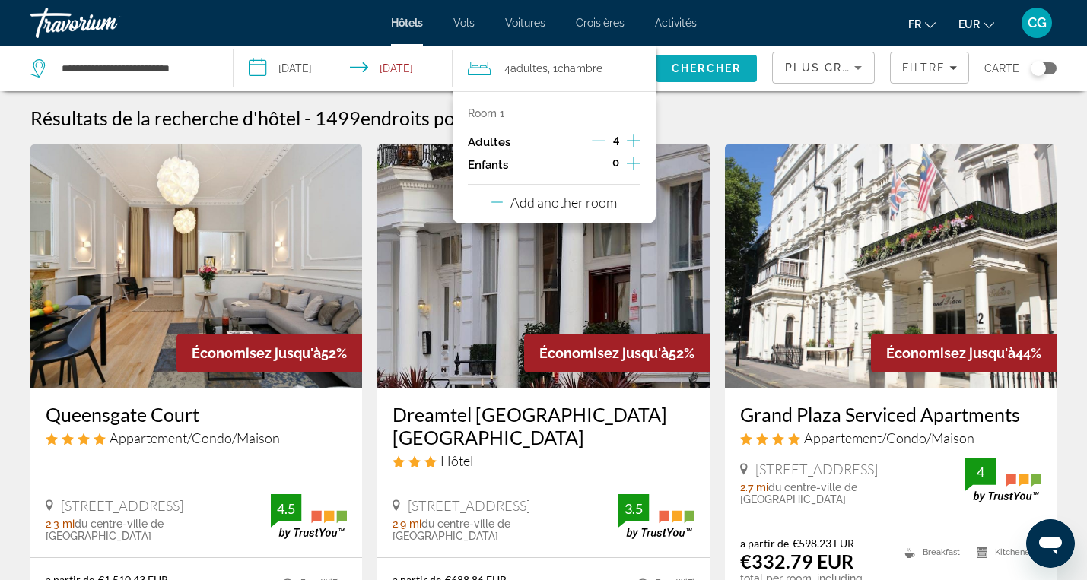
click at [699, 68] on span "Chercher" at bounding box center [706, 68] width 69 height 12
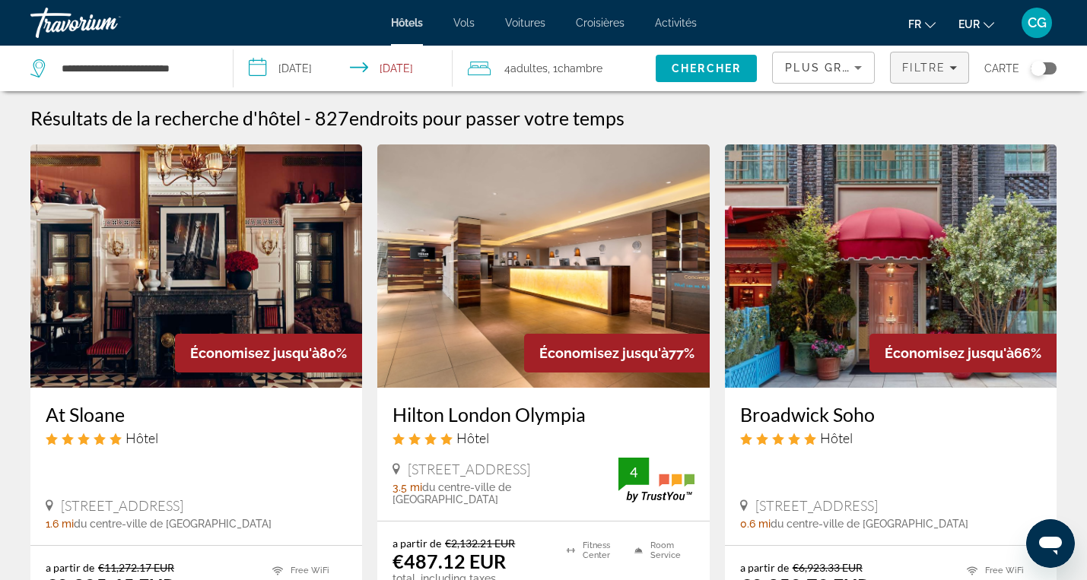
click at [920, 70] on span "Filtre" at bounding box center [923, 68] width 43 height 12
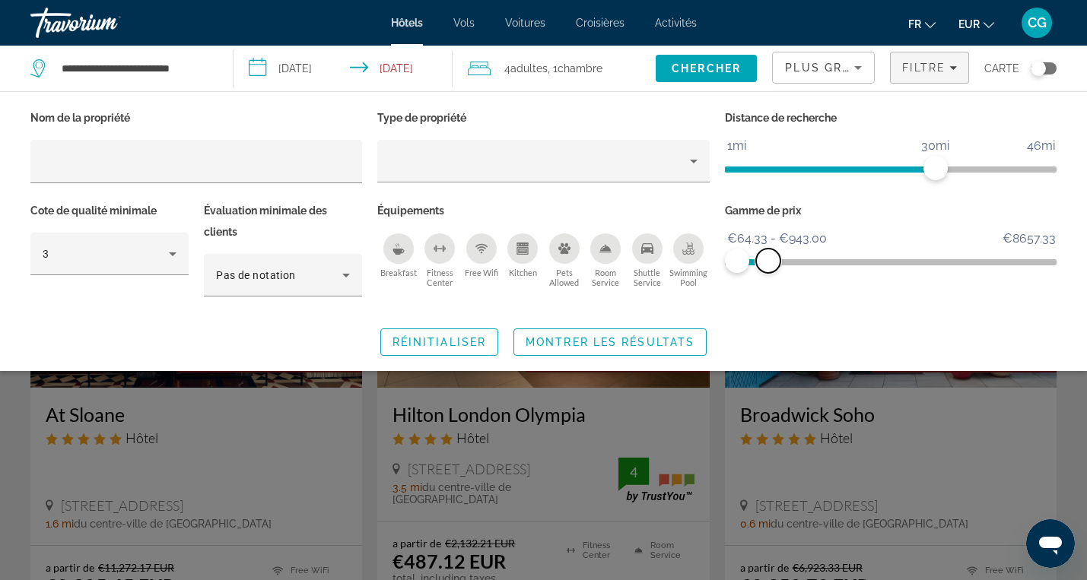
drag, startPoint x: 1039, startPoint y: 262, endPoint x: 768, endPoint y: 253, distance: 271.0
click at [768, 253] on span "ngx-slider-max" at bounding box center [768, 261] width 24 height 24
click at [607, 341] on span "Montrer les résultats" at bounding box center [610, 342] width 169 height 12
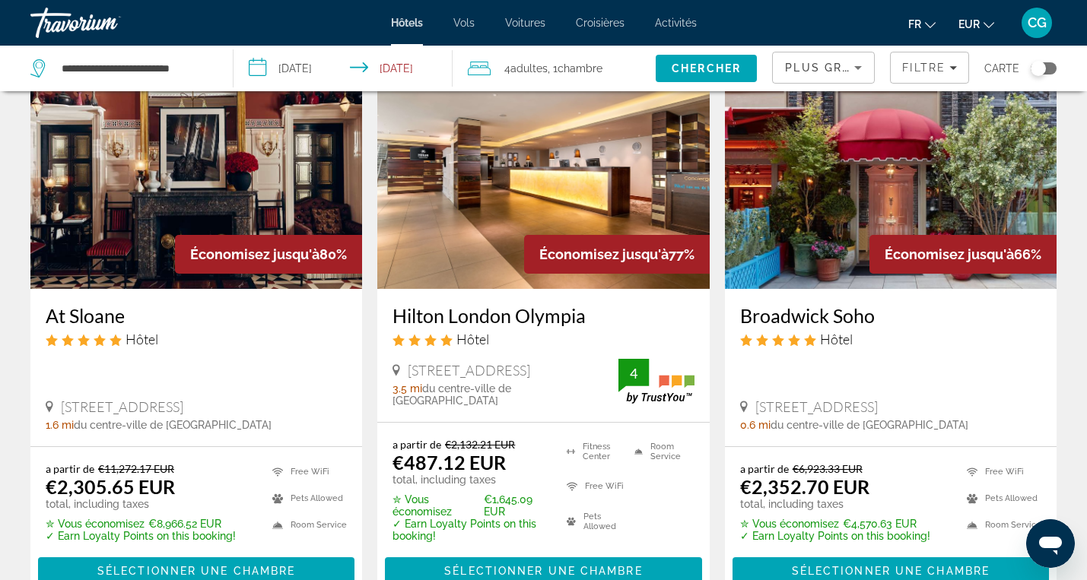
scroll to position [91, 0]
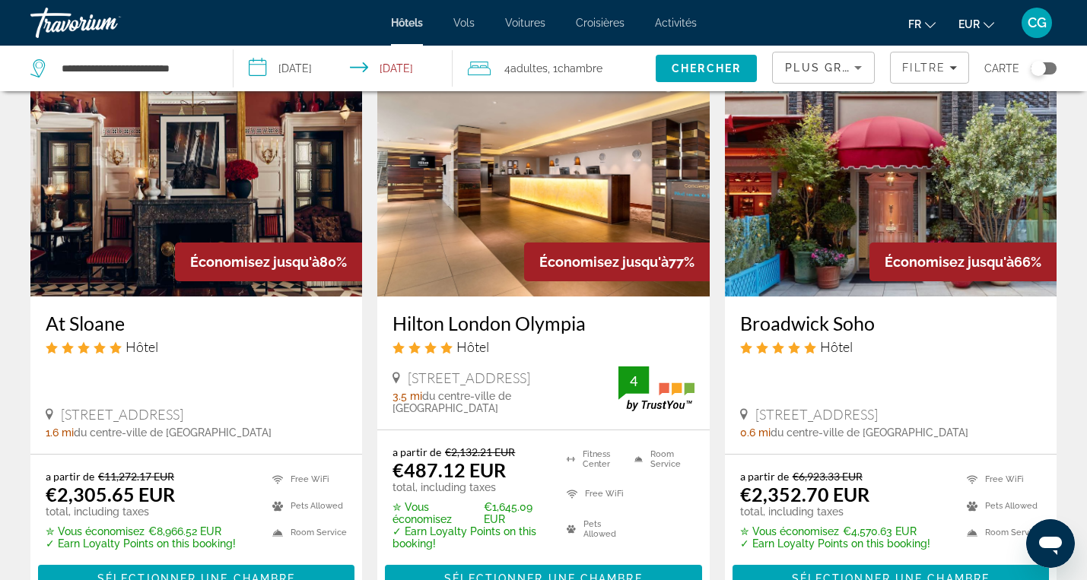
click at [199, 216] on img "Main content" at bounding box center [196, 174] width 332 height 243
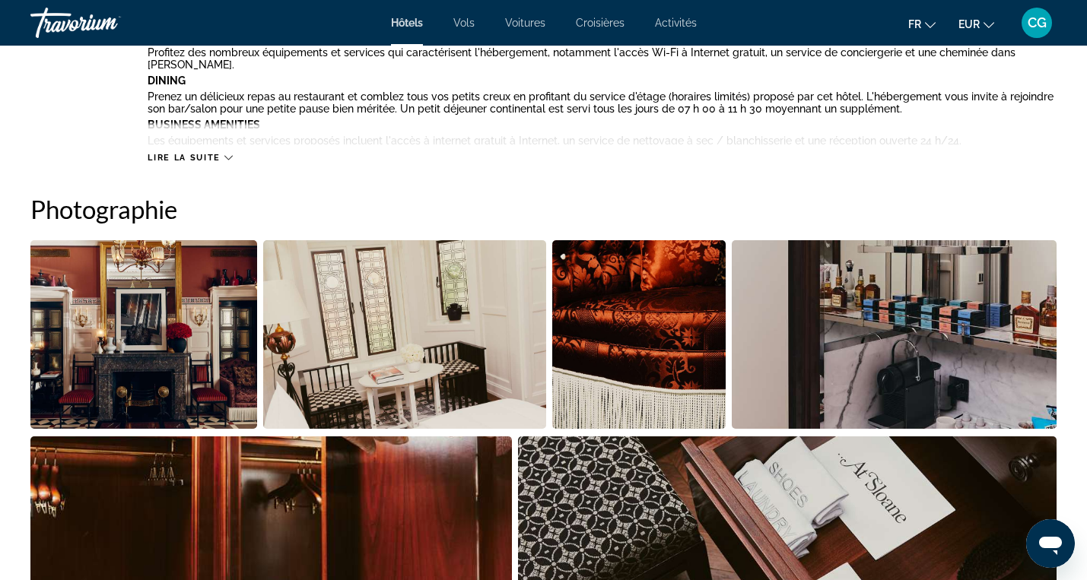
scroll to position [705, 0]
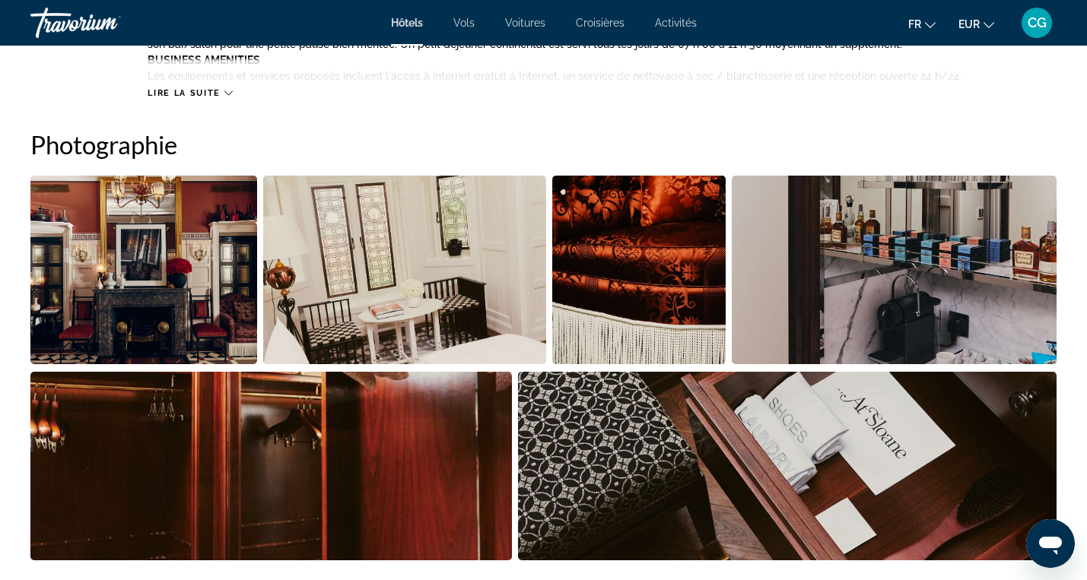
click at [108, 273] on img "Open full-screen image slider" at bounding box center [143, 270] width 227 height 189
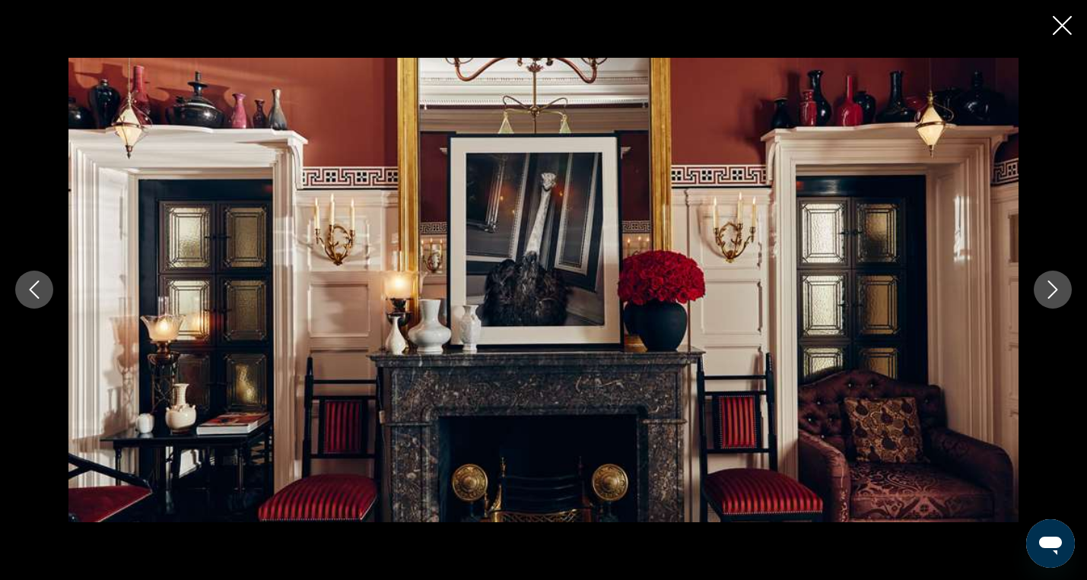
click at [1049, 291] on icon "Next image" at bounding box center [1053, 290] width 18 height 18
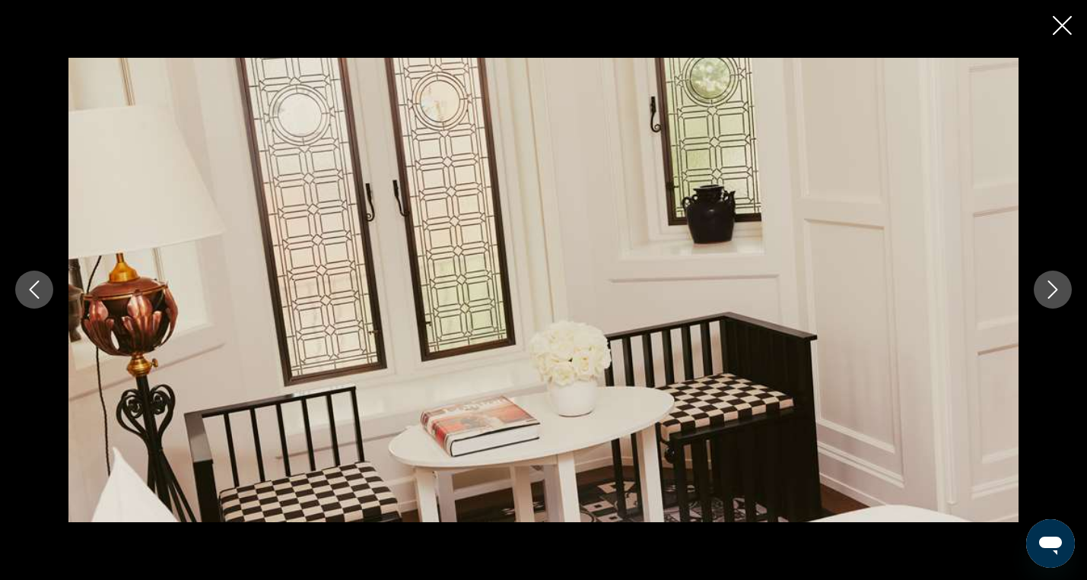
click at [1049, 291] on icon "Next image" at bounding box center [1053, 290] width 18 height 18
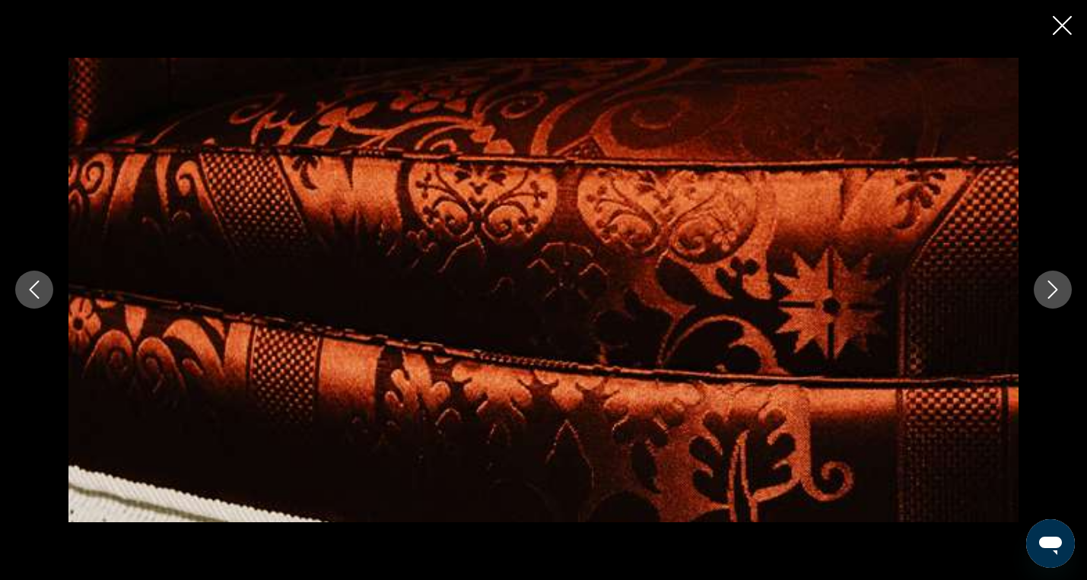
click at [1049, 291] on icon "Next image" at bounding box center [1053, 290] width 18 height 18
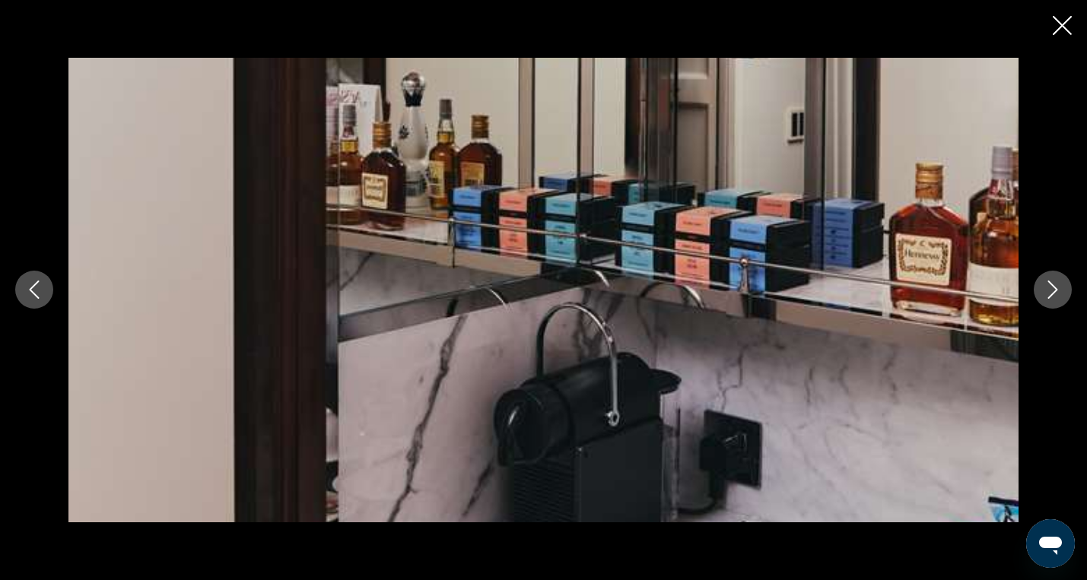
click at [1049, 291] on icon "Next image" at bounding box center [1053, 290] width 18 height 18
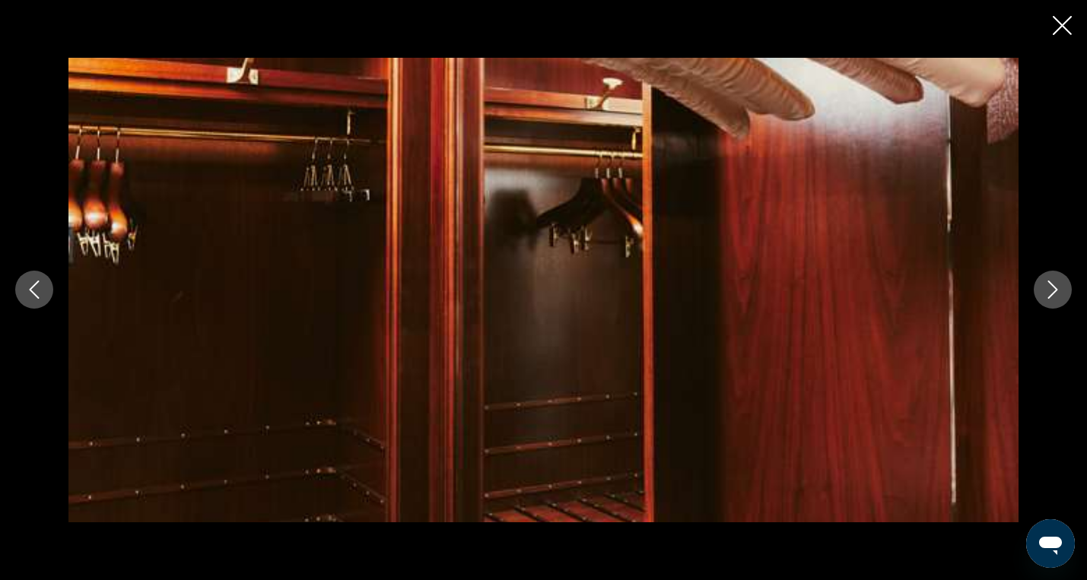
click at [1049, 291] on icon "Next image" at bounding box center [1053, 290] width 18 height 18
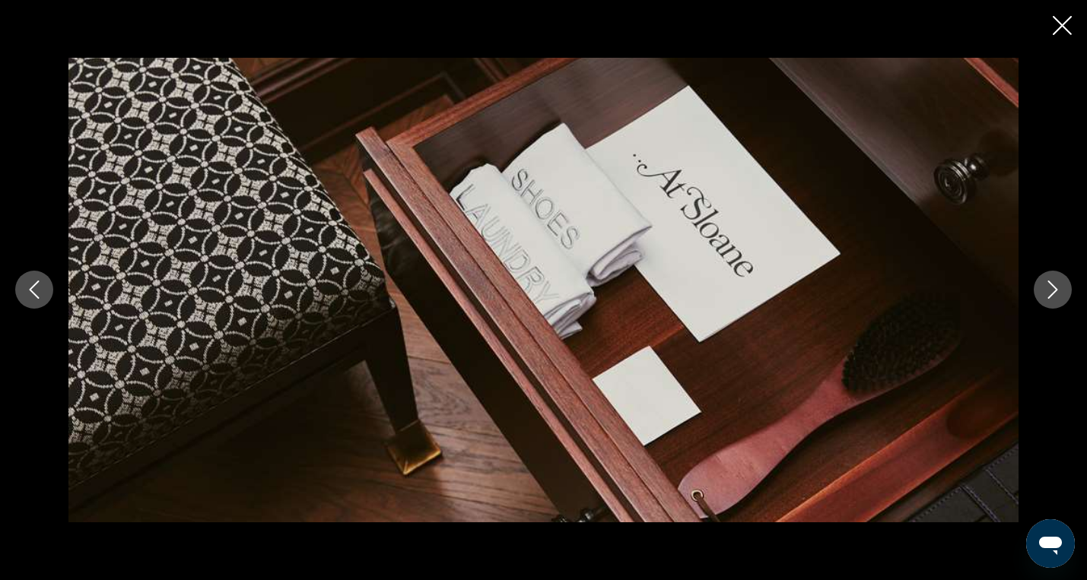
click at [1049, 291] on icon "Next image" at bounding box center [1053, 290] width 18 height 18
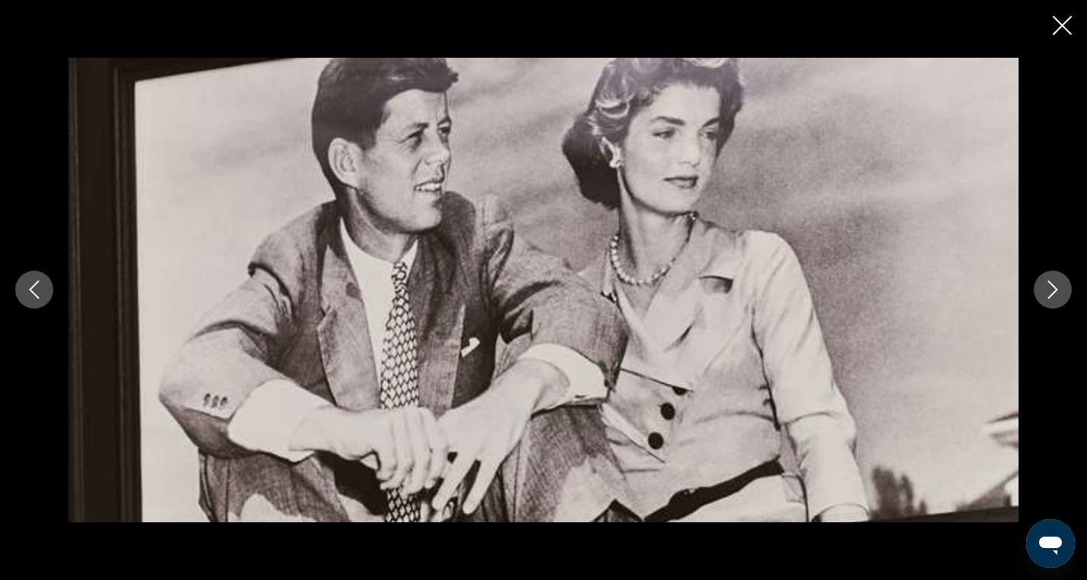
click at [1049, 291] on icon "Next image" at bounding box center [1053, 290] width 18 height 18
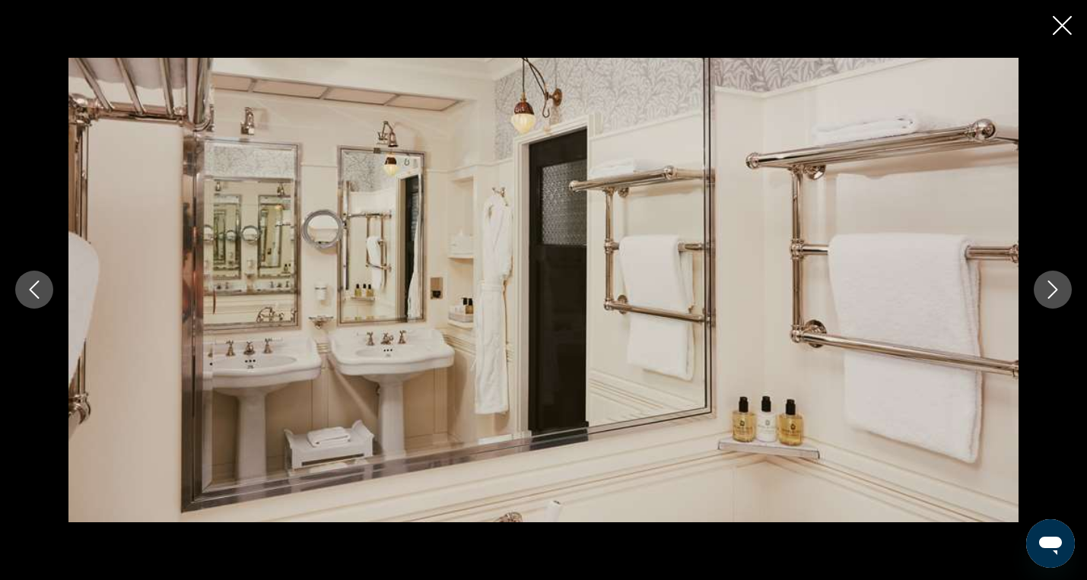
click at [1049, 291] on icon "Next image" at bounding box center [1053, 290] width 18 height 18
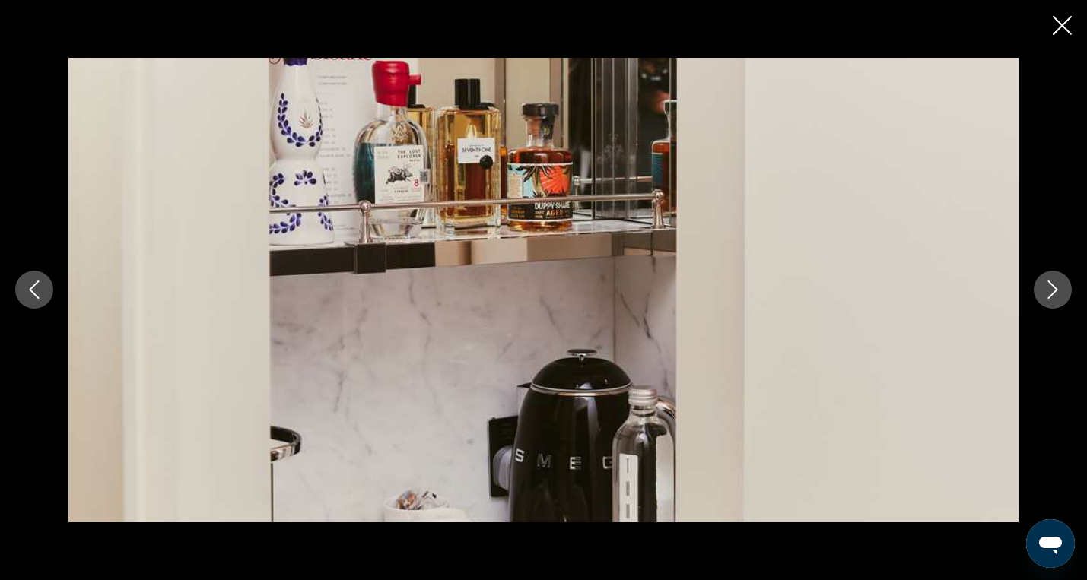
click at [1049, 291] on icon "Next image" at bounding box center [1053, 290] width 18 height 18
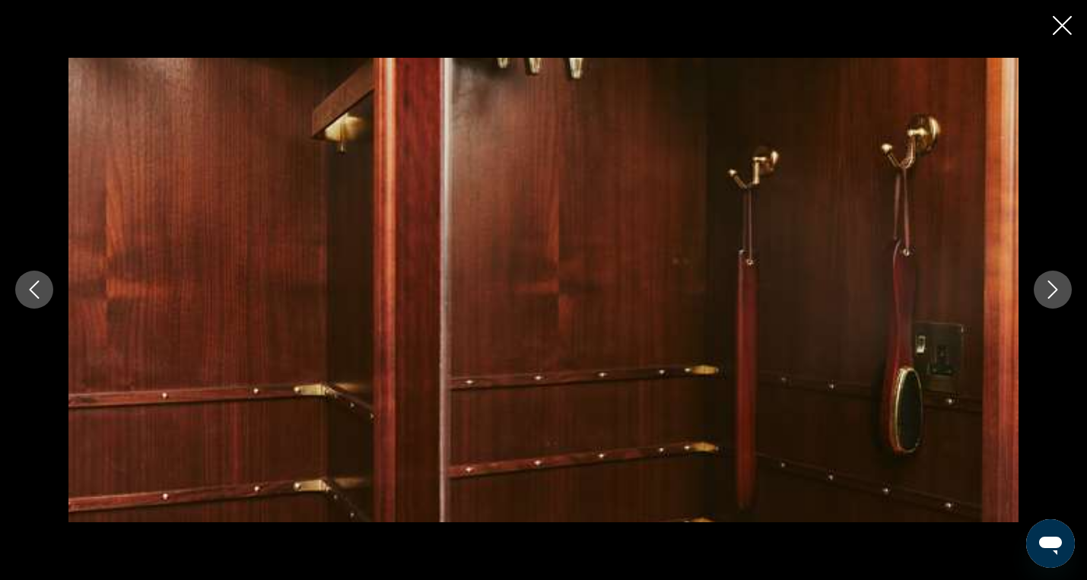
click at [1063, 305] on button "Next image" at bounding box center [1053, 290] width 38 height 38
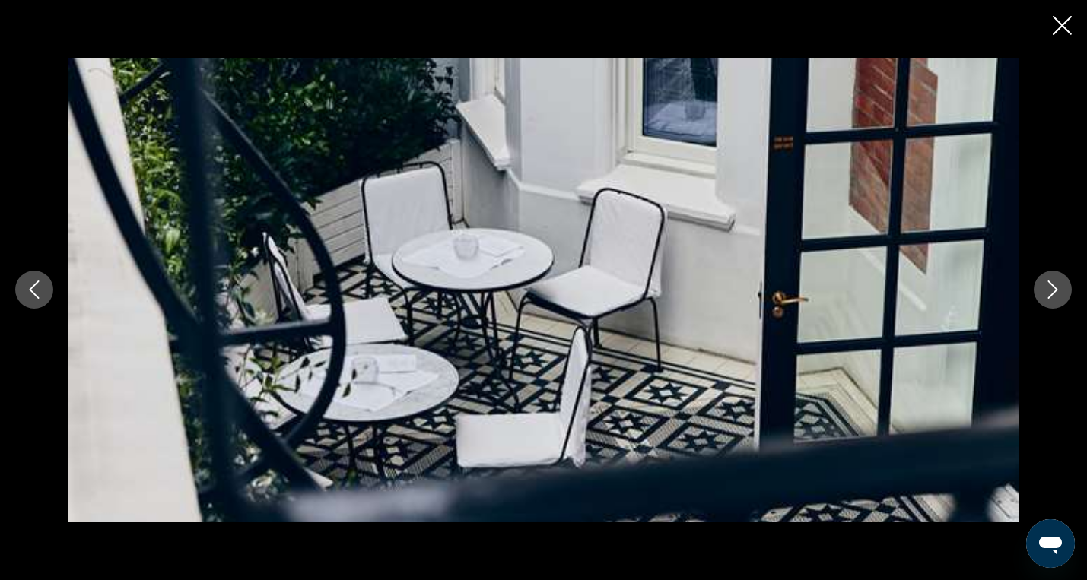
click at [1063, 305] on button "Next image" at bounding box center [1053, 290] width 38 height 38
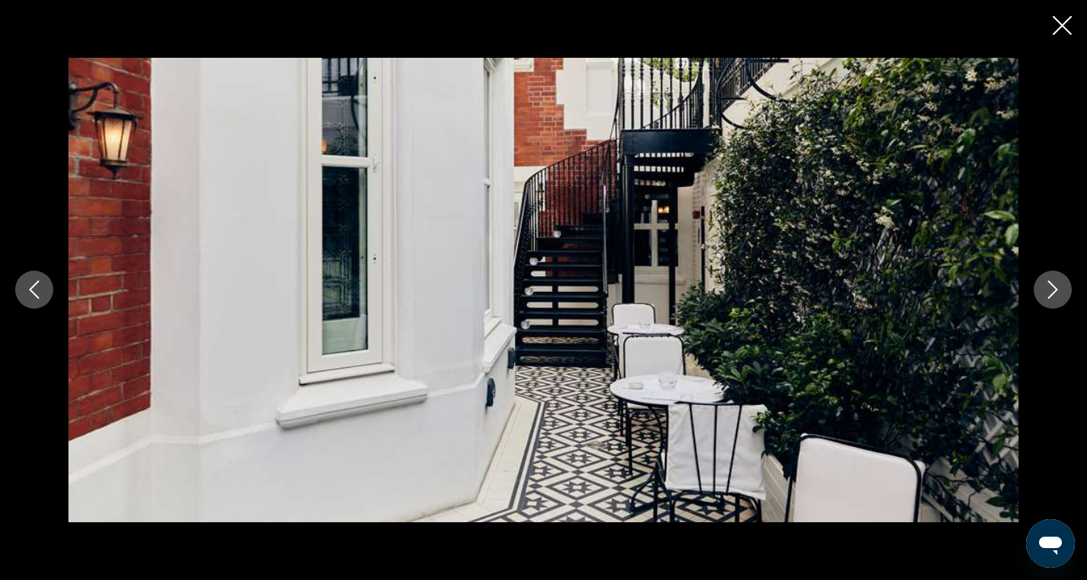
click at [1063, 305] on button "Next image" at bounding box center [1053, 290] width 38 height 38
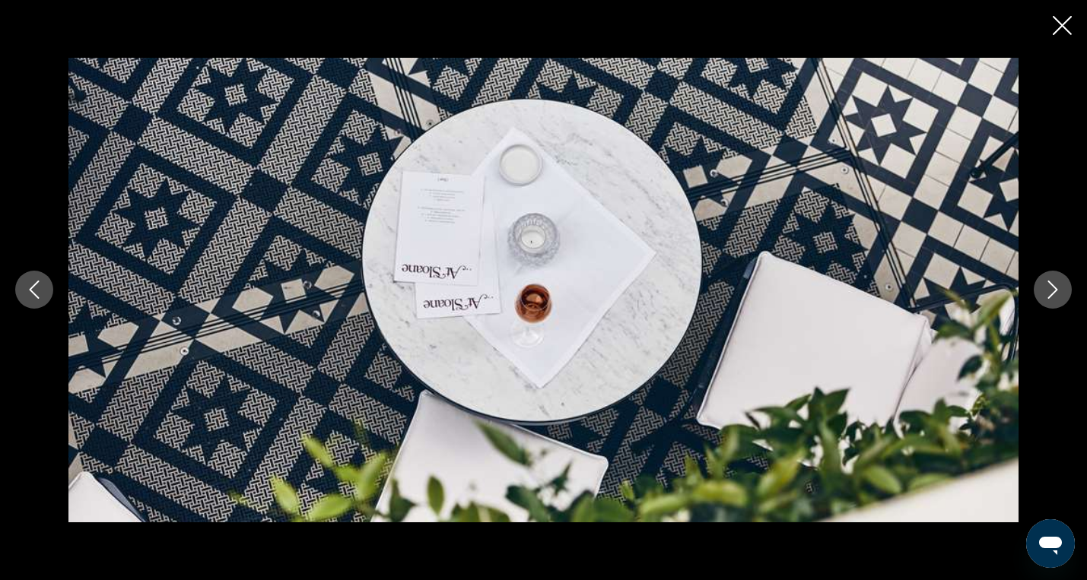
click at [1064, 25] on icon "Close slideshow" at bounding box center [1062, 25] width 19 height 19
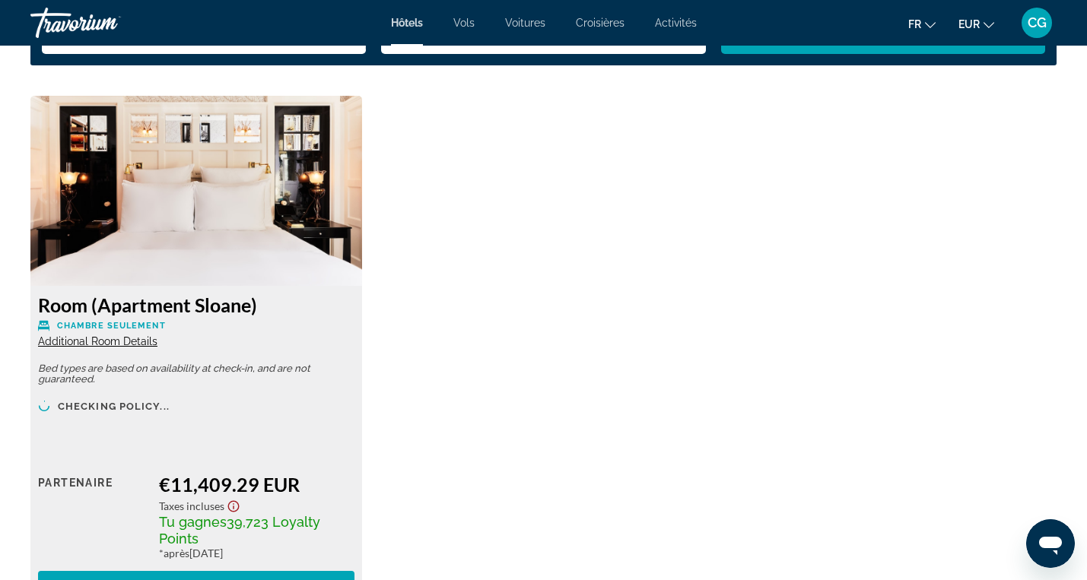
scroll to position [2055, 0]
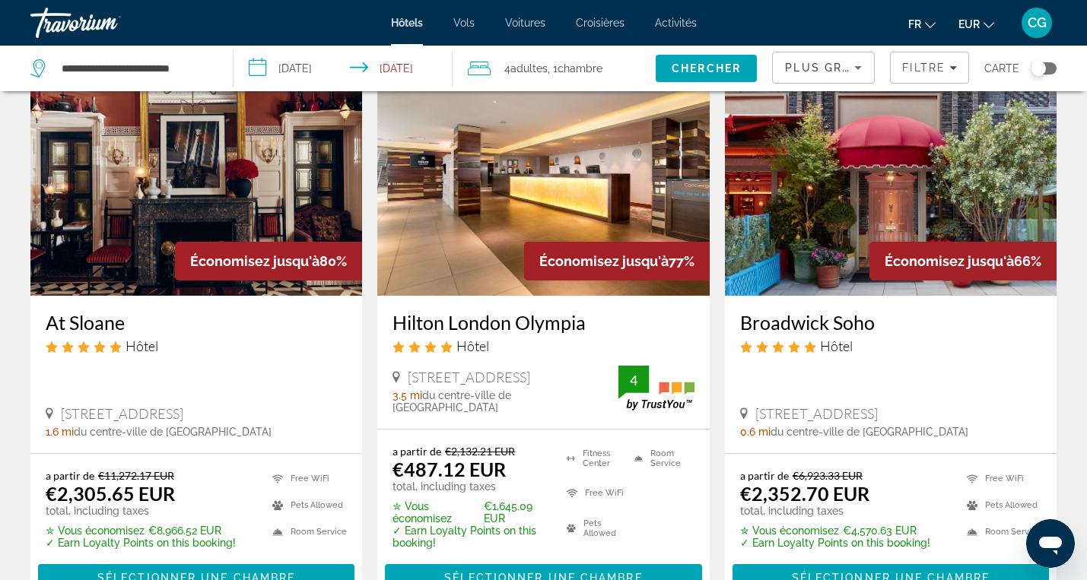
scroll to position [97, 0]
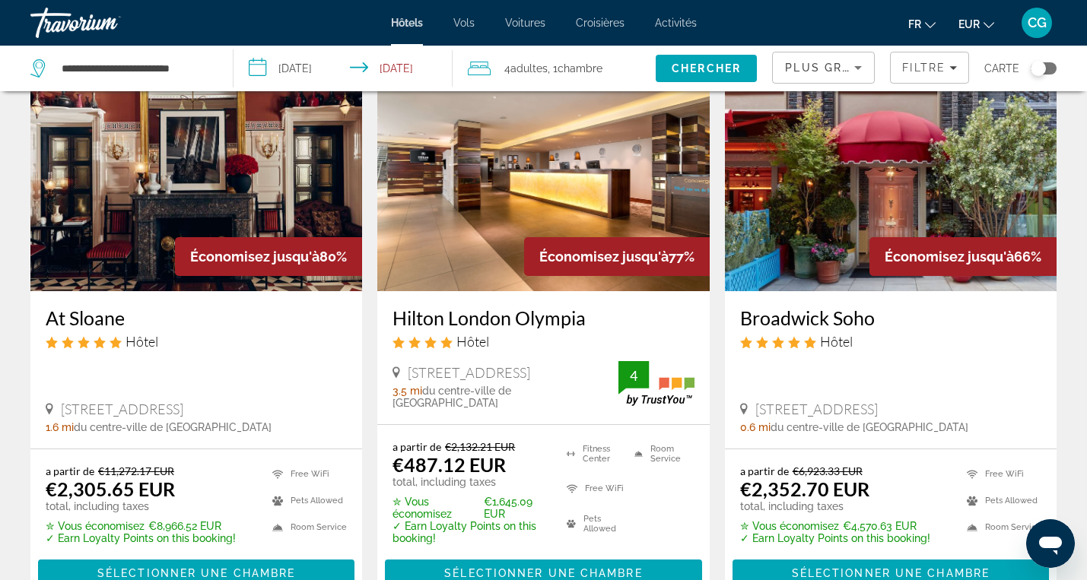
click at [487, 246] on img "Main content" at bounding box center [543, 169] width 332 height 243
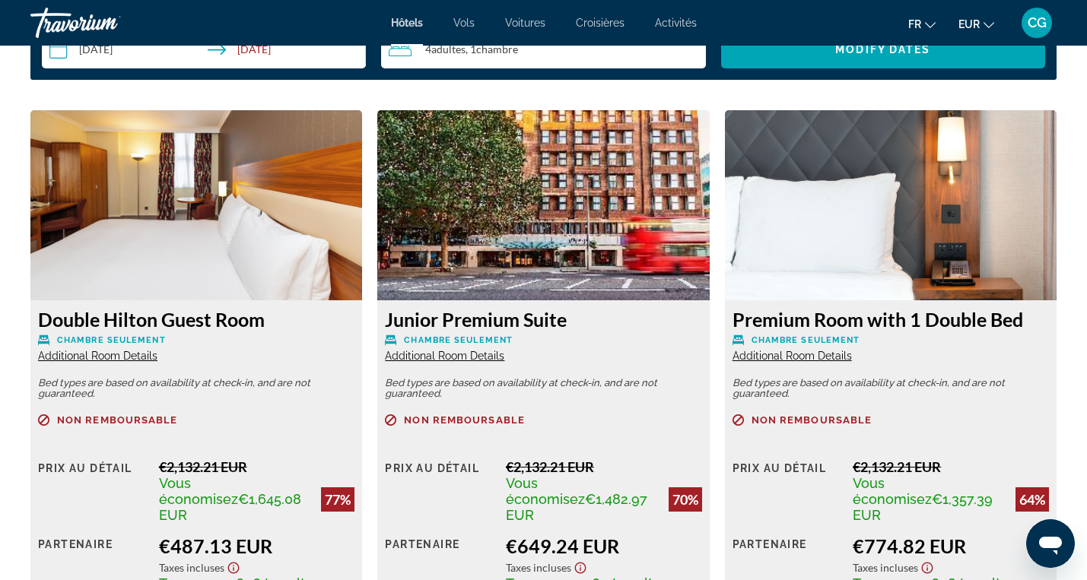
scroll to position [2058, 0]
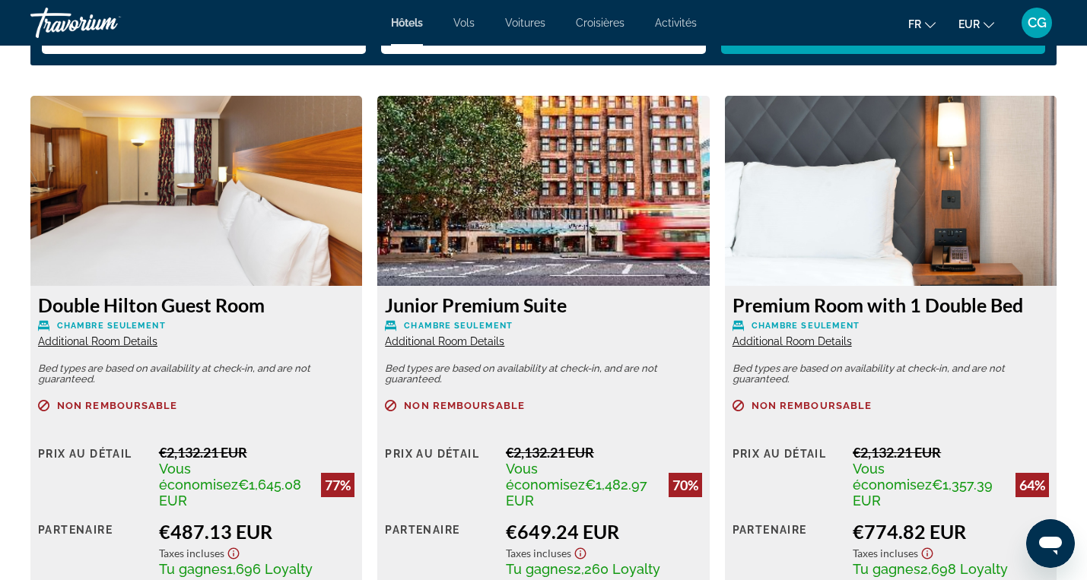
click at [482, 342] on span "Additional Room Details" at bounding box center [444, 342] width 119 height 12
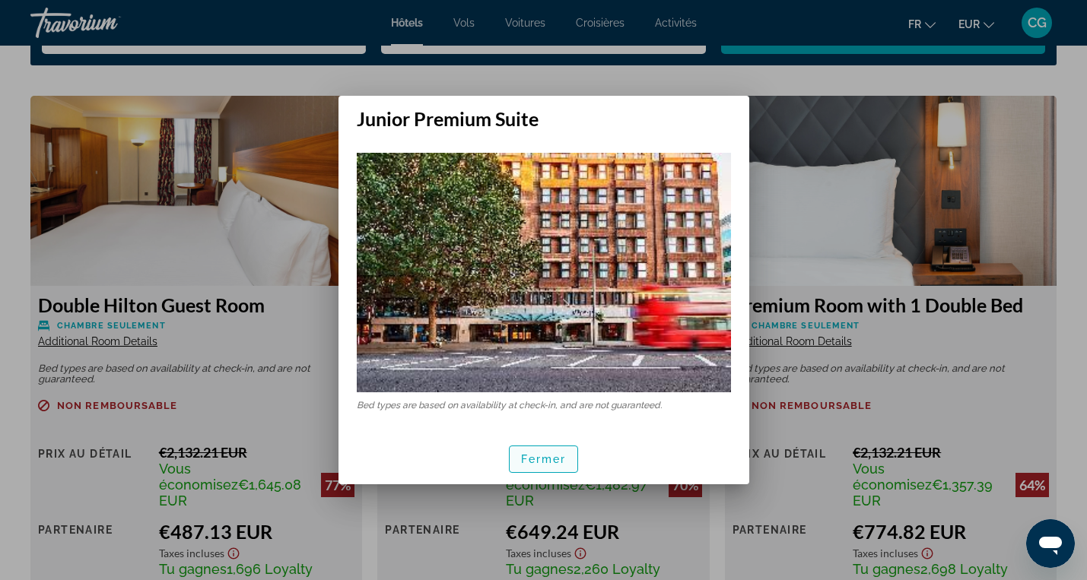
click at [542, 460] on span "Fermer" at bounding box center [544, 459] width 46 height 12
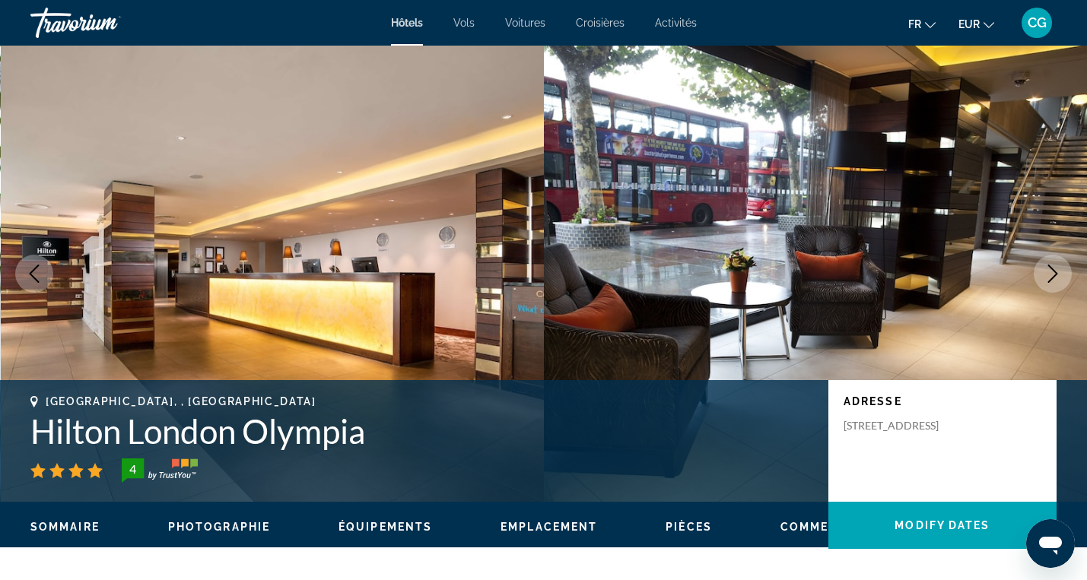
scroll to position [2058, 0]
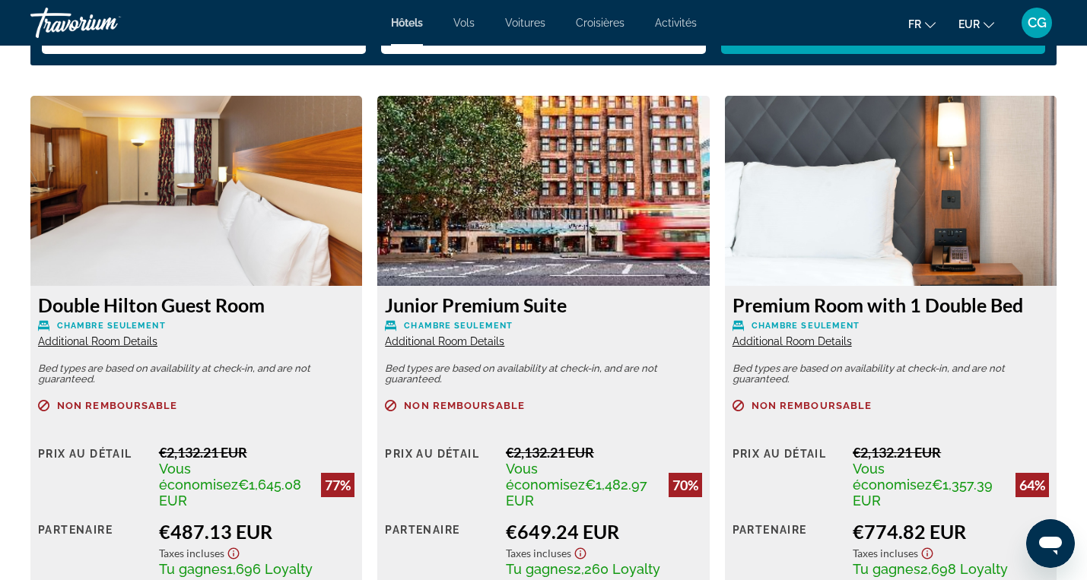
click at [116, 339] on span "Additional Room Details" at bounding box center [97, 342] width 119 height 12
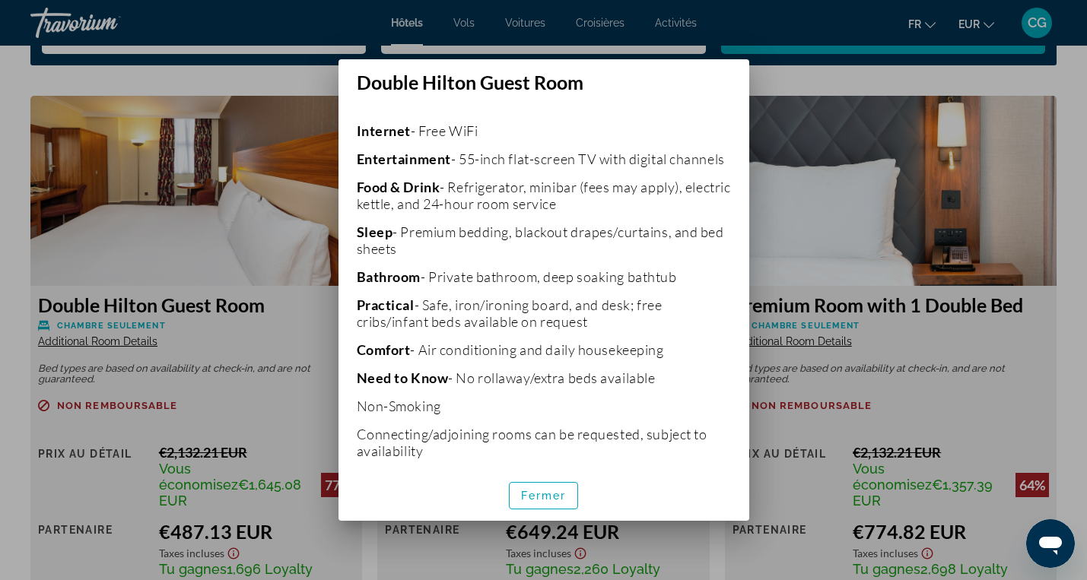
scroll to position [374, 0]
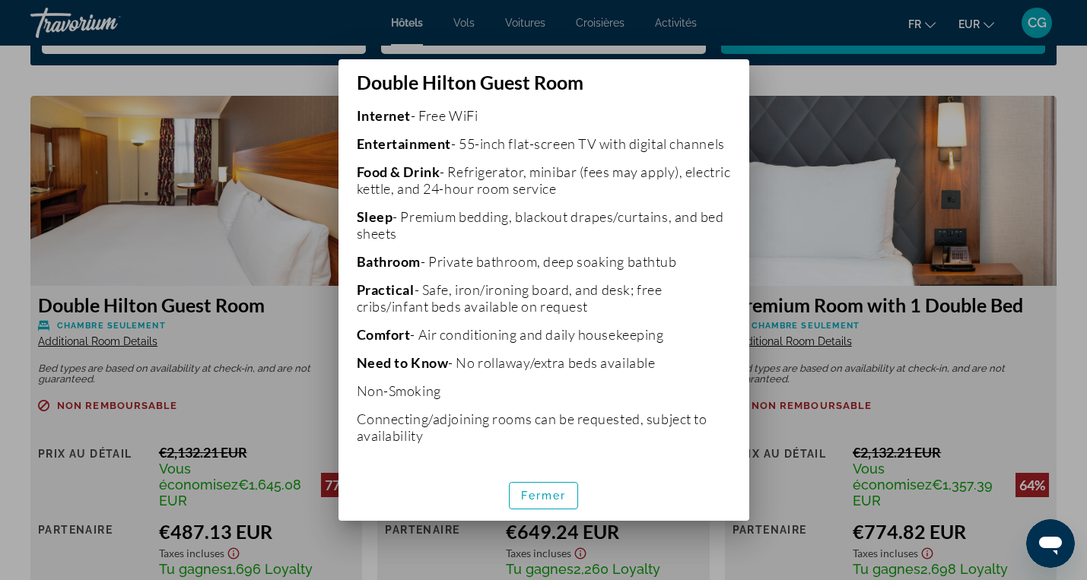
click at [811, 209] on div at bounding box center [543, 290] width 1087 height 580
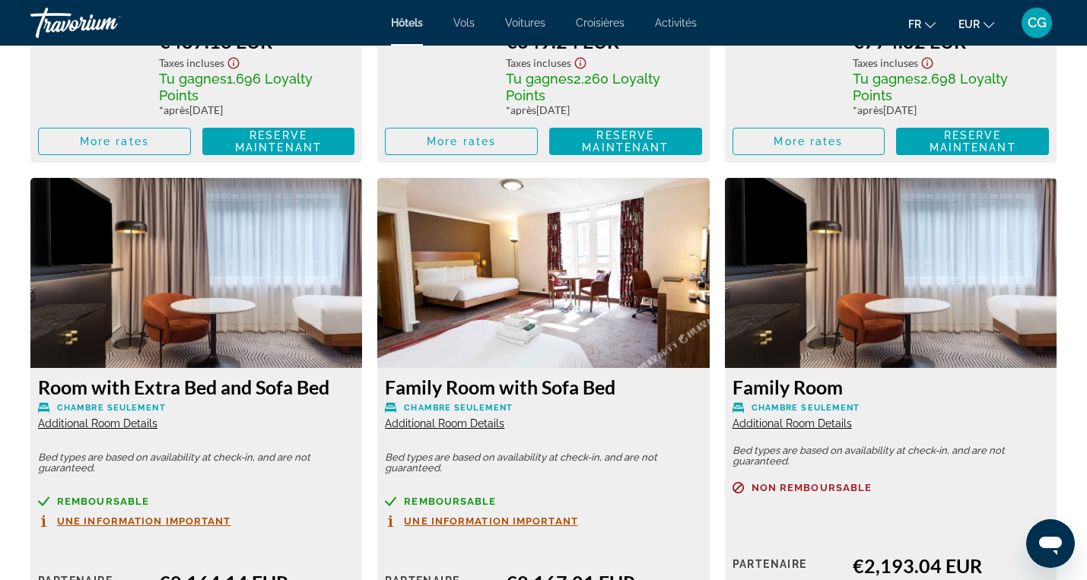
scroll to position [2552, 0]
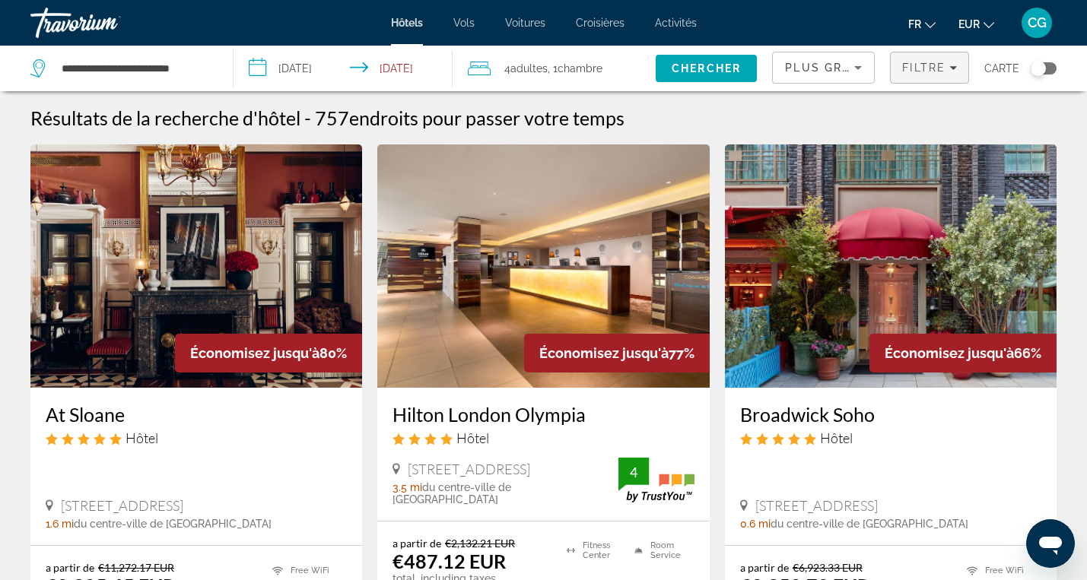
click at [916, 67] on span "Filtre" at bounding box center [923, 68] width 43 height 12
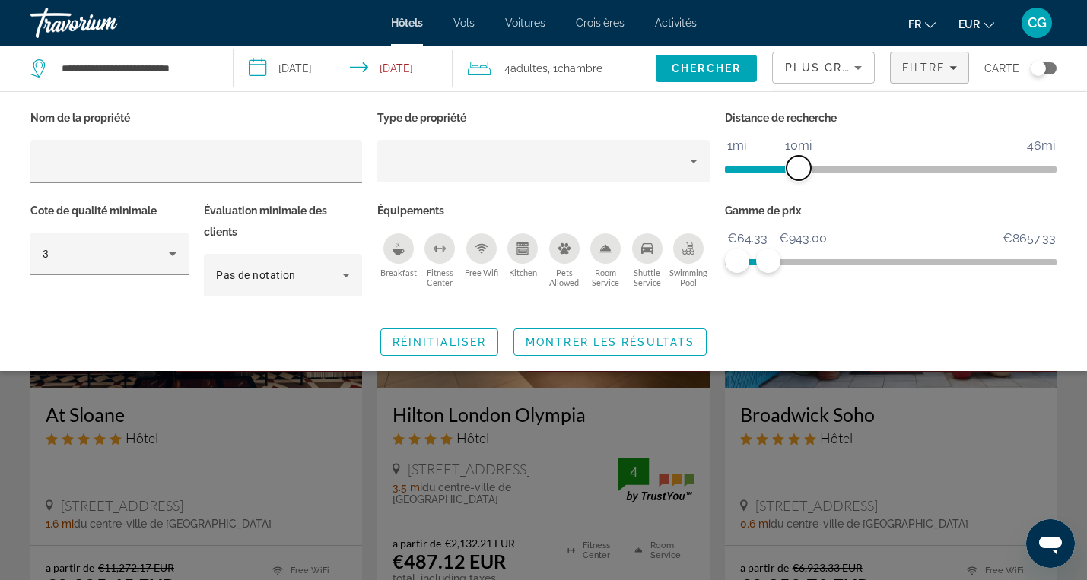
drag, startPoint x: 931, startPoint y: 170, endPoint x: 797, endPoint y: 170, distance: 134.7
click at [797, 170] on span "ngx-slider" at bounding box center [799, 168] width 24 height 24
click at [683, 68] on span "Chercher" at bounding box center [706, 68] width 69 height 12
click at [584, 347] on span "Montrer les résultats" at bounding box center [610, 342] width 169 height 12
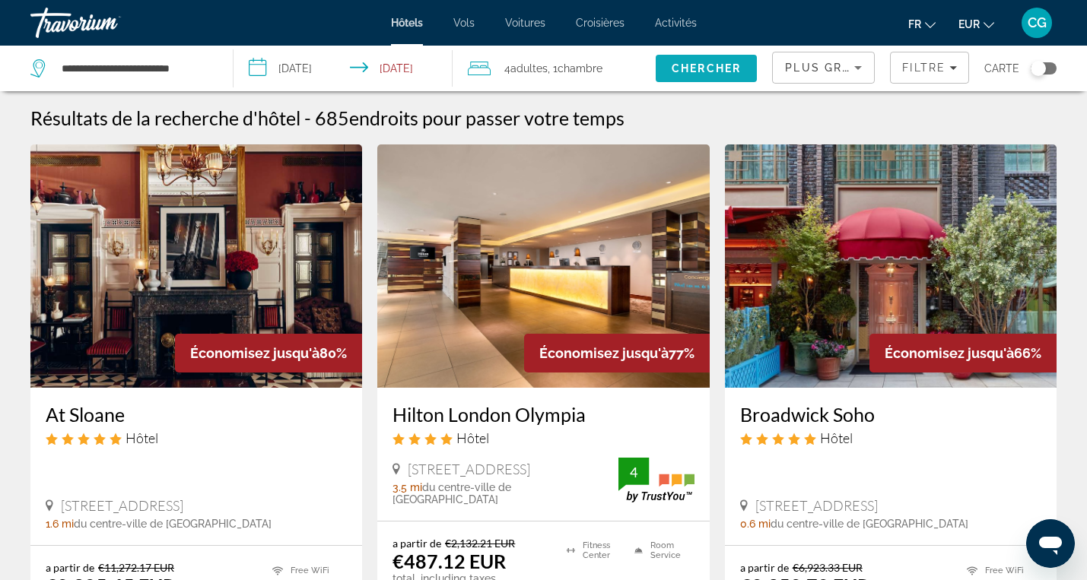
click at [697, 67] on span "Chercher" at bounding box center [706, 68] width 69 height 12
click at [1040, 68] on div "Toggle map" at bounding box center [1038, 68] width 15 height 15
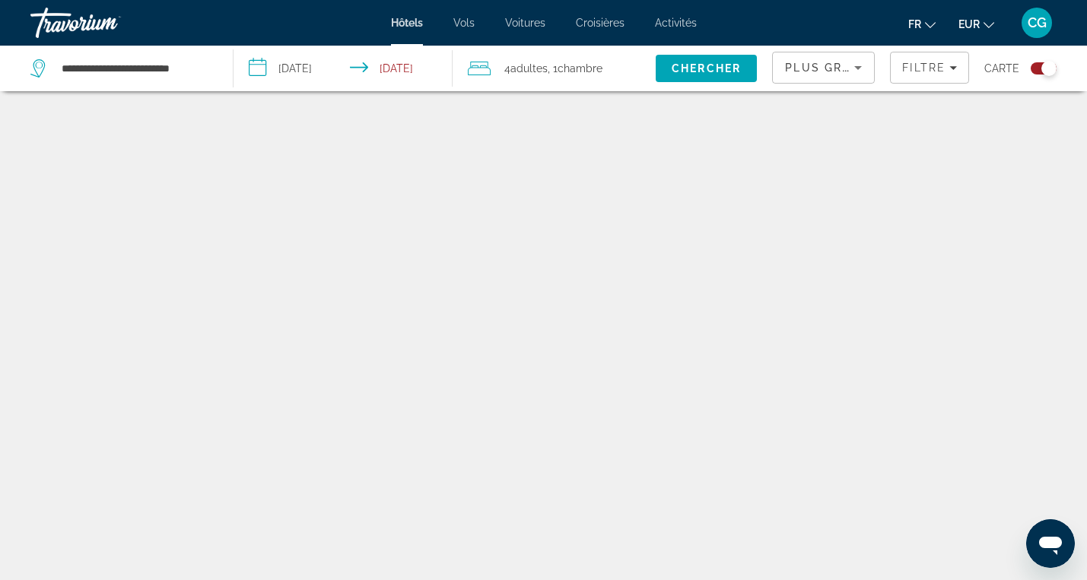
scroll to position [91, 0]
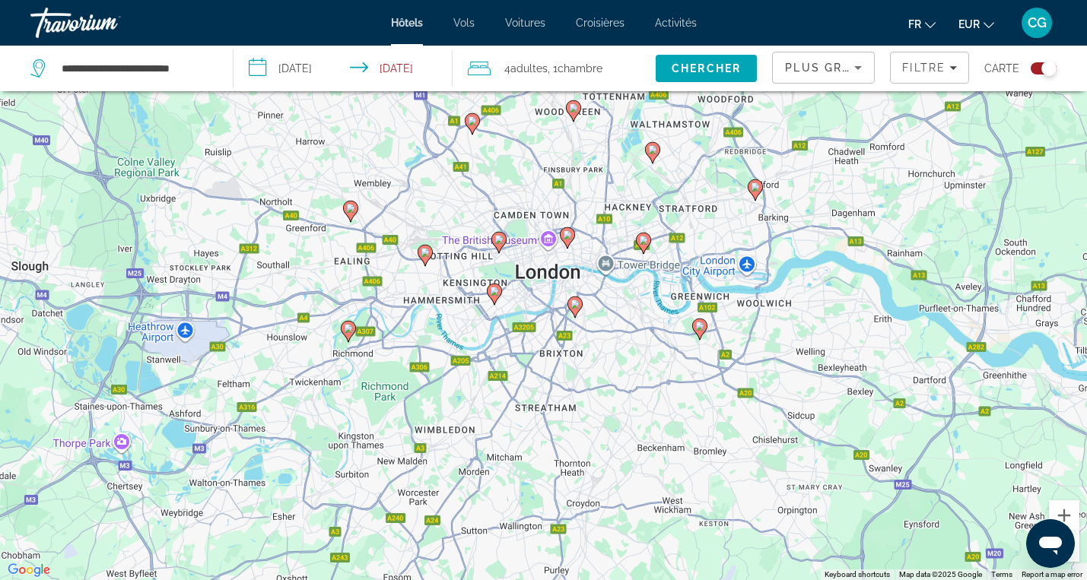
click at [568, 235] on image "Main content" at bounding box center [567, 235] width 9 height 9
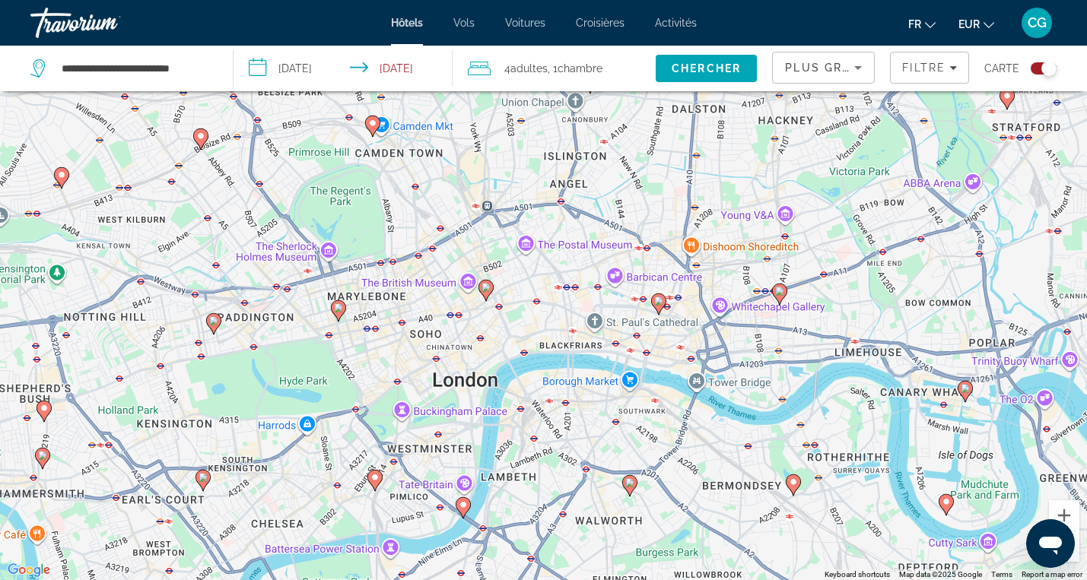
click at [374, 473] on image "Main content" at bounding box center [375, 477] width 9 height 9
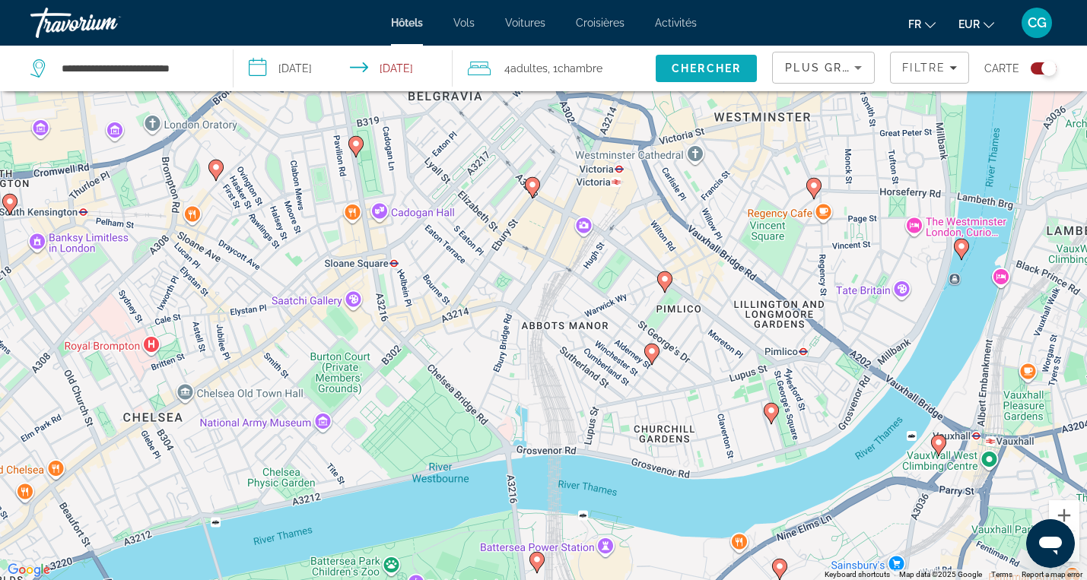
click at [692, 71] on span "Chercher" at bounding box center [706, 68] width 69 height 12
click at [1041, 68] on div "Toggle map" at bounding box center [1044, 68] width 26 height 12
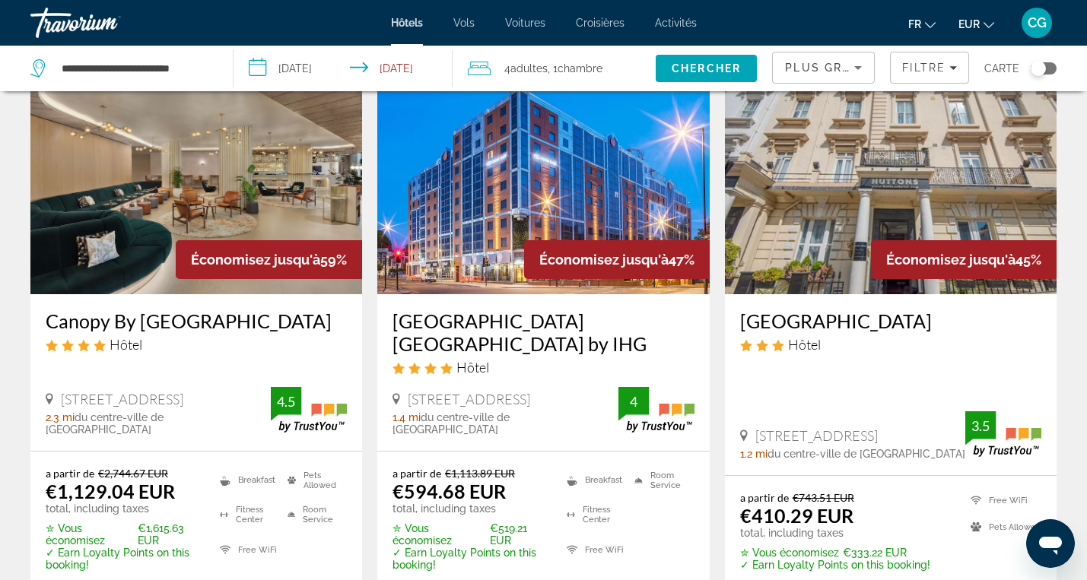
scroll to position [677, 0]
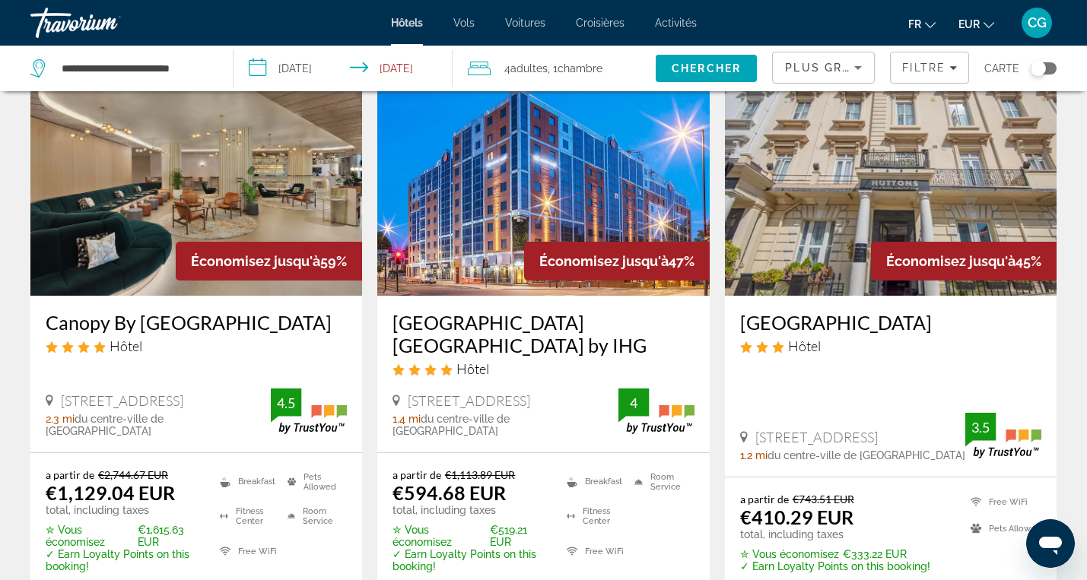
click at [475, 218] on img "Main content" at bounding box center [543, 173] width 332 height 243
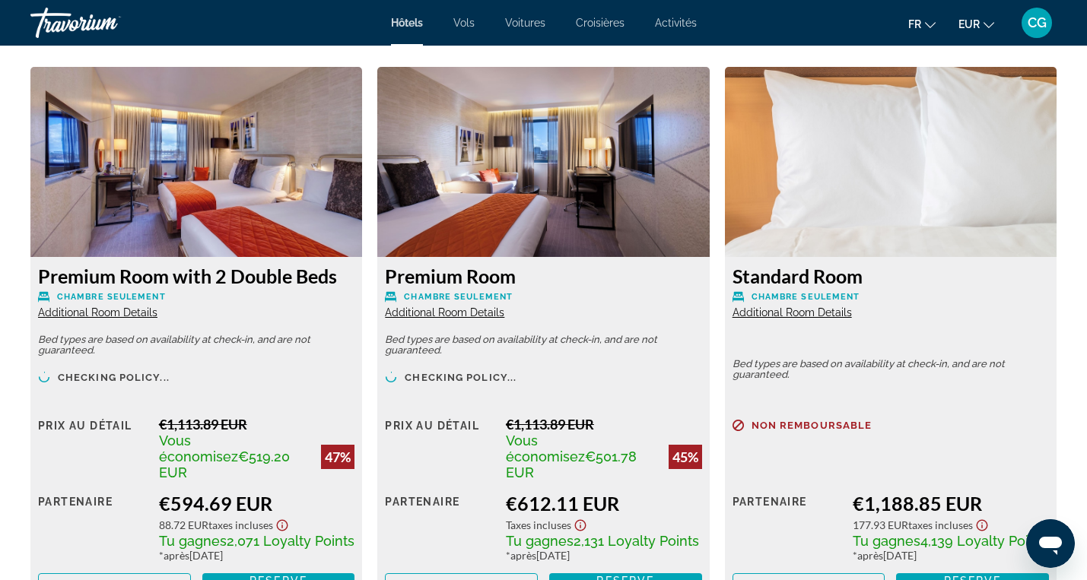
scroll to position [2092, 0]
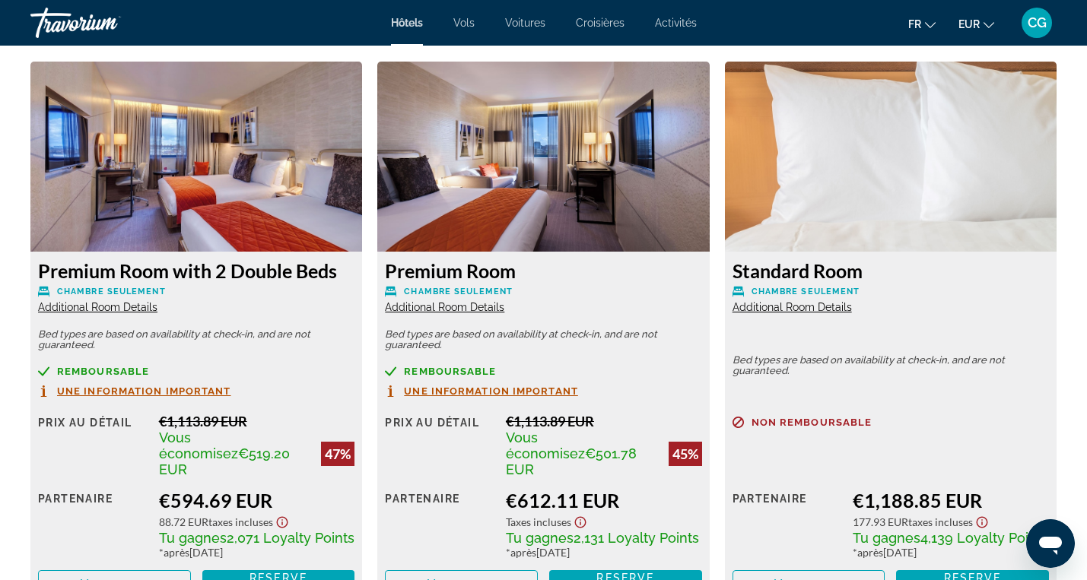
click at [446, 307] on span "Additional Room Details" at bounding box center [444, 307] width 119 height 12
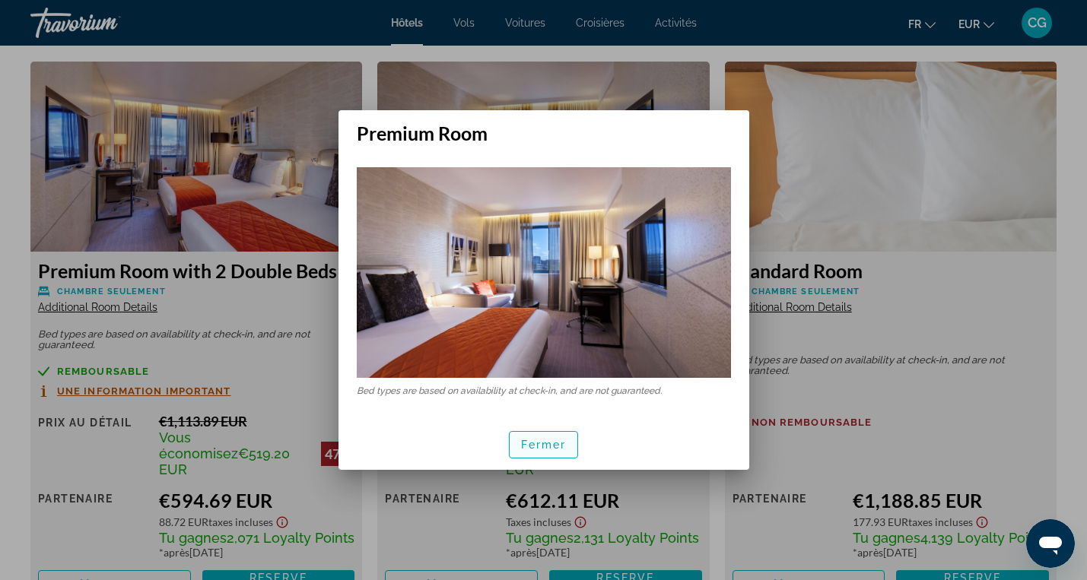
click at [530, 442] on span "Fermer" at bounding box center [544, 445] width 46 height 12
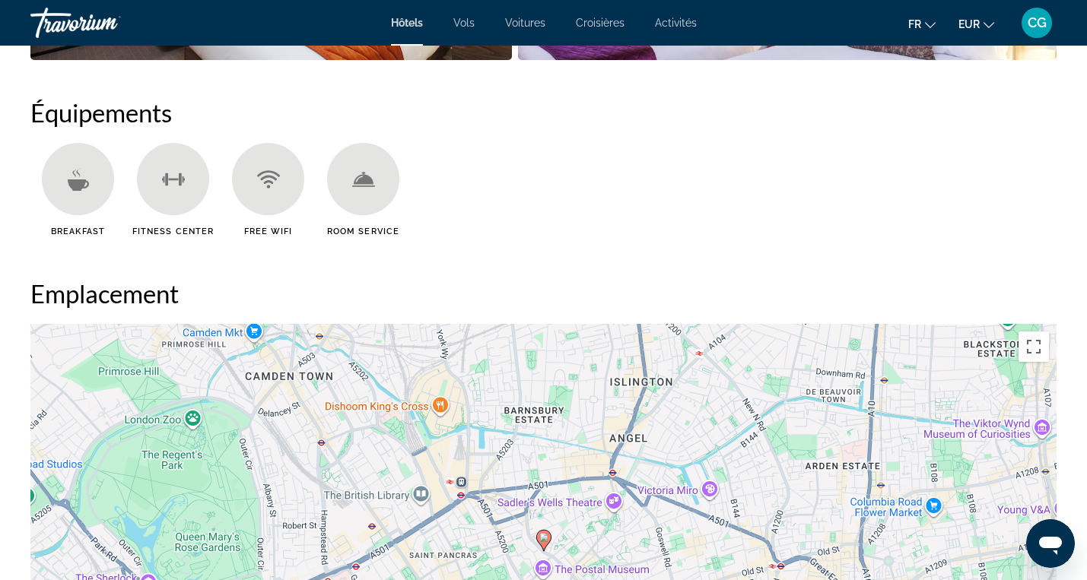
scroll to position [1200, 0]
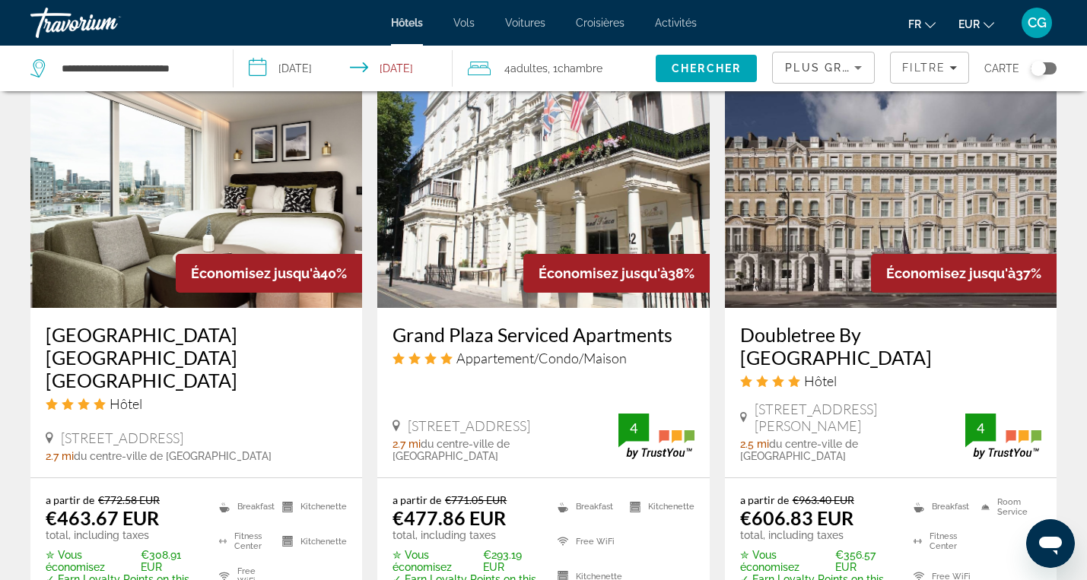
scroll to position [1275, 0]
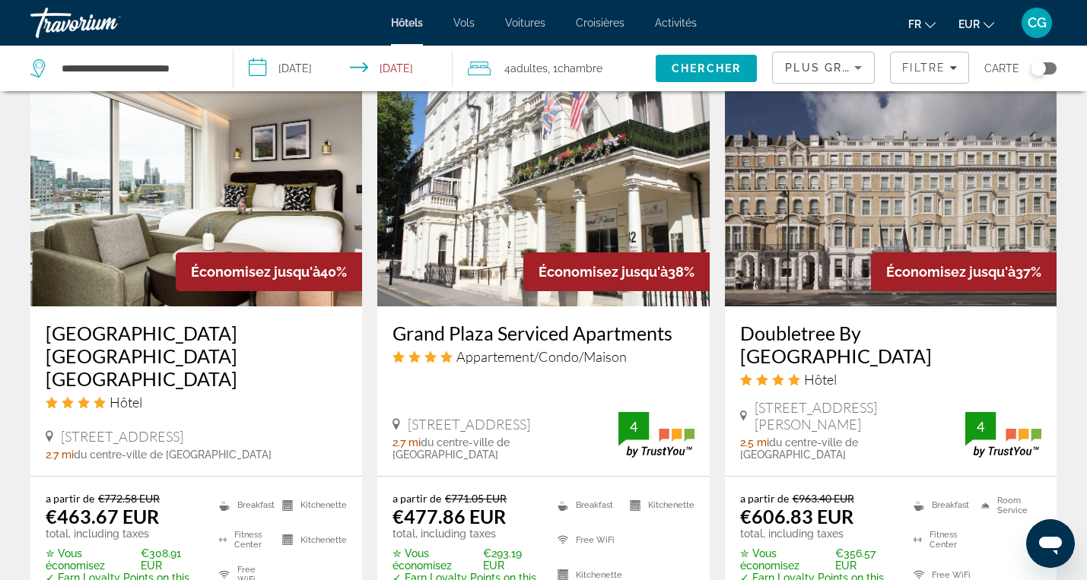
click at [164, 228] on img "Main content" at bounding box center [196, 184] width 332 height 243
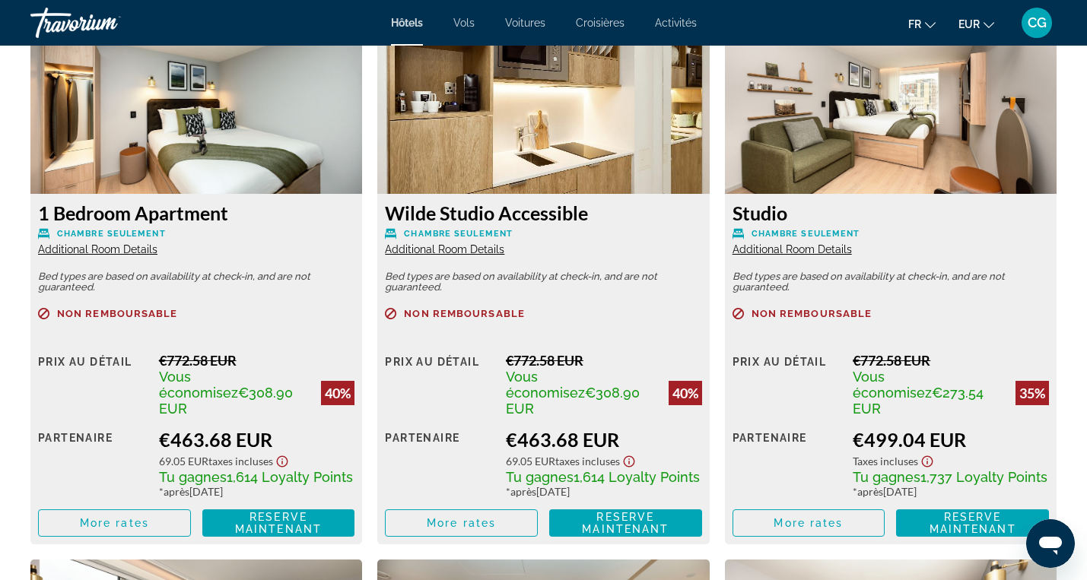
scroll to position [2151, 0]
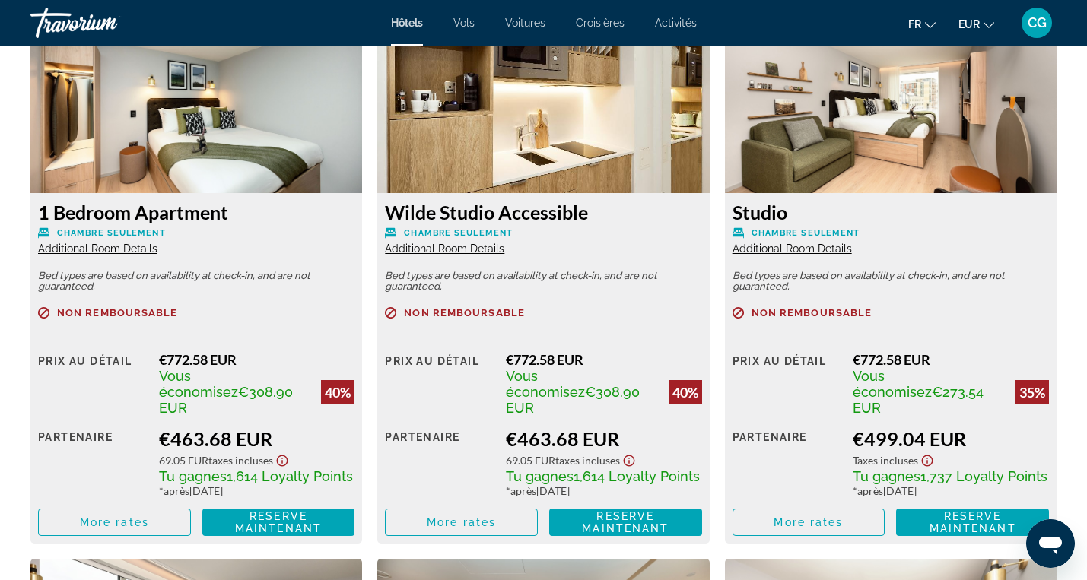
click at [121, 248] on span "Additional Room Details" at bounding box center [97, 249] width 119 height 12
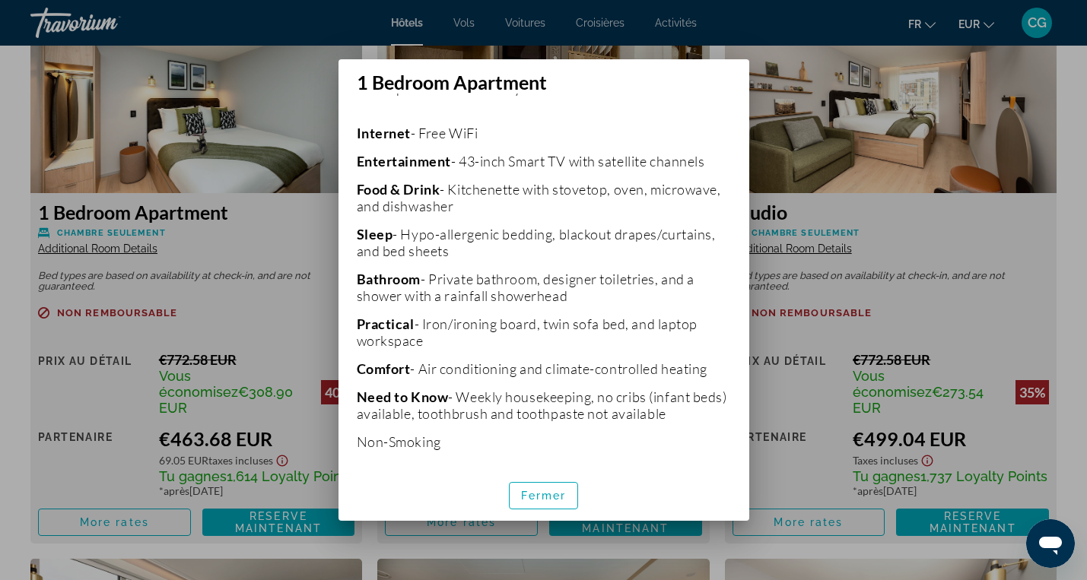
scroll to position [345, 0]
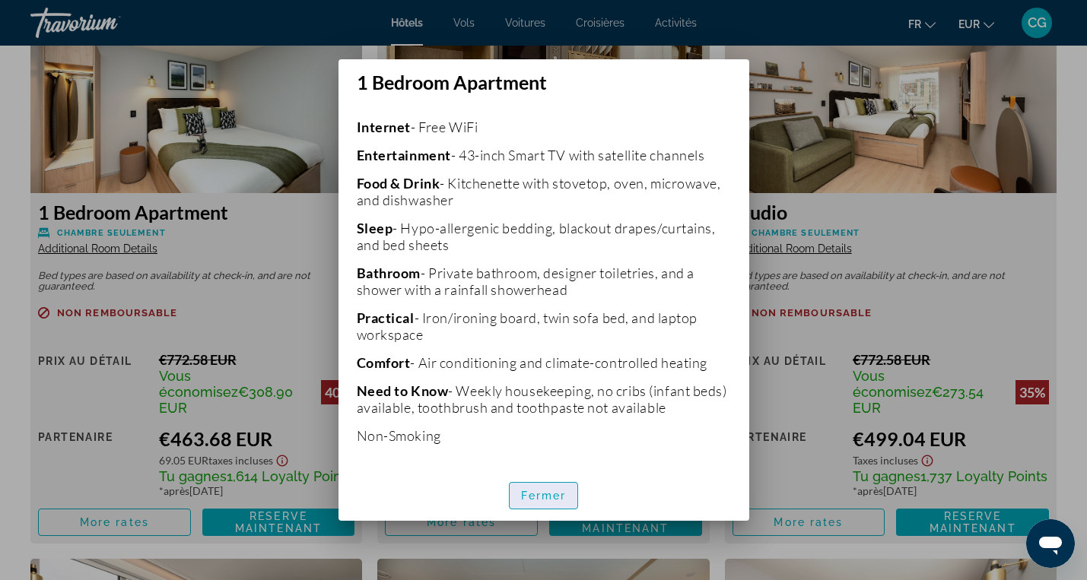
click at [549, 492] on span "Fermer" at bounding box center [544, 496] width 46 height 12
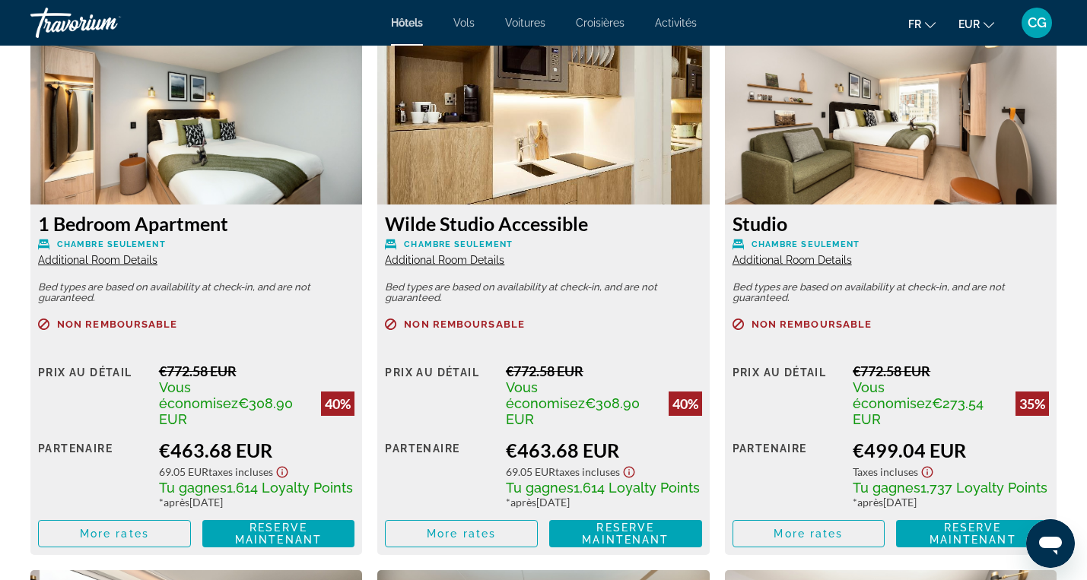
scroll to position [2118, 0]
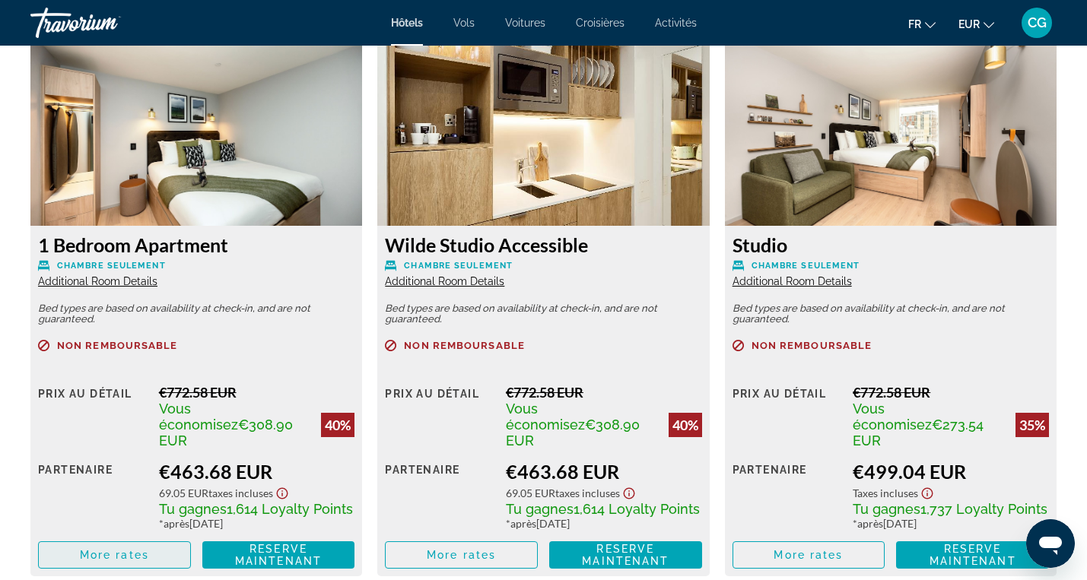
click at [162, 537] on span "Main content" at bounding box center [114, 555] width 151 height 37
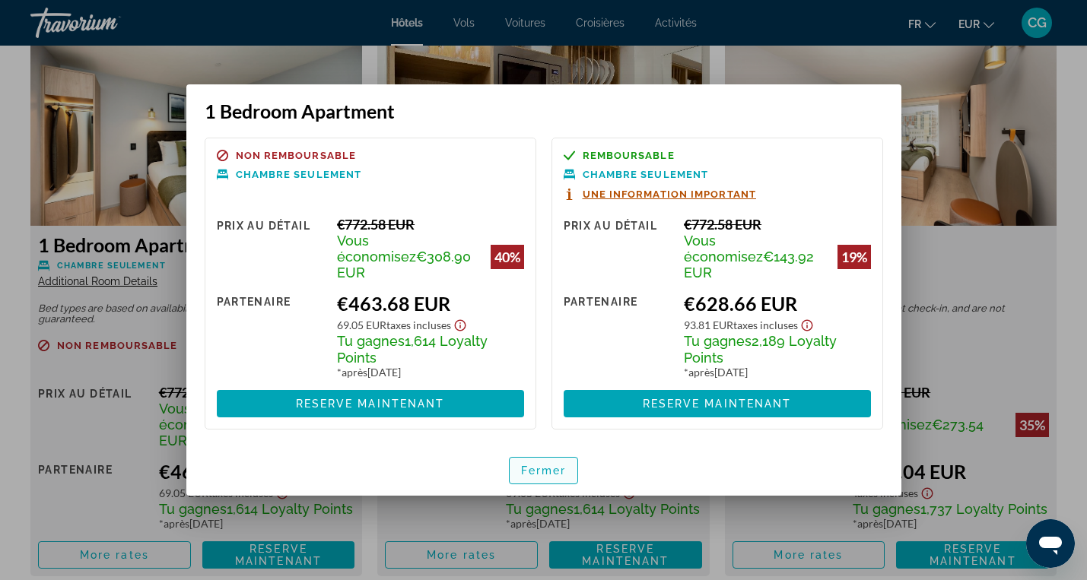
click at [531, 465] on span "Fermer" at bounding box center [544, 471] width 46 height 12
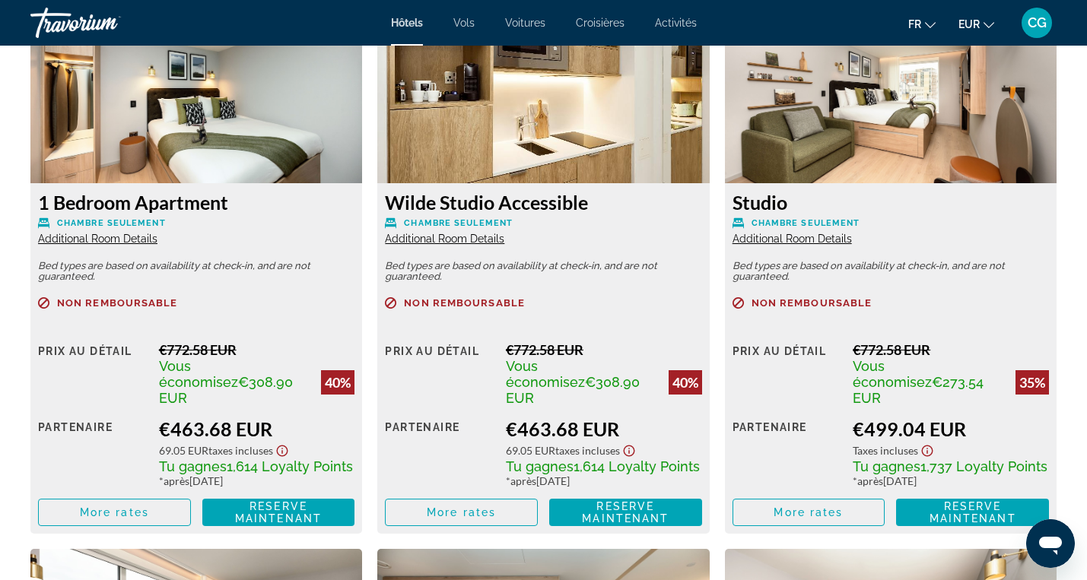
scroll to position [2152, 0]
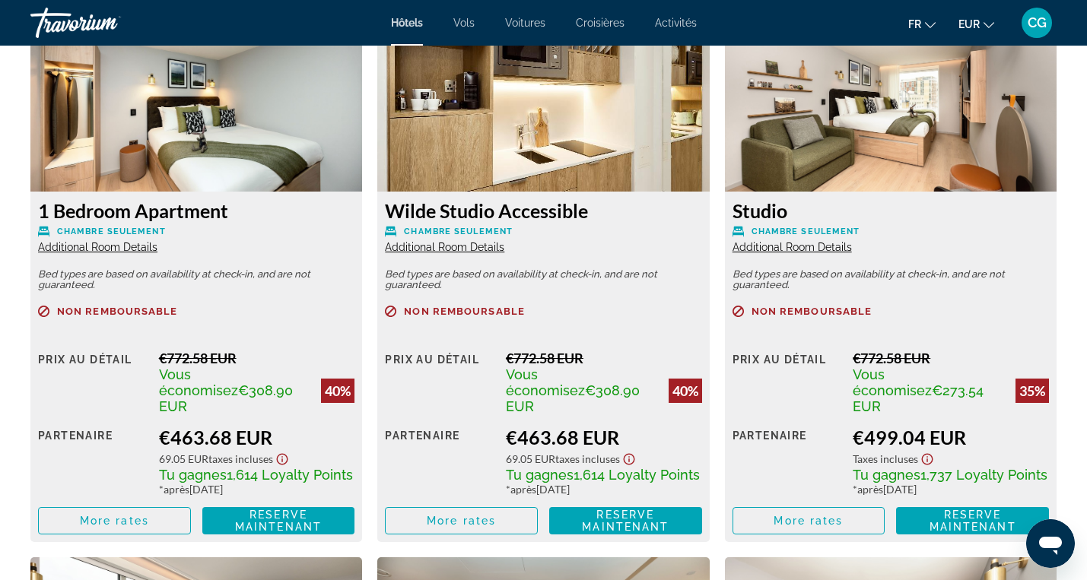
click at [464, 249] on span "Additional Room Details" at bounding box center [444, 247] width 119 height 12
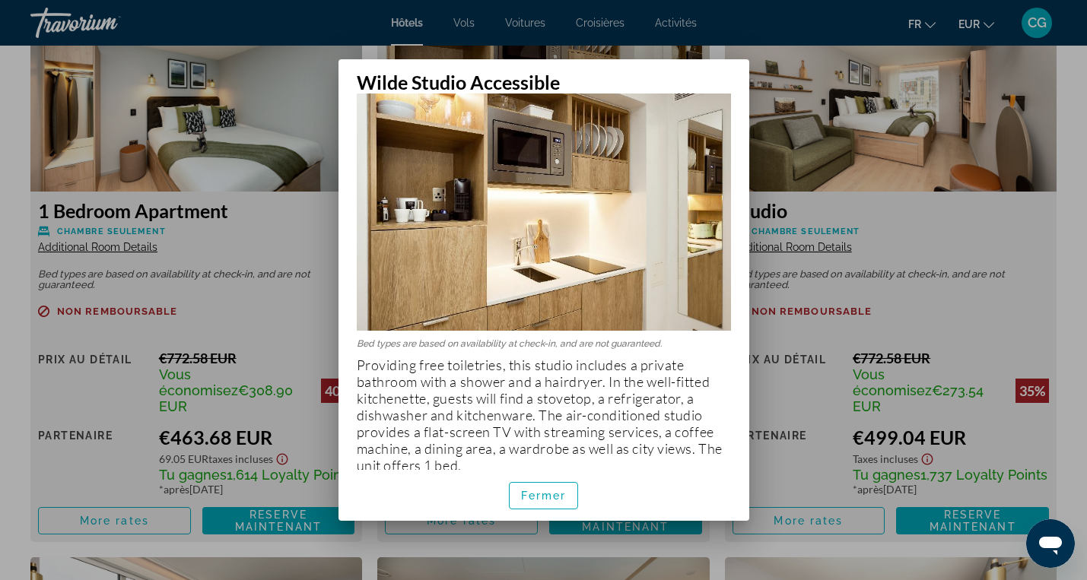
scroll to position [52, 0]
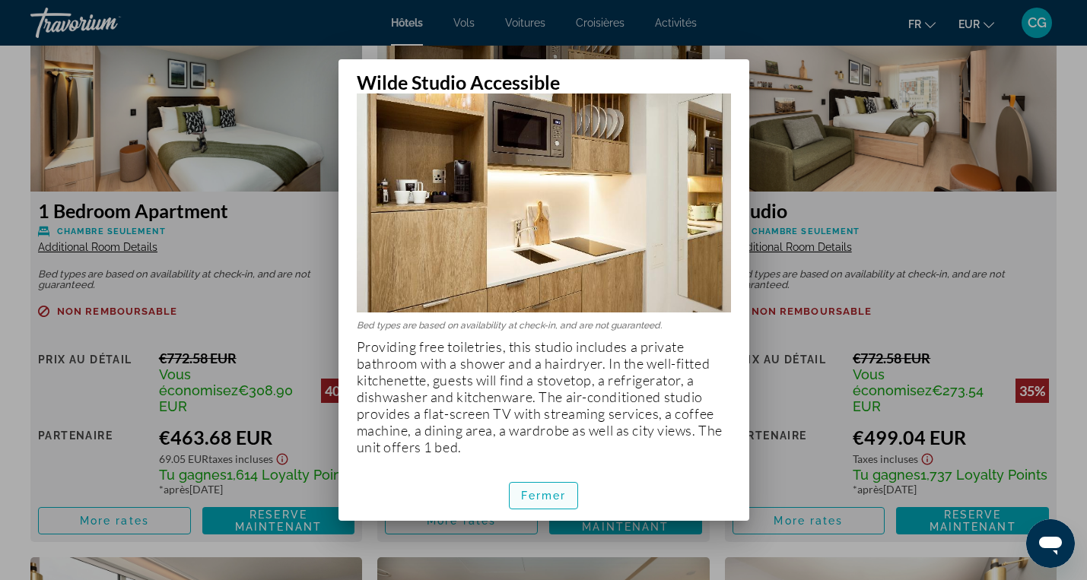
click at [537, 492] on span "Fermer" at bounding box center [544, 496] width 46 height 12
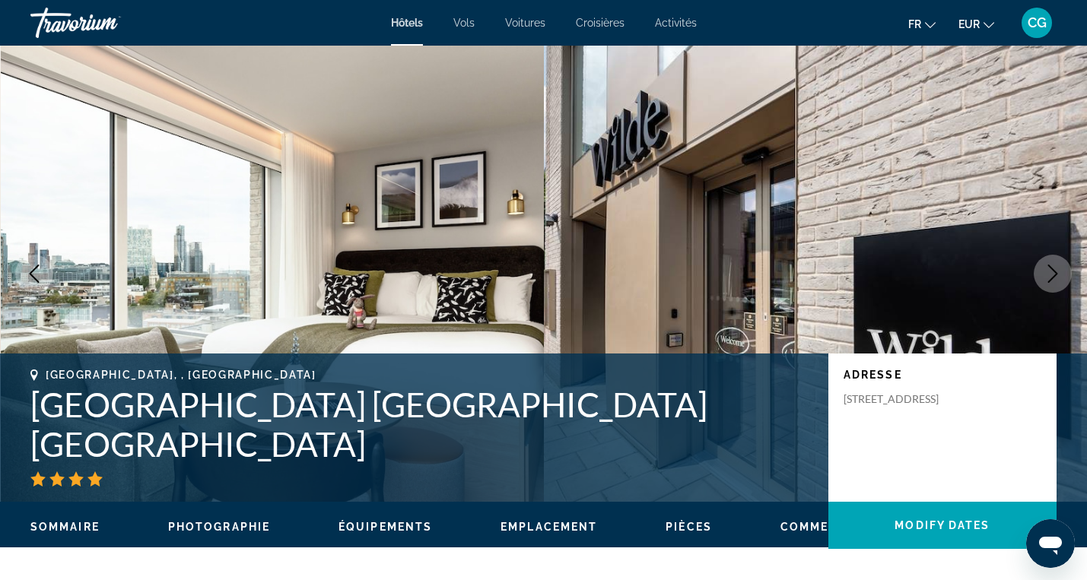
scroll to position [2152, 0]
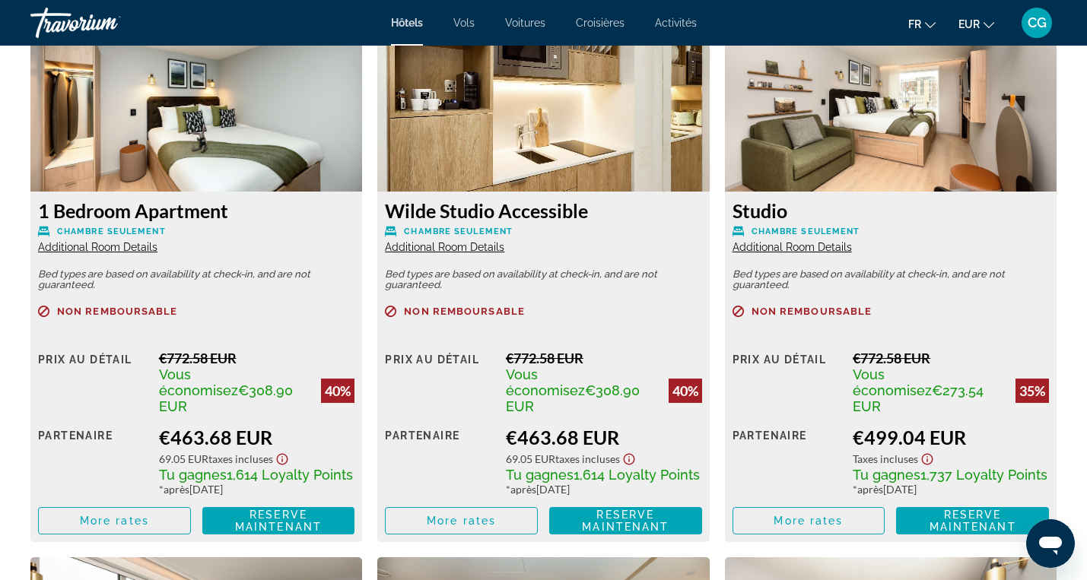
click at [784, 248] on span "Additional Room Details" at bounding box center [792, 247] width 119 height 12
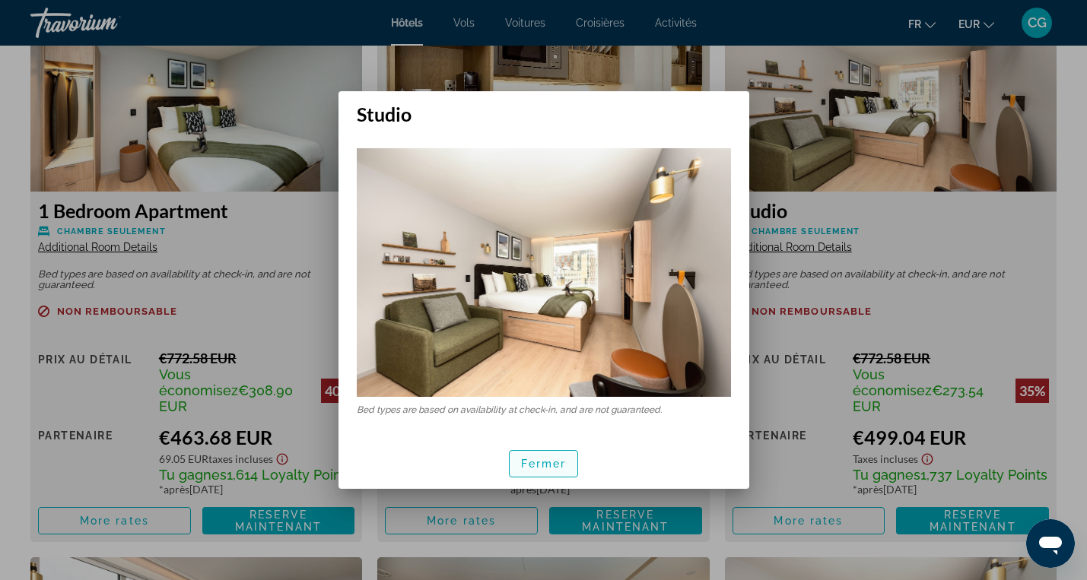
click at [552, 465] on span "Fermer" at bounding box center [544, 464] width 46 height 12
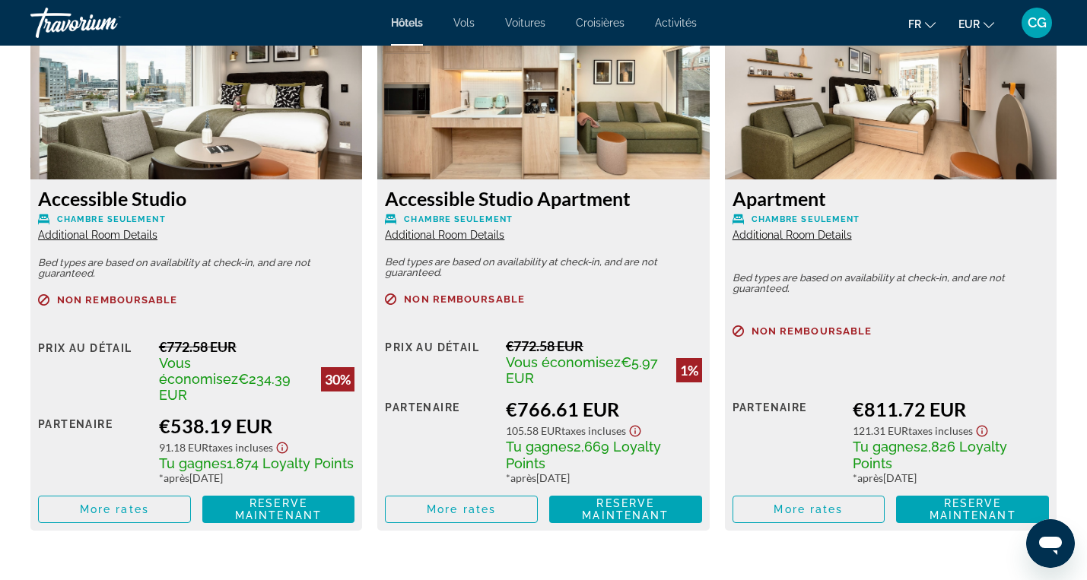
scroll to position [2725, 0]
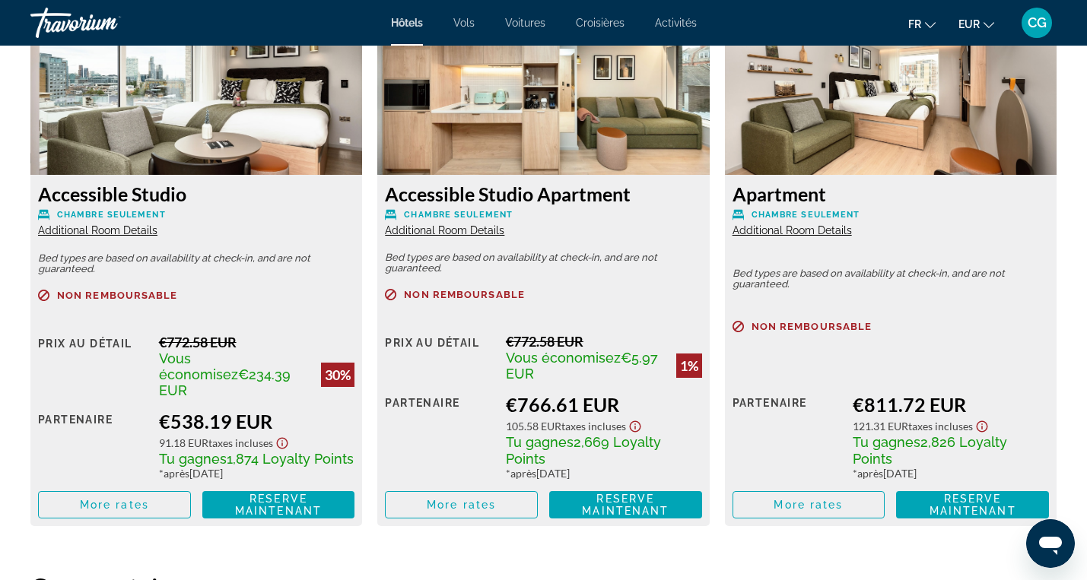
click at [778, 224] on span "Additional Room Details" at bounding box center [792, 230] width 119 height 12
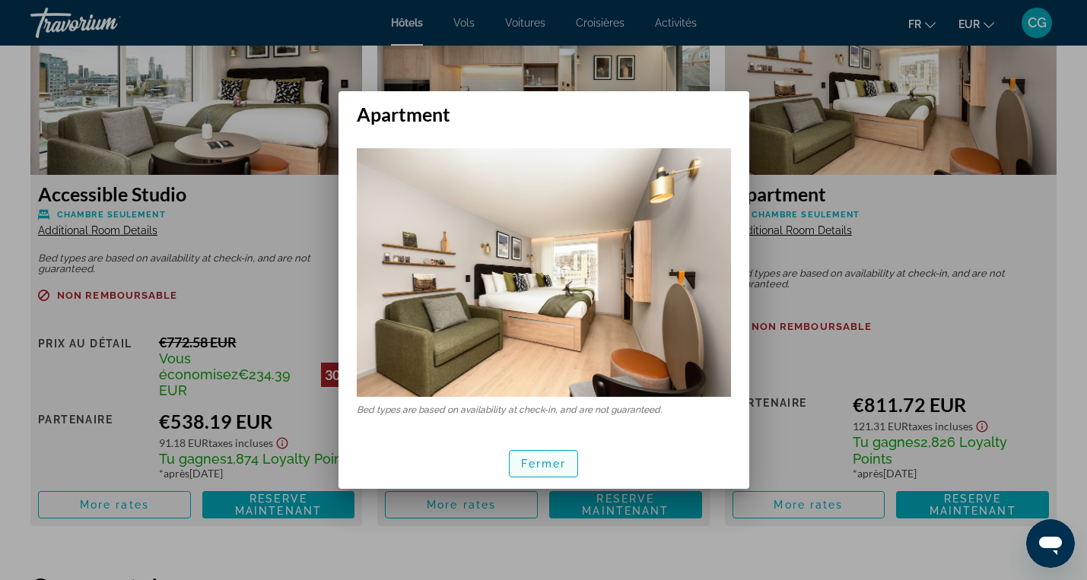
click at [548, 458] on span "Fermer" at bounding box center [544, 464] width 46 height 12
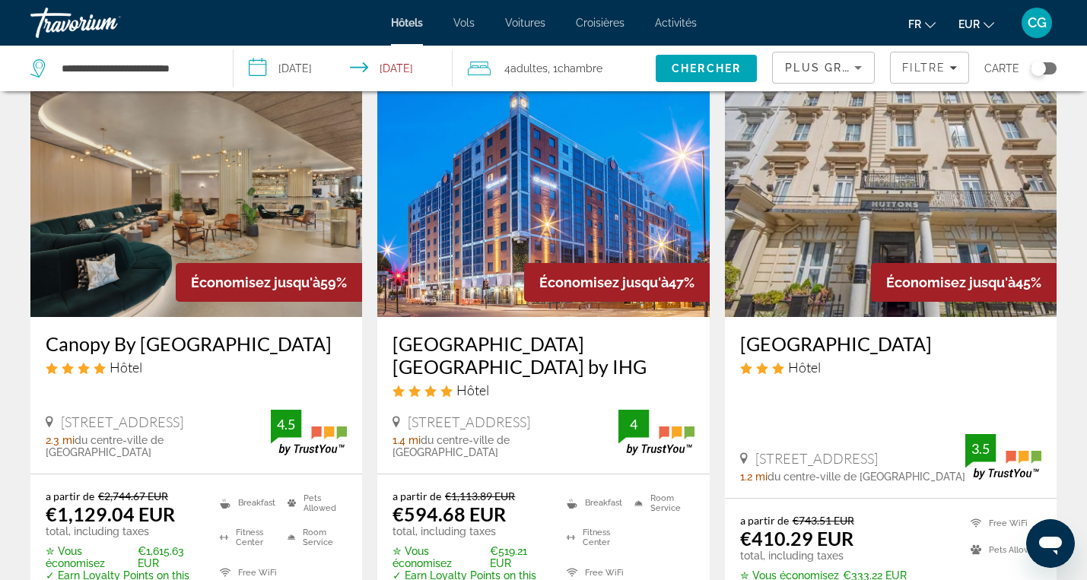
scroll to position [661, 0]
